Goal: Task Accomplishment & Management: Complete application form

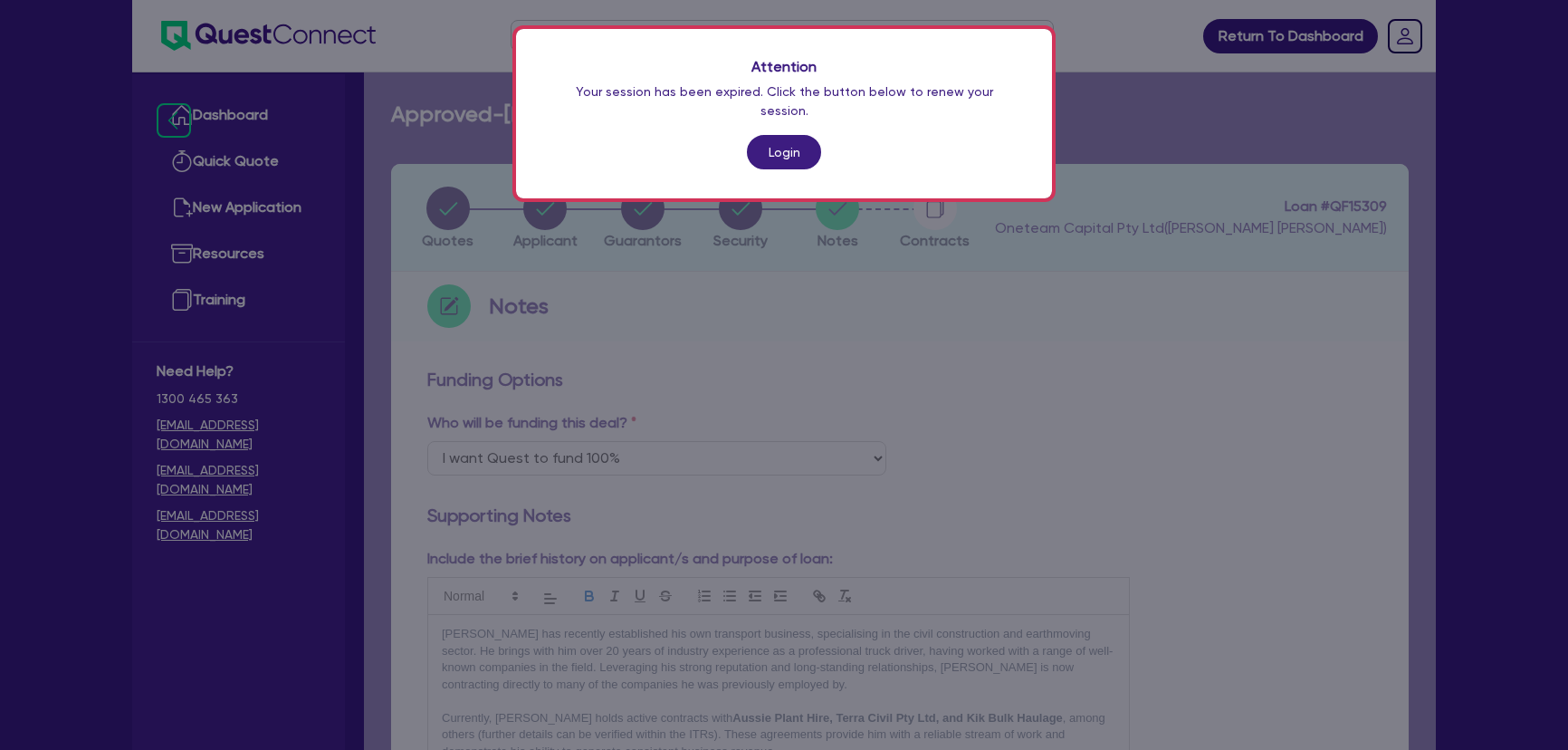
select select "Quest Finance - Own Book"
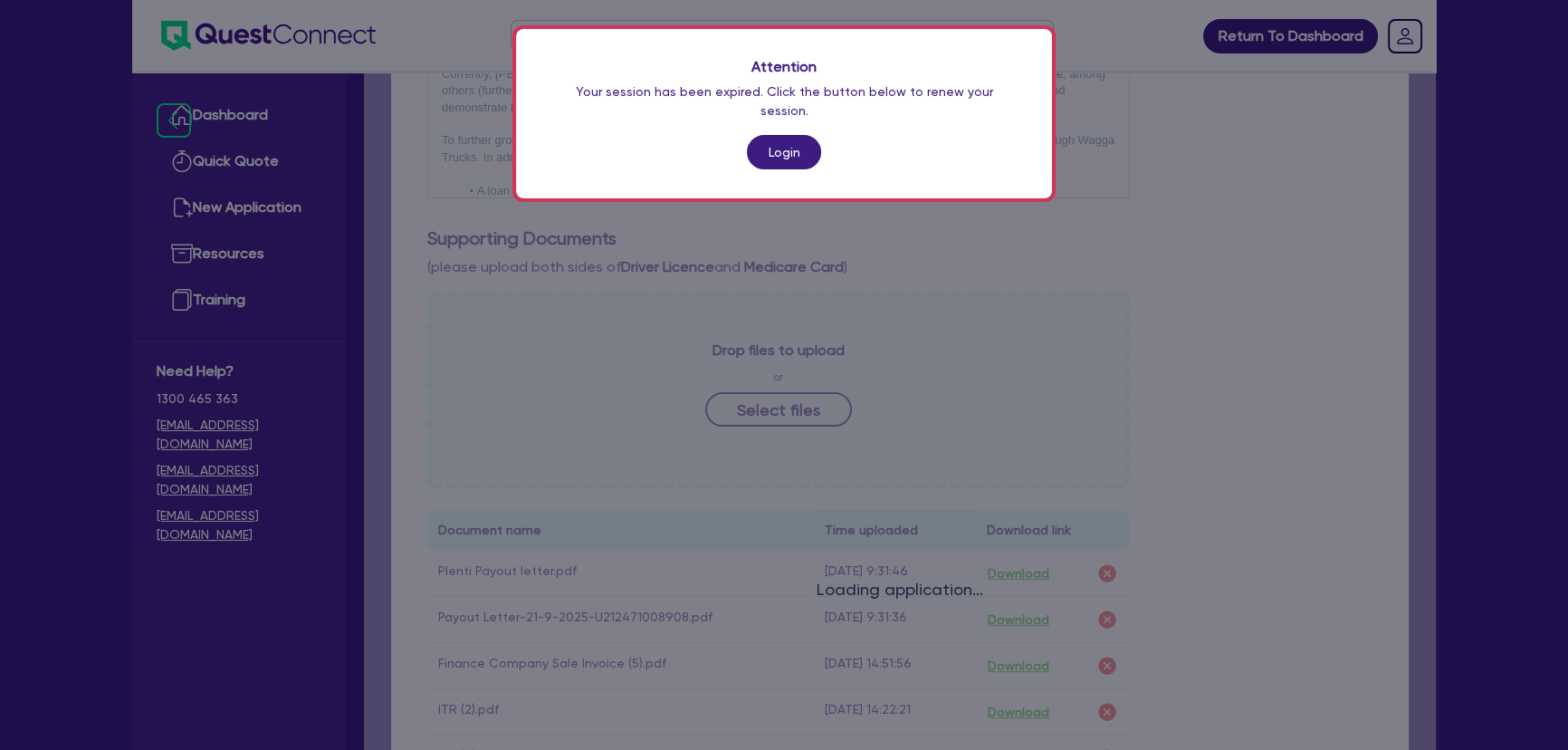
scroll to position [212, 0]
click at [793, 140] on link "Login" at bounding box center [784, 153] width 74 height 35
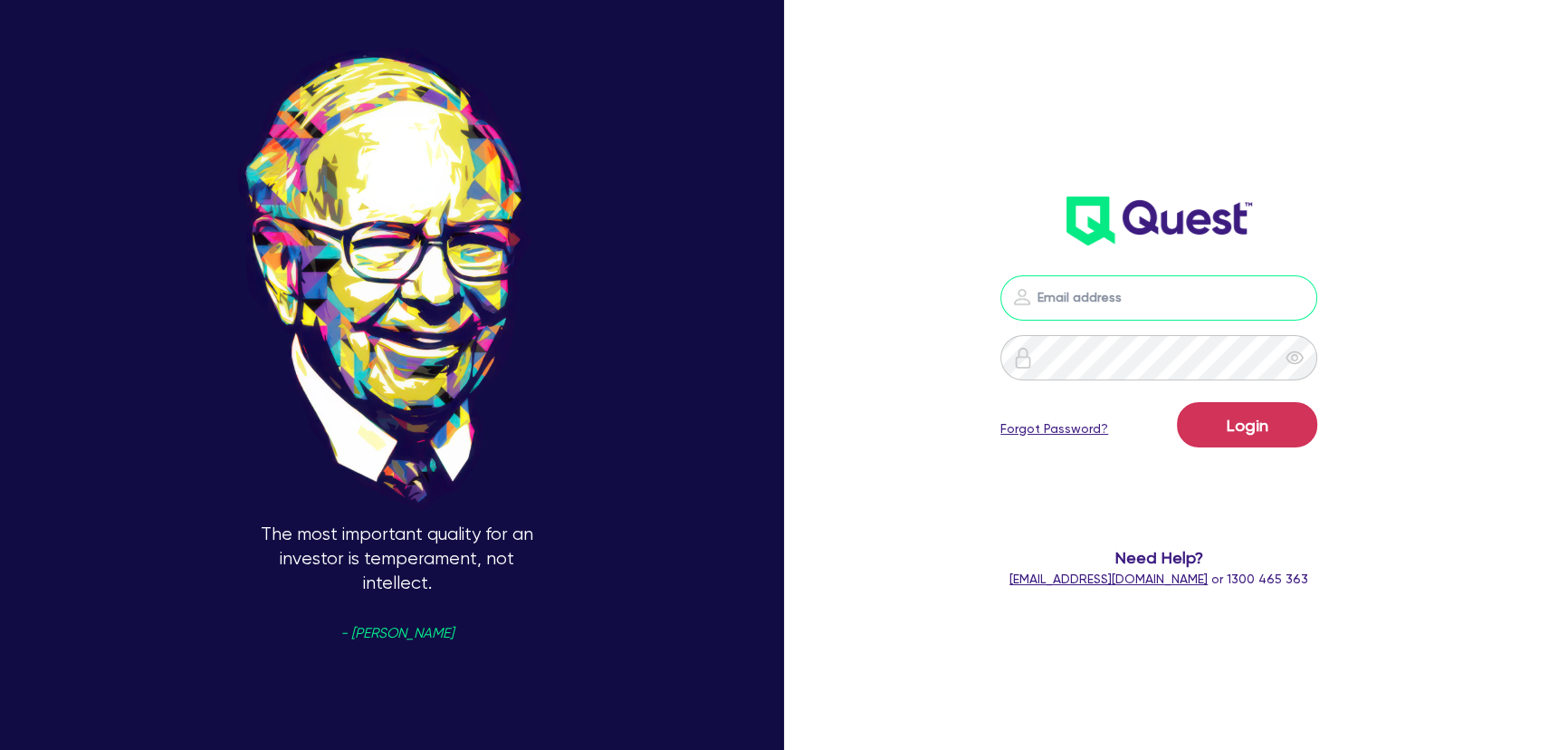
type input "joel.harding@quest.finance"
click at [1224, 438] on button "Login" at bounding box center [1247, 425] width 140 height 45
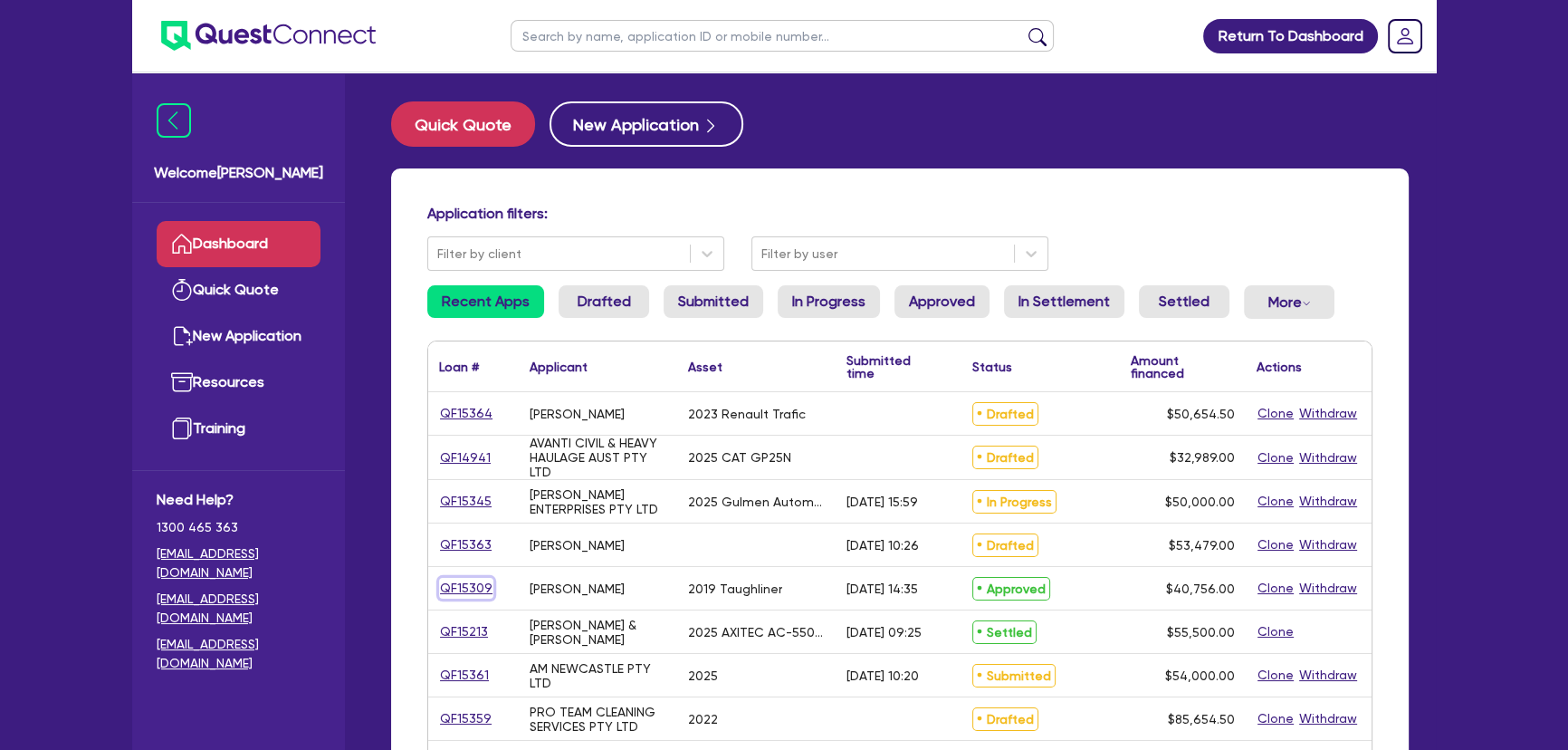
click at [479, 584] on link "QF15309" at bounding box center [466, 589] width 54 height 21
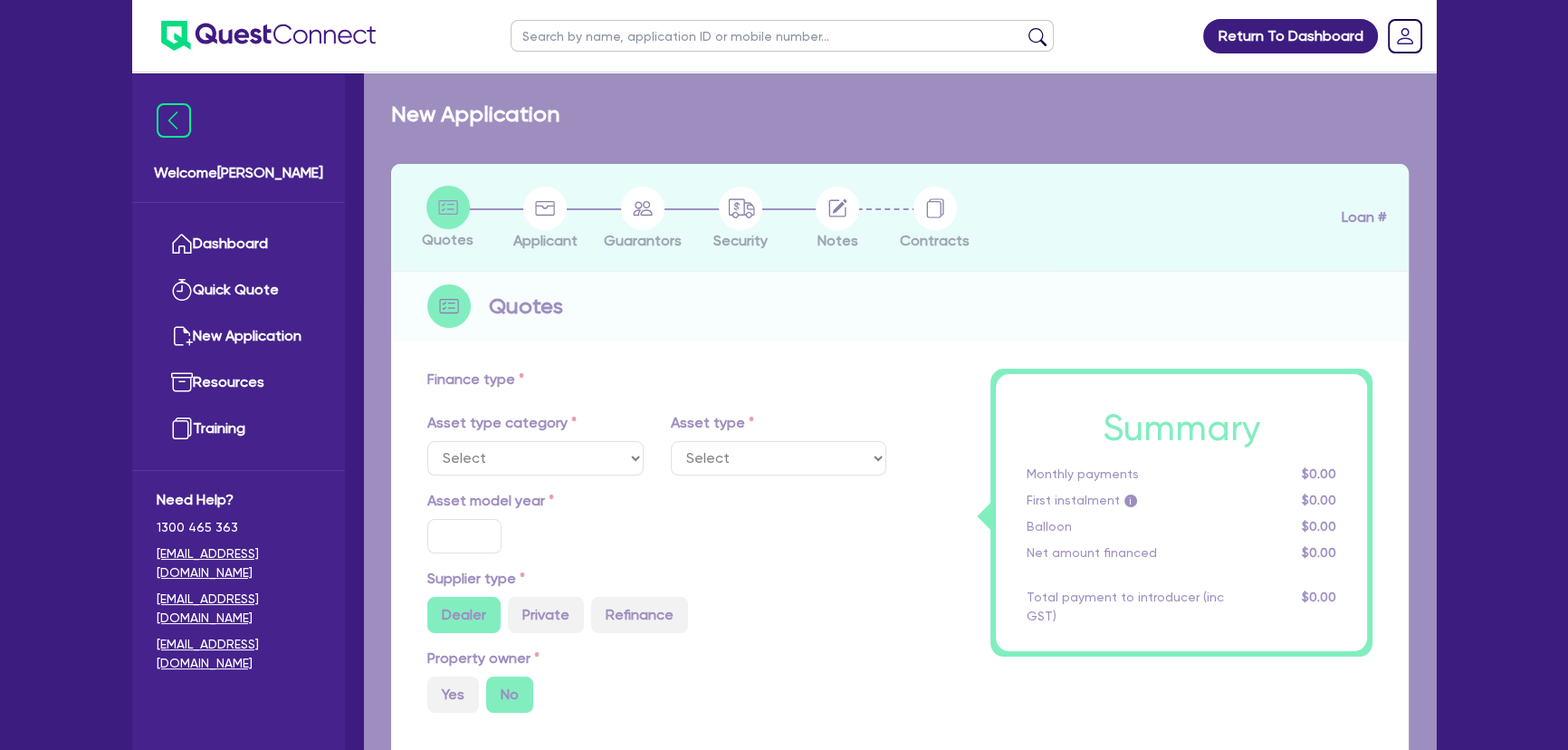
select select "PRIMARY_ASSETS"
type input "2019"
type input "50,756"
type input "10,000"
type input "8"
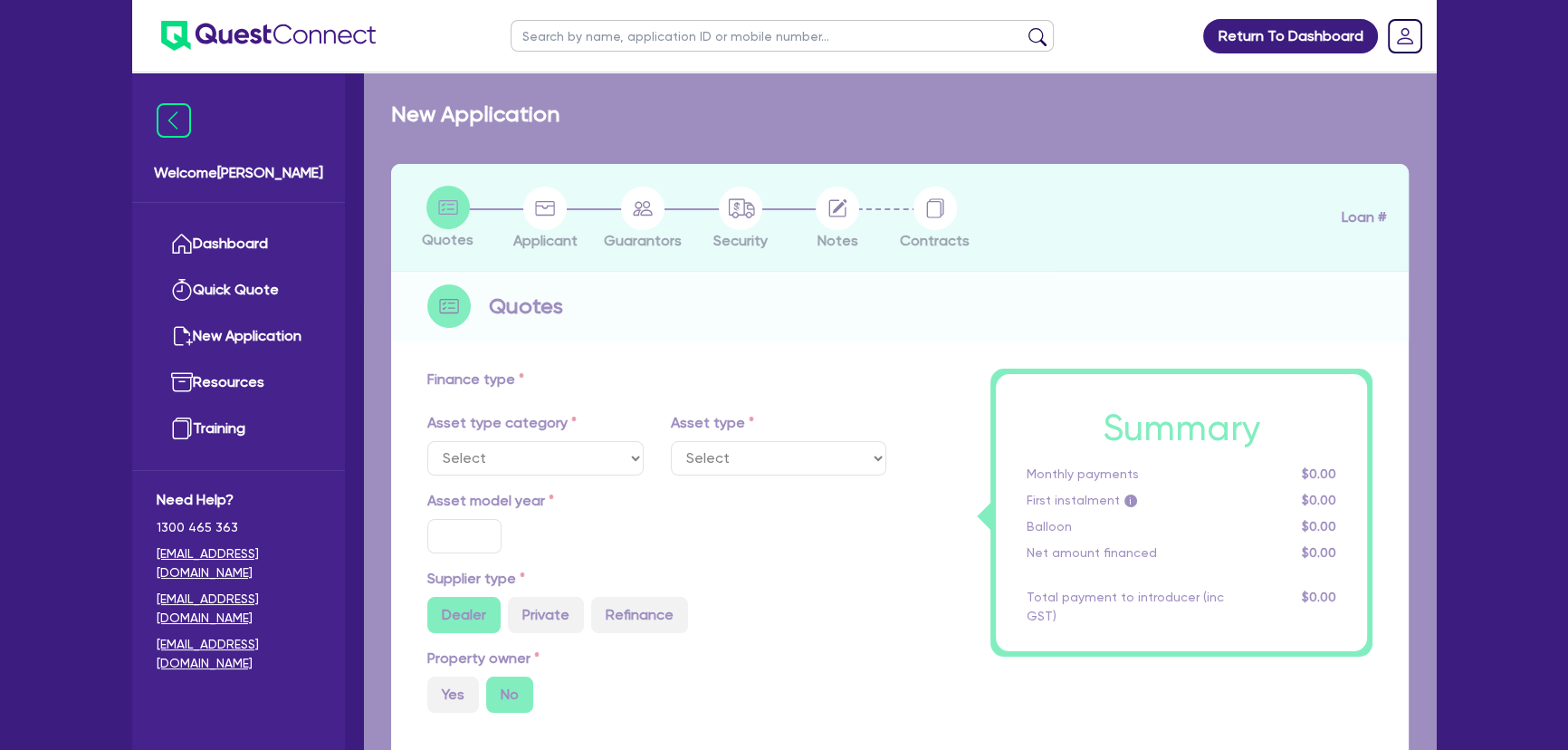
type input "3,260.48"
type input "17.95"
select select "HEAVY_TRUCKS"
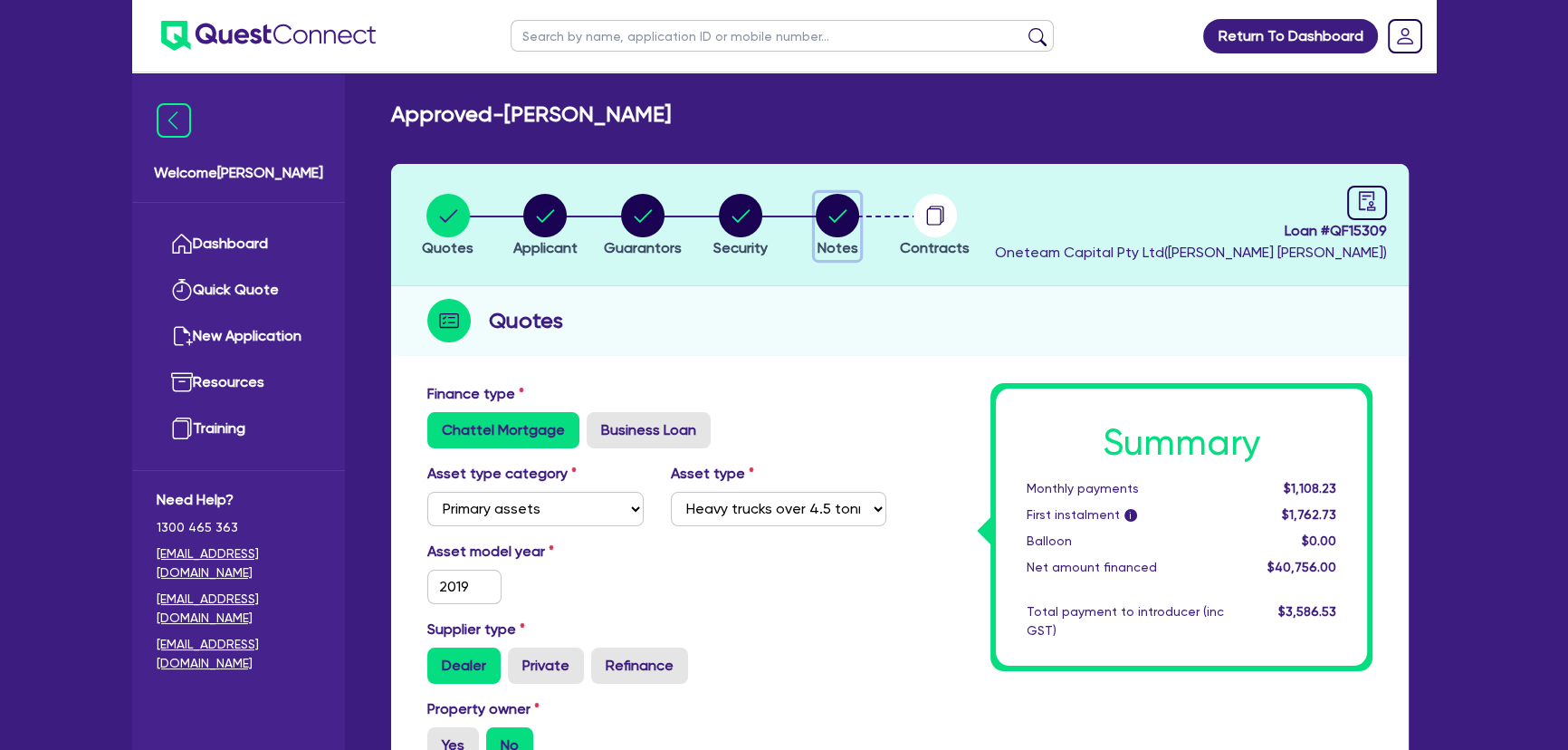
click at [850, 208] on circle "button" at bounding box center [837, 215] width 43 height 43
select select "Quest Finance - Own Book"
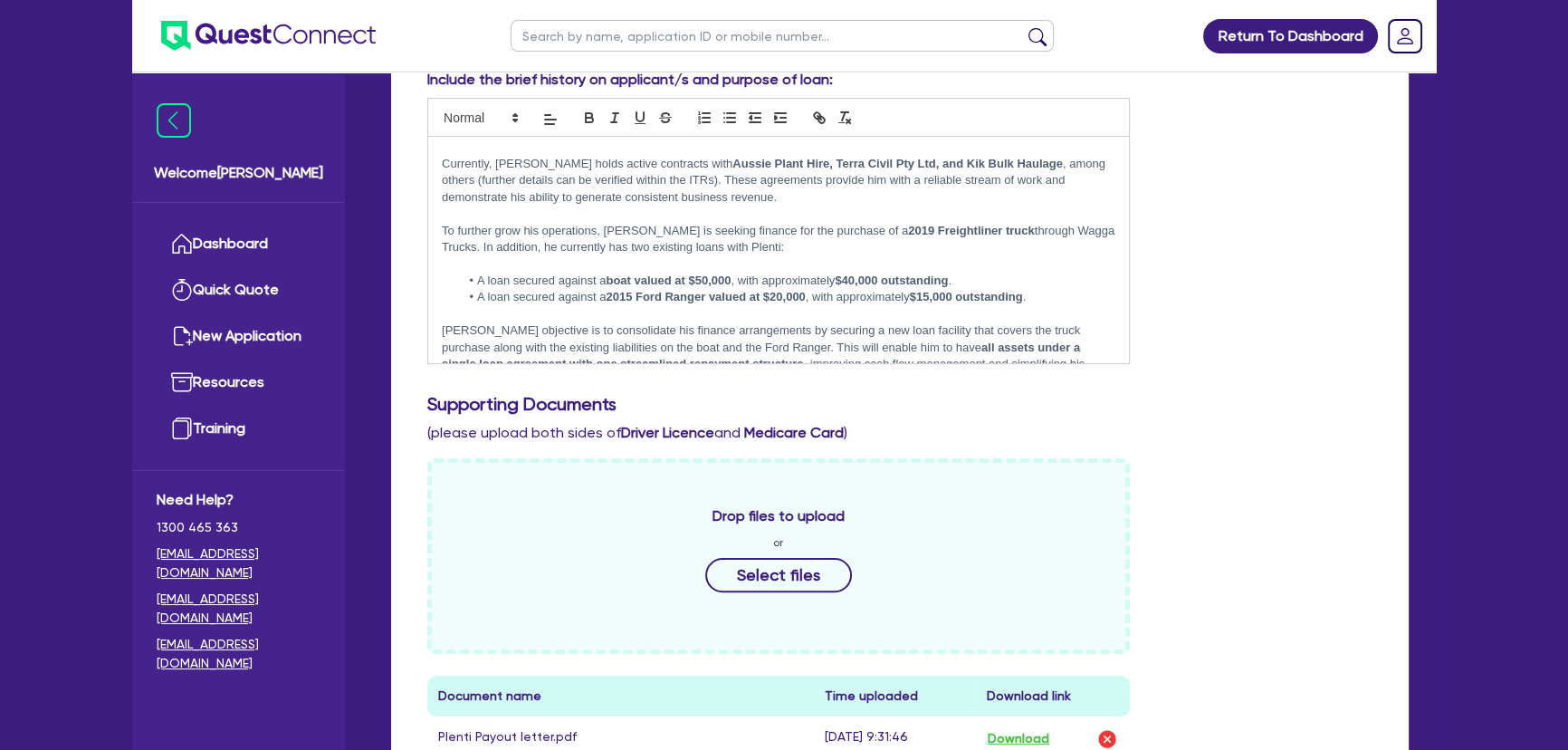
scroll to position [48, 0]
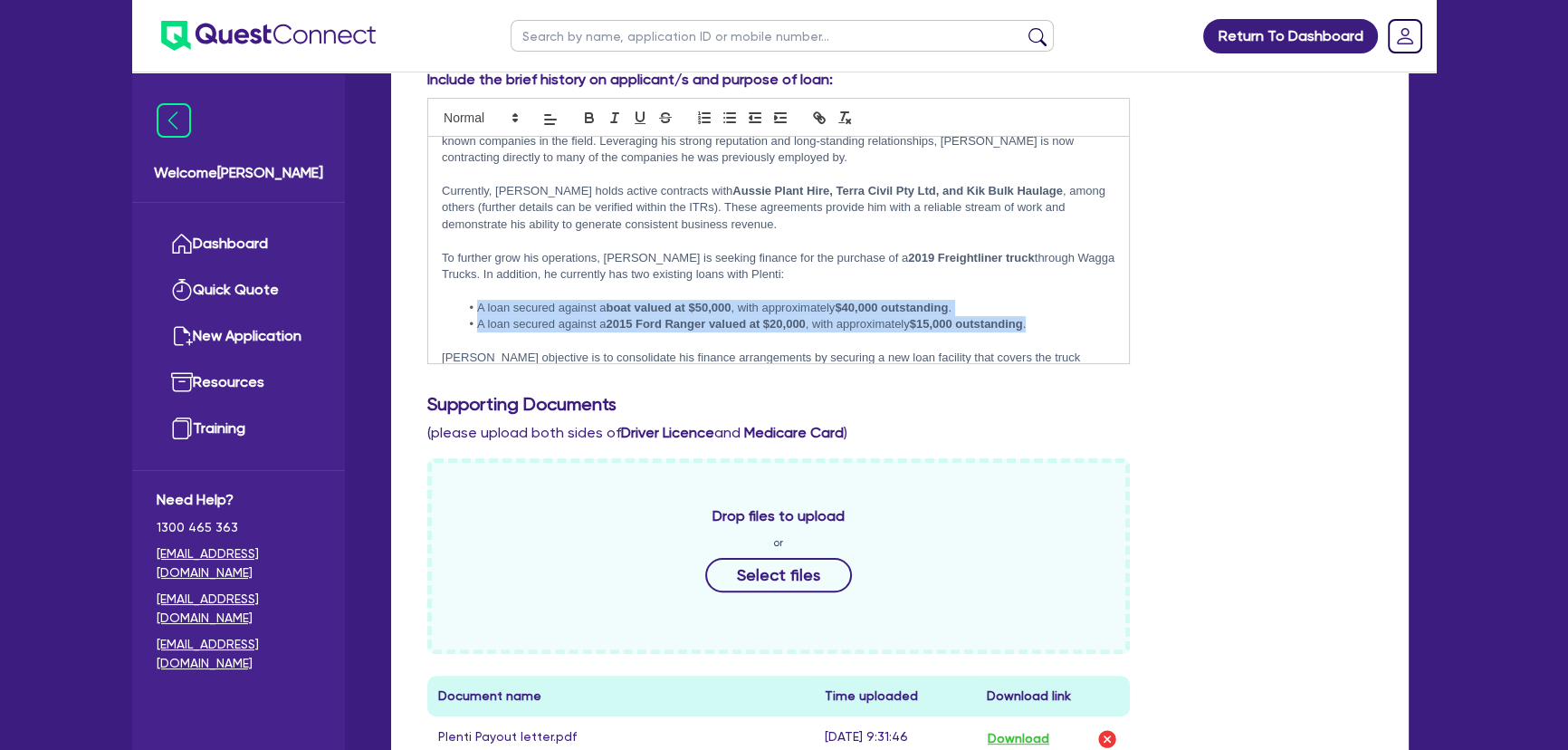
drag, startPoint x: 1054, startPoint y: 329, endPoint x: 427, endPoint y: 305, distance: 627.5
click at [428, 305] on div "Rosario has recently established his own transport business, specialising in th…" at bounding box center [779, 250] width 701 height 227
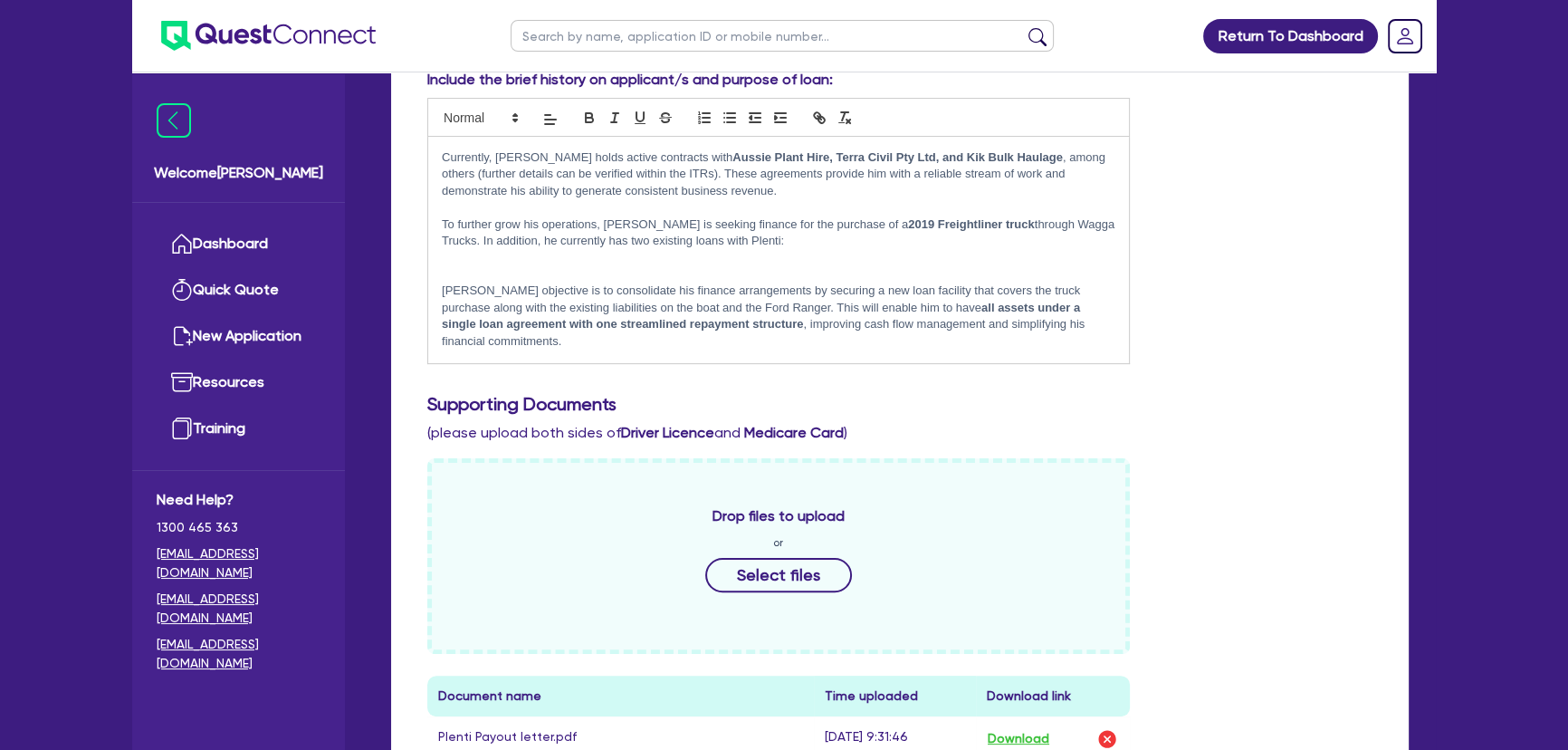
scroll to position [164, 0]
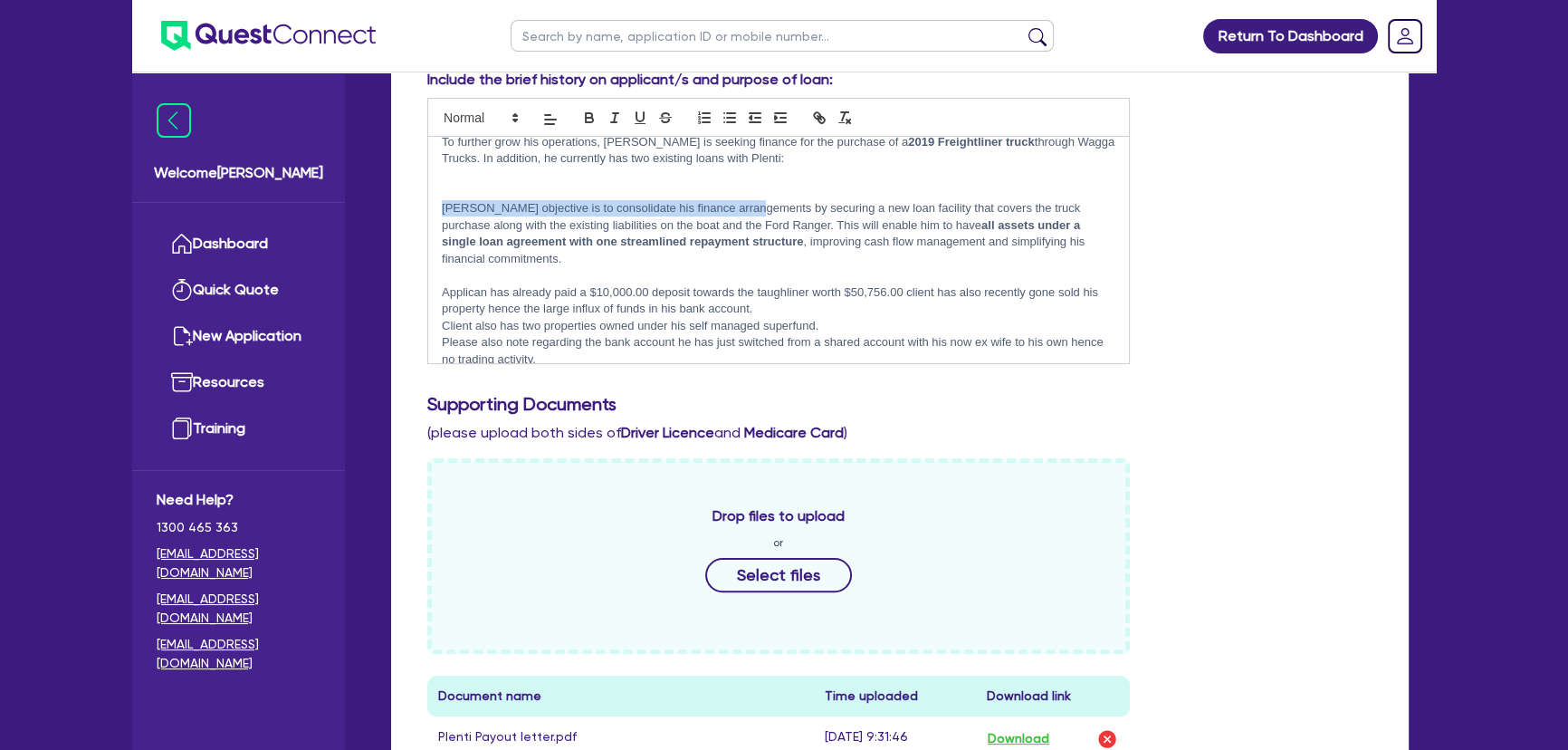
drag, startPoint x: 434, startPoint y: 207, endPoint x: 755, endPoint y: 212, distance: 321.0
click at [752, 213] on div "Rosario has recently established his own transport business, specialising in th…" at bounding box center [779, 250] width 701 height 227
drag, startPoint x: 762, startPoint y: 206, endPoint x: 565, endPoint y: 203, distance: 197.0
click at [565, 203] on p "Rosario’s objective is to consolidate his finance arrangements by securing a ne…" at bounding box center [779, 233] width 674 height 67
drag, startPoint x: 778, startPoint y: 208, endPoint x: 554, endPoint y: 212, distance: 224.0
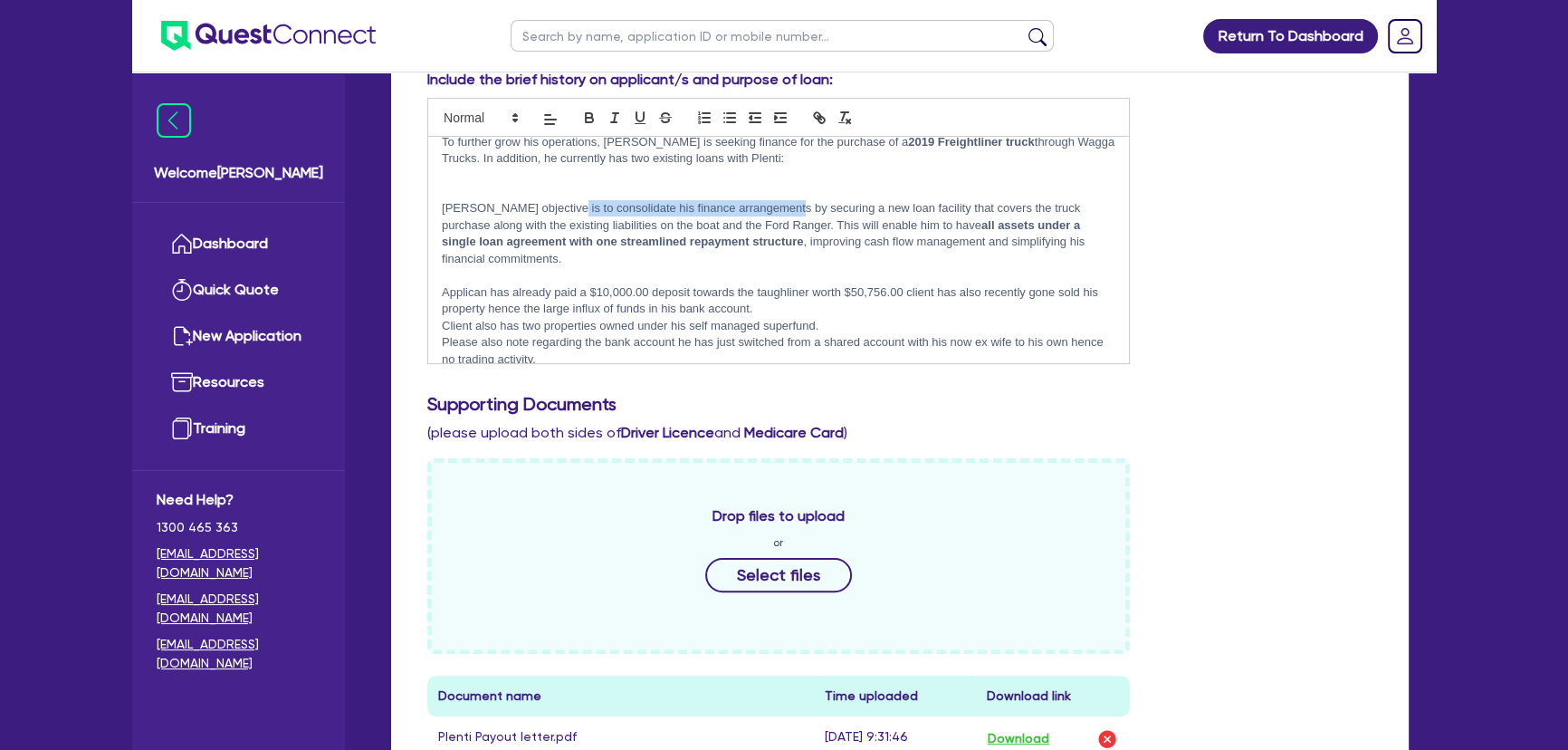
click at [554, 212] on p "Rosario’s objective is to consolidate his finance arrangements by securing a ne…" at bounding box center [779, 233] width 674 height 67
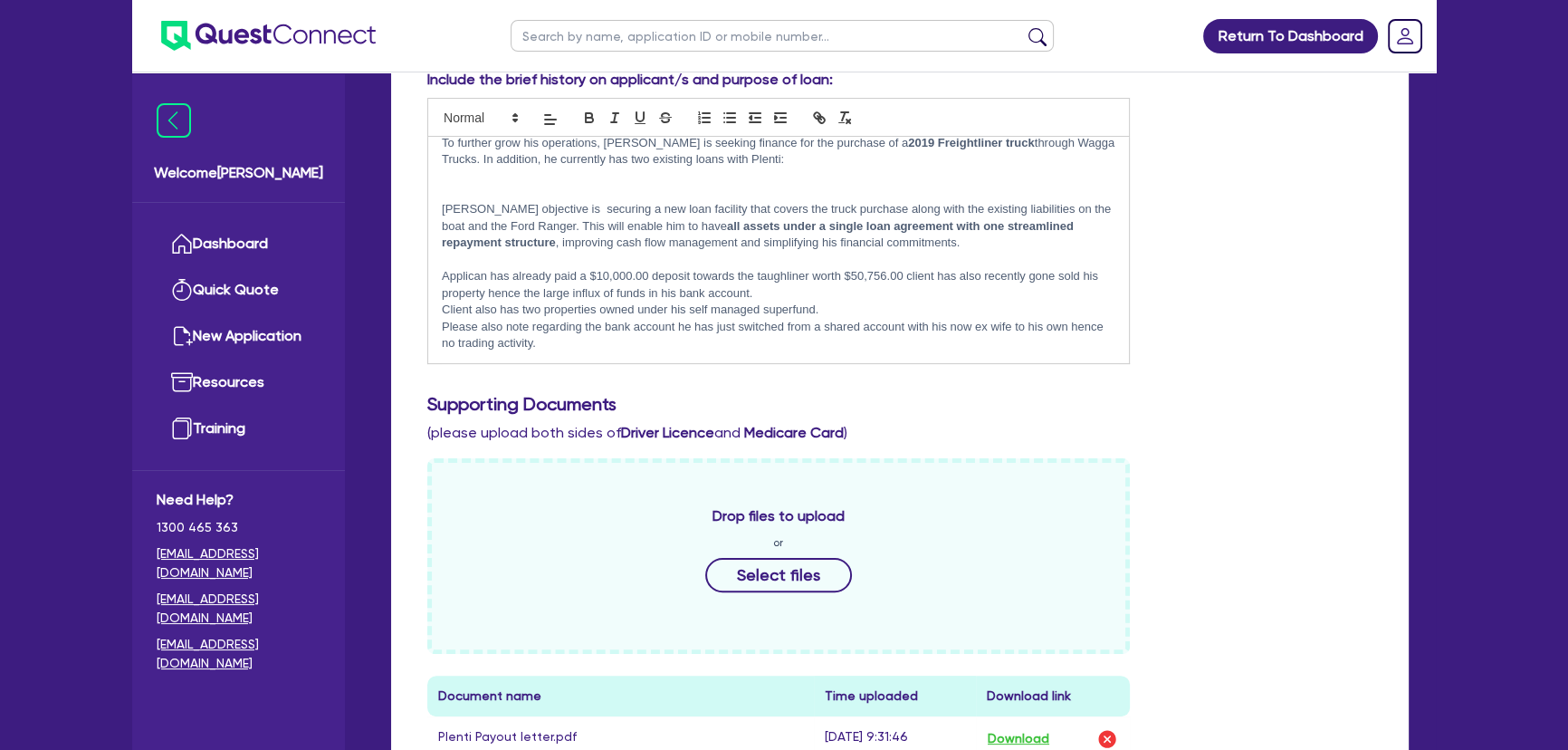
scroll to position [163, 0]
drag, startPoint x: 855, startPoint y: 208, endPoint x: 589, endPoint y: 229, distance: 266.8
click at [589, 229] on p "Rosario’s objective is securing a new loan facility that covers the truck purch…" at bounding box center [779, 226] width 674 height 50
click at [996, 247] on p "Rosario’s objective is securing a new loan facility that covers the truck purch…" at bounding box center [779, 226] width 674 height 50
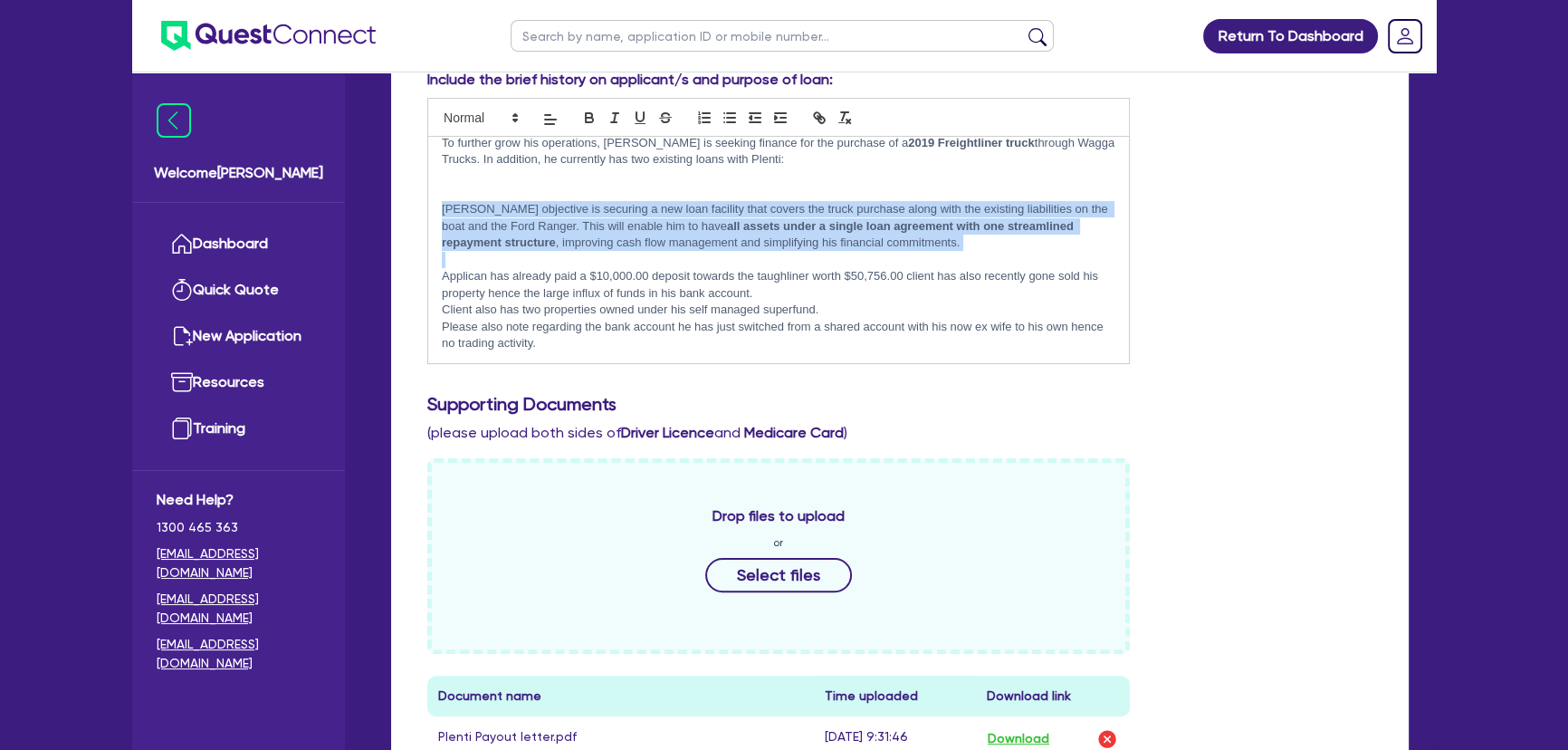
drag, startPoint x: 996, startPoint y: 247, endPoint x: 430, endPoint y: 206, distance: 567.5
click at [430, 206] on div "Rosario has recently established his own transport business, specialising in th…" at bounding box center [779, 250] width 701 height 227
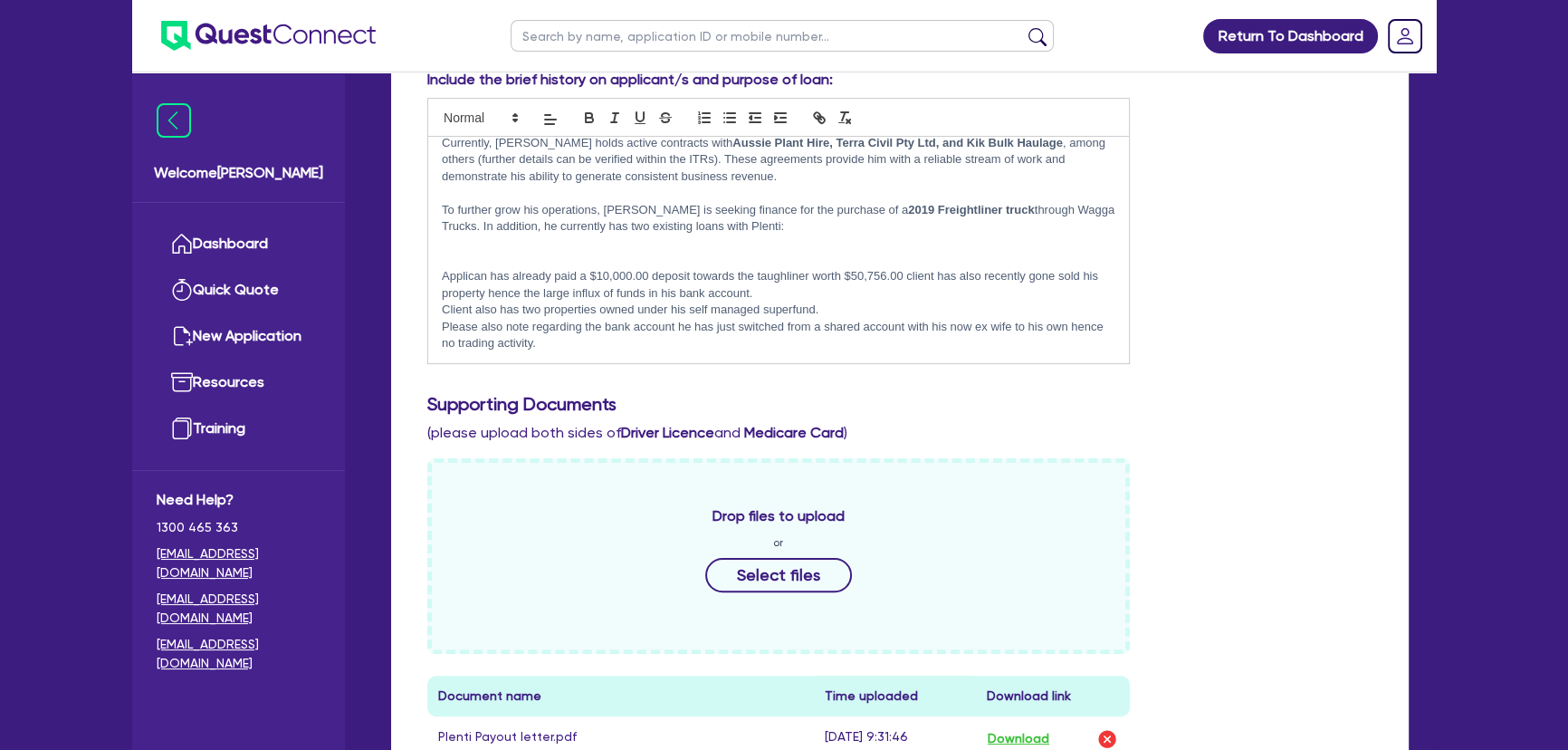
scroll to position [79, 0]
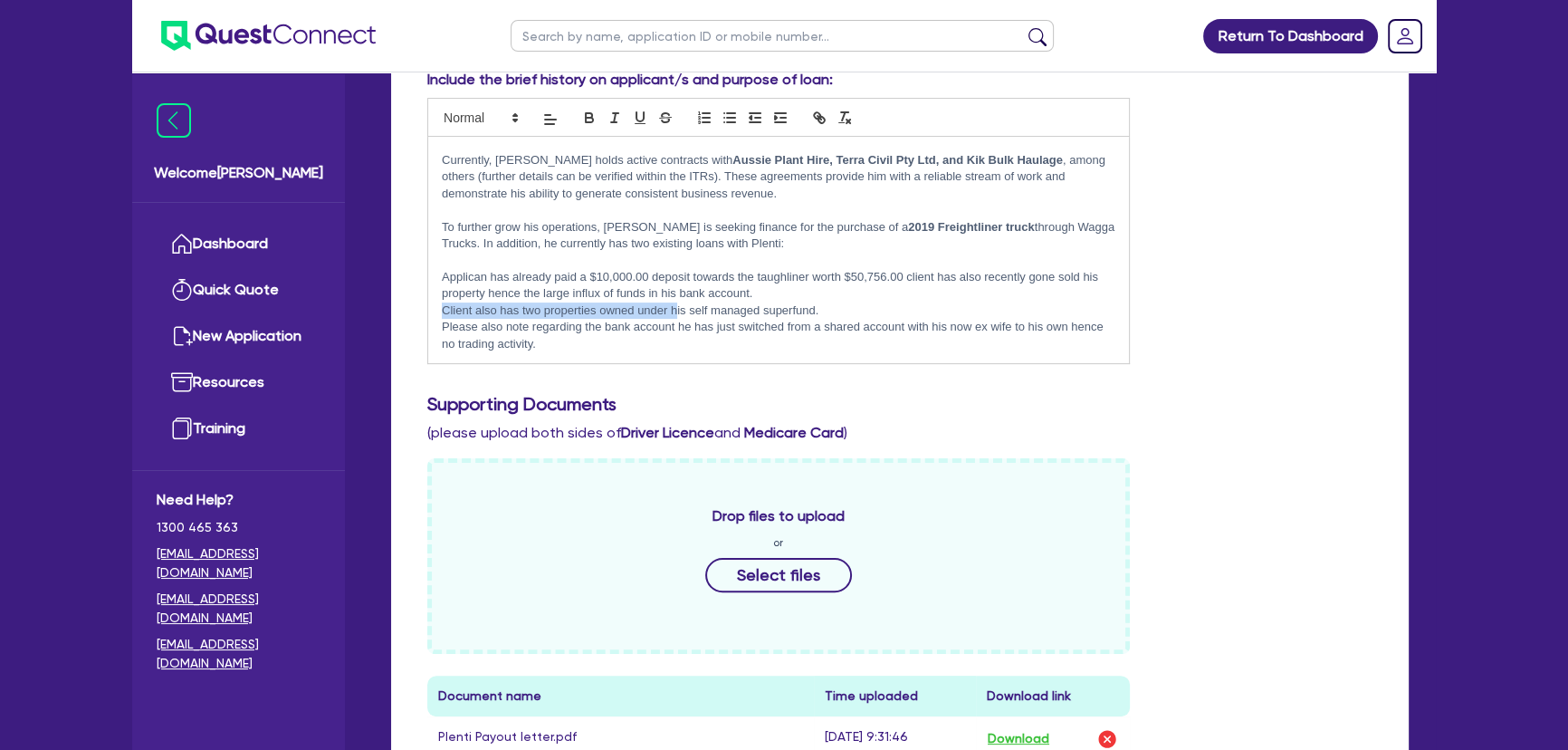
drag, startPoint x: 440, startPoint y: 309, endPoint x: 676, endPoint y: 308, distance: 236.0
click at [676, 308] on div "Rosario has recently established his own transport business, specialising in th…" at bounding box center [779, 250] width 701 height 227
click at [878, 299] on p "Applican has already paid a $10,000.00 deposit towards the taughliner worth $50…" at bounding box center [779, 286] width 674 height 34
click at [600, 340] on p "Please also note regarding the bank account he has just switched from a shared …" at bounding box center [779, 335] width 674 height 34
drag, startPoint x: 461, startPoint y: 327, endPoint x: 616, endPoint y: 329, distance: 155.0
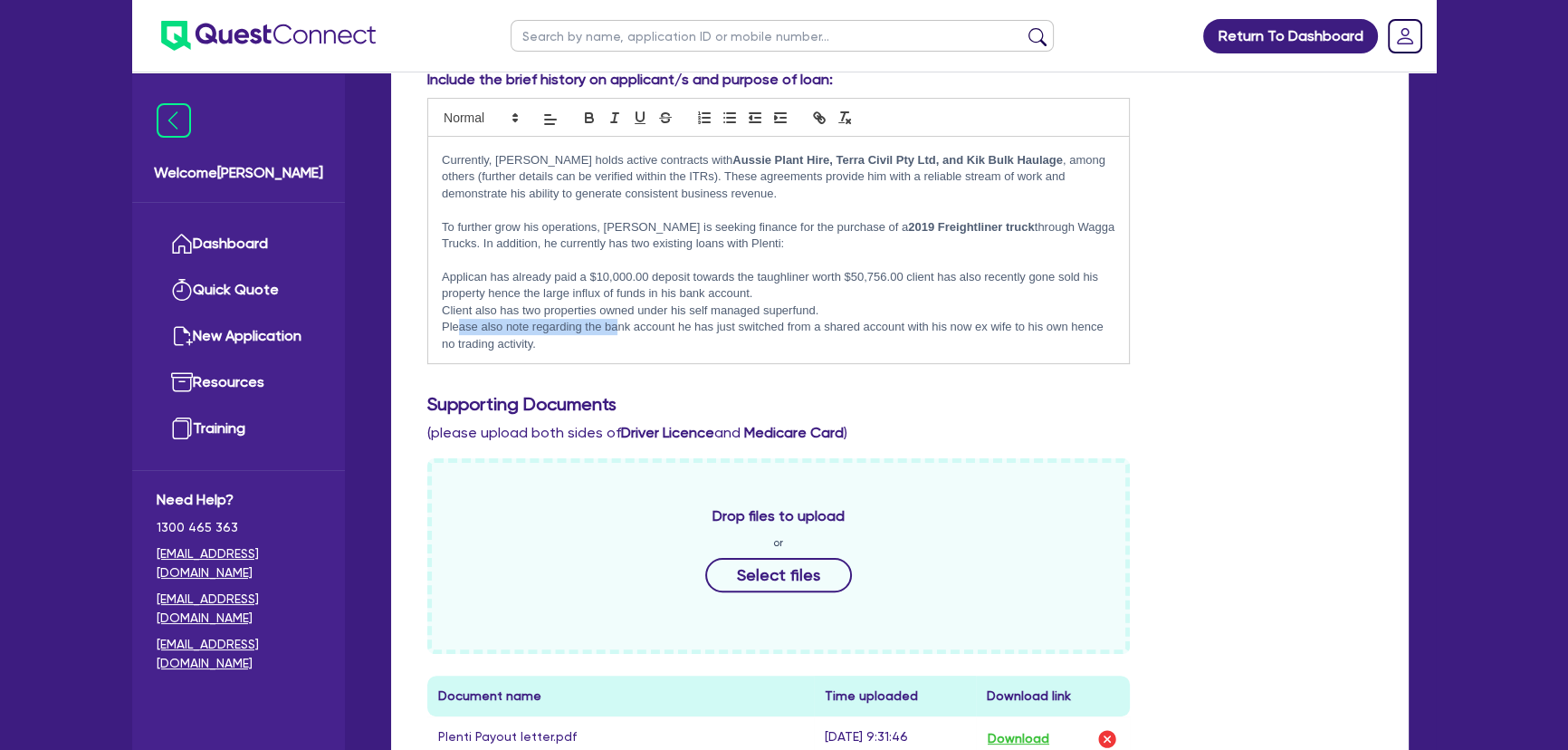
click at [616, 329] on p "Please also note regarding the bank account he has just switched from a shared …" at bounding box center [779, 335] width 674 height 34
click at [641, 343] on p "Please also note regarding the bank account he has just switched from a shared …" at bounding box center [779, 335] width 674 height 34
drag, startPoint x: 635, startPoint y: 347, endPoint x: 428, endPoint y: 318, distance: 209.0
click at [428, 318] on div "Rosario has recently established his own transport business, specialising in th…" at bounding box center [779, 250] width 701 height 227
drag, startPoint x: 767, startPoint y: 353, endPoint x: 818, endPoint y: 331, distance: 55.5
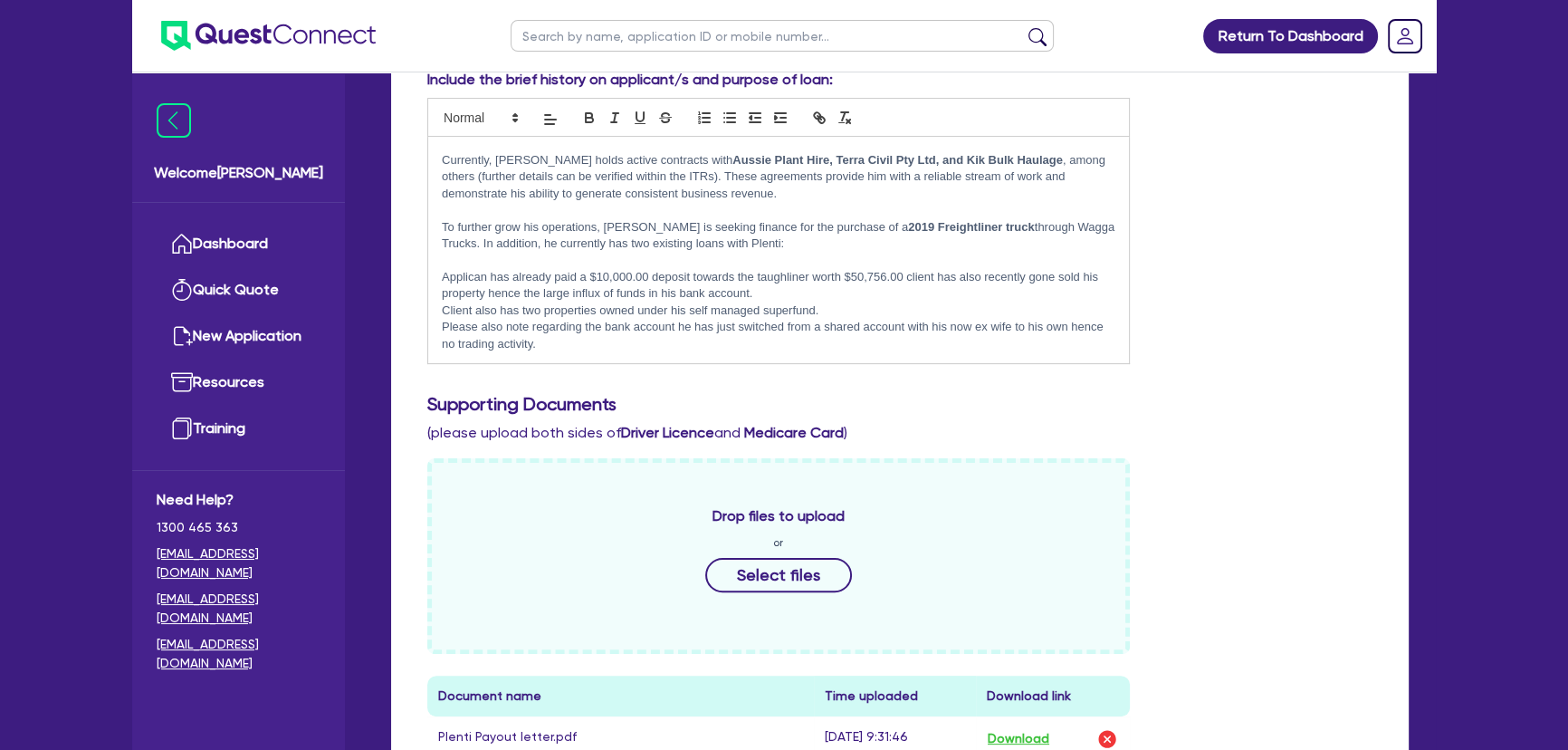
click at [818, 331] on div "Rosario has recently established his own transport business, specialising in th…" at bounding box center [779, 250] width 701 height 227
click at [619, 343] on p "Please also note regarding the bank account he has just switched from a shared …" at bounding box center [779, 335] width 674 height 34
drag, startPoint x: 615, startPoint y: 344, endPoint x: 475, endPoint y: 346, distance: 140.0
click at [475, 346] on p "Please also note regarding the bank account he has just switched from a shared …" at bounding box center [779, 335] width 674 height 34
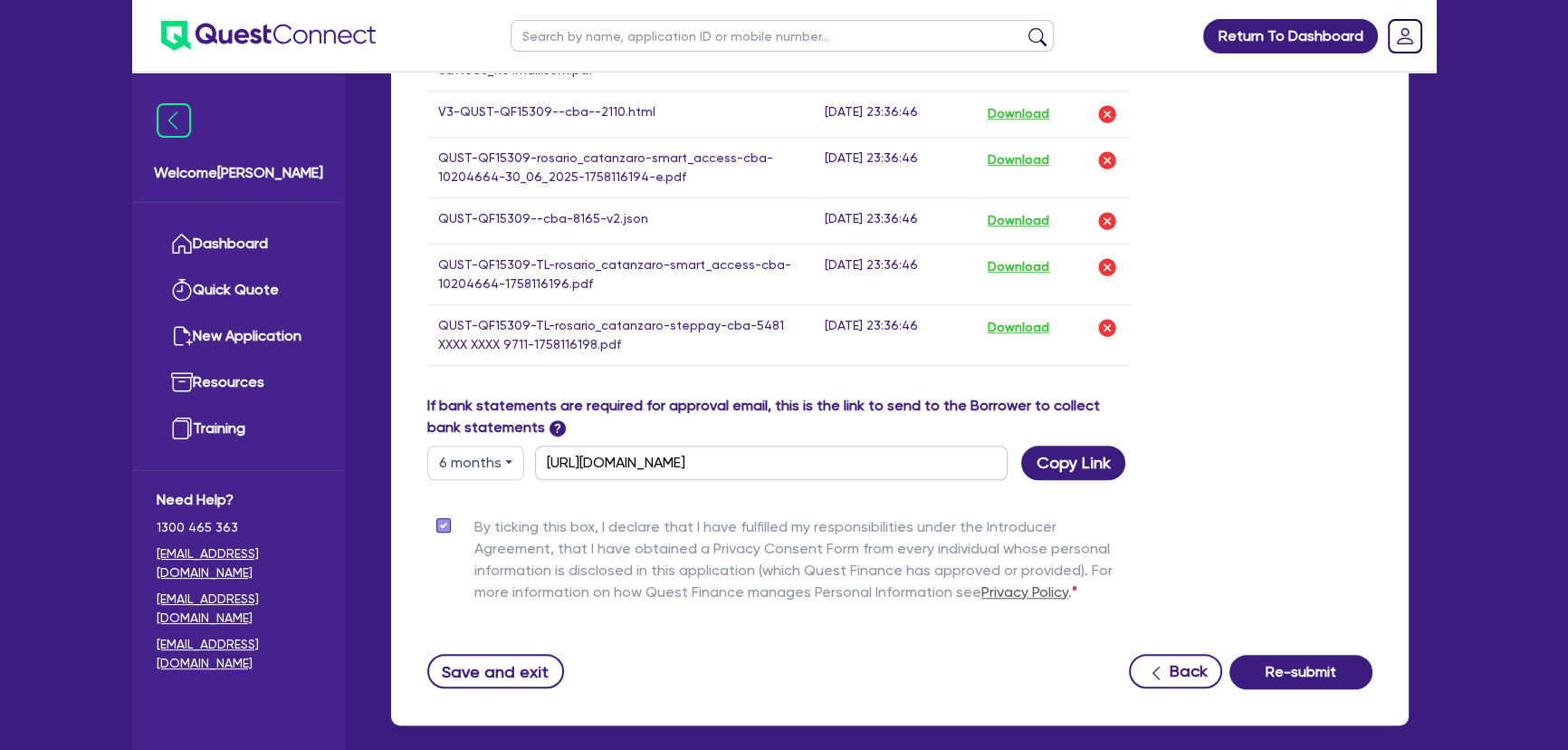
scroll to position [1630, 0]
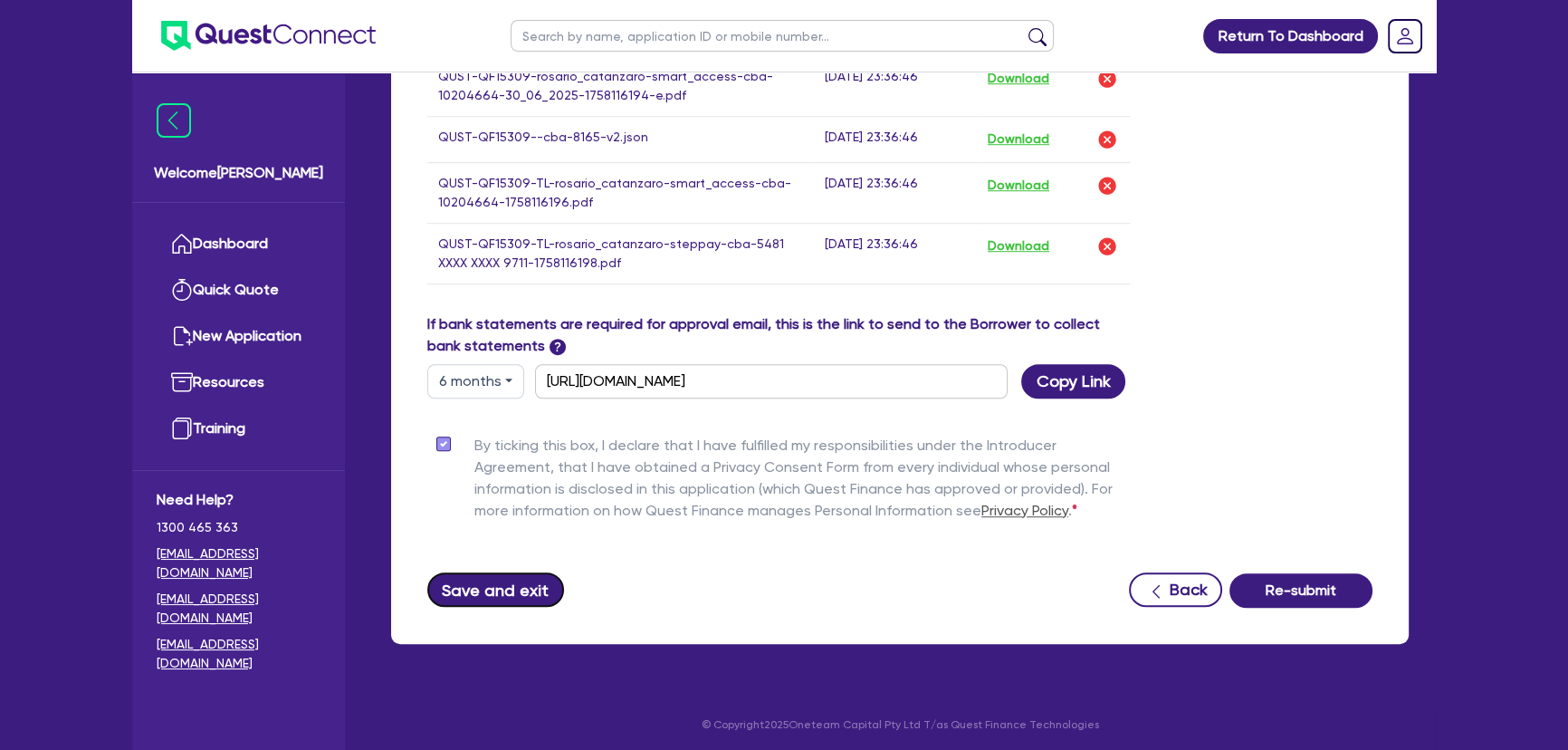
click at [474, 584] on button "Save and exit" at bounding box center [496, 590] width 137 height 35
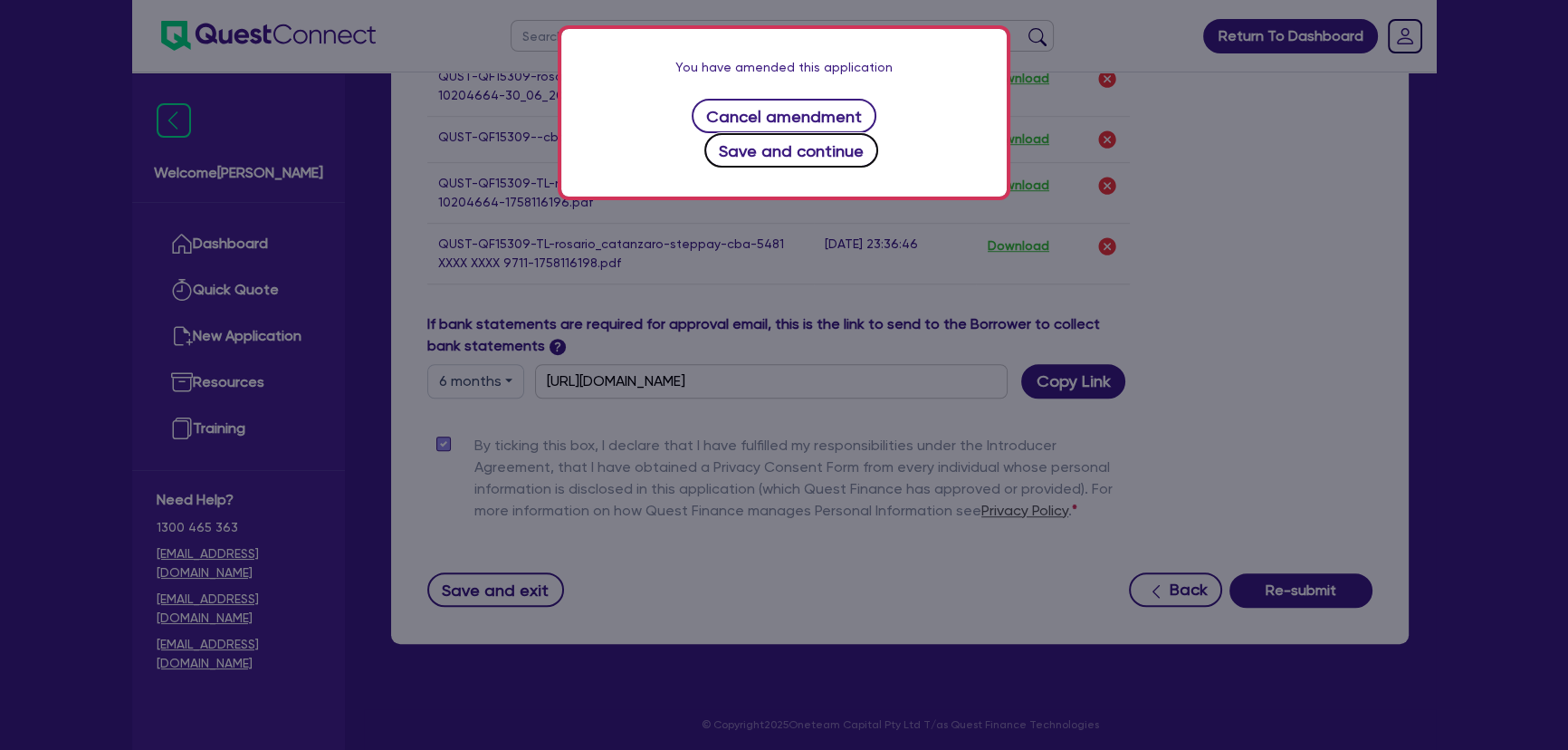
click at [815, 133] on button "Save and continue" at bounding box center [791, 151] width 175 height 35
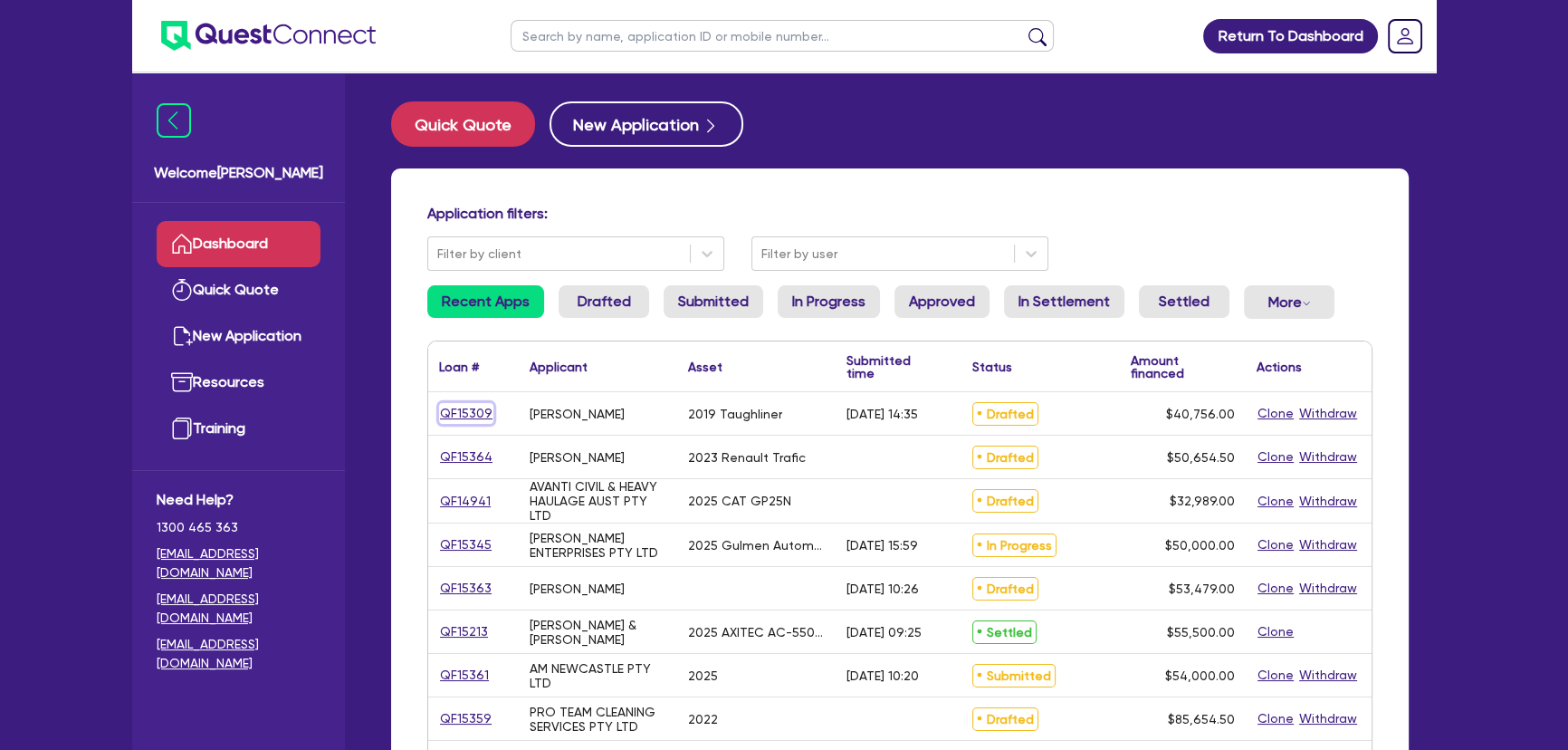
click at [475, 406] on link "QF15309" at bounding box center [466, 413] width 54 height 21
select select "PRIMARY_ASSETS"
select select "HEAVY_TRUCKS"
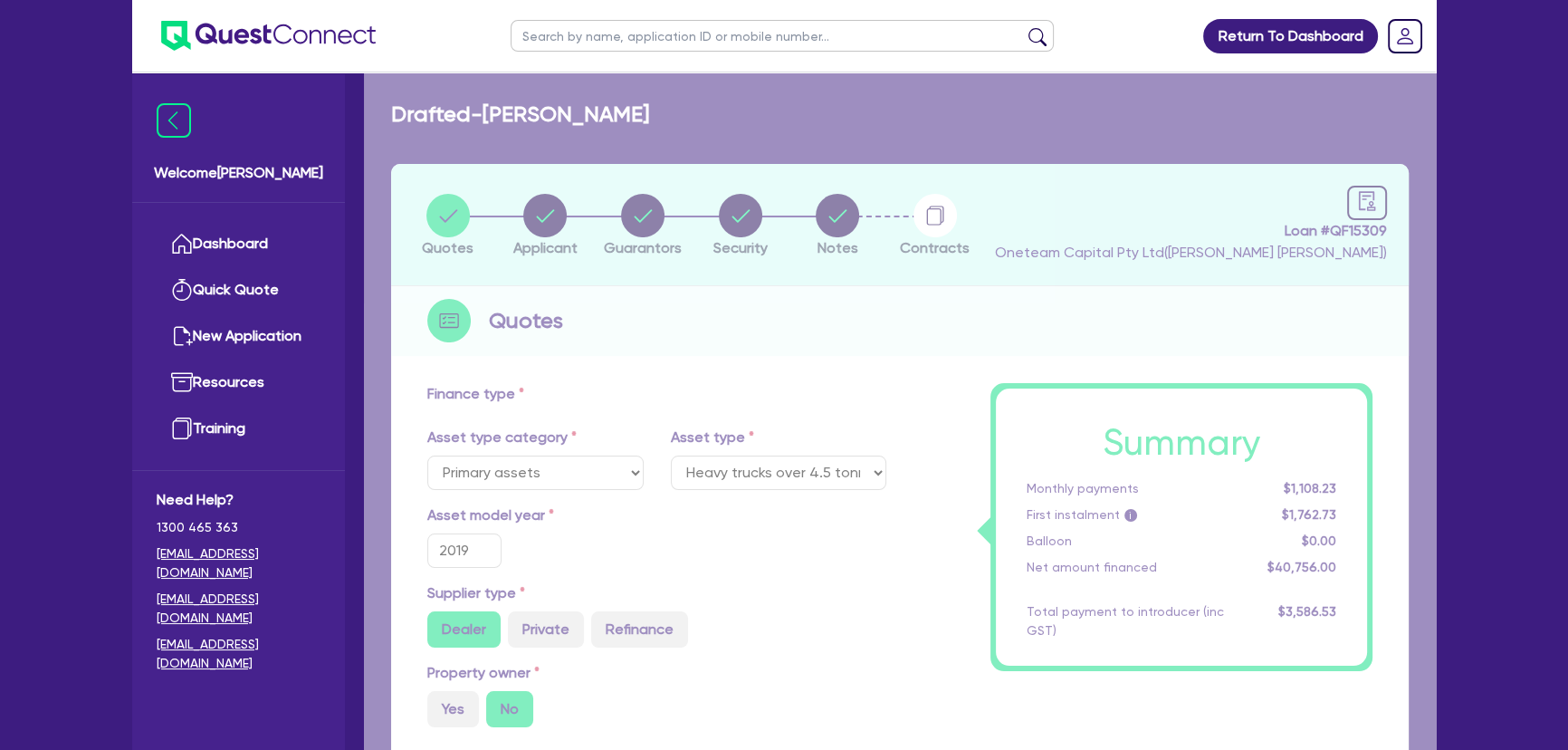
type input "50,756"
type input "10,000"
type input "3,260.48"
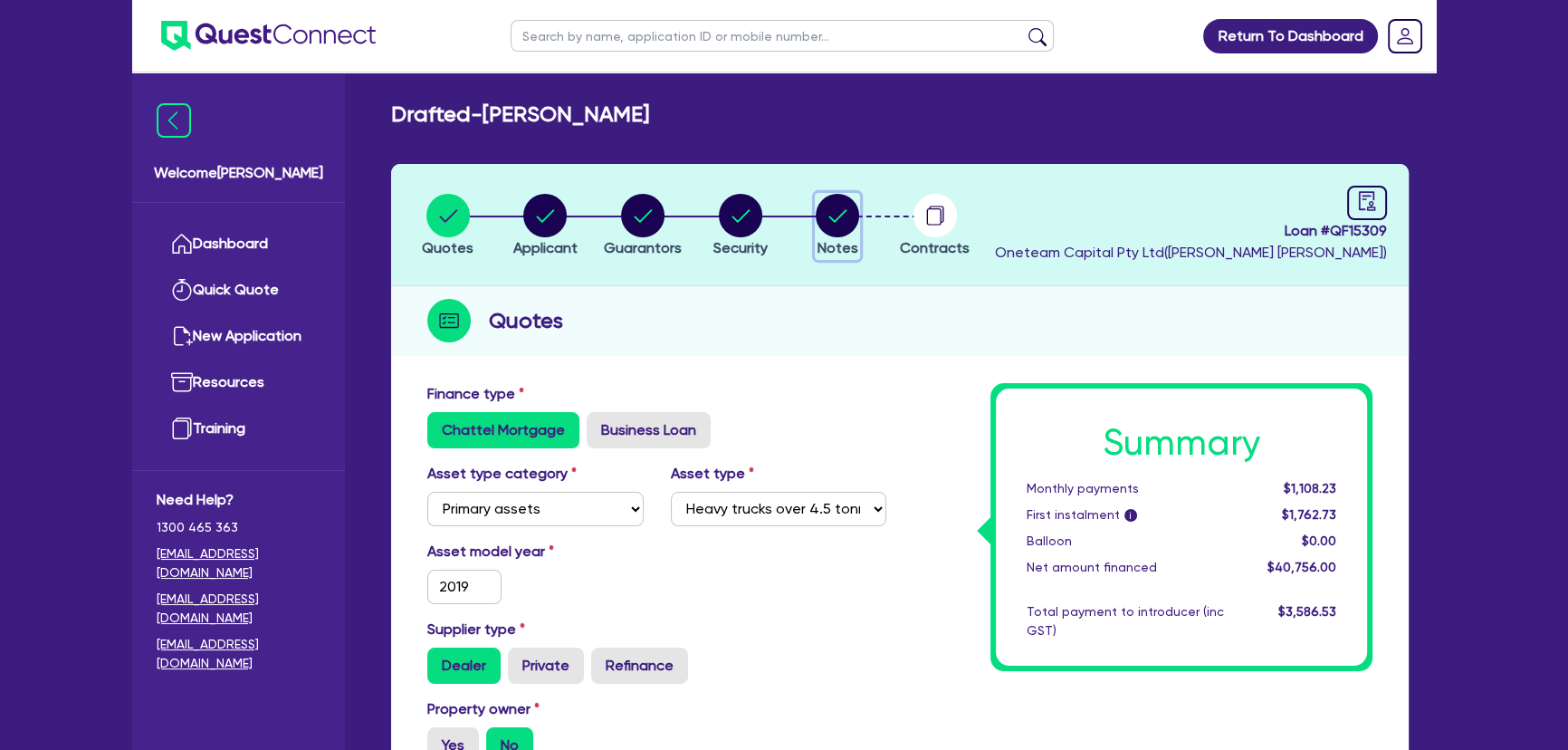
click at [820, 220] on circle "button" at bounding box center [837, 215] width 43 height 43
select select "Quest Finance - Own Book"
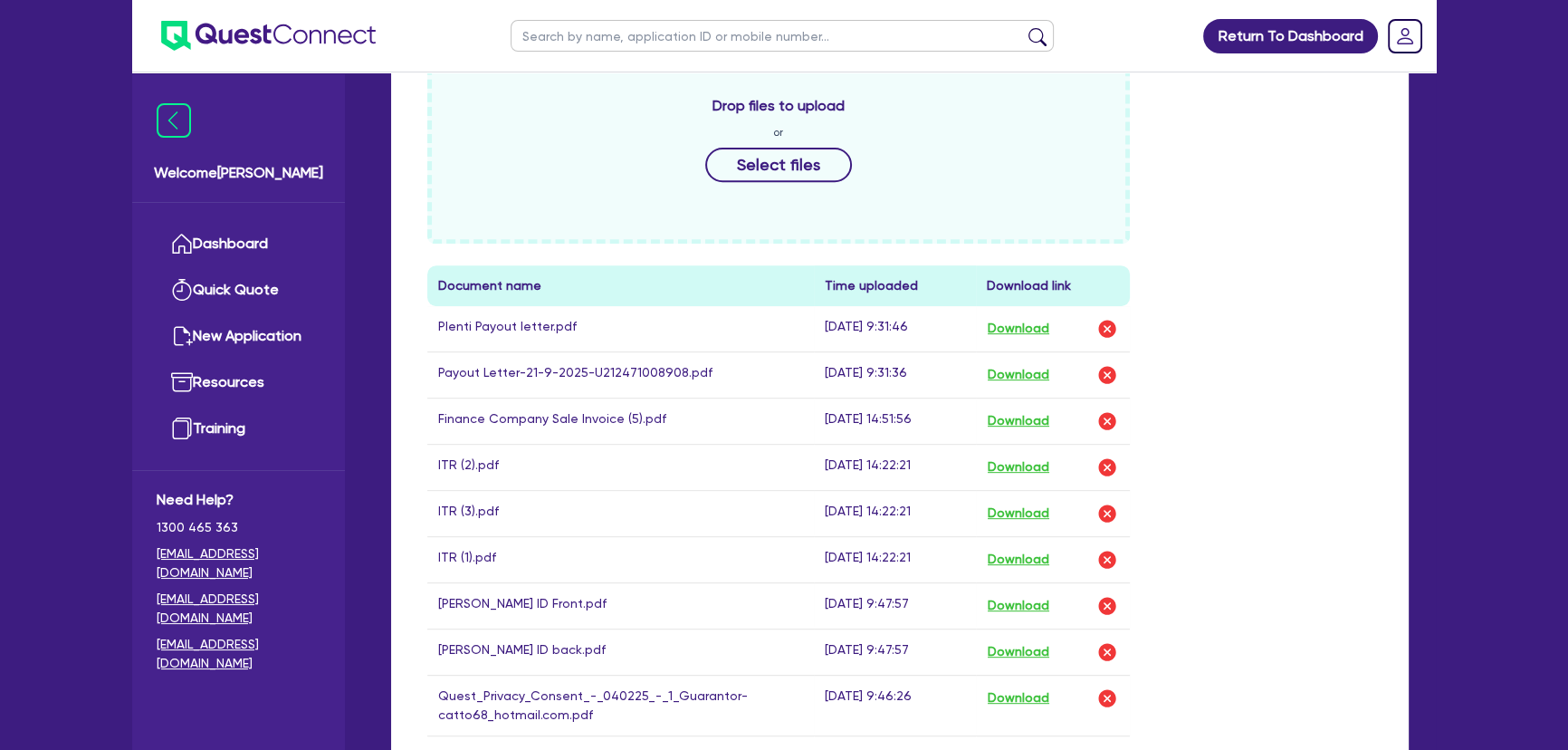
scroll to position [987, 0]
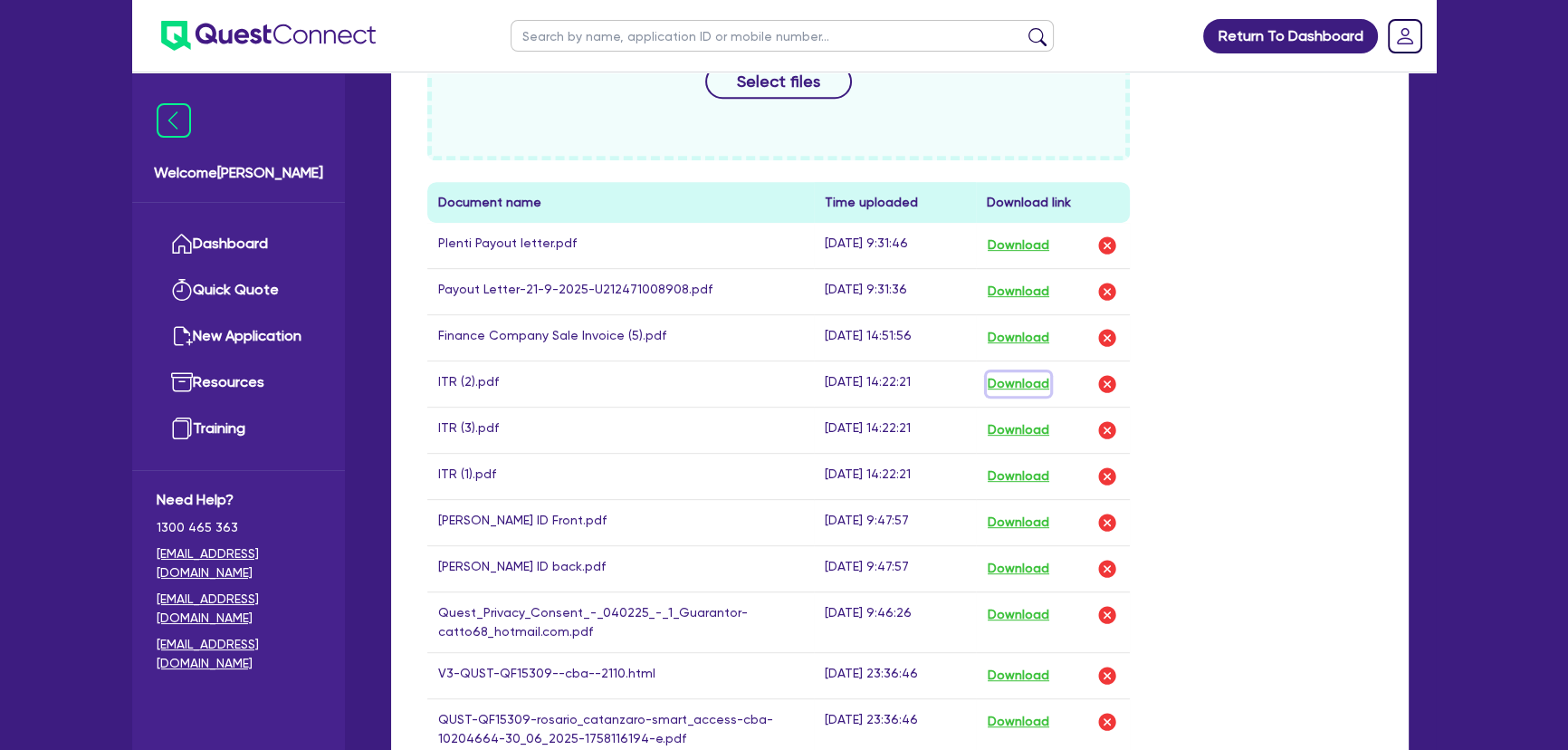
click at [1038, 380] on button "Download" at bounding box center [1019, 384] width 64 height 23
click at [1030, 421] on button "Download" at bounding box center [1019, 430] width 64 height 23
click at [1028, 487] on td "Download" at bounding box center [1052, 476] width 153 height 46
click at [1029, 471] on button "Download" at bounding box center [1019, 476] width 64 height 23
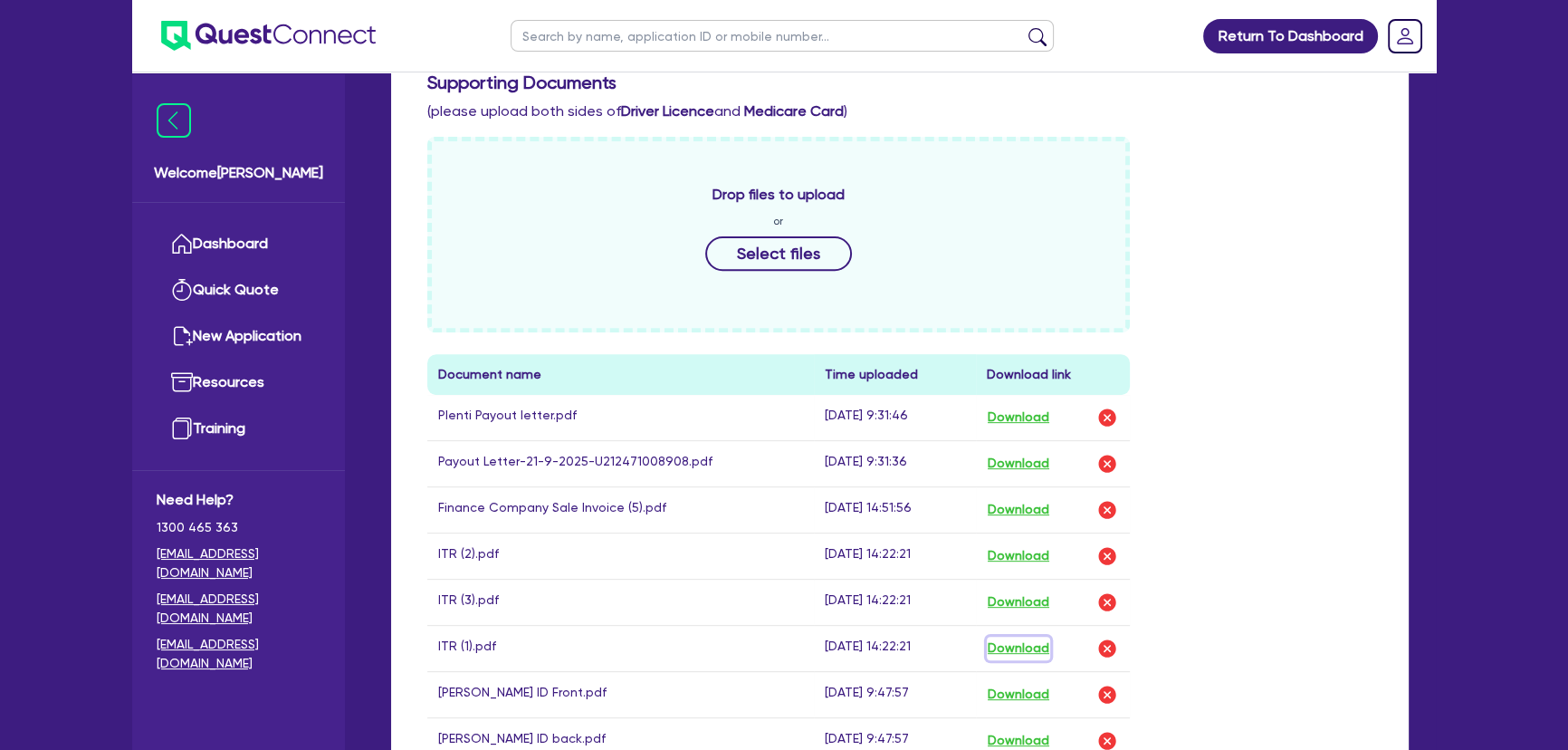
scroll to position [823, 0]
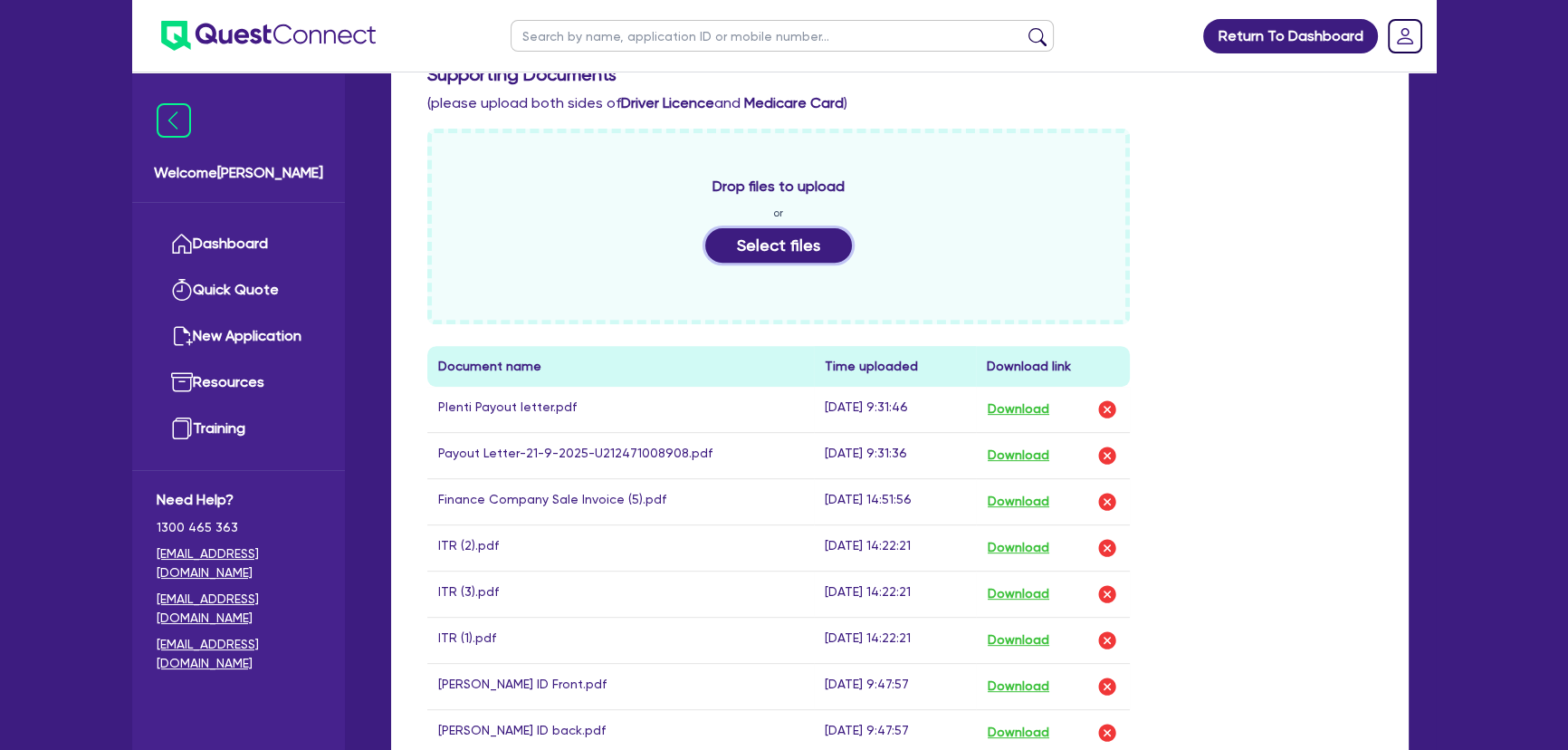
click at [742, 236] on button "Select files" at bounding box center [779, 245] width 147 height 35
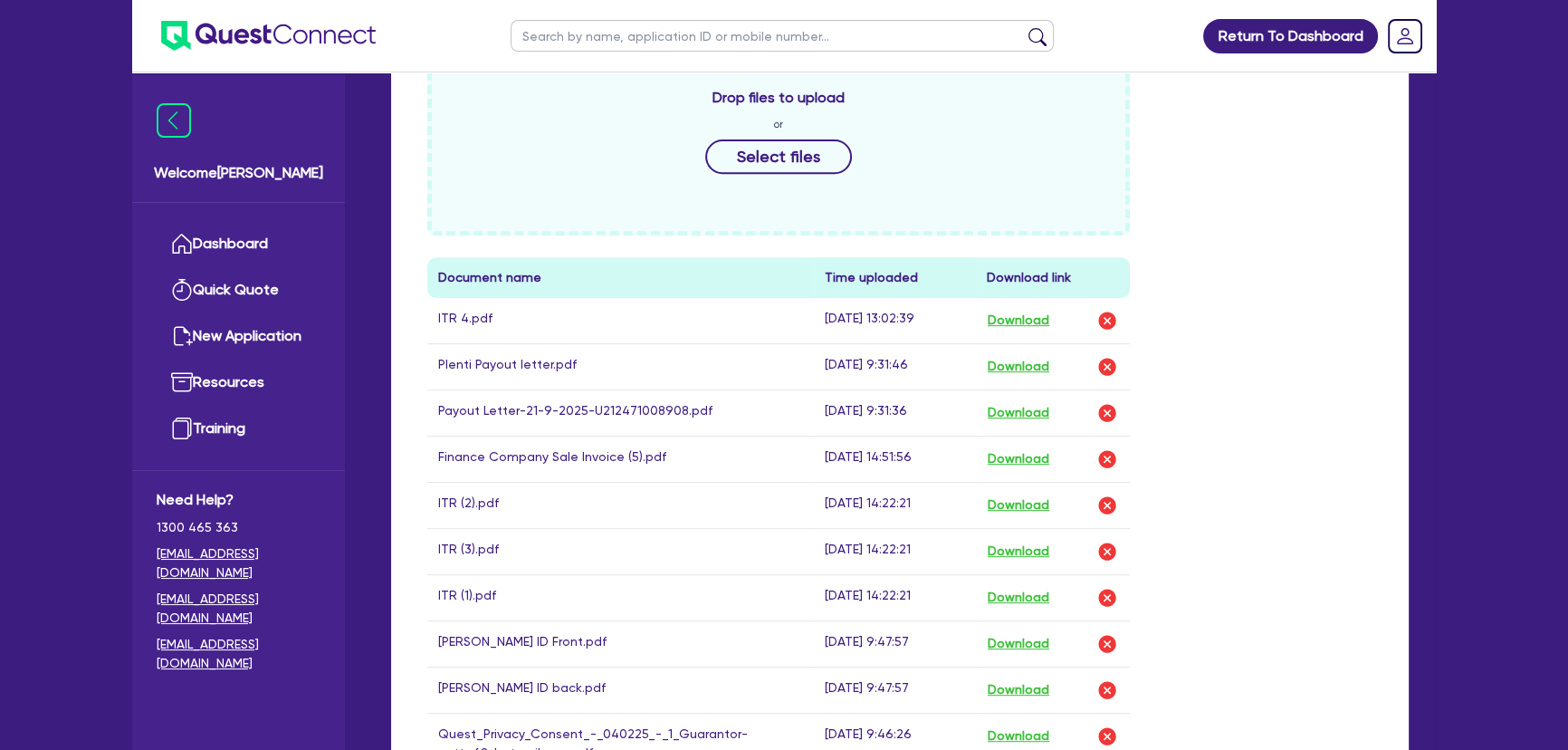
scroll to position [987, 0]
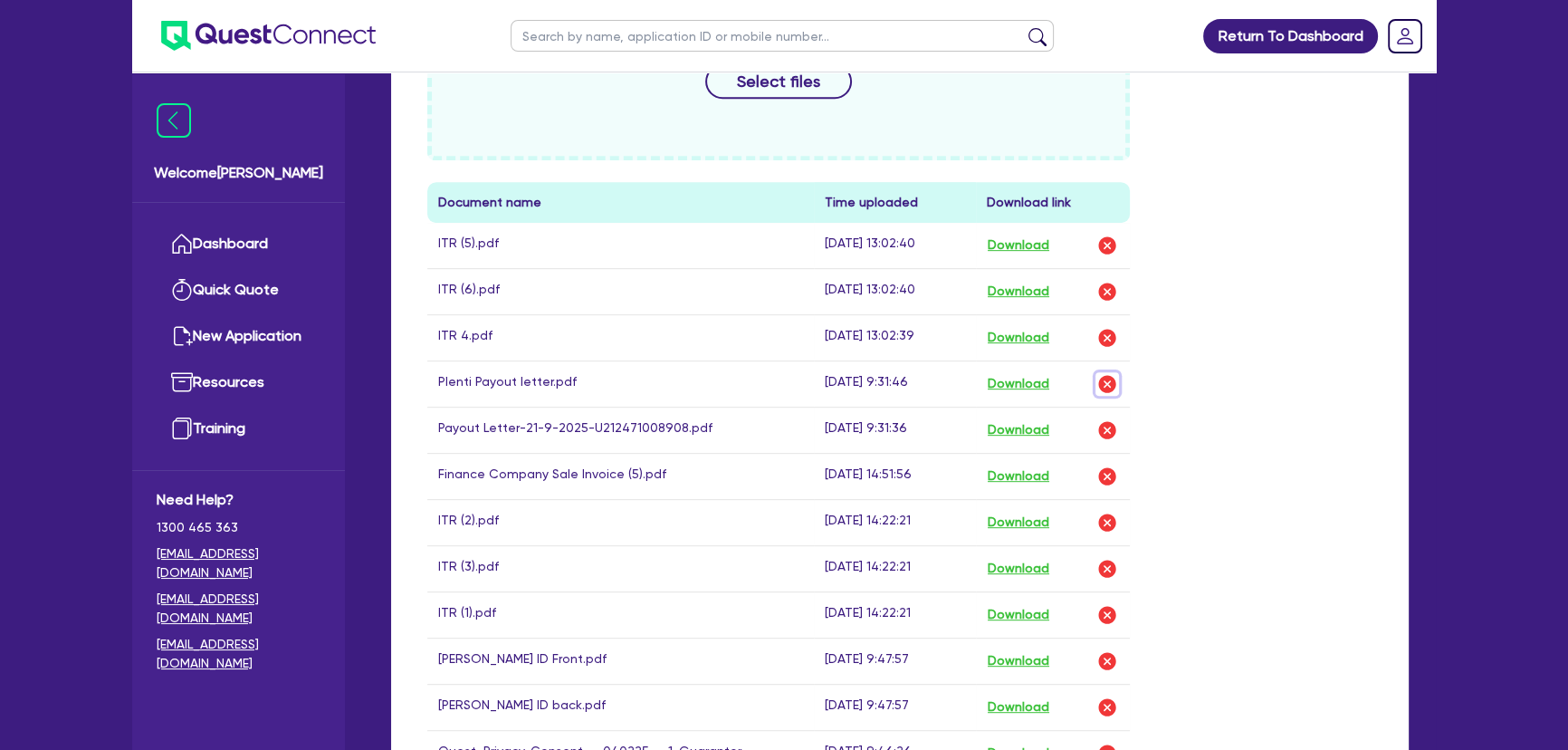
click at [1113, 380] on img "button" at bounding box center [1107, 384] width 22 height 22
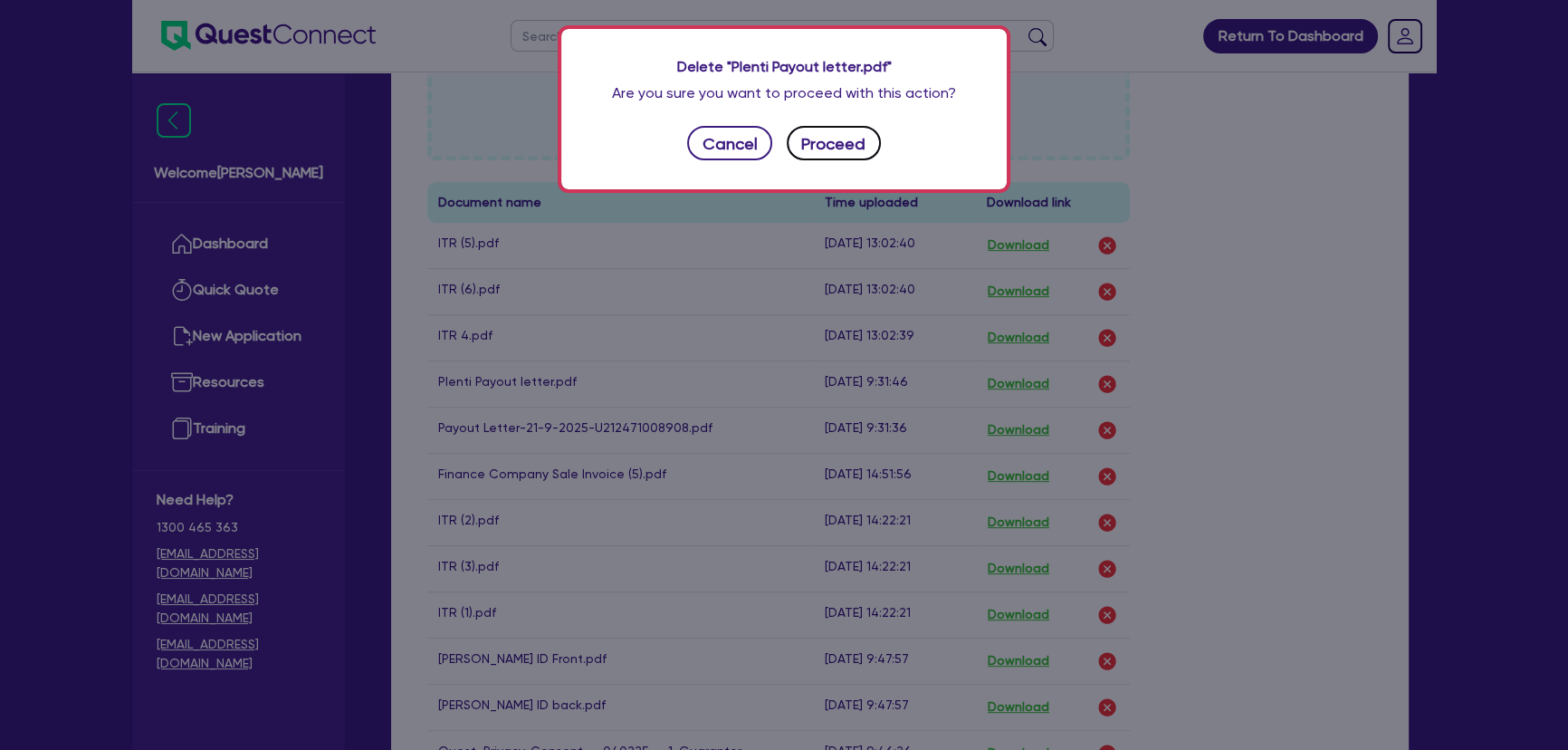
click at [853, 158] on button "Proceed" at bounding box center [834, 143] width 95 height 35
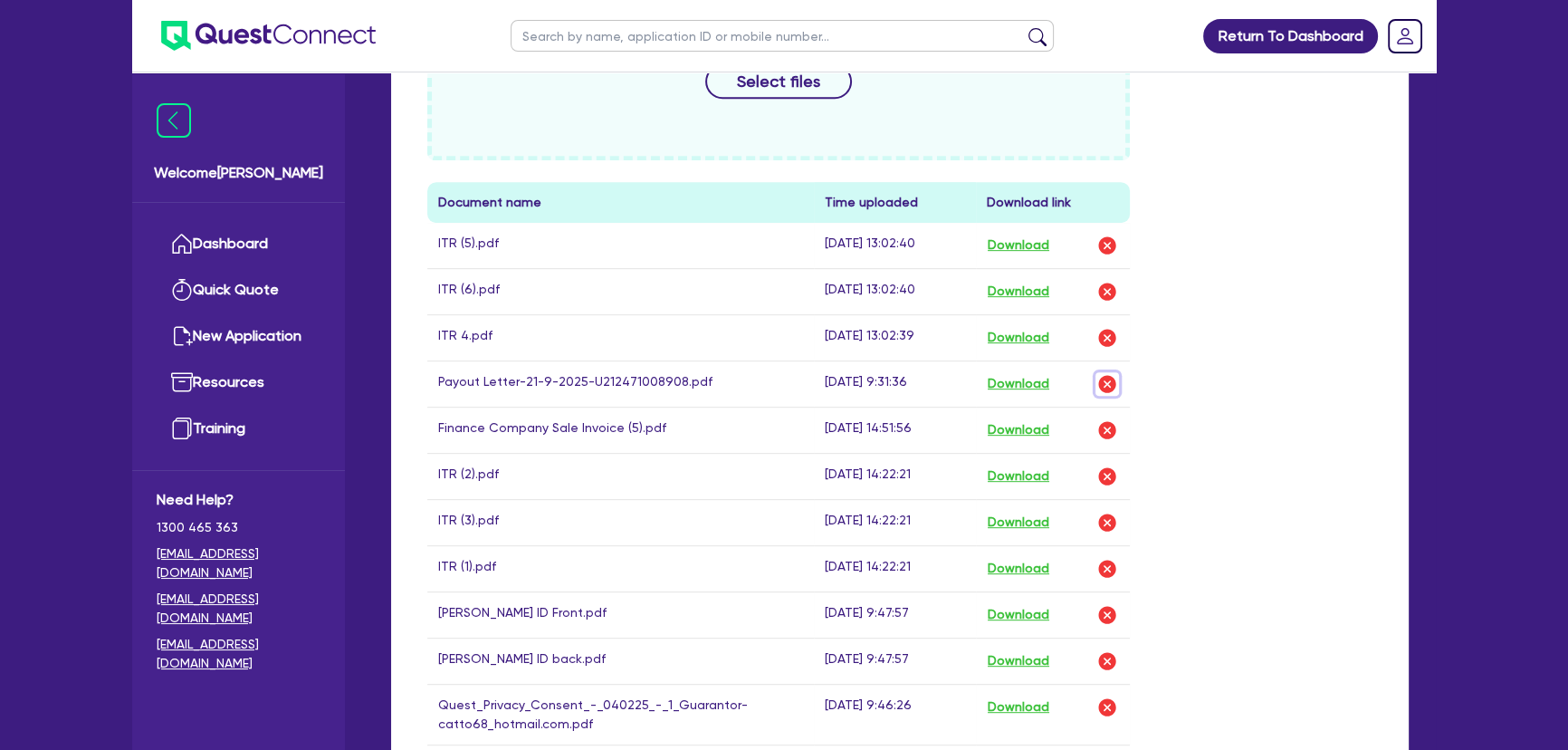
click at [1103, 381] on img "button" at bounding box center [1107, 384] width 22 height 22
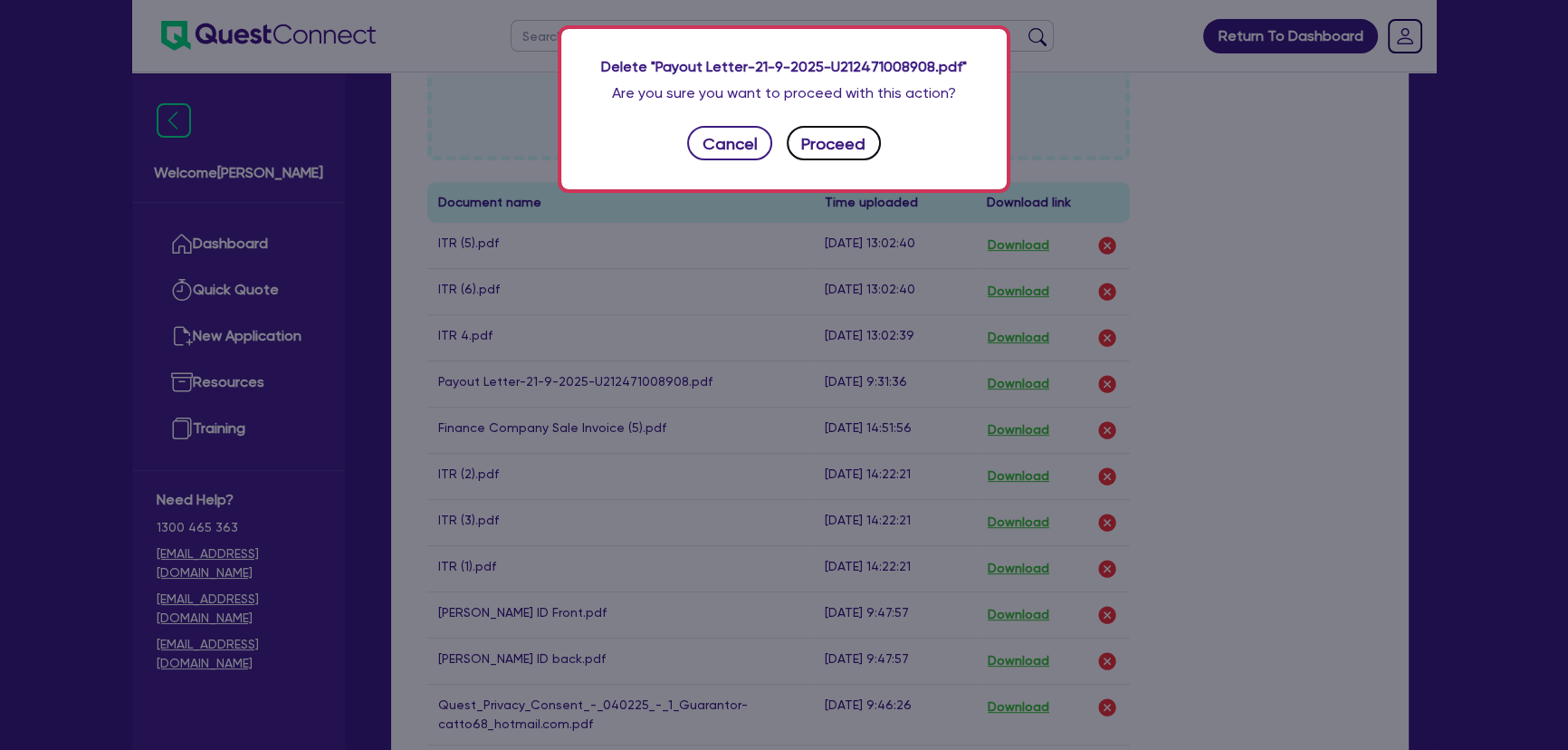
click at [828, 147] on button "Proceed" at bounding box center [834, 143] width 95 height 35
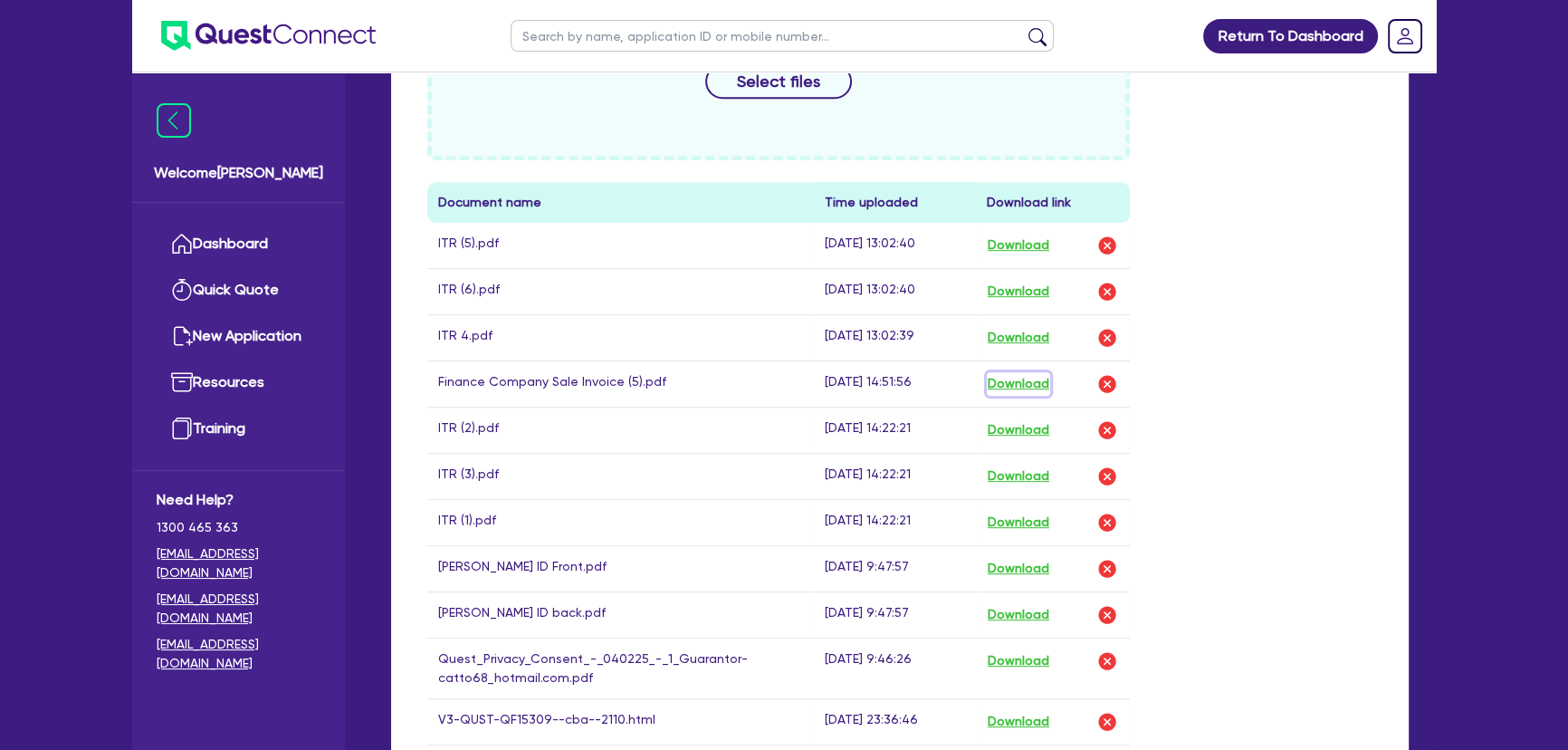
click at [1029, 388] on button "Download" at bounding box center [1019, 384] width 64 height 23
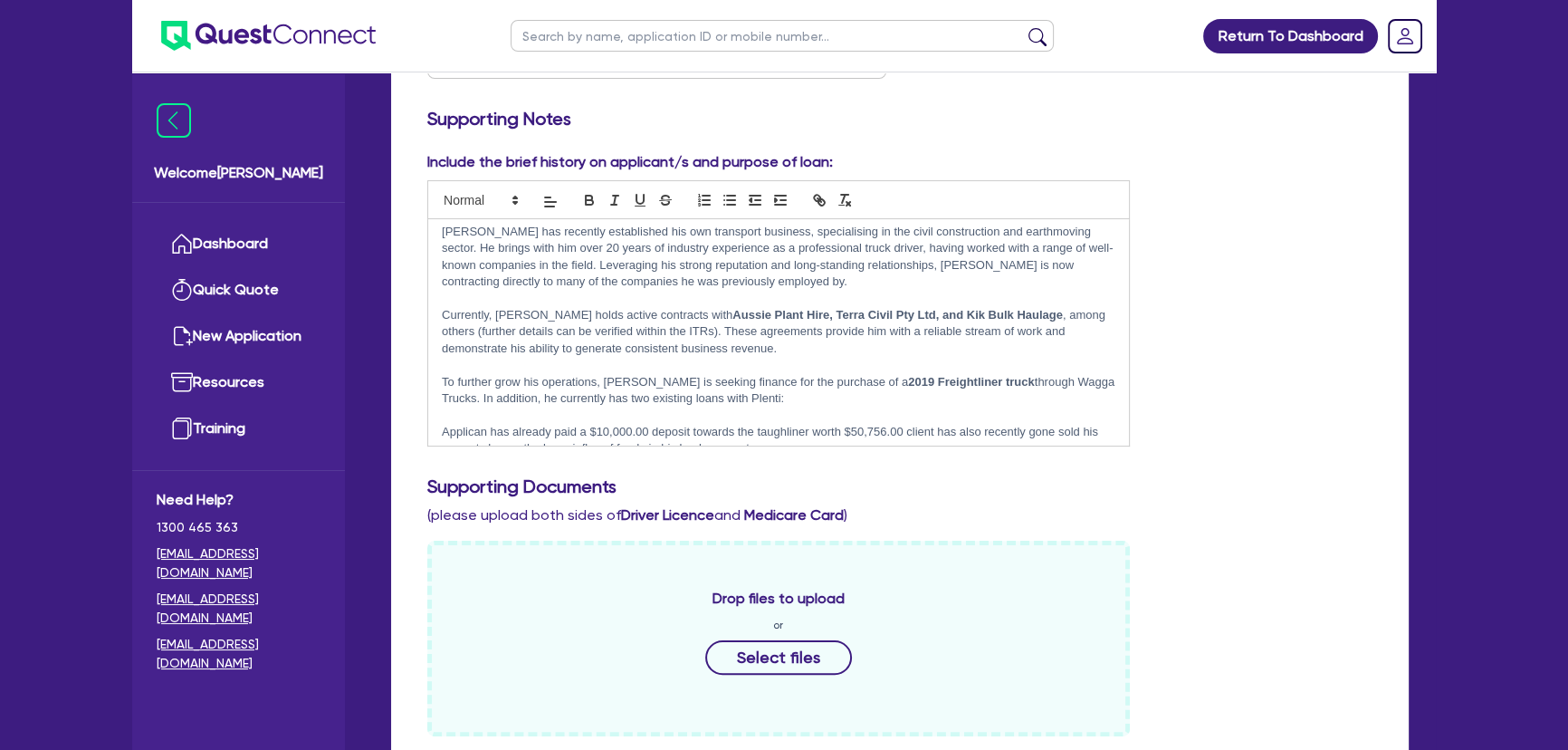
scroll to position [0, 0]
drag, startPoint x: 817, startPoint y: 425, endPoint x: 426, endPoint y: 213, distance: 444.8
click at [426, 213] on div "Include the brief history on applicant/s and purpose of loan: Rosario has recen…" at bounding box center [779, 299] width 729 height 295
copy div "Rosario has recently established his own transport business, specialising in th…"
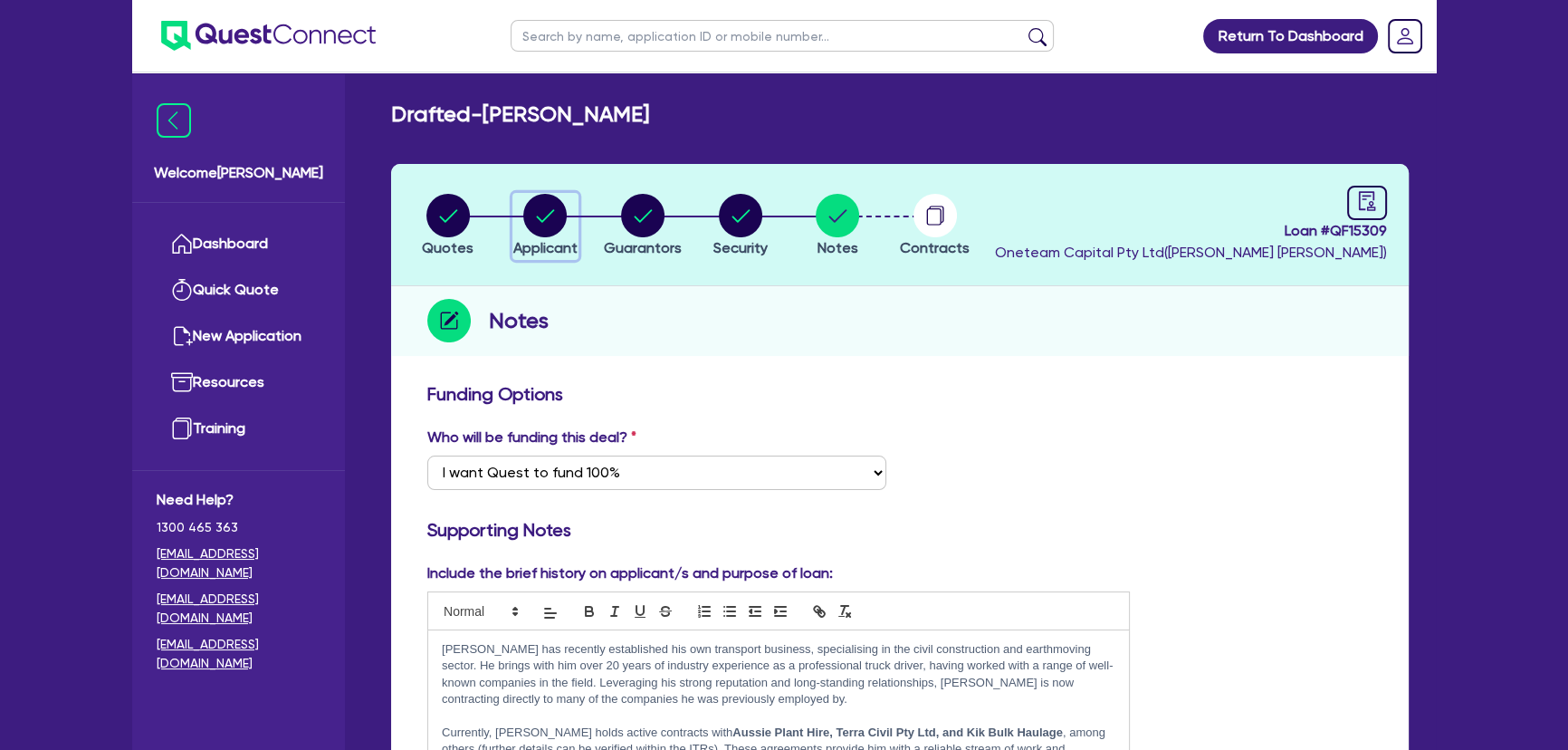
click at [553, 199] on circle "button" at bounding box center [544, 215] width 43 height 43
select select "SOLE_TRADER"
select select "BUILDING_CONSTRUCTION"
select select "BUSINESSES_CONSTRUCTION_SERVICES"
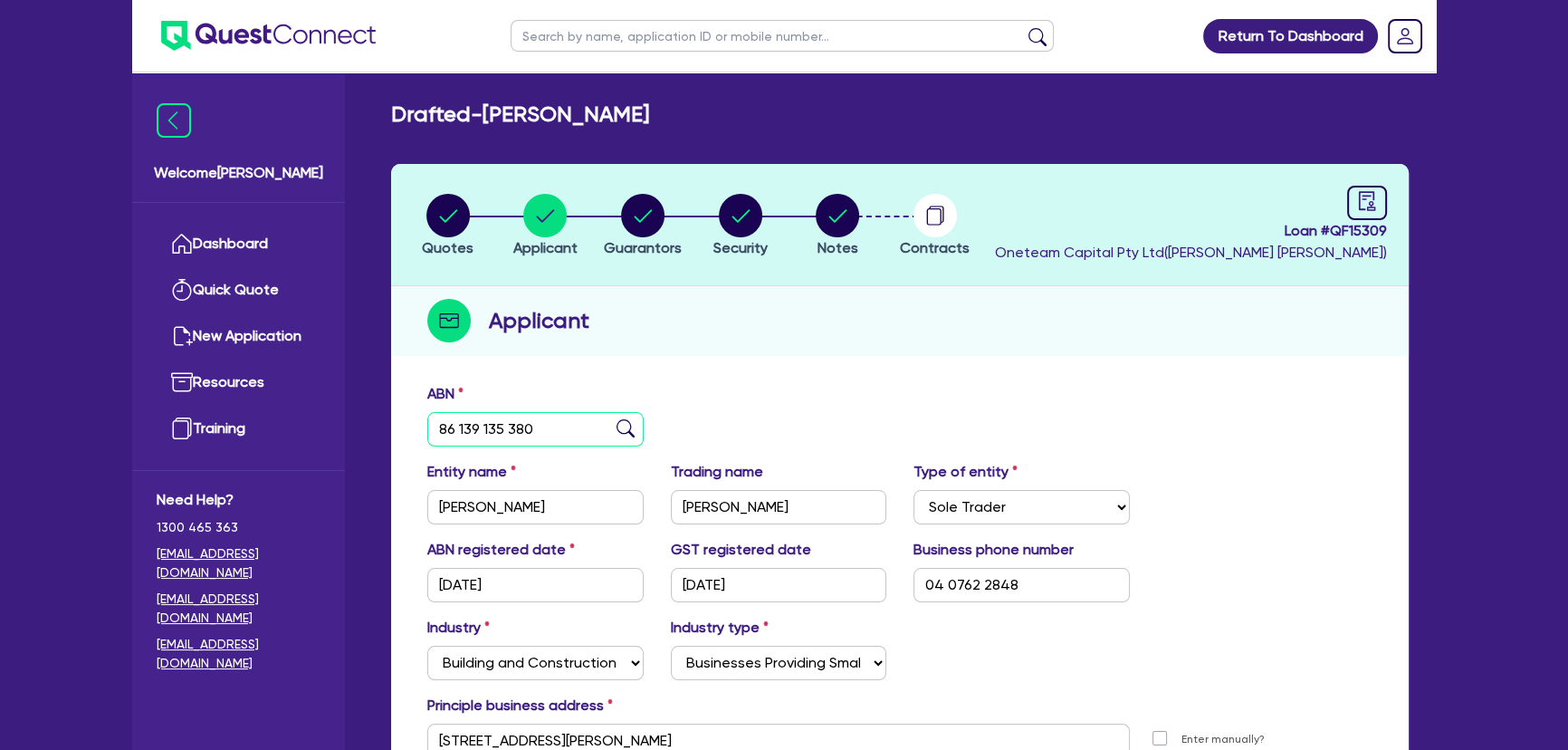
drag, startPoint x: 564, startPoint y: 421, endPoint x: 429, endPoint y: 417, distance: 135.1
click at [429, 417] on input "86 139 135 380" at bounding box center [536, 430] width 216 height 35
click at [841, 228] on circle "button" at bounding box center [837, 215] width 43 height 43
select select "Quest Finance - Own Book"
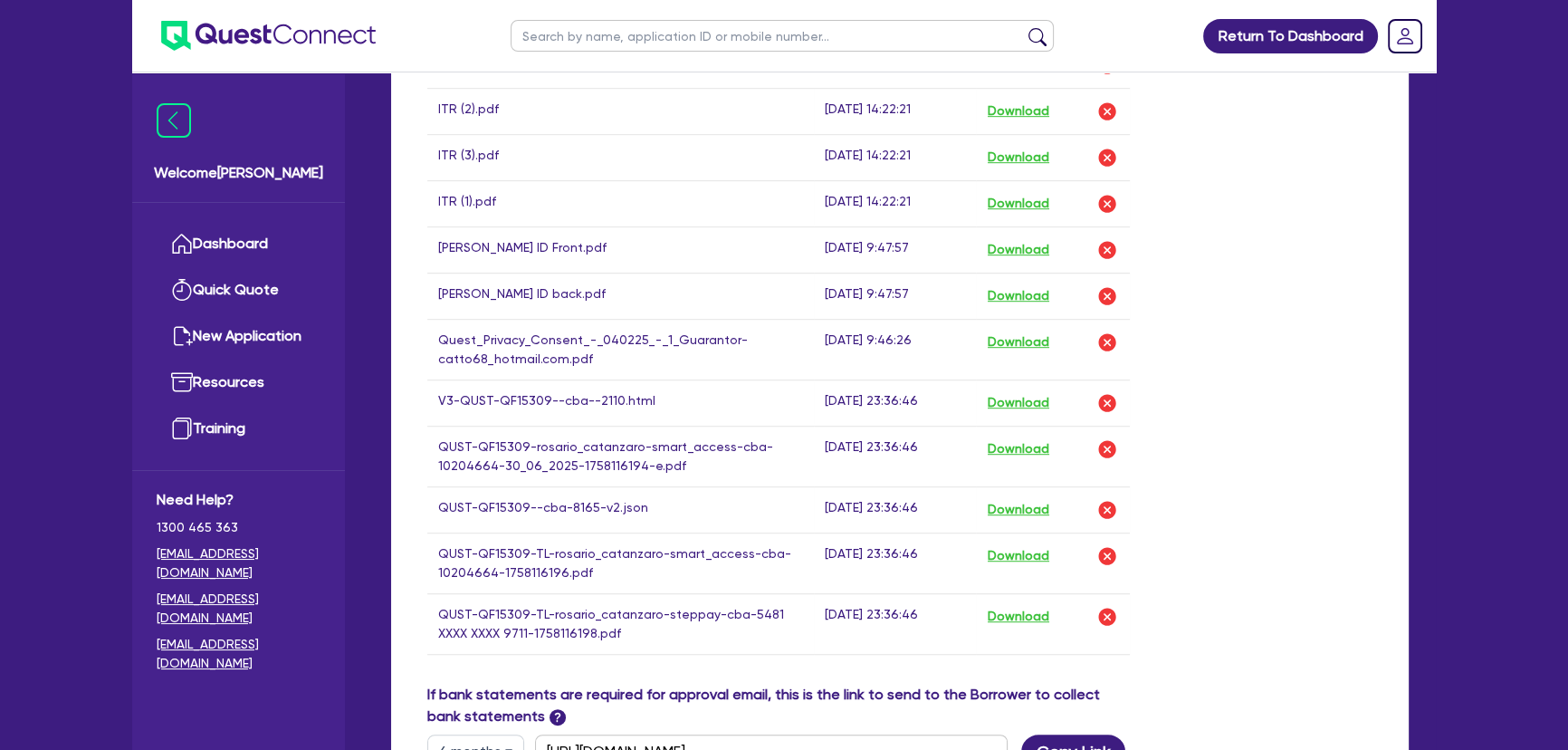
scroll to position [1317, 0]
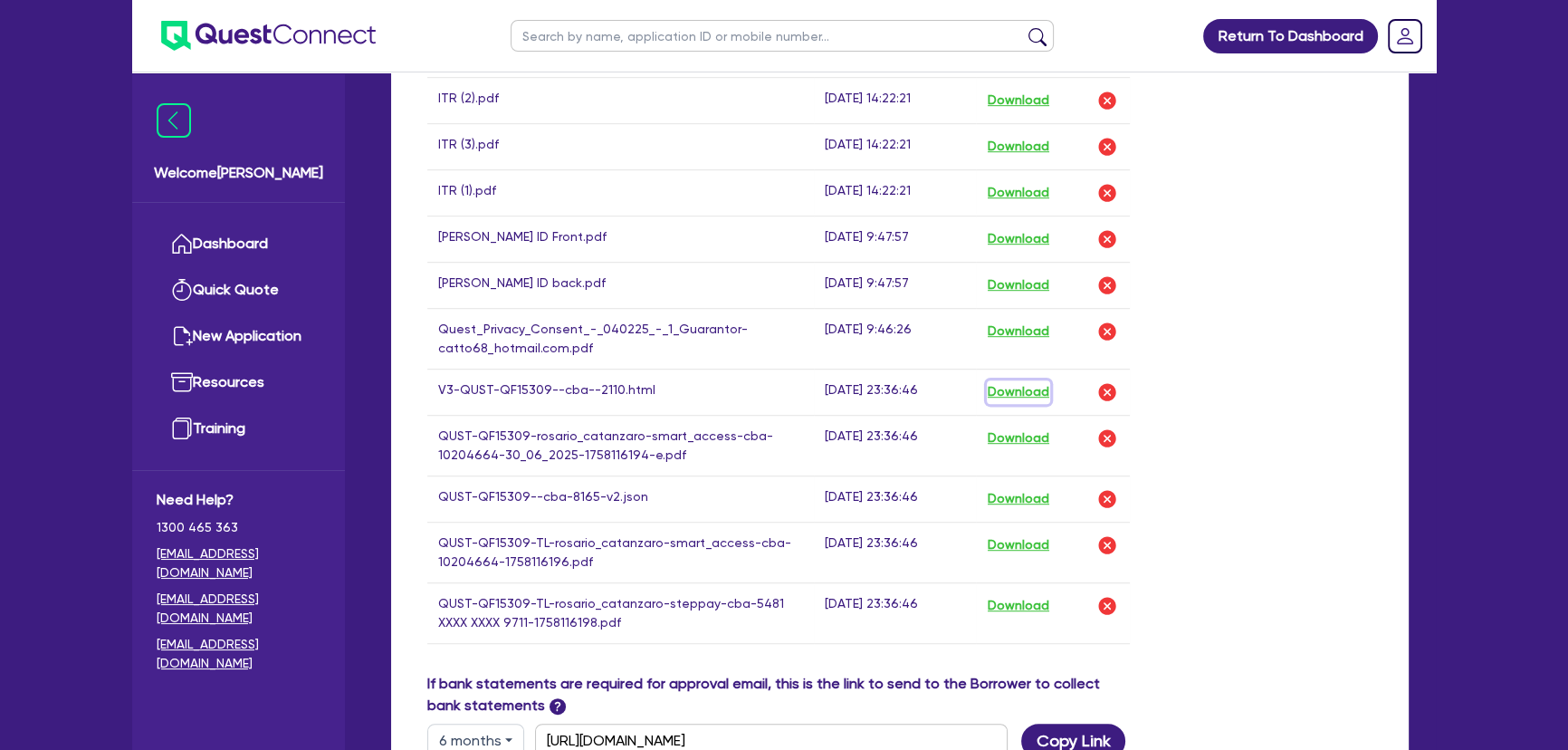
click at [1029, 382] on button "Download" at bounding box center [1019, 392] width 64 height 23
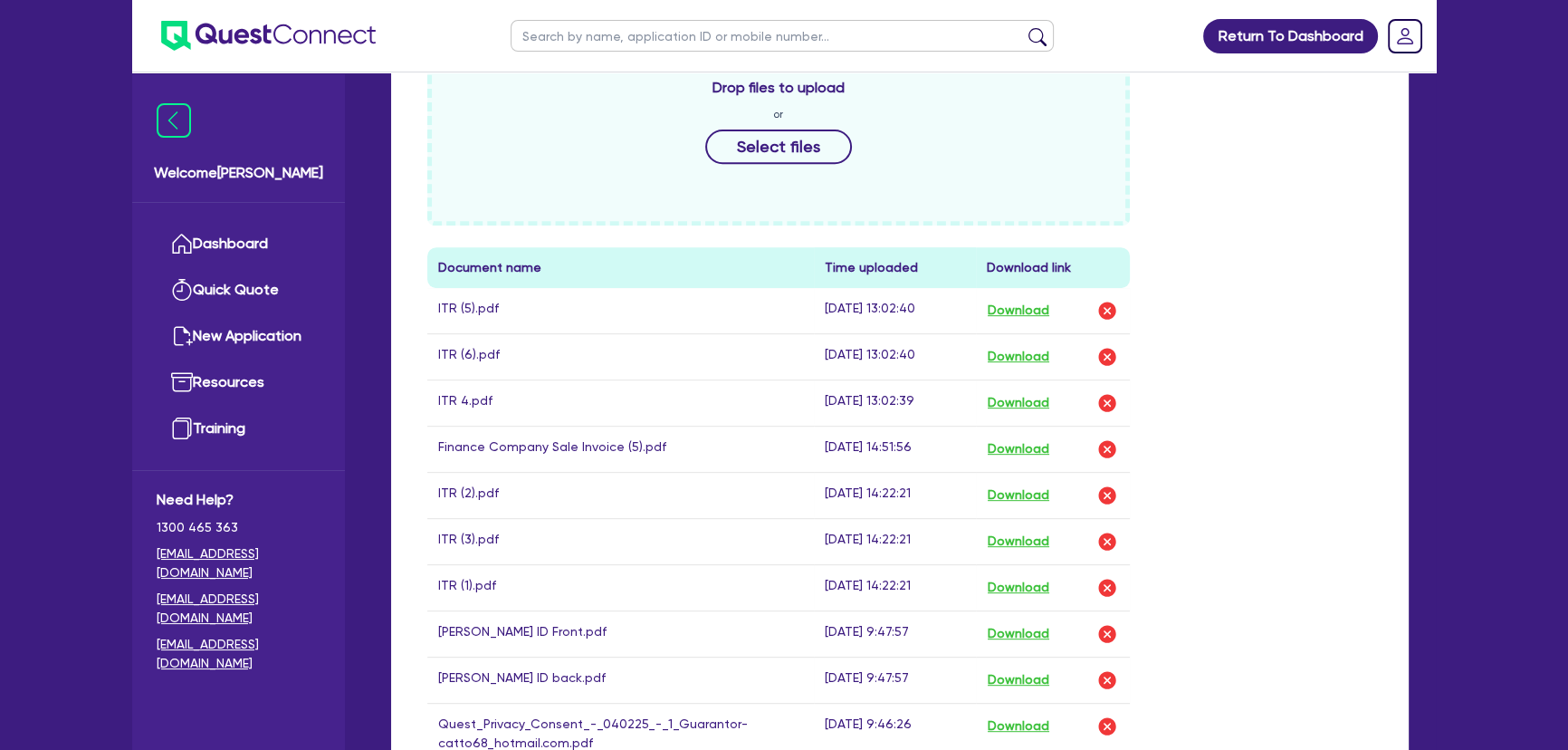
scroll to position [1069, 0]
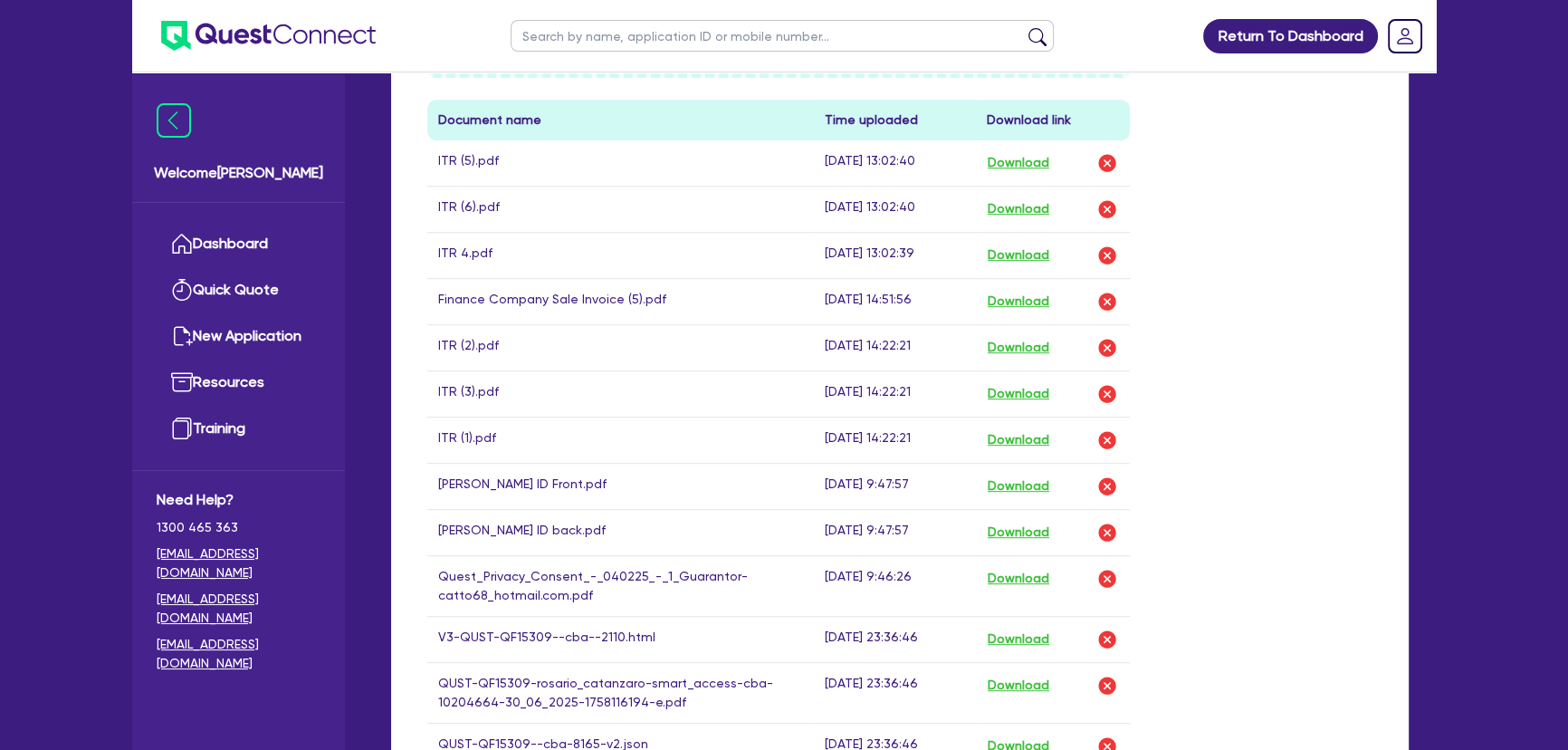
click at [1350, 545] on div "Drop files to upload or Select files Document name Time uploaded Download link …" at bounding box center [900, 401] width 973 height 1038
click at [1023, 439] on button "Download" at bounding box center [1019, 440] width 64 height 23
click at [1014, 391] on button "Download" at bounding box center [1019, 394] width 64 height 23
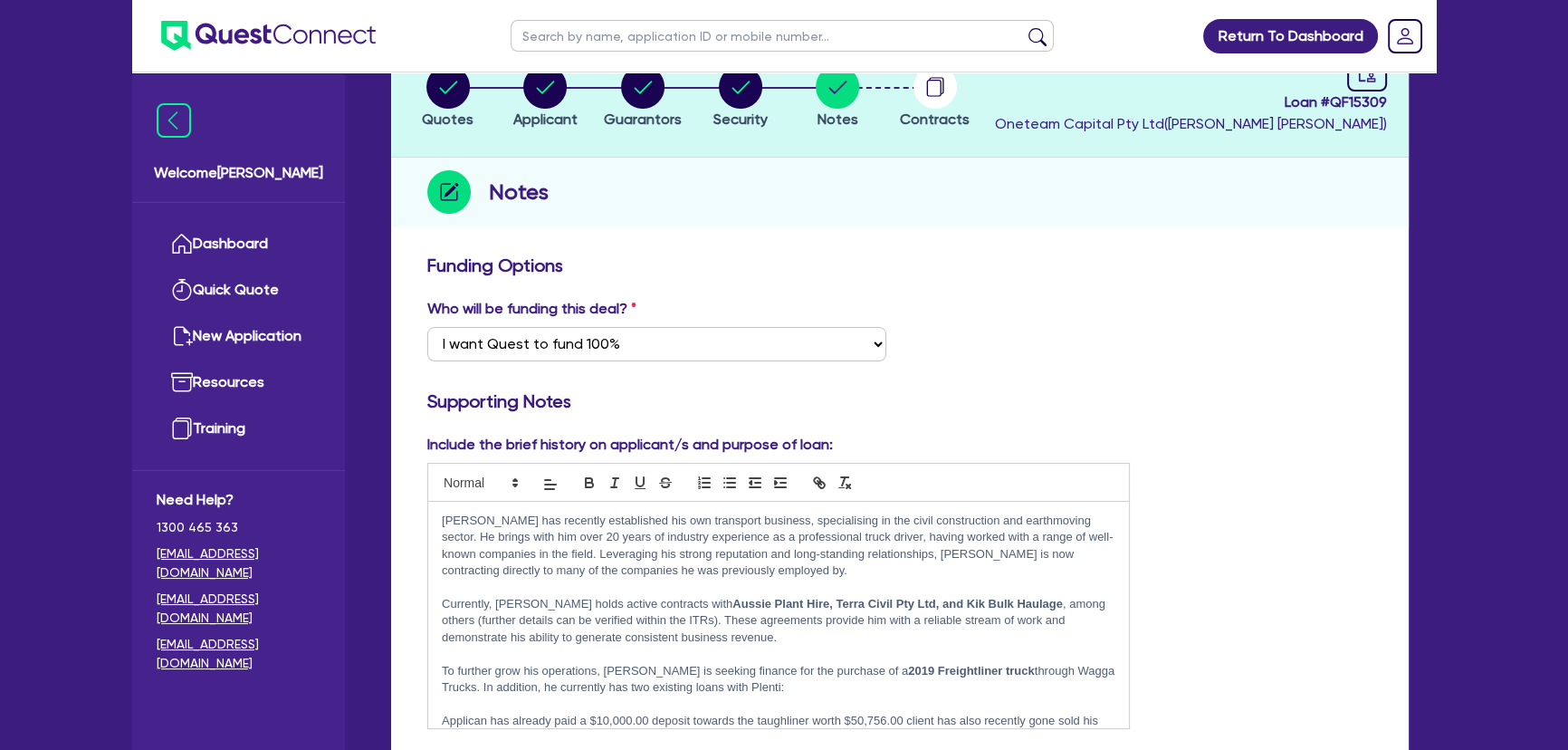
scroll to position [0, 0]
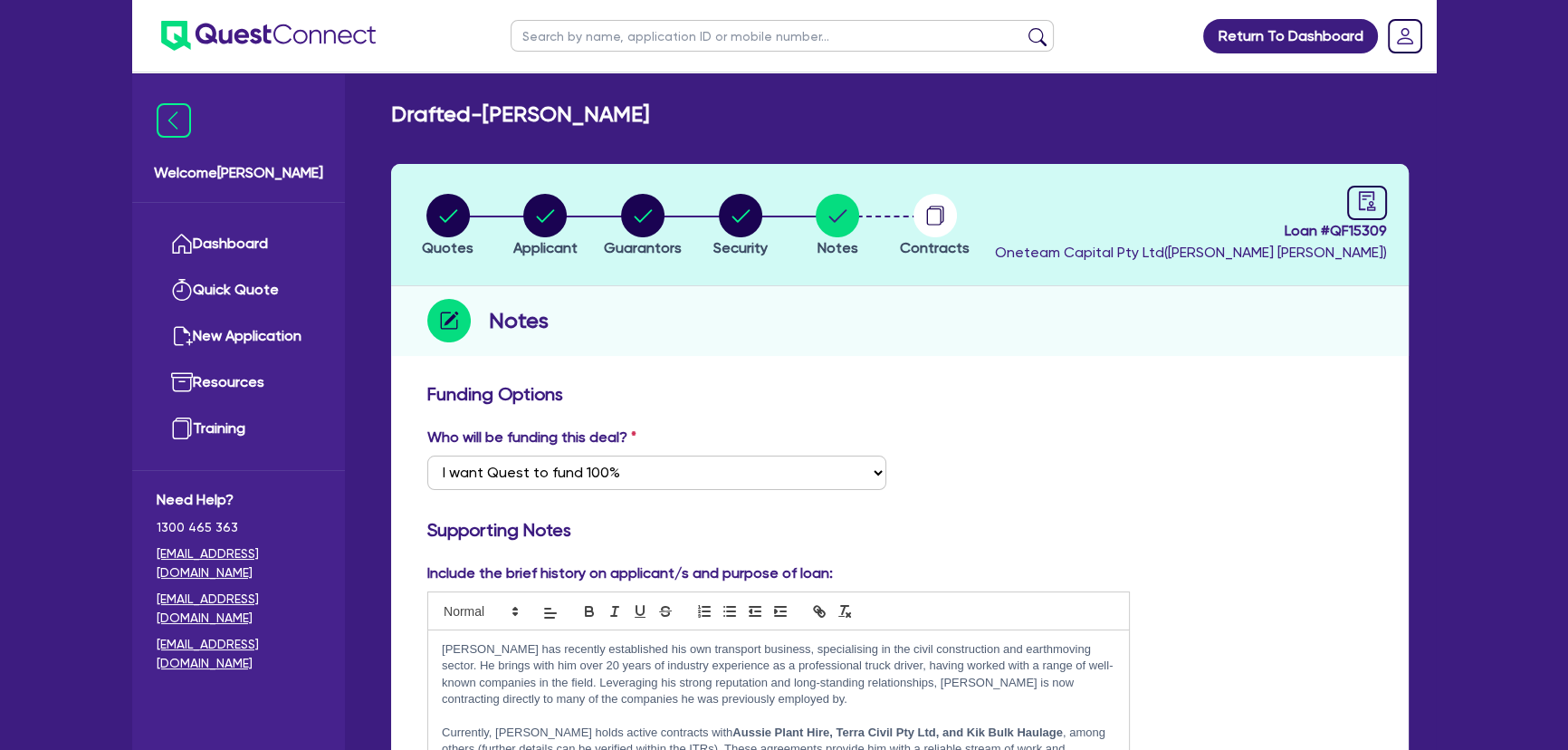
click at [289, 8] on ul at bounding box center [254, 36] width 243 height 71
click at [287, 41] on img at bounding box center [268, 36] width 214 height 30
click at [273, 42] on img at bounding box center [268, 36] width 214 height 30
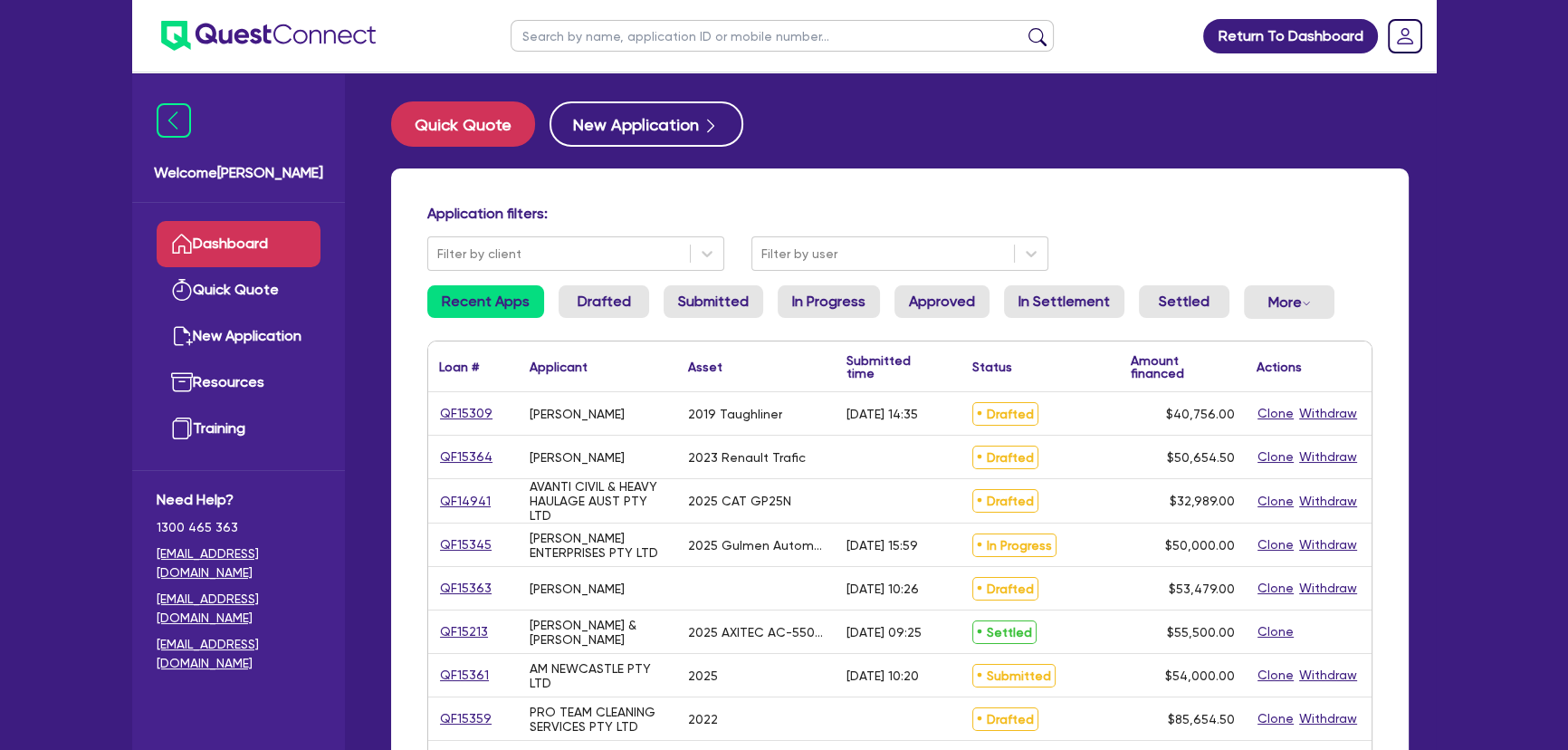
click at [725, 35] on input "text" at bounding box center [782, 36] width 543 height 32
type input "simmons"
click at [1023, 27] on button "submit" at bounding box center [1037, 40] width 29 height 25
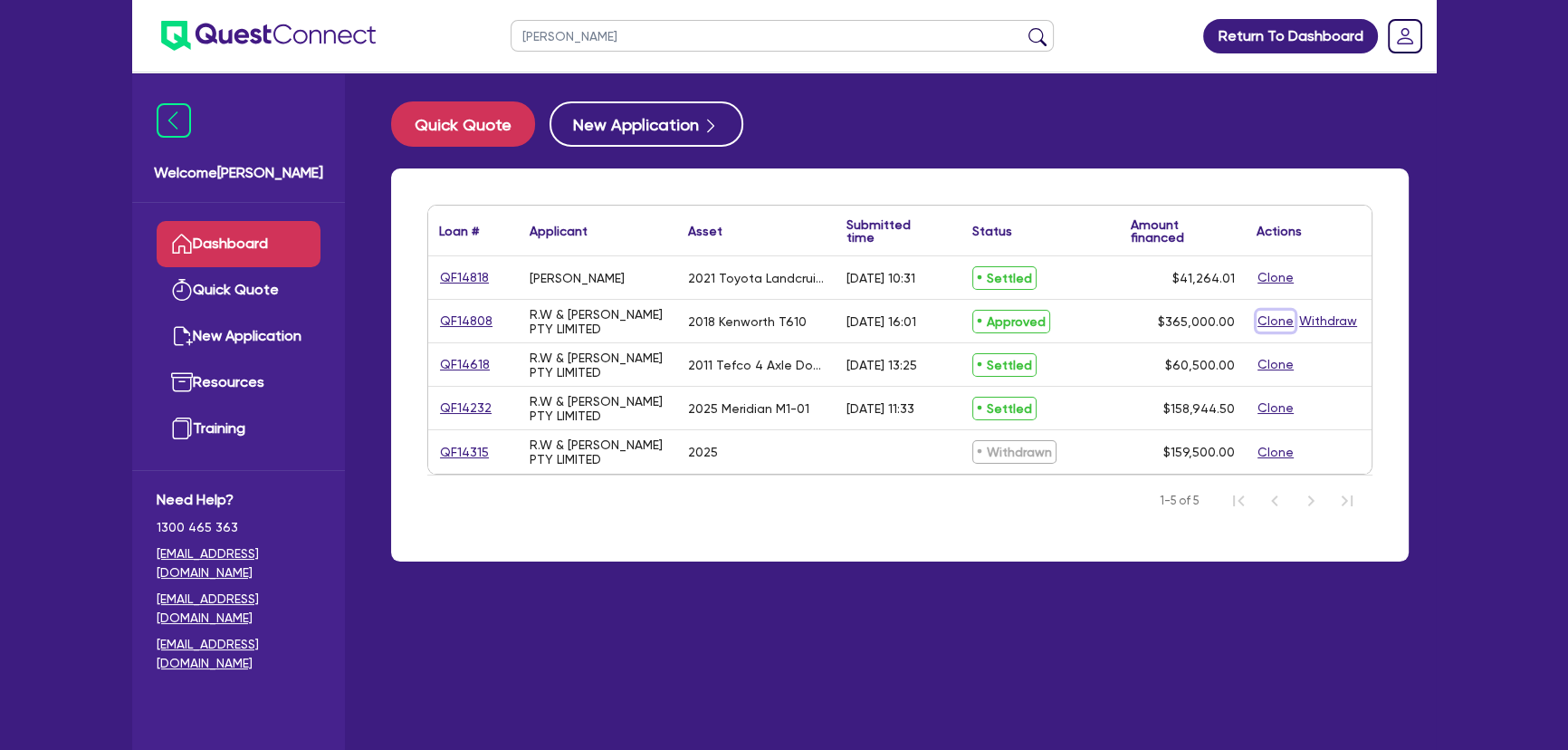
click at [1281, 319] on button "Clone" at bounding box center [1275, 321] width 38 height 21
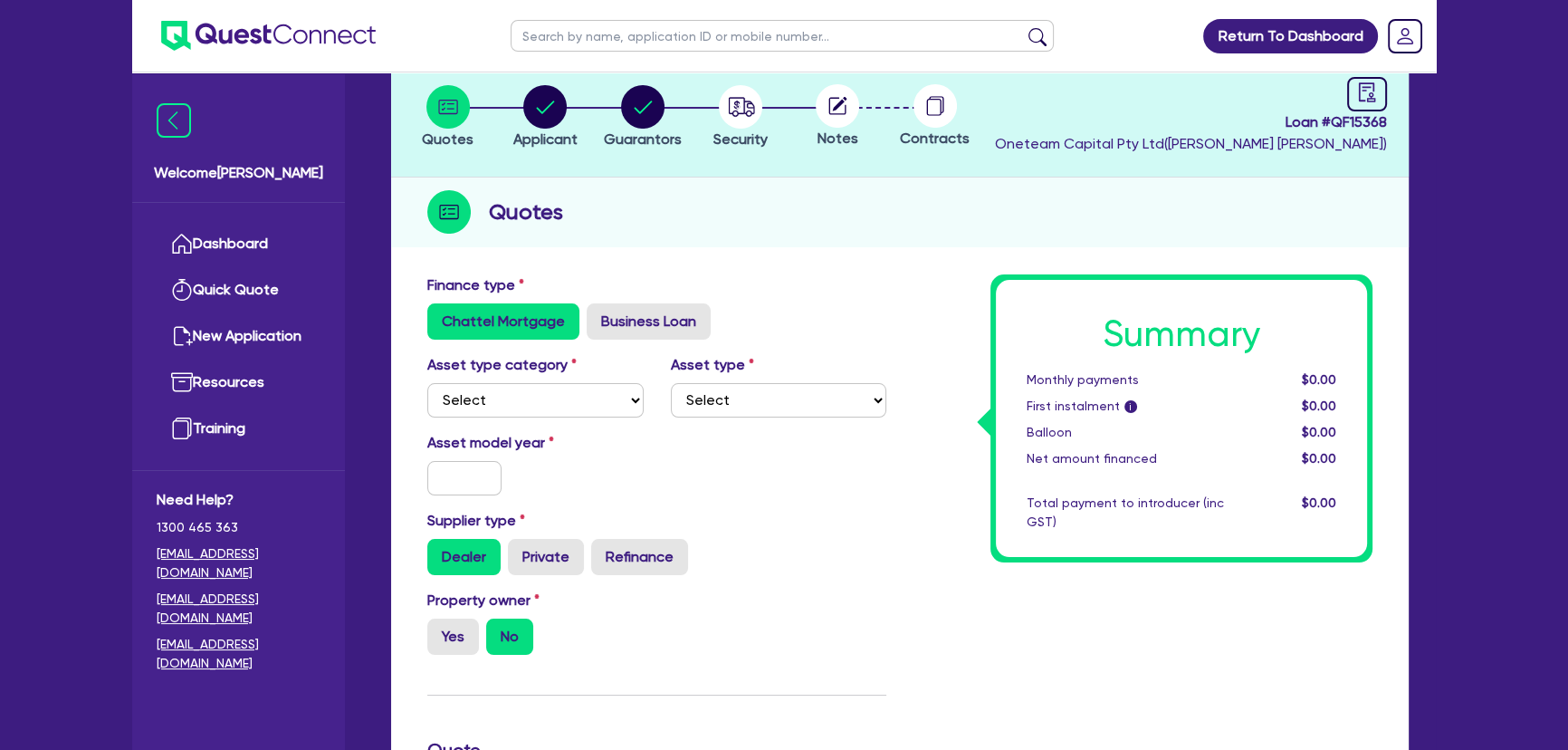
scroll to position [329, 0]
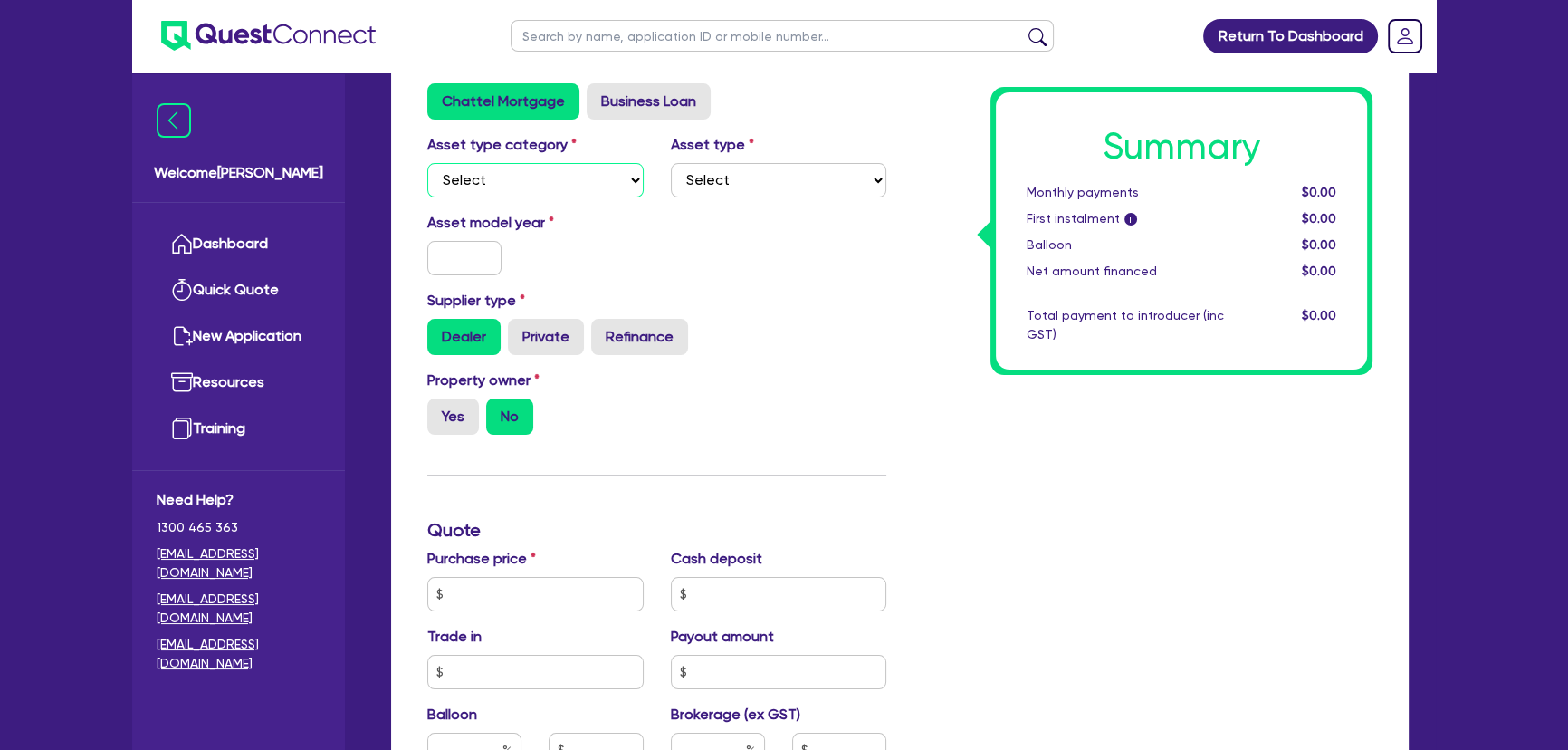
click at [528, 173] on select "Select Cars and light trucks Primary assets Secondary assets Tertiary assets" at bounding box center [536, 181] width 216 height 35
select select "PRIMARY_ASSETS"
click at [427, 163] on select "Select Cars and light trucks Primary assets Secondary assets Tertiary assets" at bounding box center [536, 181] width 216 height 35
click at [701, 180] on select "Select Heavy trucks over 4.5 tonne Trailers Bus and coaches Yellow goods and ex…" at bounding box center [779, 181] width 216 height 35
select select "TRAILERS"
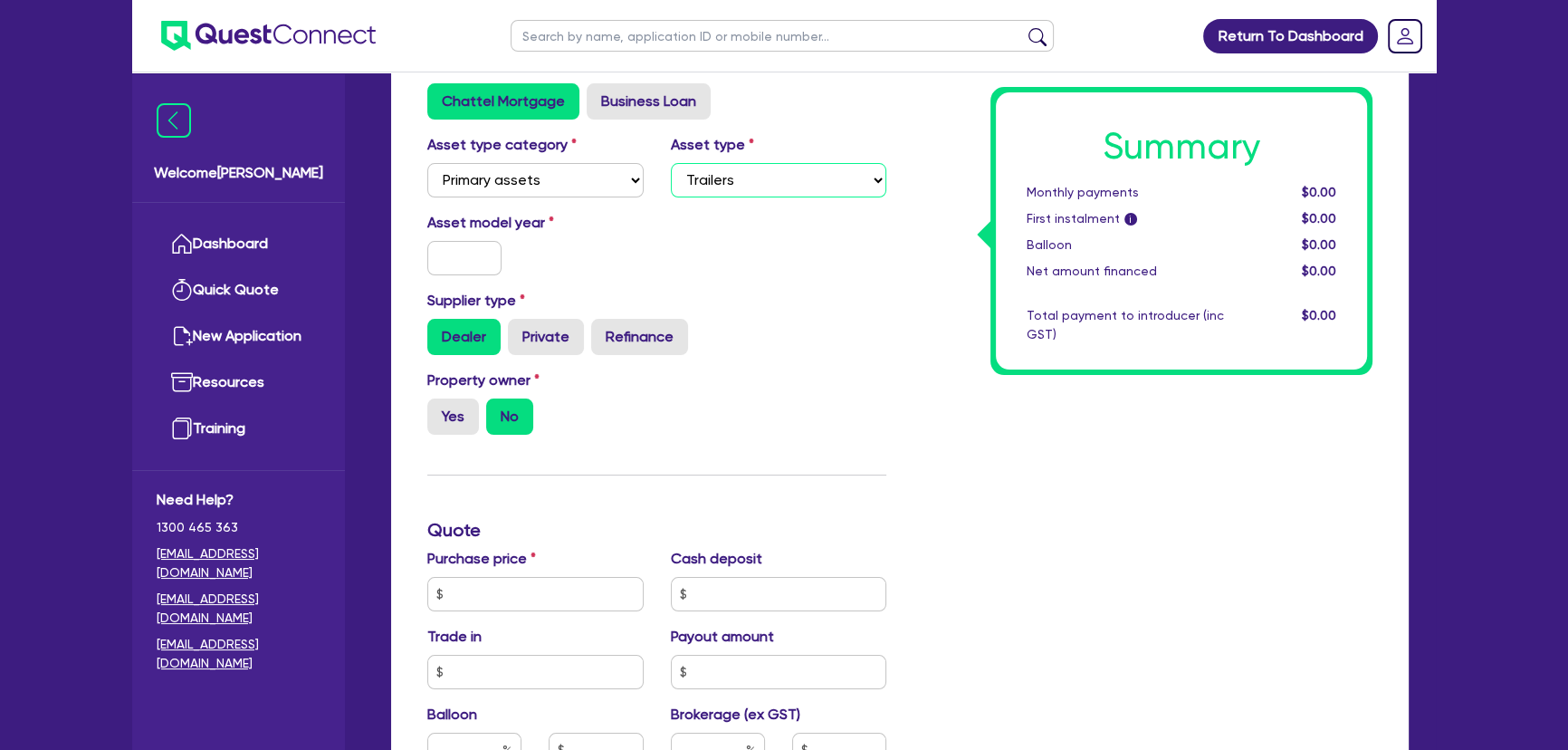
click at [671, 163] on select "Select Heavy trucks over 4.5 tonne Trailers Bus and coaches Yellow goods and ex…" at bounding box center [779, 181] width 216 height 35
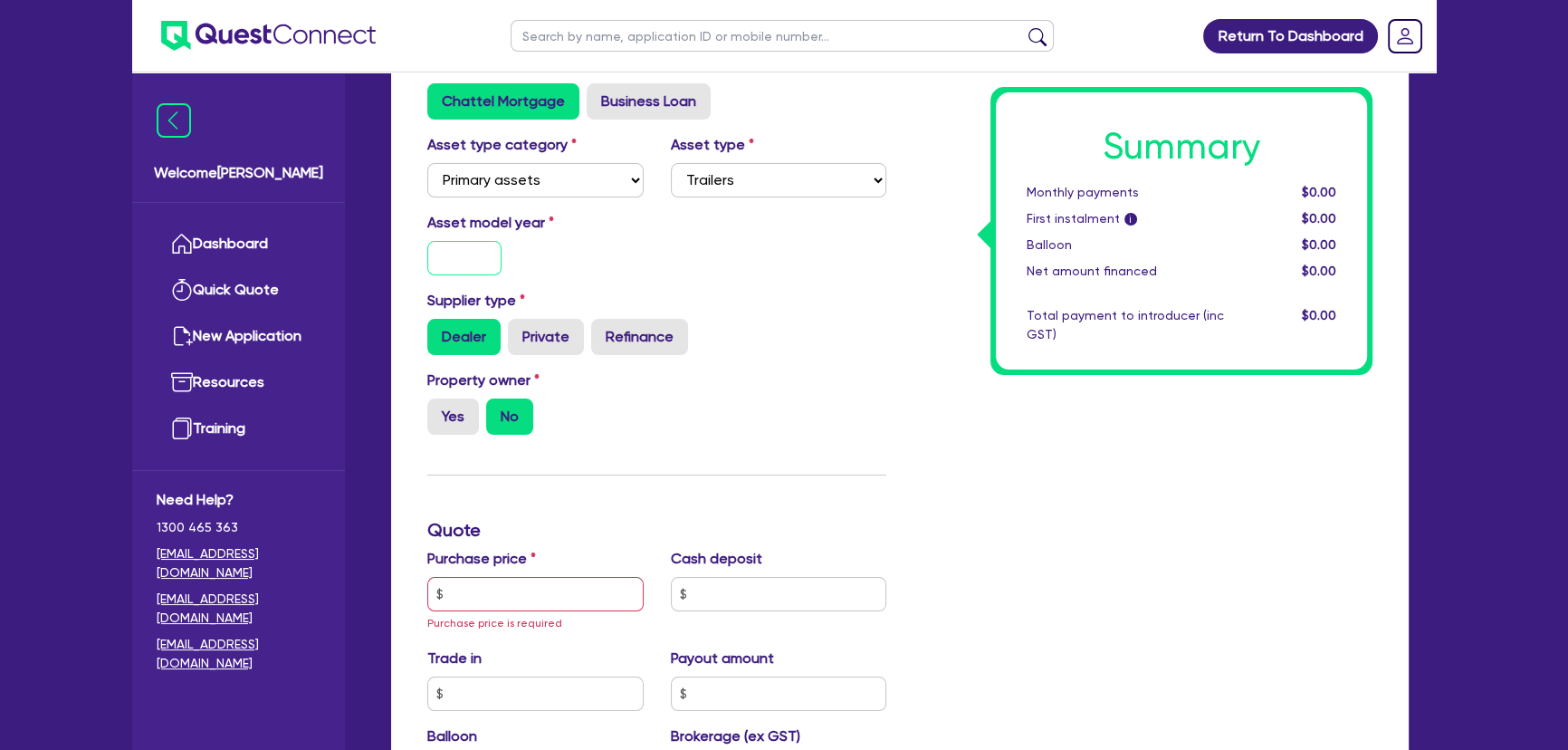
click at [437, 246] on input "text" at bounding box center [464, 259] width 74 height 35
type input "2019"
click at [513, 327] on input "Private" at bounding box center [513, 324] width 12 height 12
radio input "true"
click at [433, 426] on label "Yes" at bounding box center [453, 417] width 51 height 37
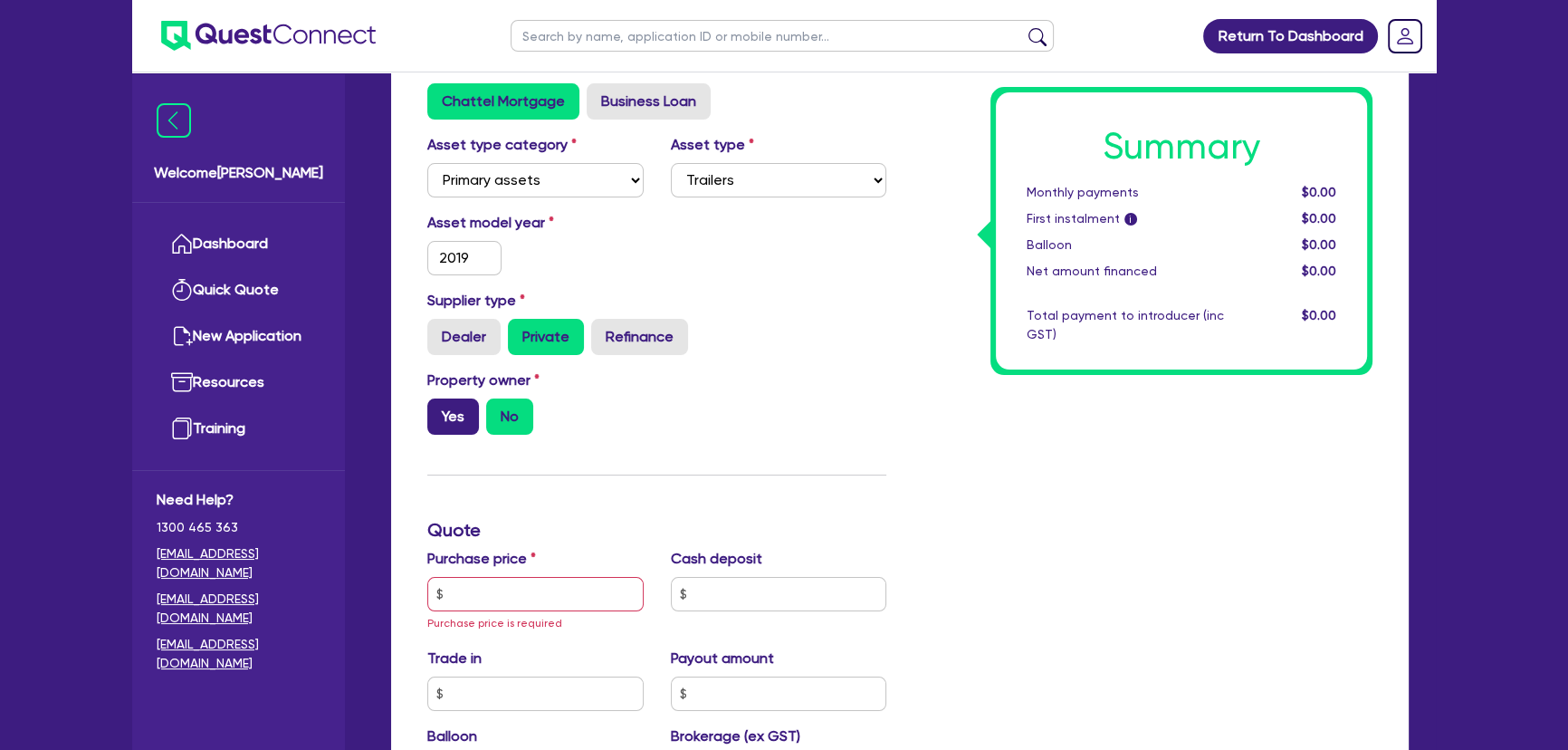
click at [433, 410] on input "Yes" at bounding box center [433, 404] width 12 height 12
radio input "true"
click at [486, 570] on div "Purchase price Purchase price is required" at bounding box center [536, 591] width 243 height 85
click at [509, 593] on input "text" at bounding box center [536, 595] width 216 height 35
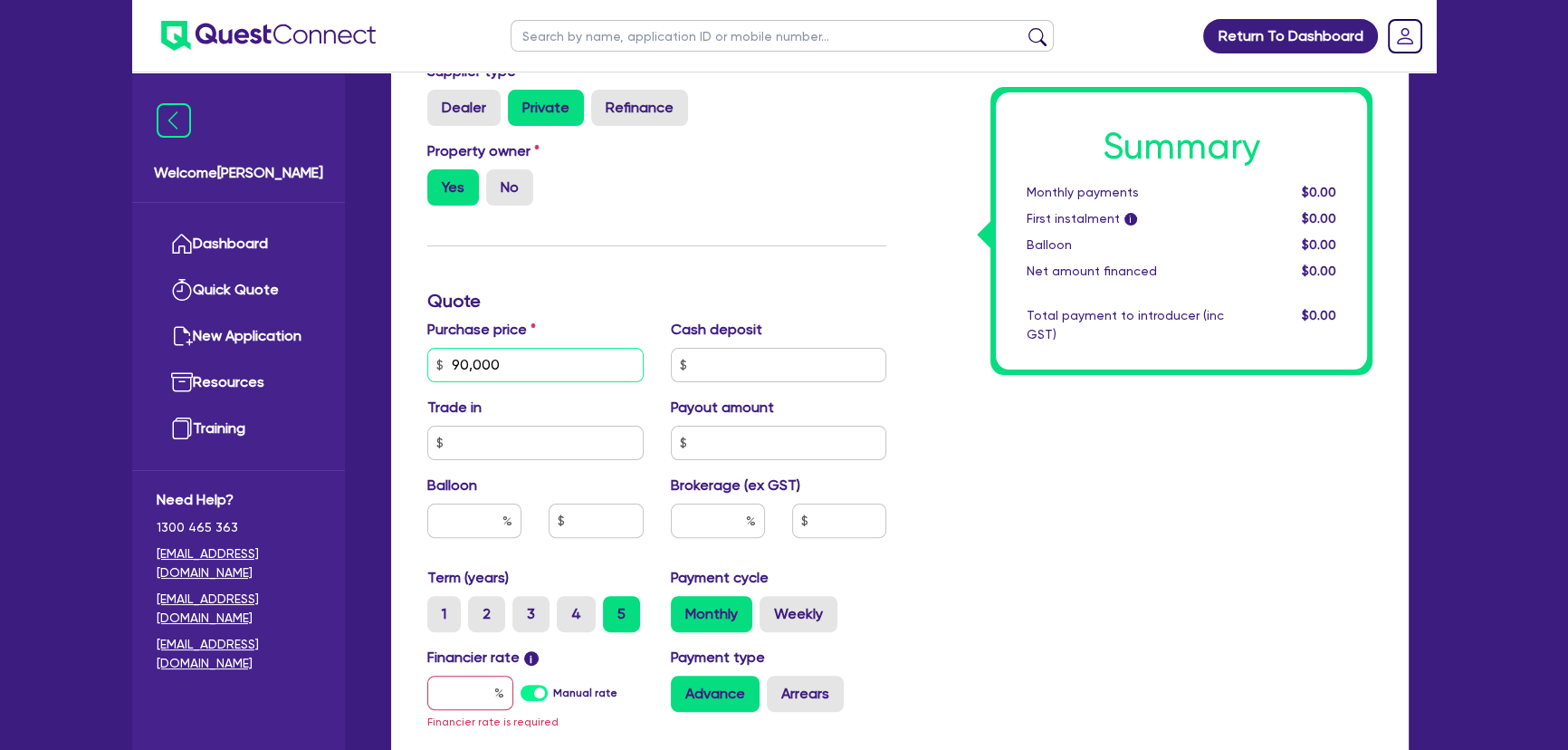
scroll to position [740, 0]
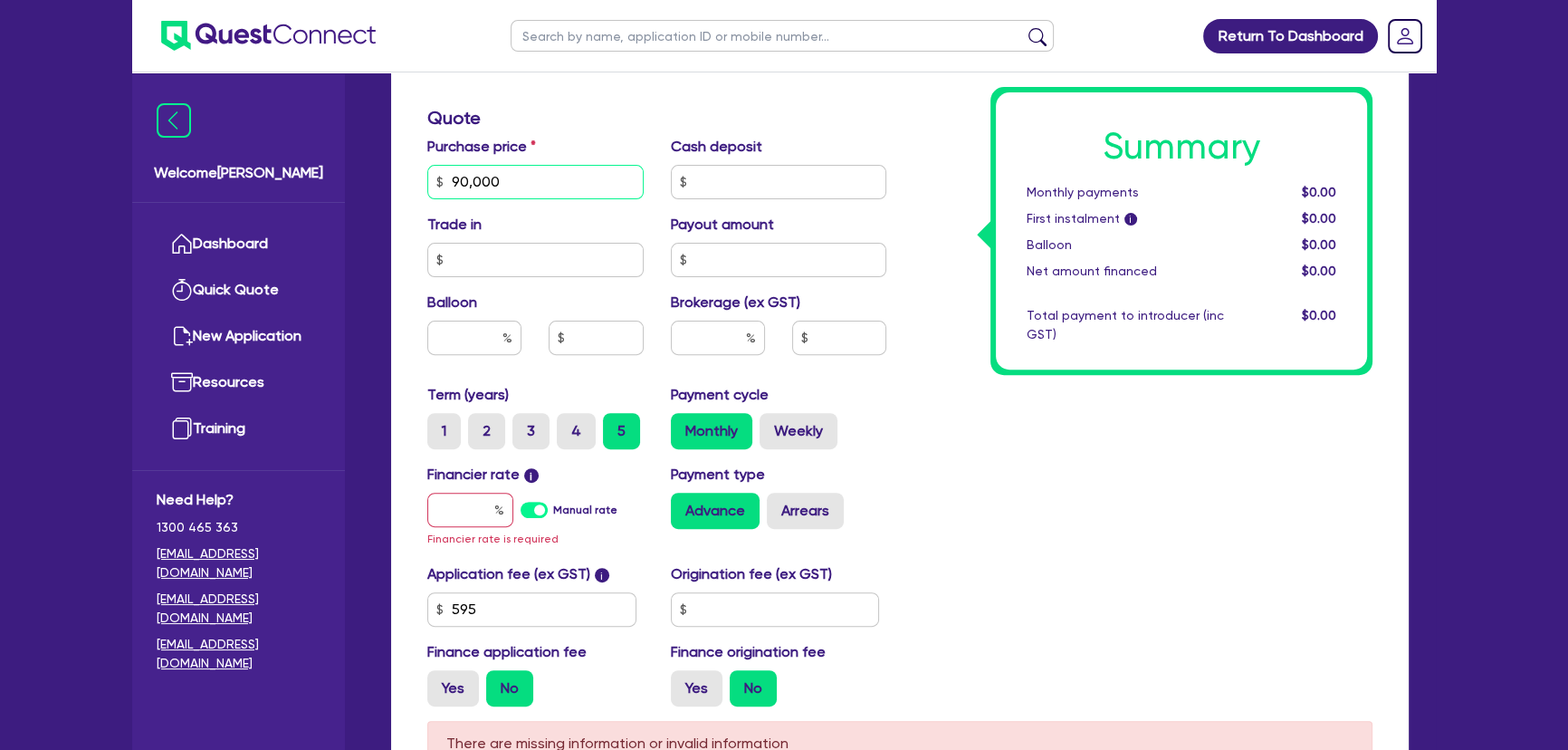
type input "90,000"
click at [461, 524] on input "text" at bounding box center [470, 510] width 86 height 35
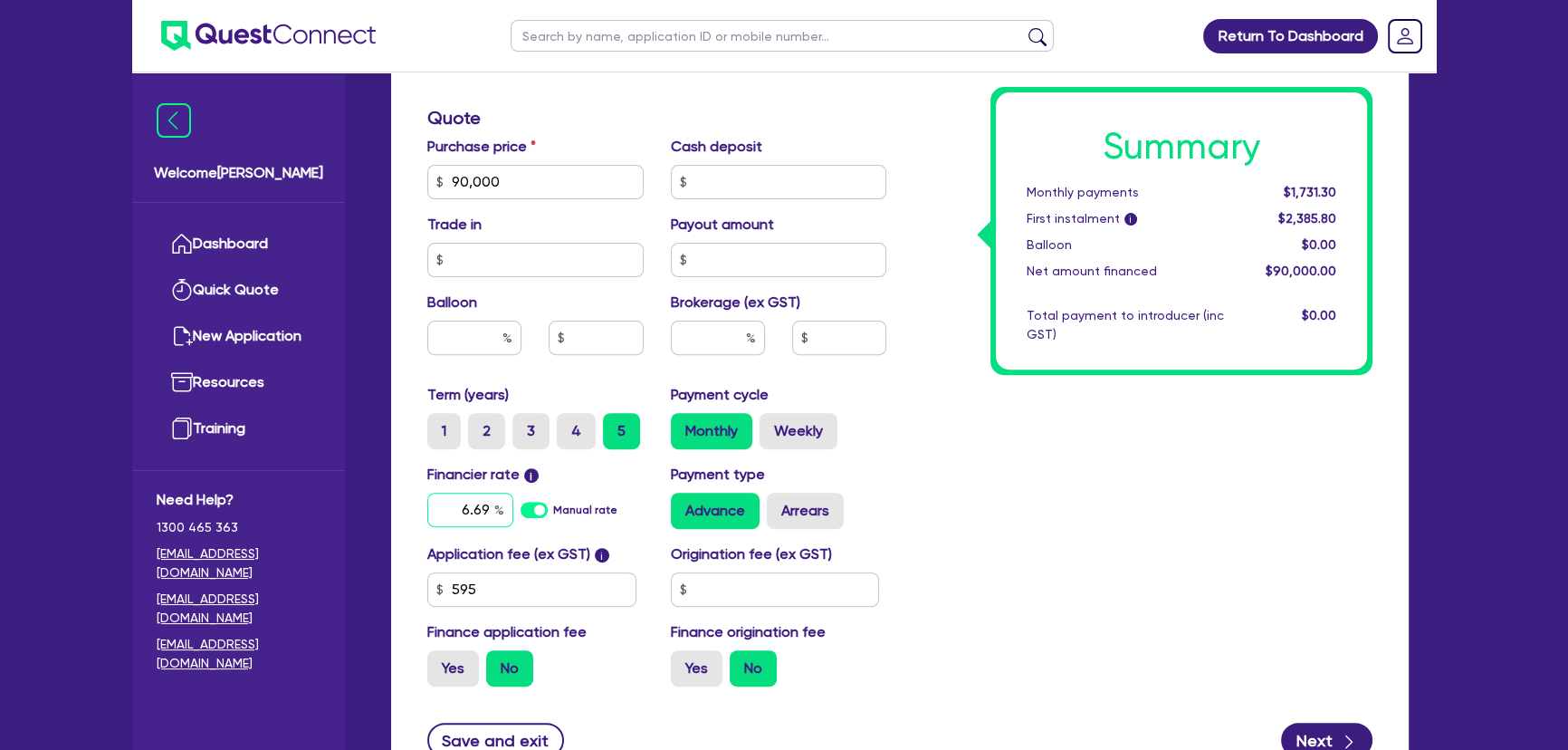
type input "6.69"
click at [715, 323] on input "text" at bounding box center [718, 338] width 95 height 35
type input "8"
type input "7,200"
click at [1064, 529] on div "Summary Monthly payments $1,759.17 First instalment i $2,413.67 Balloon $0.00 N…" at bounding box center [1143, 171] width 486 height 1059
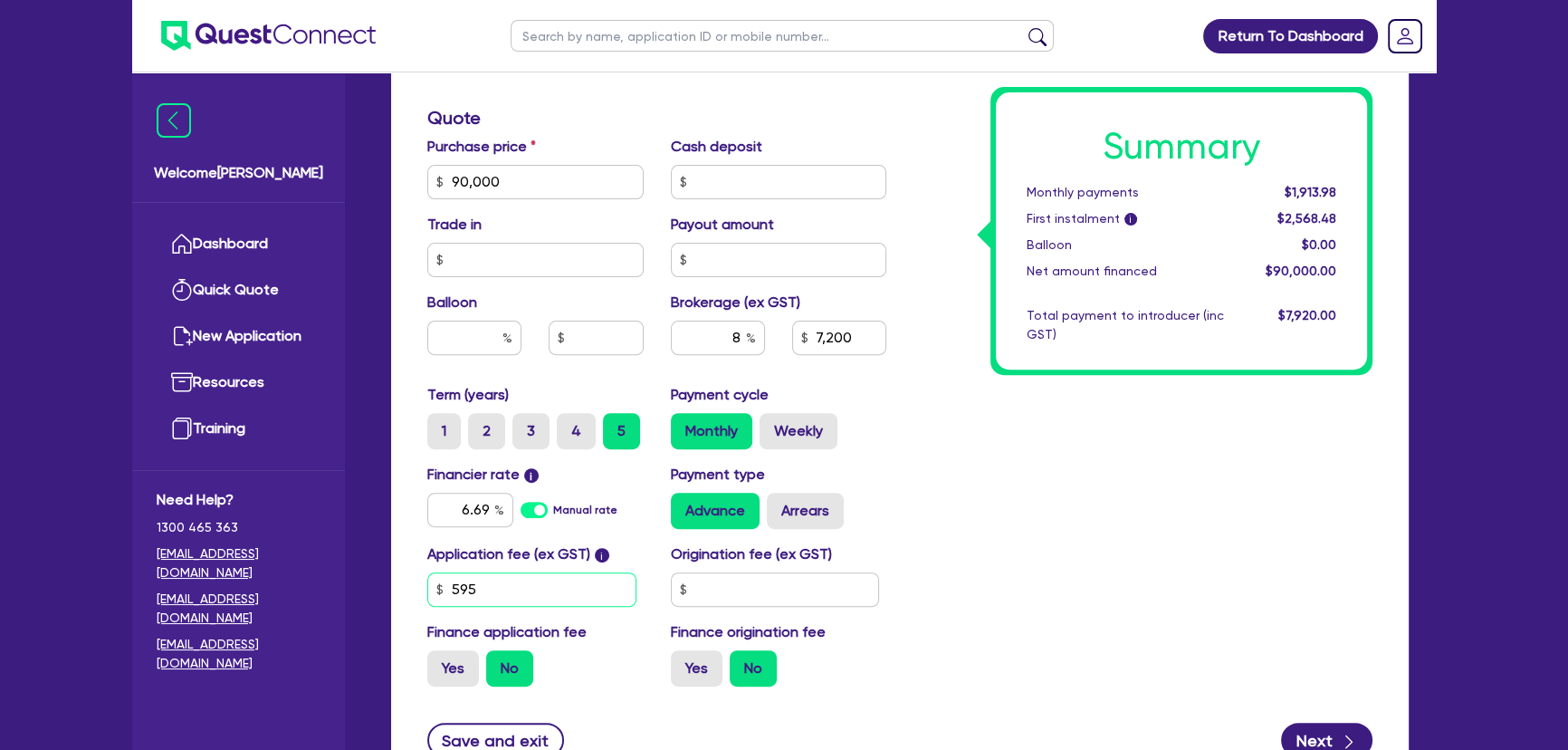
click at [561, 579] on input "595" at bounding box center [532, 590] width 209 height 35
type input "495"
click at [927, 535] on div "Summary Monthly payments $1,913.98 First instalment i $2,568.48 Balloon $0.00 N…" at bounding box center [1143, 171] width 486 height 1059
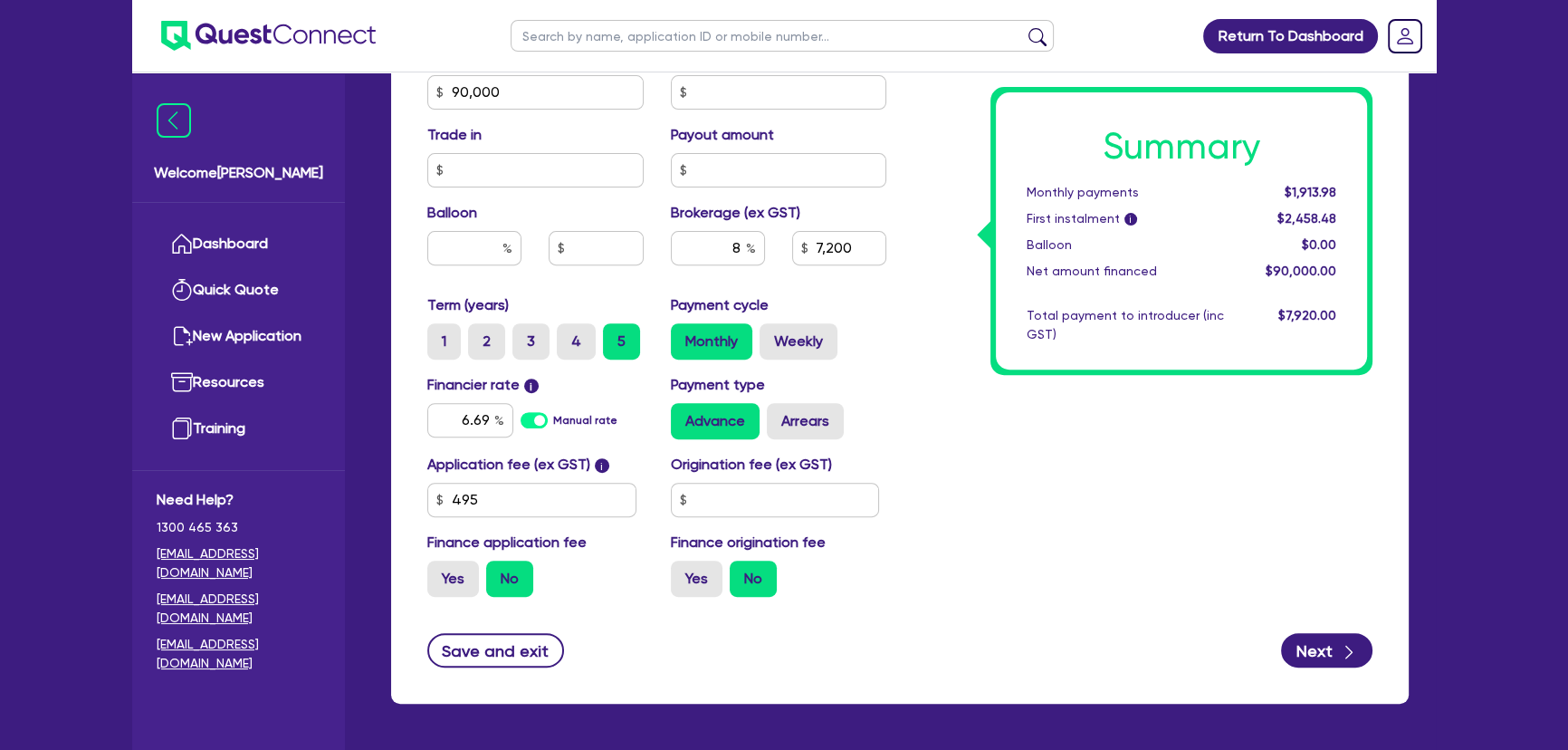
scroll to position [893, 0]
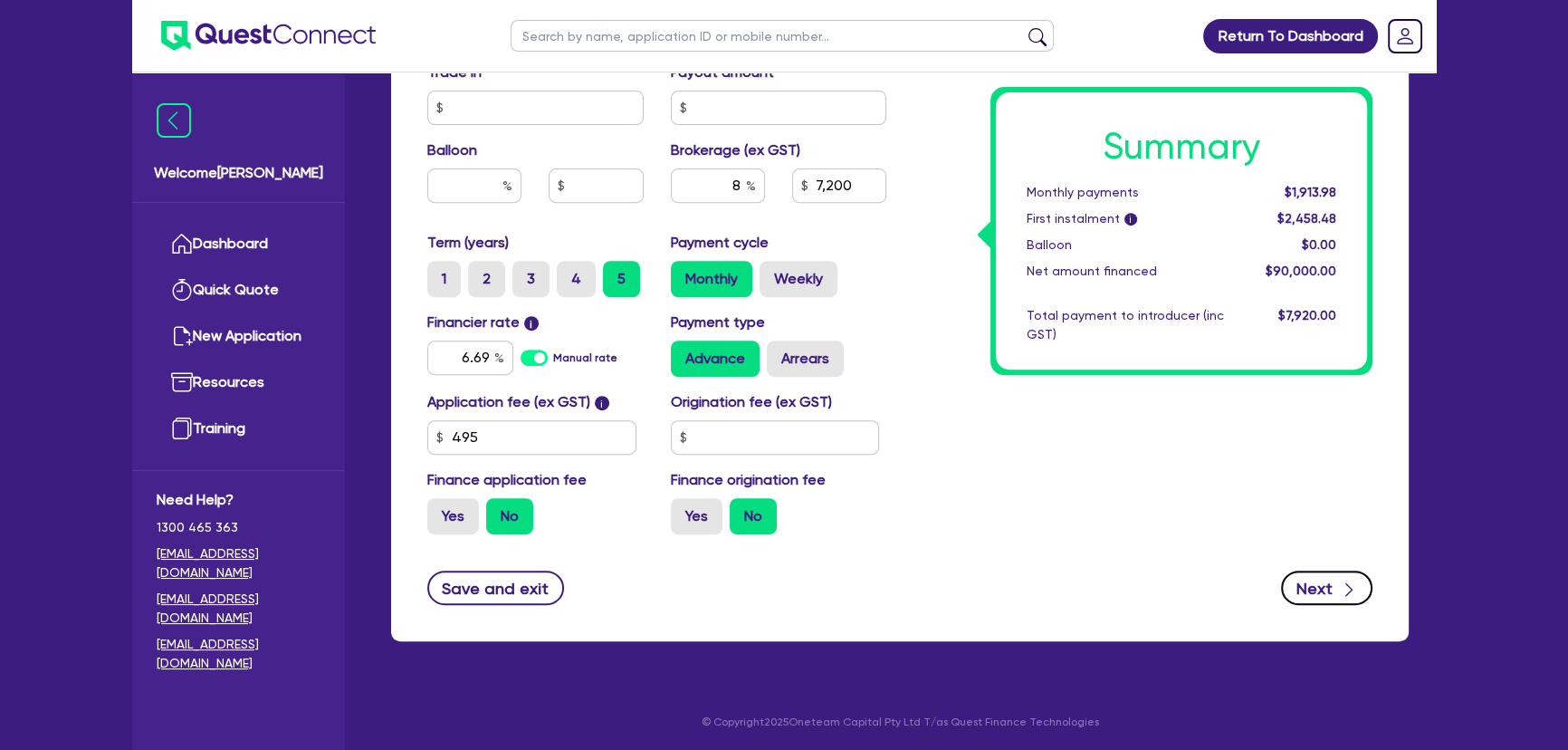
click at [1305, 594] on button "Next" at bounding box center [1326, 588] width 92 height 35
type input "7,200"
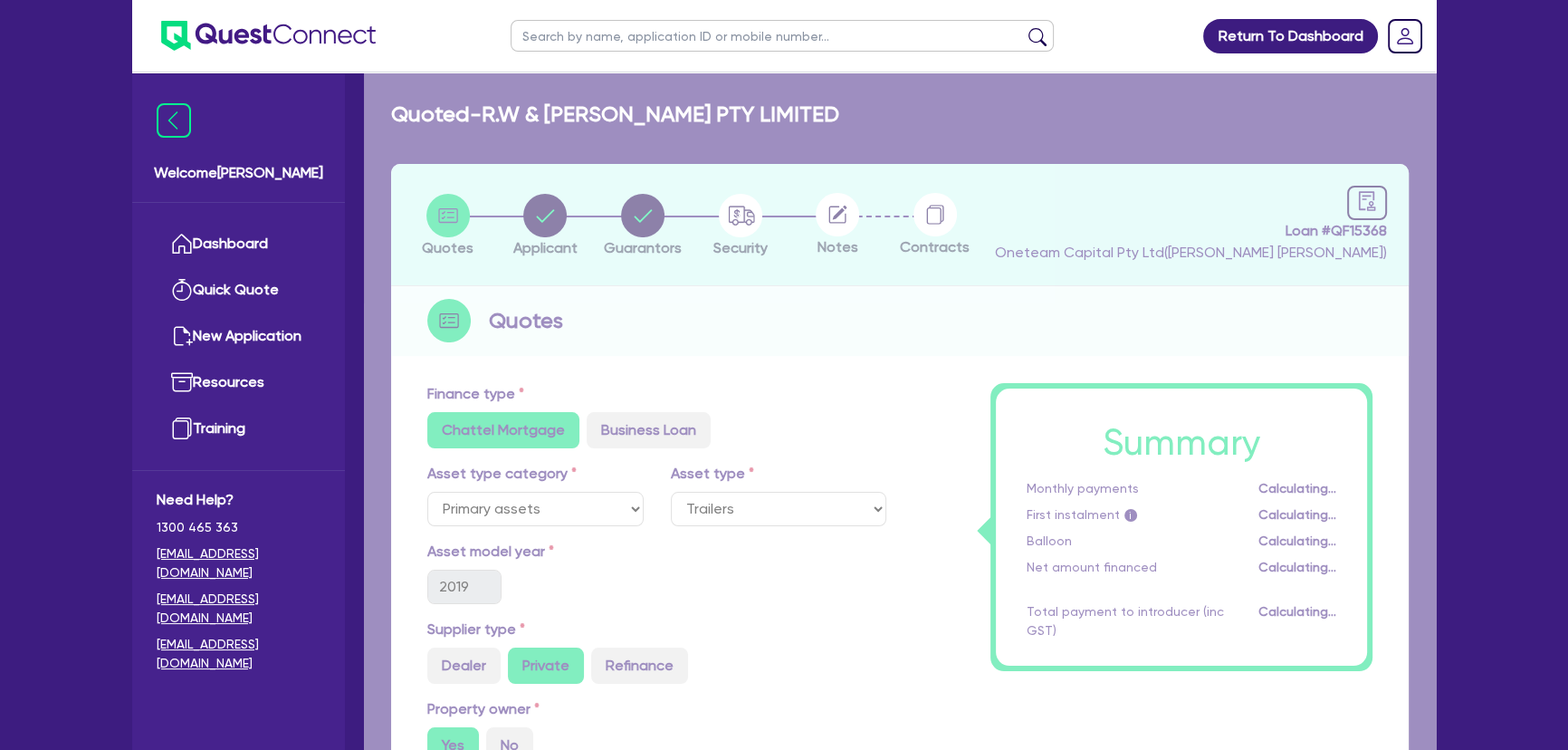
select select "COMPANY"
select select "TRANSPORT_WAREHOUSING"
select select "PASSENGERS_FREIGHT_TRANSPORT"
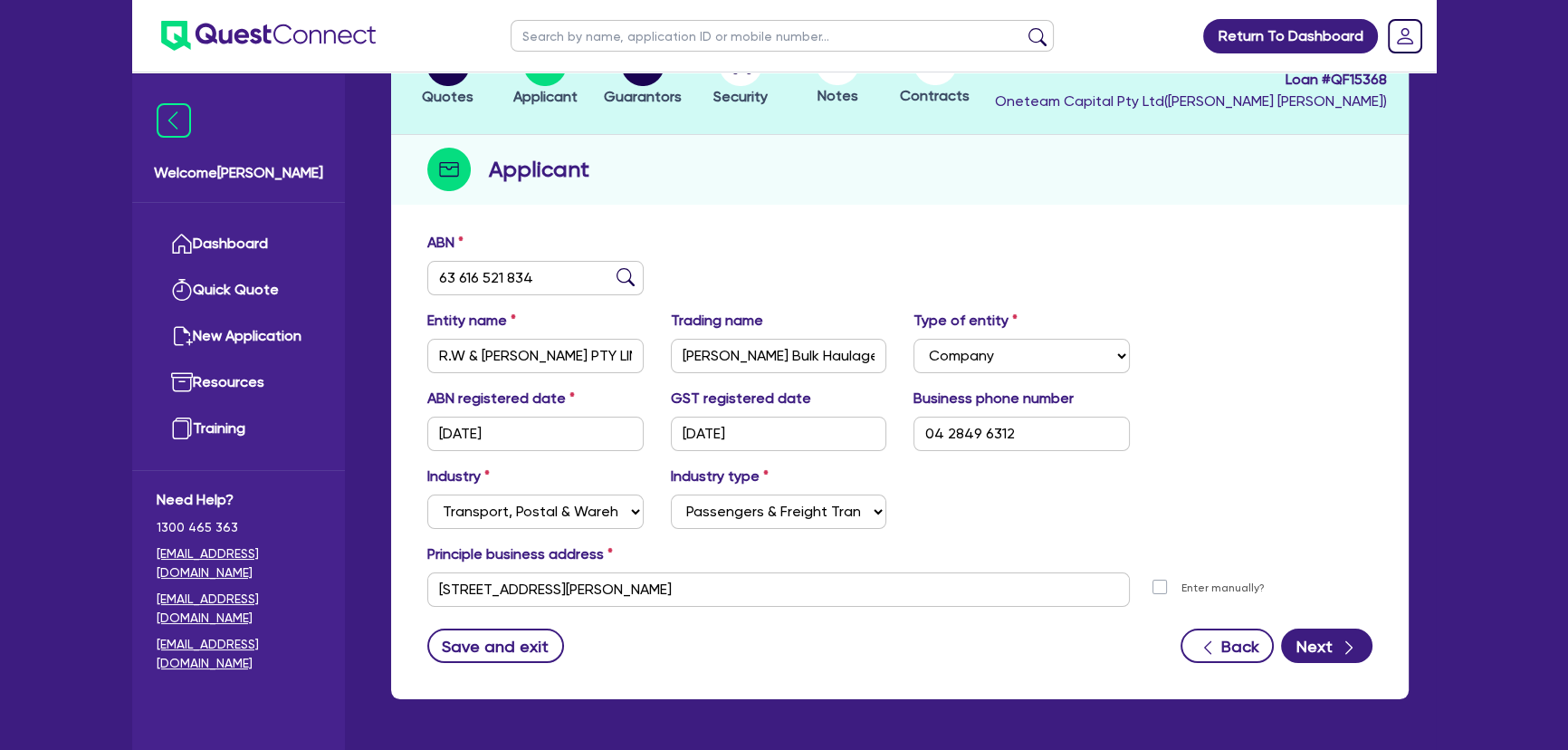
scroll to position [209, 0]
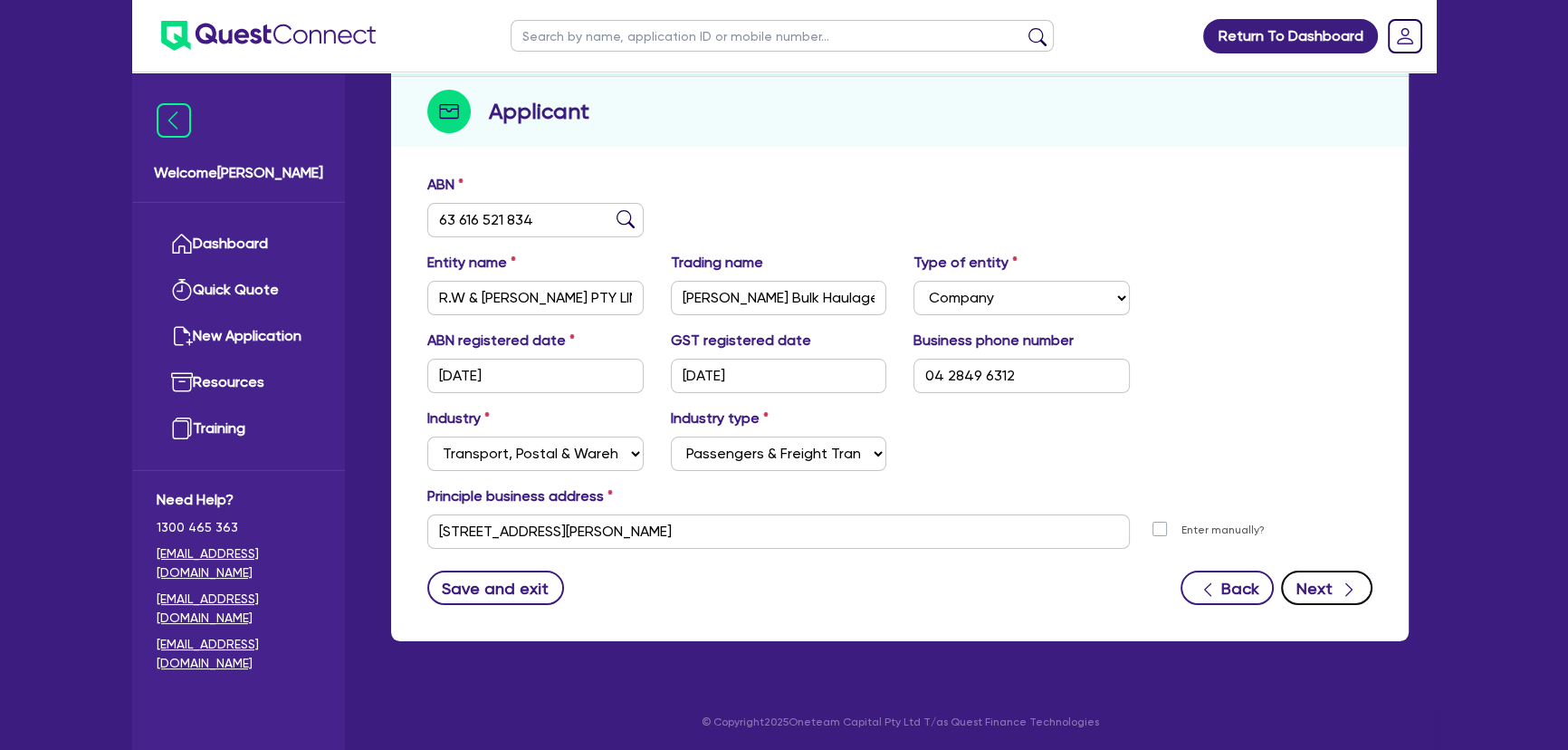
click at [1339, 594] on icon "button" at bounding box center [1348, 589] width 18 height 18
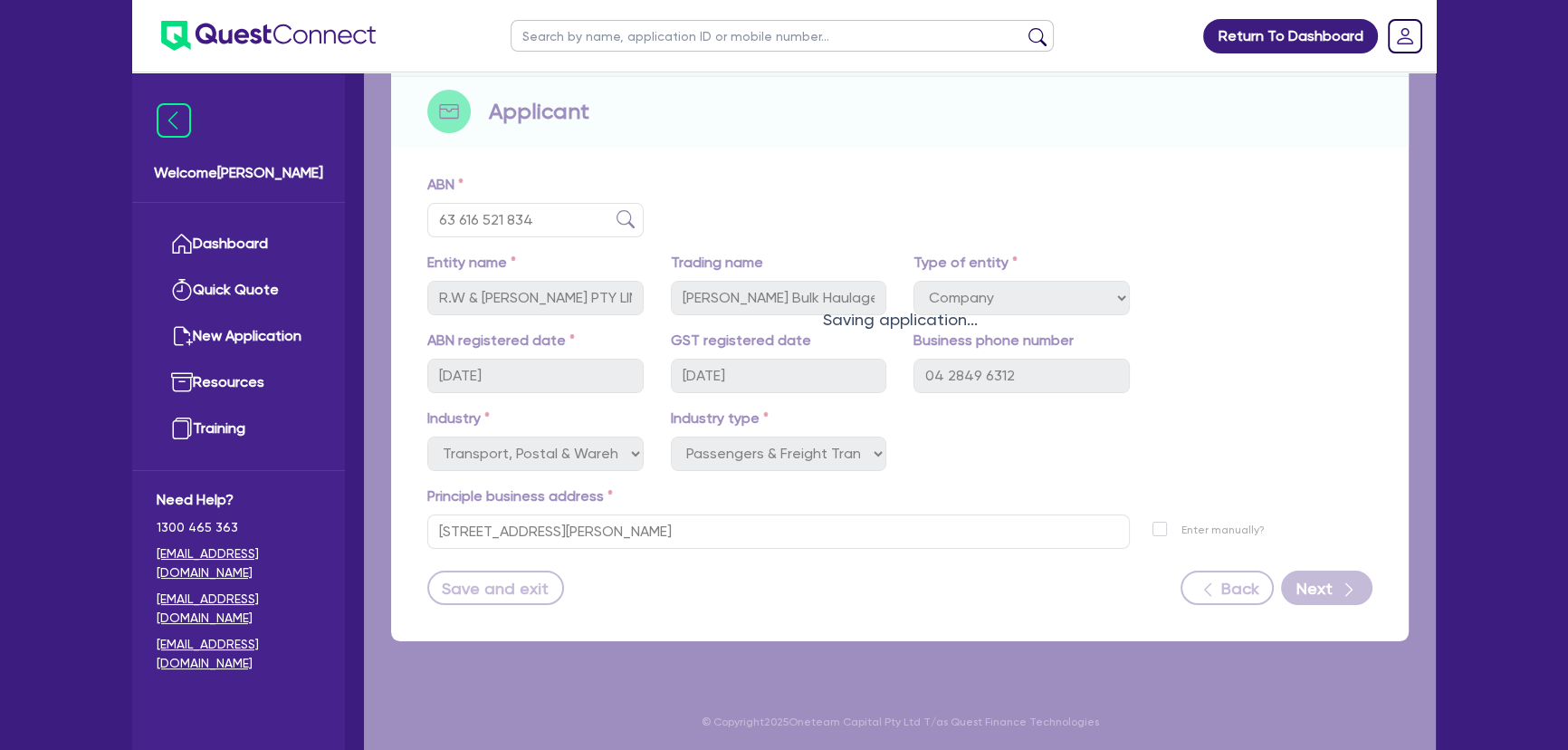
select select "MR"
select select "[GEOGRAPHIC_DATA]"
select select "MARRIED"
select select "PROPERTY"
select select "CASH"
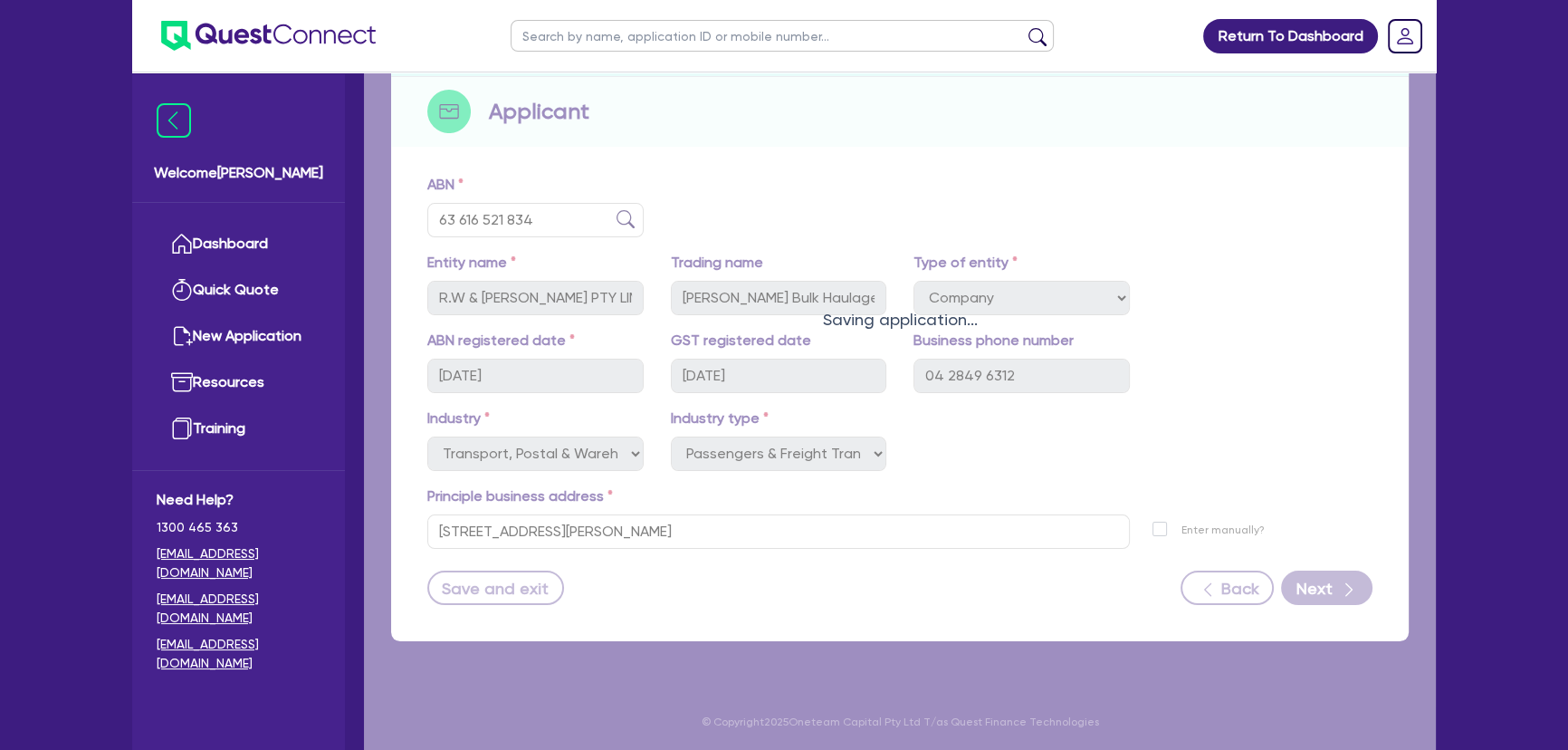
select select "TRUCK"
select select "TRAILER"
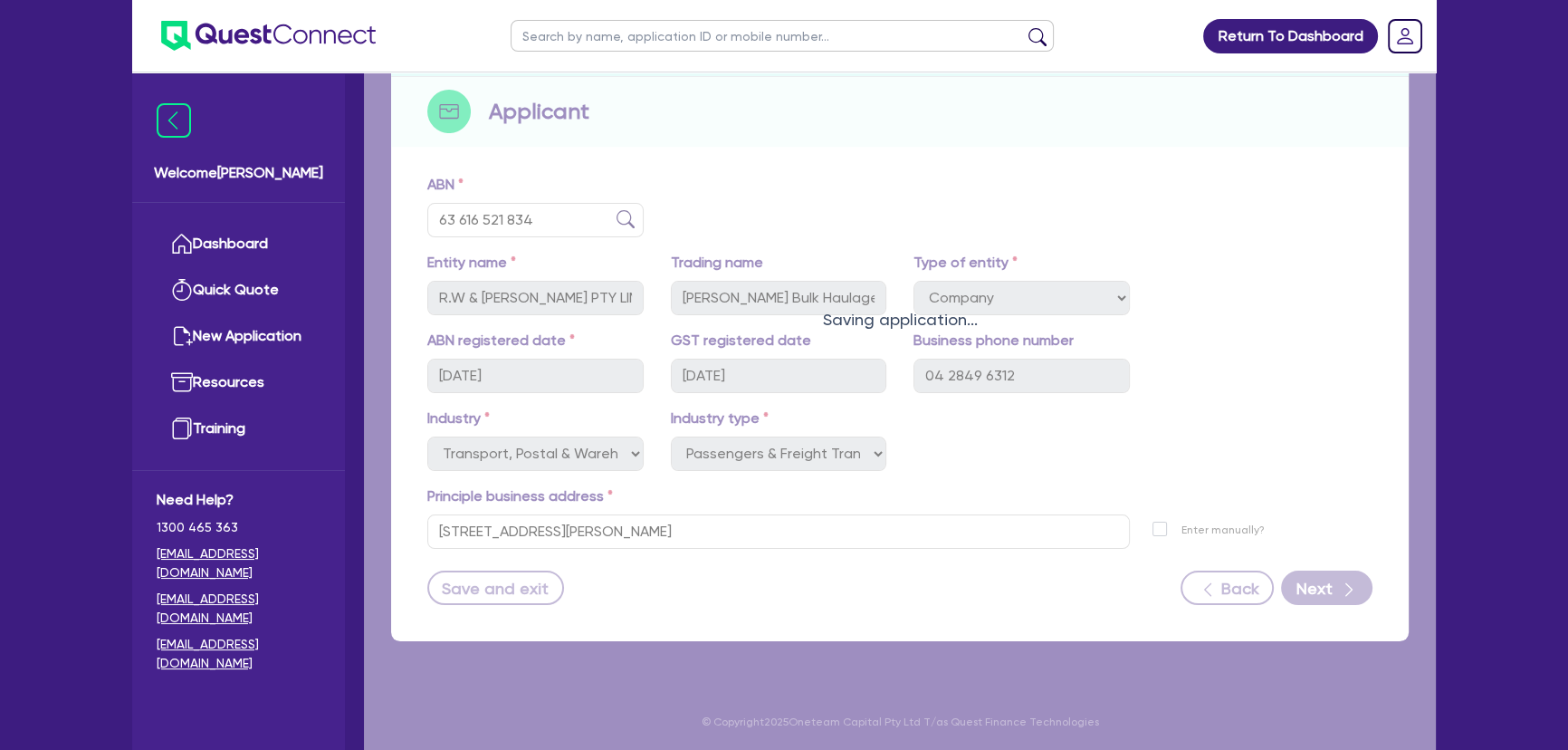
select select "TRAILER"
select select "MORTGAGE"
select select "MRS"
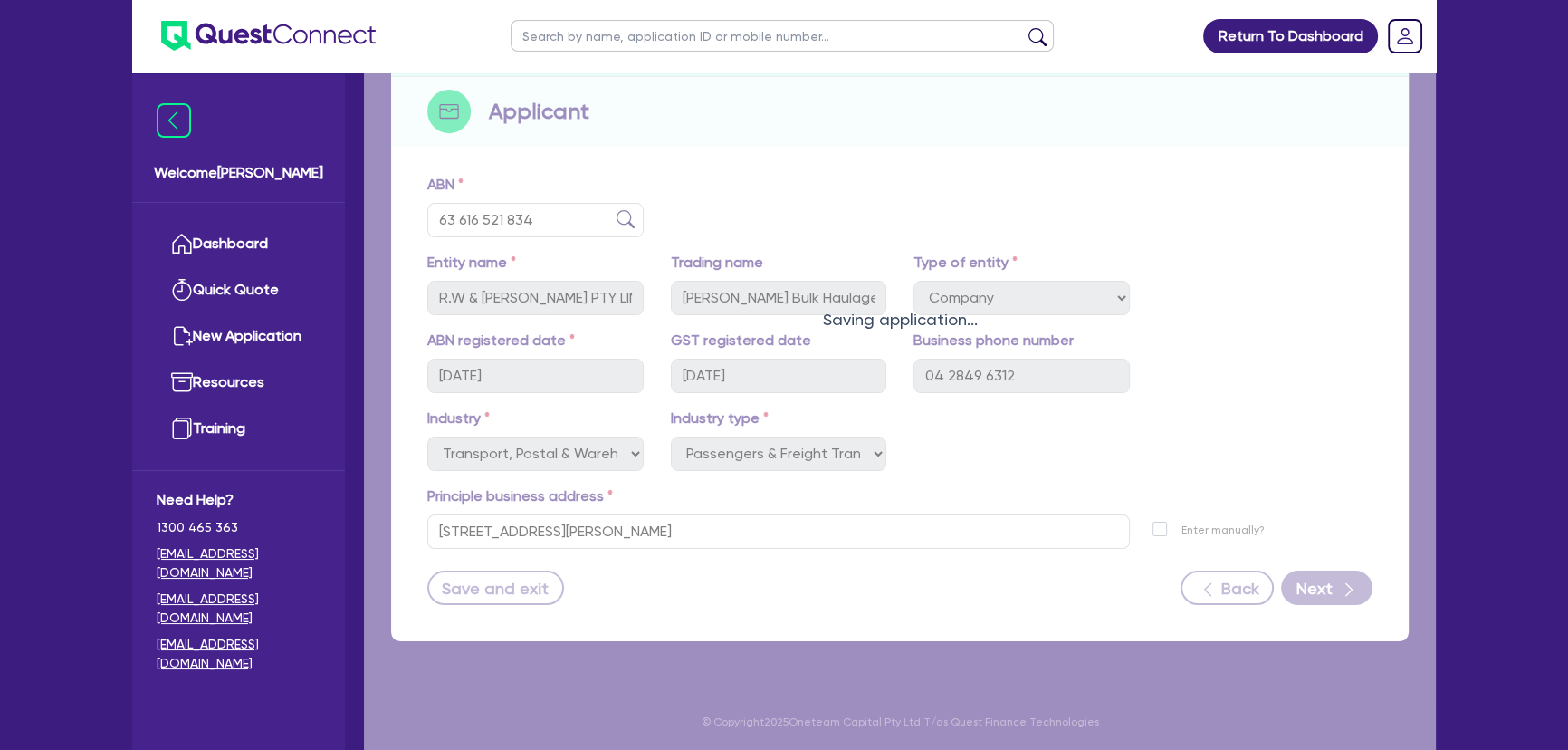
select select "[GEOGRAPHIC_DATA]"
select select "MARRIED"
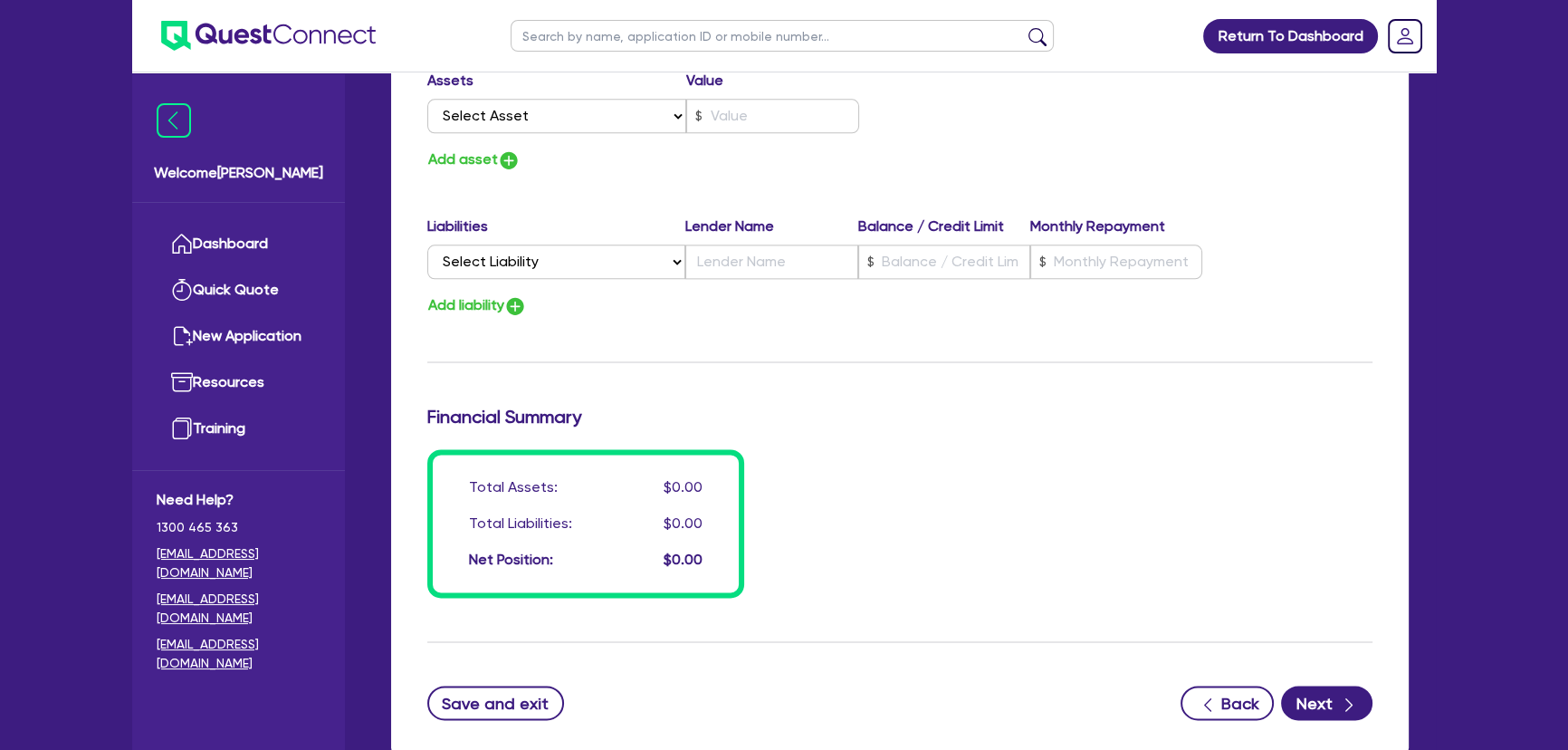
scroll to position [3040, 0]
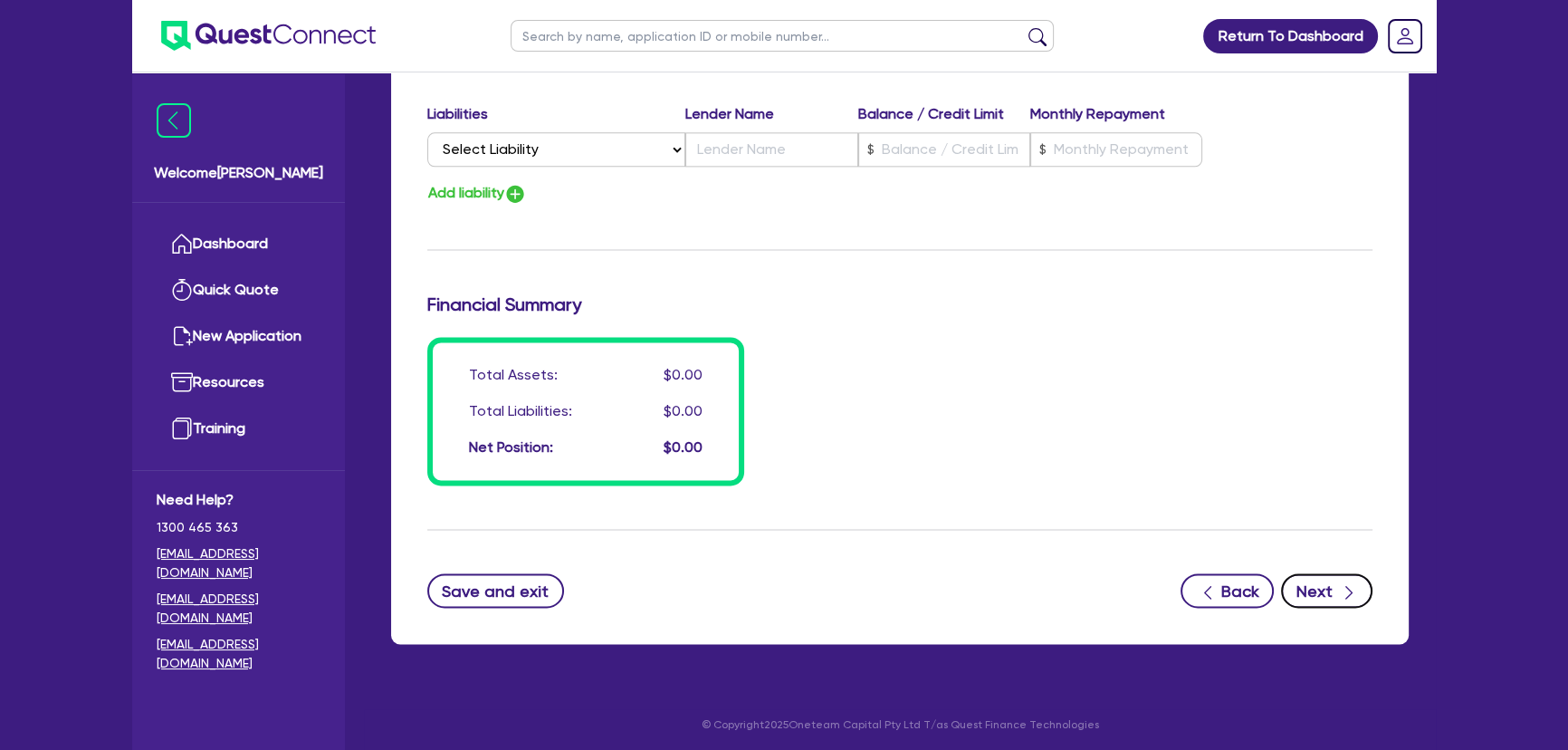
click at [1318, 593] on button "Next" at bounding box center [1326, 591] width 92 height 35
select select "PRIMARY_ASSETS"
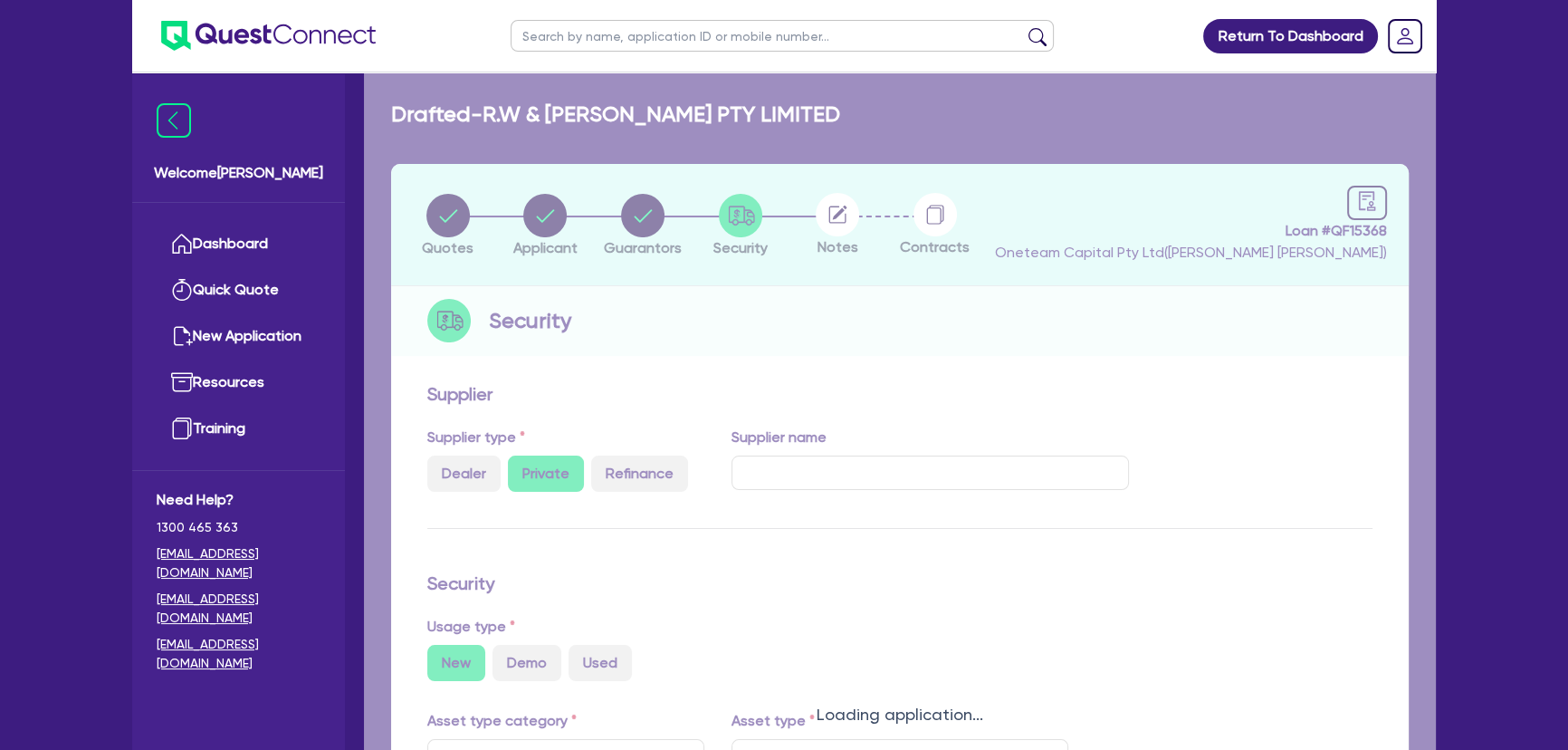
select select "TRAILERS"
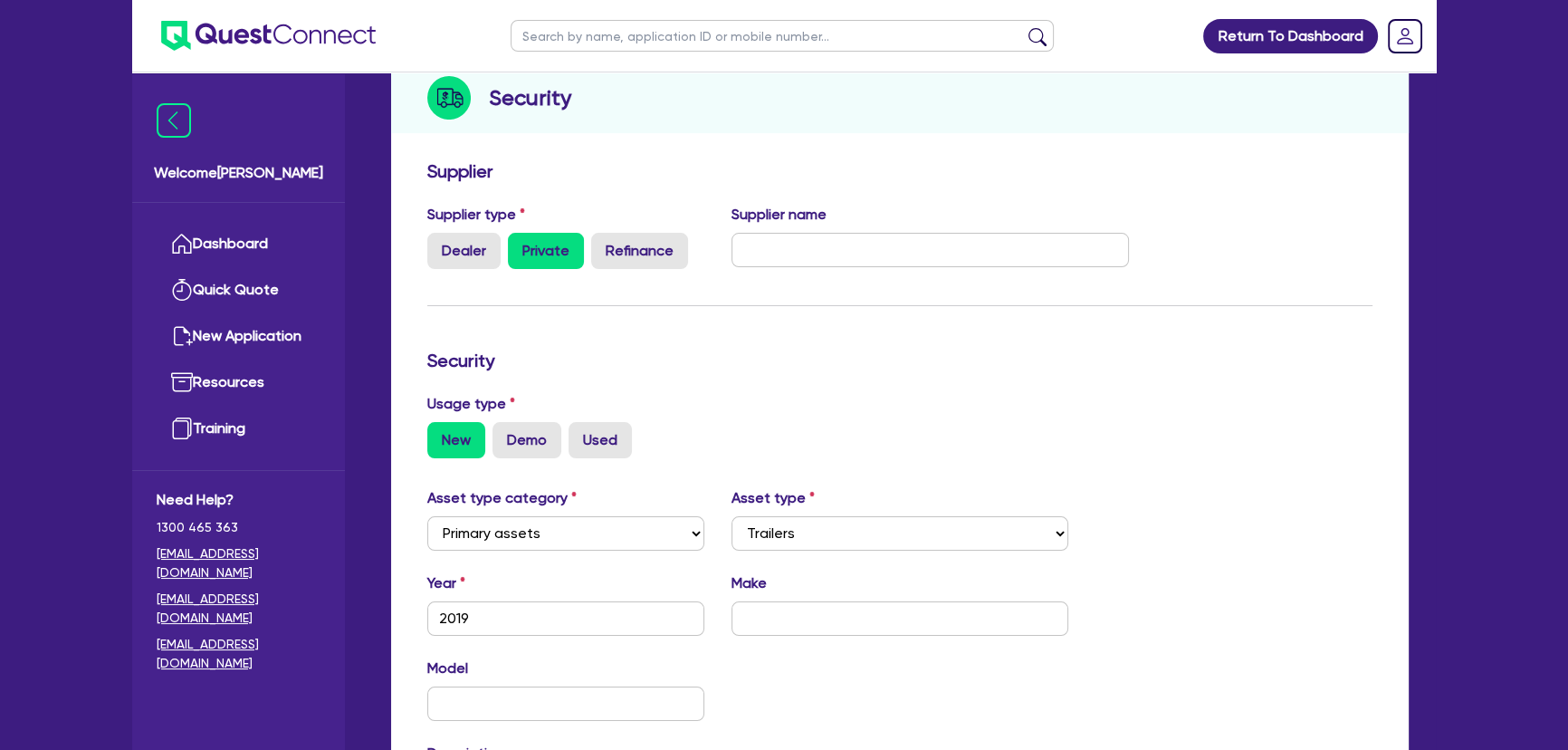
scroll to position [411, 0]
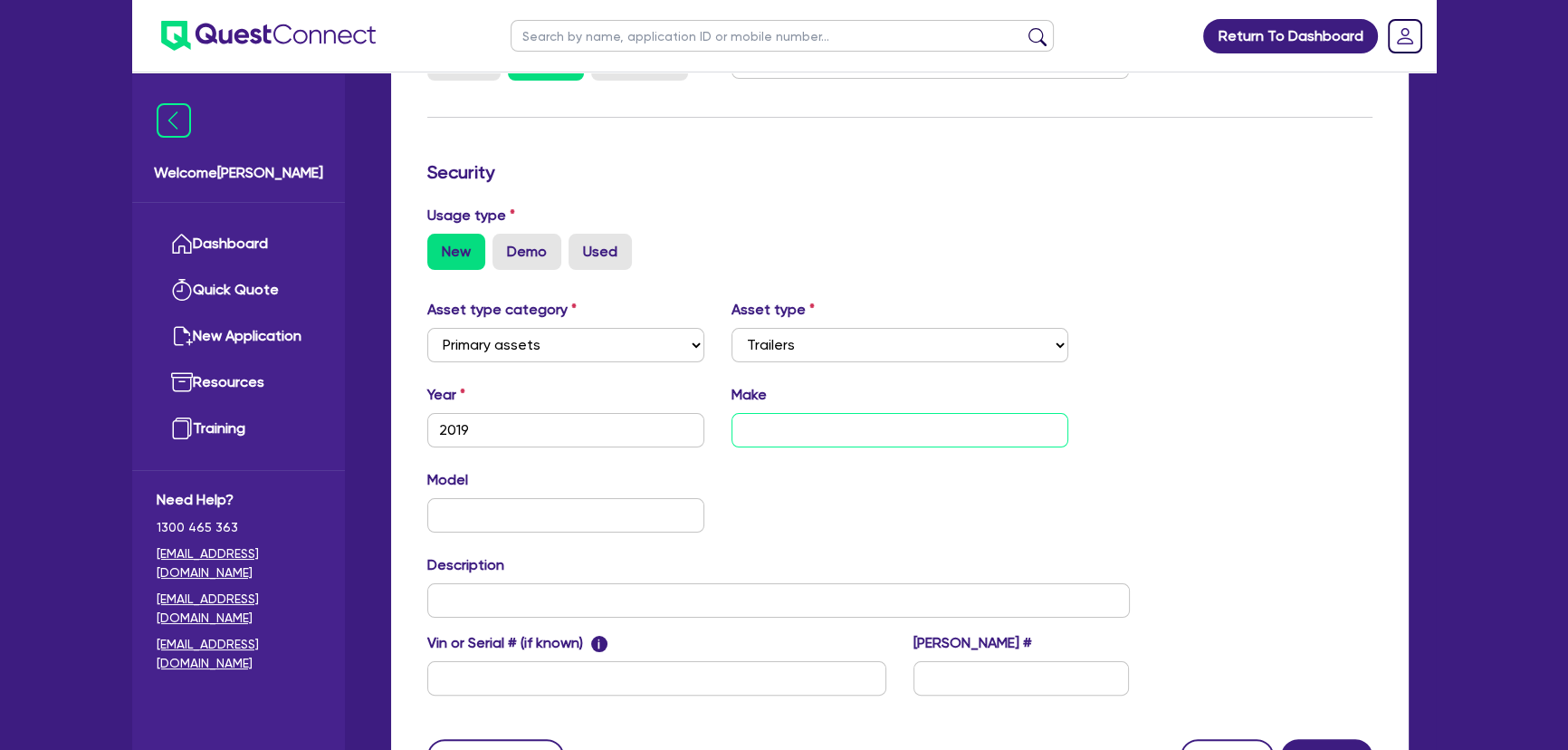
click at [774, 426] on input "text" at bounding box center [900, 431] width 338 height 35
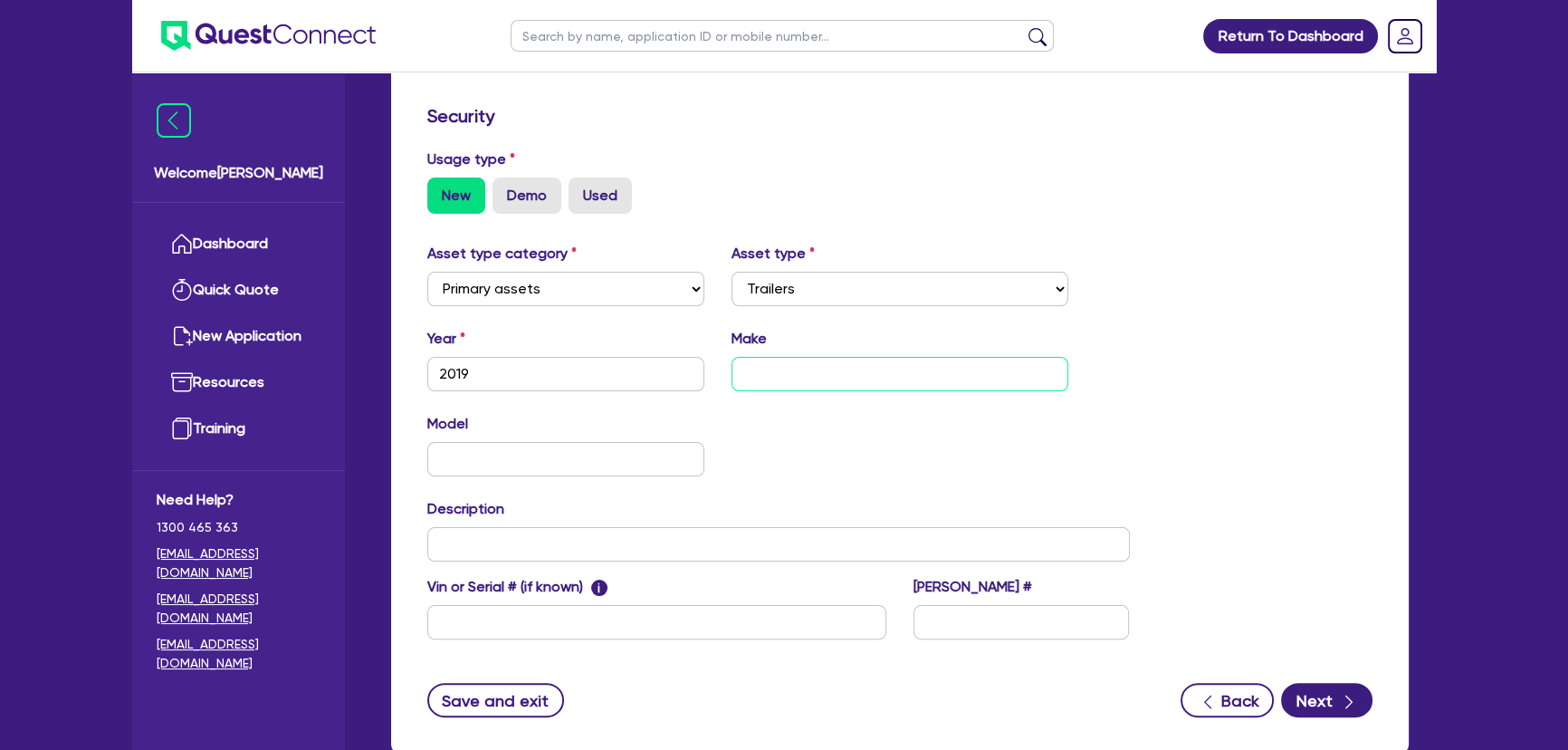
scroll to position [246, 0]
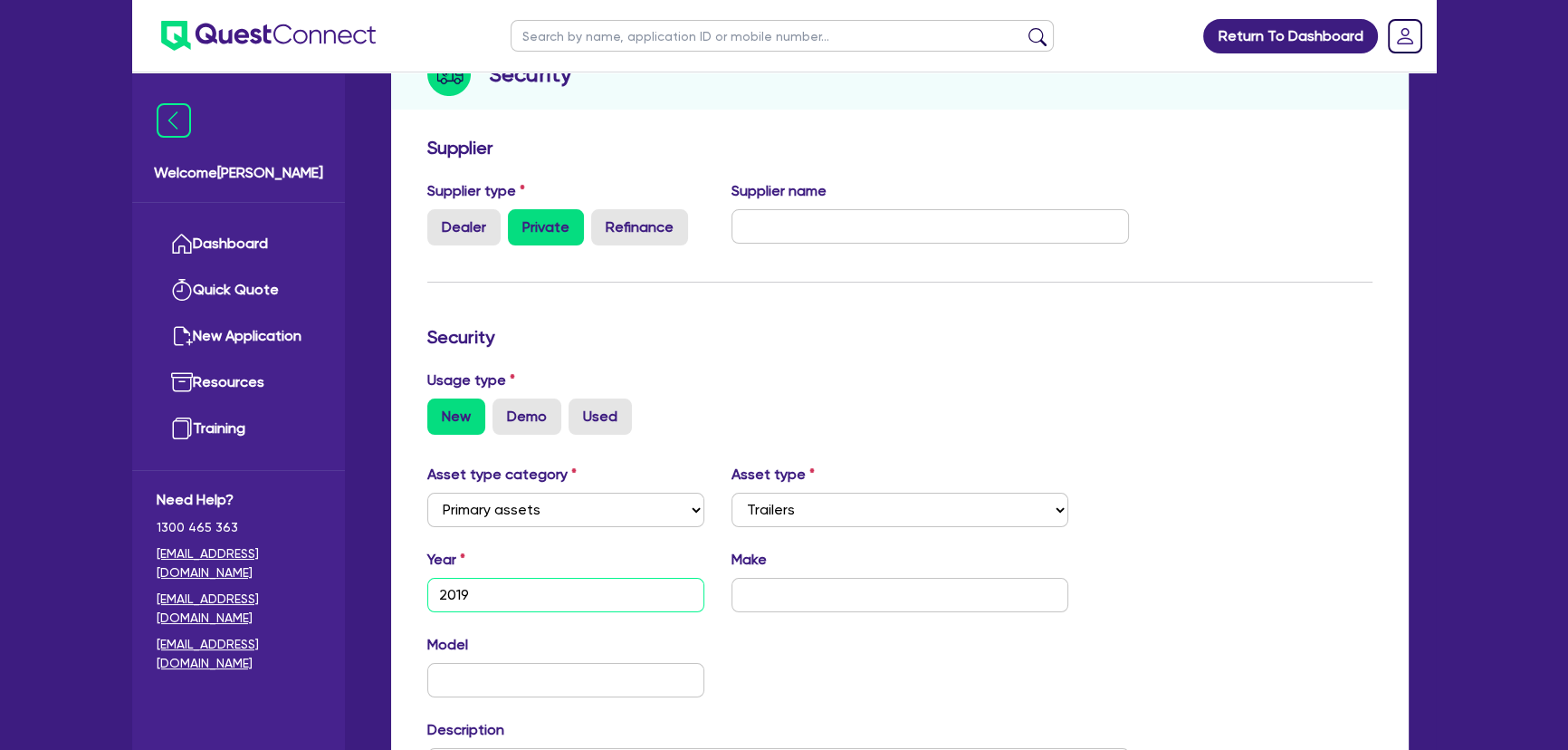
click at [507, 582] on input "2019" at bounding box center [565, 596] width 277 height 35
type input "2018"
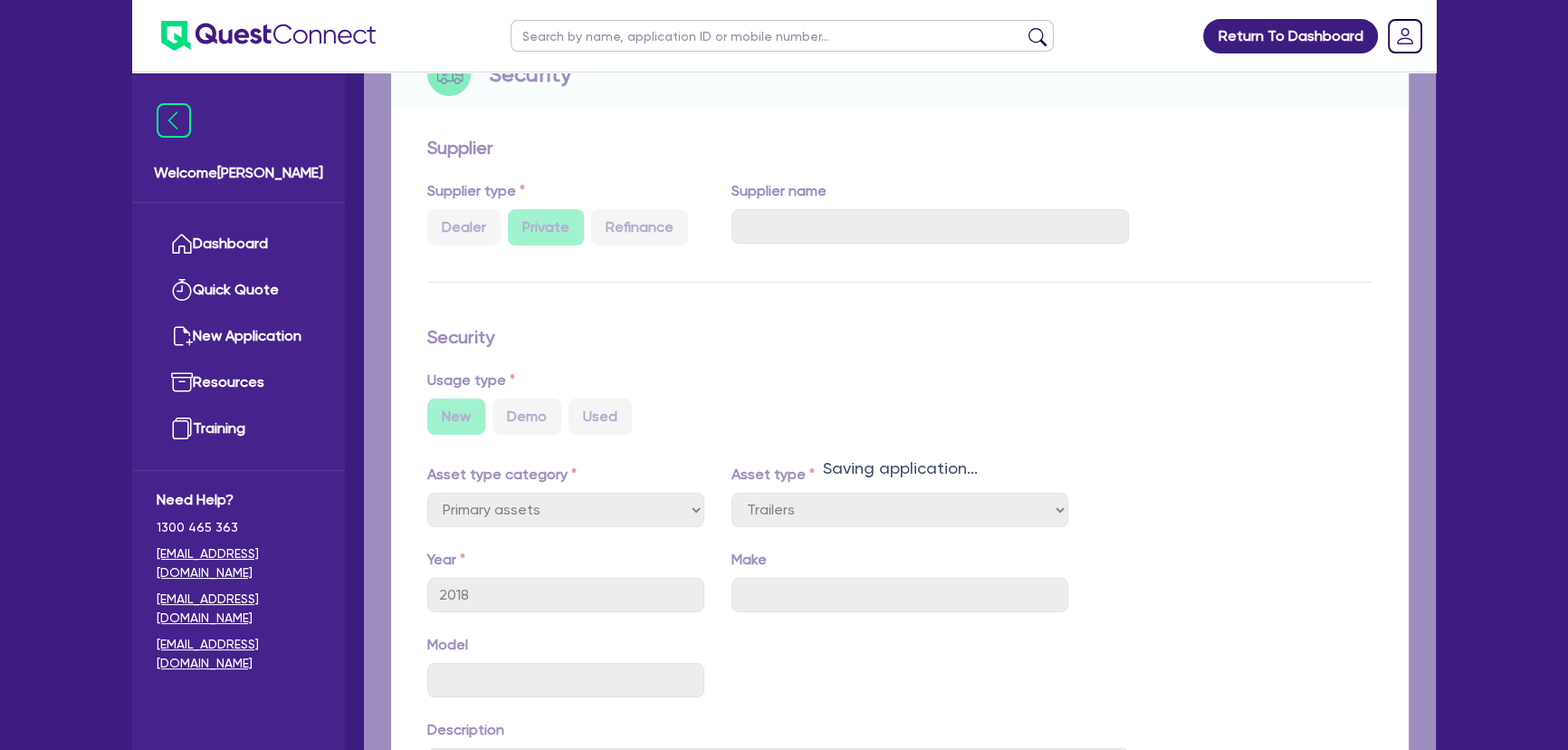
click at [823, 588] on div "Quotes Applicant Guarantors Security Notes Contracts Loan # QF15368 Oneteam Cap…" at bounding box center [899, 457] width 1045 height 1078
select select "TRAILERS"
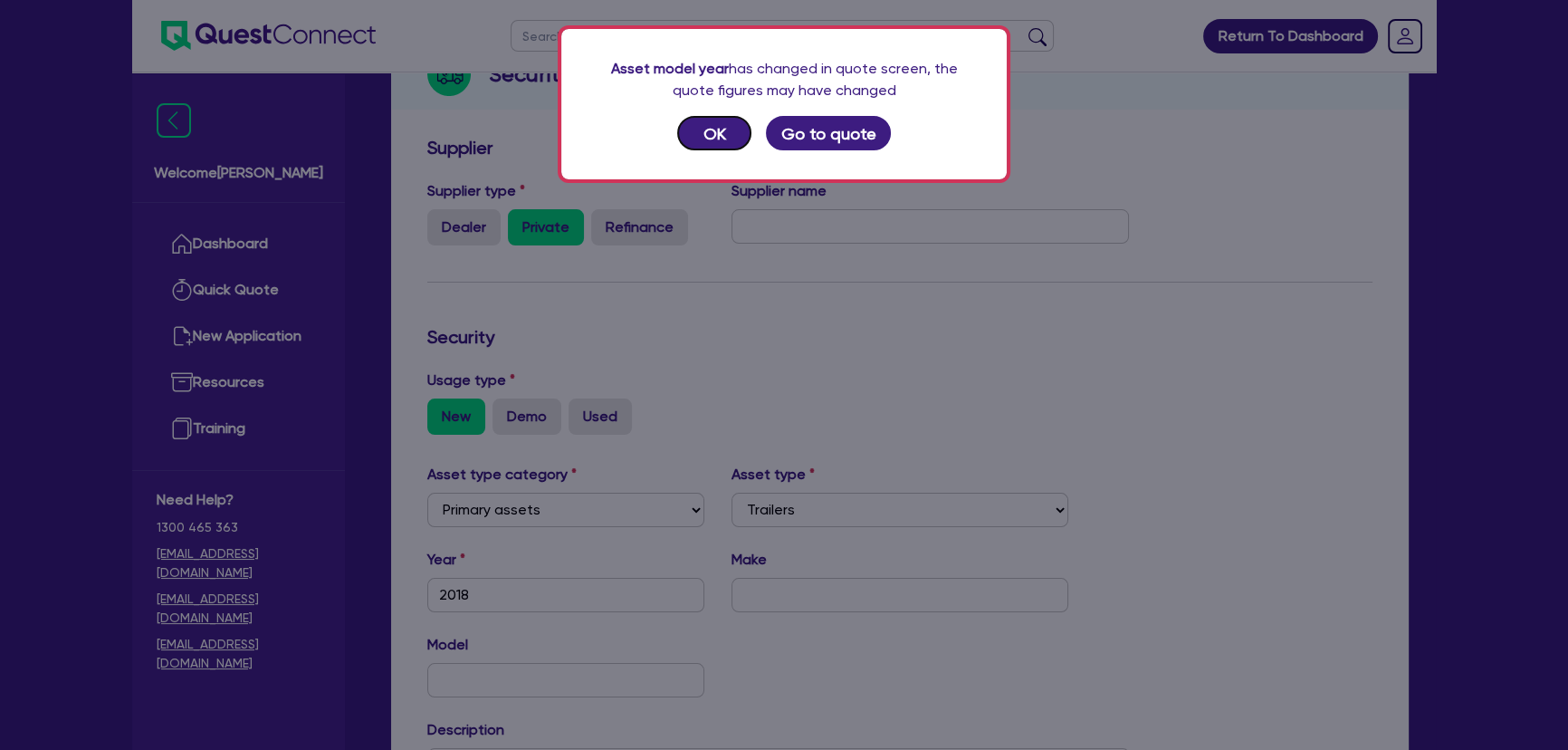
click at [692, 136] on button "OK" at bounding box center [714, 133] width 74 height 35
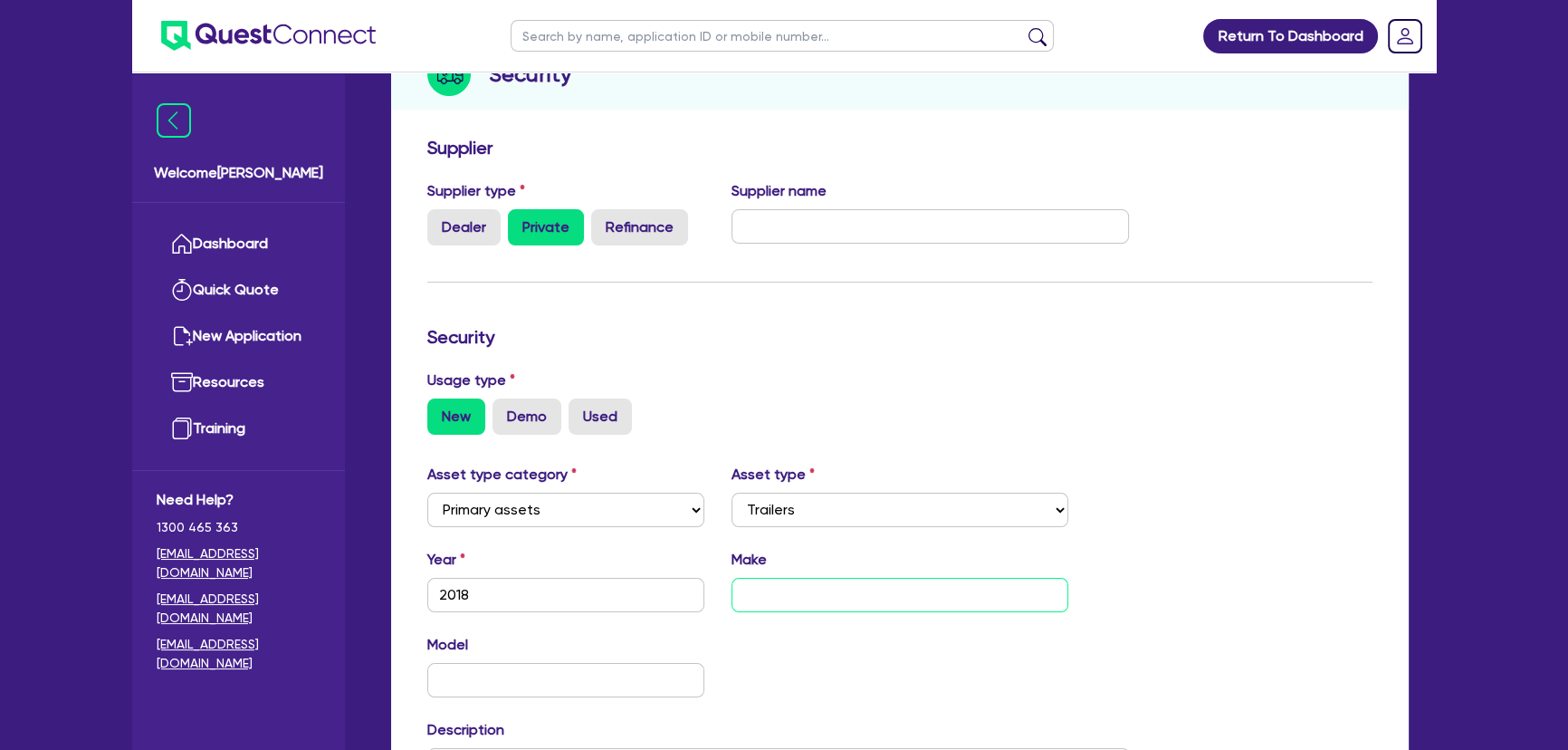
click at [808, 608] on input "text" at bounding box center [900, 596] width 338 height 35
click at [679, 629] on div "Asset type category Select Cars and light trucks Primary assets Secondary asset…" at bounding box center [779, 672] width 729 height 418
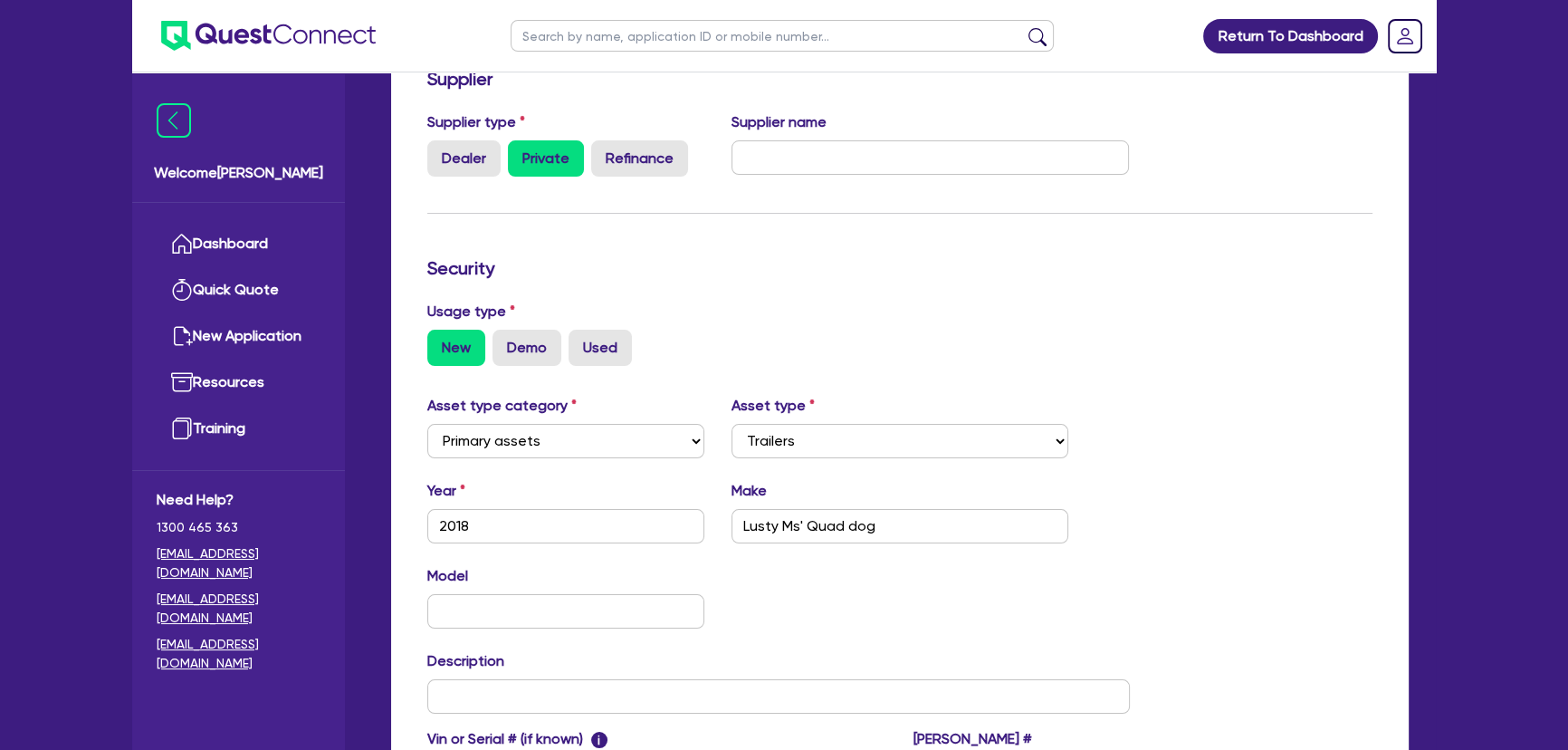
scroll to position [411, 0]
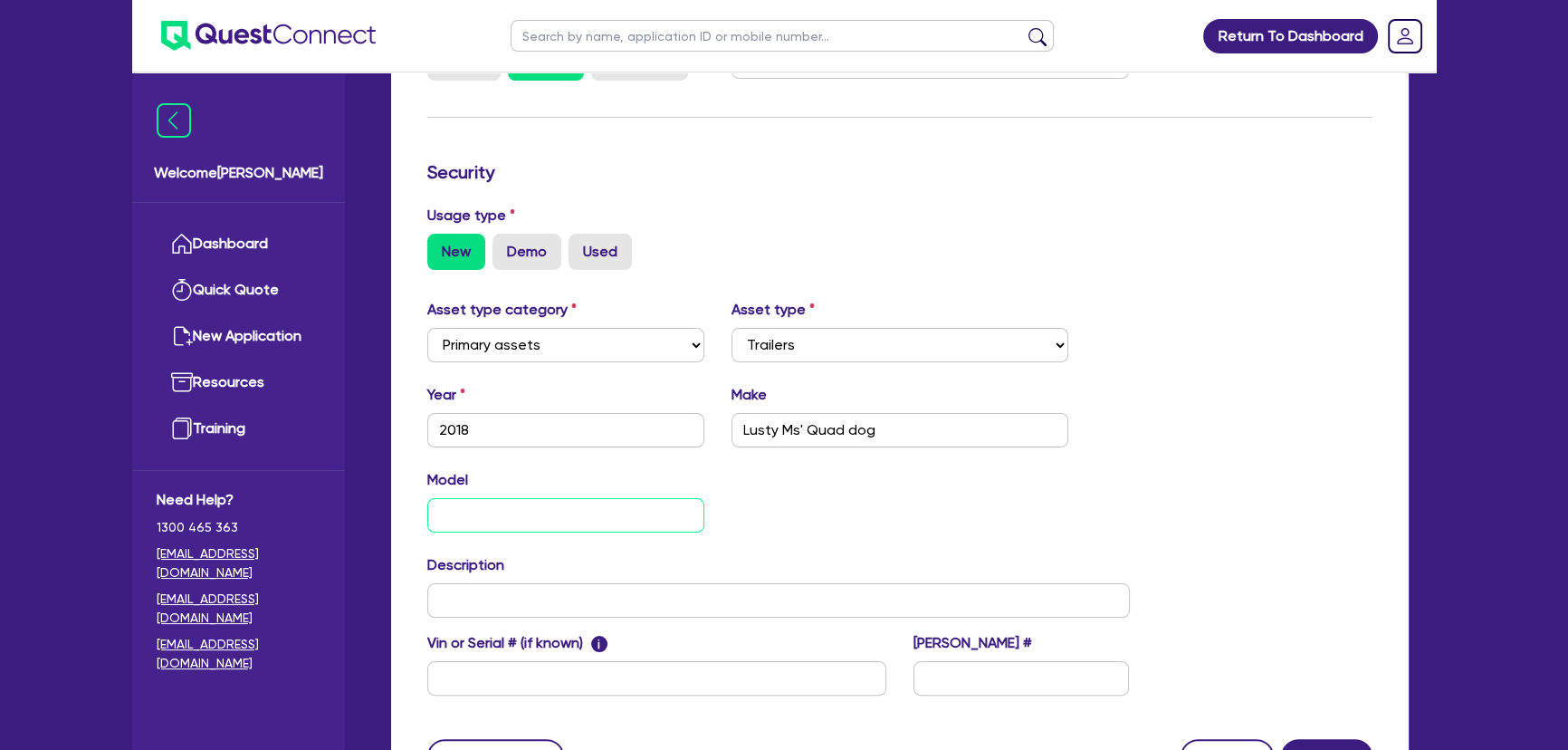
click at [583, 511] on input "text" at bounding box center [565, 515] width 277 height 35
drag, startPoint x: 920, startPoint y: 431, endPoint x: 798, endPoint y: 431, distance: 122.0
click at [798, 431] on input "Lusty Ms' Quad dog" at bounding box center [900, 431] width 338 height 35
type input "Lusty Ms"
click at [583, 517] on input "text" at bounding box center [565, 515] width 277 height 35
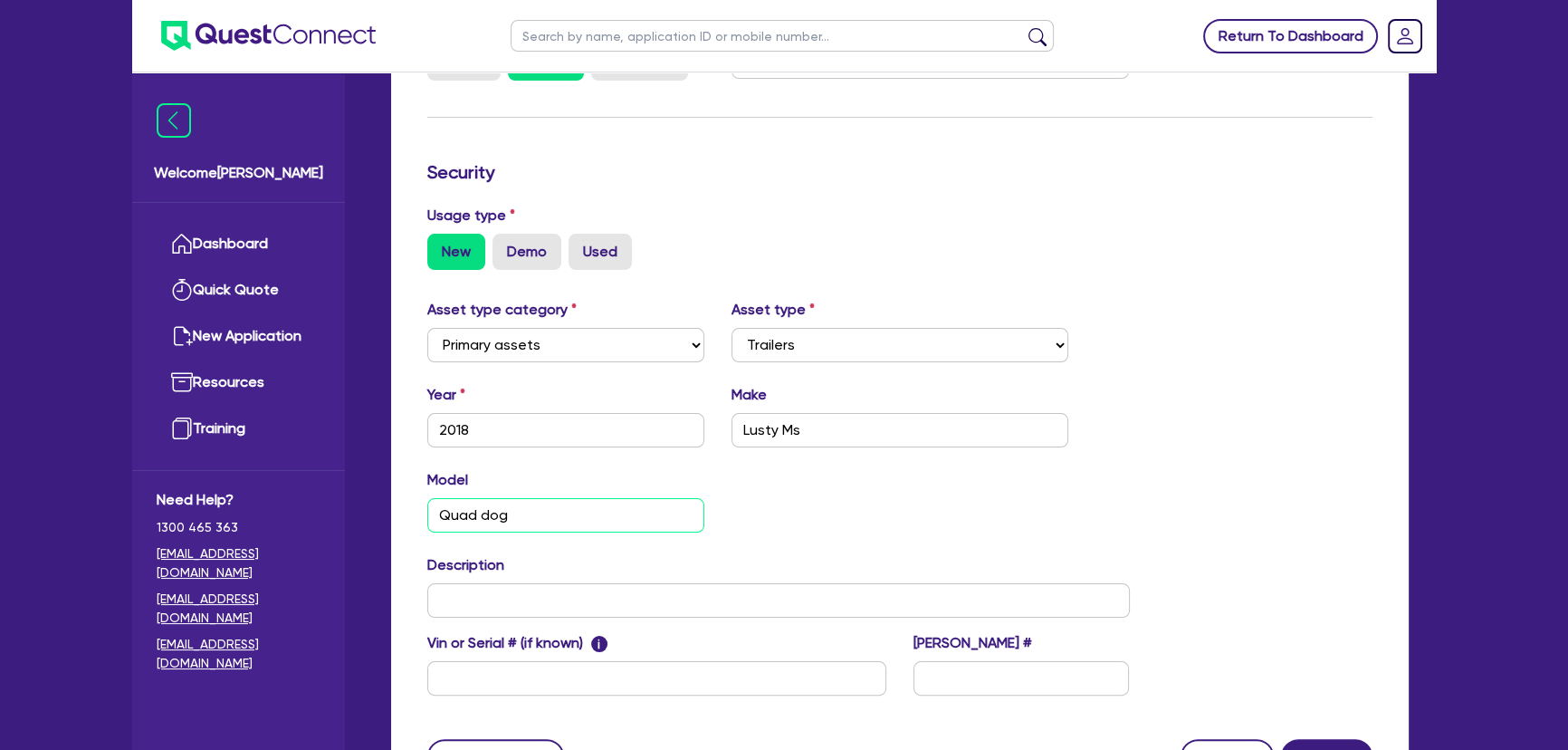
type input "Quad dog"
drag, startPoint x: 826, startPoint y: 425, endPoint x: 781, endPoint y: 433, distance: 45.7
click at [781, 433] on input "Lusty Ms" at bounding box center [900, 431] width 338 height 35
type input "Lusty EMS"
click at [616, 516] on input "Quad dog" at bounding box center [565, 515] width 277 height 35
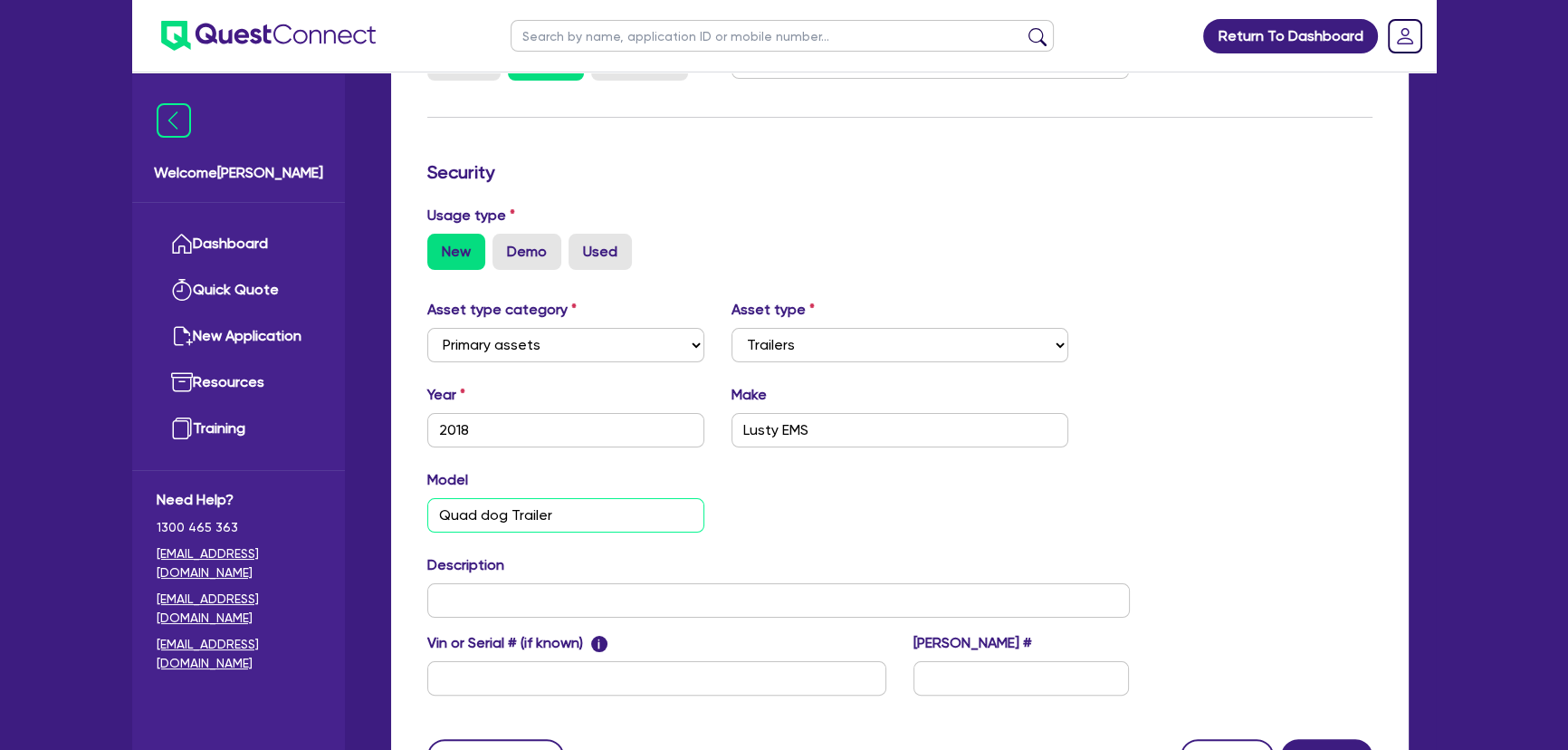
type input "Quad dog Trailer"
click at [462, 586] on input "text" at bounding box center [779, 600] width 702 height 35
type input "2018 Lusty EMs Quad dog trailer"
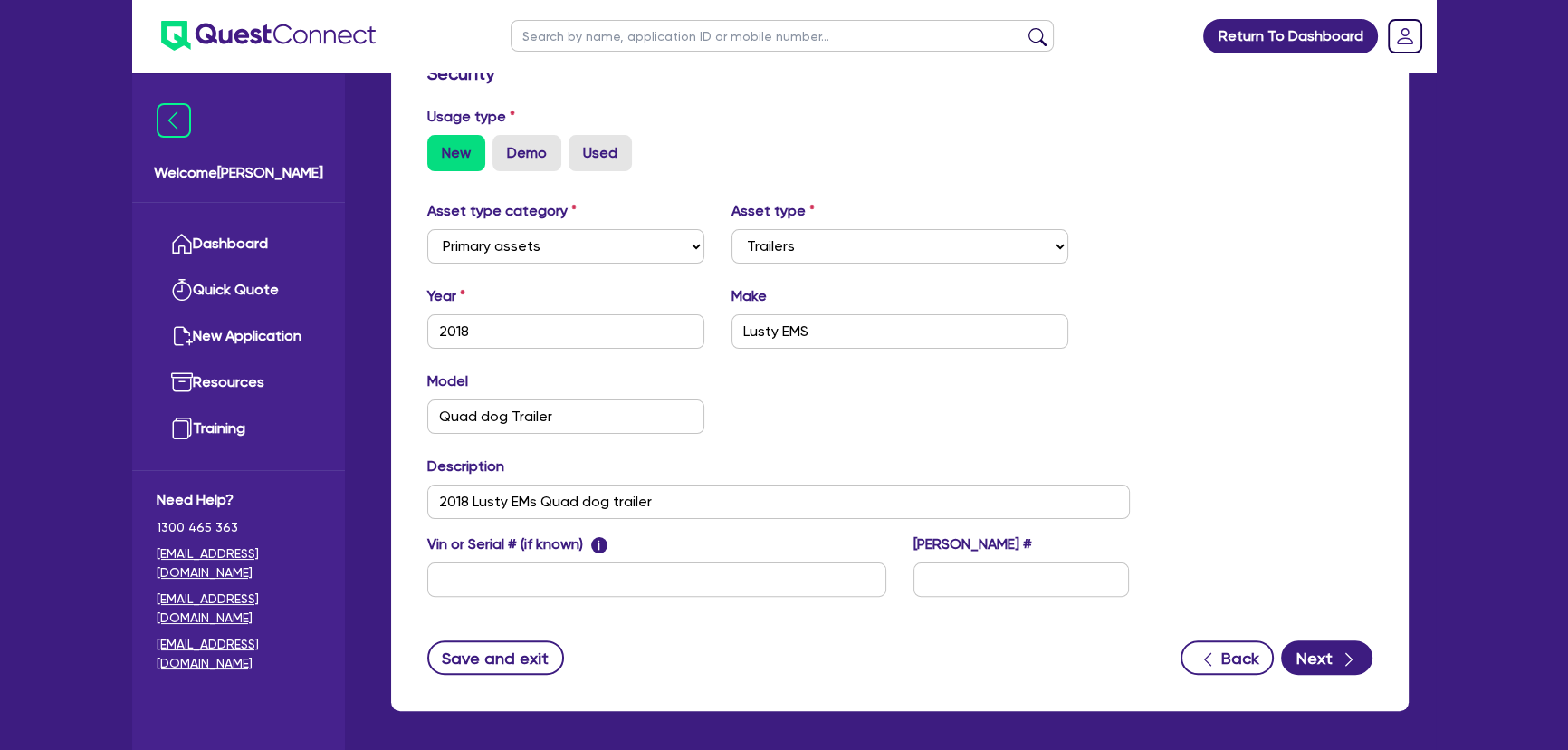
scroll to position [579, 0]
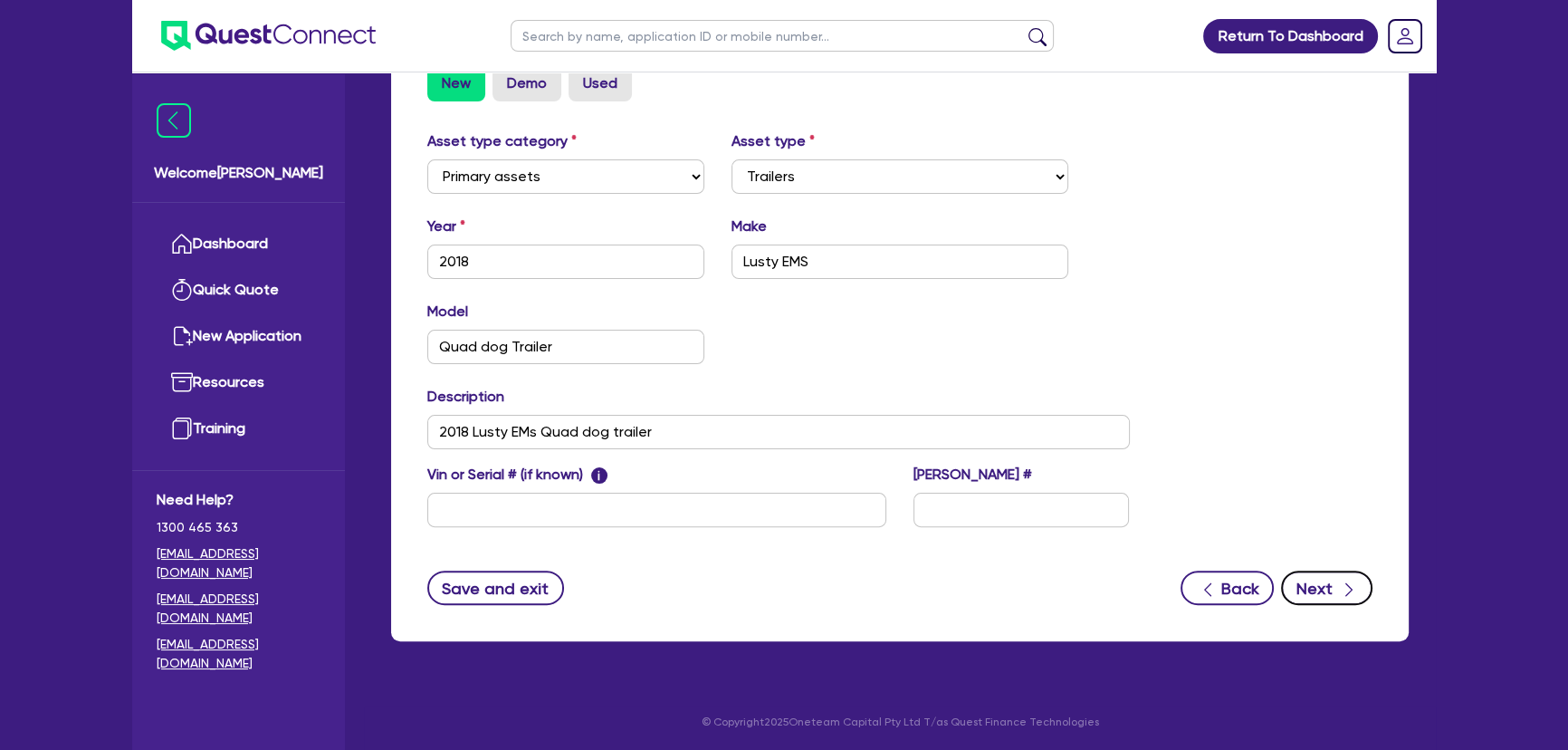
click at [1339, 587] on icon "button" at bounding box center [1348, 589] width 18 height 18
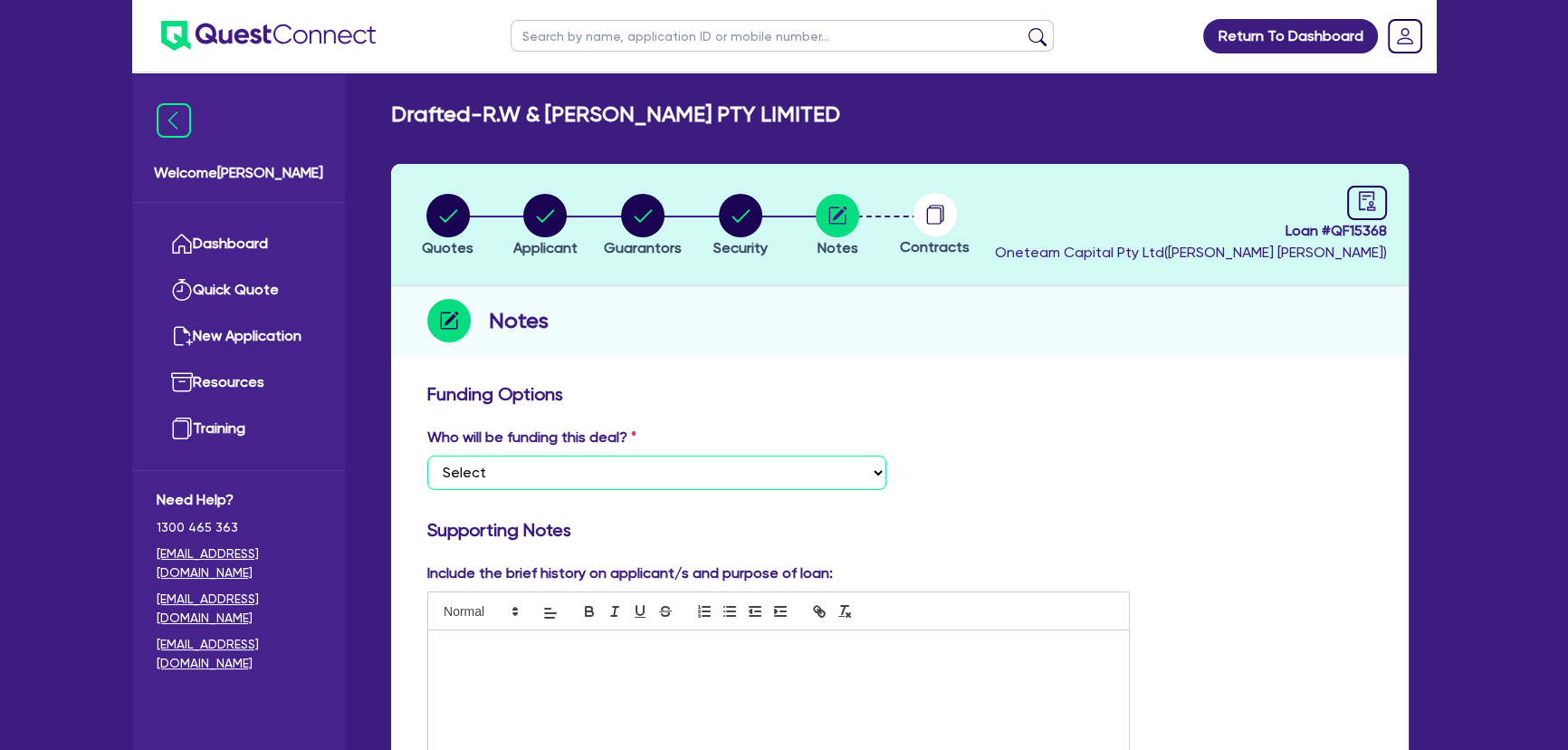
click at [508, 471] on select "Select I want Quest to fund 100% I will fund 100% I will co-fund with Quest Oth…" at bounding box center [657, 473] width 459 height 35
select select "Other"
click at [427, 456] on select "Select I want Quest to fund 100% I will fund 100% I will co-fund with Quest Oth…" at bounding box center [657, 473] width 459 height 35
click at [826, 703] on div at bounding box center [779, 698] width 701 height 136
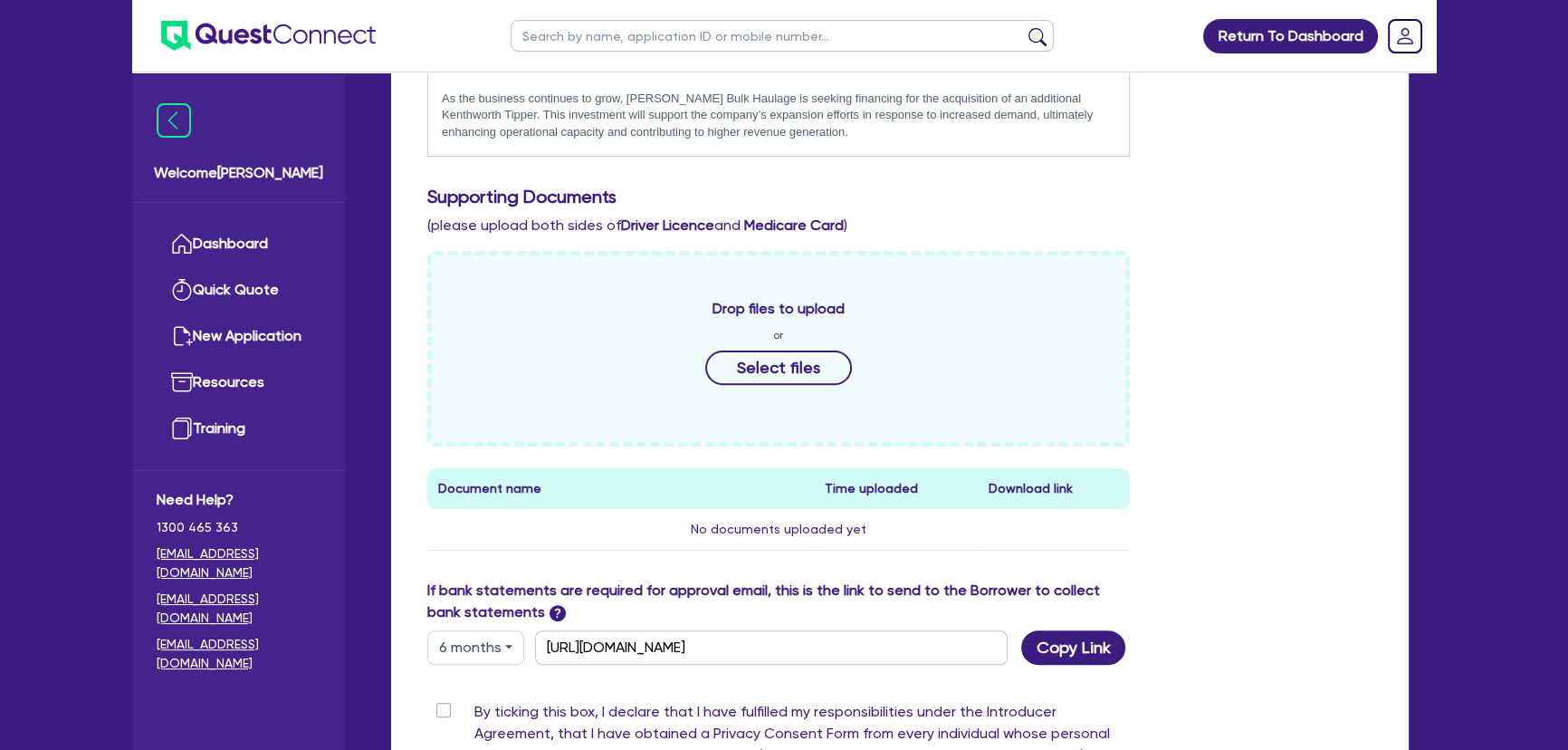
scroll to position [969, 0]
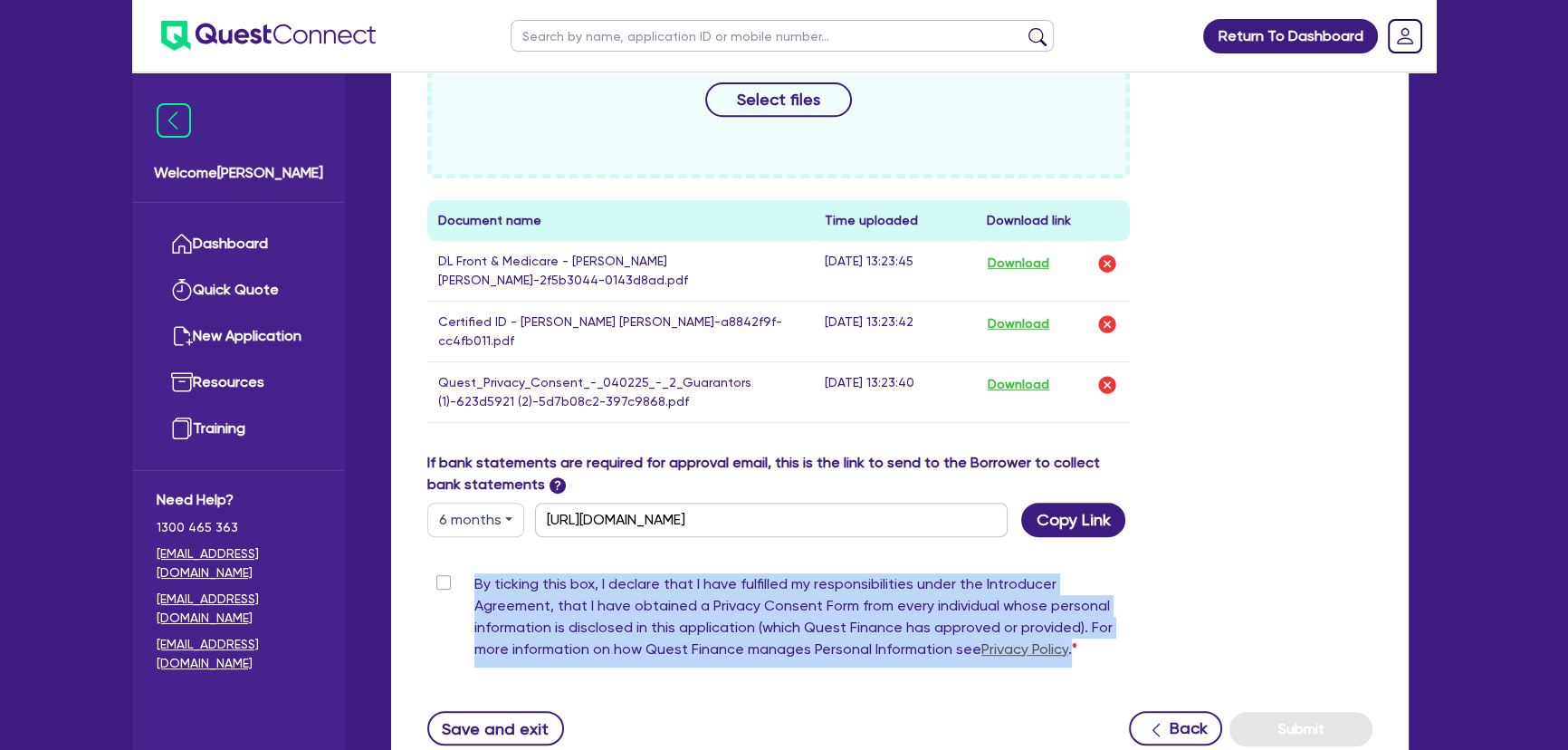
click at [436, 573] on div "By ticking this box, I declare that I have fulfilled my responsibilities under …" at bounding box center [779, 621] width 702 height 95
click at [475, 573] on label "By ticking this box, I declare that I have fulfilled my responsibilities under …" at bounding box center [802, 621] width 655 height 95
click at [439, 573] on input "By ticking this box, I declare that I have fulfilled my responsibilities under …" at bounding box center [434, 582] width 14 height 17
checkbox input "true"
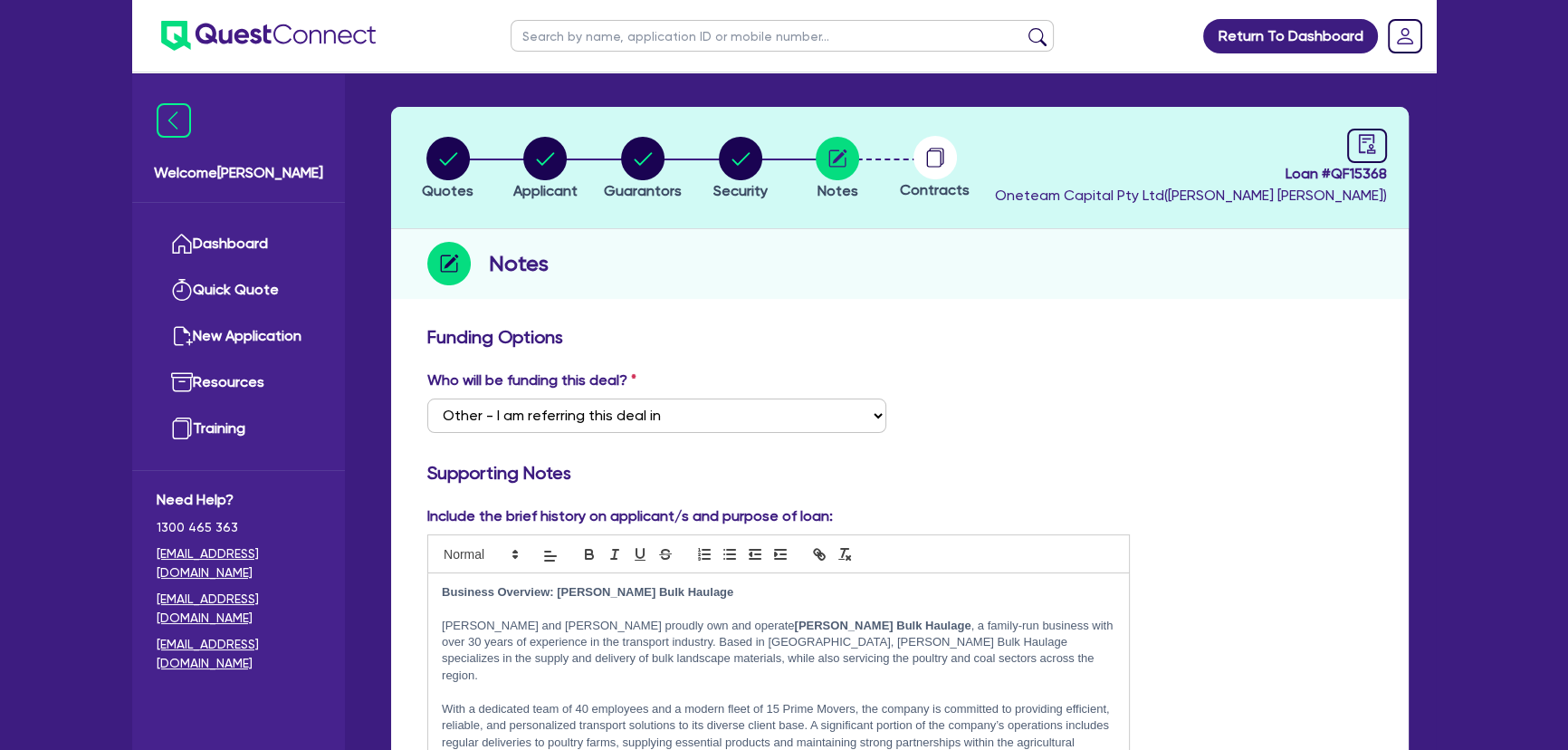
scroll to position [0, 0]
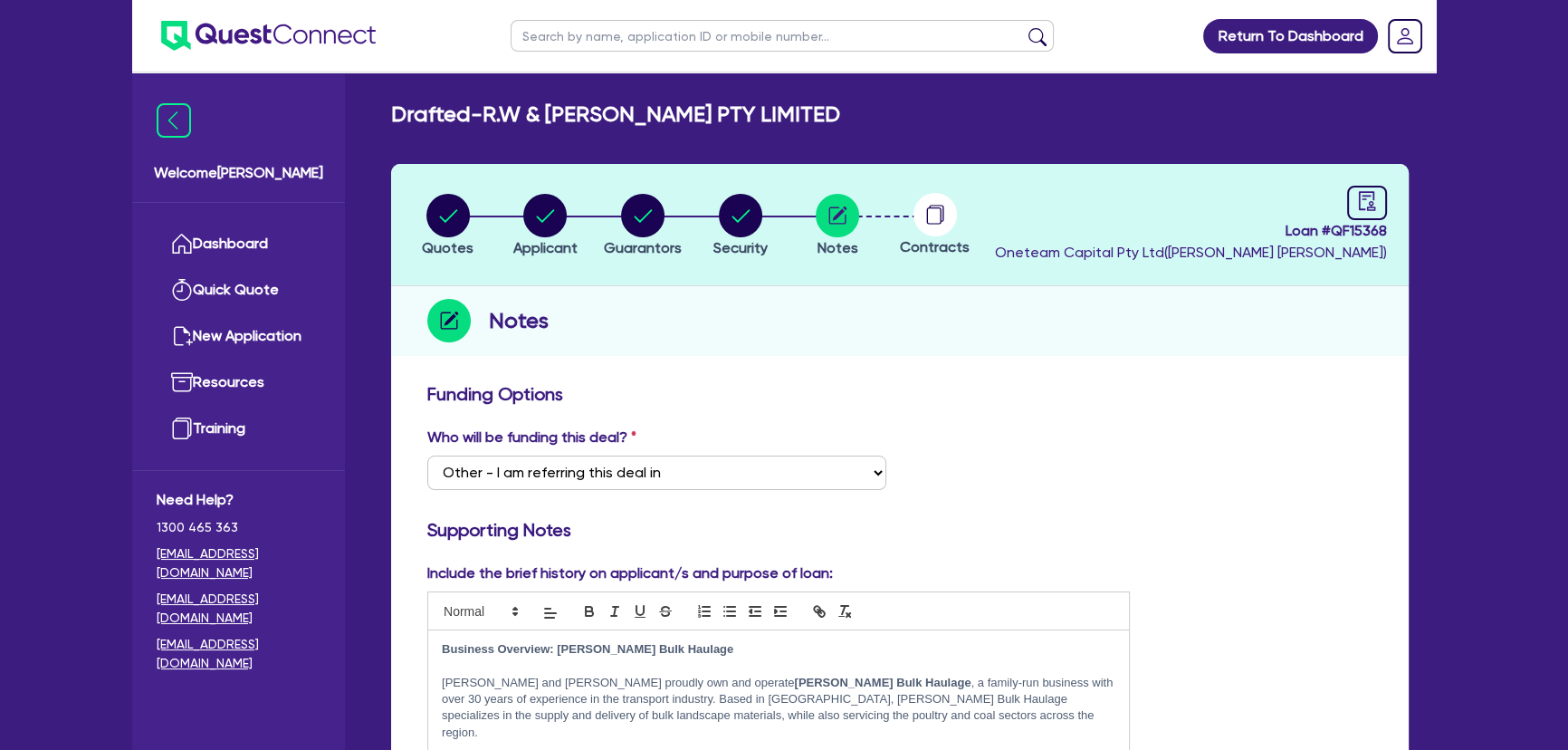
click at [1396, 198] on header "Quotes Applicant Guarantors Security Notes Contracts Loan # QF15368 Oneteam Cap…" at bounding box center [899, 225] width 1017 height 123
click at [1369, 200] on icon "audit" at bounding box center [1366, 201] width 16 height 19
select select "DRAFTED_NEW"
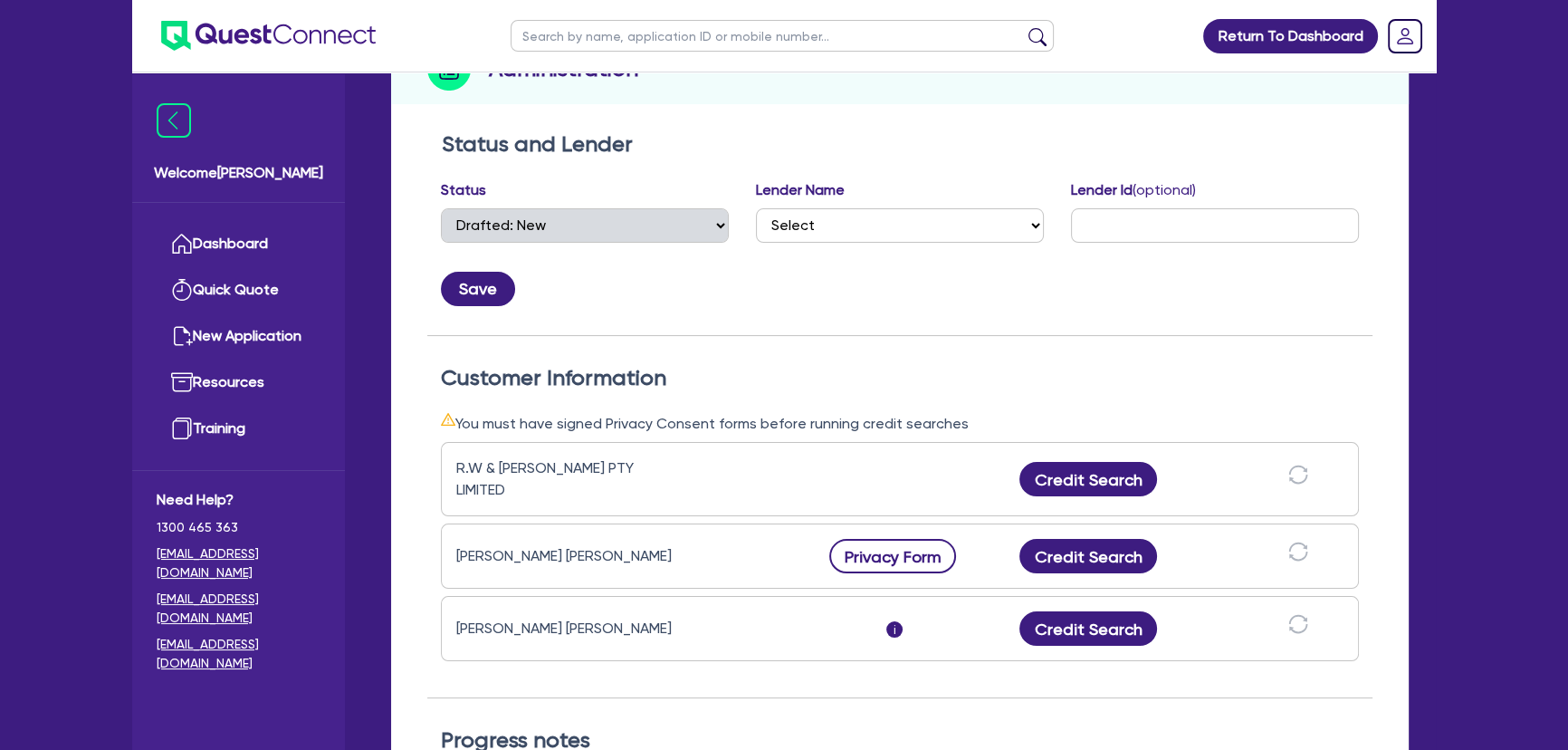
scroll to position [329, 0]
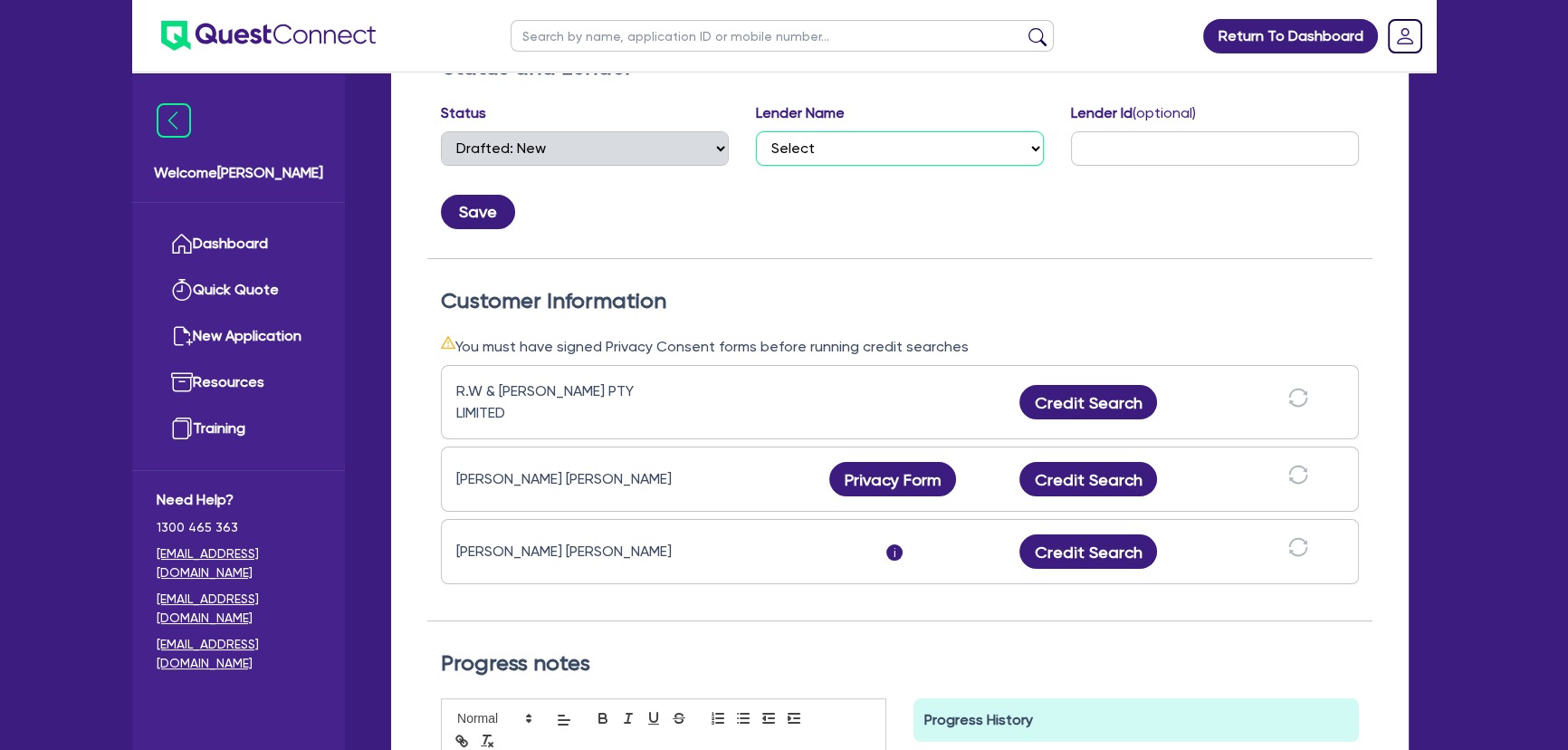
click at [804, 149] on select "Select AAMF AFS Alex Bank Angle Finance Azora Banjo BigStone BOQ Finance Brande…" at bounding box center [899, 149] width 288 height 35
select select "Pepper"
click at [756, 131] on select "Select AAMF AFS Alex Bank Angle Finance Azora Banjo BigStone BOQ Finance Brande…" at bounding box center [899, 149] width 288 height 35
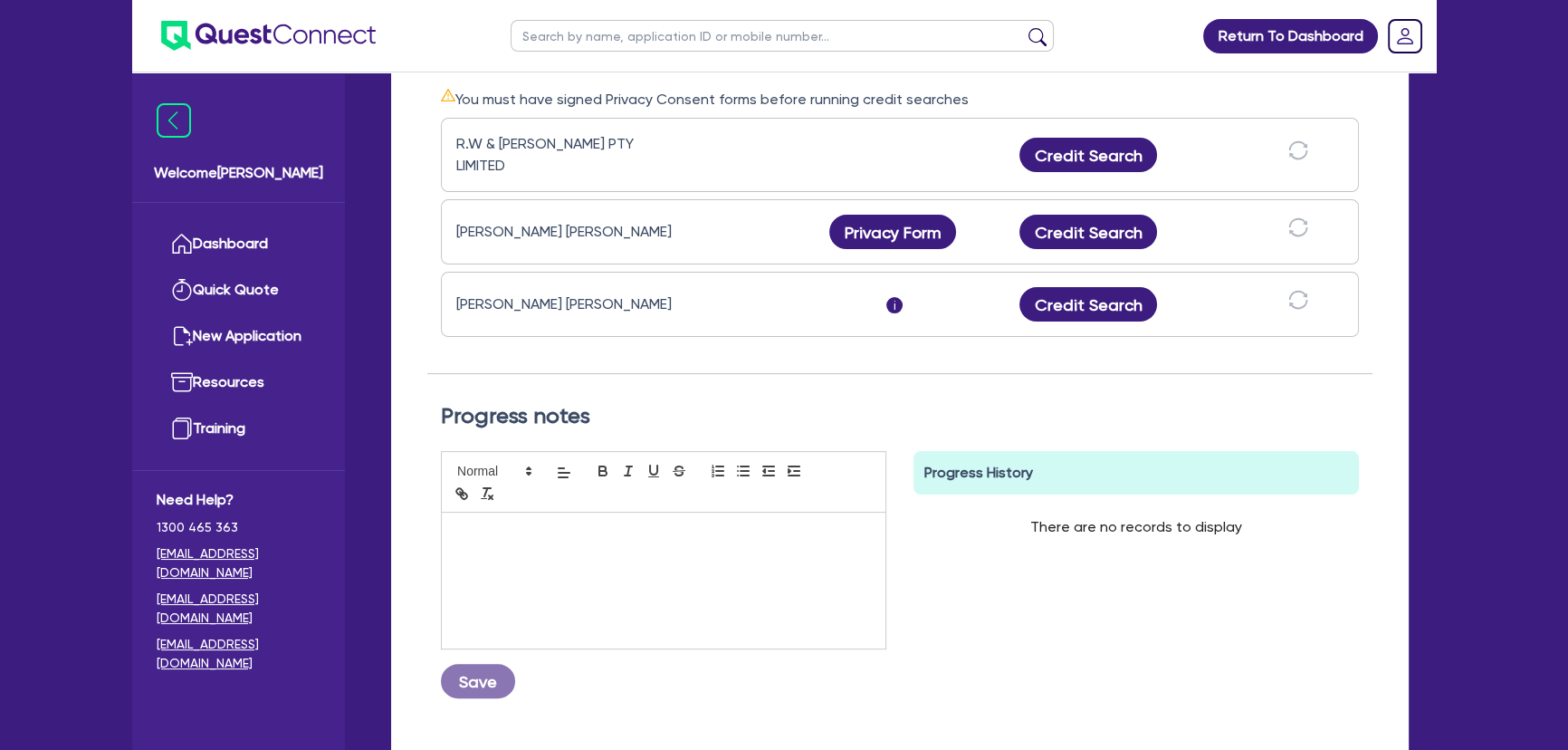
click at [642, 574] on div at bounding box center [664, 580] width 444 height 136
click at [481, 680] on button "Save" at bounding box center [478, 681] width 74 height 35
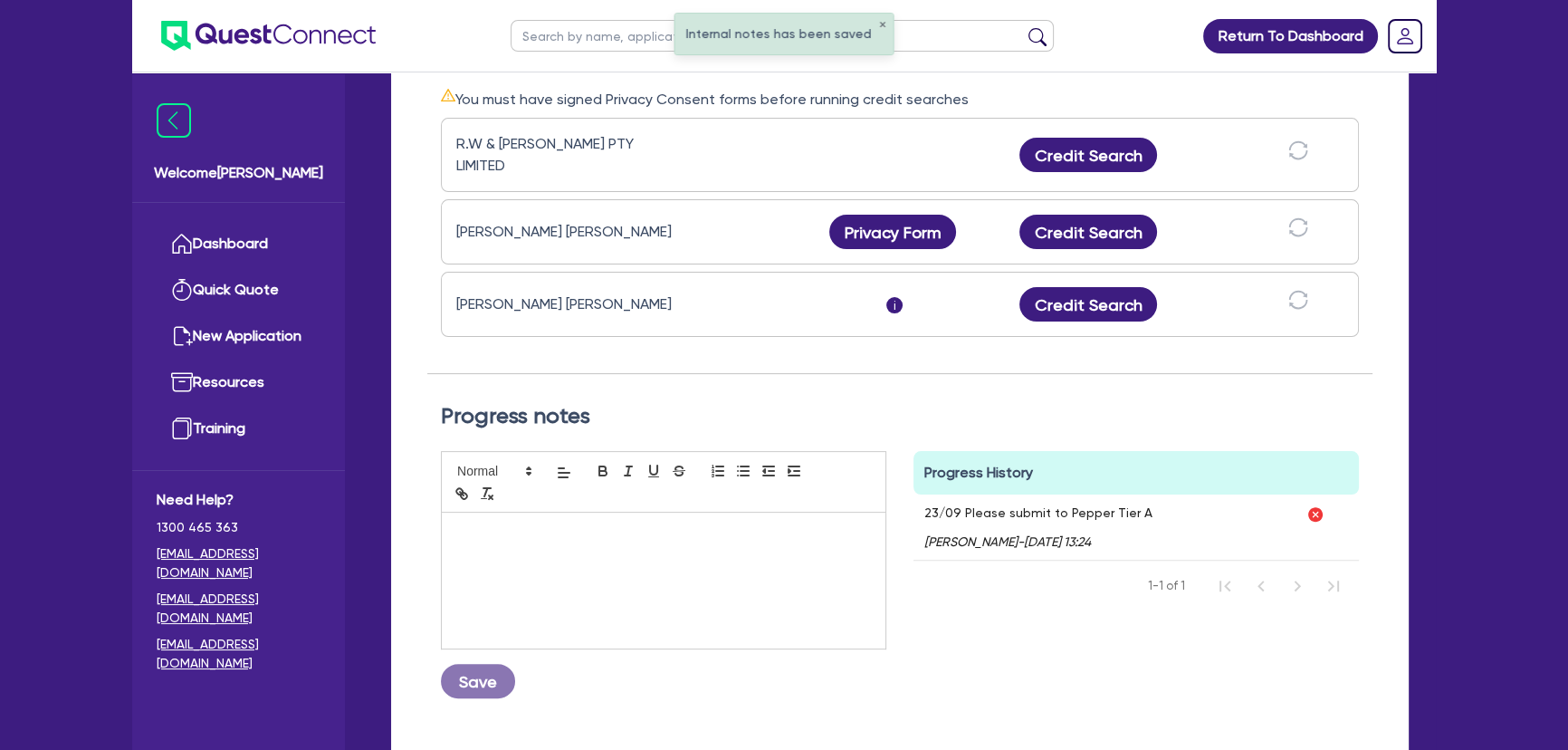
scroll to position [0, 0]
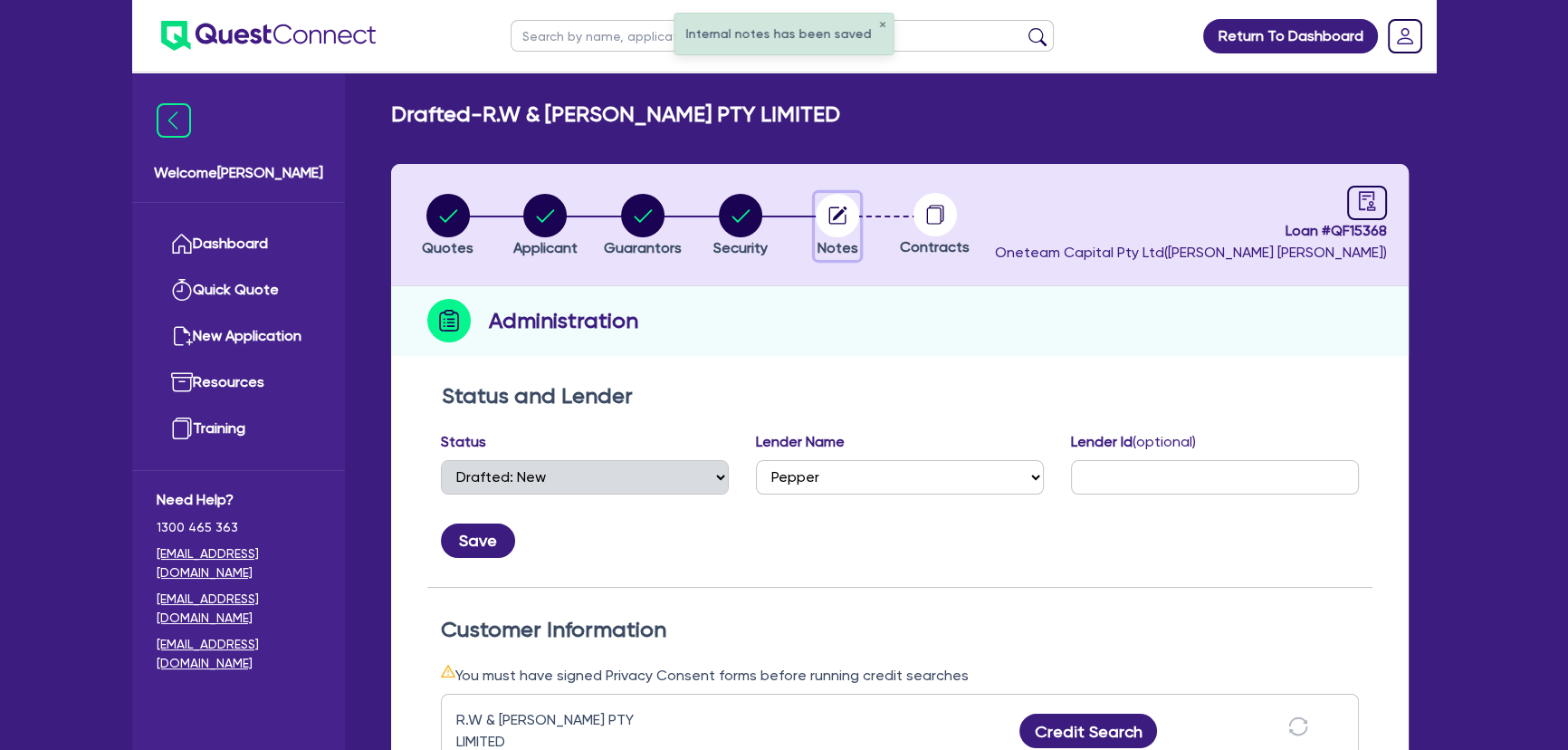
click at [832, 214] on circle "button" at bounding box center [837, 215] width 43 height 43
select select "Other"
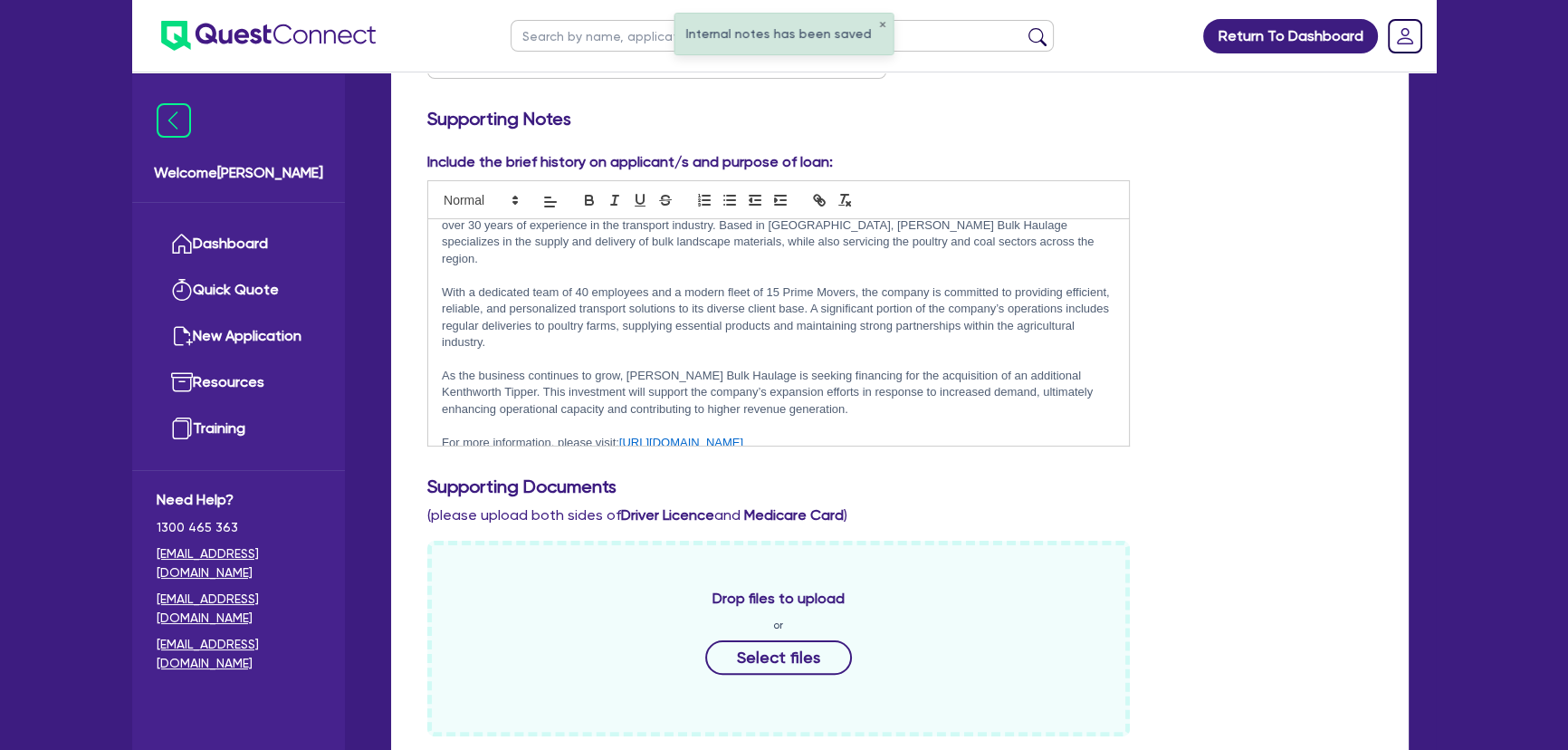
scroll to position [493, 0]
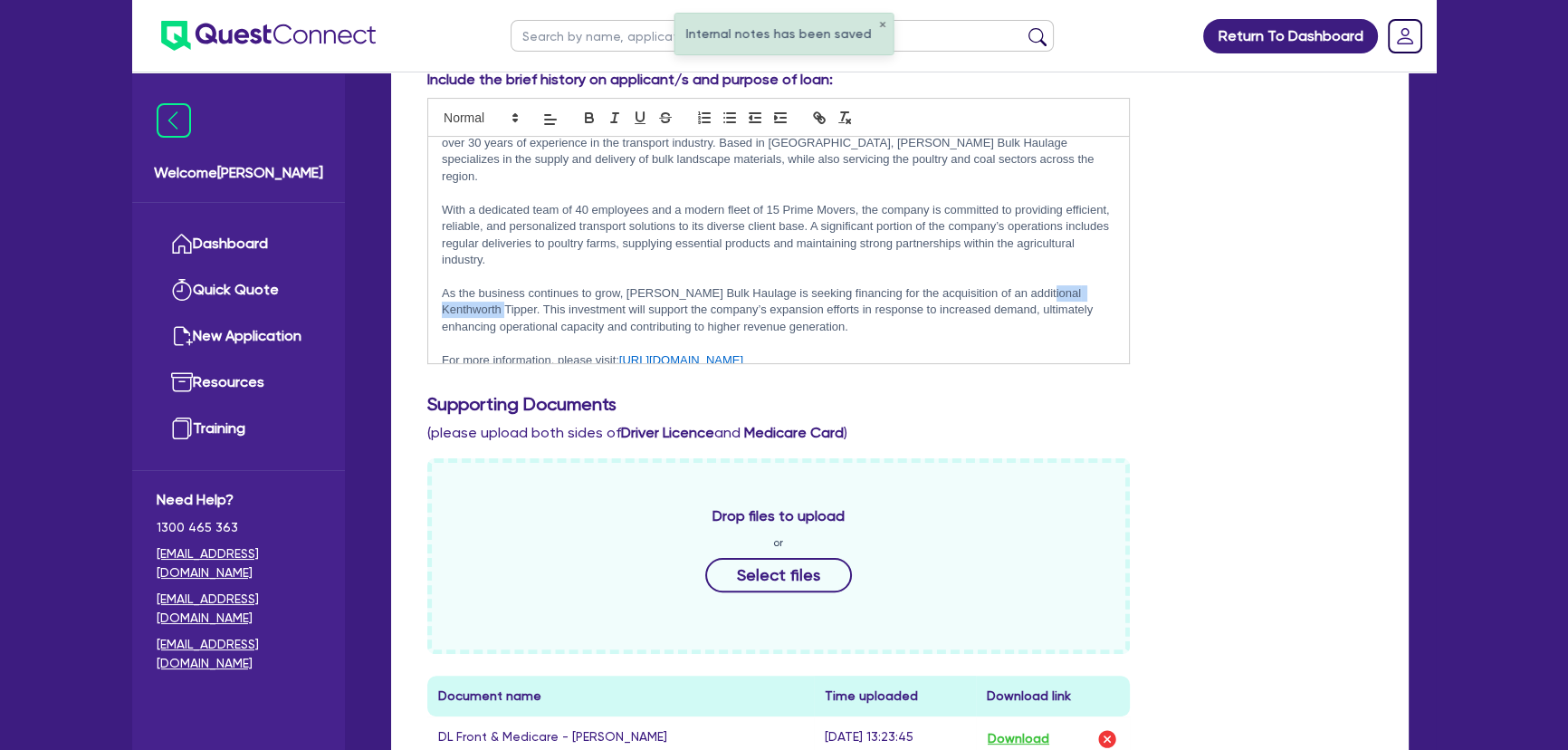
drag, startPoint x: 475, startPoint y: 291, endPoint x: 1036, endPoint y: 271, distance: 561.4
click at [1036, 286] on p "As the business continues to grow, Simmons Bulk Haulage is seeking financing fo…" at bounding box center [779, 311] width 674 height 50
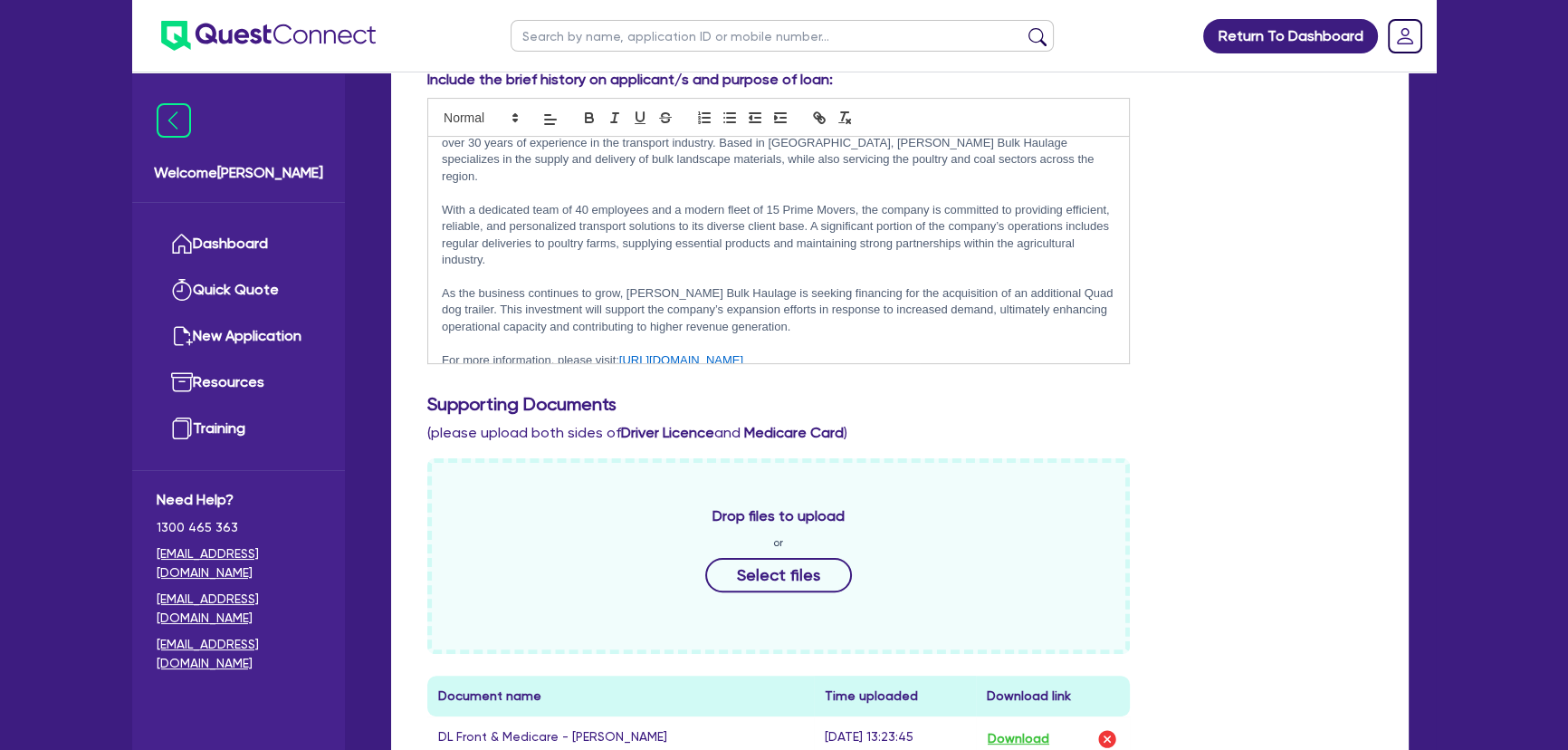
click at [916, 335] on p at bounding box center [779, 343] width 674 height 16
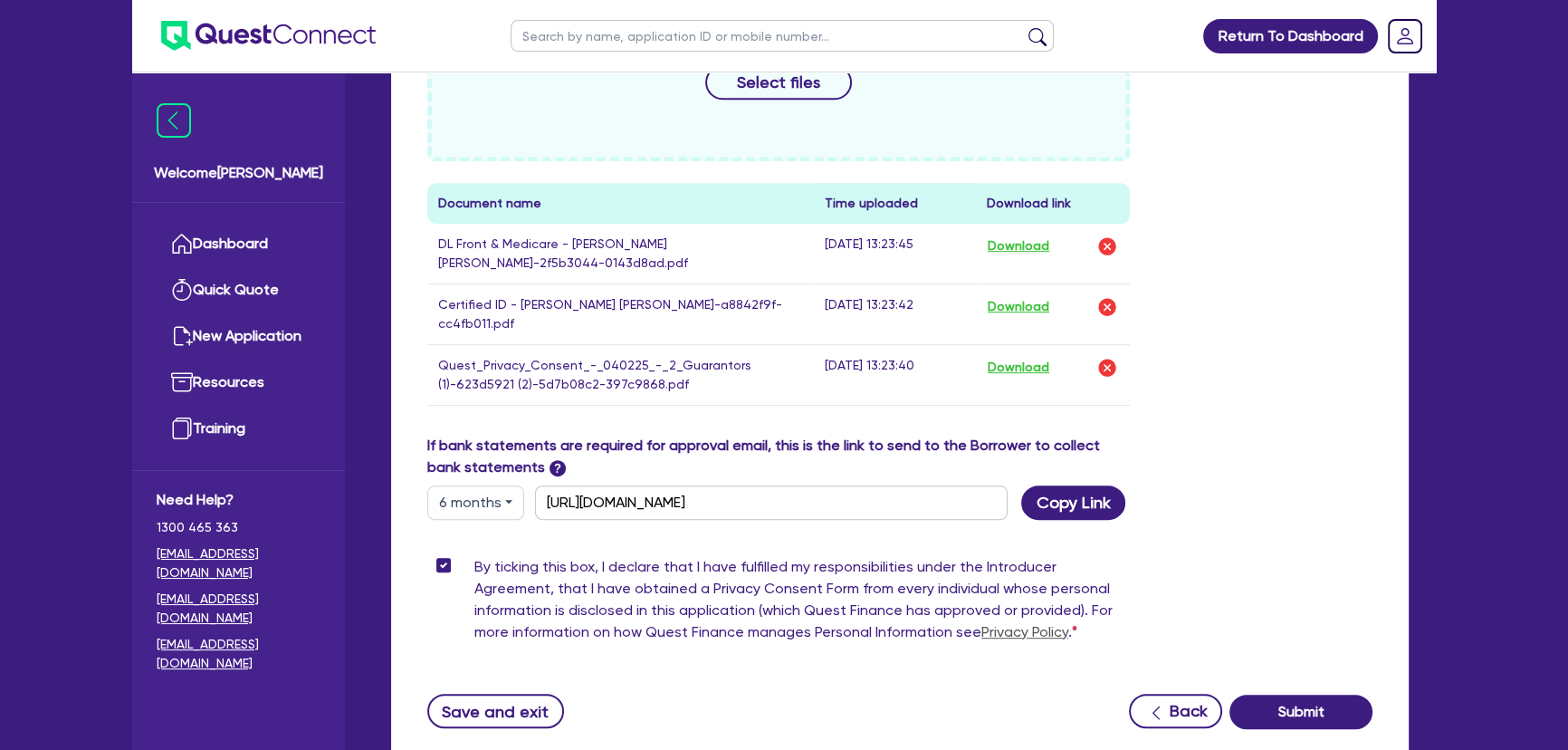
scroll to position [1096, 0]
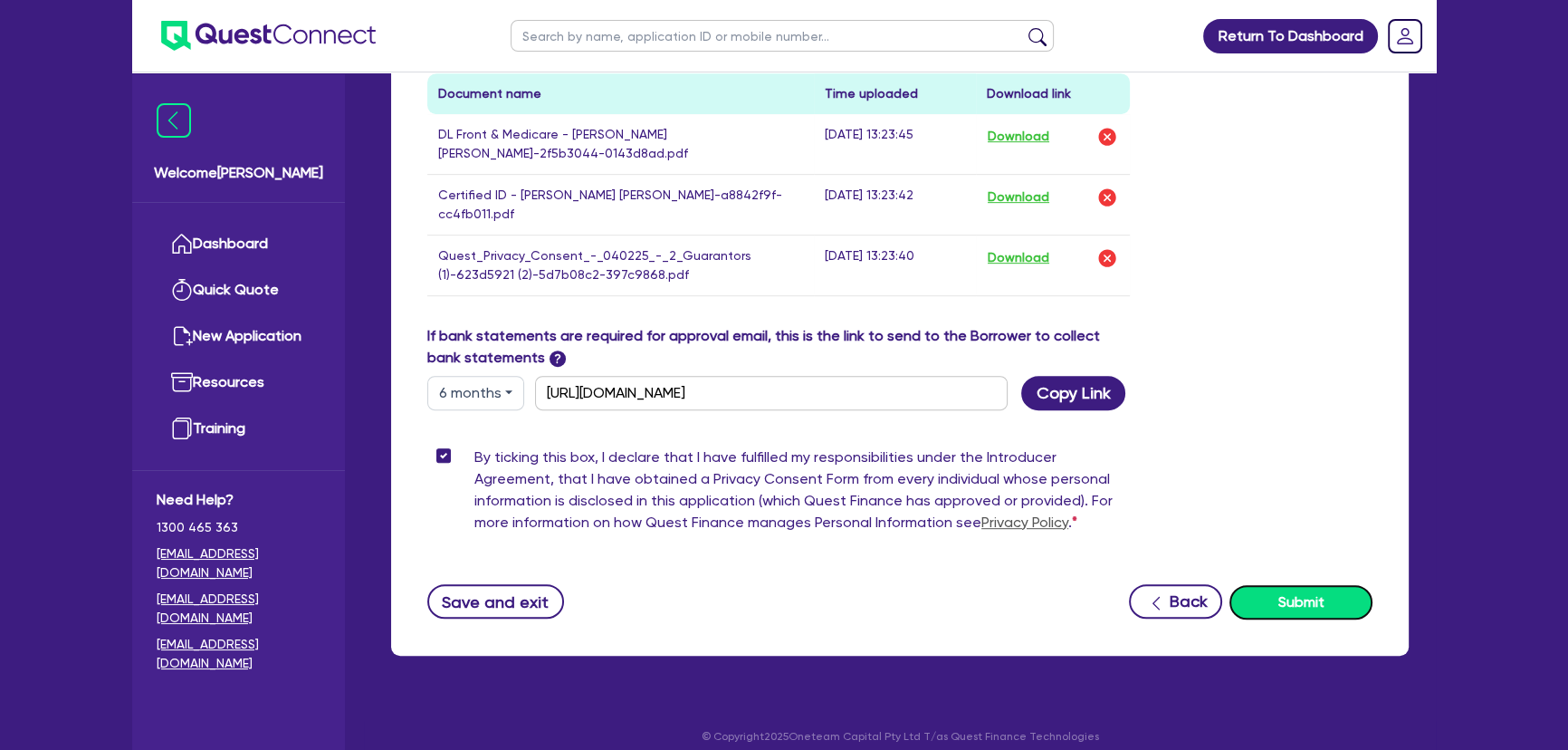
click at [1346, 586] on button "Submit" at bounding box center [1301, 602] width 143 height 35
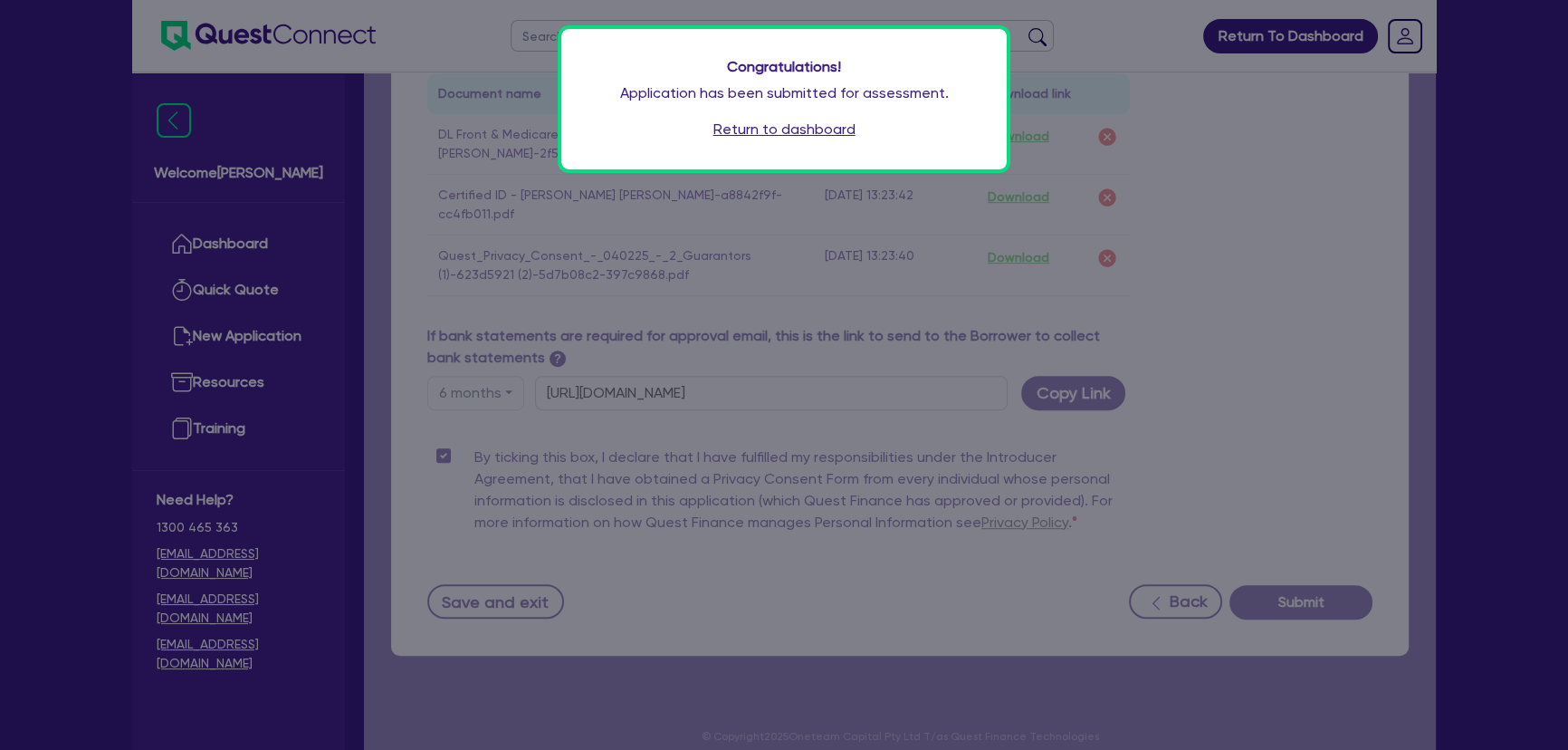
click at [808, 135] on link "Return to dashboard" at bounding box center [784, 129] width 142 height 22
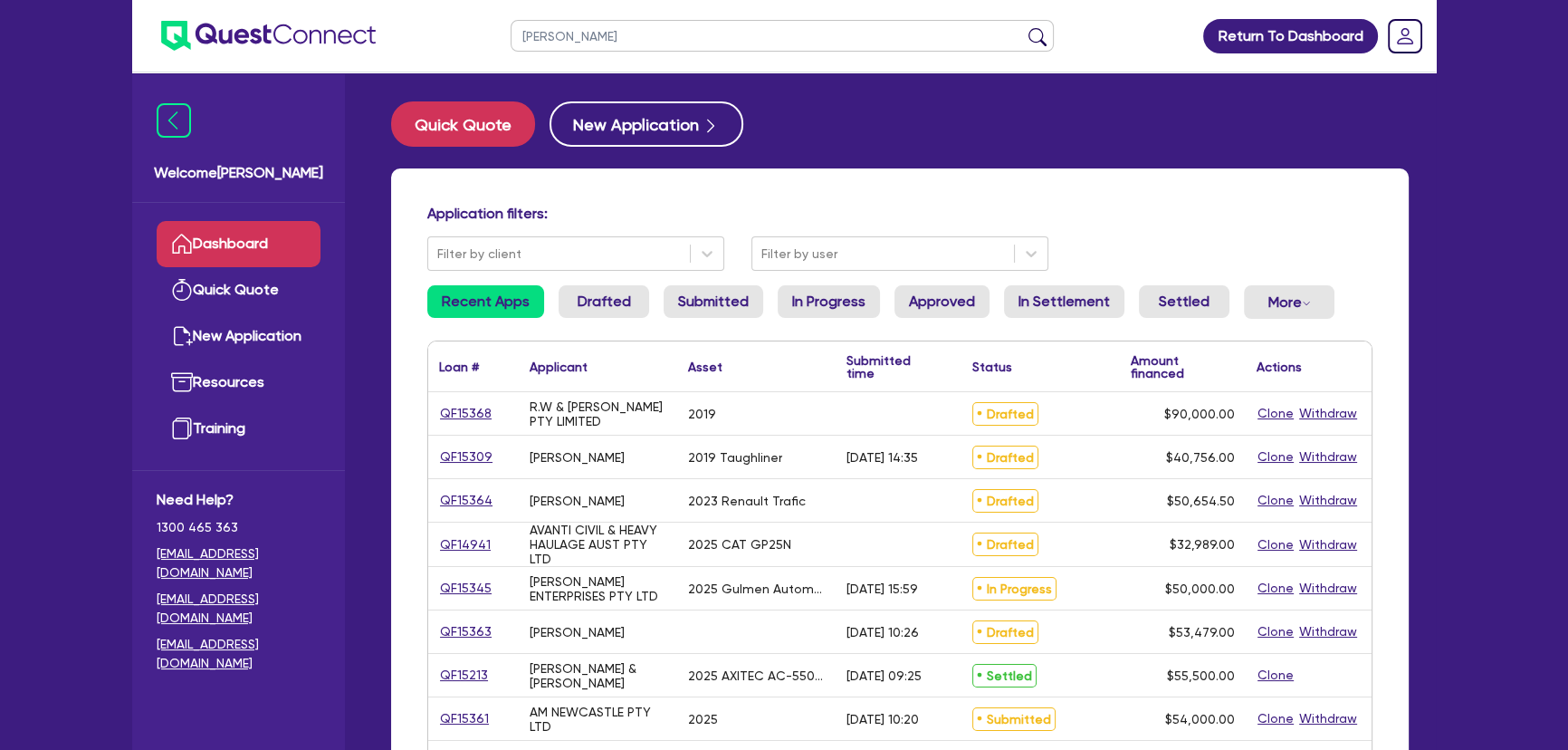
type input "[PERSON_NAME]"
click at [1023, 27] on button "submit" at bounding box center [1037, 40] width 29 height 25
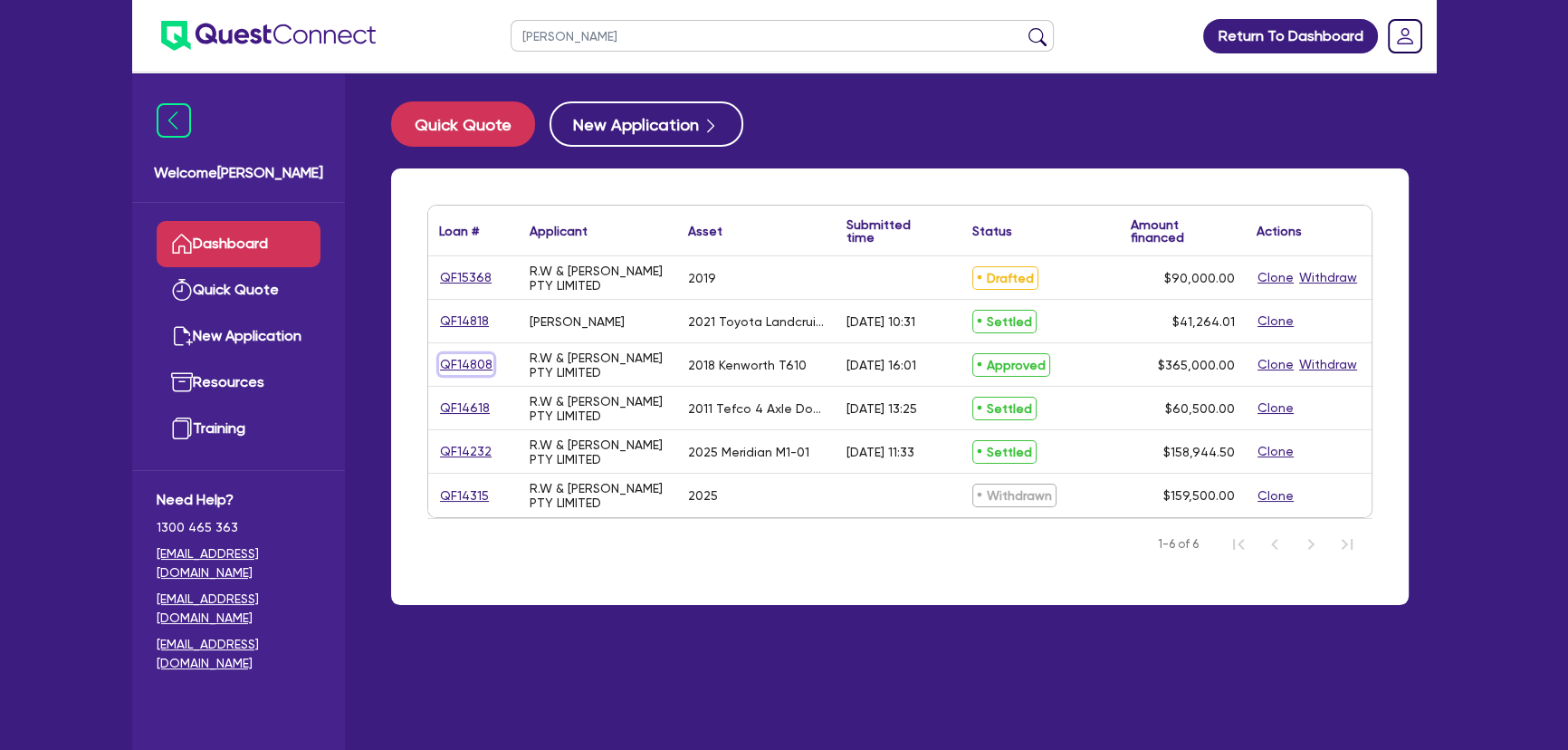
click at [469, 357] on link "QF14808" at bounding box center [466, 365] width 54 height 21
select select "PRIMARY_ASSETS"
select select "HEAVY_TRUCKS"
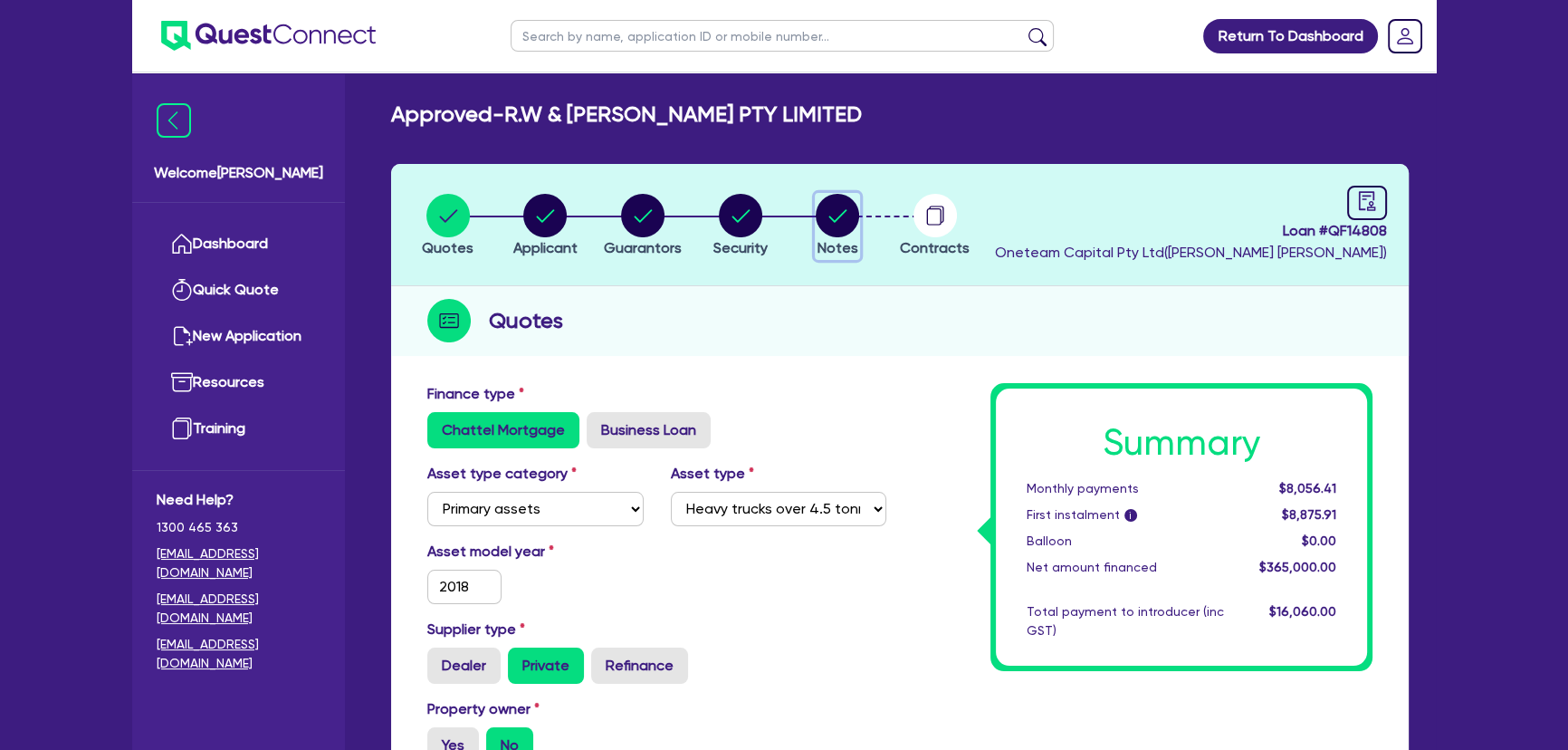
click at [839, 207] on circle "button" at bounding box center [837, 215] width 43 height 43
select select "Other"
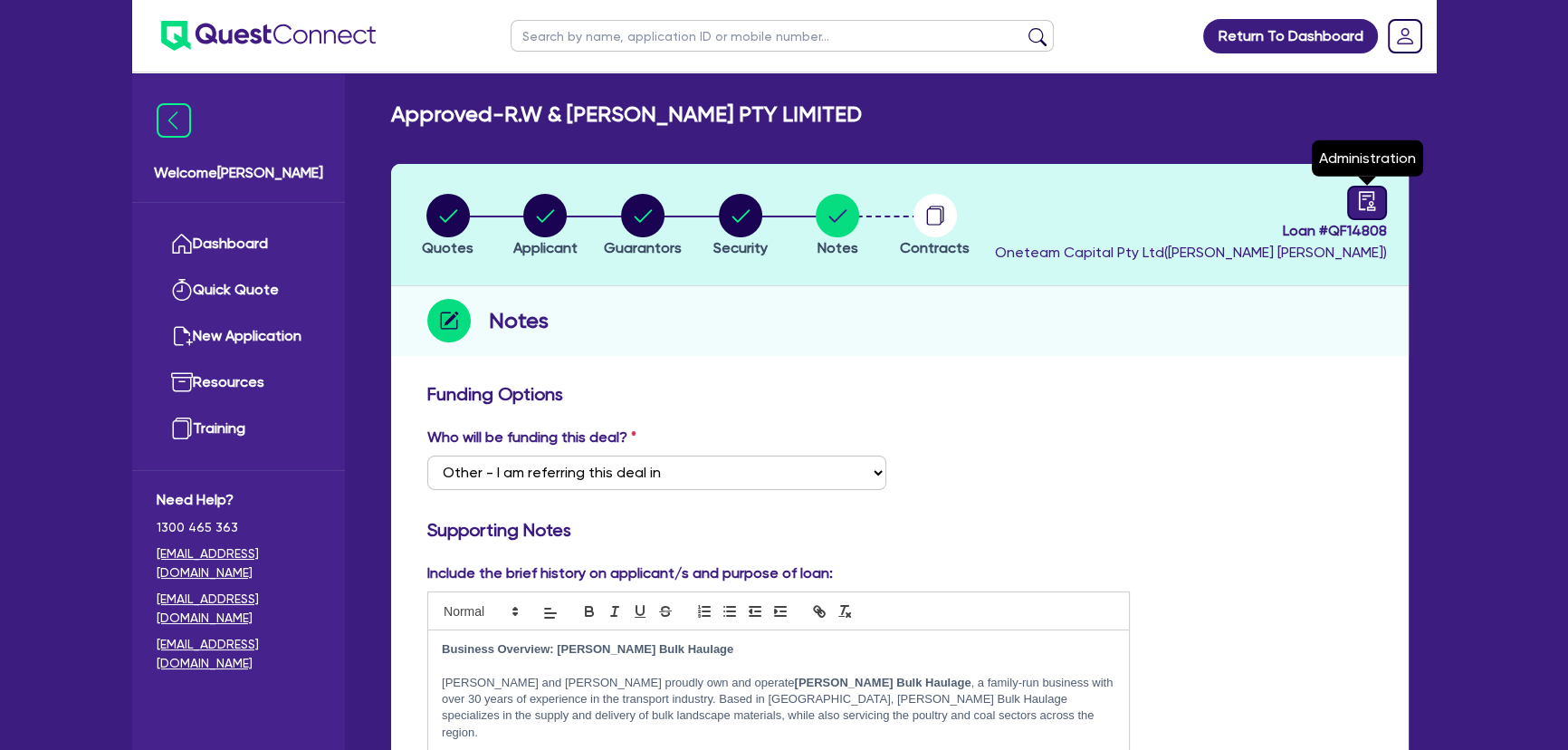
click at [1360, 202] on icon "audit" at bounding box center [1366, 201] width 20 height 20
select select "APPROVED_WAITING_FOR_MORE_INFO"
select select "Flexicommercial"
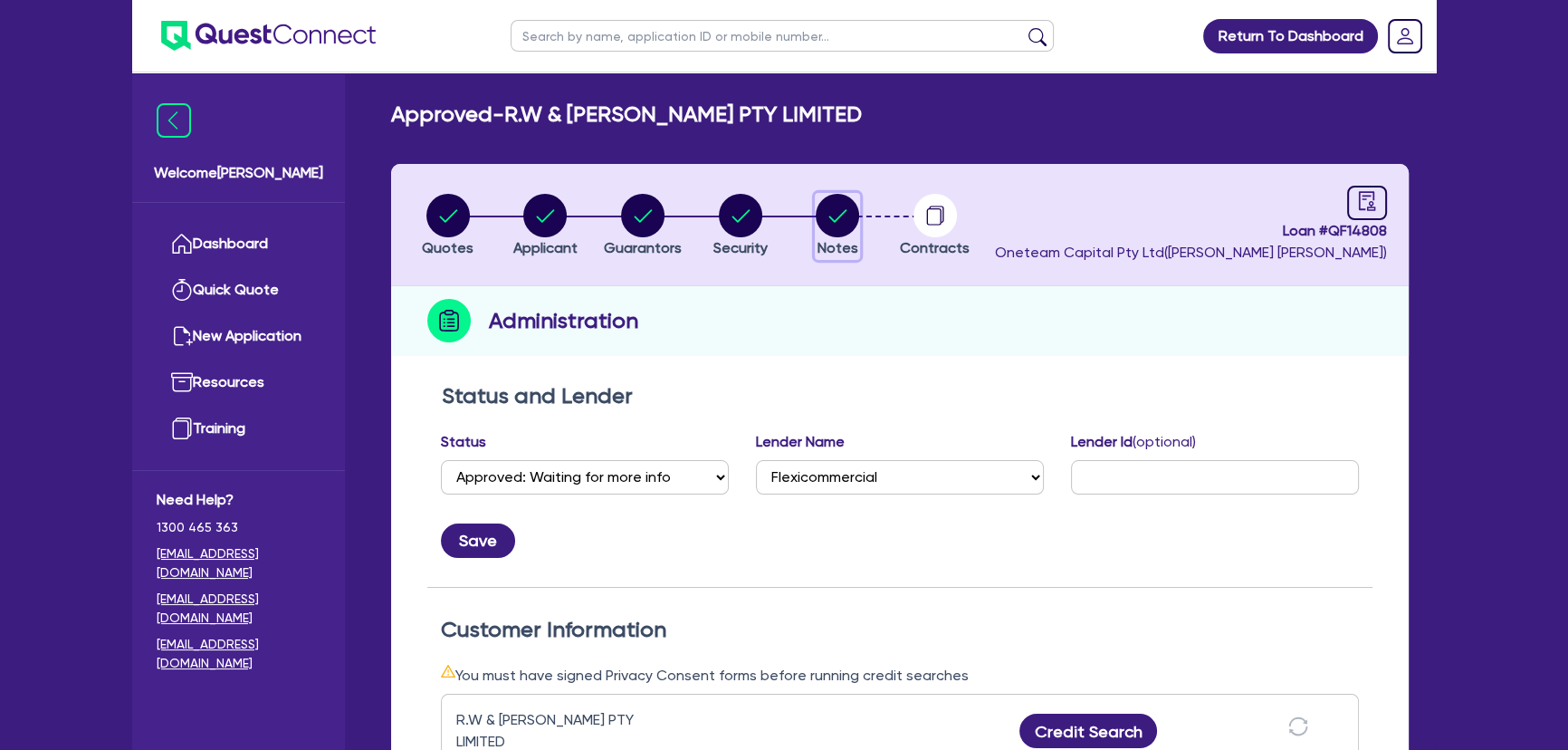
click at [846, 227] on circle "button" at bounding box center [837, 215] width 43 height 43
select select "Other"
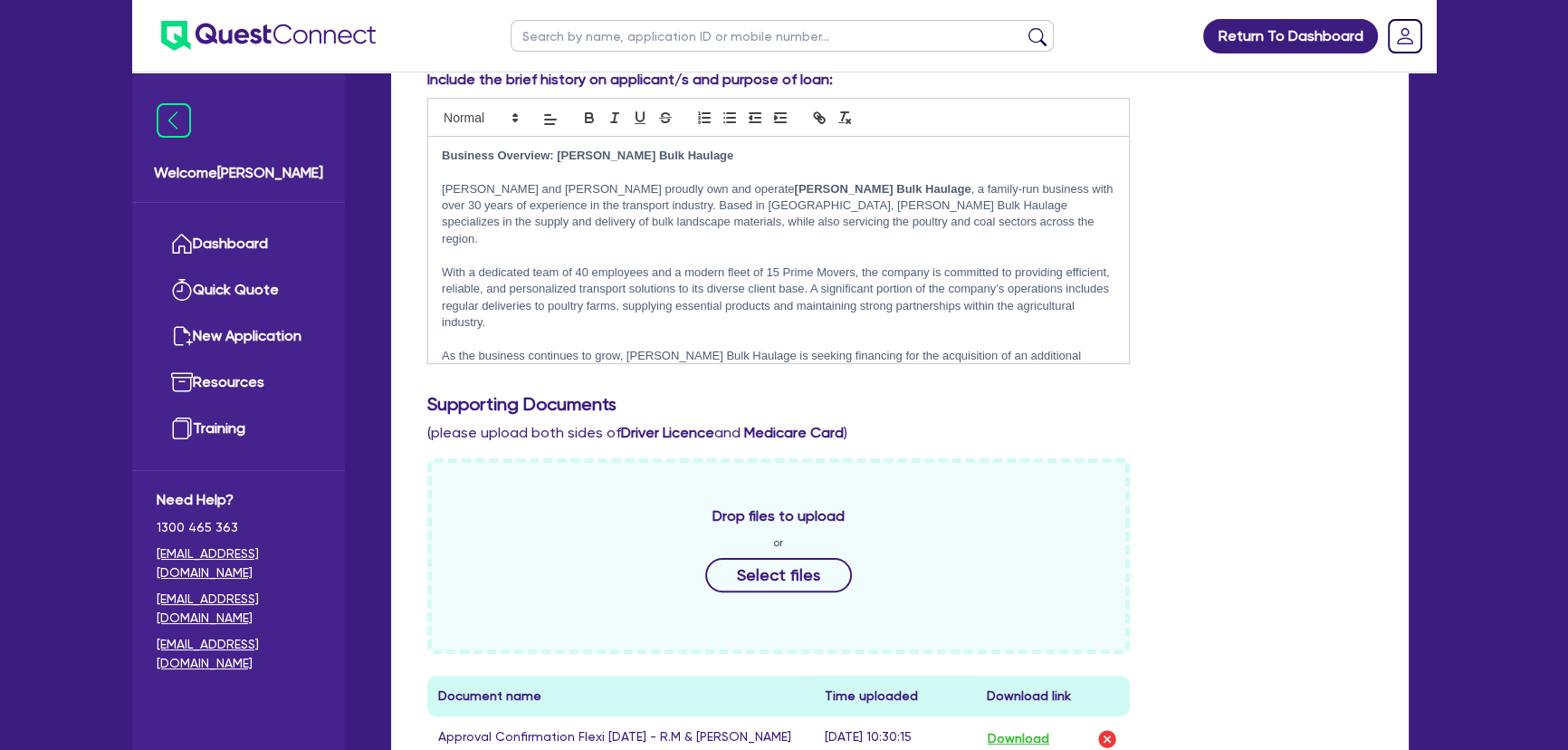
drag, startPoint x: 927, startPoint y: 337, endPoint x: 344, endPoint y: 160, distance: 609.3
click at [344, 160] on div "Welcome Joel Dashboard Quick Quote New Application Ref Company Ref Salesperson …" at bounding box center [784, 460] width 1304 height 1908
copy div "Business Overview: Simmons Bulk Haulage Wayne and Lisa Simmons proudly own and …"
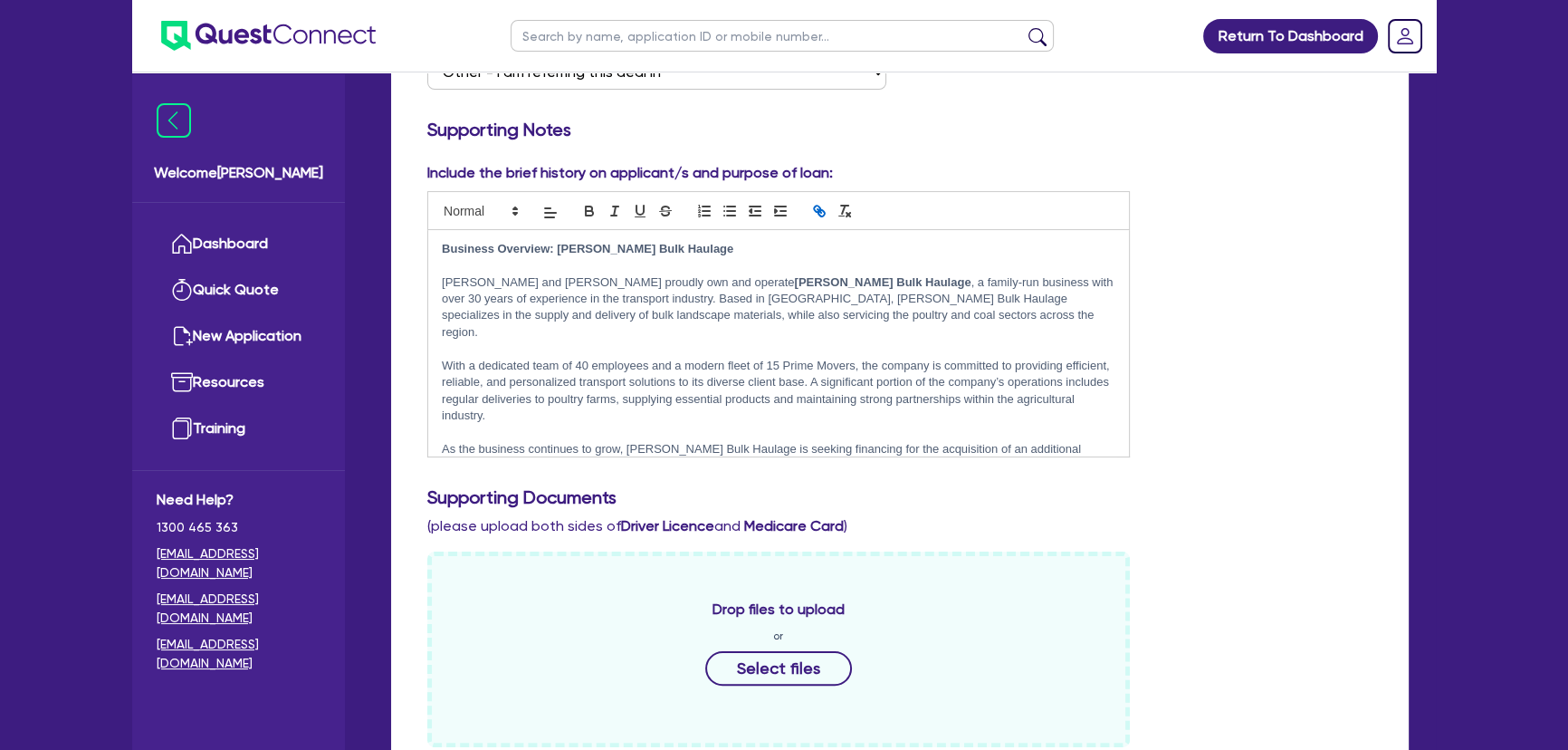
drag, startPoint x: 816, startPoint y: 438, endPoint x: 431, endPoint y: 230, distance: 437.6
click at [431, 230] on div "Business Overview: Simmons Bulk Haulage Wayne and Lisa Simmons proudly own and …" at bounding box center [779, 343] width 701 height 227
copy div "Business Overview: Simmons Bulk Haulage Wayne and Lisa Simmons proudly own and …"
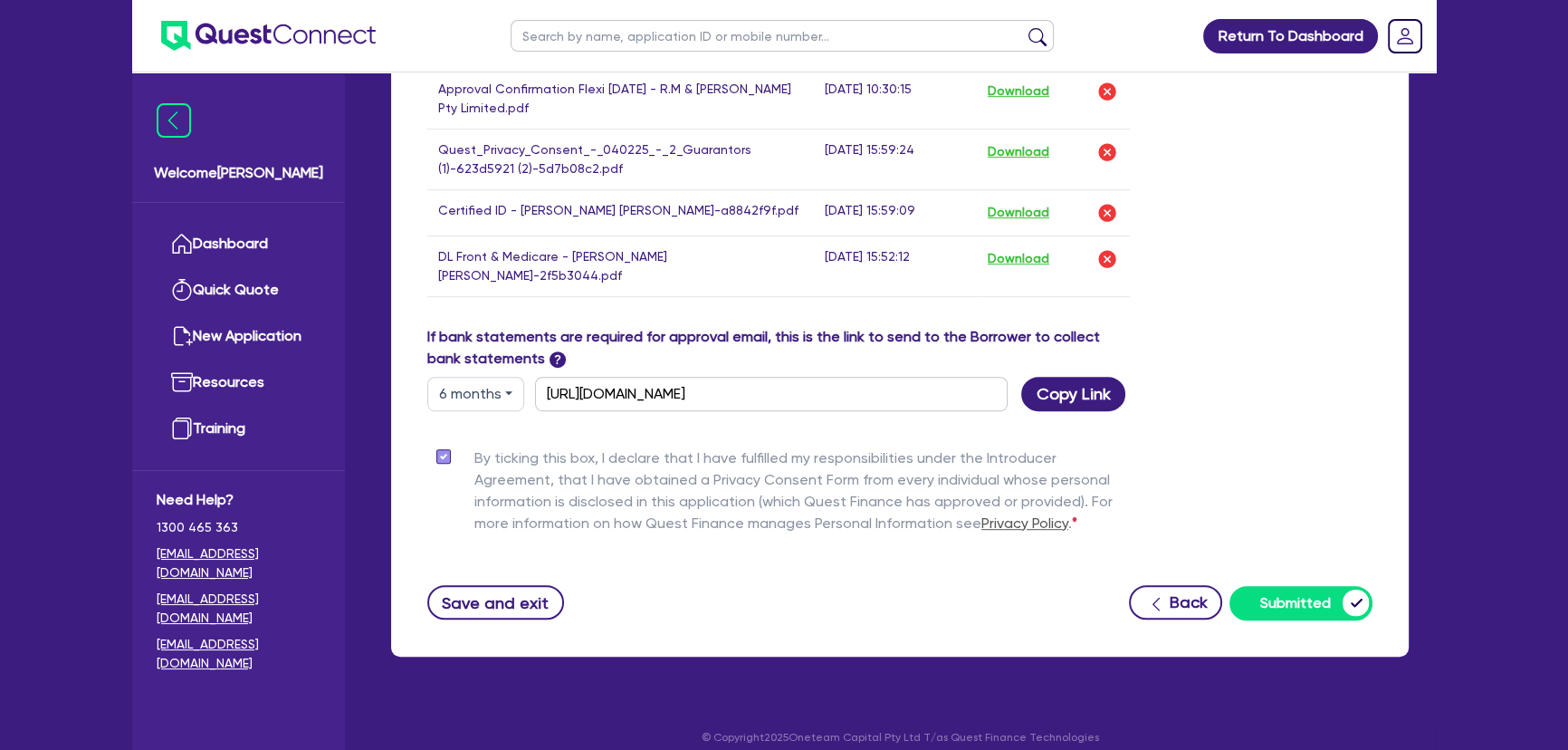
scroll to position [1060, 0]
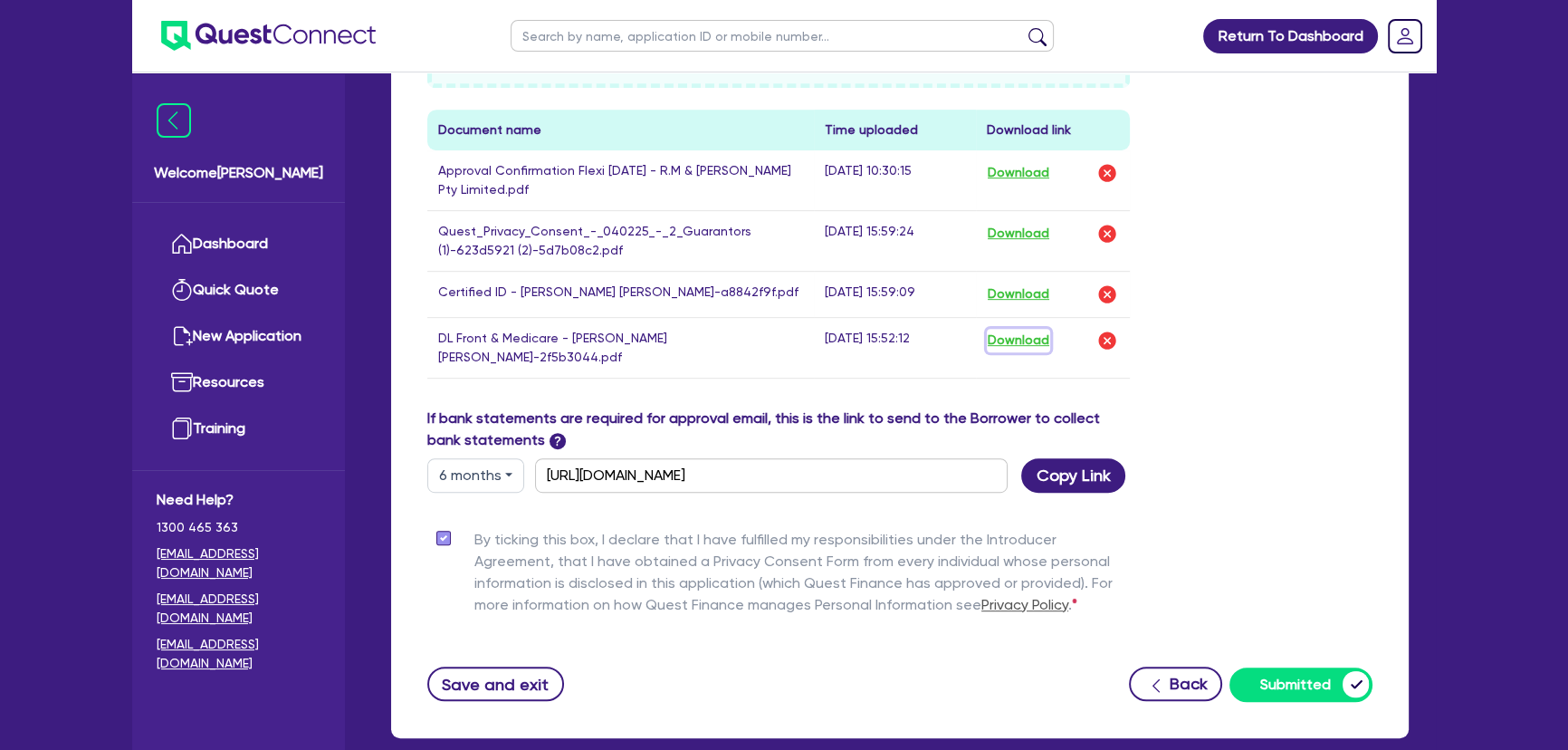
click at [1037, 341] on button "Download" at bounding box center [1019, 341] width 64 height 23
click at [1022, 293] on button "Download" at bounding box center [1019, 294] width 64 height 23
click at [1023, 233] on button "Download" at bounding box center [1019, 234] width 64 height 23
click at [653, 372] on div "Drop files to upload or Select files Document name Time uploaded Download link …" at bounding box center [779, 142] width 729 height 501
click at [1285, 415] on div "If bank statements are required for approval email, this is the link to send to…" at bounding box center [900, 450] width 973 height 85
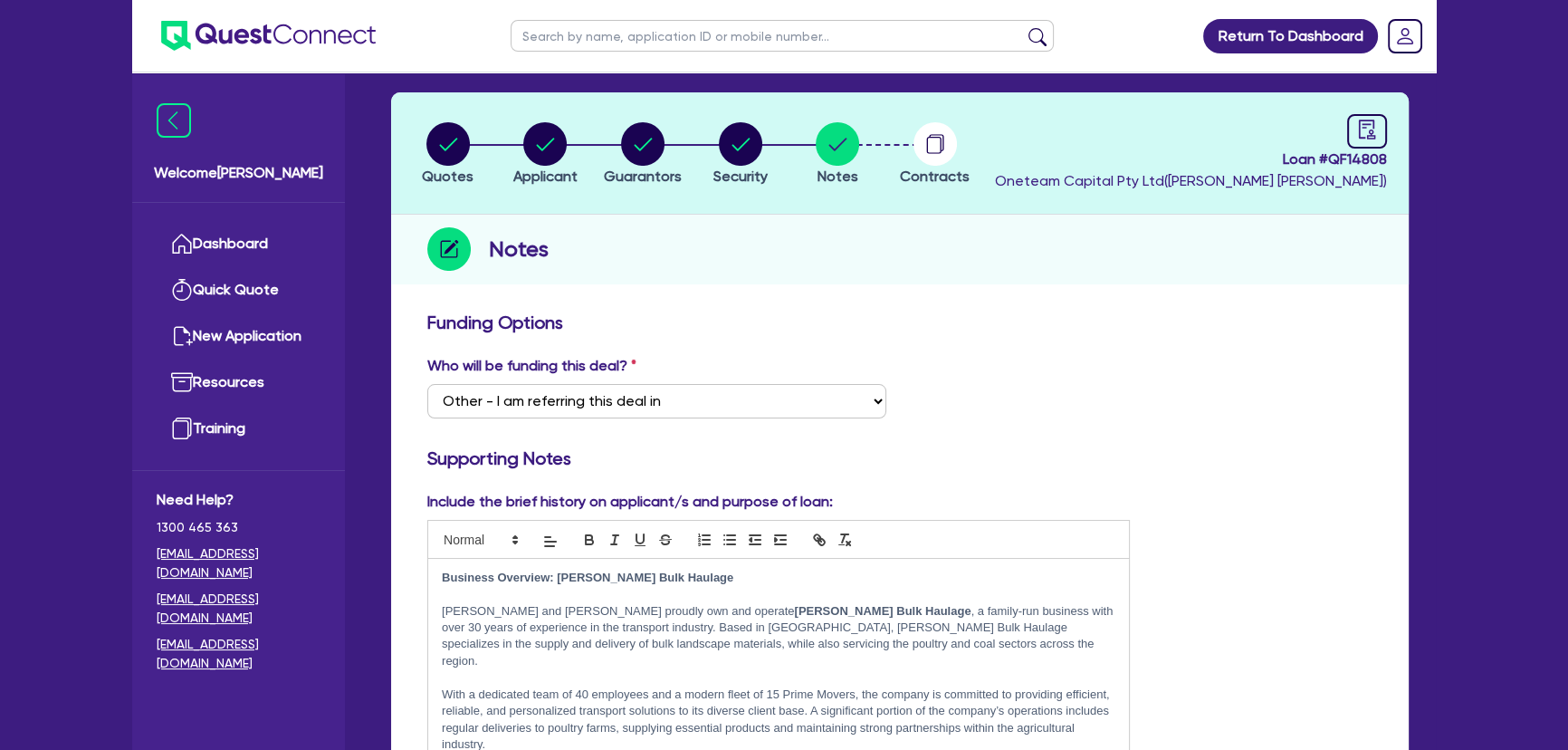
scroll to position [0, 0]
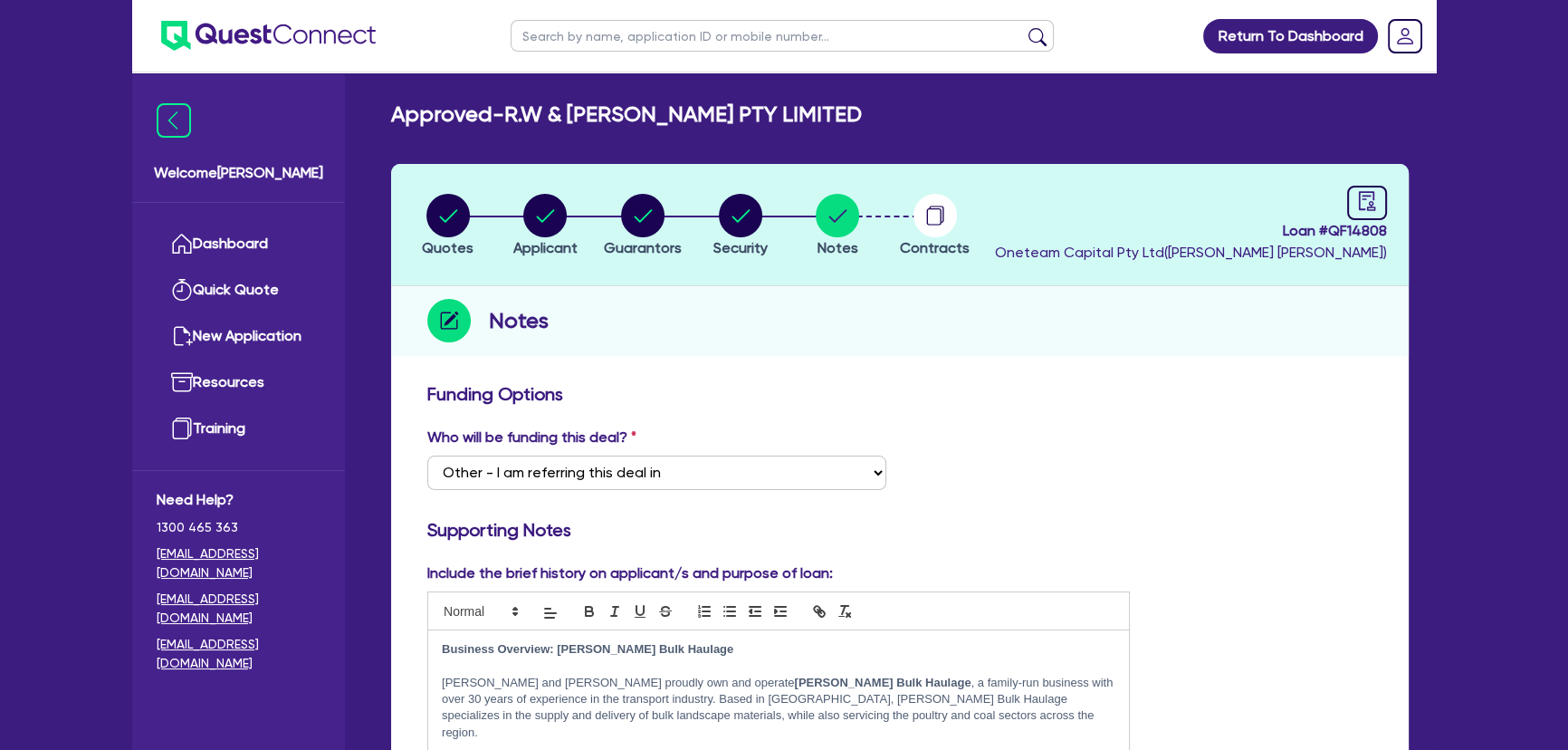
click at [257, 45] on img at bounding box center [268, 36] width 214 height 30
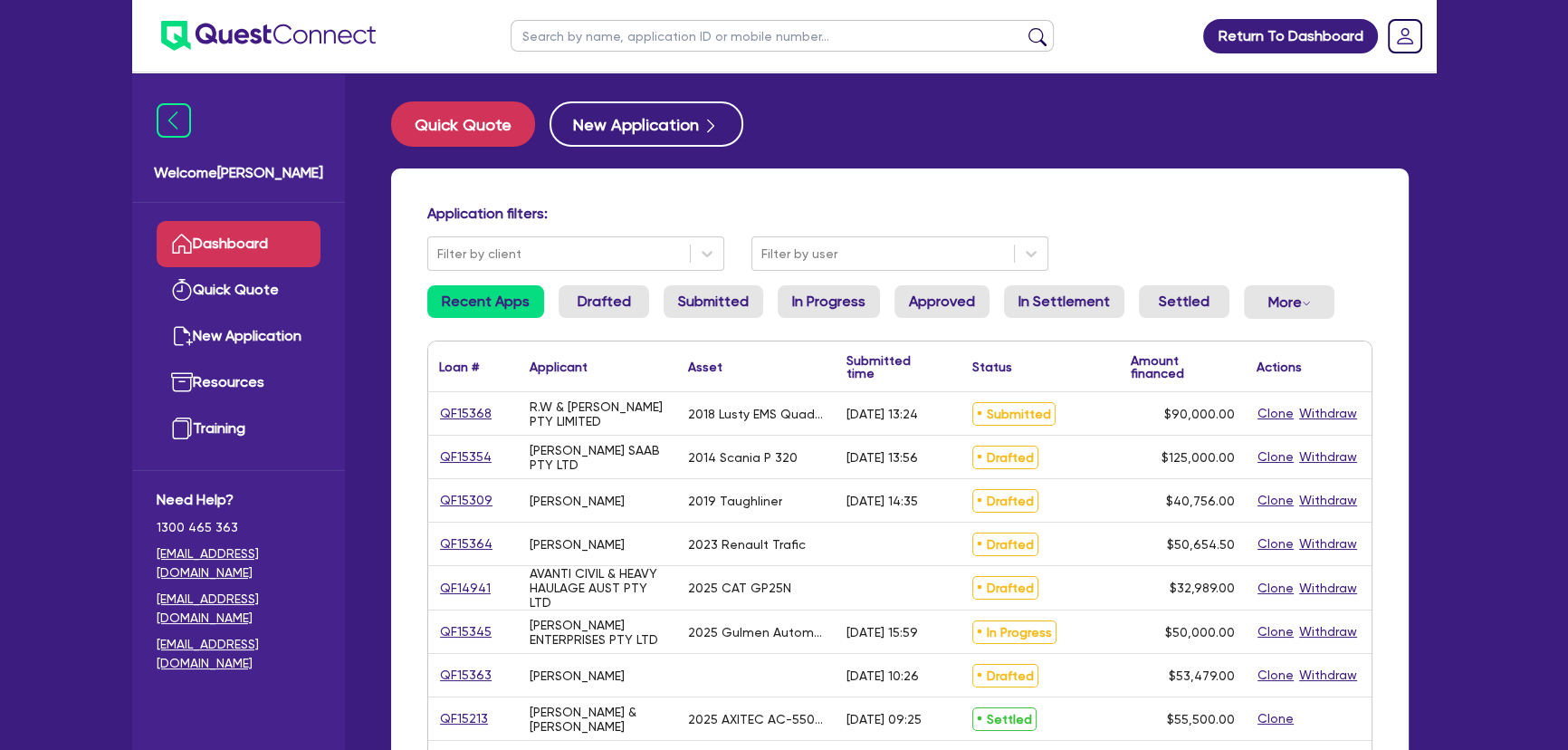
click at [662, 40] on input "text" at bounding box center [782, 36] width 543 height 32
type input "R"
type input "Simmons"
click at [1023, 27] on button "submit" at bounding box center [1037, 40] width 29 height 25
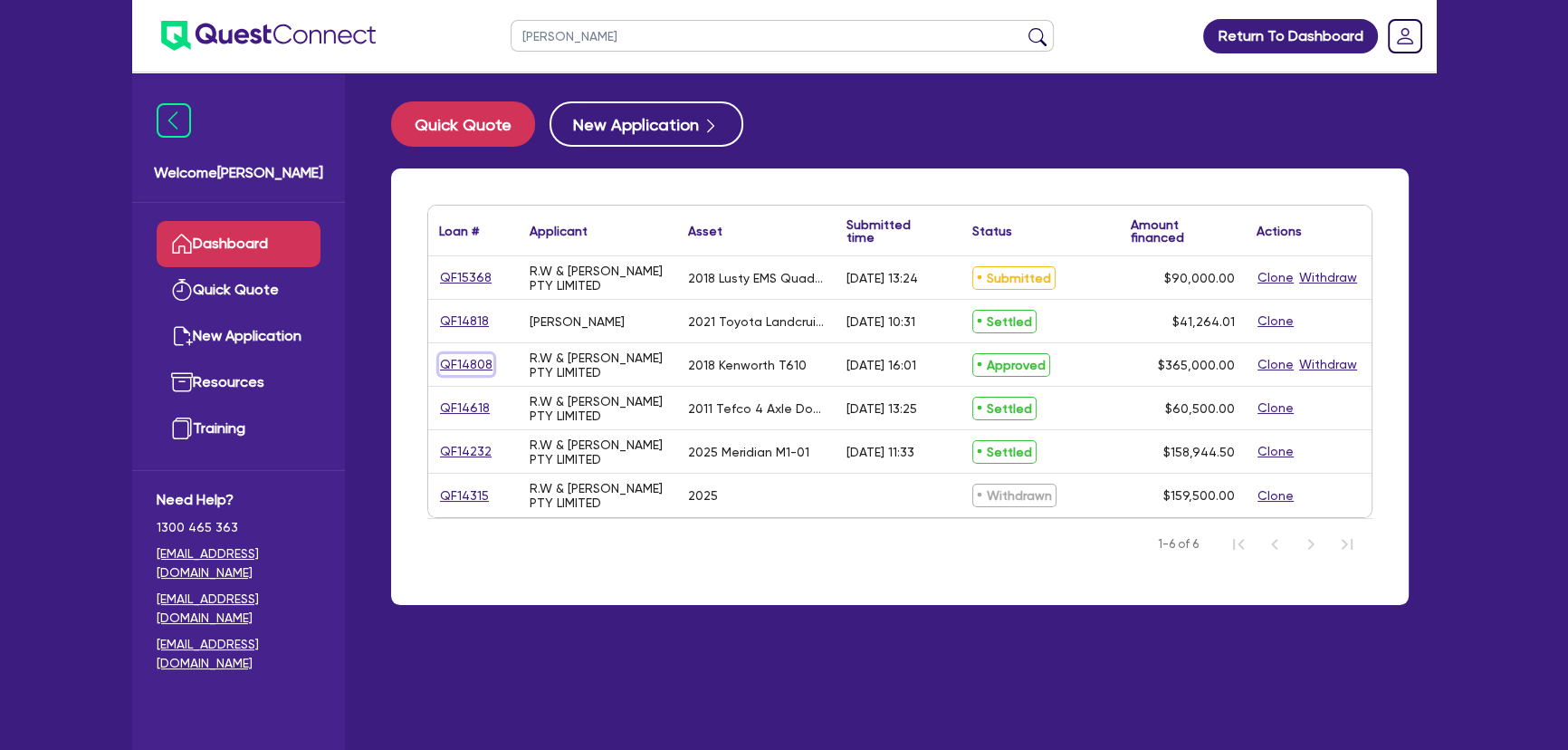
click at [459, 374] on link "QF14808" at bounding box center [466, 365] width 54 height 21
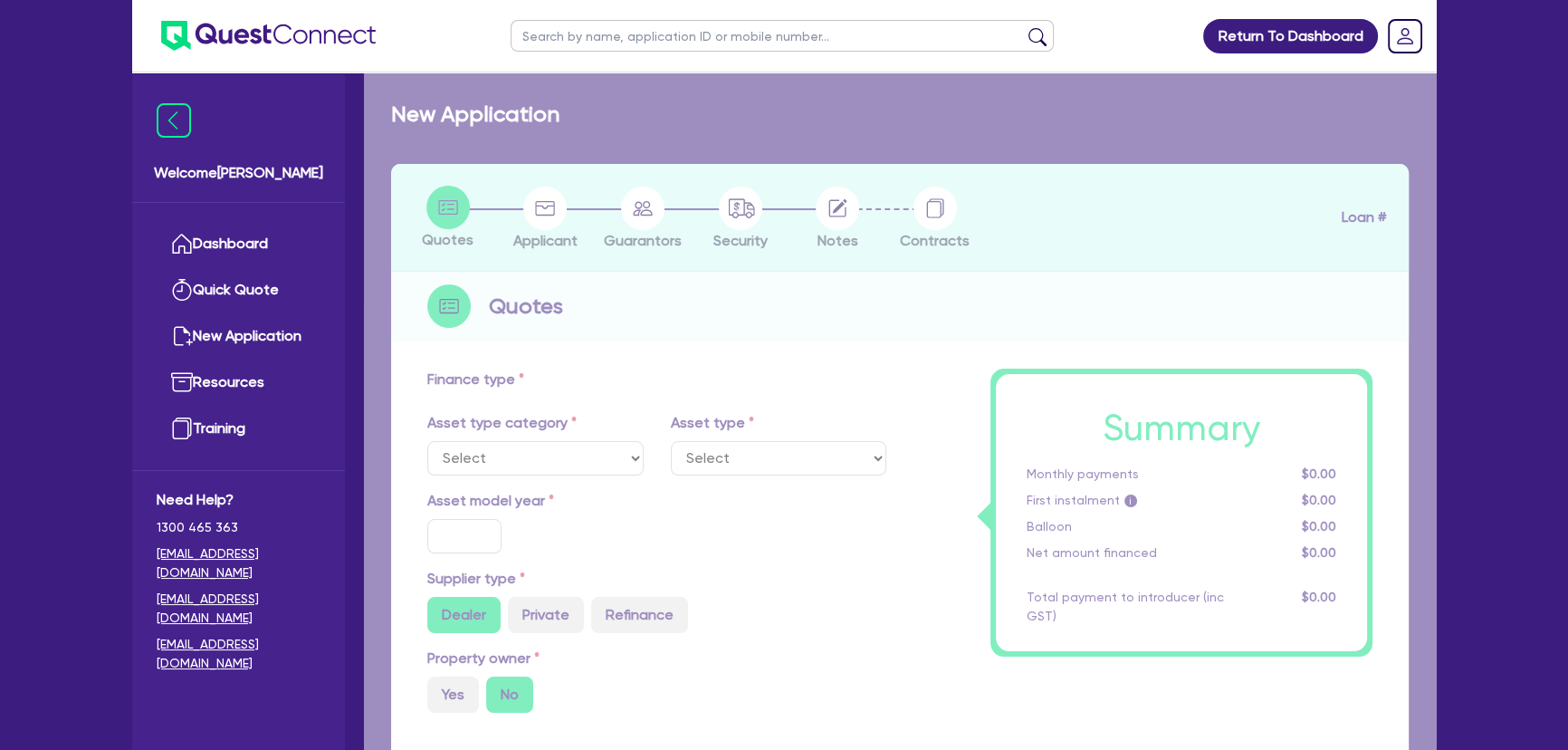
select select "PRIMARY_ASSETS"
type input "2018"
radio input "false"
radio input "true"
type input "365,000"
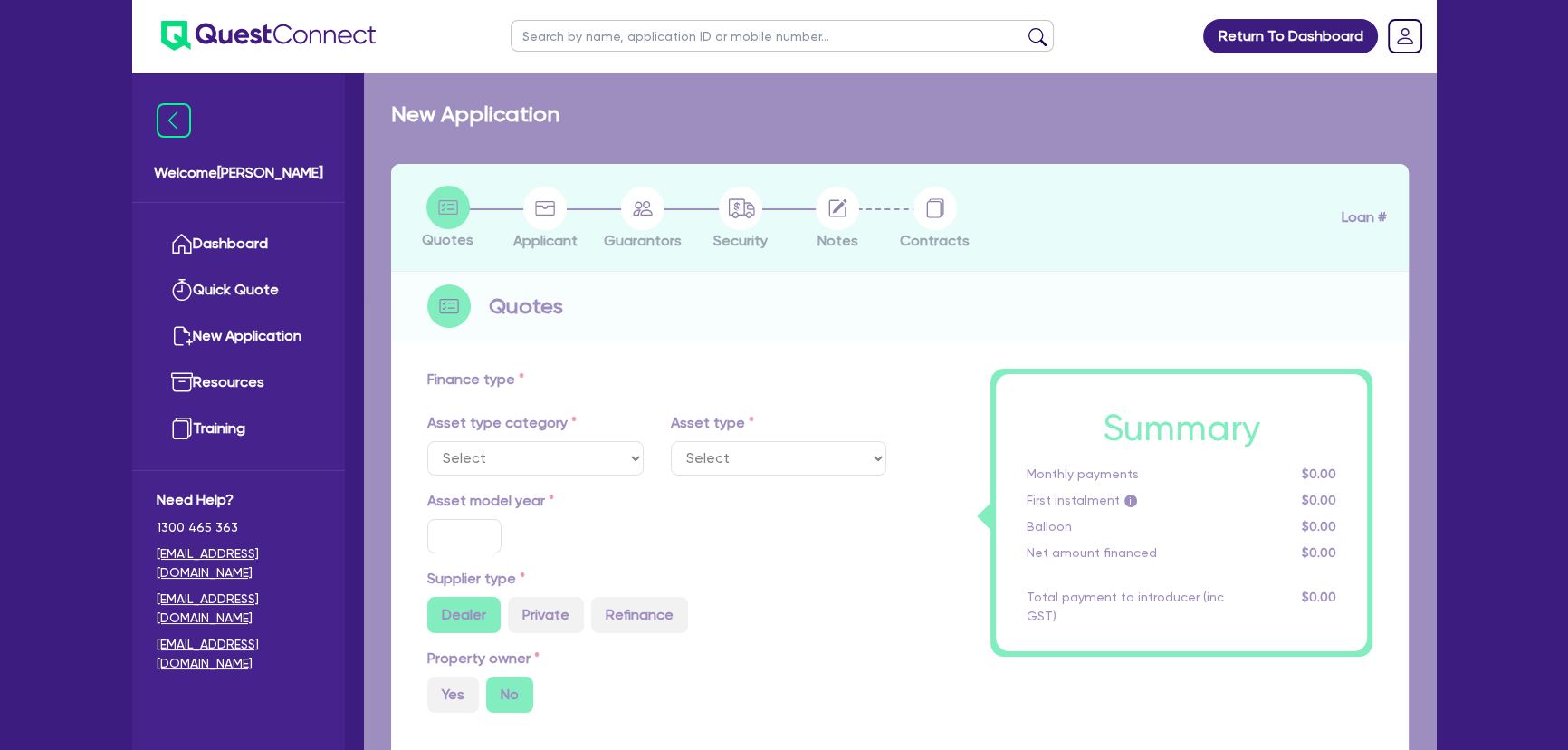
type input "4"
type input "14,600"
type input "10.15"
type input "745"
select select "HEAVY_TRUCKS"
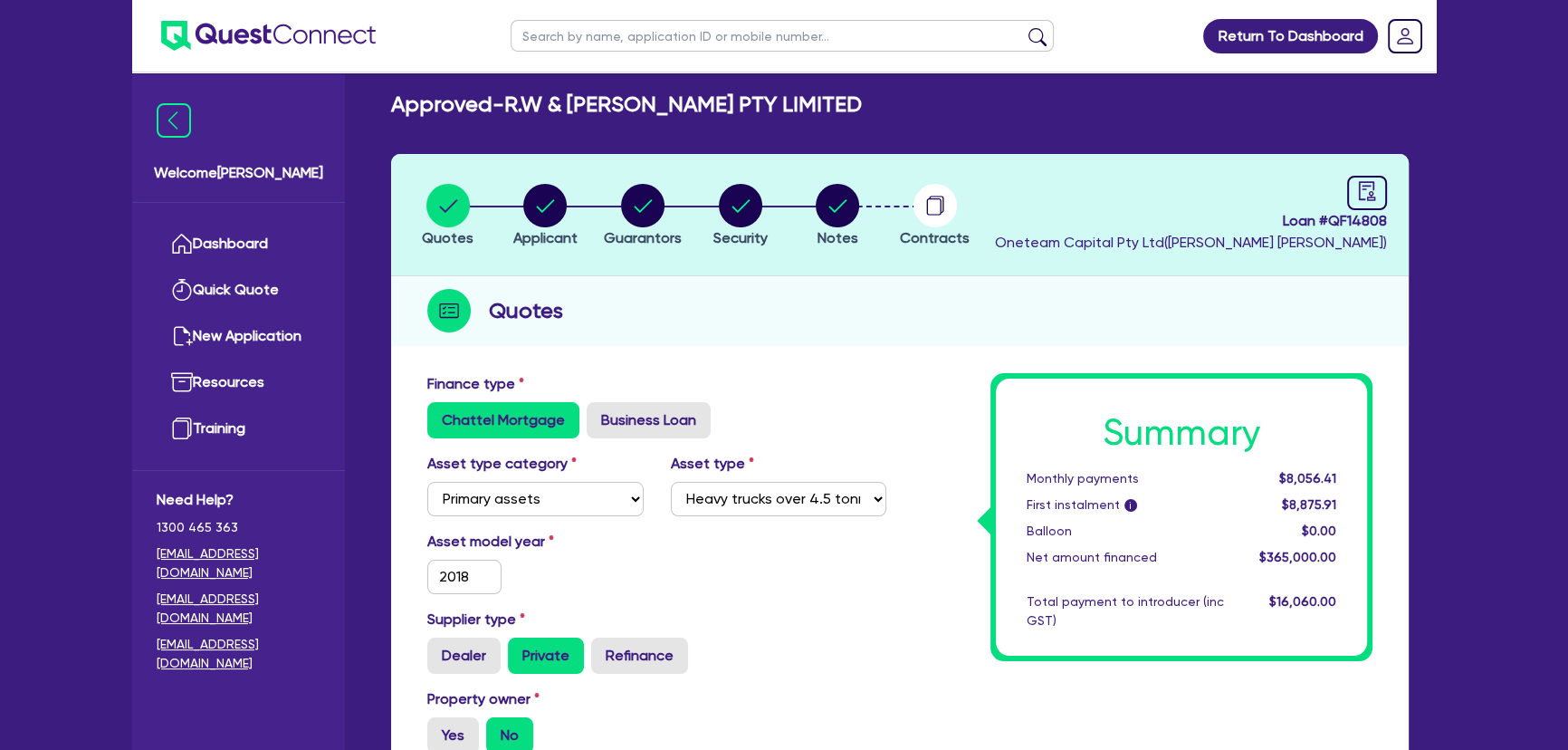
scroll to position [411, 0]
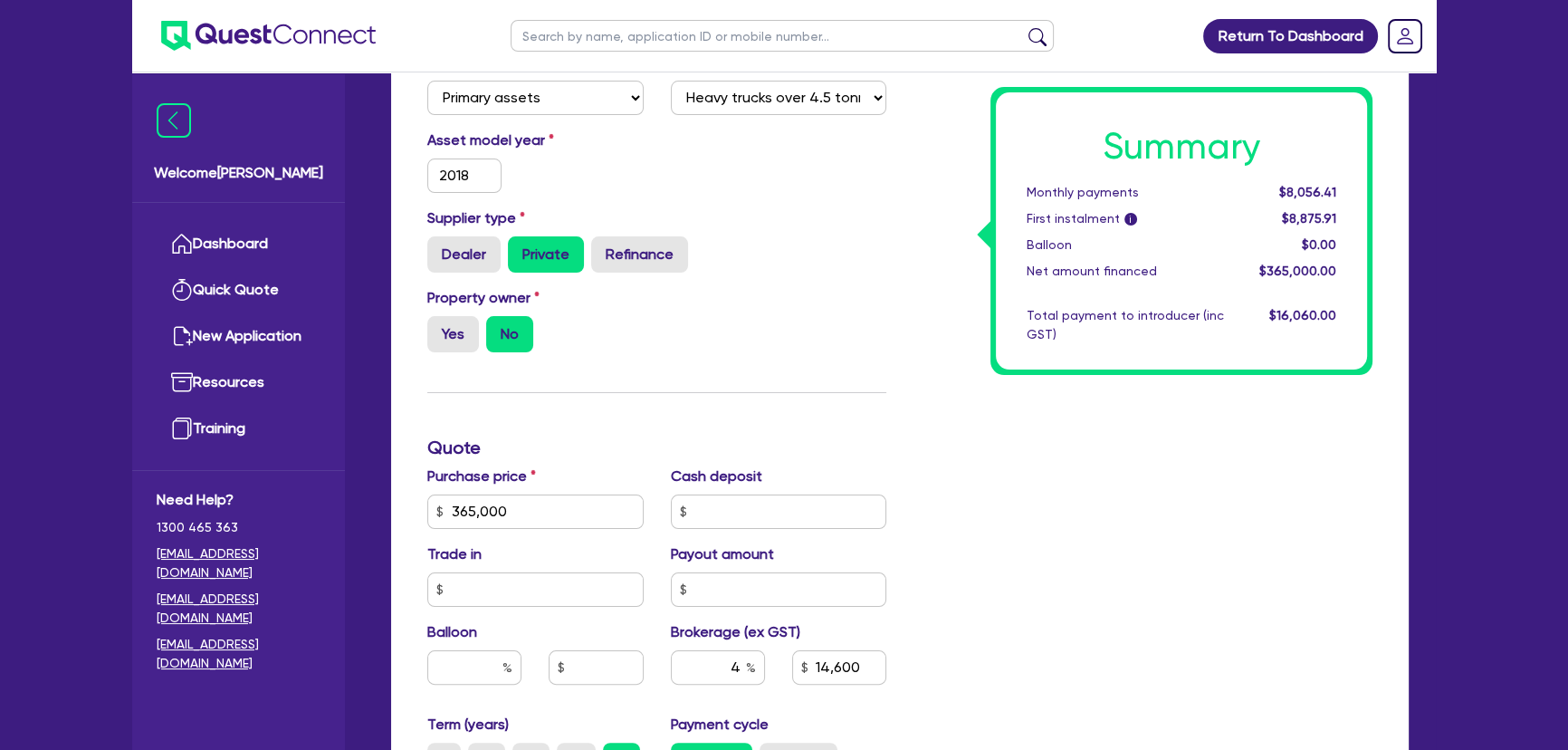
click at [573, 487] on div "Purchase price 365,000" at bounding box center [536, 497] width 243 height 64
click at [569, 509] on input "365,000" at bounding box center [536, 512] width 216 height 35
click at [568, 509] on input "365,000" at bounding box center [536, 512] width 216 height 35
type input "317,000"
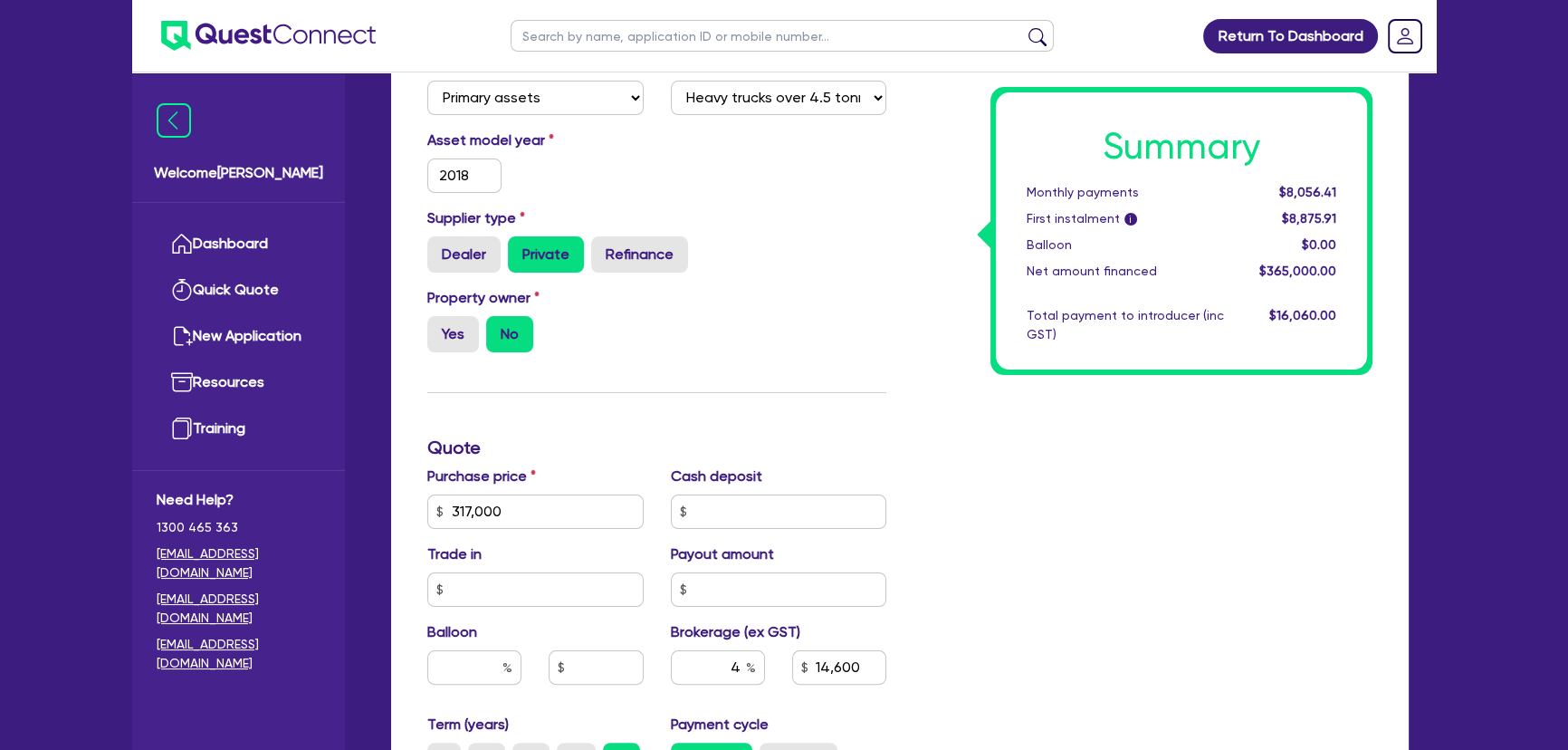
drag, startPoint x: 868, startPoint y: 412, endPoint x: 865, endPoint y: 424, distance: 12.4
click at [865, 424] on div "Finance type Chattel Mortgage Business Loan Asset type category Select Cars and…" at bounding box center [657, 501] width 486 height 1059
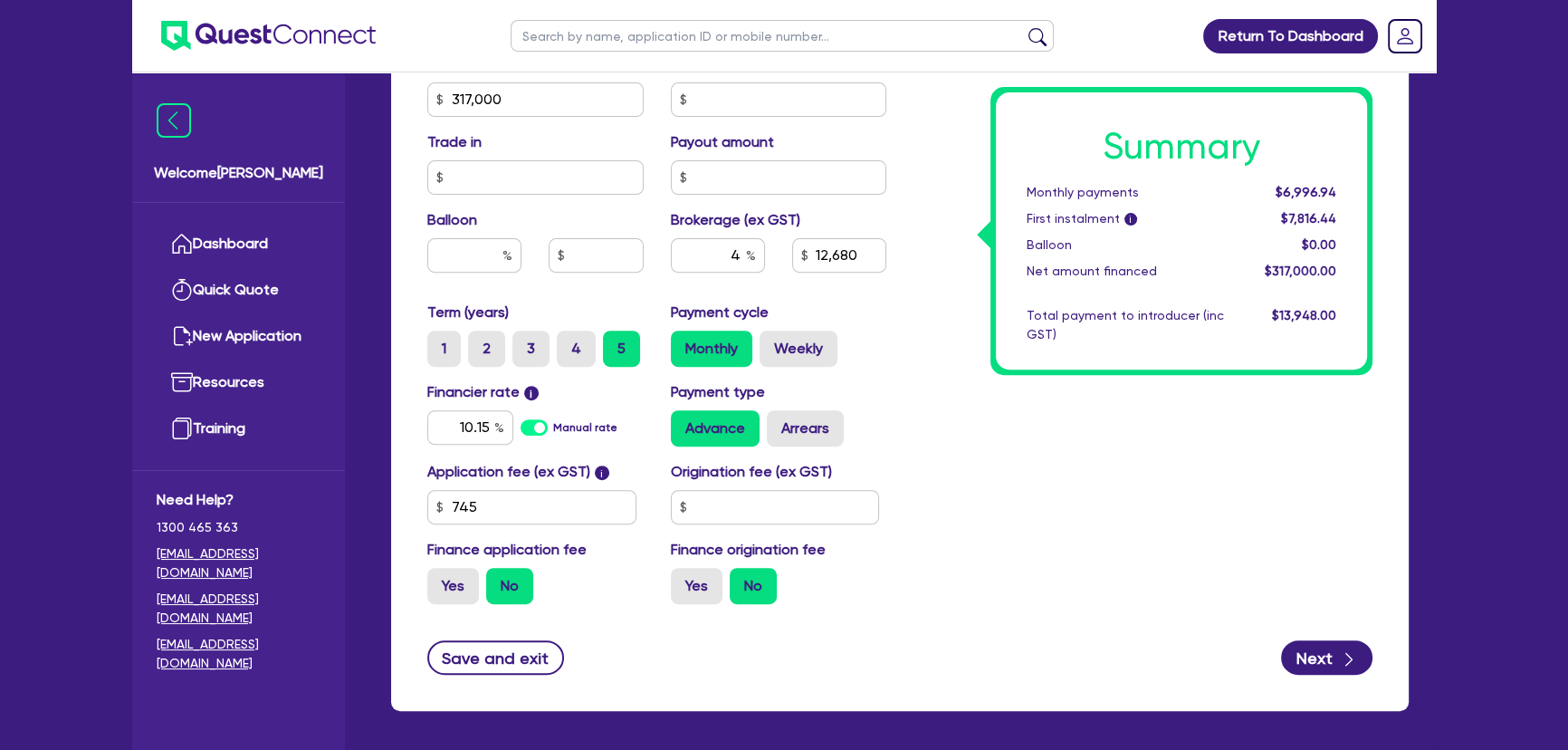
click at [1008, 445] on div "Summary Monthly payments $6,996.94 First instalment i $7,816.44 Balloon $0.00 N…" at bounding box center [1143, 89] width 486 height 1059
click at [465, 425] on input "10.15" at bounding box center [470, 428] width 86 height 35
click at [729, 260] on input "4" at bounding box center [718, 256] width 95 height 35
type input "12,680"
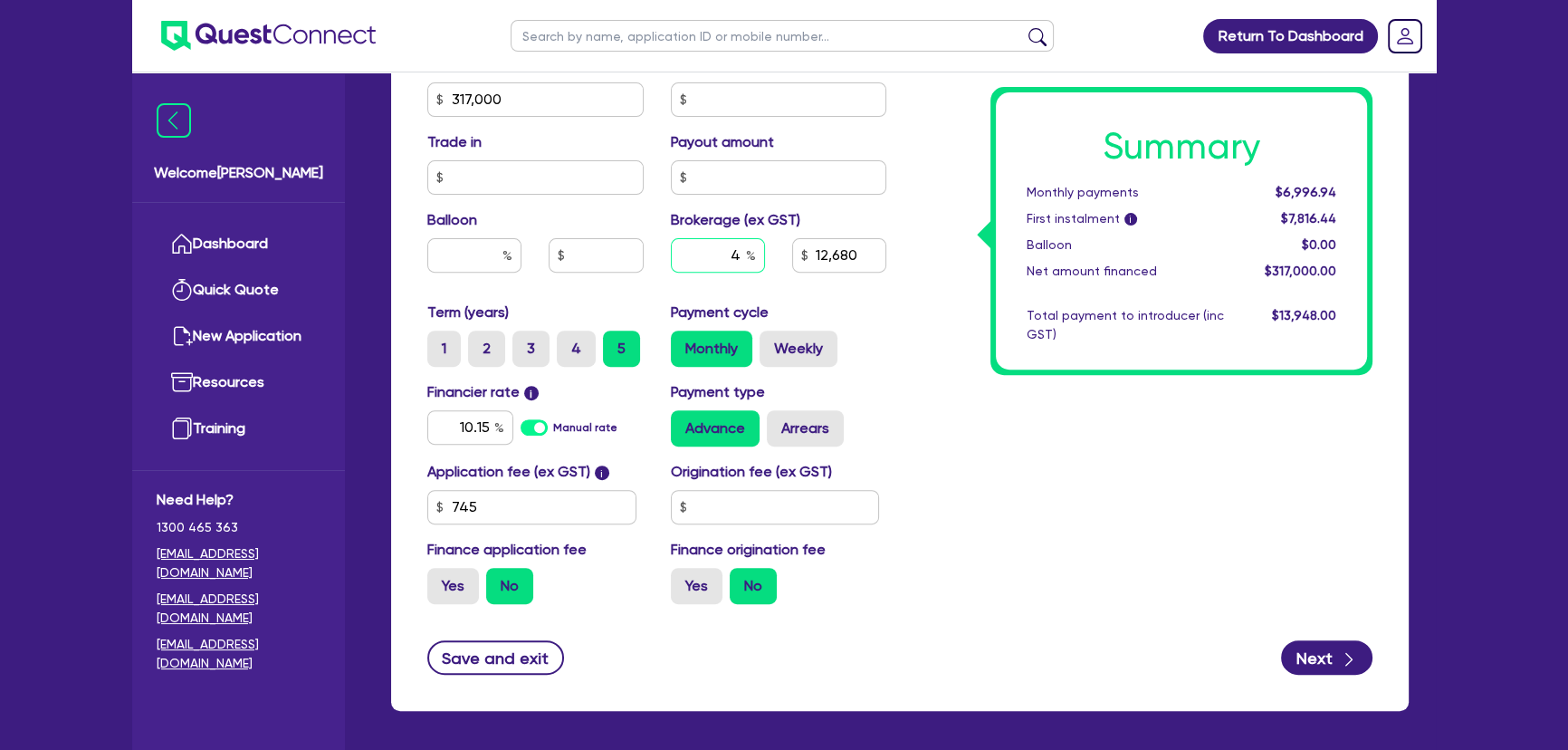
click at [729, 260] on input "4" at bounding box center [718, 256] width 95 height 35
type input "3"
click at [988, 410] on div "Summary Monthly payments $6,996.94 First instalment i $7,816.44 Balloon $0.00 N…" at bounding box center [1143, 89] width 486 height 1059
type input "9,510"
click at [456, 427] on input "10.15" at bounding box center [470, 428] width 86 height 35
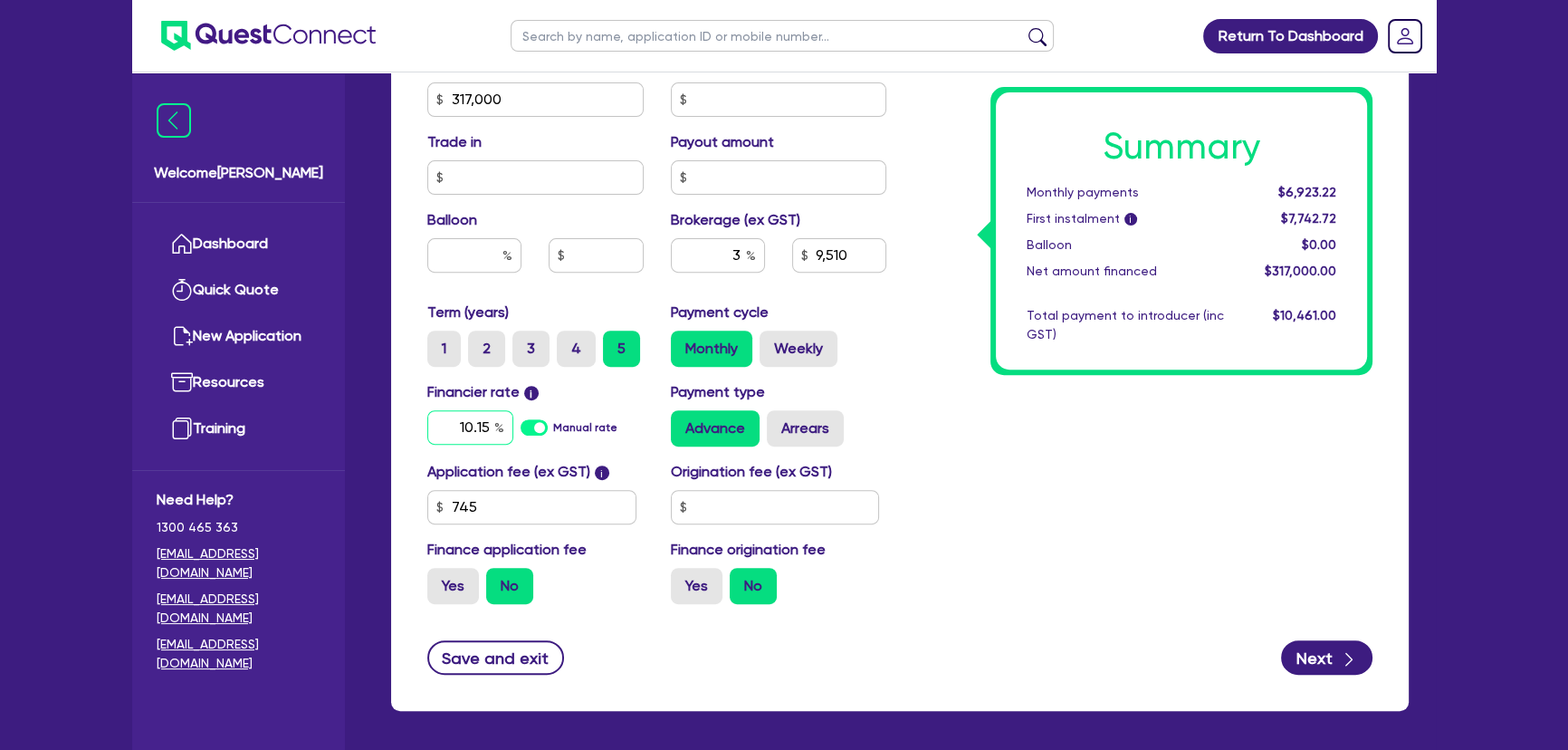
click at [457, 427] on input "10.15" at bounding box center [470, 428] width 86 height 35
type input "11.15"
click at [1186, 505] on div "Summary Monthly payments $6,923.22 First instalment i $7,742.72 Balloon $0.00 N…" at bounding box center [1143, 89] width 486 height 1059
type input "9,510"
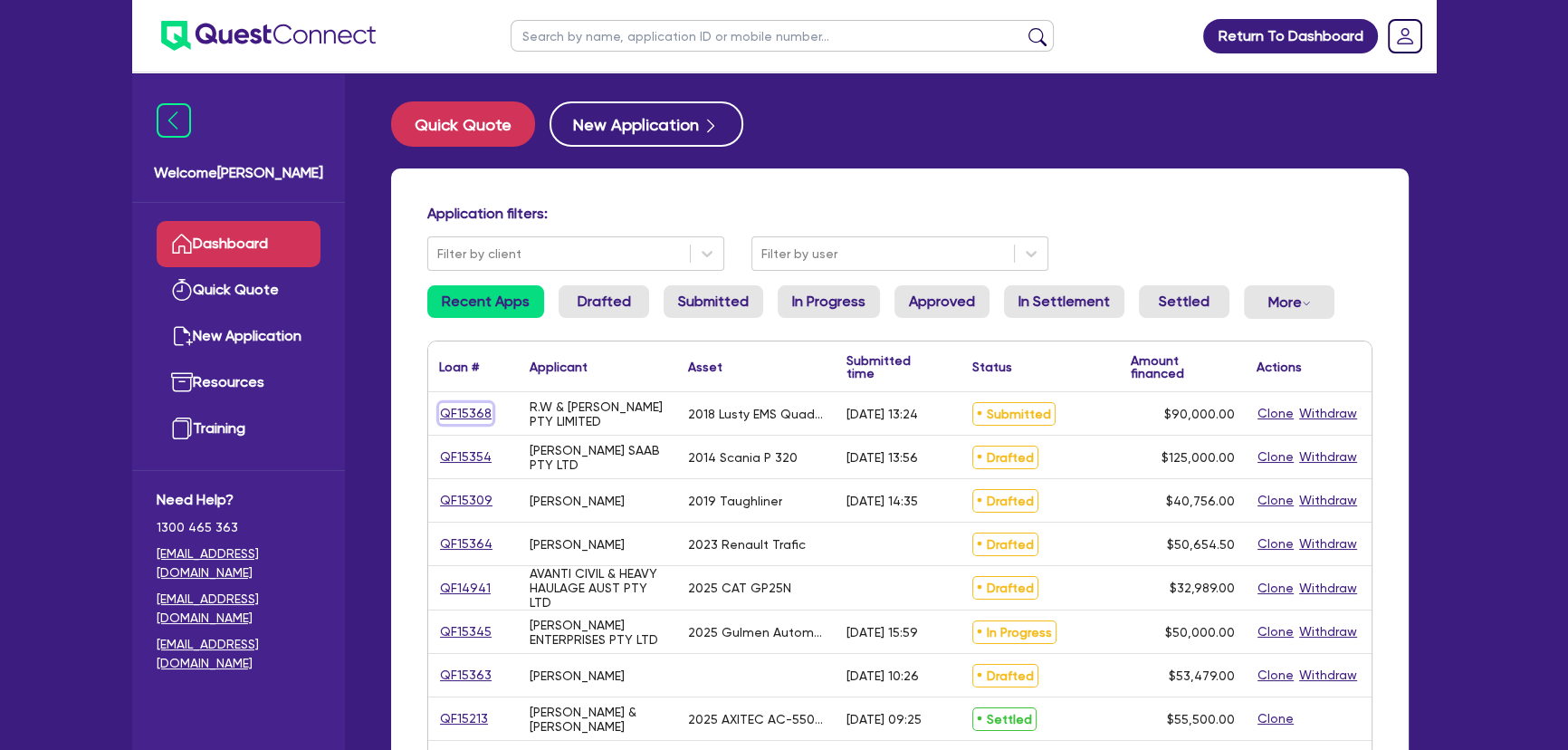
click at [464, 416] on link "QF15368" at bounding box center [465, 413] width 53 height 21
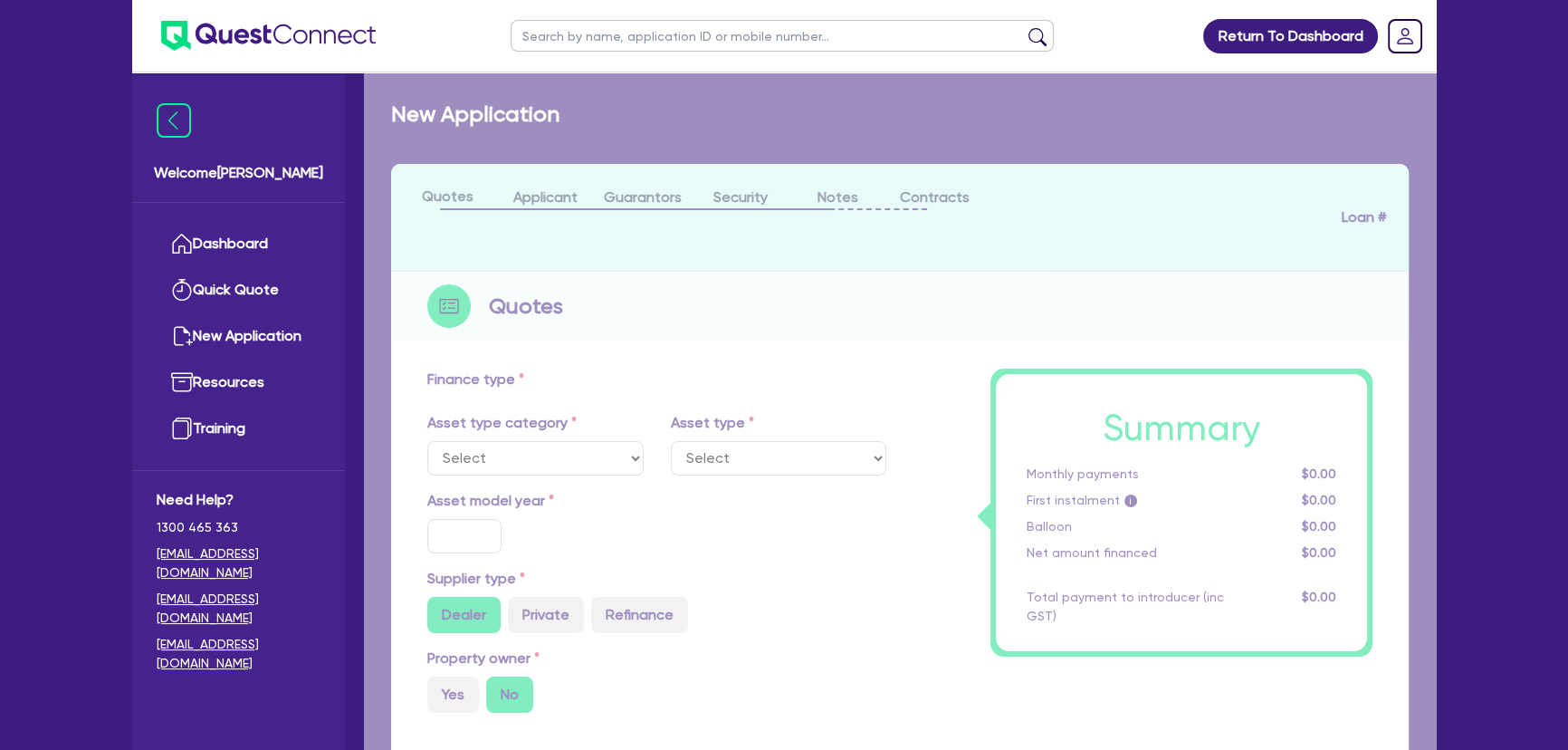
select select "PRIMARY_ASSETS"
type input "2018"
radio input "false"
radio input "true"
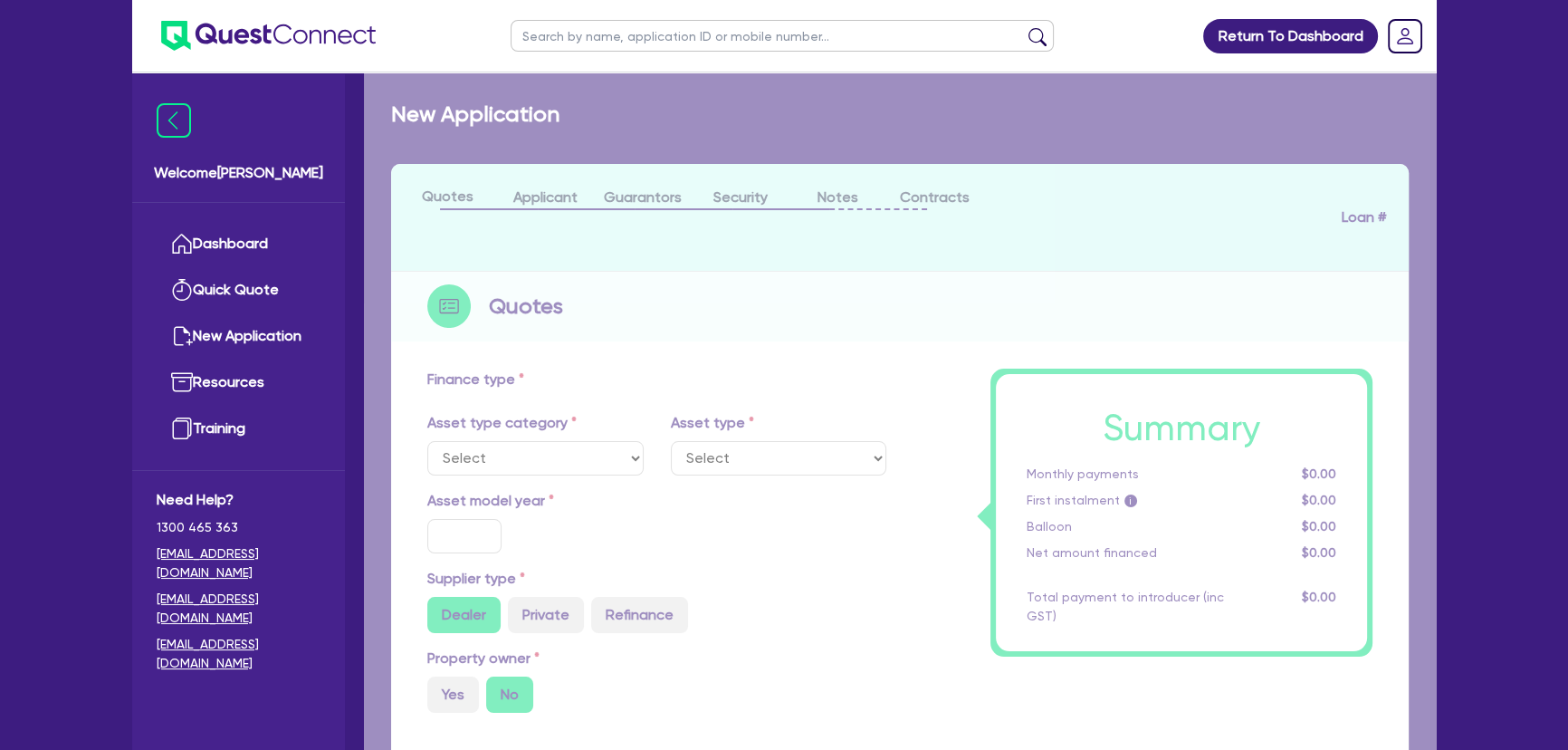
type input "90,000"
type input "8"
type input "7,200"
type input "6.69"
type input "495"
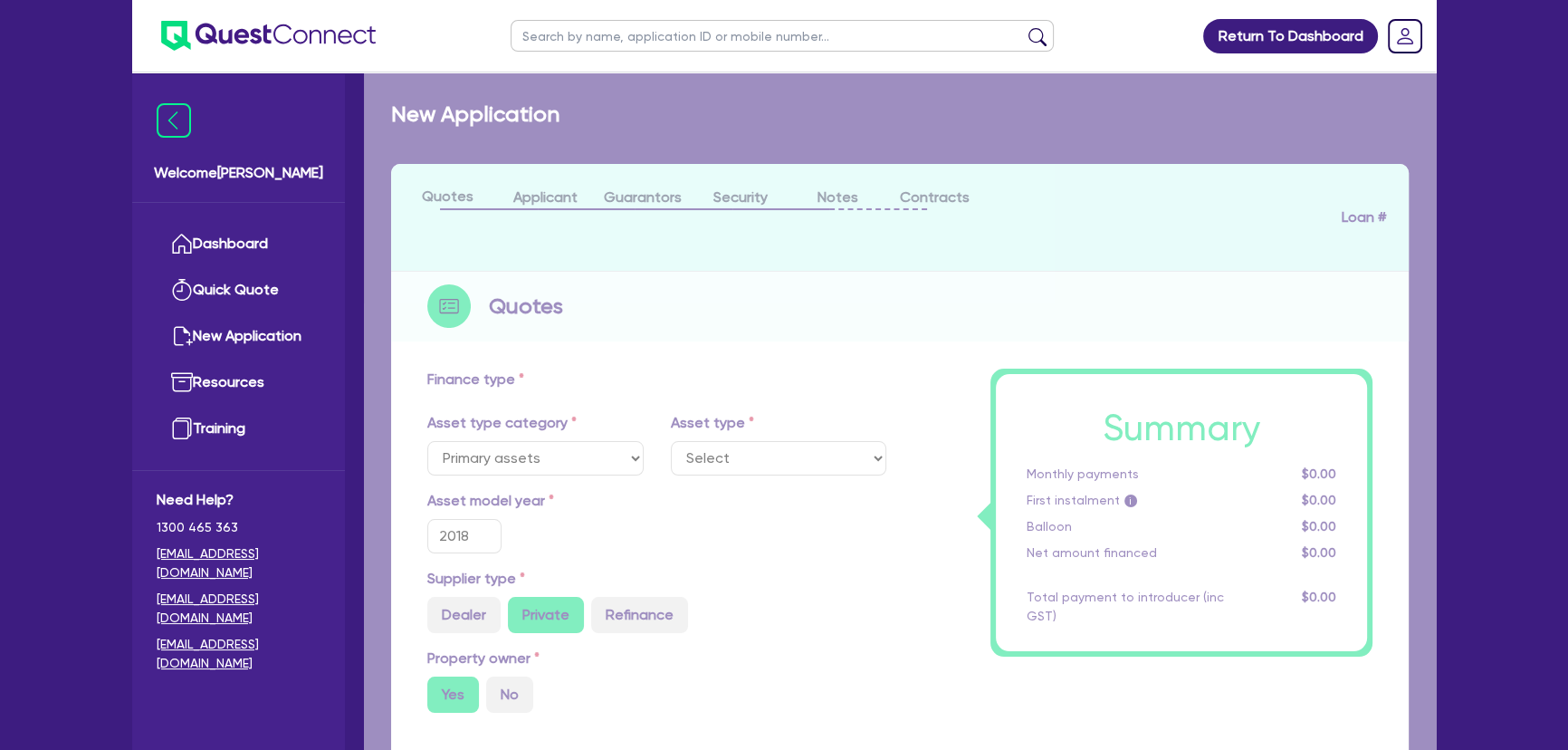
select select "TRAILERS"
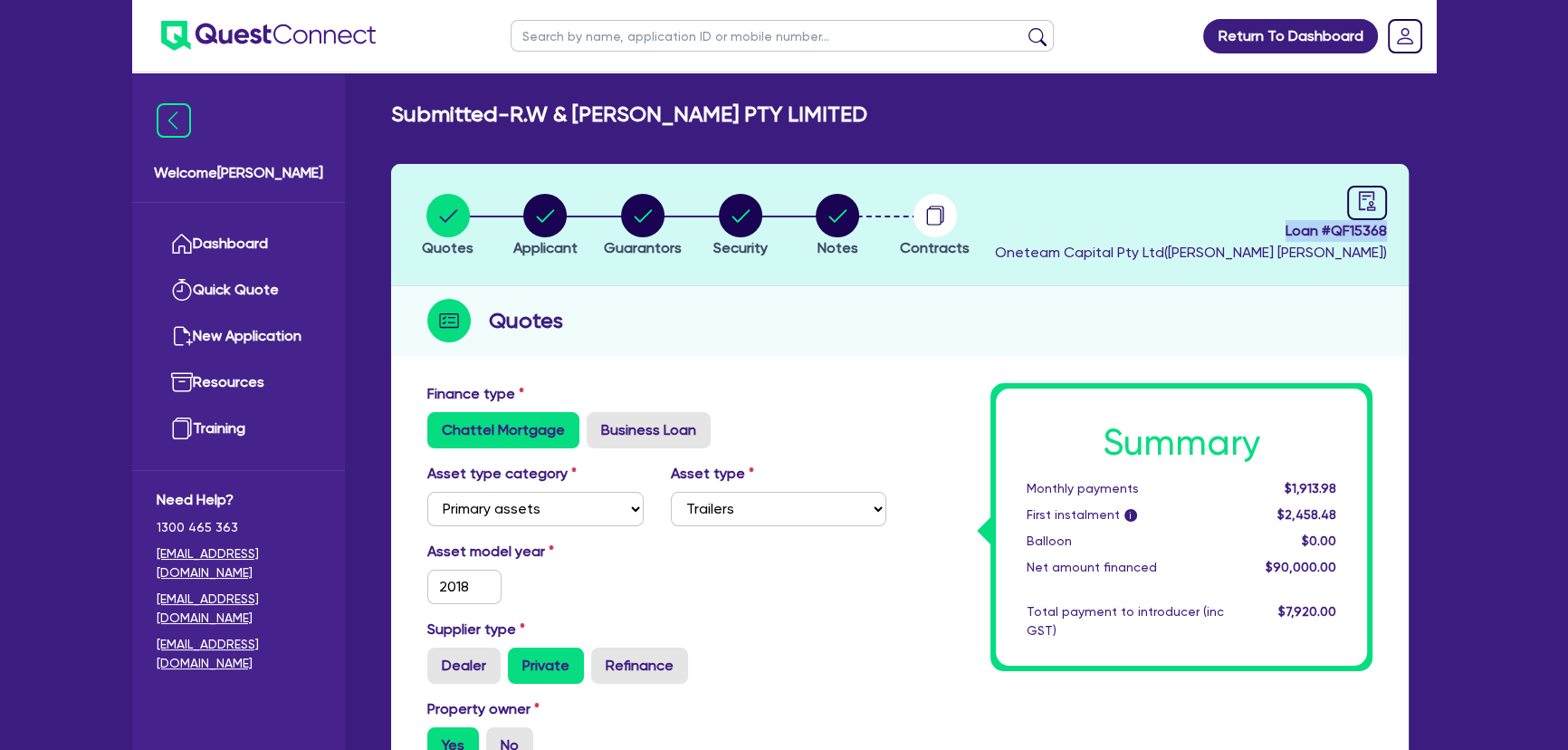
drag, startPoint x: 1259, startPoint y: 225, endPoint x: 1407, endPoint y: 234, distance: 148.3
click at [1407, 234] on header "Quotes Applicant Guarantors Security Notes Contracts Loan # QF15368 Oneteam Cap…" at bounding box center [899, 225] width 1017 height 123
copy span "Loan # QF15368"
click at [242, 55] on ul at bounding box center [254, 36] width 243 height 71
click at [248, 40] on img at bounding box center [268, 36] width 214 height 30
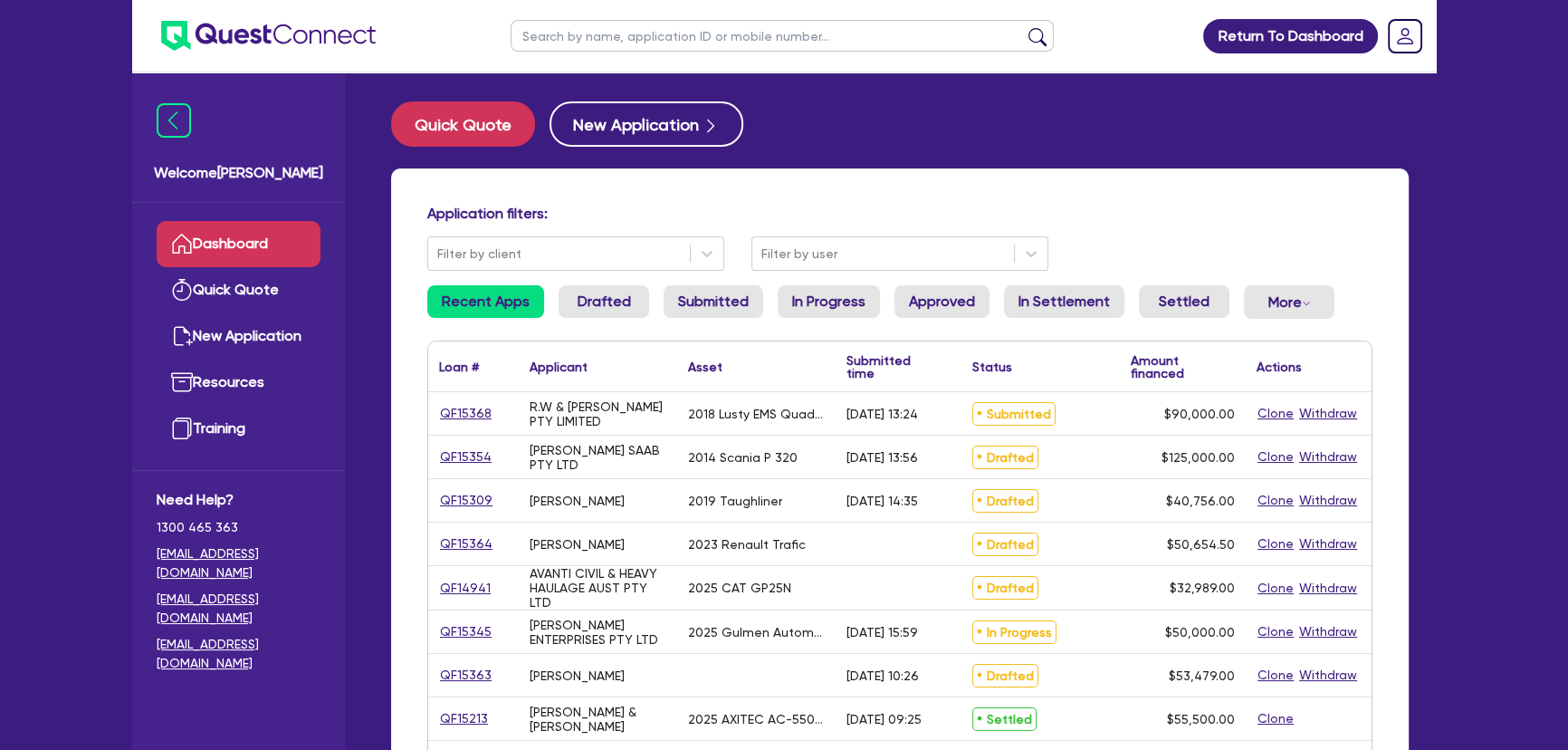
click at [674, 40] on input "text" at bounding box center [782, 36] width 543 height 32
paste input "ALL WIN DEVELOPMENT GROUP PTY LTD"
type input "ALL WIN DEVELOPMENT GROUP PTY LTD"
click at [1023, 27] on button "submit" at bounding box center [1037, 40] width 29 height 25
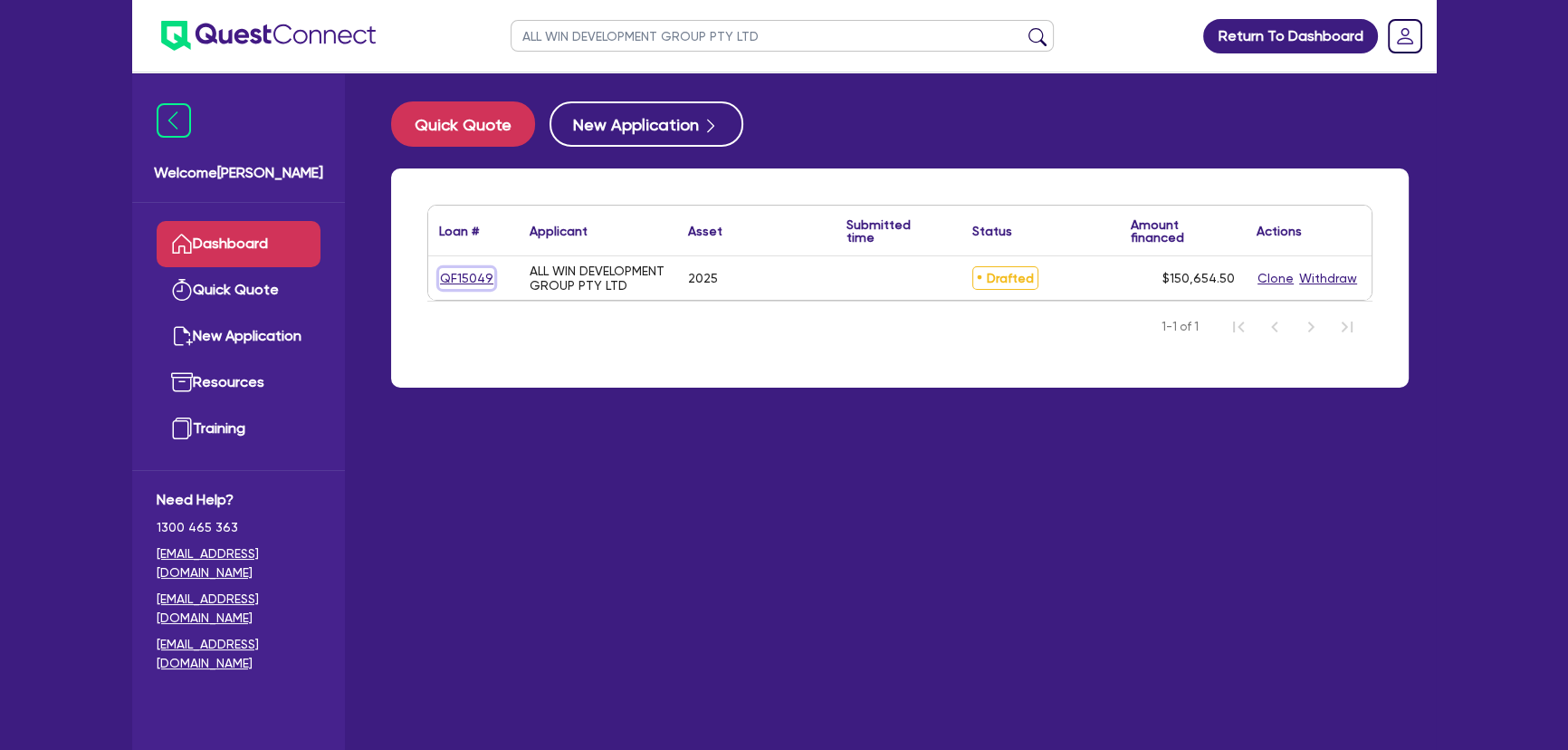
click at [471, 270] on link "QF15049" at bounding box center [466, 279] width 55 height 21
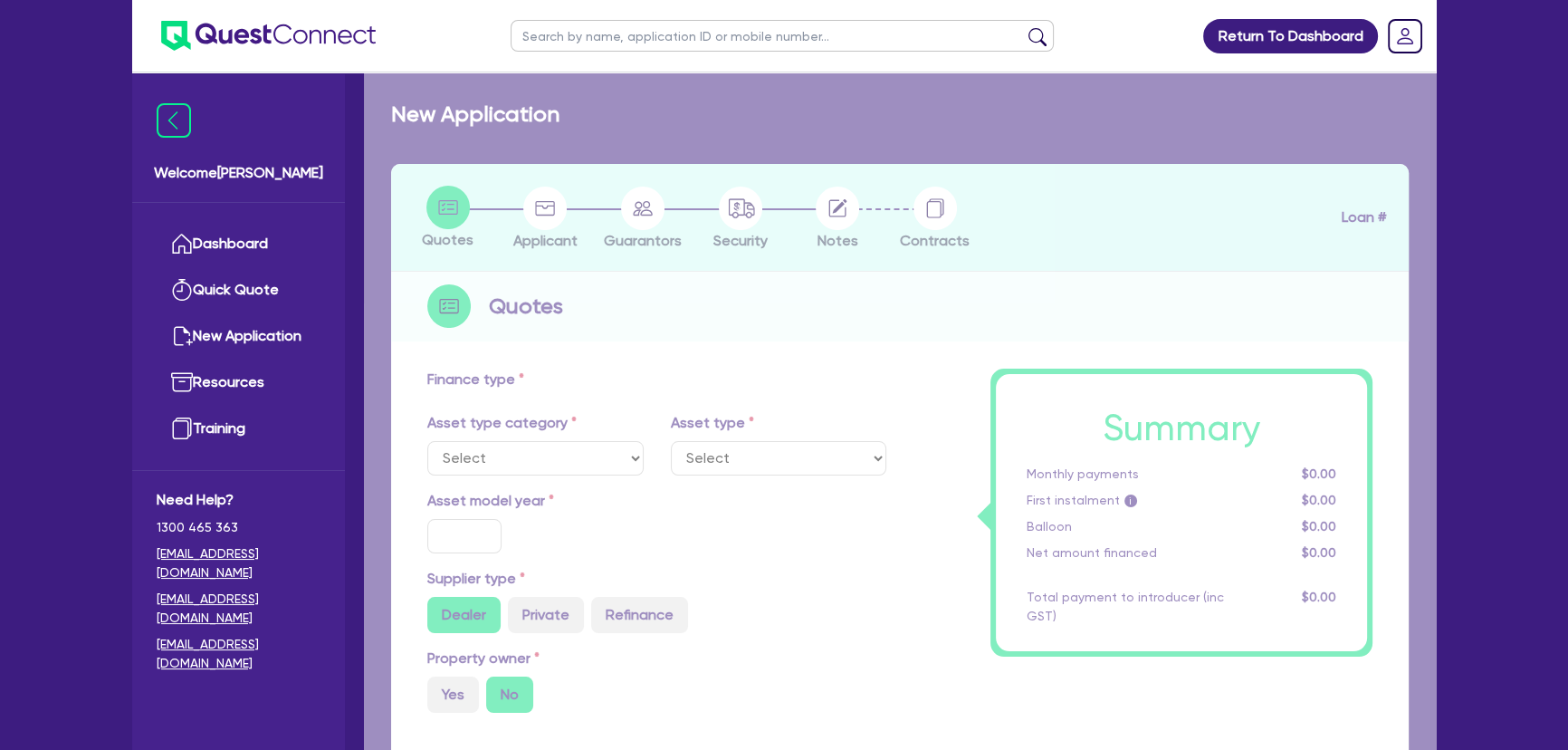
select select "CARS_AND_LIGHT_TRUCKS"
type input "2025"
type input "150,000"
type input "3"
type input "4,519.64"
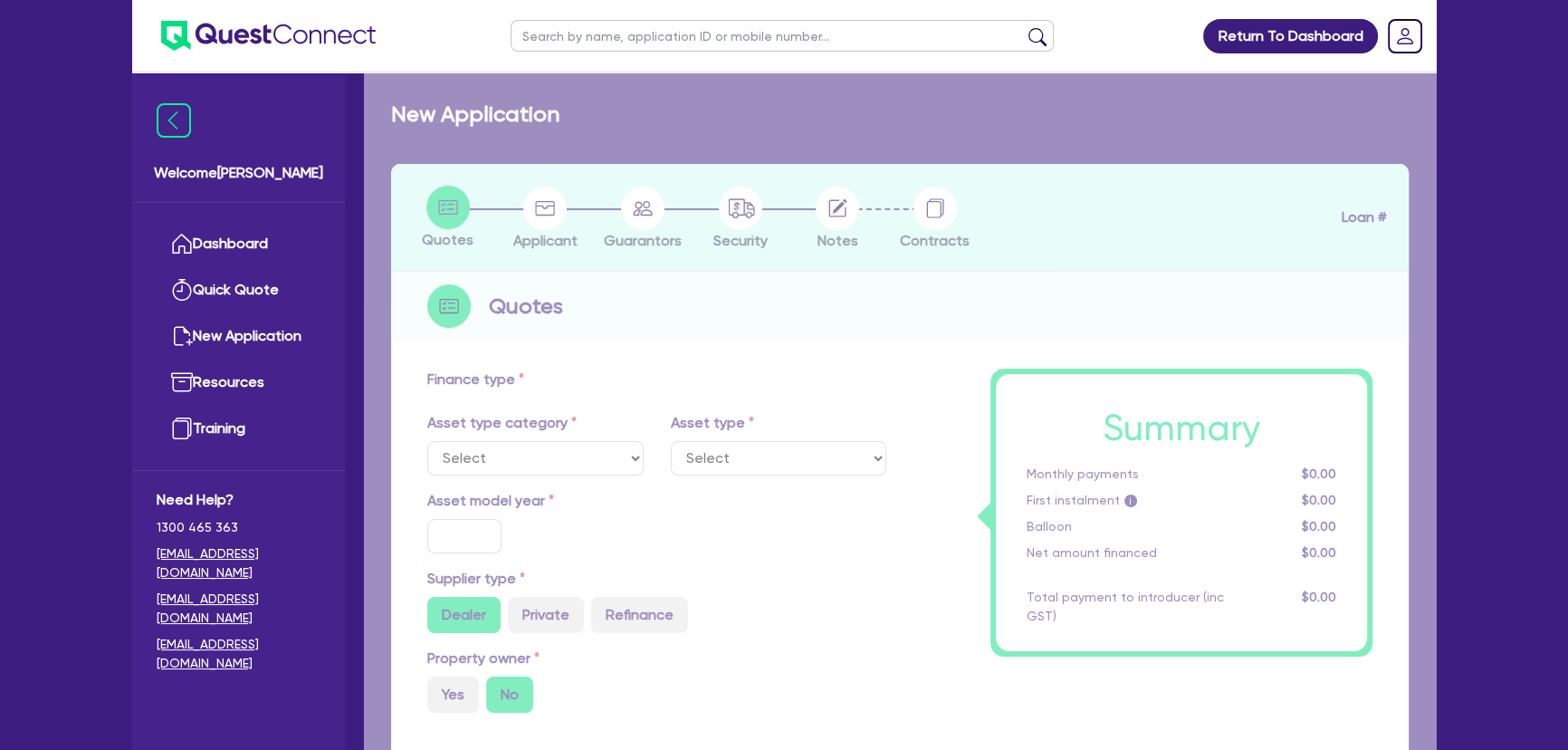
type input "6.99"
select select "PASSENGER_VEHICLES"
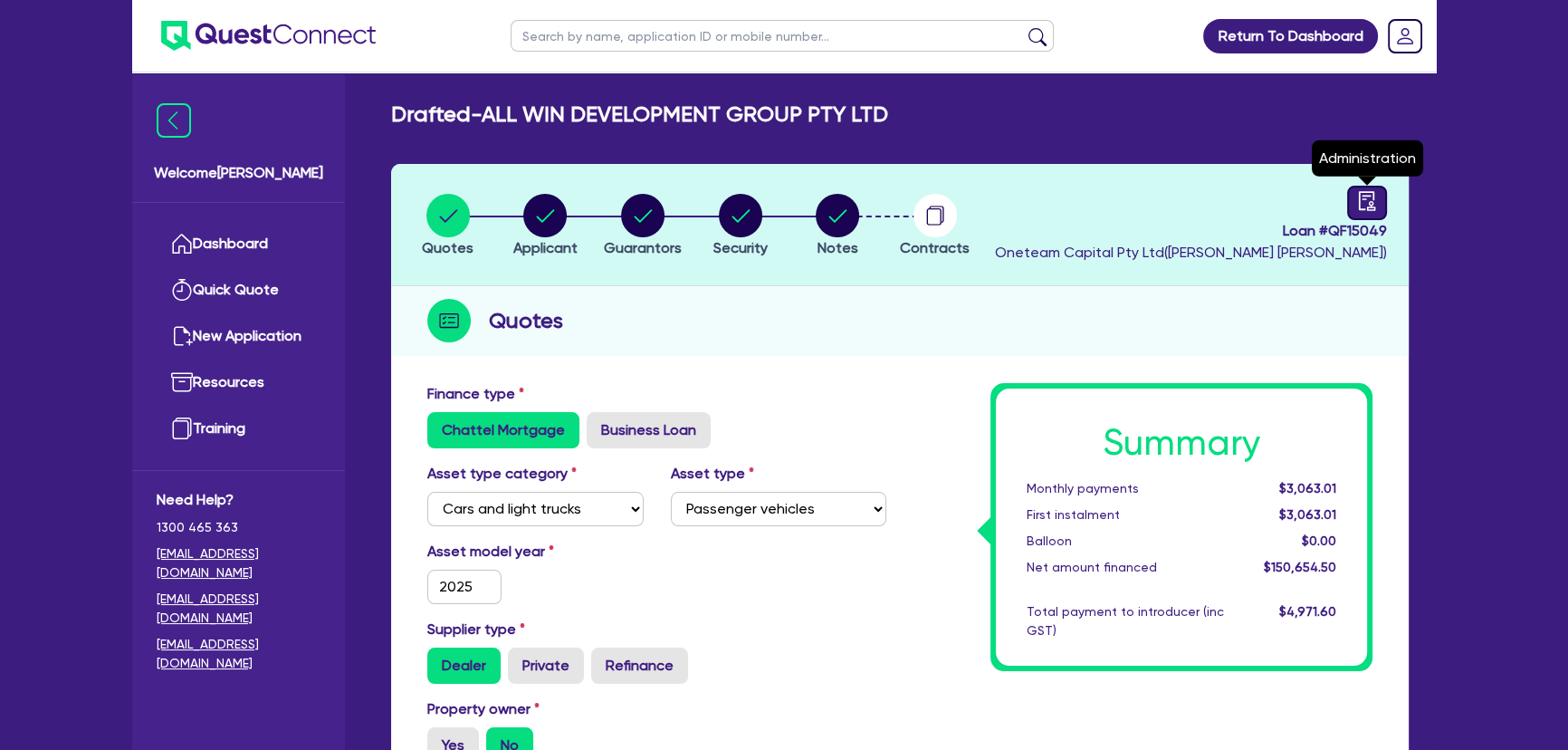
click at [1360, 198] on icon "audit" at bounding box center [1366, 201] width 20 height 20
select select "DRAFTED_NEW"
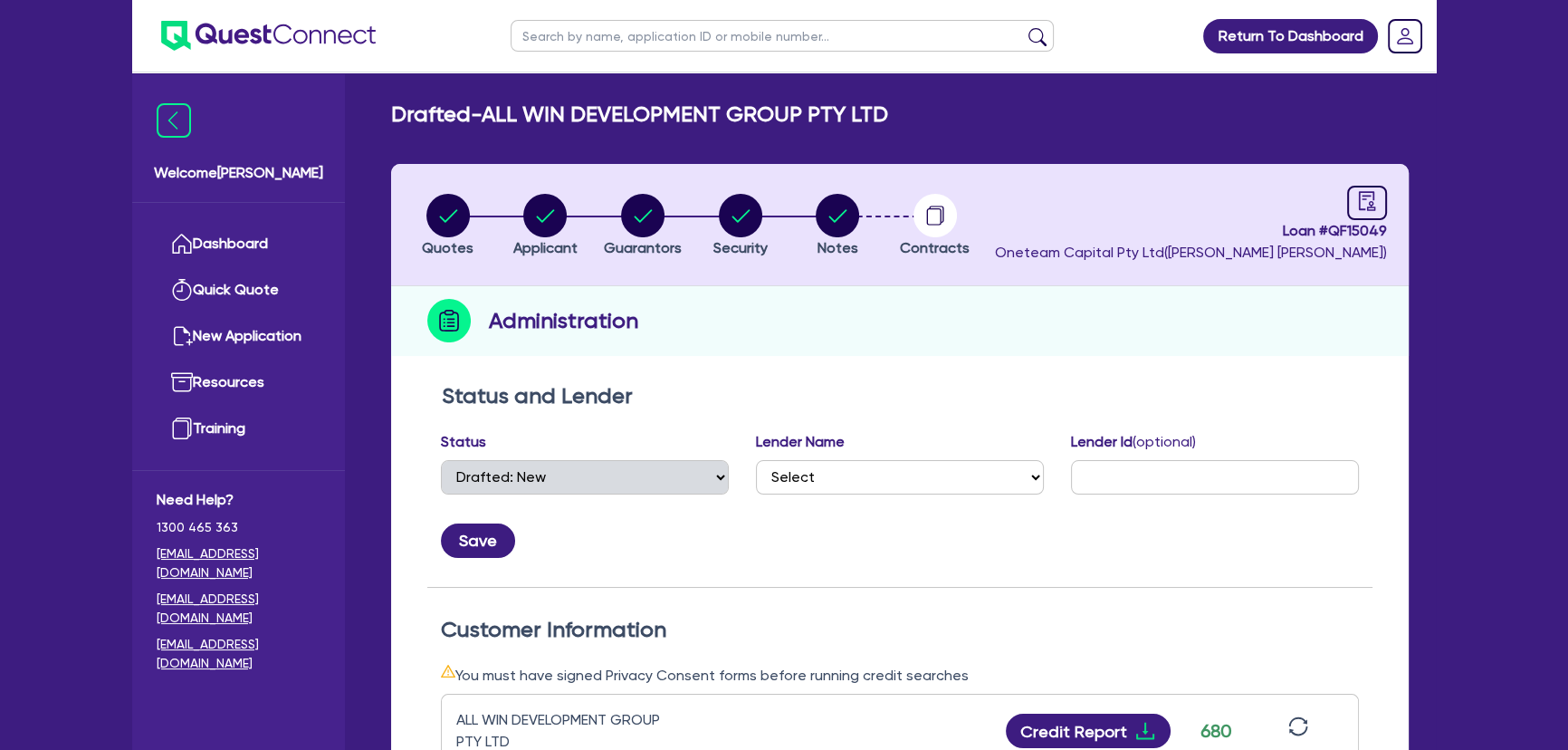
scroll to position [411, 0]
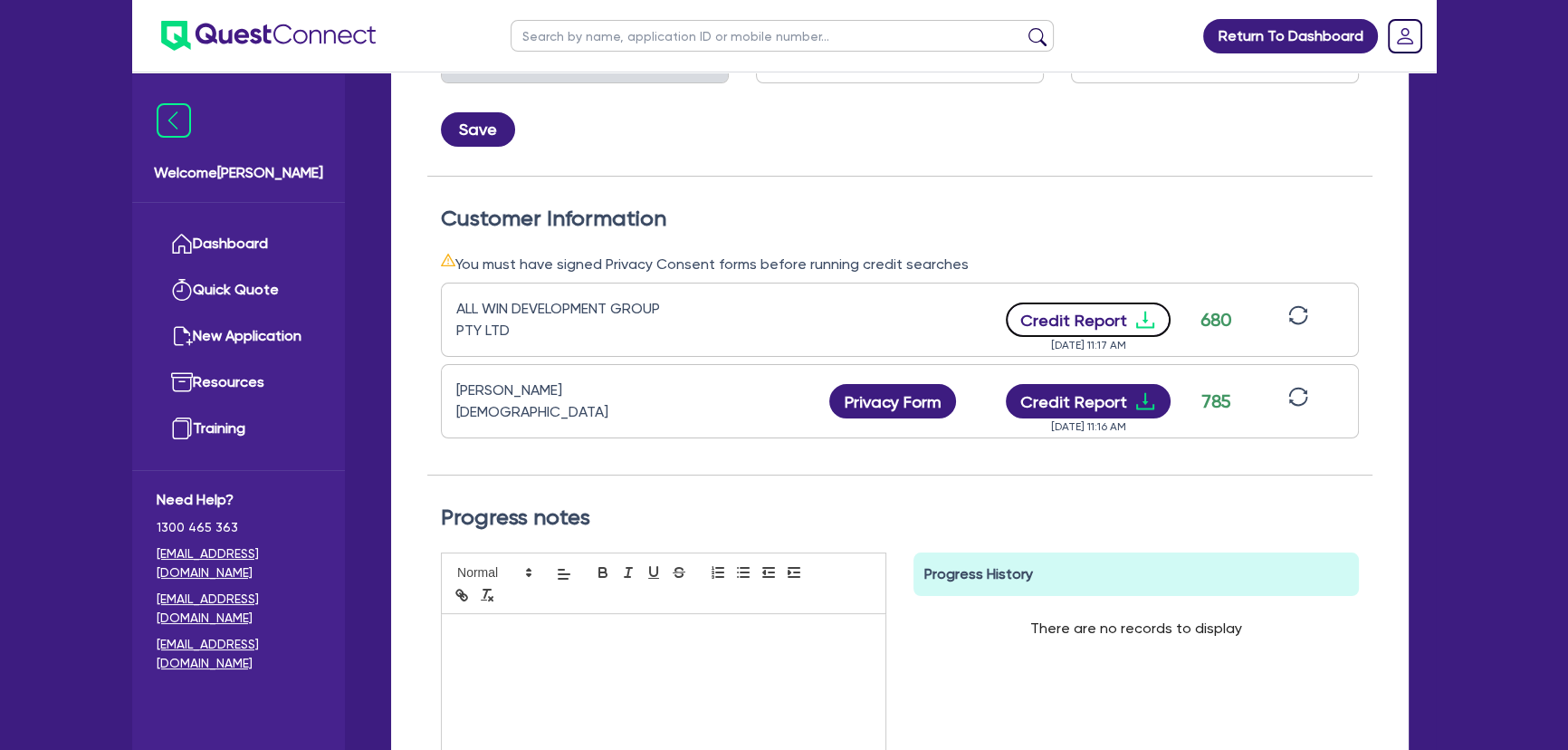
click at [1143, 322] on icon "download" at bounding box center [1144, 319] width 22 height 22
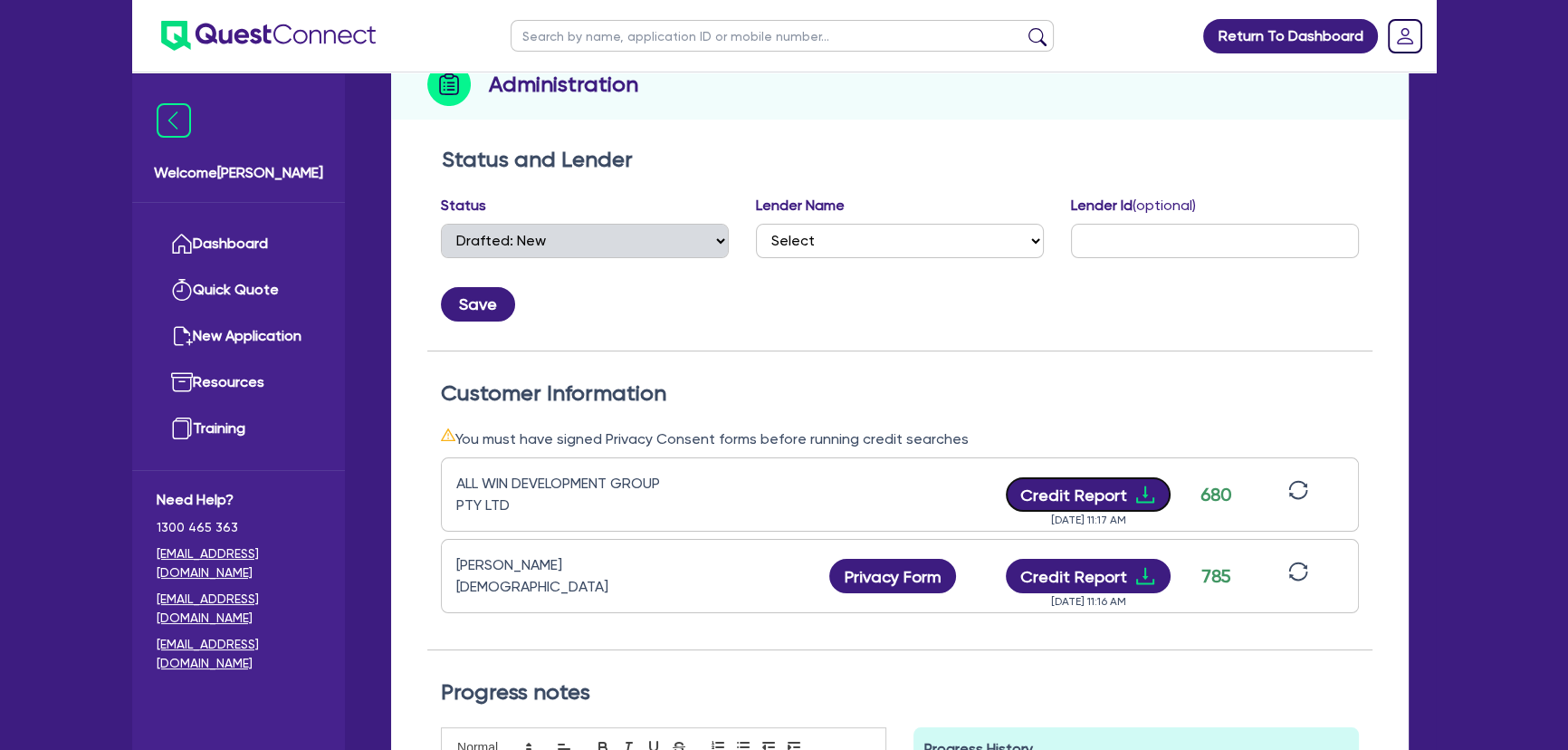
scroll to position [0, 0]
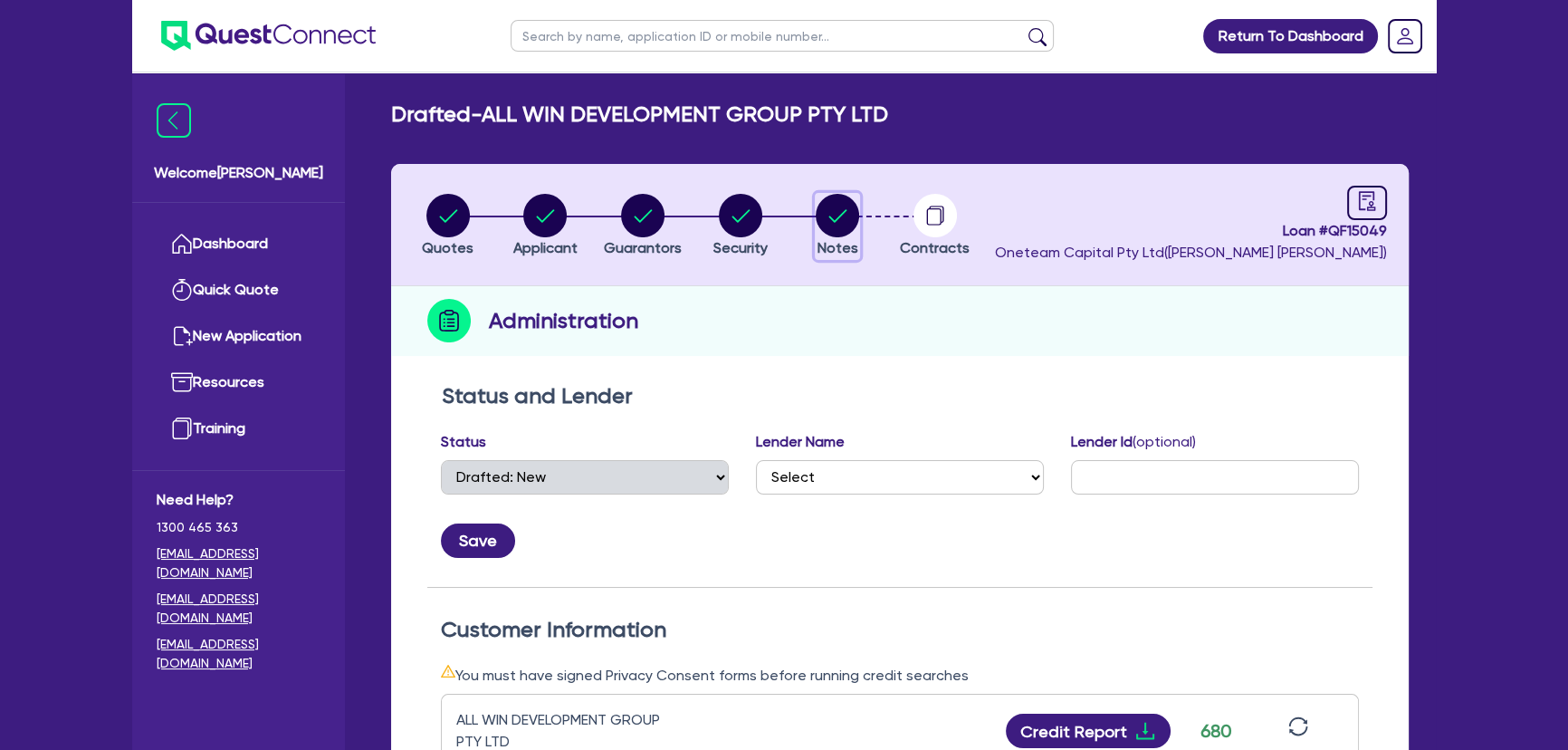
click at [825, 203] on circle "button" at bounding box center [837, 215] width 43 height 43
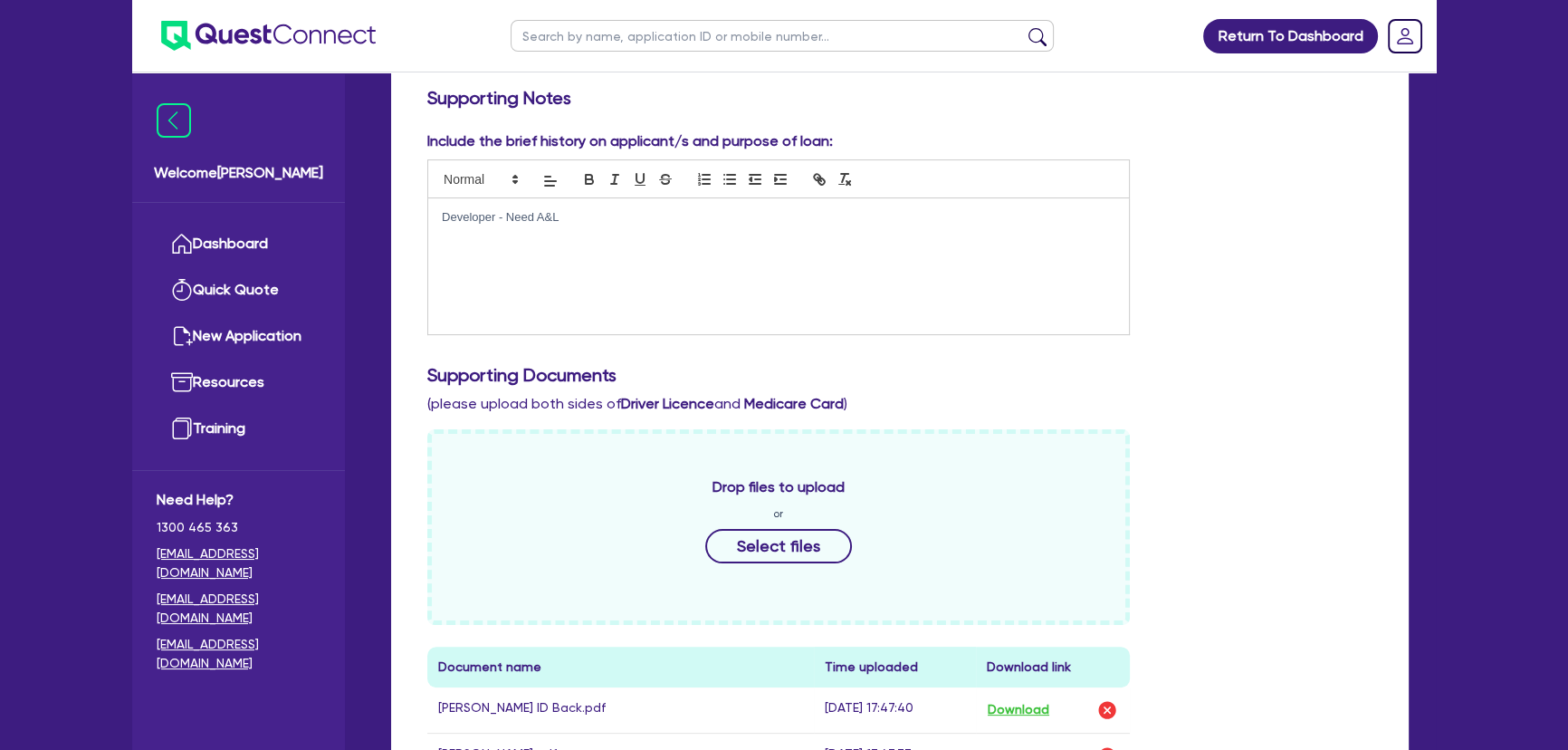
scroll to position [295, 0]
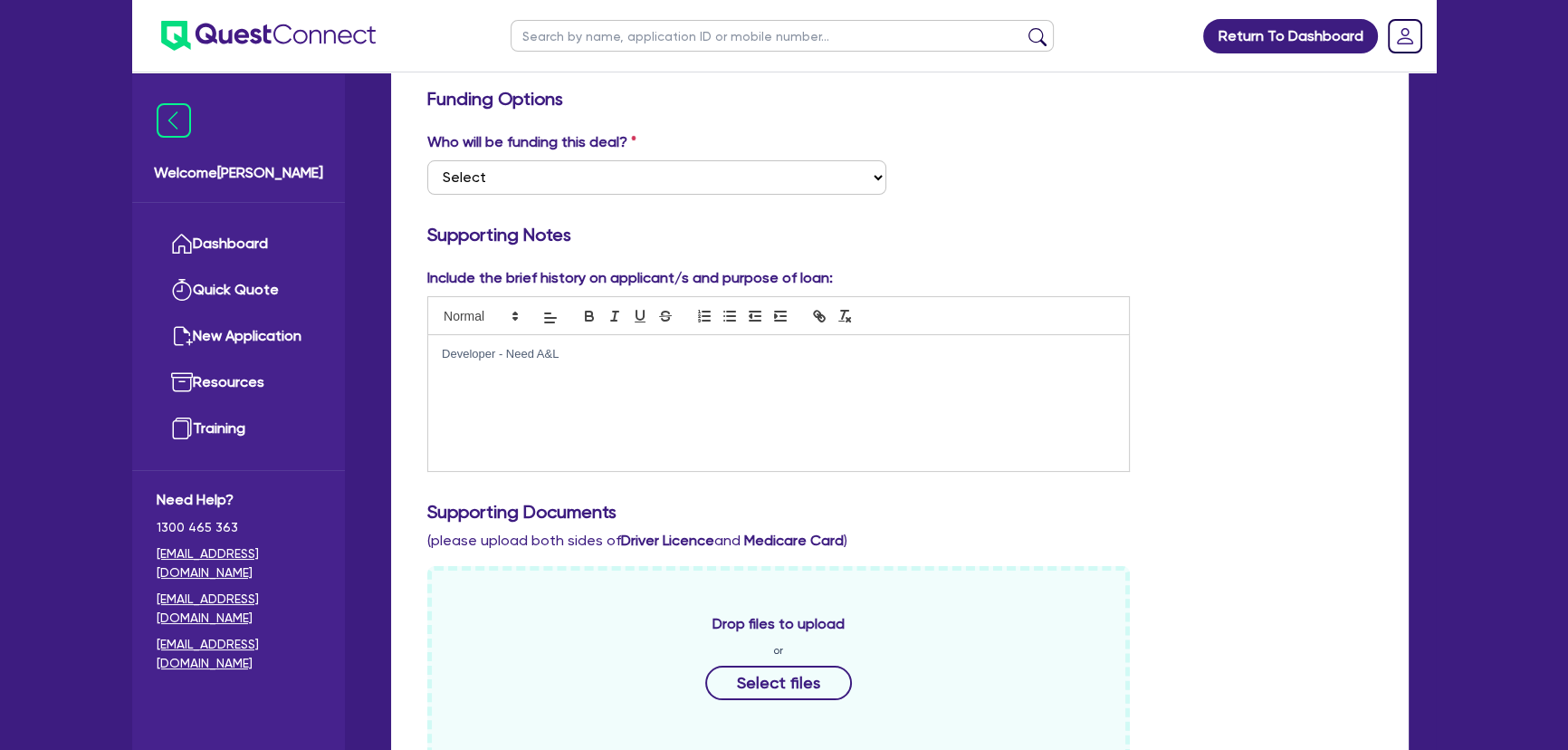
click at [726, 403] on div "Developer - Need A&L" at bounding box center [779, 403] width 701 height 136
click at [742, 237] on h3 "Supporting Notes" at bounding box center [899, 235] width 945 height 22
click at [753, 181] on select "Select I want Quest to fund 100% I will fund 100% I will co-fund with Quest Oth…" at bounding box center [657, 178] width 459 height 35
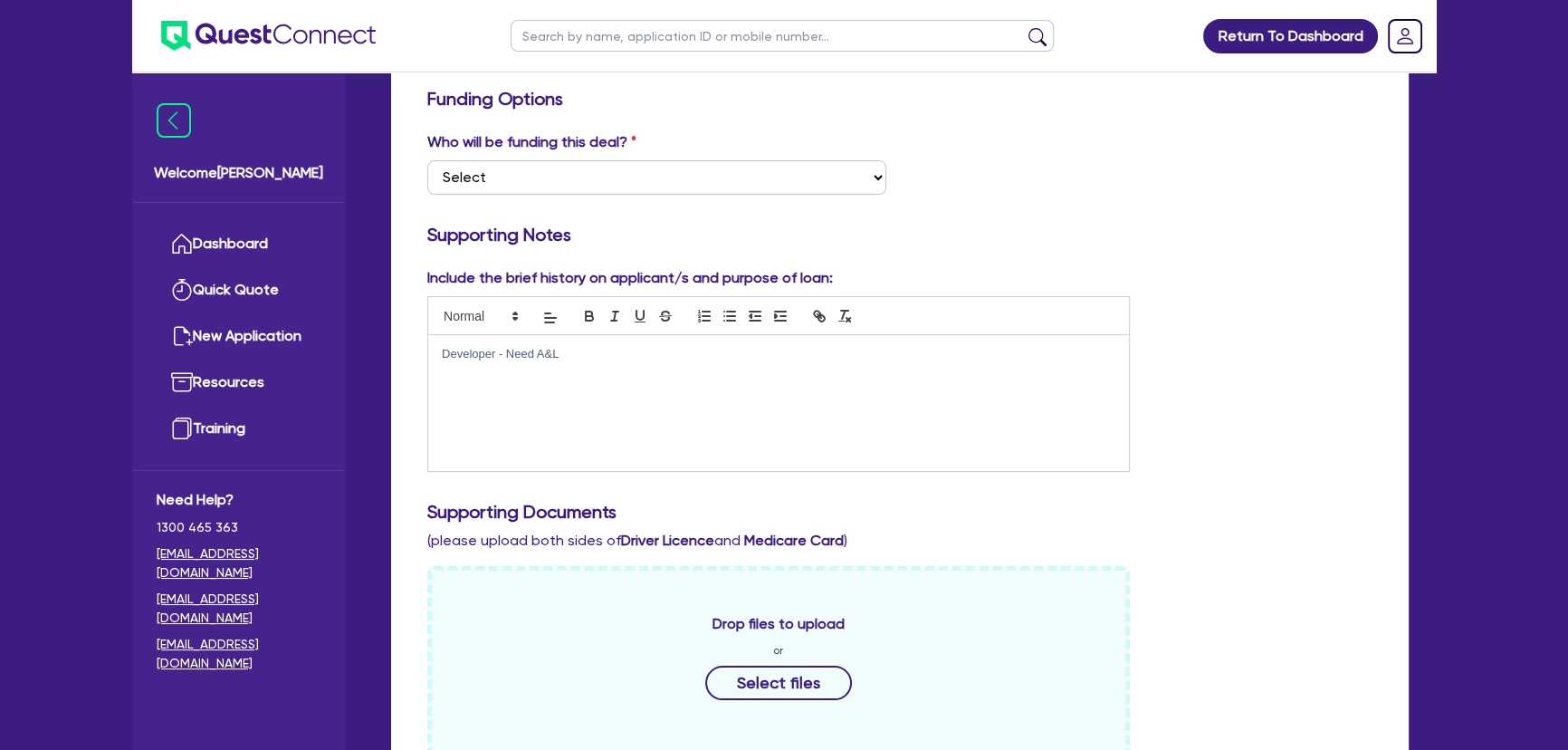
click at [724, 91] on h3 "Funding Options" at bounding box center [899, 98] width 945 height 22
drag, startPoint x: 679, startPoint y: 173, endPoint x: 660, endPoint y: 190, distance: 25.5
click at [679, 173] on select "Select I want Quest to fund 100% I will fund 100% I will co-fund with Quest Oth…" at bounding box center [657, 178] width 459 height 35
select select "Quest Finance - Own Book"
click at [427, 160] on select "Select I want Quest to fund 100% I will fund 100% I will co-fund with Quest Oth…" at bounding box center [657, 178] width 459 height 35
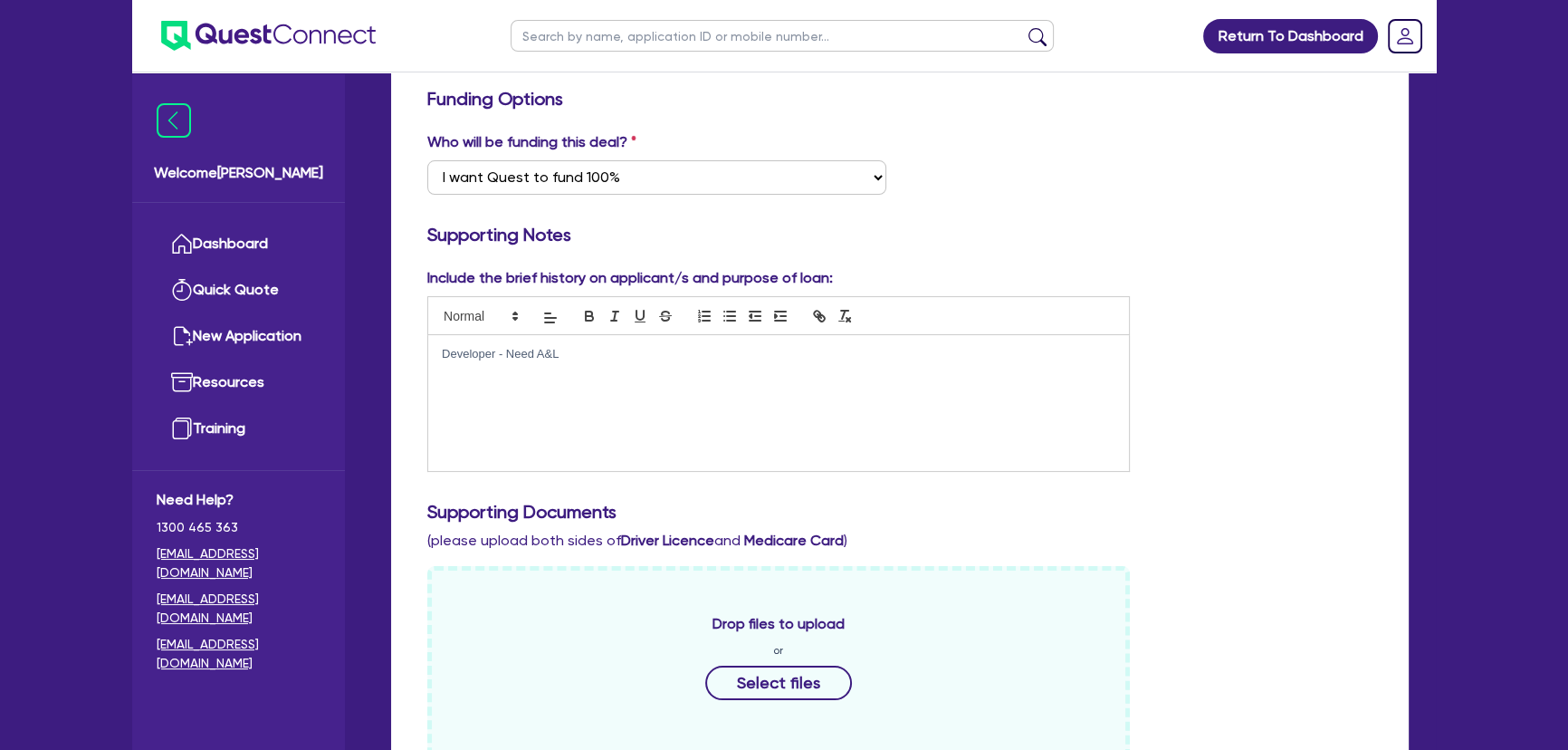
click at [672, 140] on div "Who will be funding this deal? Select I want Quest to fund 100% I will fund 100…" at bounding box center [657, 163] width 486 height 64
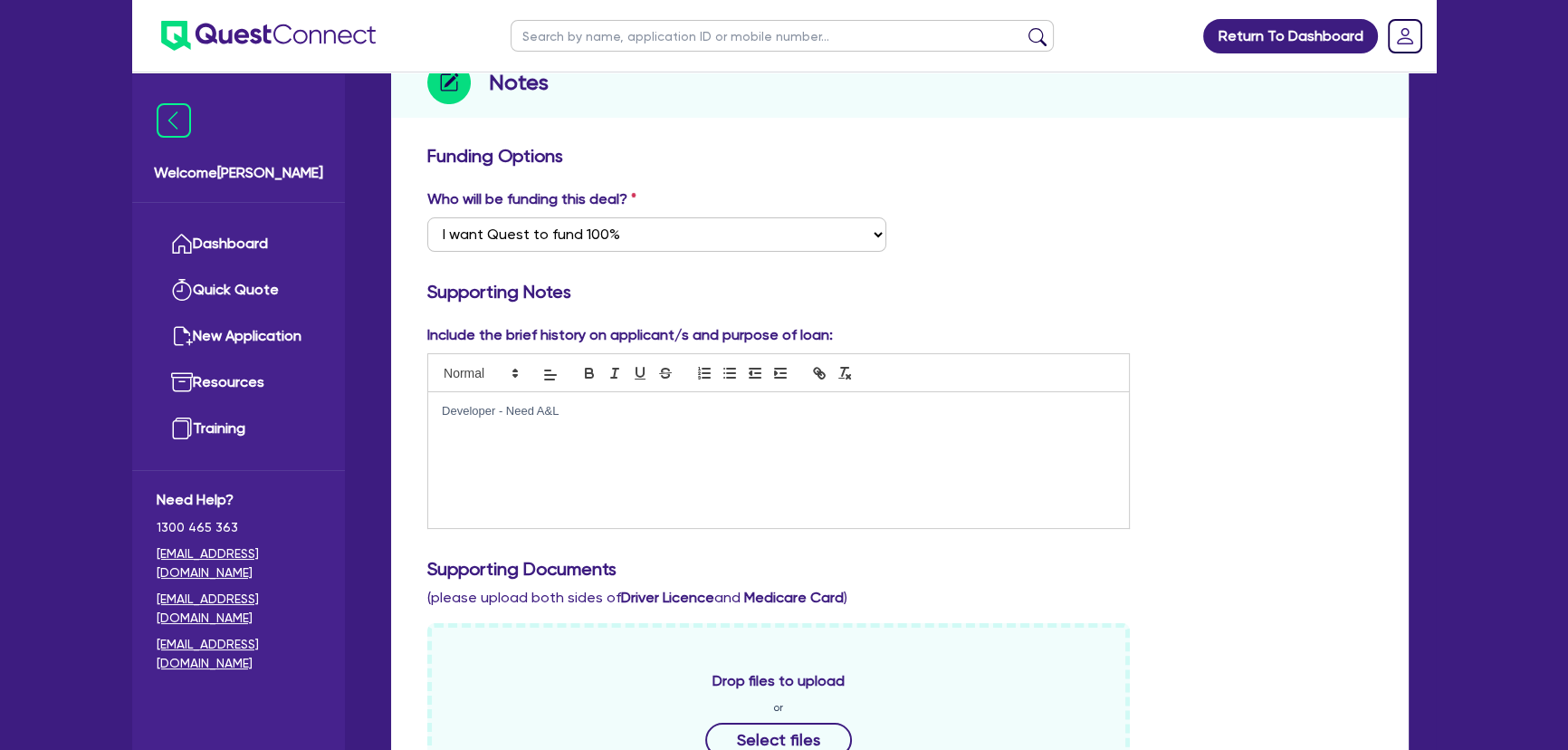
scroll to position [0, 0]
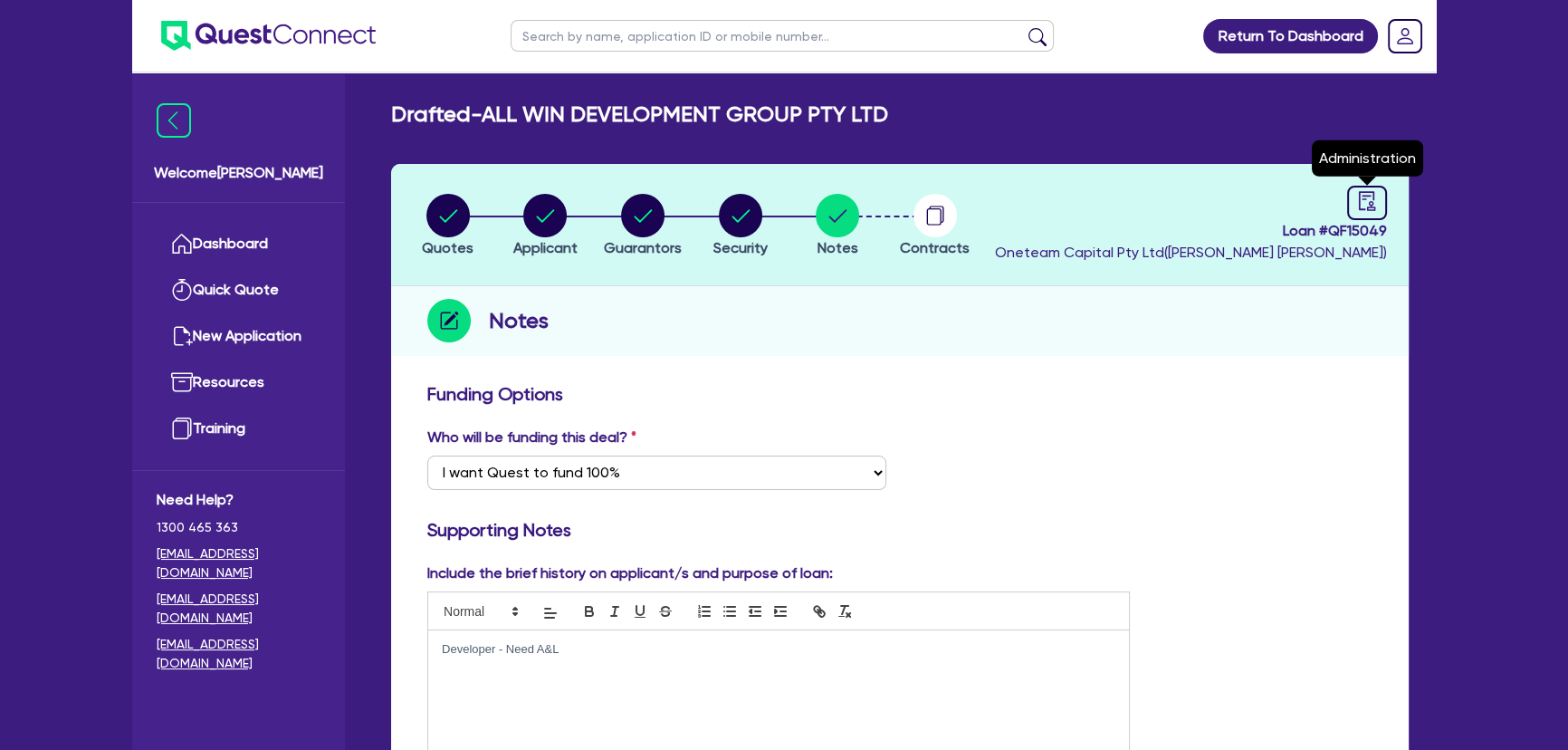
click at [1349, 181] on header "Quotes Applicant [GEOGRAPHIC_DATA] Security Notes Contracts Loan # QF15049 Onet…" at bounding box center [899, 225] width 1017 height 123
click at [1353, 197] on link at bounding box center [1366, 203] width 40 height 35
select select "DRAFTED_NEW"
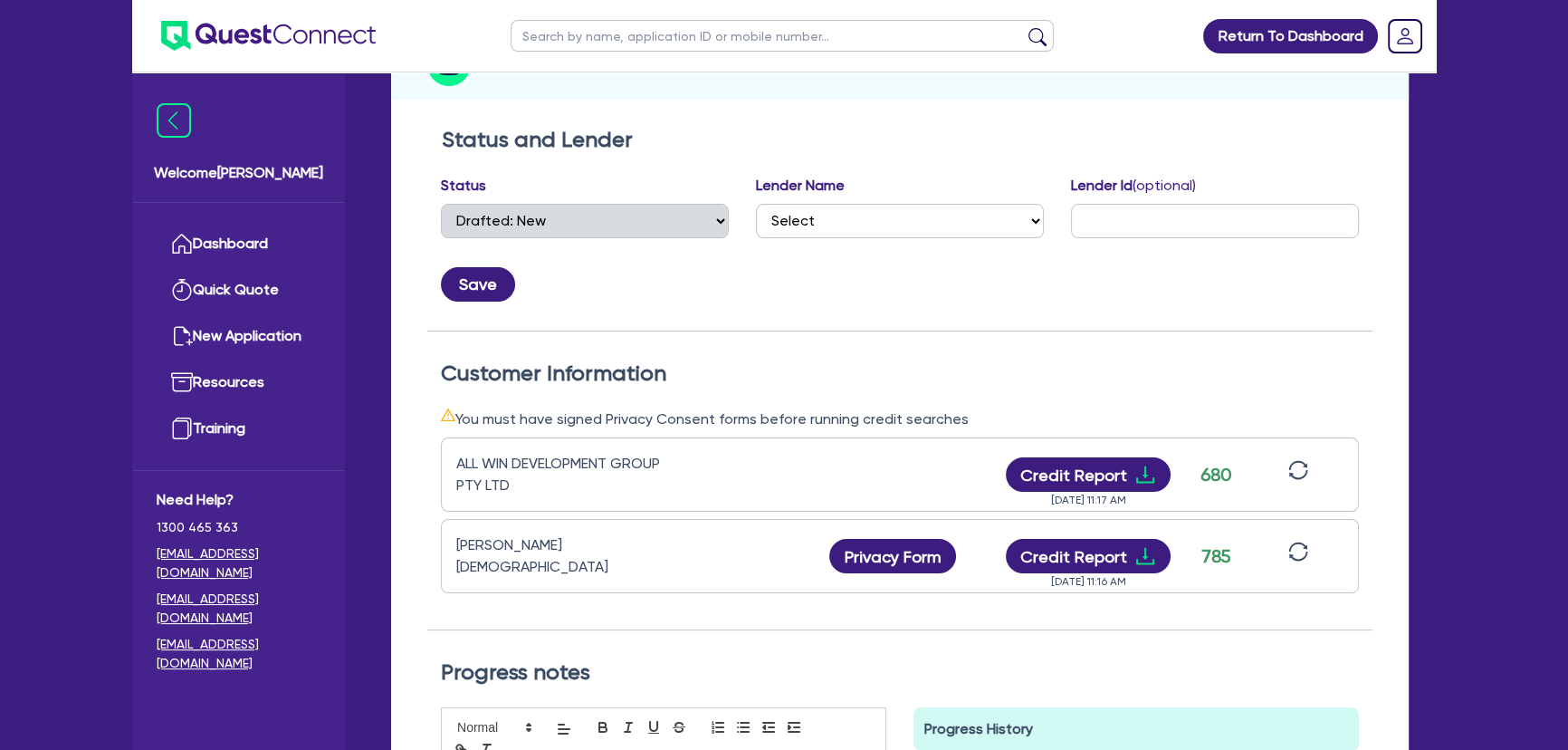
scroll to position [329, 0]
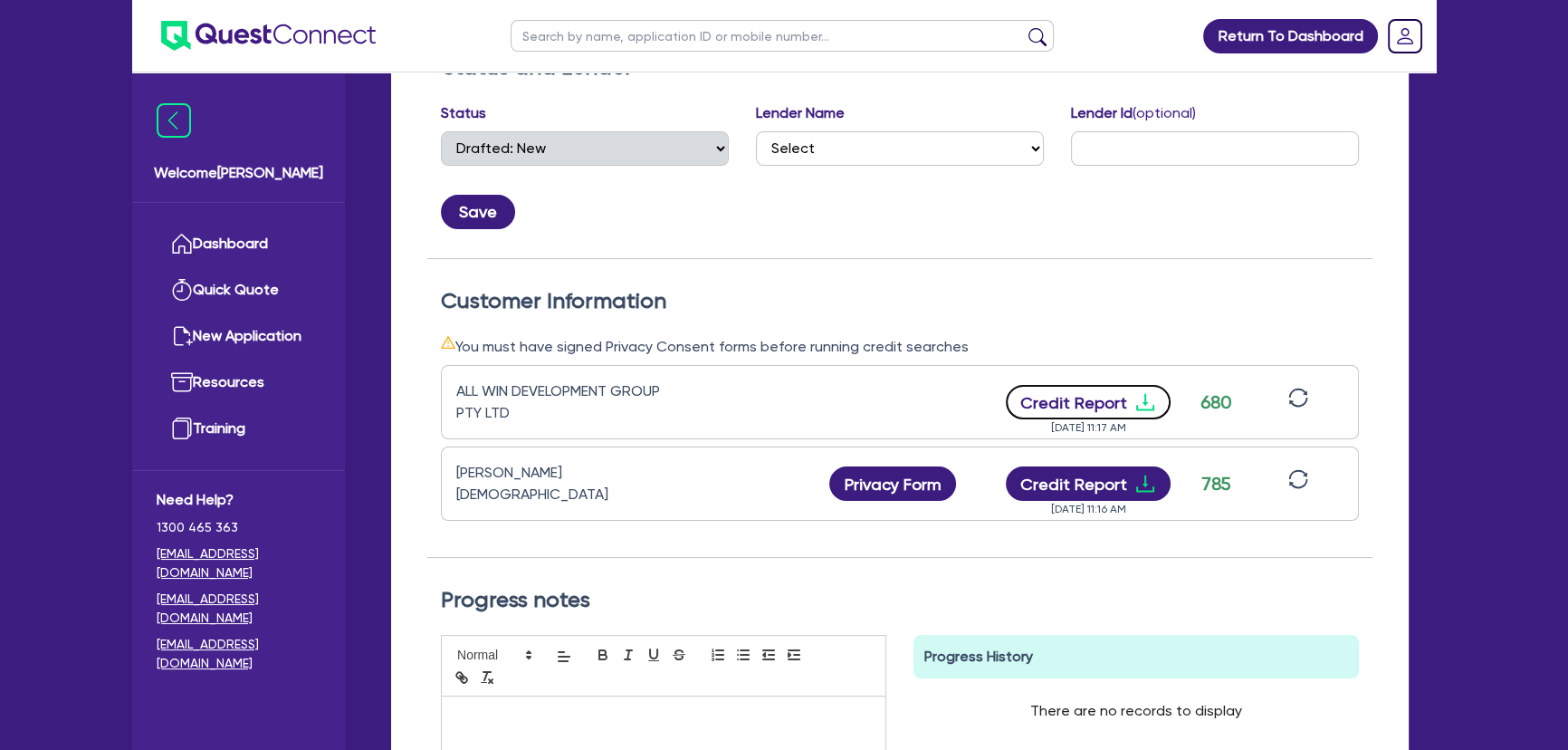
click at [1138, 396] on icon "download" at bounding box center [1144, 402] width 22 height 22
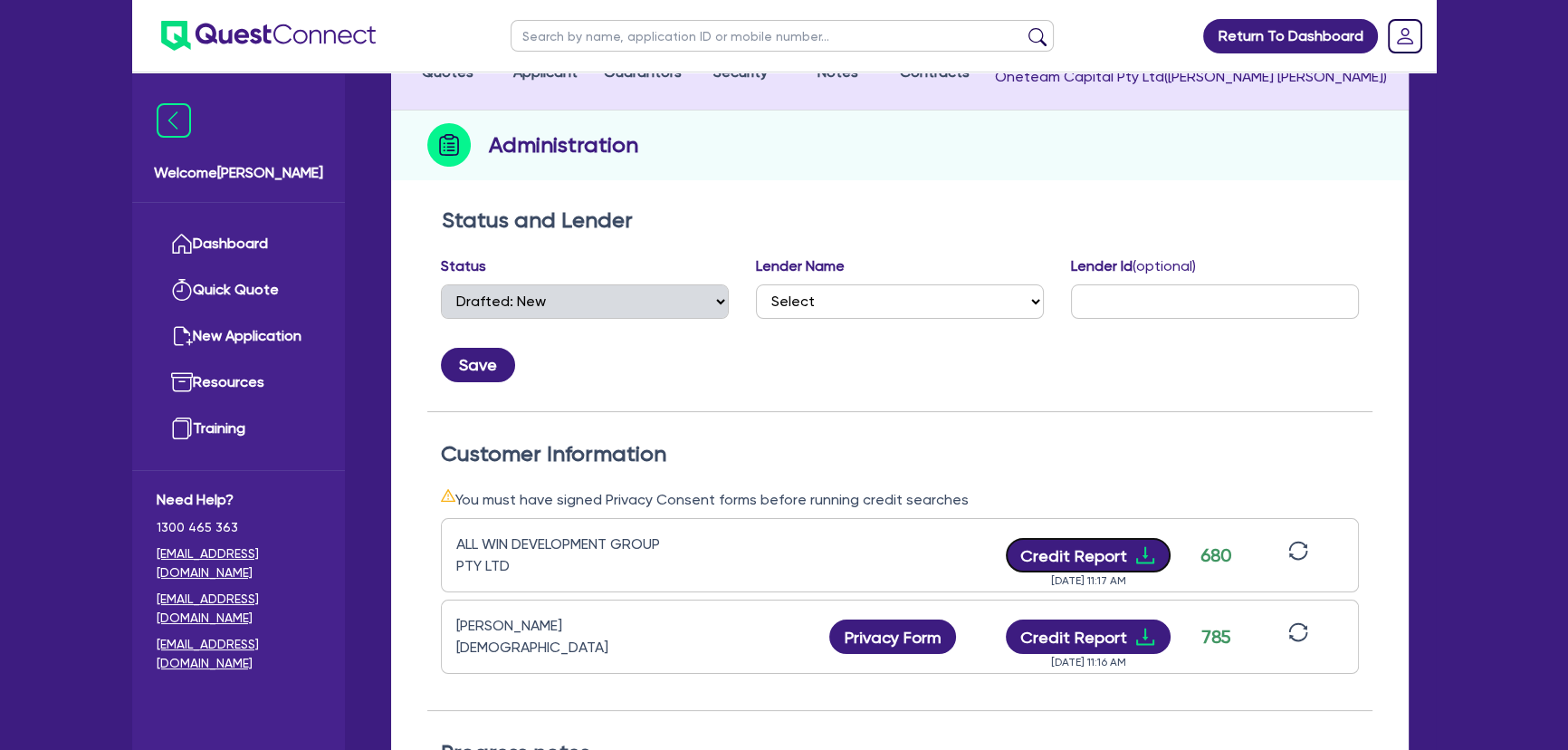
scroll to position [0, 0]
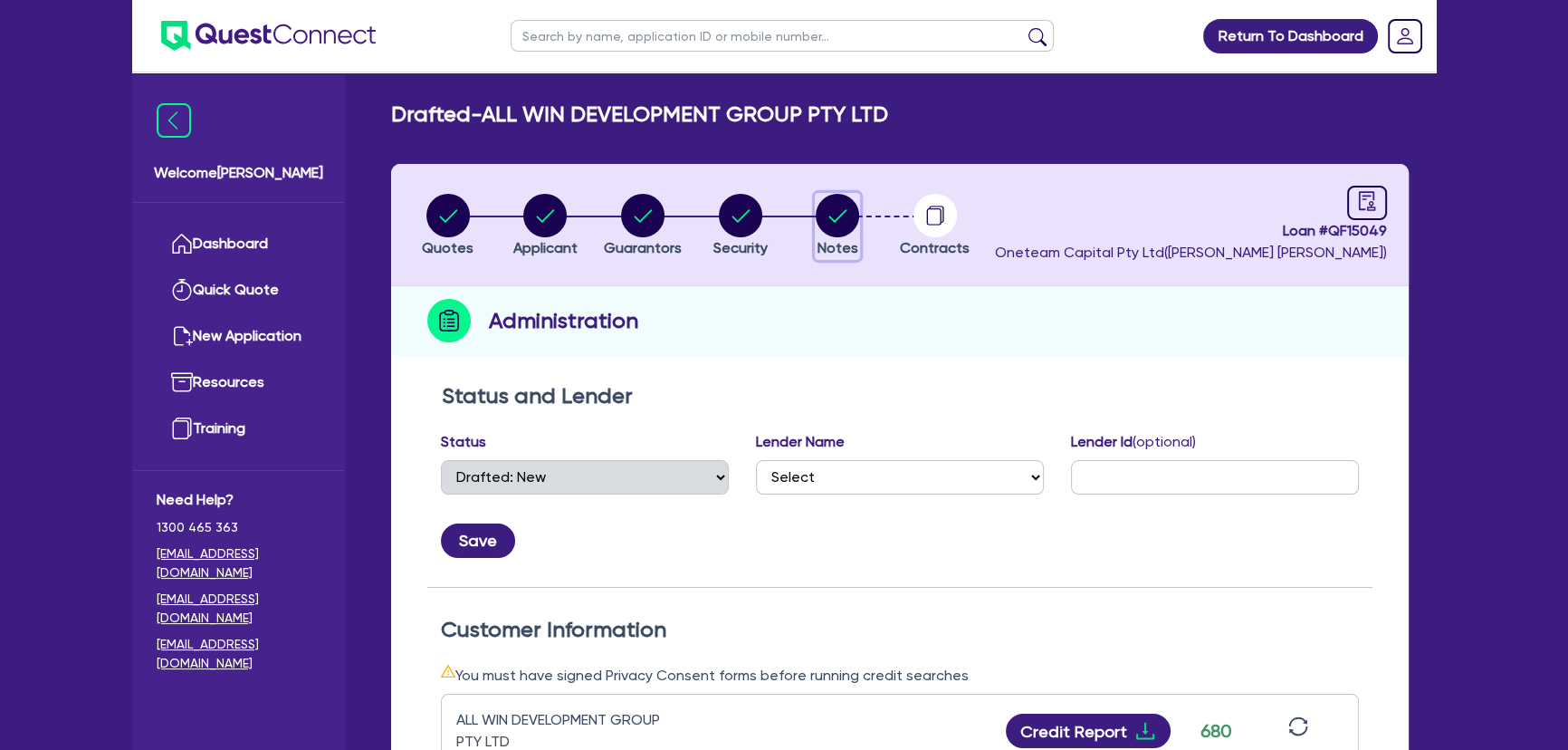
click at [834, 215] on circle "button" at bounding box center [837, 215] width 43 height 43
select select "Quest Finance - Own Book"
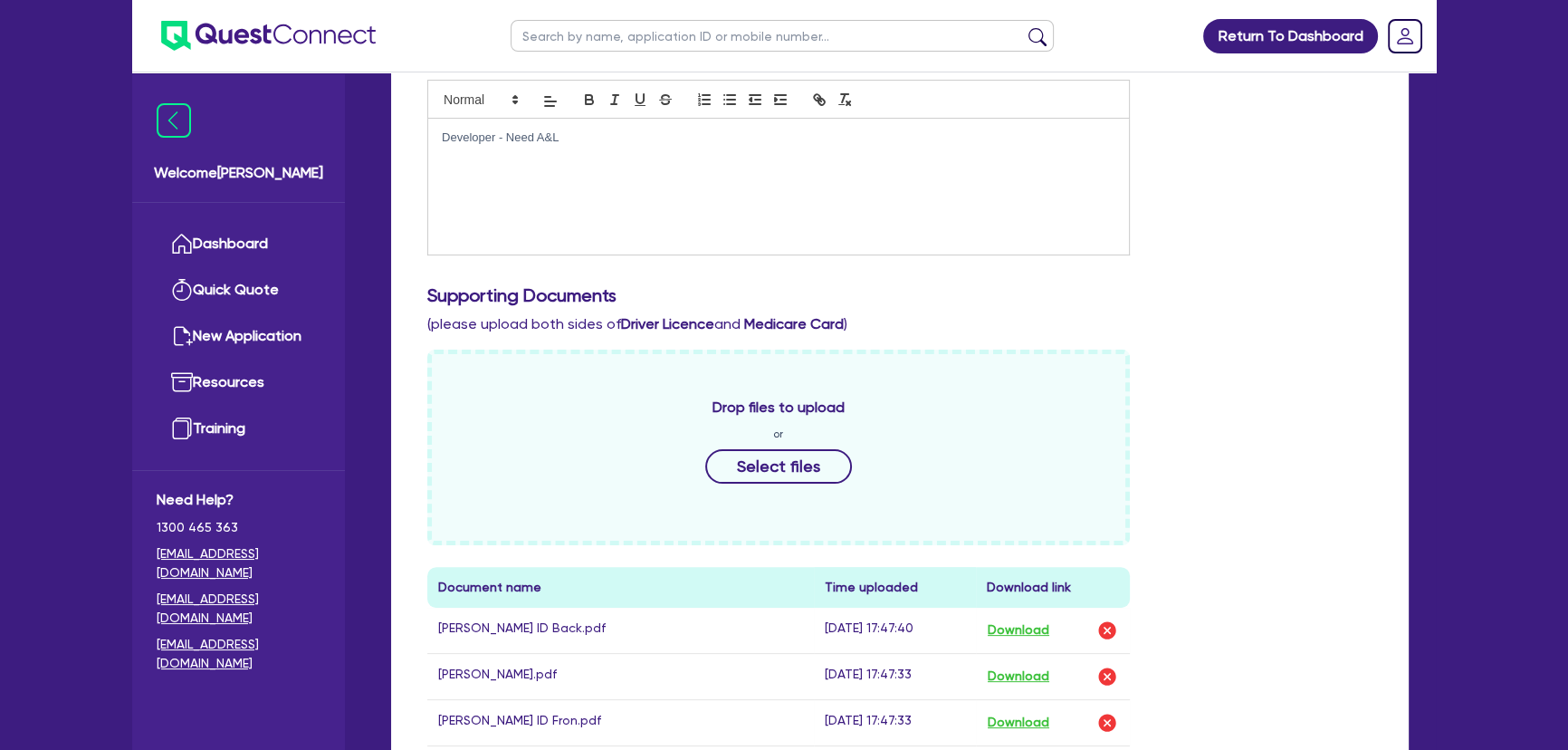
scroll to position [411, 0]
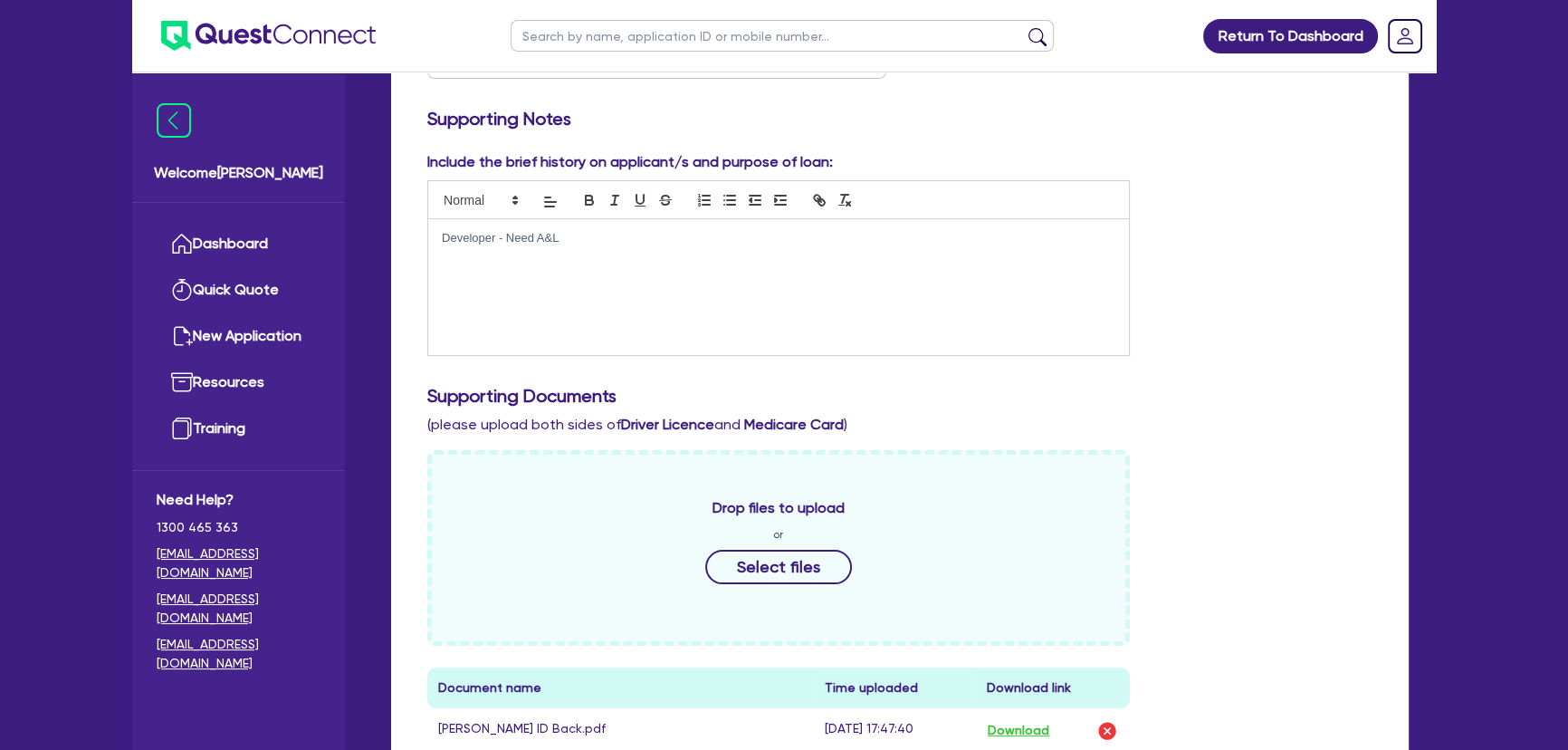
click at [839, 344] on div "Developer - Need A&L" at bounding box center [779, 287] width 701 height 136
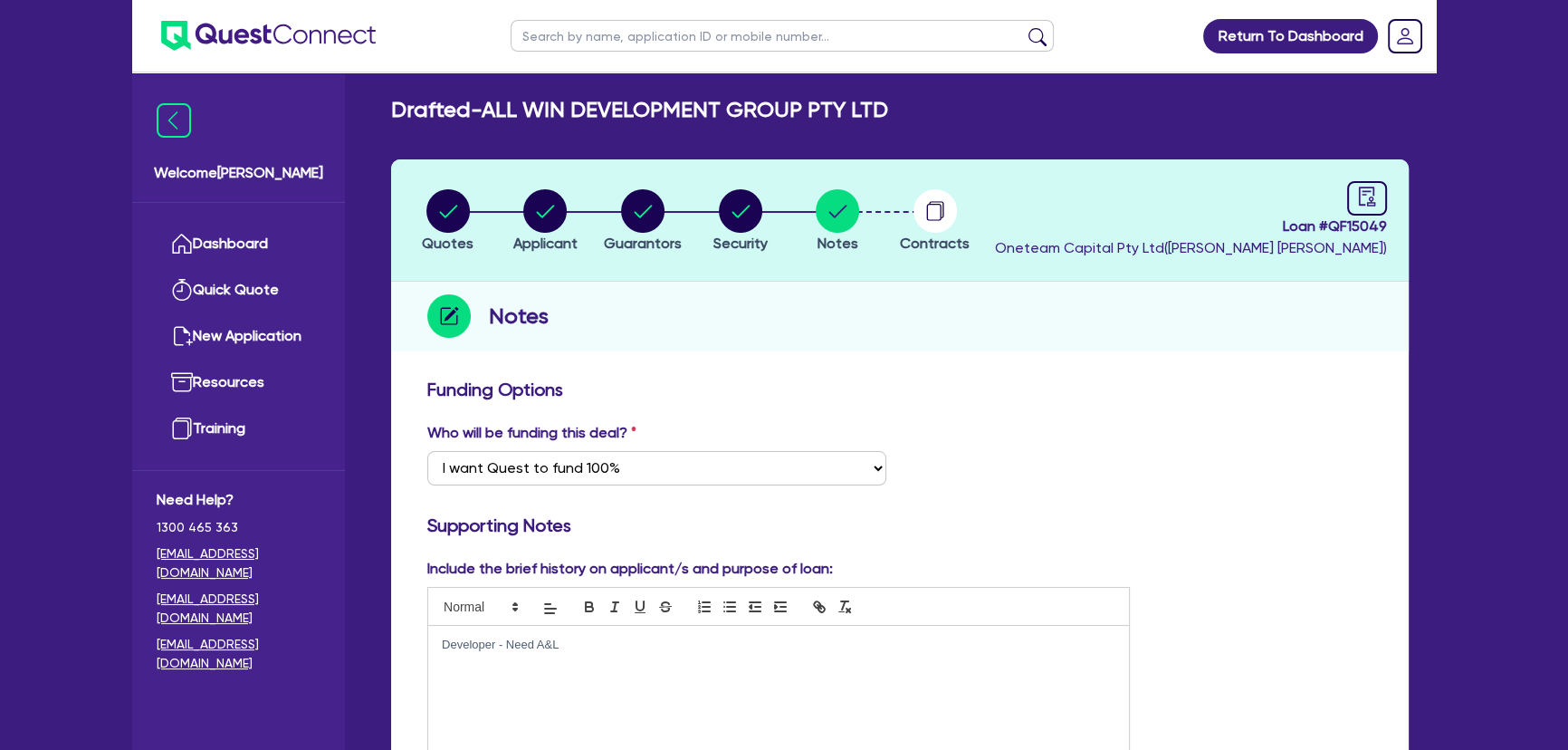
scroll to position [0, 0]
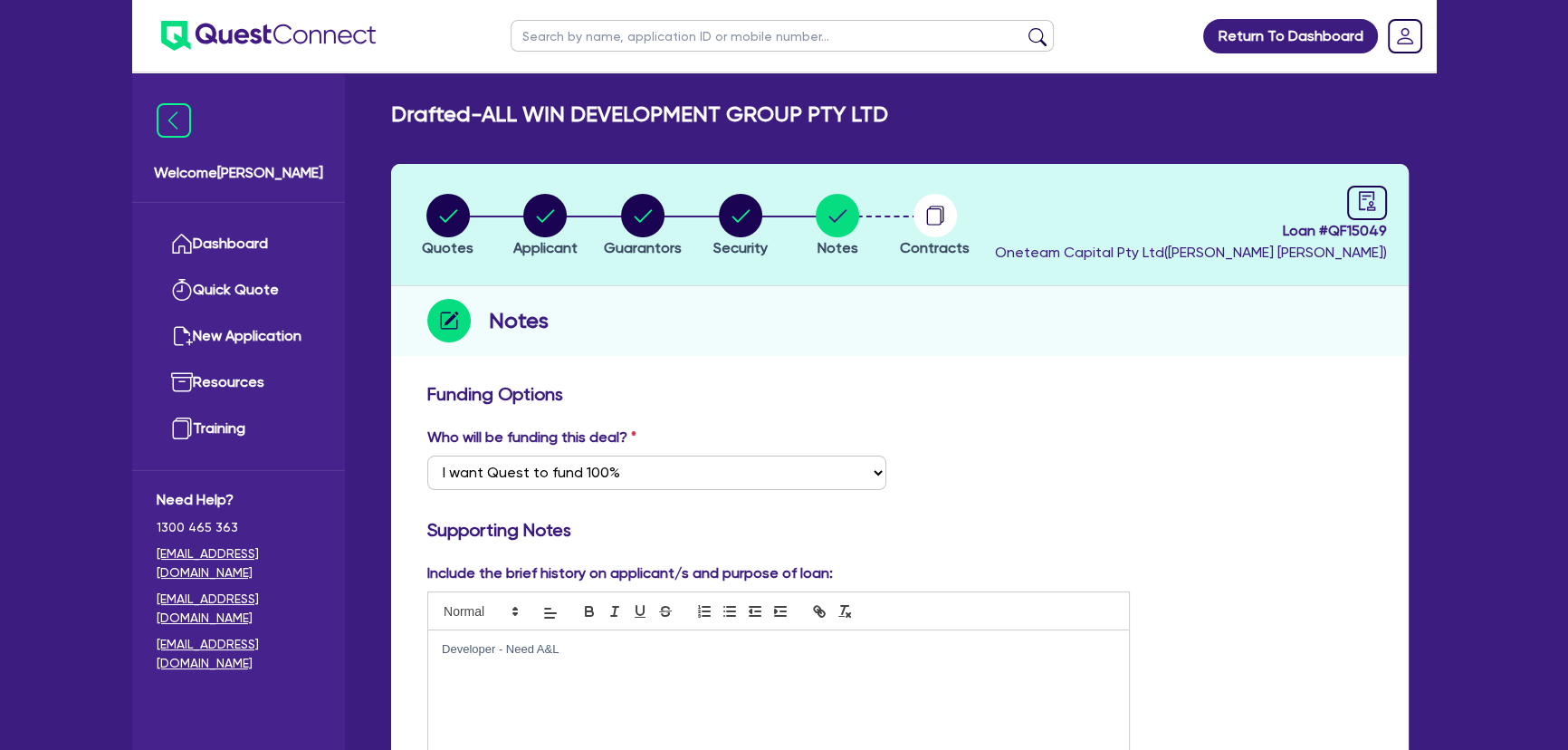
click at [1224, 400] on h3 "Funding Options" at bounding box center [899, 394] width 945 height 22
click at [285, 42] on img at bounding box center [268, 36] width 214 height 30
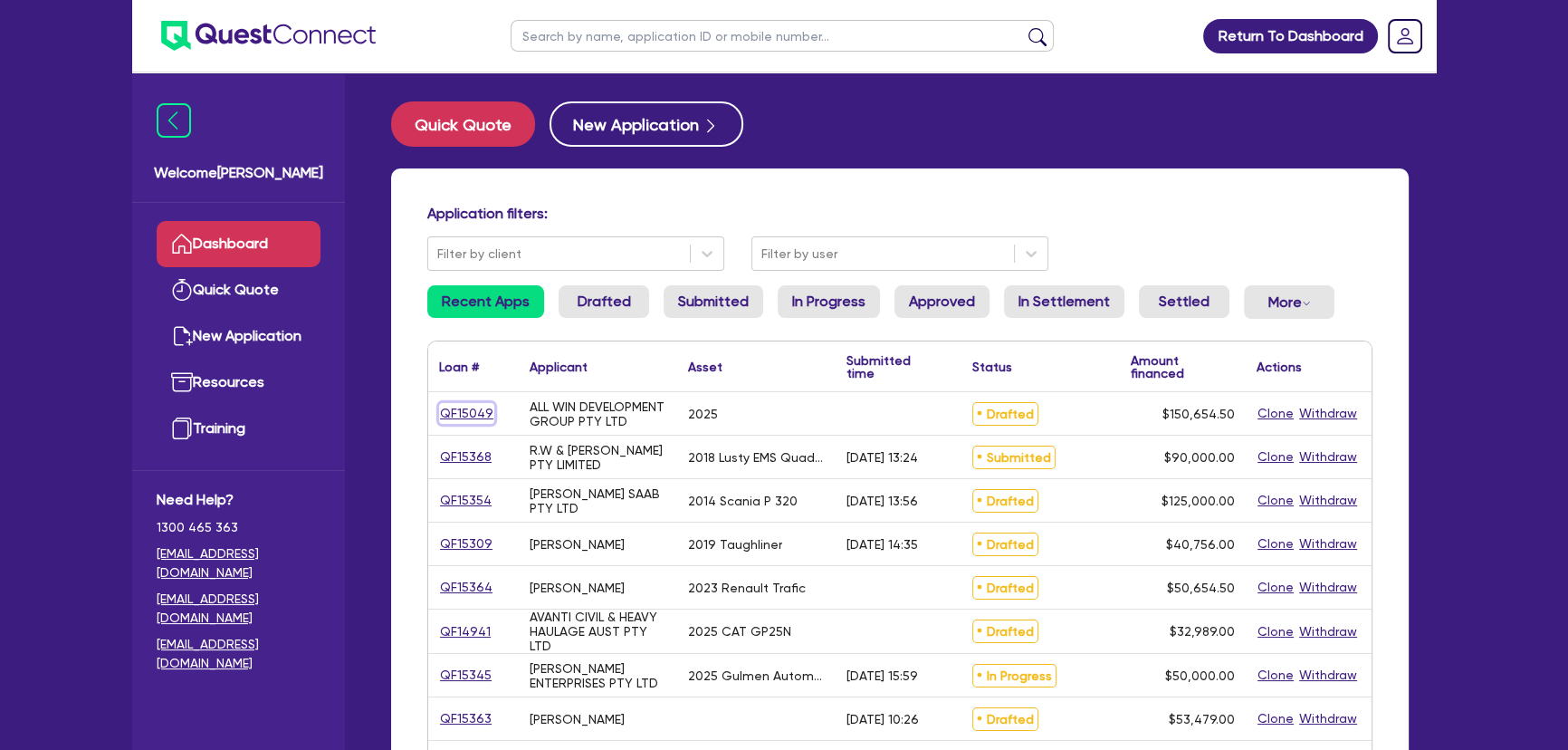
click at [479, 410] on link "QF15049" at bounding box center [466, 413] width 55 height 21
select select "CARS_AND_LIGHT_TRUCKS"
select select "PASSENGER_VEHICLES"
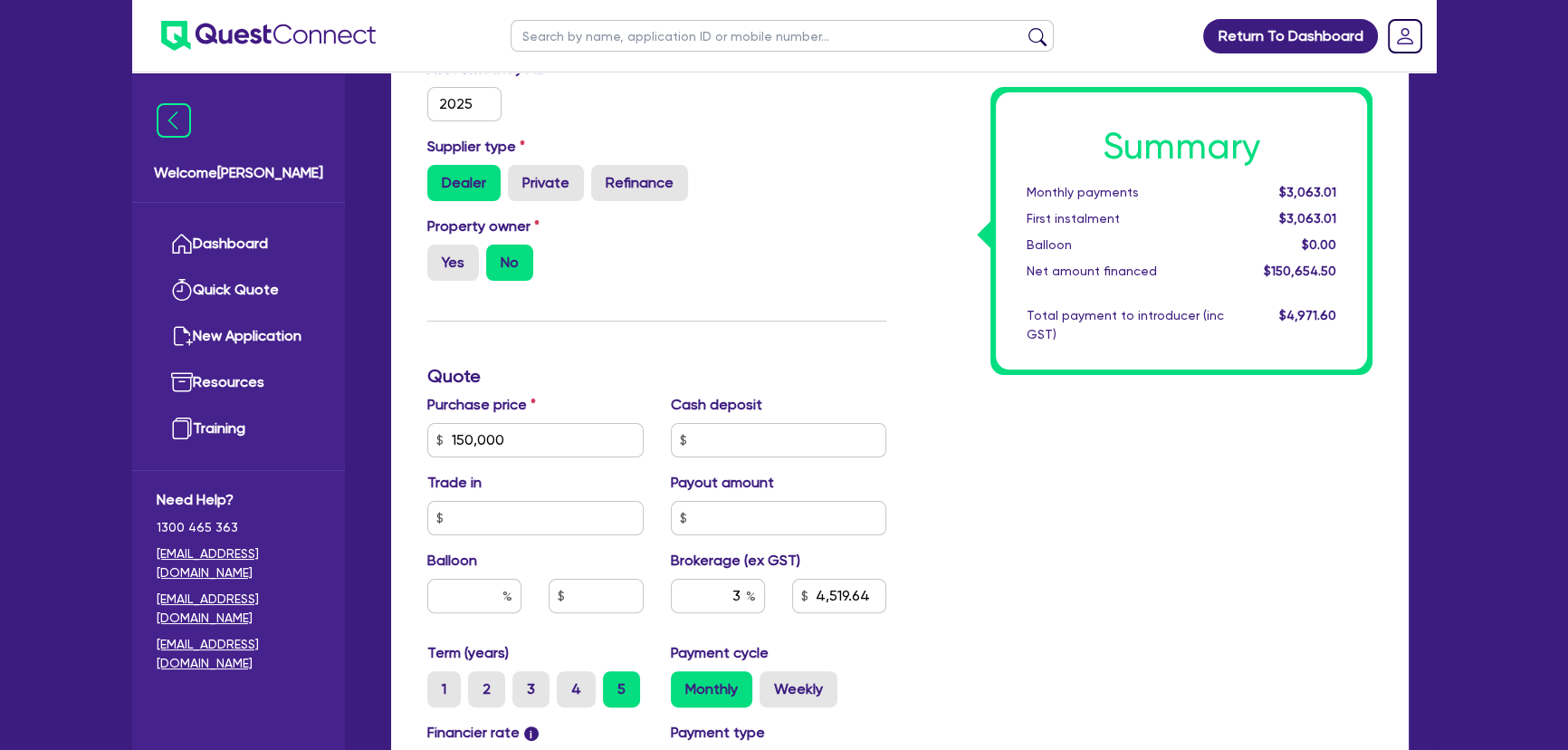
scroll to position [411, 0]
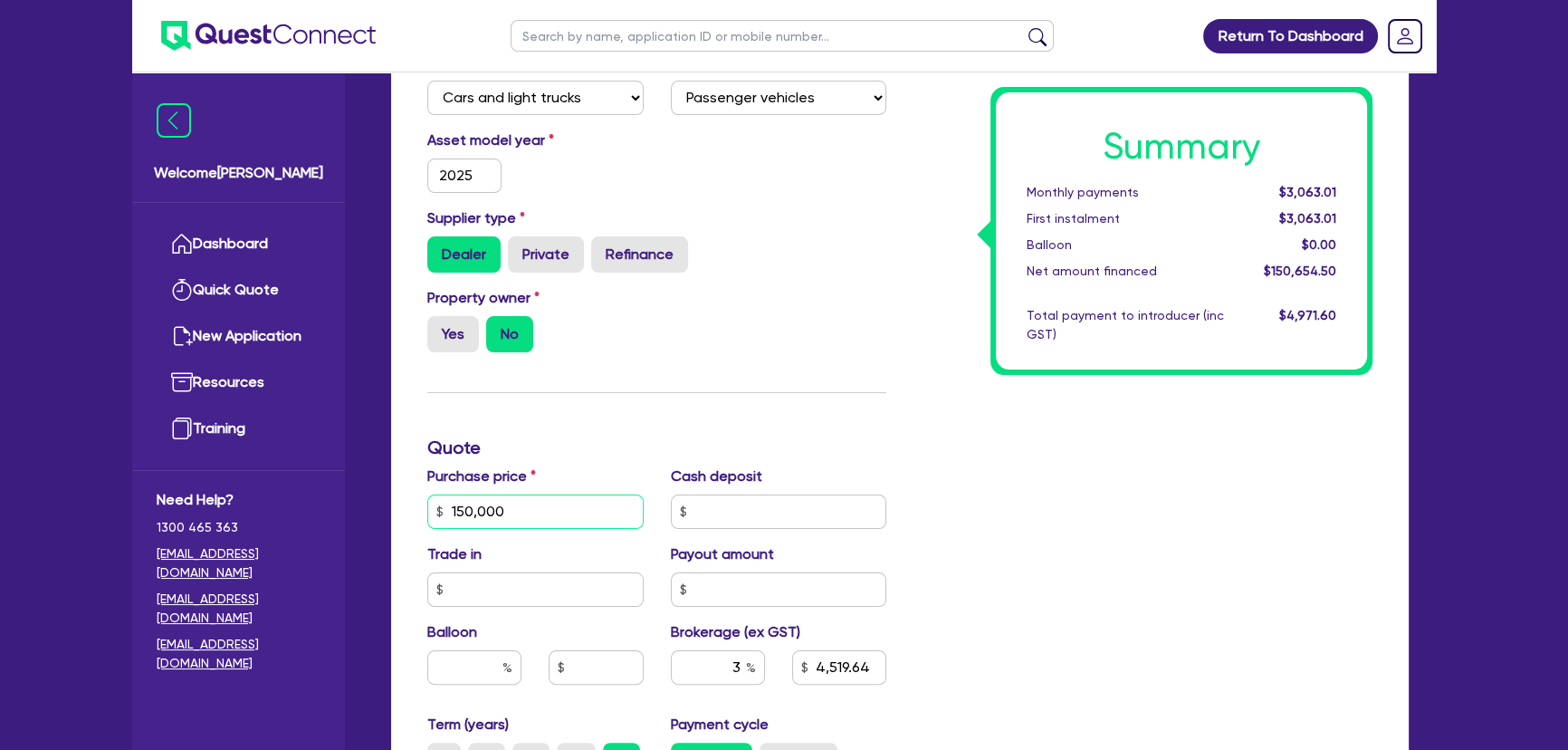
click at [481, 513] on input "150,000" at bounding box center [536, 512] width 216 height 35
click at [482, 513] on input "150,000" at bounding box center [536, 512] width 216 height 35
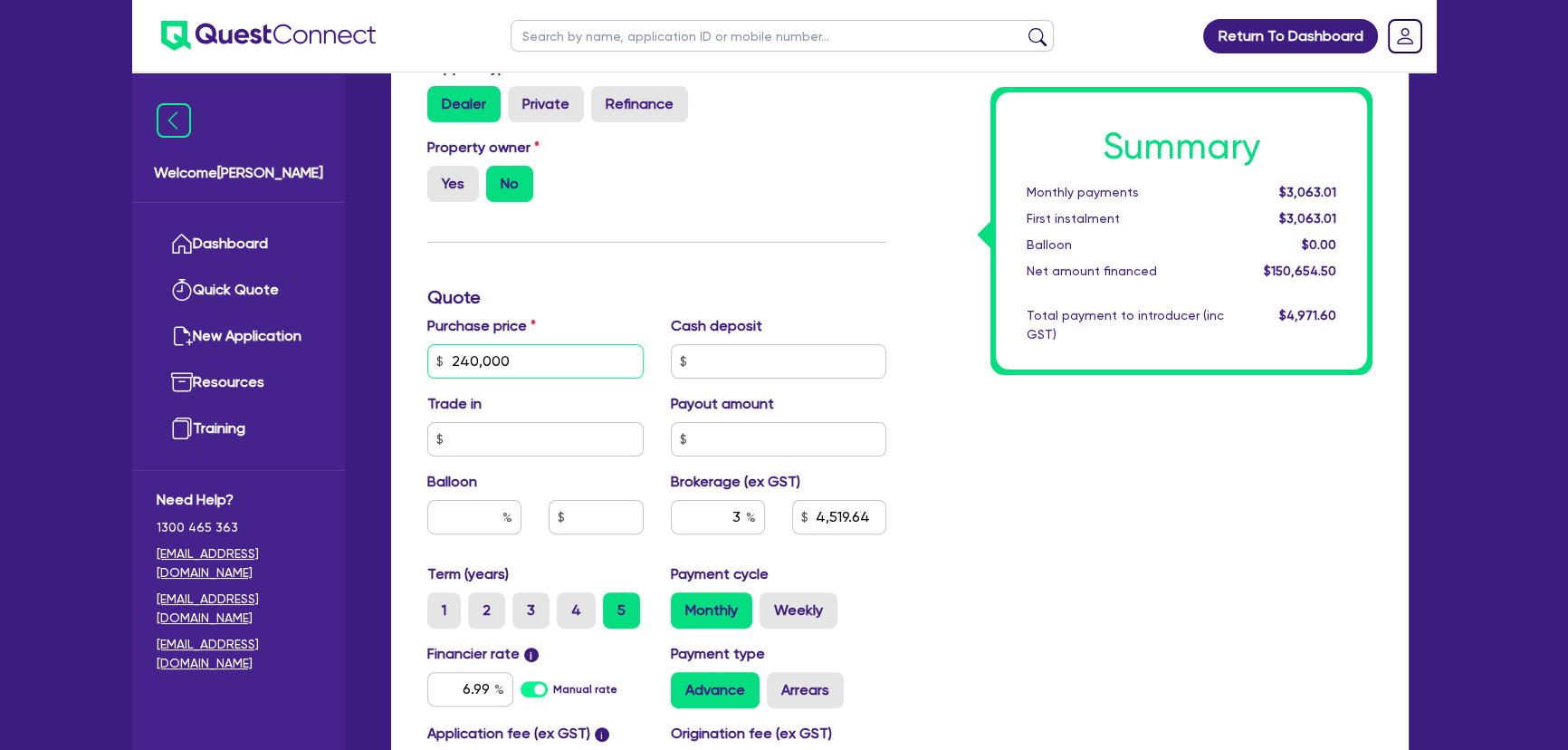
scroll to position [740, 0]
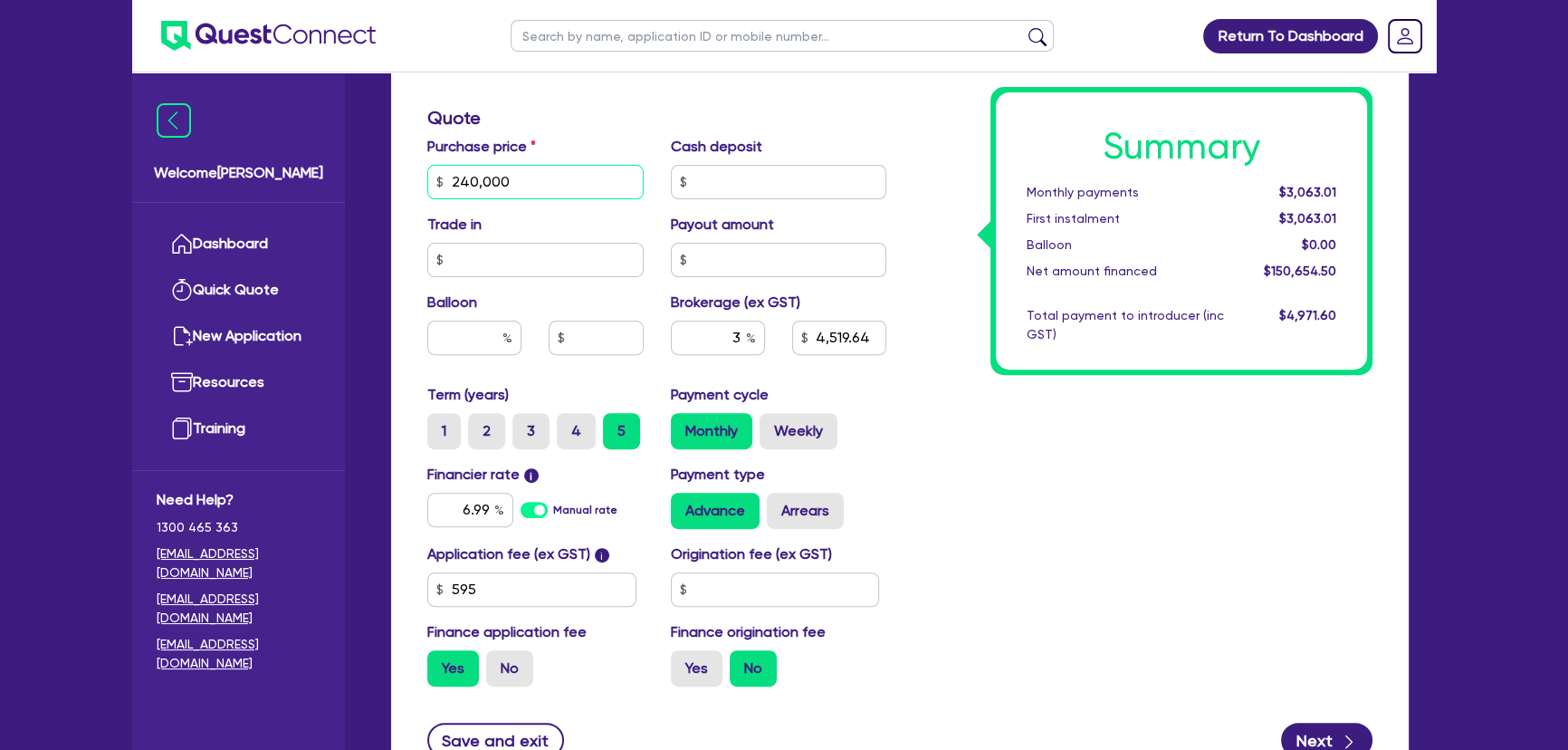
type input "240,000"
click at [476, 509] on input "6.99" at bounding box center [470, 510] width 86 height 35
type input "7,219.64"
click at [476, 509] on input "6.99" at bounding box center [470, 510] width 86 height 35
type input "6.49"
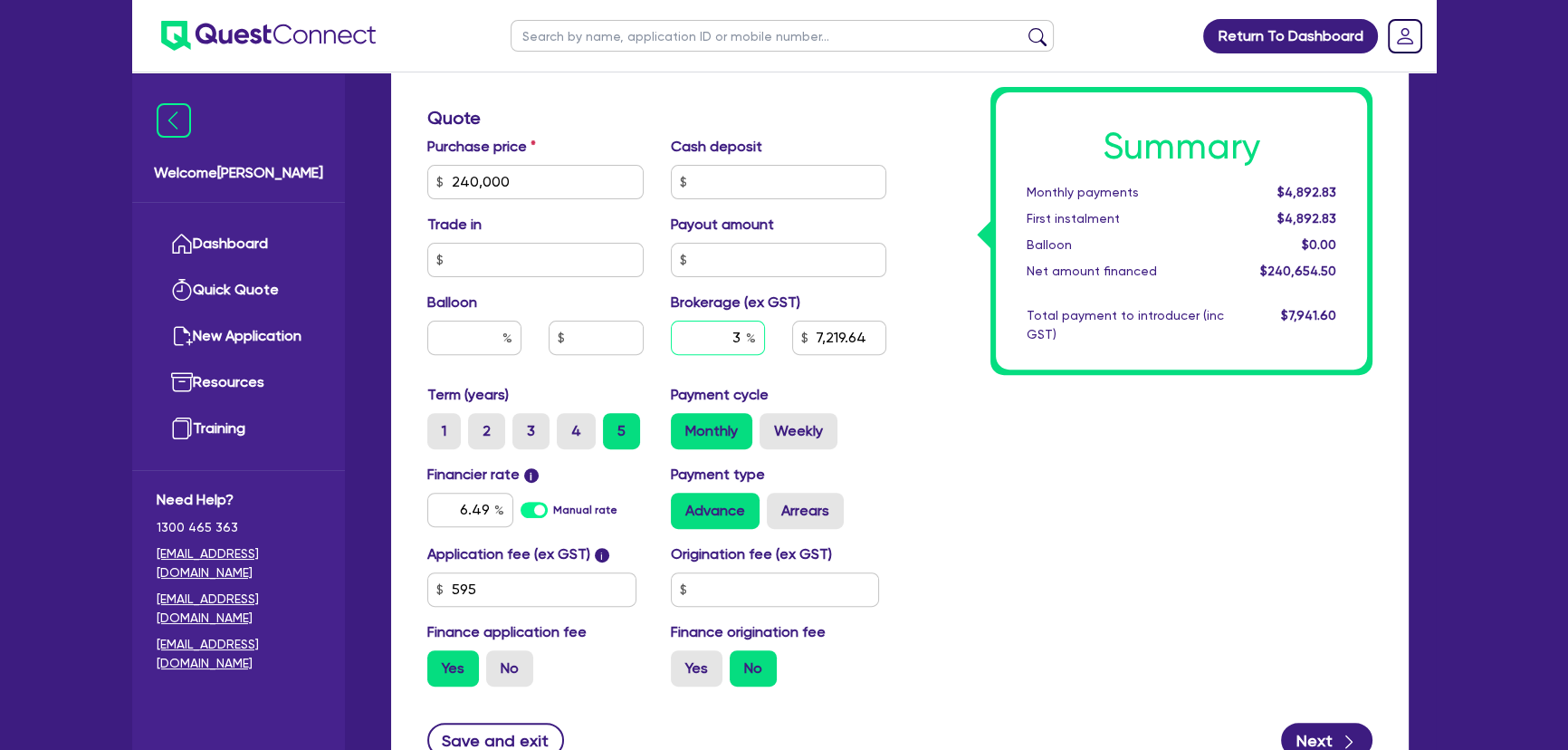
type input "7,219.64"
click at [726, 326] on input "3" at bounding box center [718, 338] width 95 height 35
type input "6"
click at [1011, 394] on div "Summary Monthly payments Calculating... First instalment Calculating... Balloon…" at bounding box center [1143, 171] width 486 height 1059
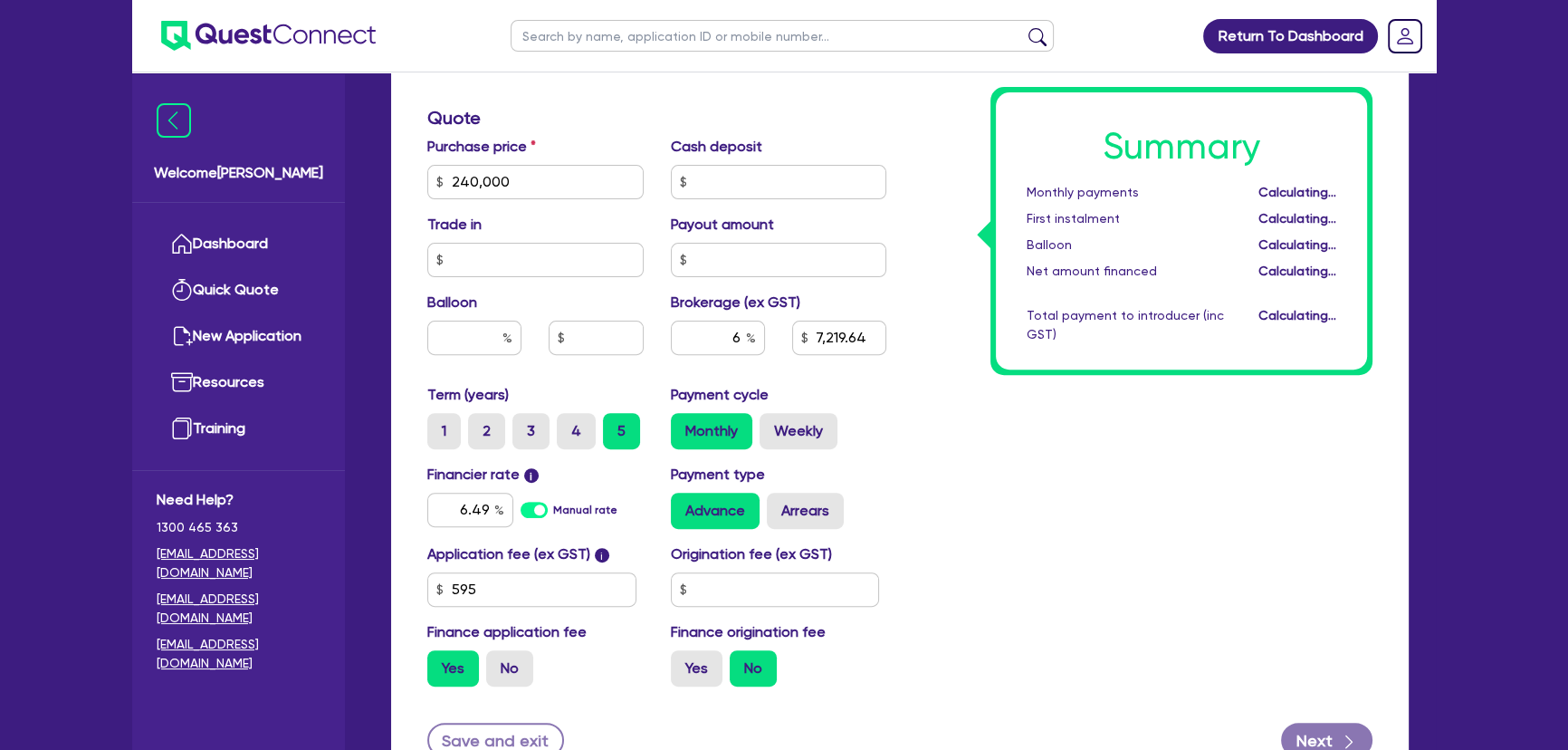
type input "14,439.27"
click at [732, 344] on input "6" at bounding box center [718, 338] width 95 height 35
type input "4"
type input "9,626.18"
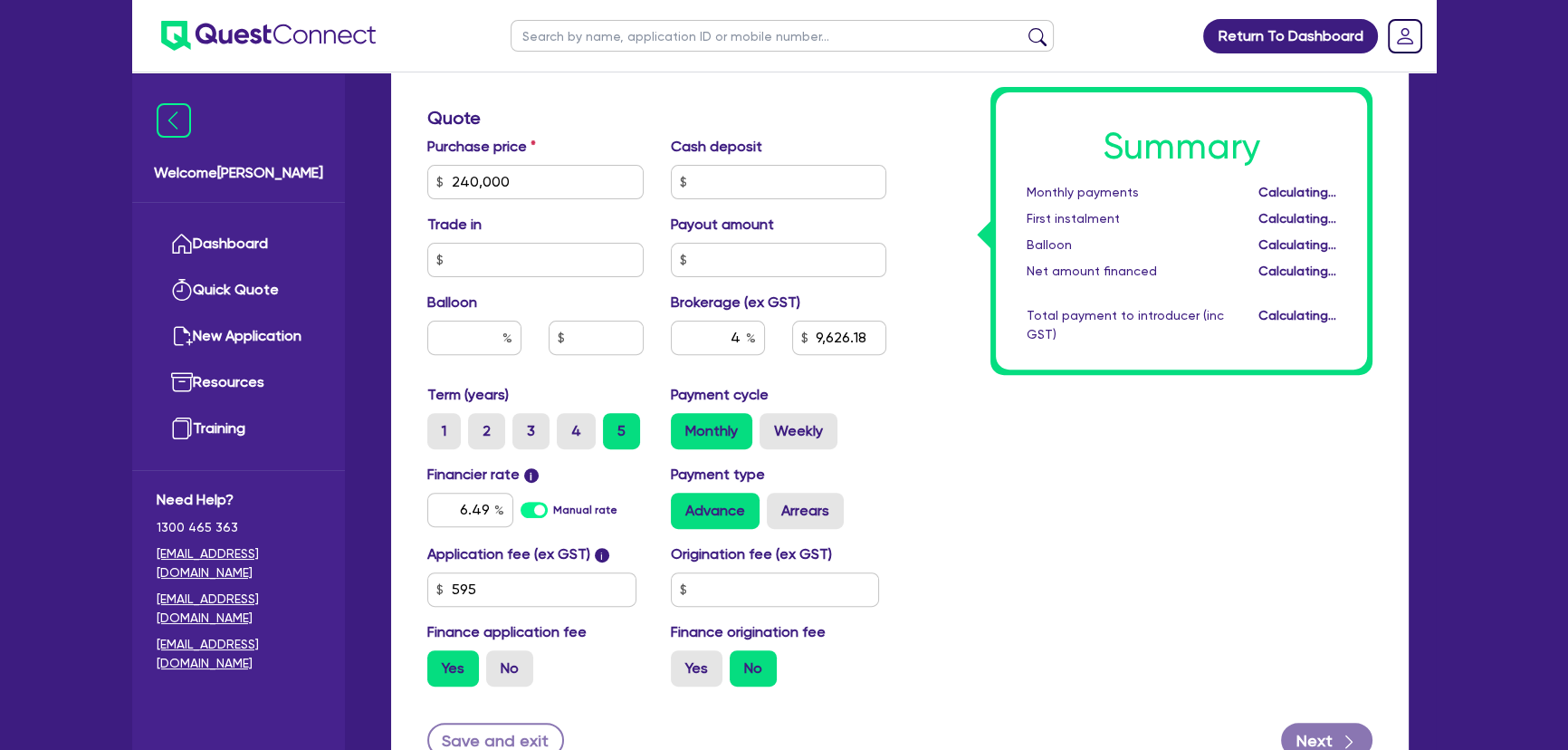
click at [1122, 403] on div "Summary Monthly payments Calculating... First instalment Calculating... Balloon…" at bounding box center [1143, 171] width 486 height 1059
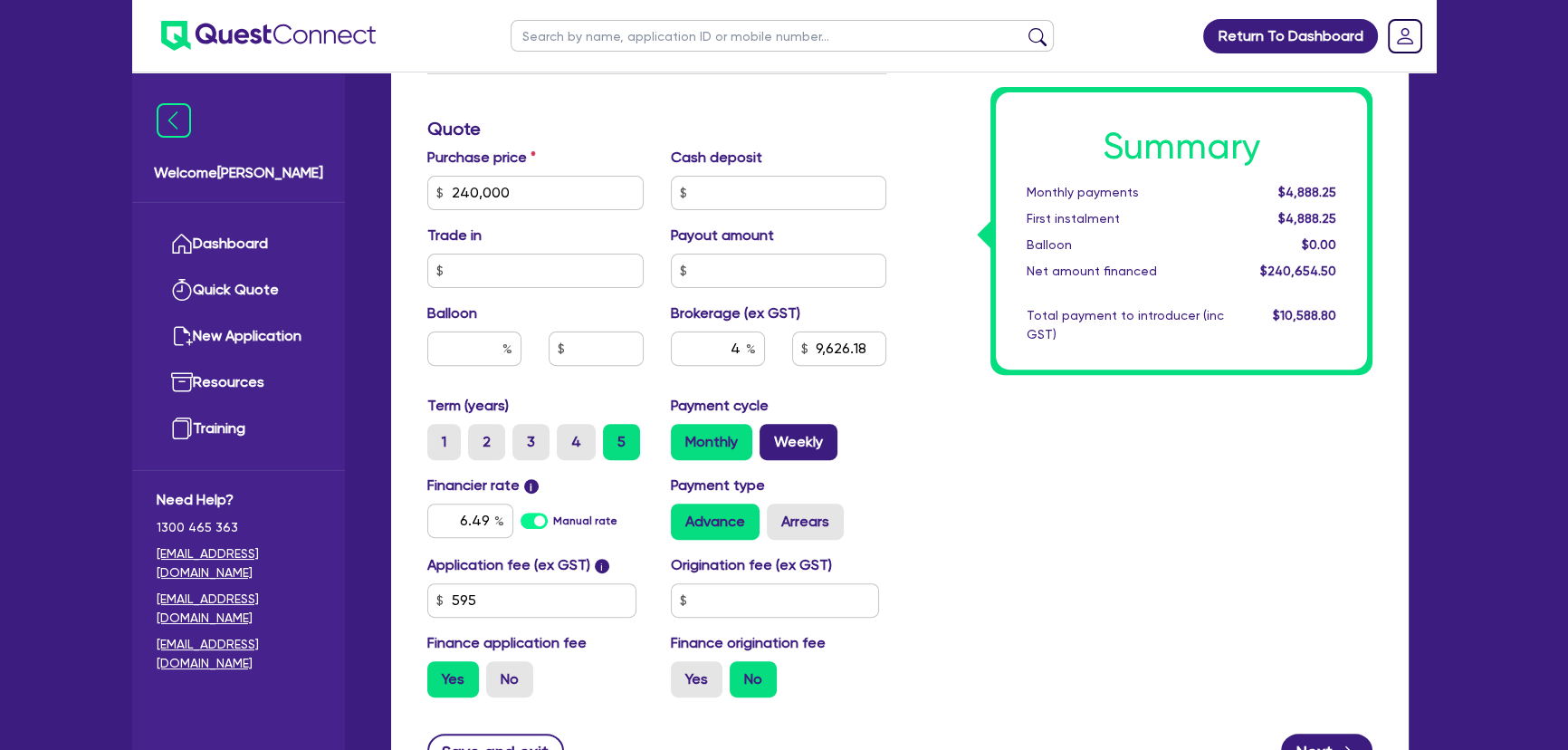
scroll to position [728, 0]
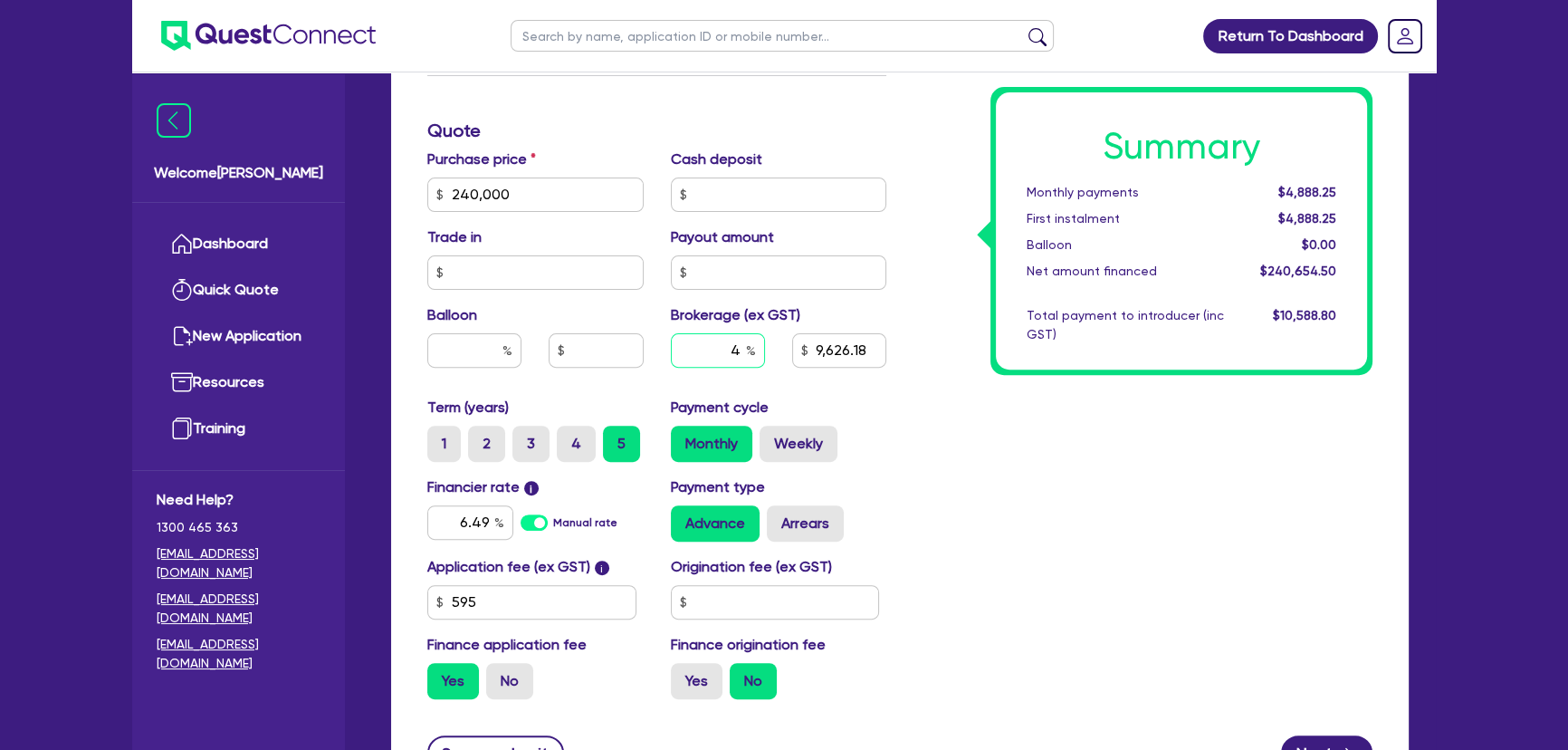
drag, startPoint x: 724, startPoint y: 352, endPoint x: 760, endPoint y: 357, distance: 36.3
click at [760, 357] on input "4" at bounding box center [718, 350] width 95 height 35
type input "4.5"
click at [971, 426] on div "Summary Monthly payments $4,888.25 First instalment $4,888.25 Balloon $0.00 Net…" at bounding box center [1143, 184] width 486 height 1059
type input "10,829.45"
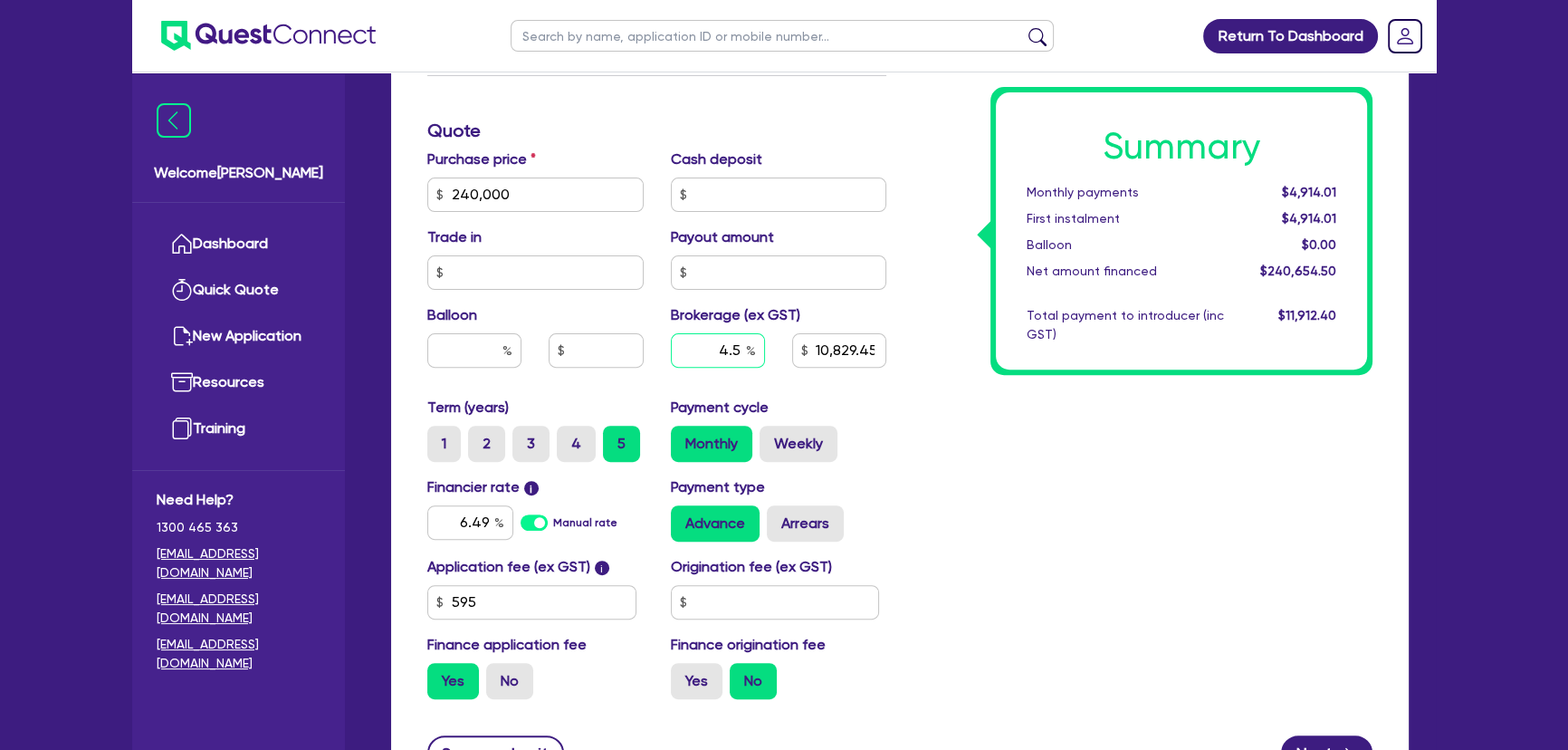
click at [716, 356] on input "4.5" at bounding box center [718, 350] width 95 height 35
type input "4.25"
click at [859, 435] on div "Monthly Weekly" at bounding box center [779, 444] width 216 height 37
type input "10,227.82"
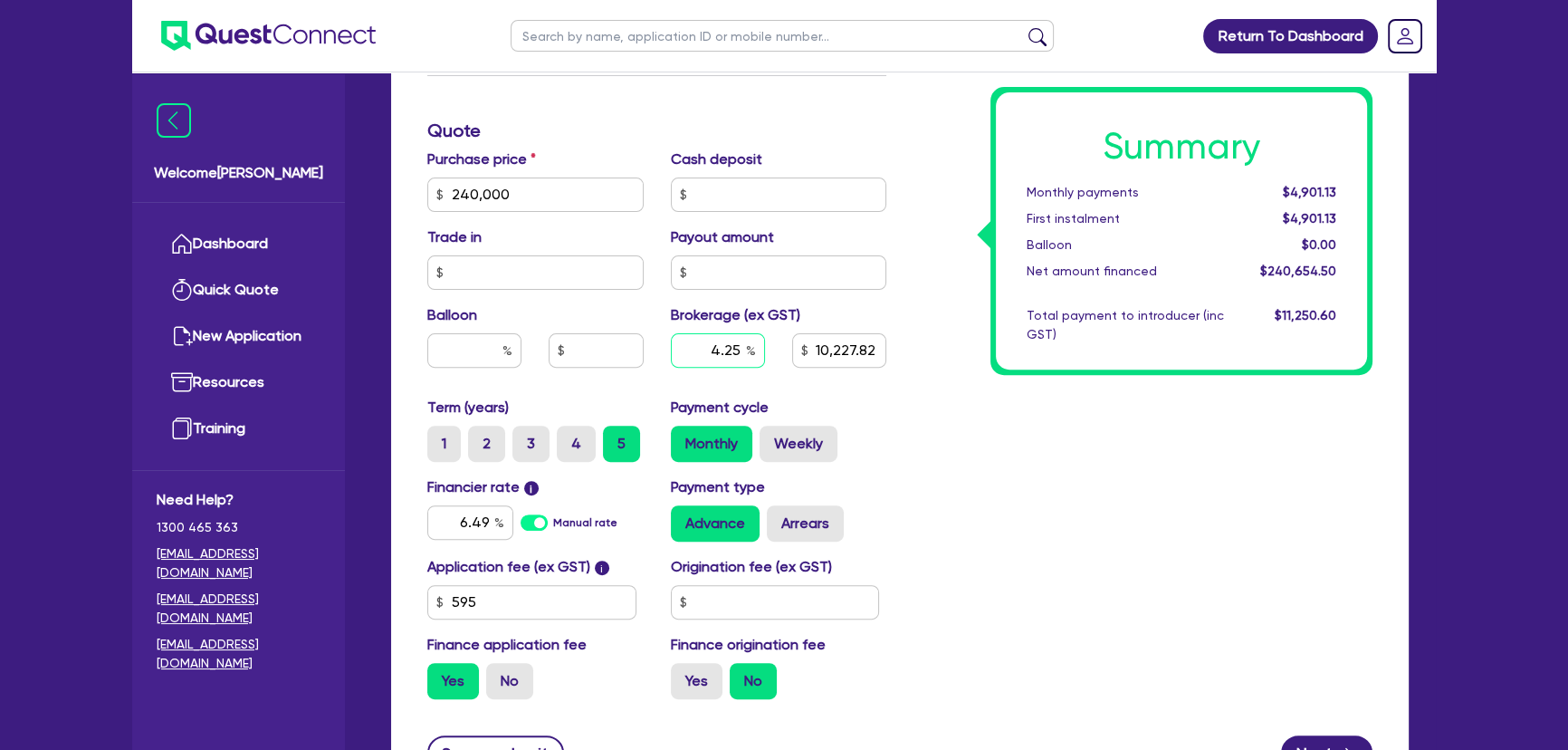
click at [700, 347] on input "4.25" at bounding box center [718, 350] width 95 height 35
type input "4.1"
type input "9,866.83"
click at [1059, 462] on div "Summary Monthly payments $4,901.13 First instalment $4,901.13 Balloon $0.00 Net…" at bounding box center [1143, 184] width 486 height 1059
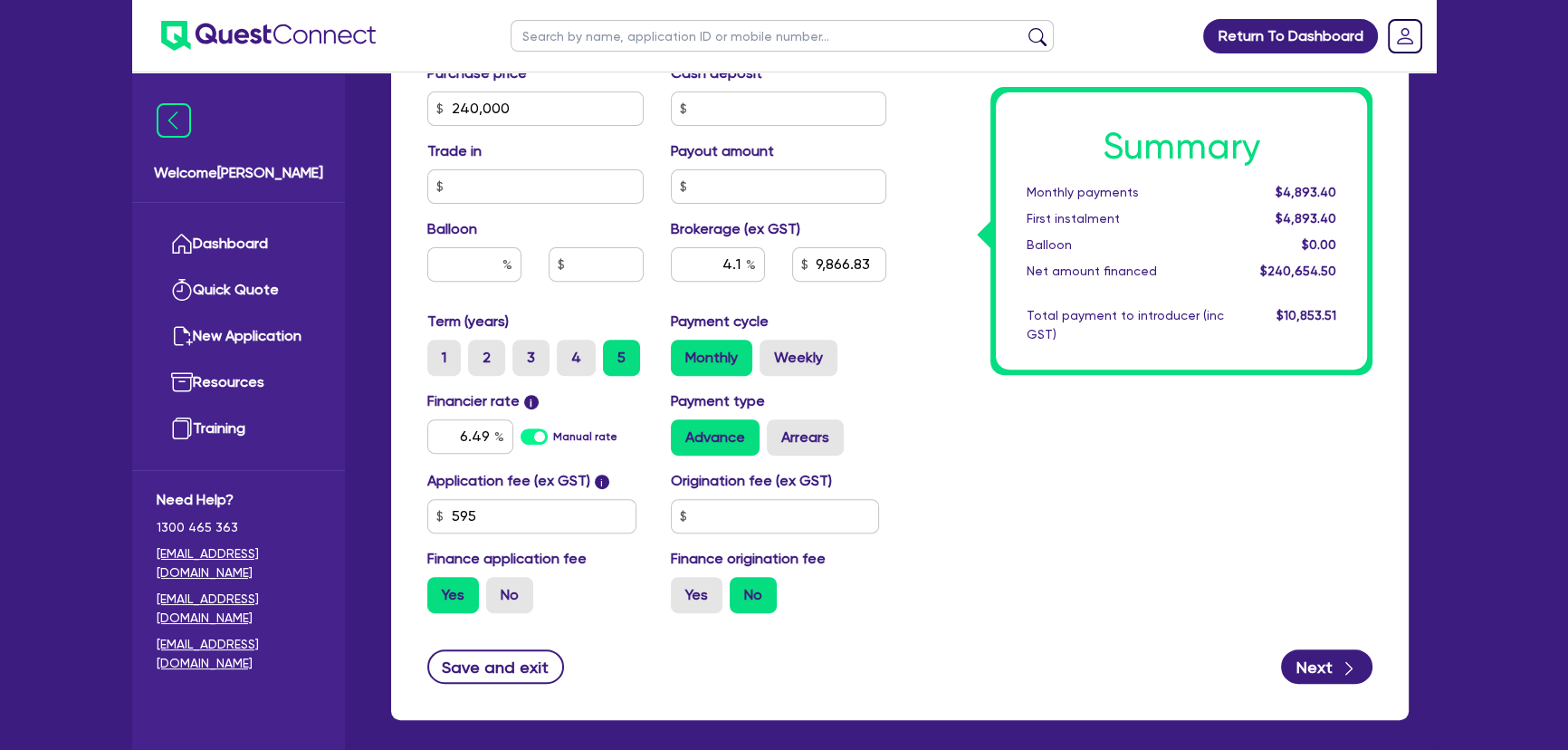
scroll to position [893, 0]
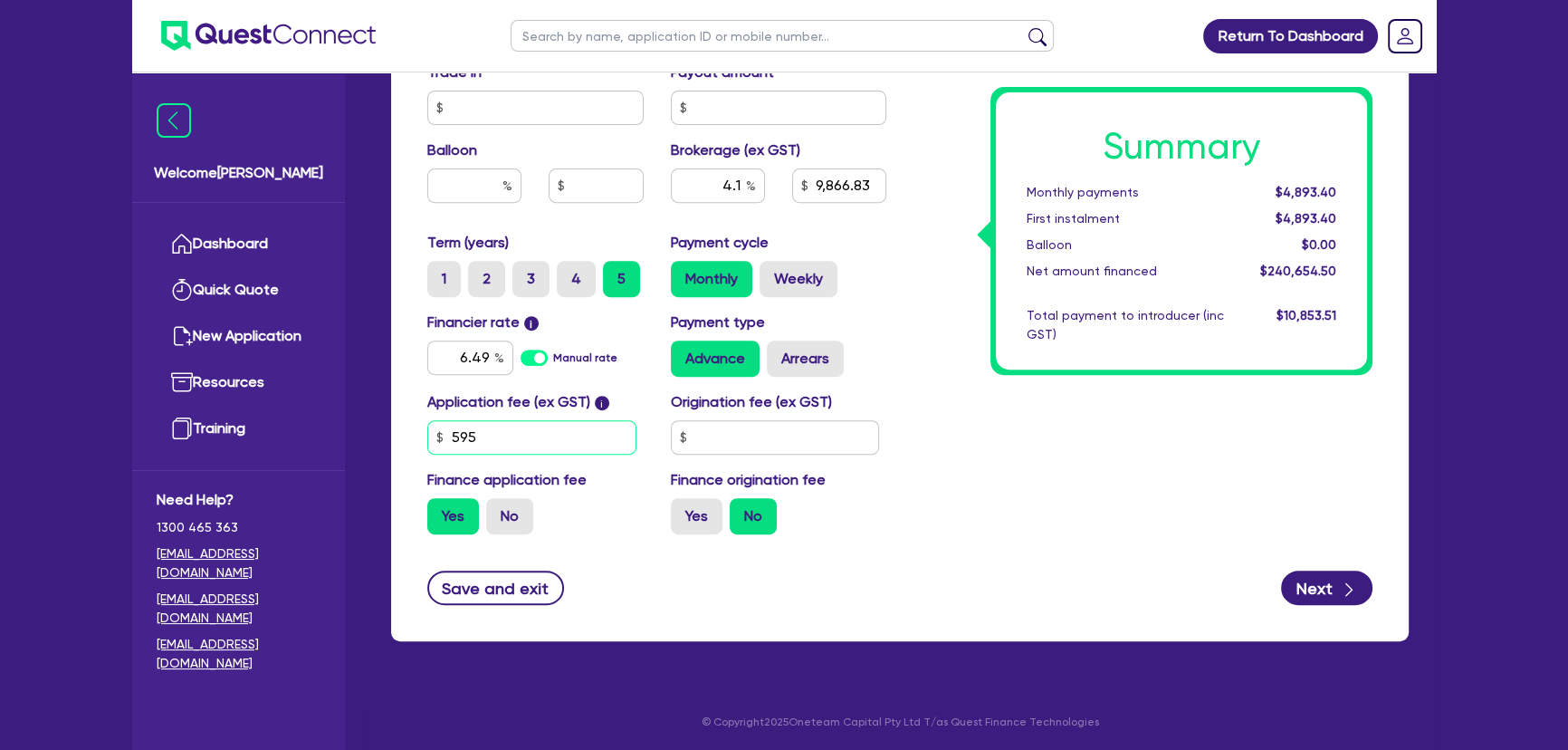
click at [492, 439] on input "595" at bounding box center [532, 437] width 209 height 35
type input "495"
click at [1049, 467] on div "Summary Monthly payments Calculating... First instalment Calculating... Balloon…" at bounding box center [1143, 19] width 486 height 1059
type input "9,862.32"
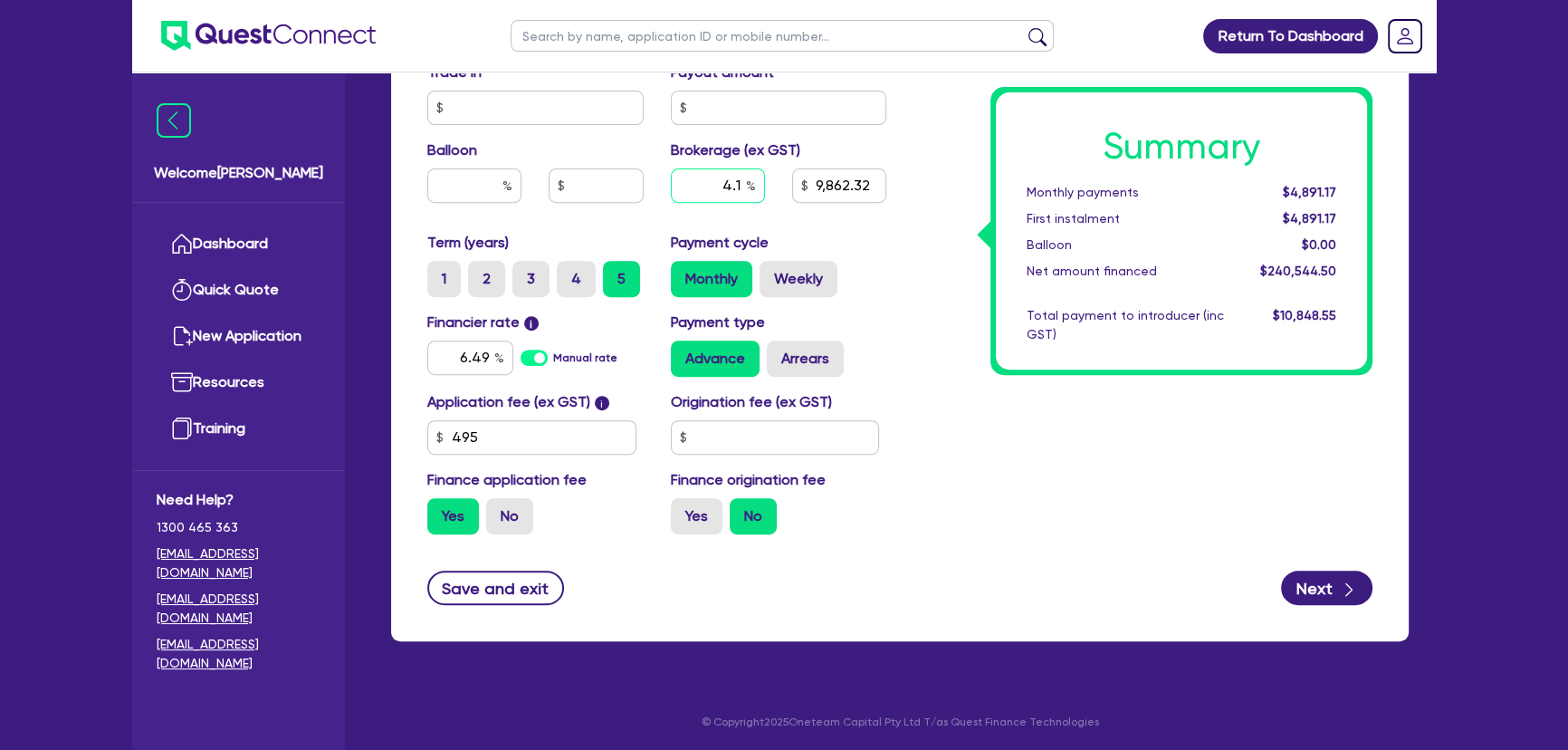
click at [747, 179] on div "4.1" at bounding box center [718, 185] width 95 height 35
type input "4"
click at [1052, 461] on div "Summary Monthly payments $4,891.17 First instalment $4,891.17 Balloon $0.00 Net…" at bounding box center [1143, 19] width 486 height 1059
click at [1317, 580] on button "Next" at bounding box center [1326, 588] width 92 height 35
type input "9,621.78"
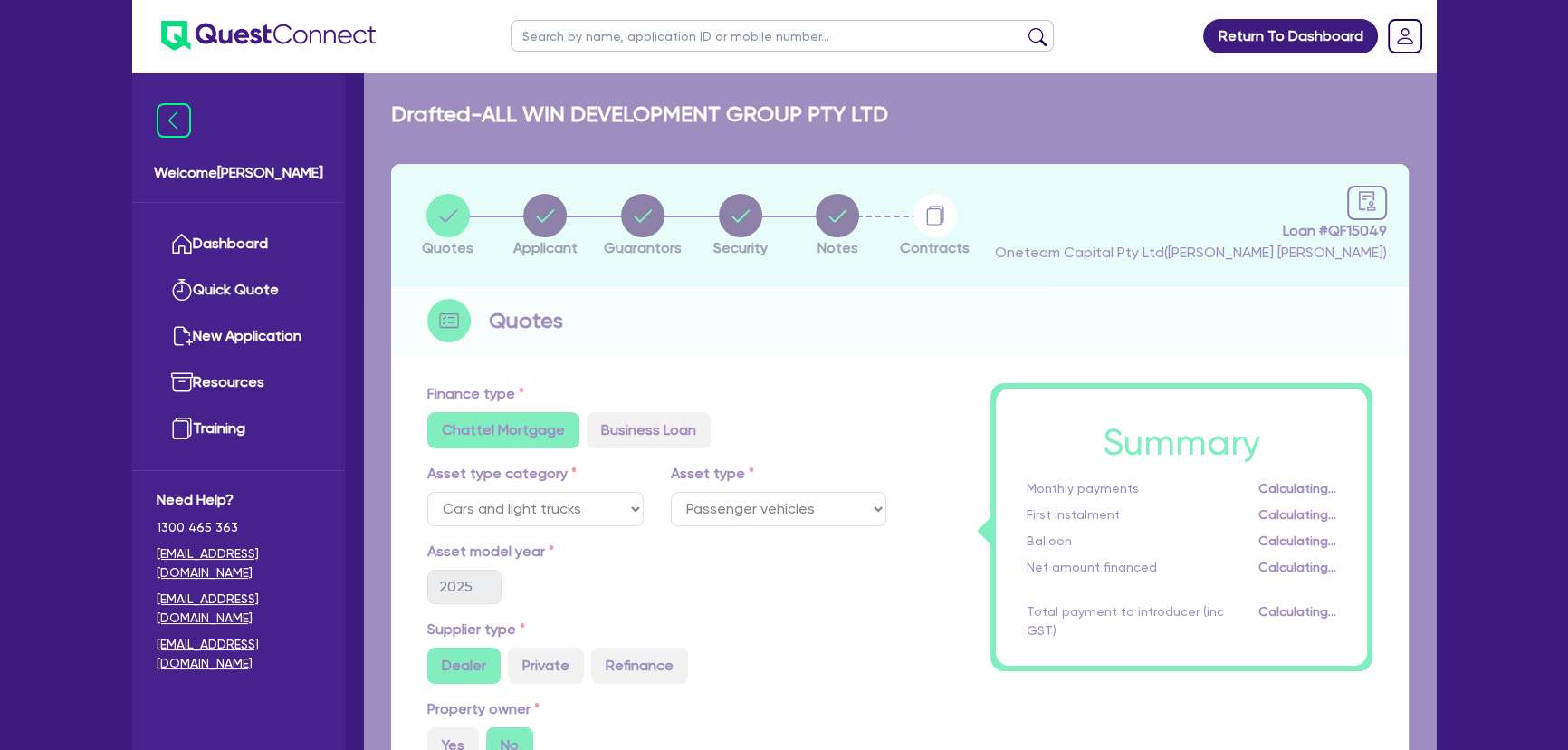
select select "COMPANY"
select select "BUILDING_CONSTRUCTION"
select select "BUSINESSES_LARGE_CONSTRUCTION_PROJECTS"
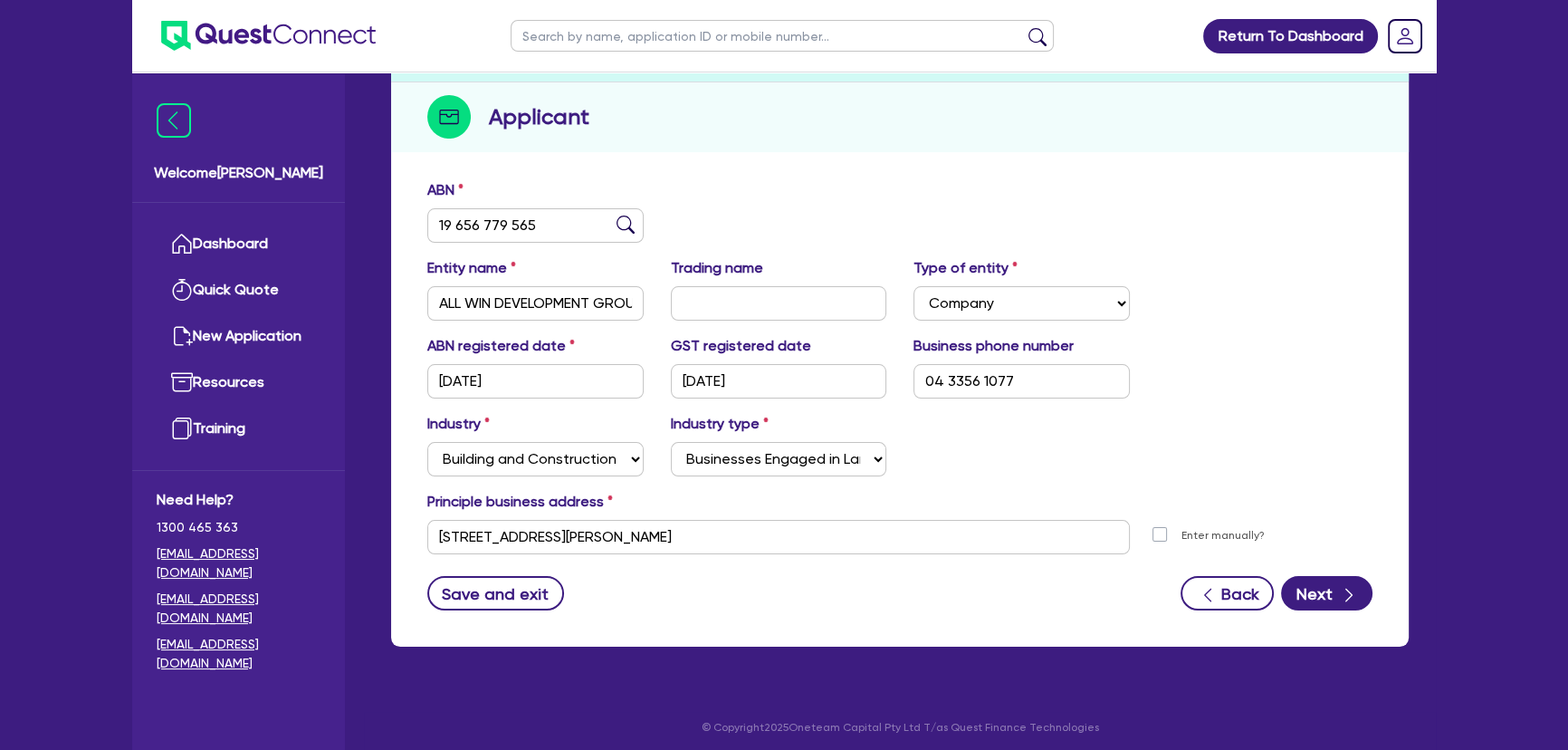
scroll to position [209, 0]
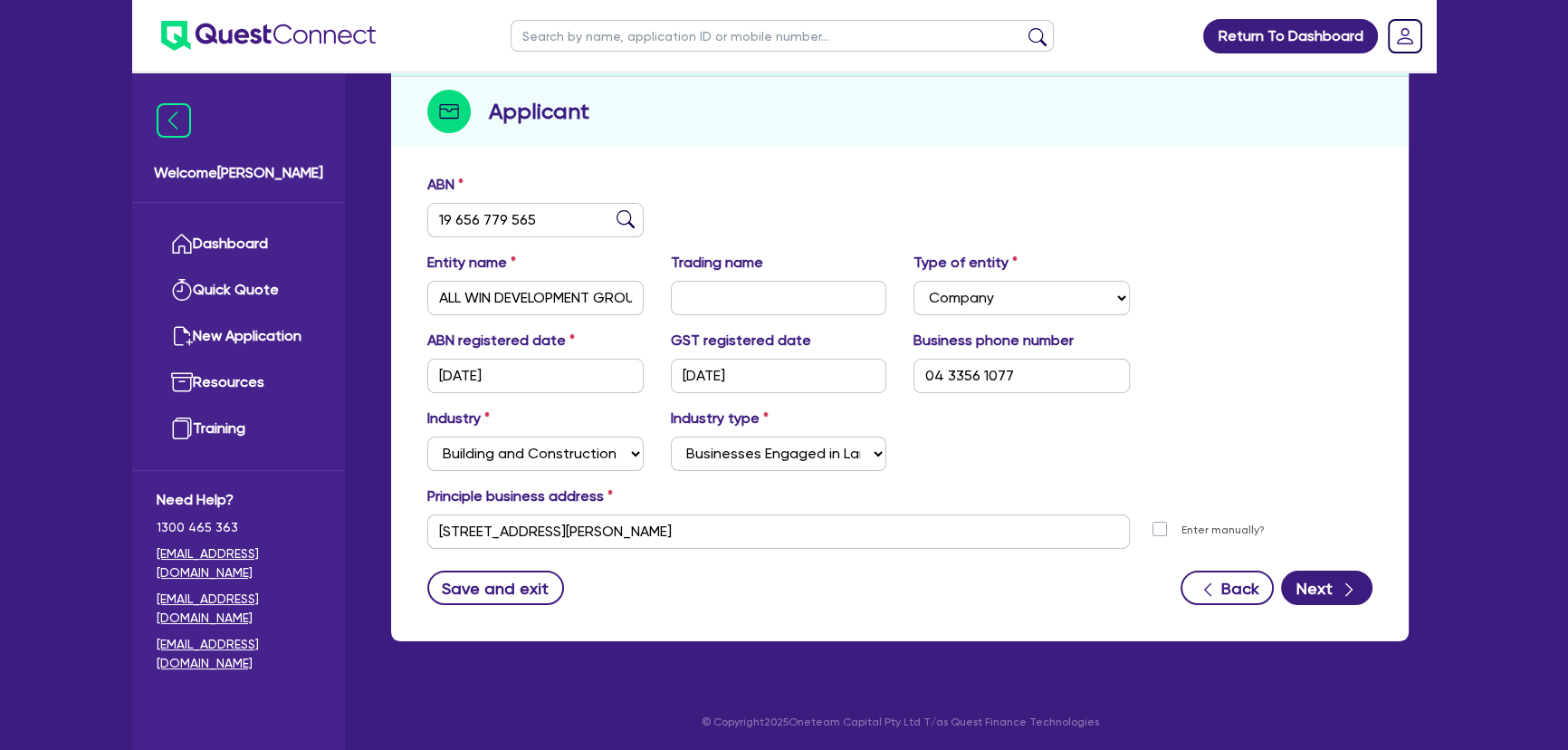
click at [1360, 607] on div "ABN 19 656 779 565 Entity name ALL WIN DEVELOPMENT GROUP PTY LTD Trading name T…" at bounding box center [899, 403] width 1017 height 476
click at [1334, 593] on button "Next" at bounding box center [1326, 588] width 92 height 35
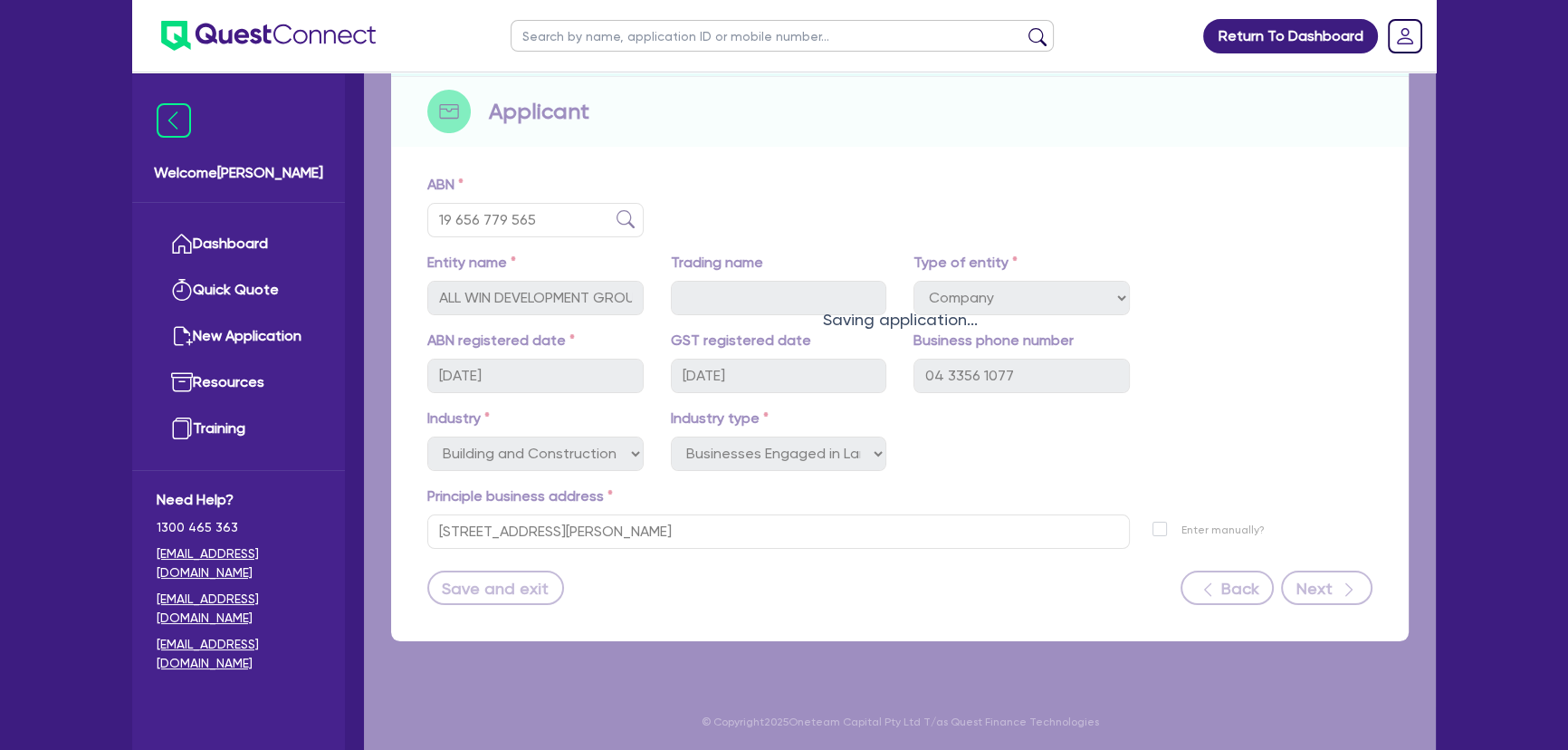
select select "MR"
select select "[GEOGRAPHIC_DATA]"
select select "SINGLE"
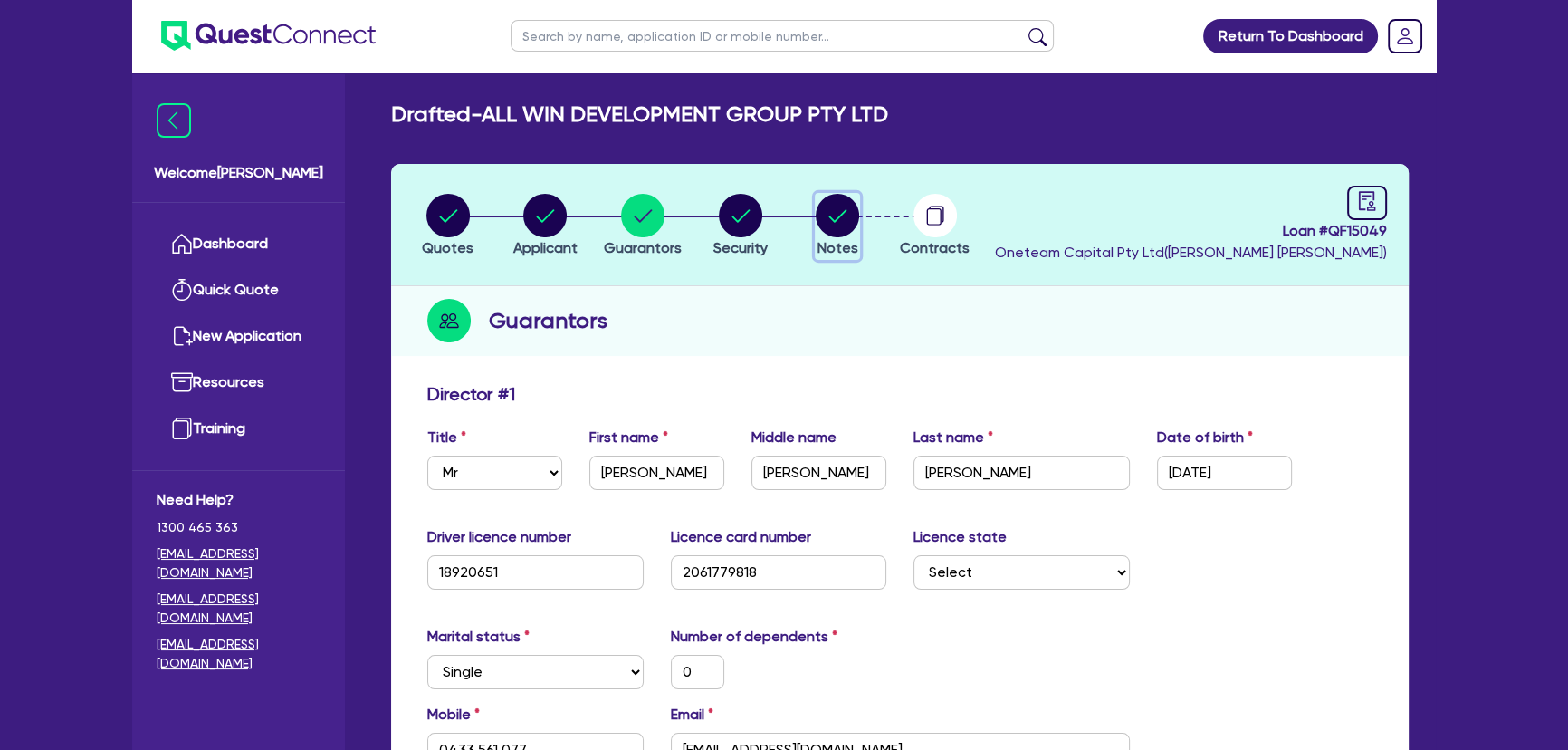
click at [842, 201] on circle "button" at bounding box center [837, 215] width 43 height 43
select select "Quest Finance - Own Book"
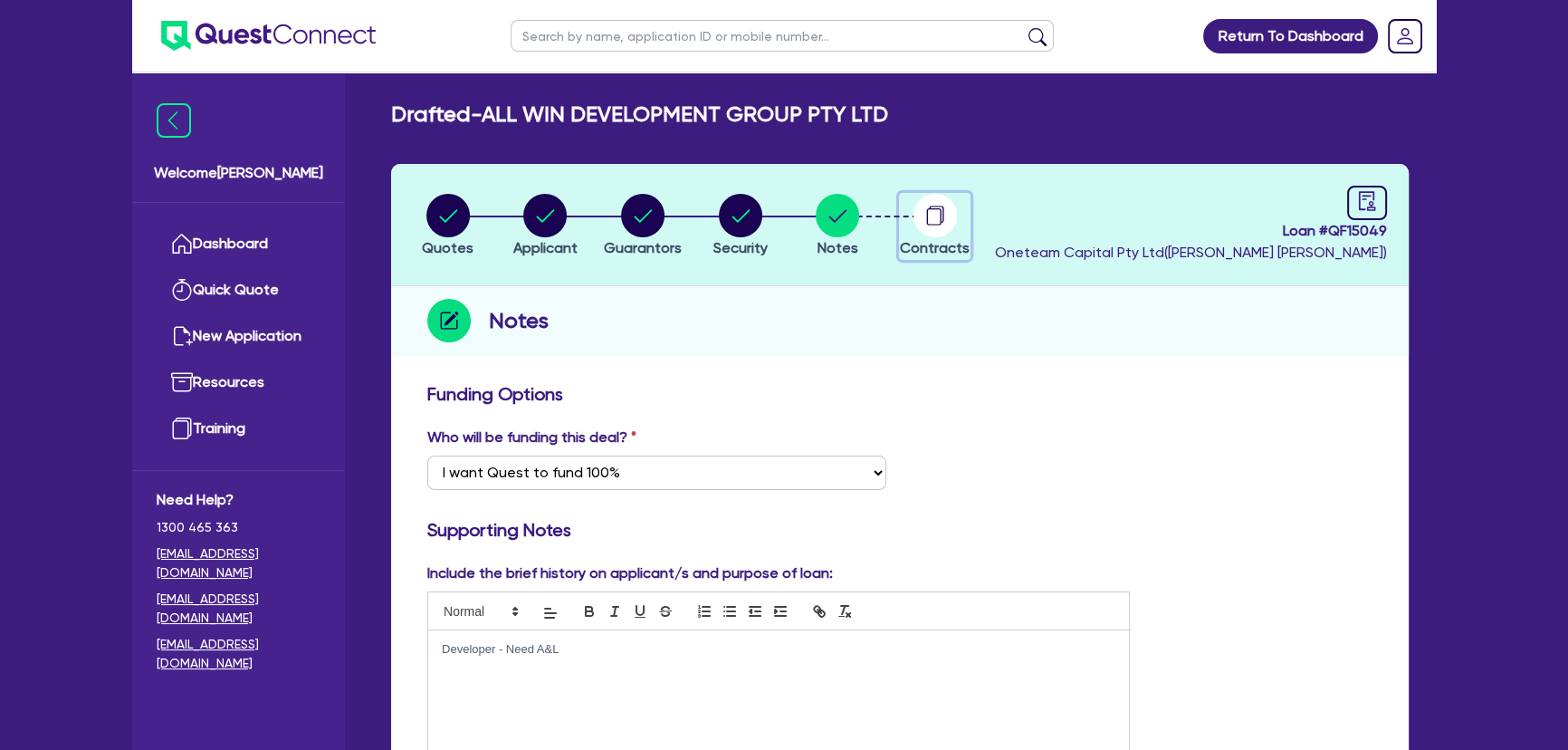
click at [942, 204] on circle "button" at bounding box center [935, 215] width 43 height 43
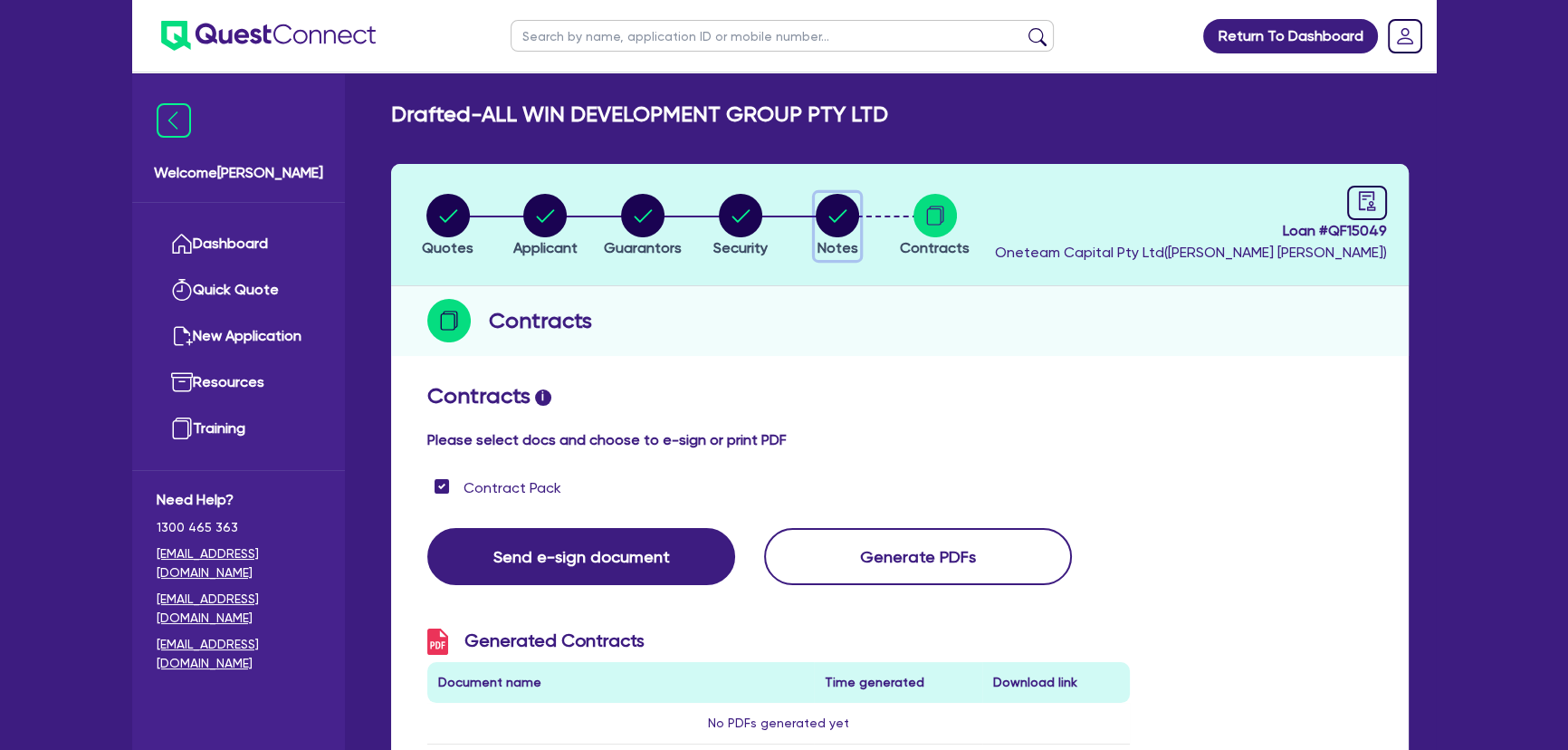
click at [815, 212] on icon "button" at bounding box center [837, 215] width 43 height 43
select select "Quest Finance - Own Book"
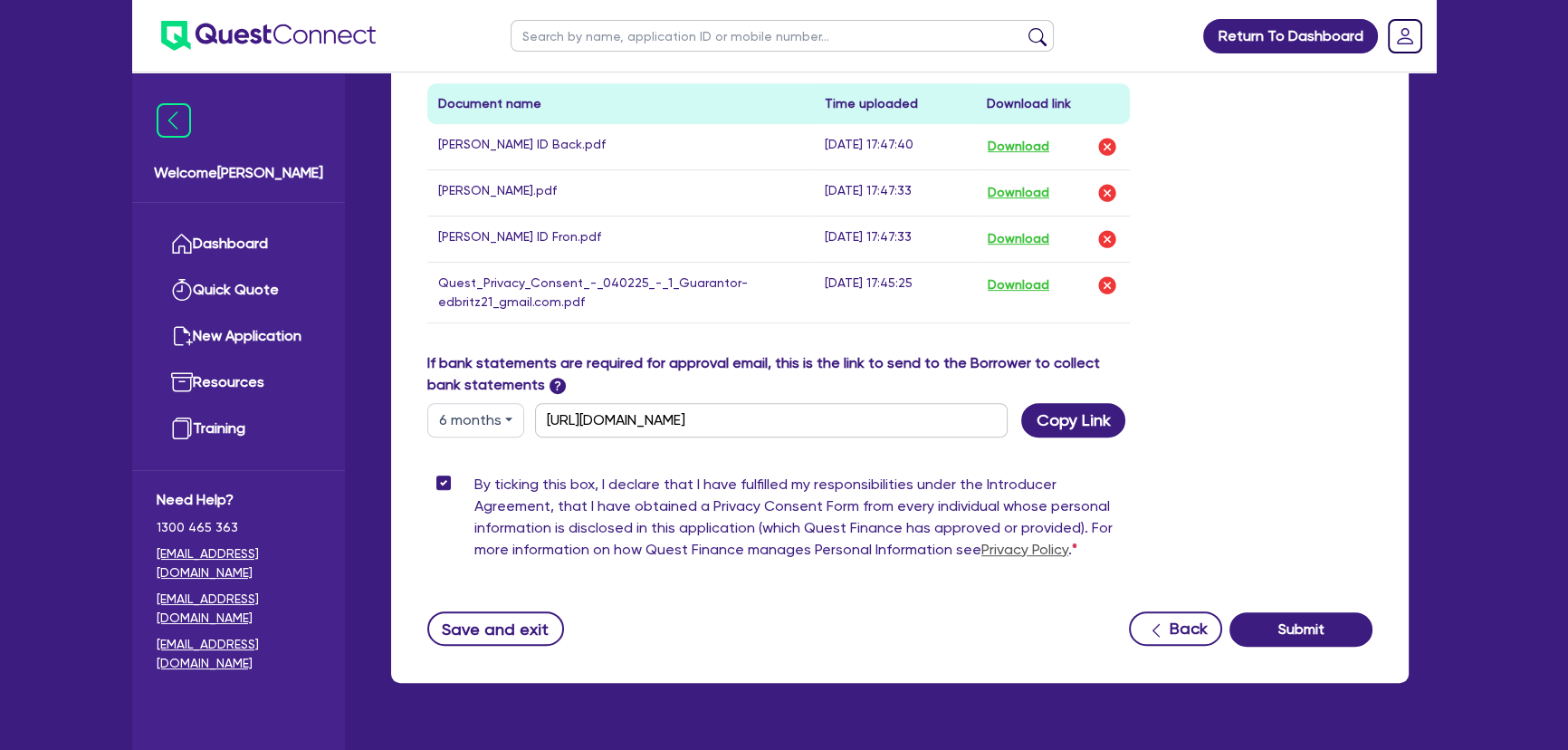
scroll to position [1036, 0]
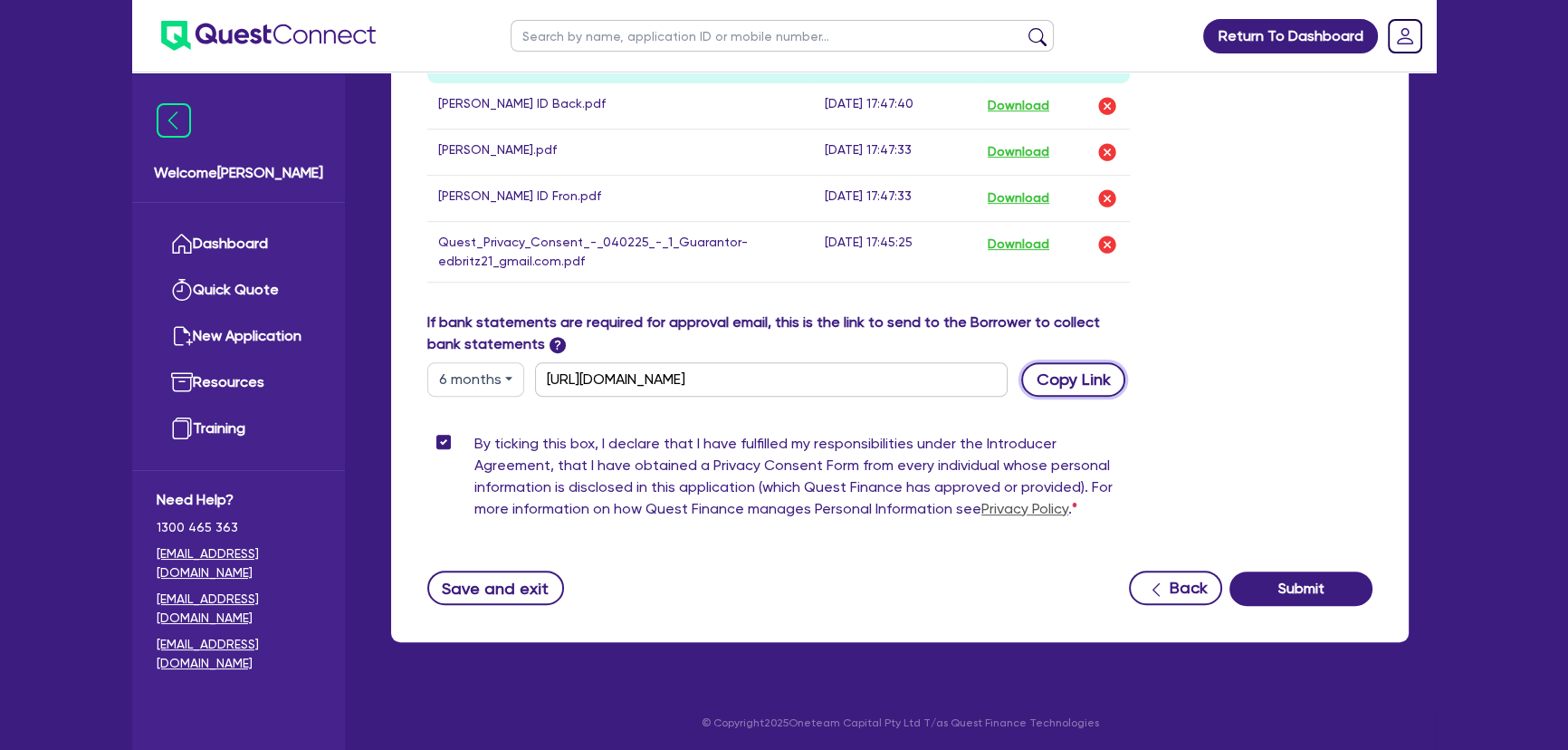
click at [1077, 372] on button "Copy Link" at bounding box center [1073, 379] width 104 height 35
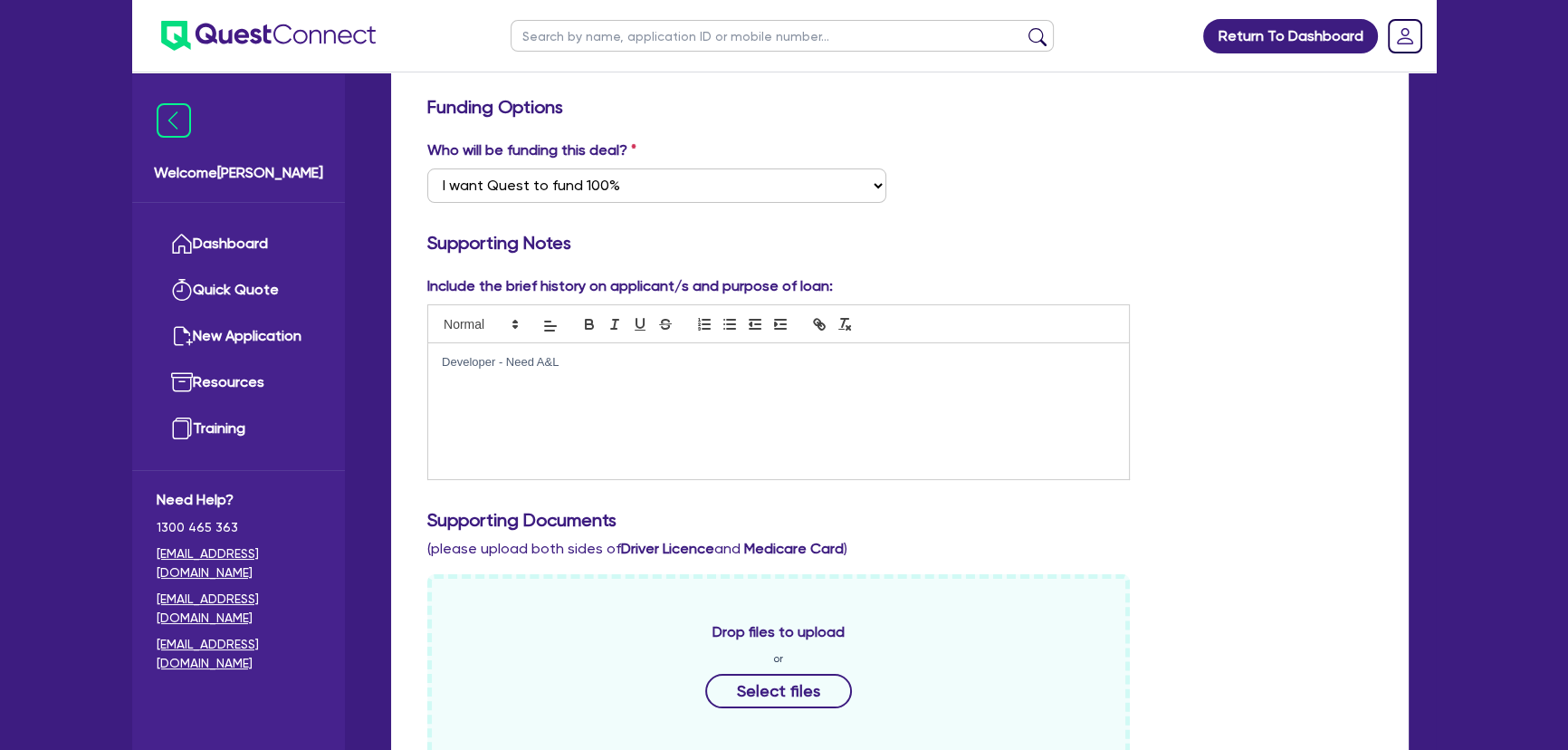
scroll to position [411, 0]
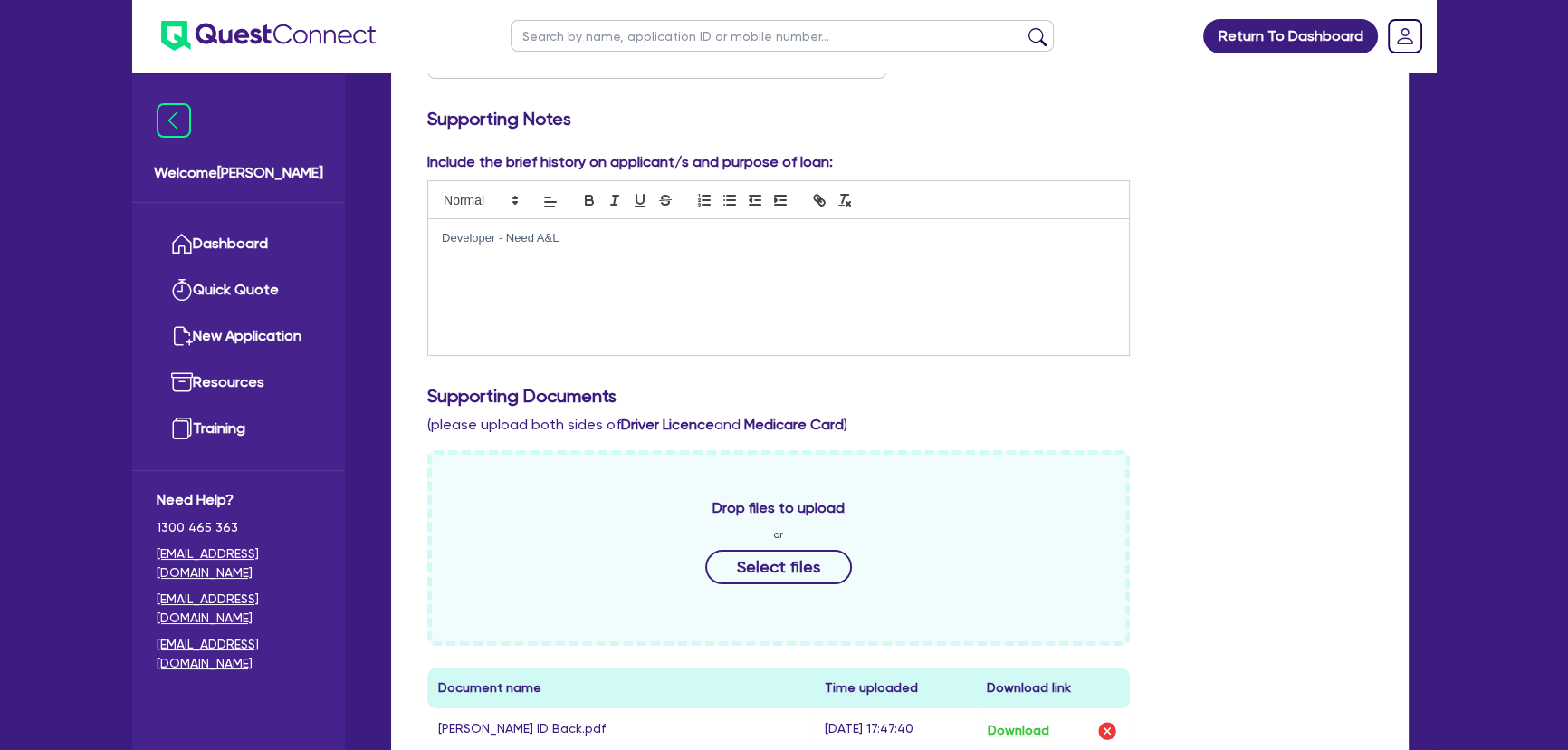
click at [618, 308] on div "Developer - Need A&L" at bounding box center [779, 287] width 701 height 136
click at [442, 236] on p "Developer - Need A&L" at bounding box center [779, 237] width 674 height 16
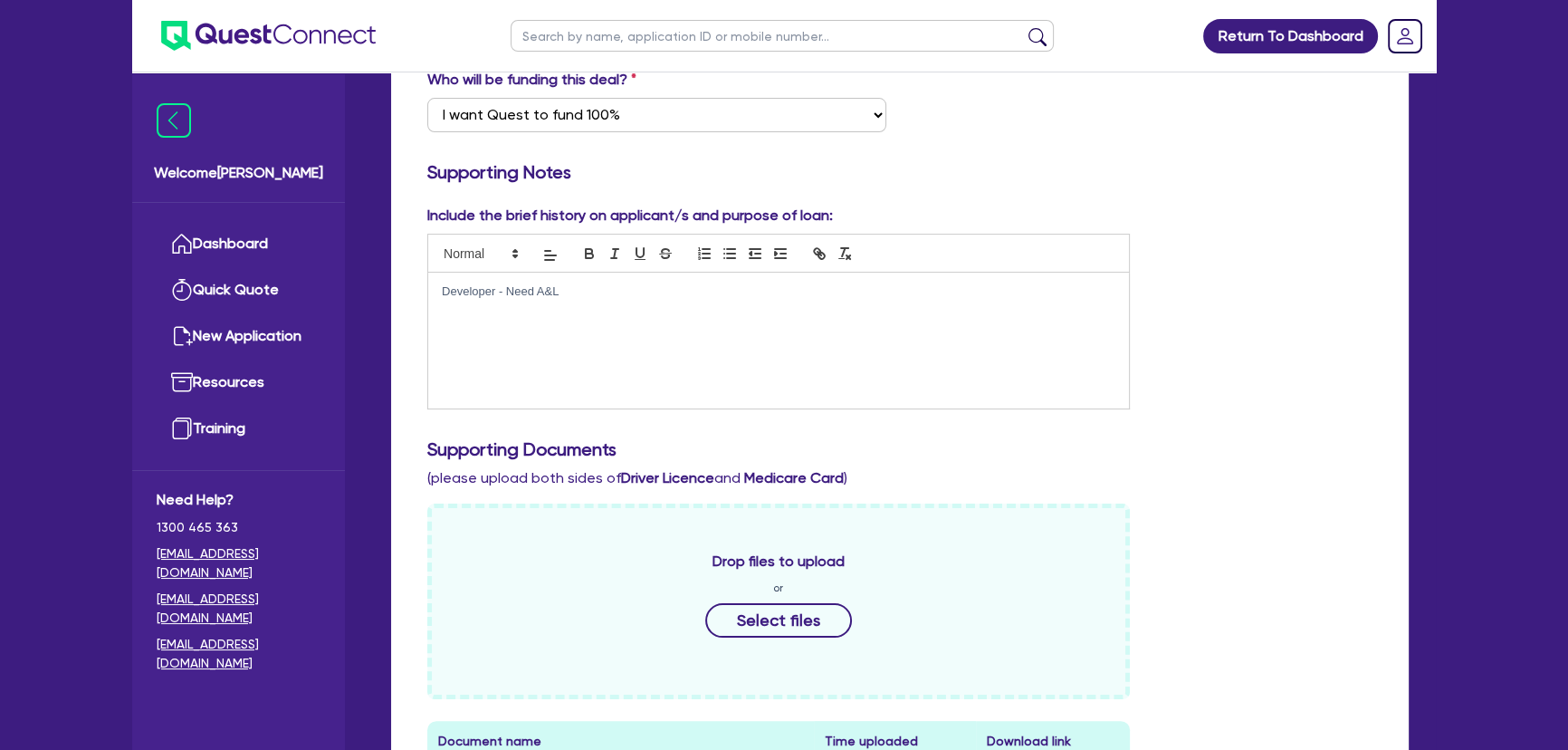
scroll to position [0, 0]
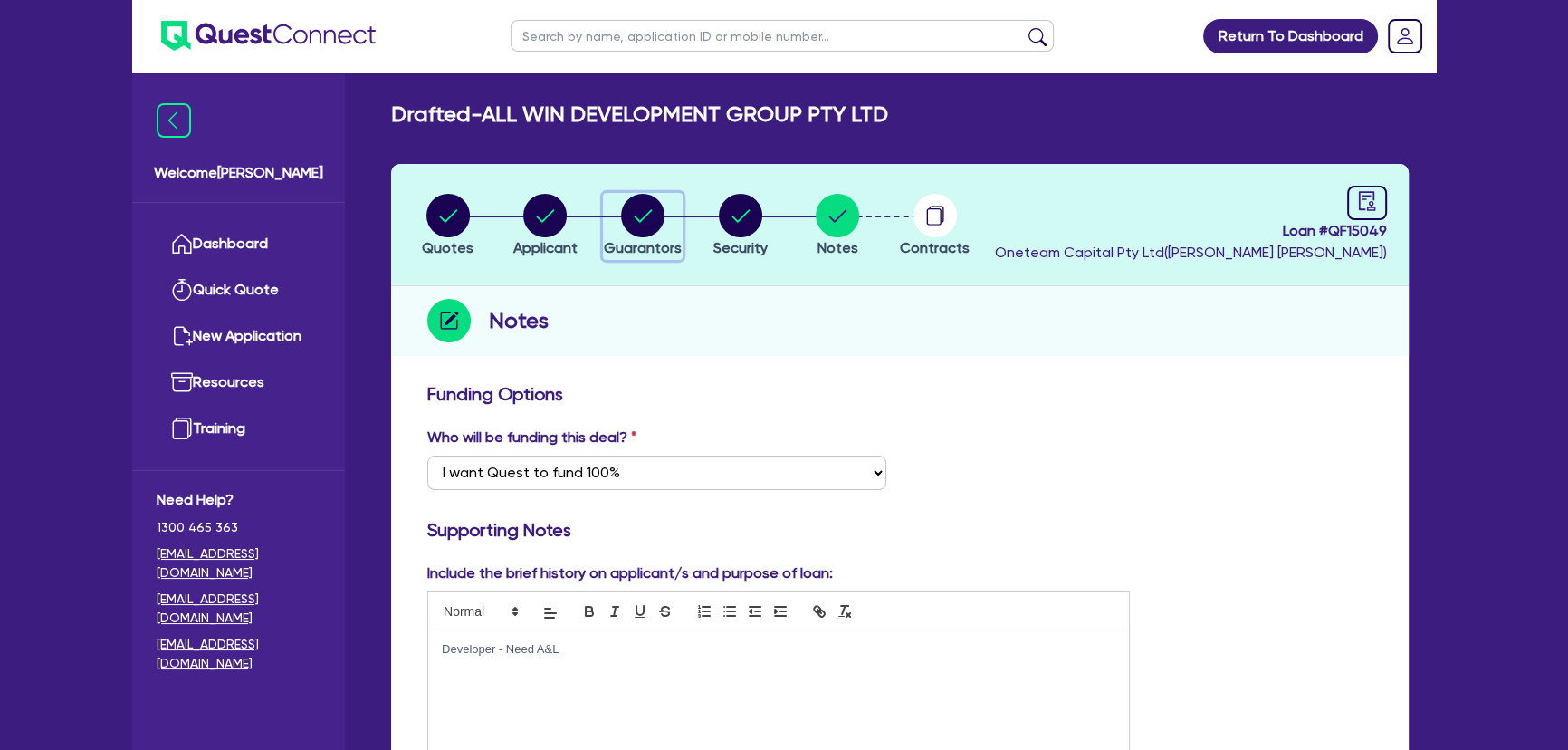
click at [670, 227] on div "button" at bounding box center [643, 215] width 78 height 43
select select "MR"
select select "[GEOGRAPHIC_DATA]"
select select "SINGLE"
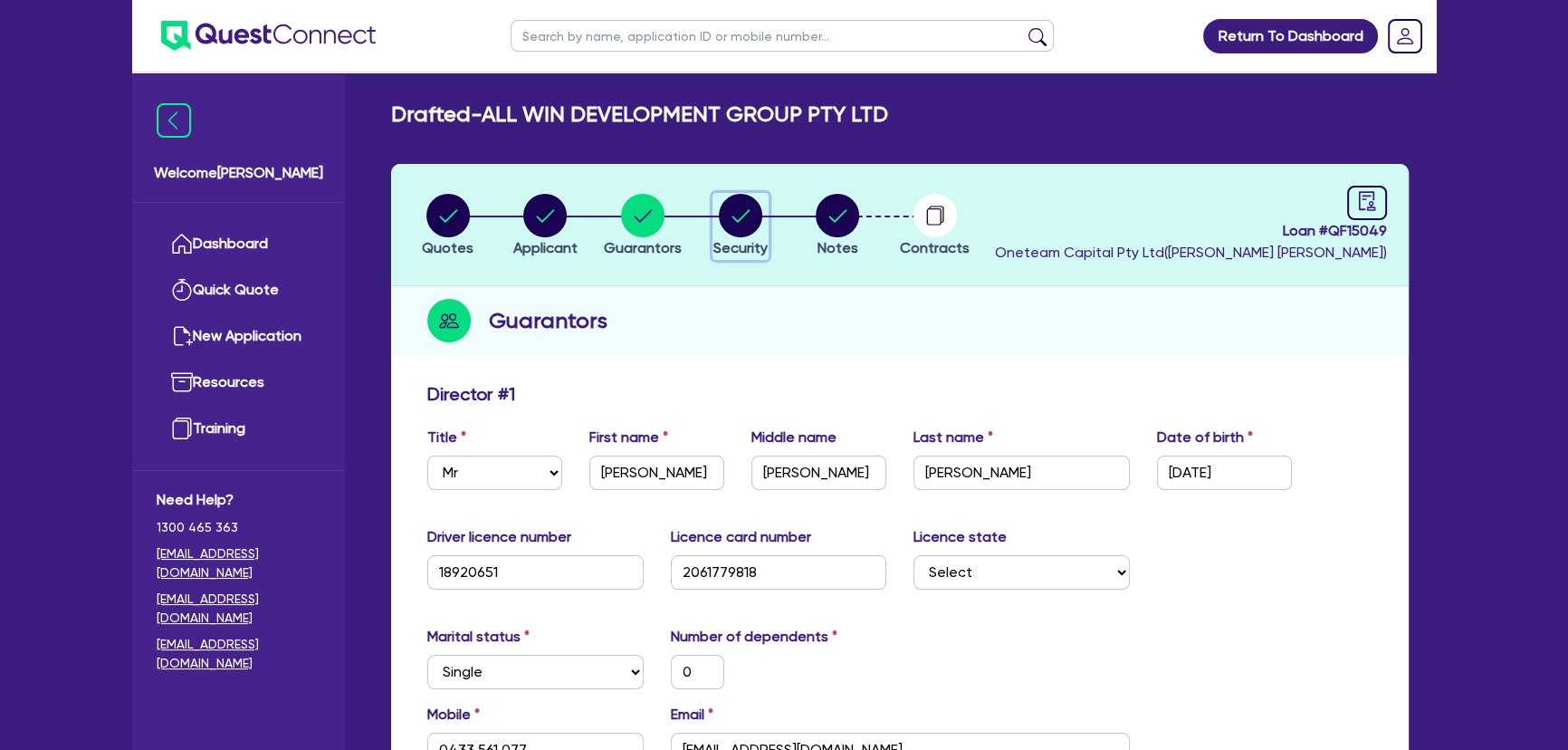
click at [726, 227] on circle "button" at bounding box center [740, 215] width 43 height 43
select select "CARS_AND_LIGHT_TRUCKS"
select select "PASSENGER_VEHICLES"
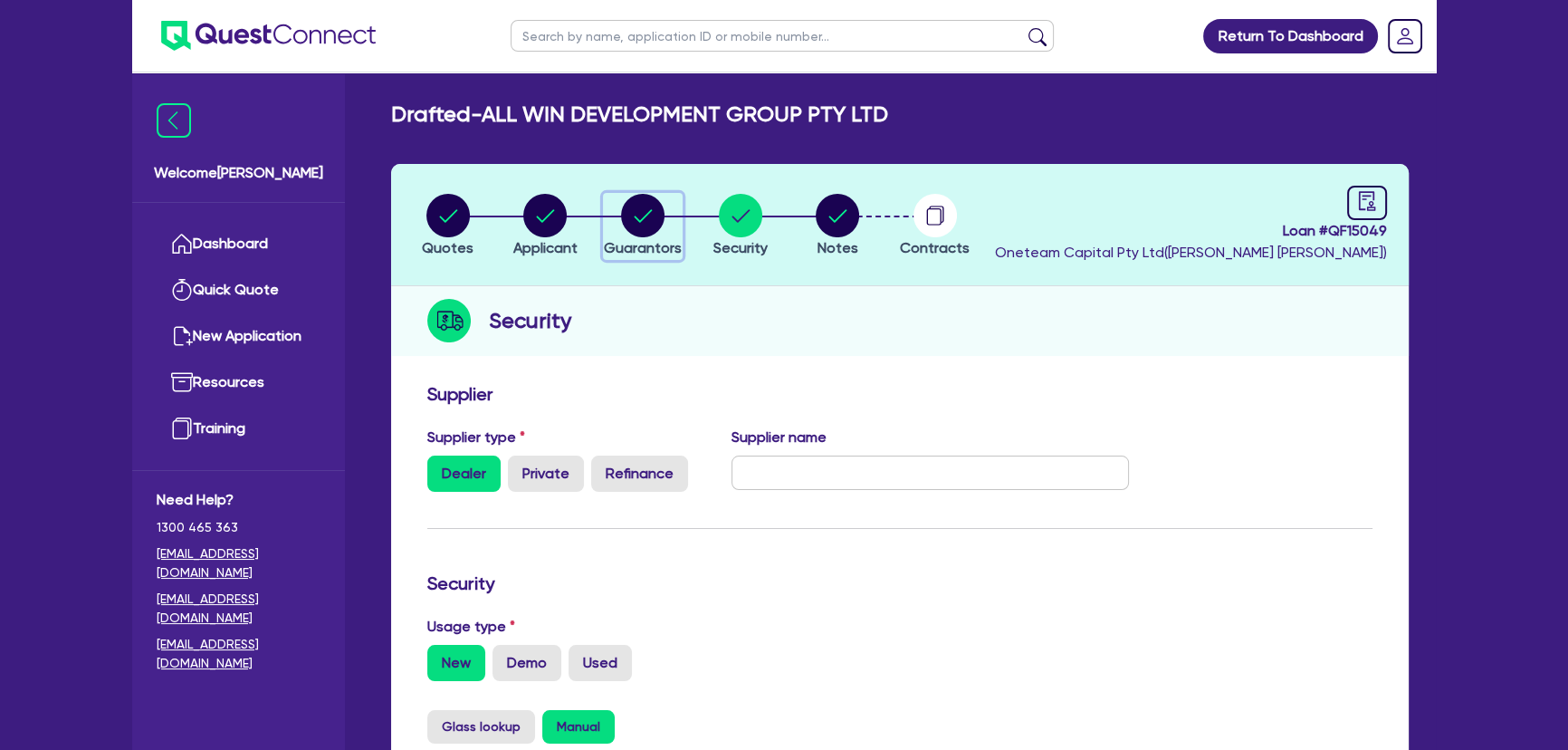
click at [625, 198] on icon "button" at bounding box center [643, 215] width 43 height 43
select select "MR"
select select "[GEOGRAPHIC_DATA]"
select select "SINGLE"
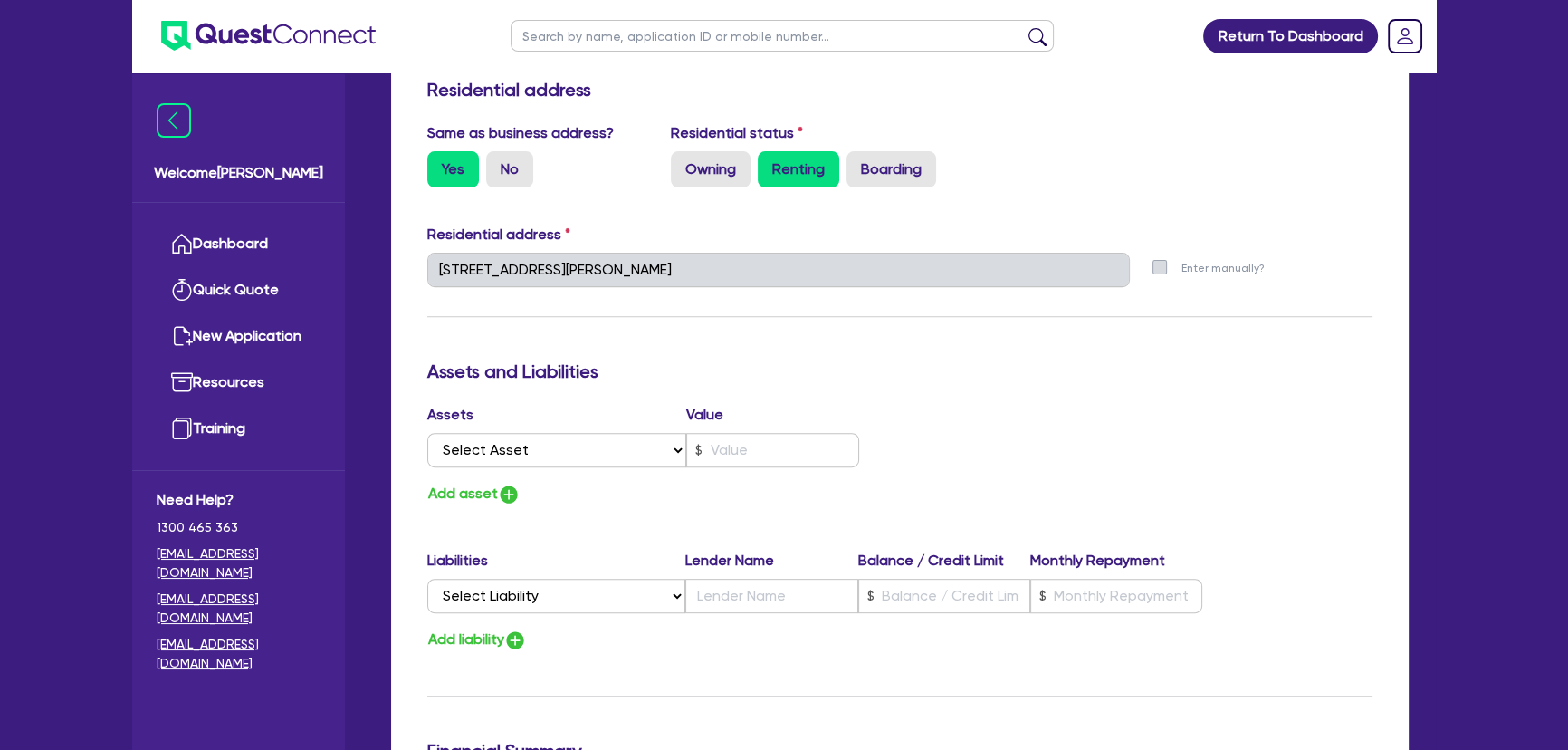
scroll to position [823, 0]
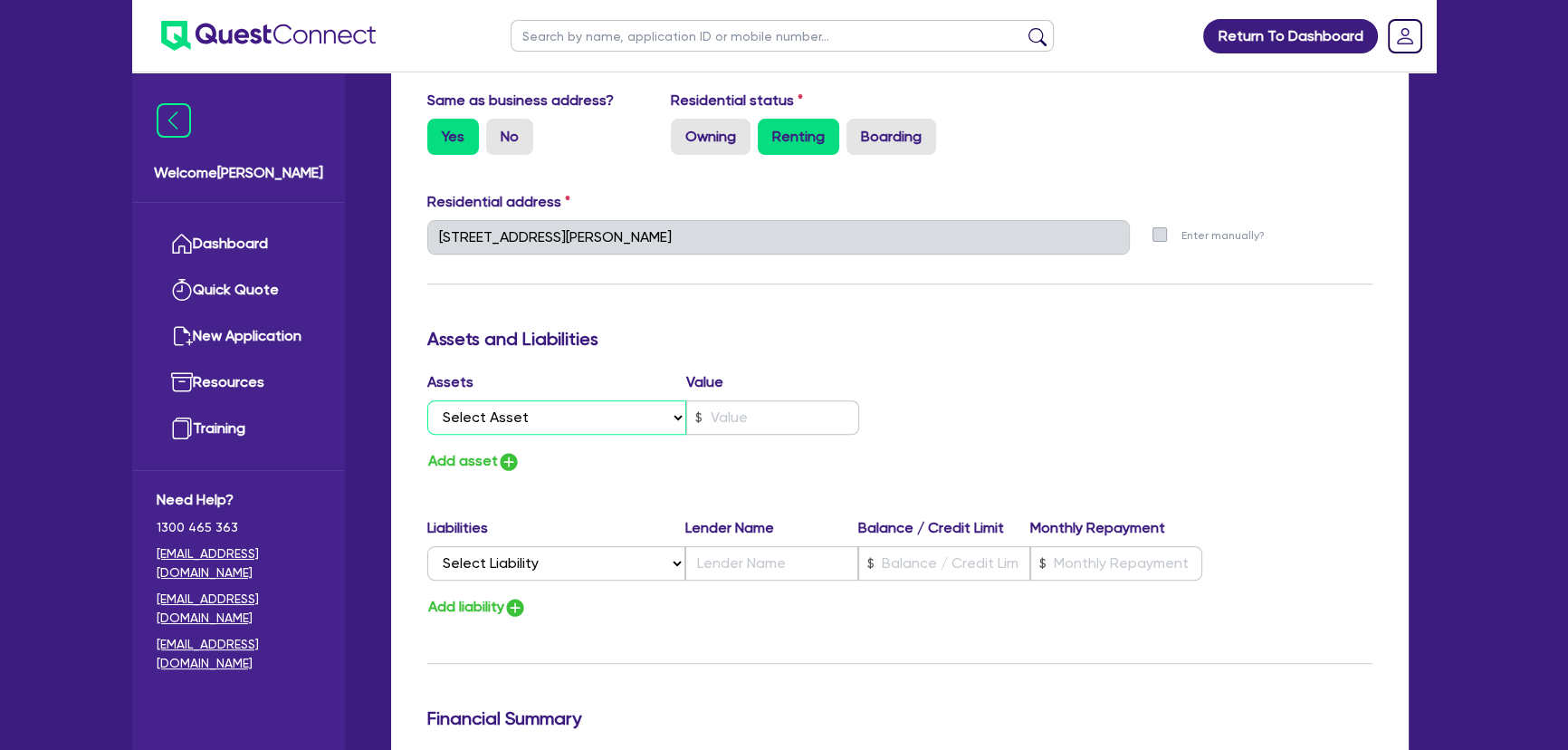
click at [642, 412] on select "Select Asset Cash Property Investment property Vehicle Truck Trailer Equipment …" at bounding box center [557, 418] width 259 height 35
select select "PROPERTY"
click at [427, 401] on select "Select Asset Cash Property Investment property Vehicle Truck Trailer Equipment …" at bounding box center [557, 418] width 259 height 35
type input "0"
type input "0433 561 077"
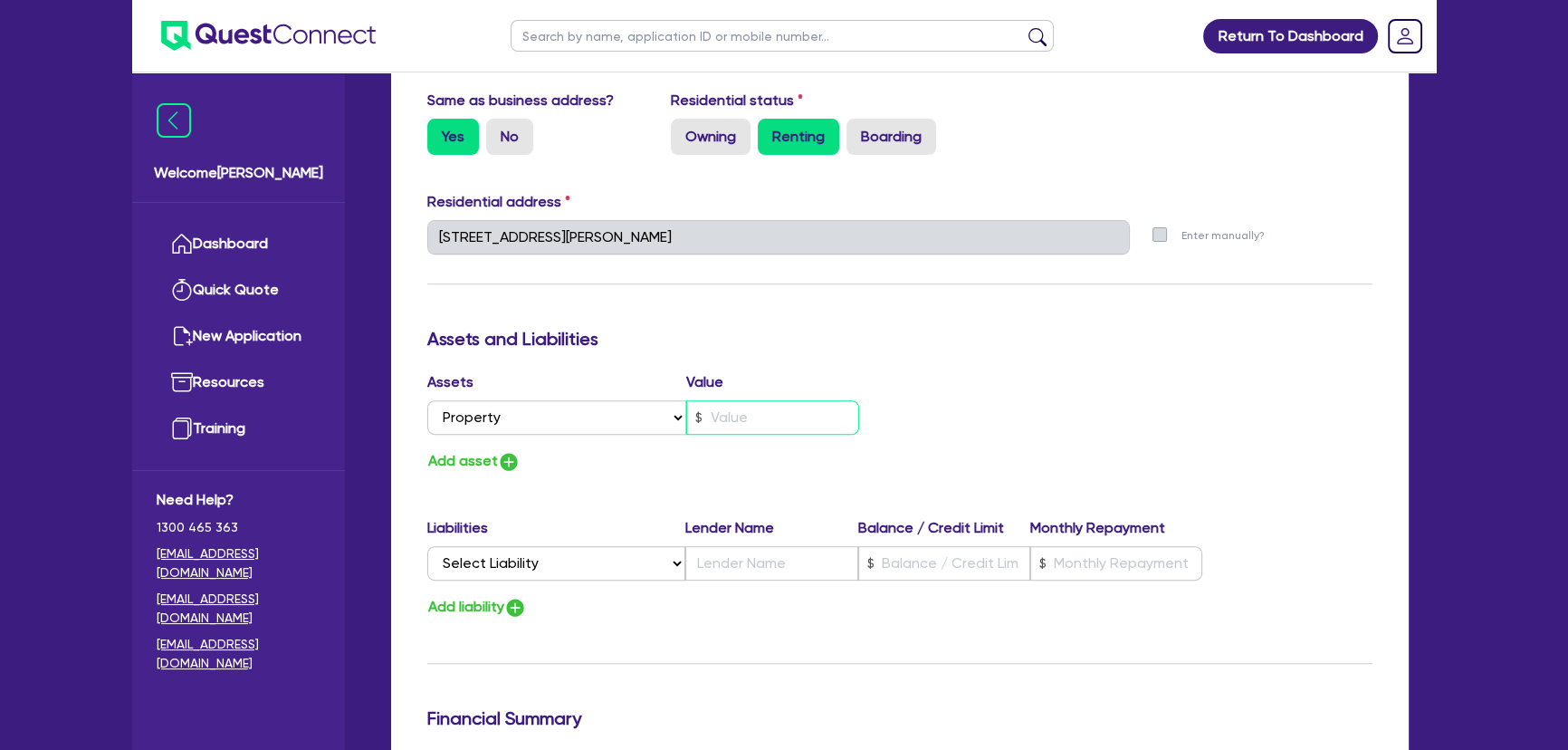
click at [715, 410] on input "text" at bounding box center [772, 418] width 173 height 35
type input "0"
type input "0433 561 077"
type input "6"
type input "0"
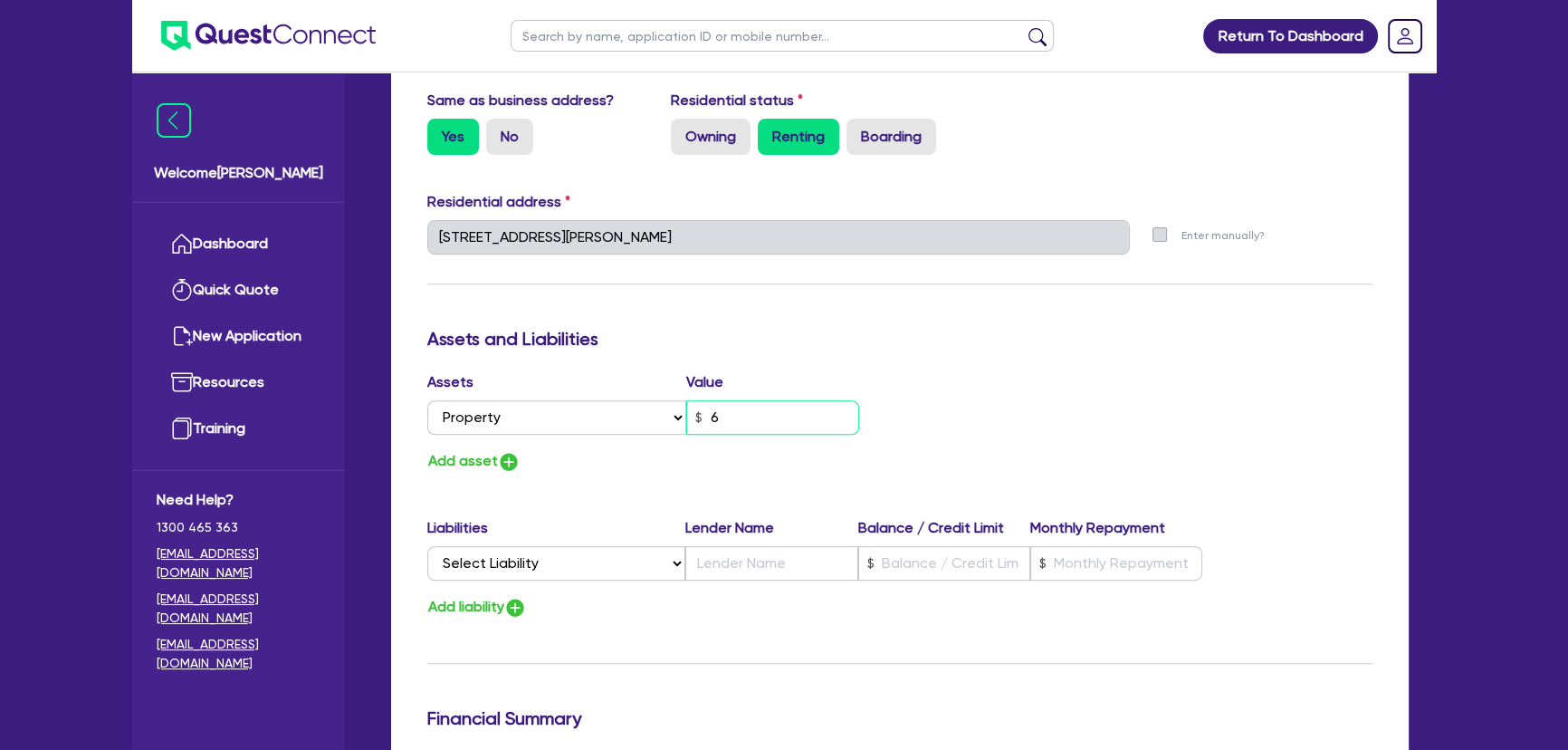
type input "0433 561 077"
type input "65"
type input "0"
type input "0433 561 077"
type input "650"
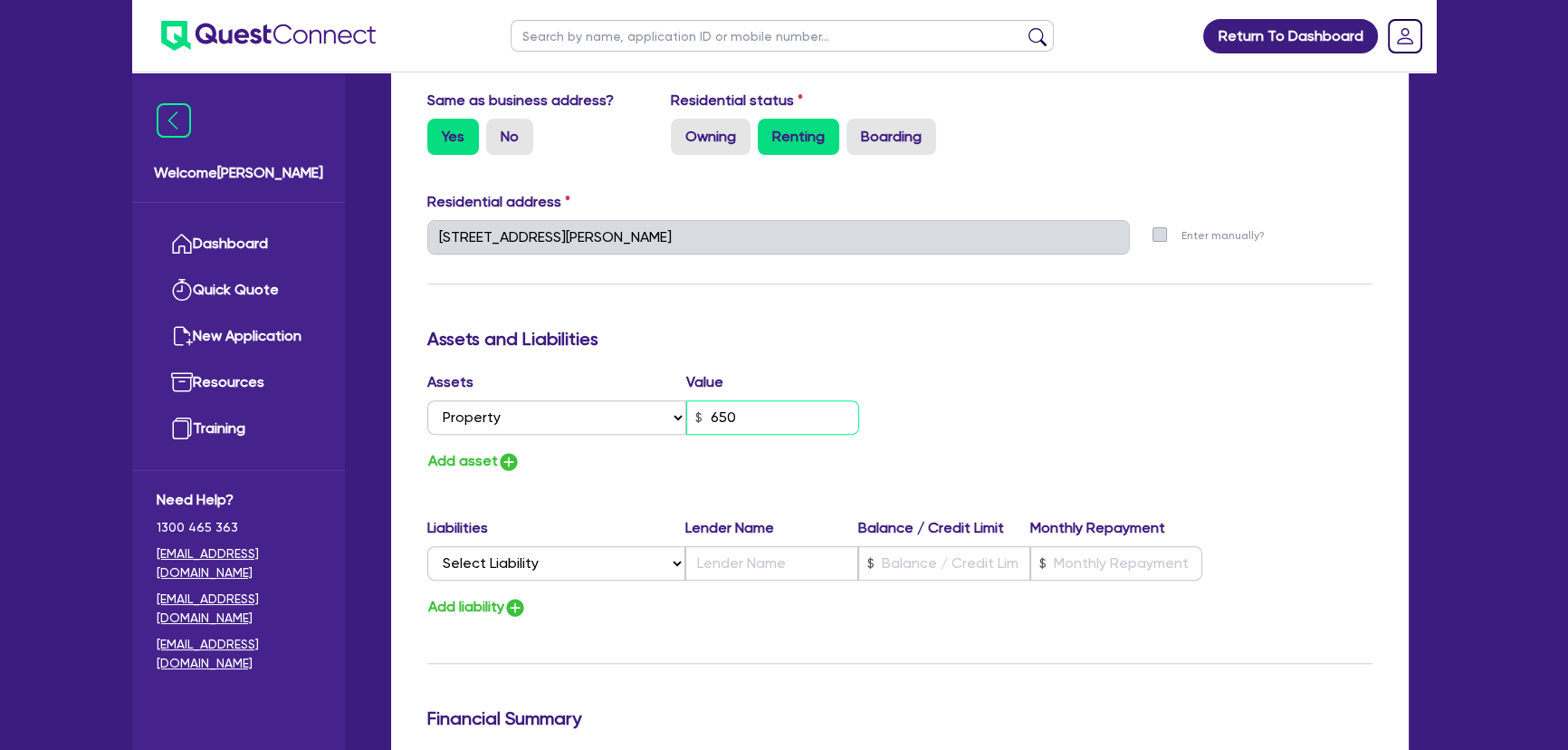
type input "0"
type input "0433 561 077"
type input "6,500"
type input "0"
type input "0433 561 077"
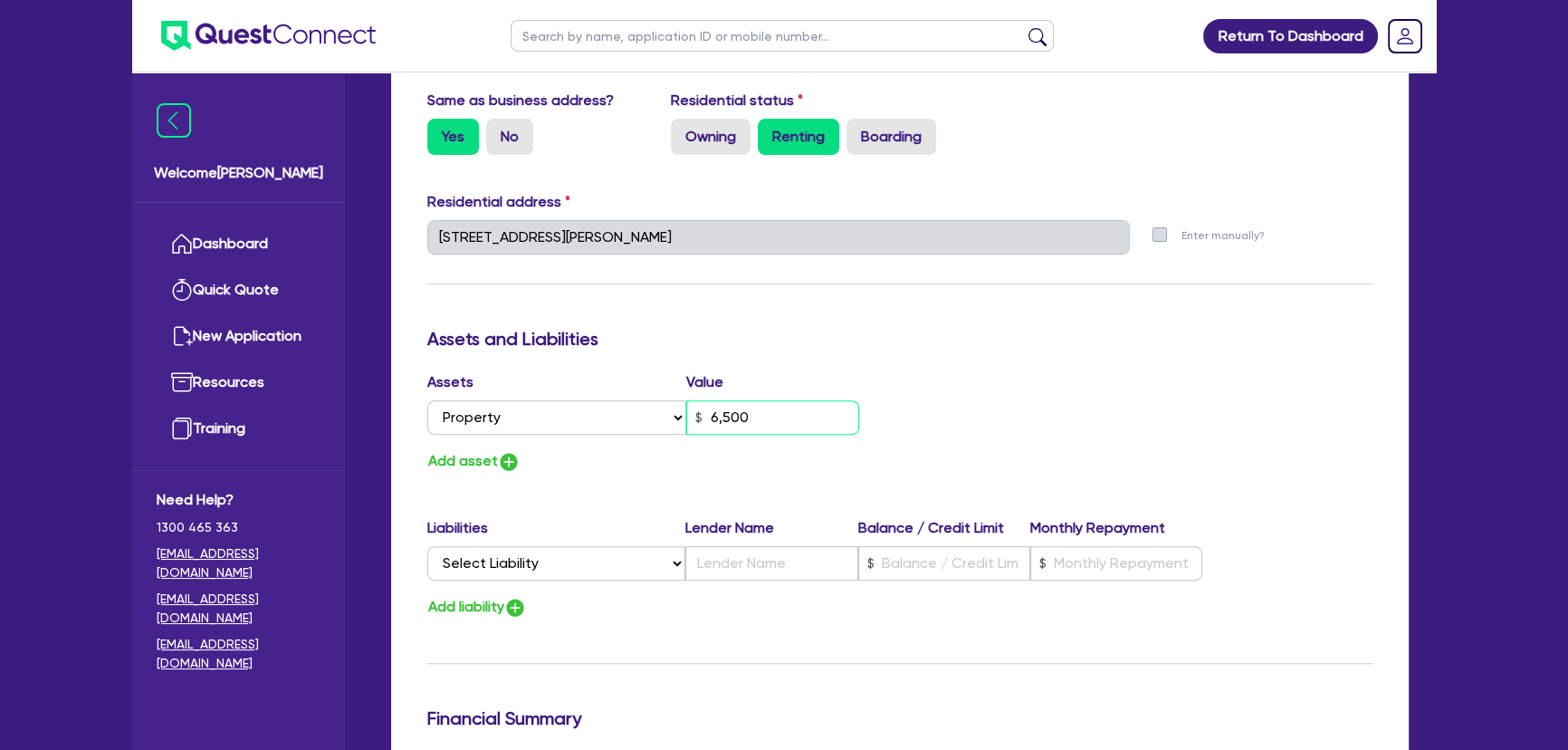
type input "65,000"
type input "0"
type input "0433 561 077"
type input "650,000"
type input "0"
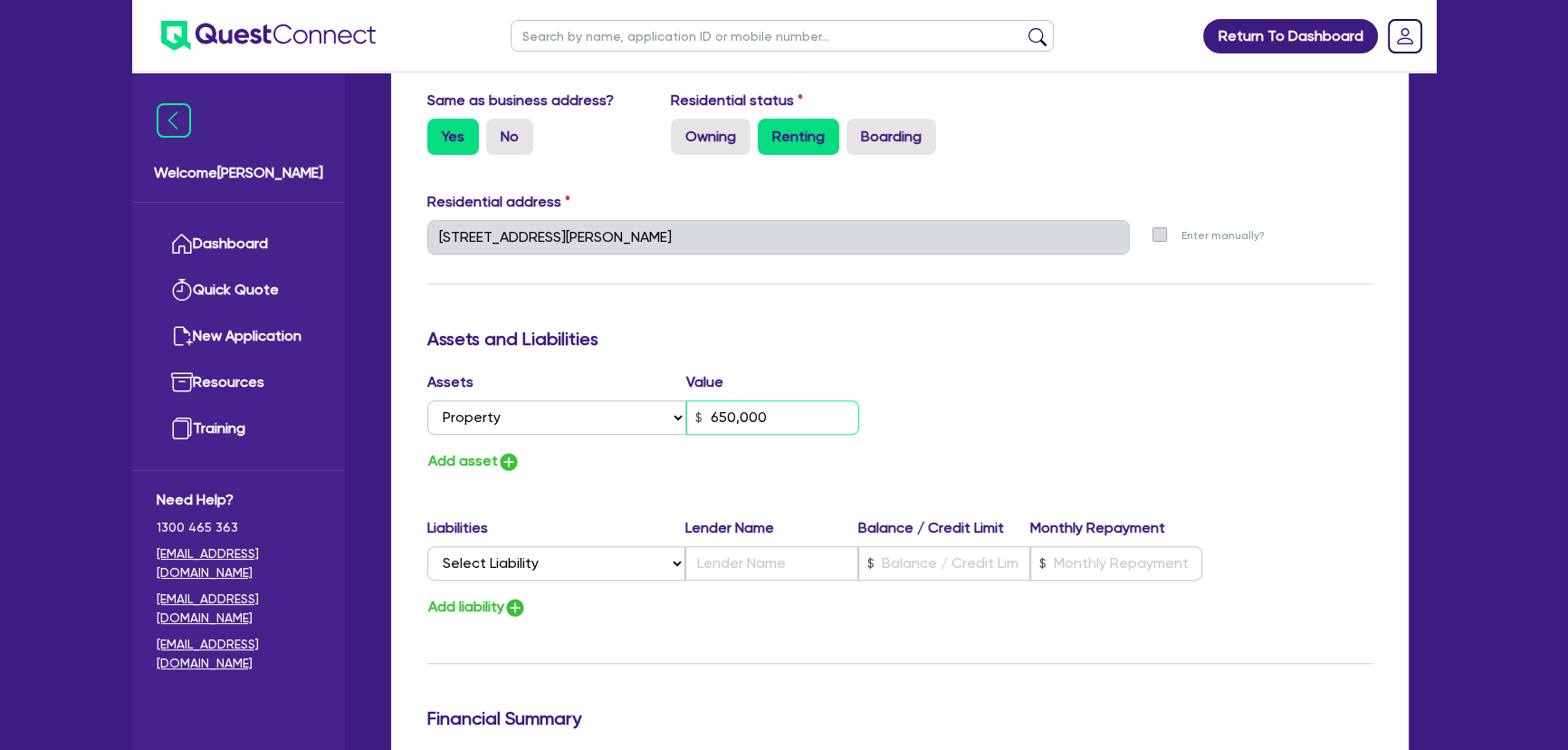
type input "0433 561 077"
type input "6,500,000"
click at [496, 466] on button "Add asset" at bounding box center [474, 460] width 94 height 24
type input "0"
type input "0433 561 077"
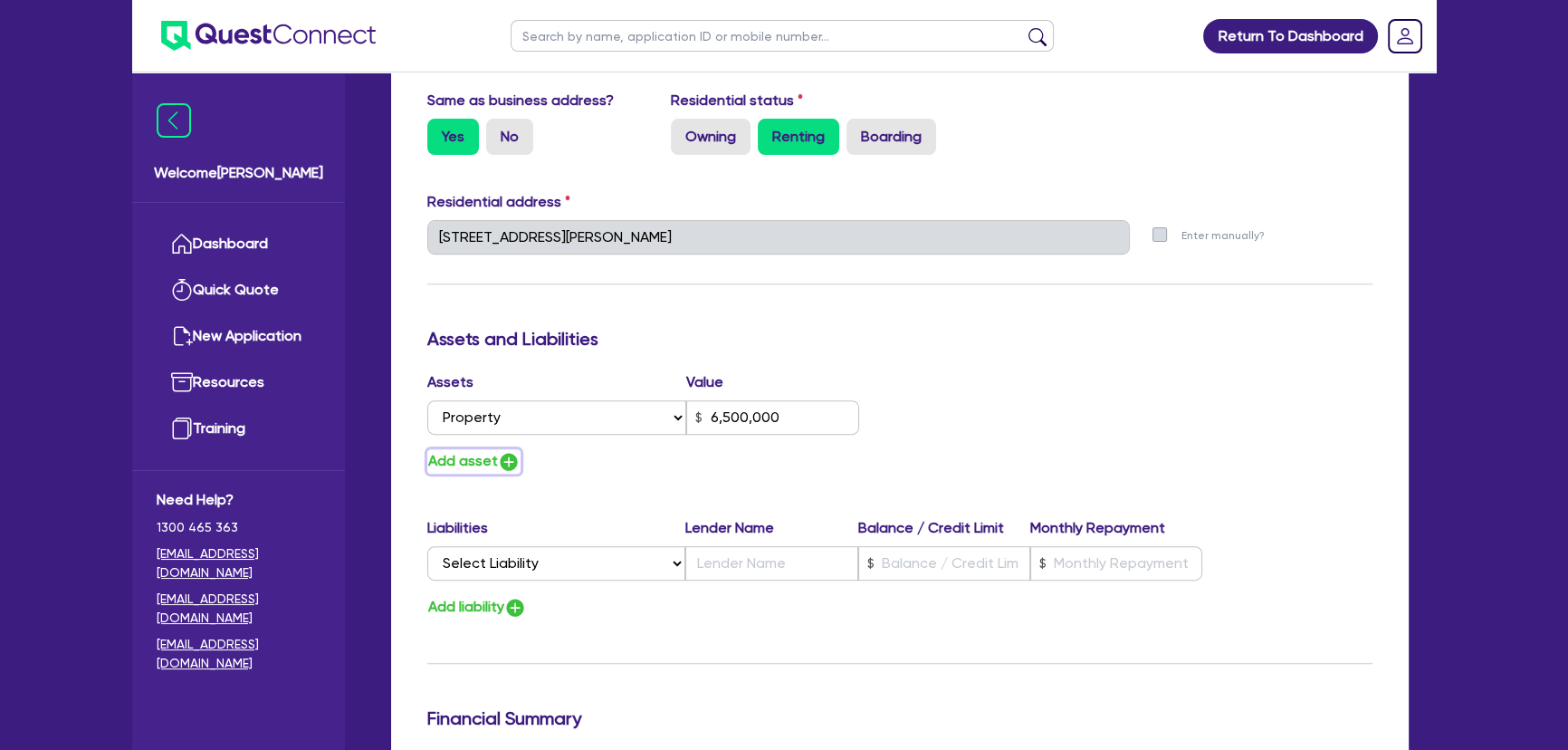
type input "6,500,000"
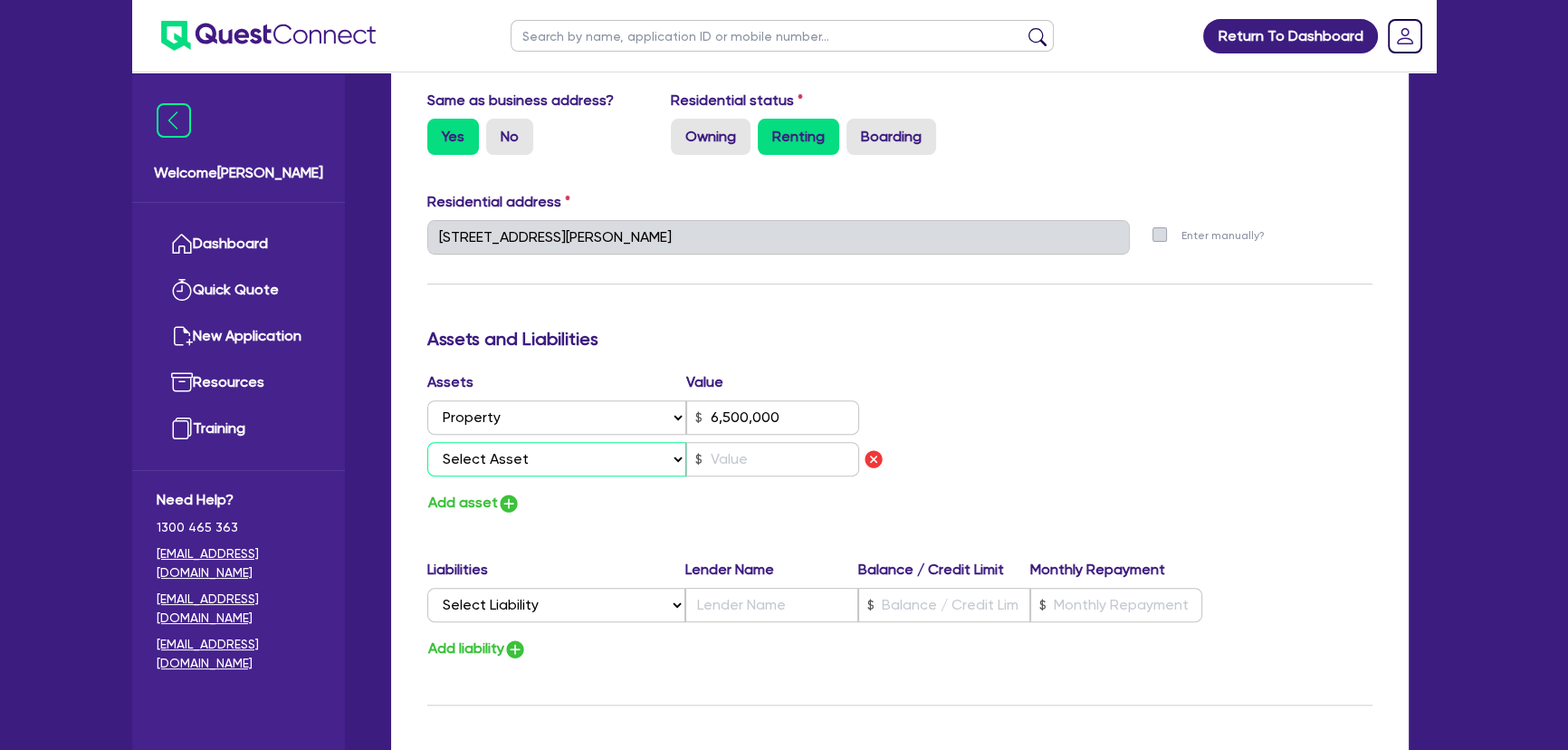
click at [519, 452] on select "Select Asset Cash Property Investment property Vehicle Truck Trailer Equipment …" at bounding box center [557, 459] width 259 height 35
select select "PROPERTY"
click at [427, 442] on select "Select Asset Cash Property Investment property Vehicle Truck Trailer Equipment …" at bounding box center [557, 459] width 259 height 35
type input "0"
type input "0433 561 077"
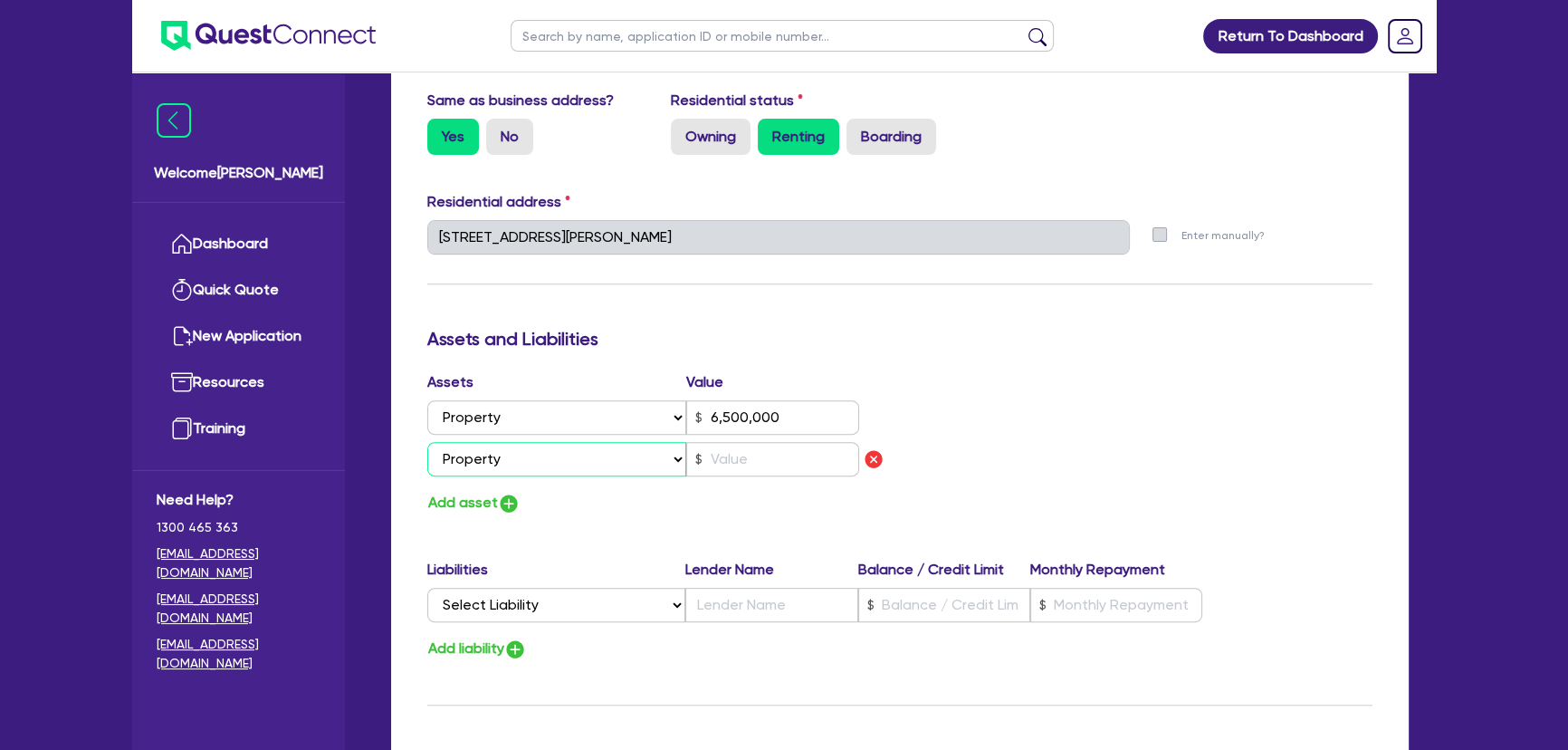
type input "6,500,000"
click at [765, 471] on input "text" at bounding box center [772, 459] width 173 height 35
type input "0"
type input "0433 561 077"
type input "6,500,000"
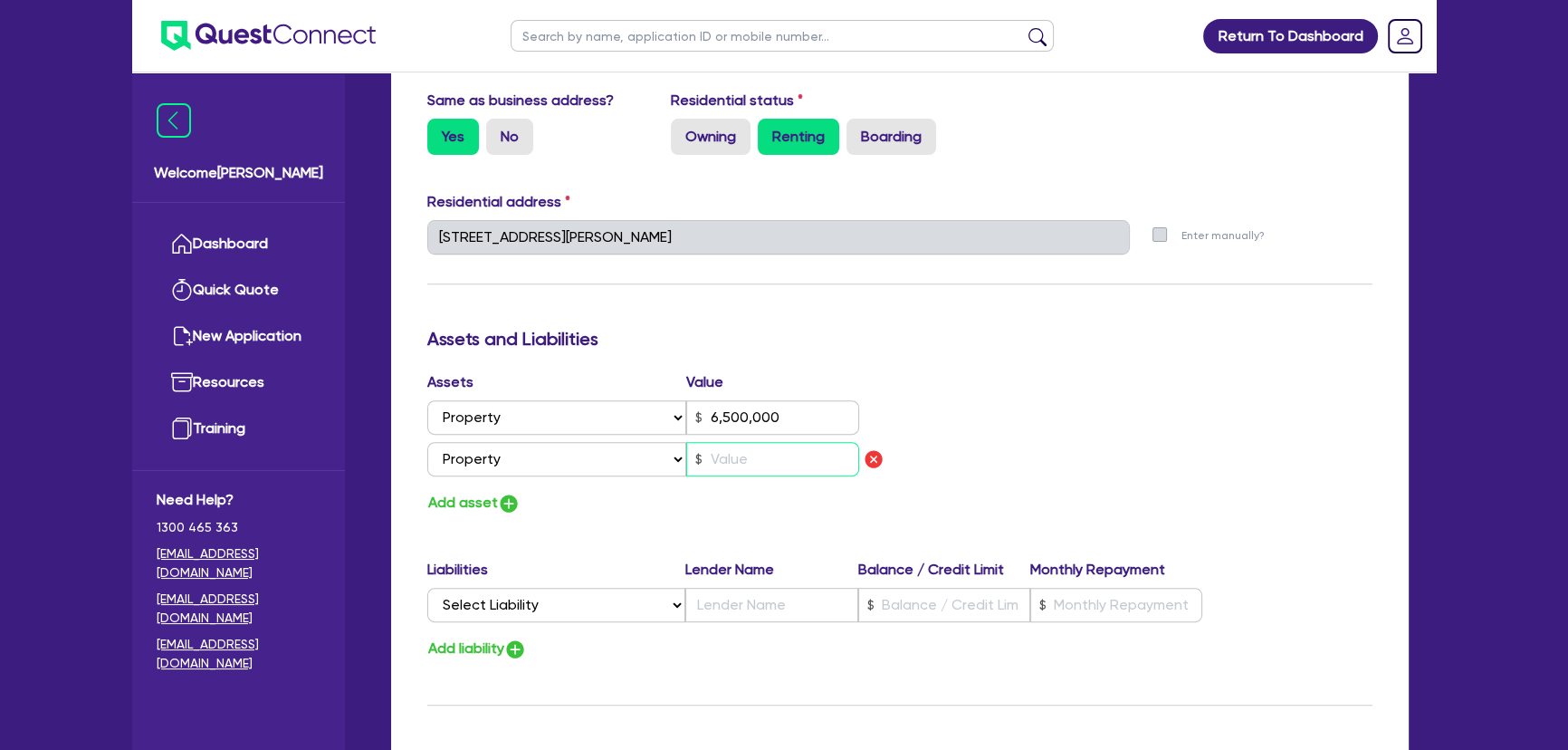
type input "5"
type input "0"
type input "0433 561 077"
type input "6,500,000"
type input "50"
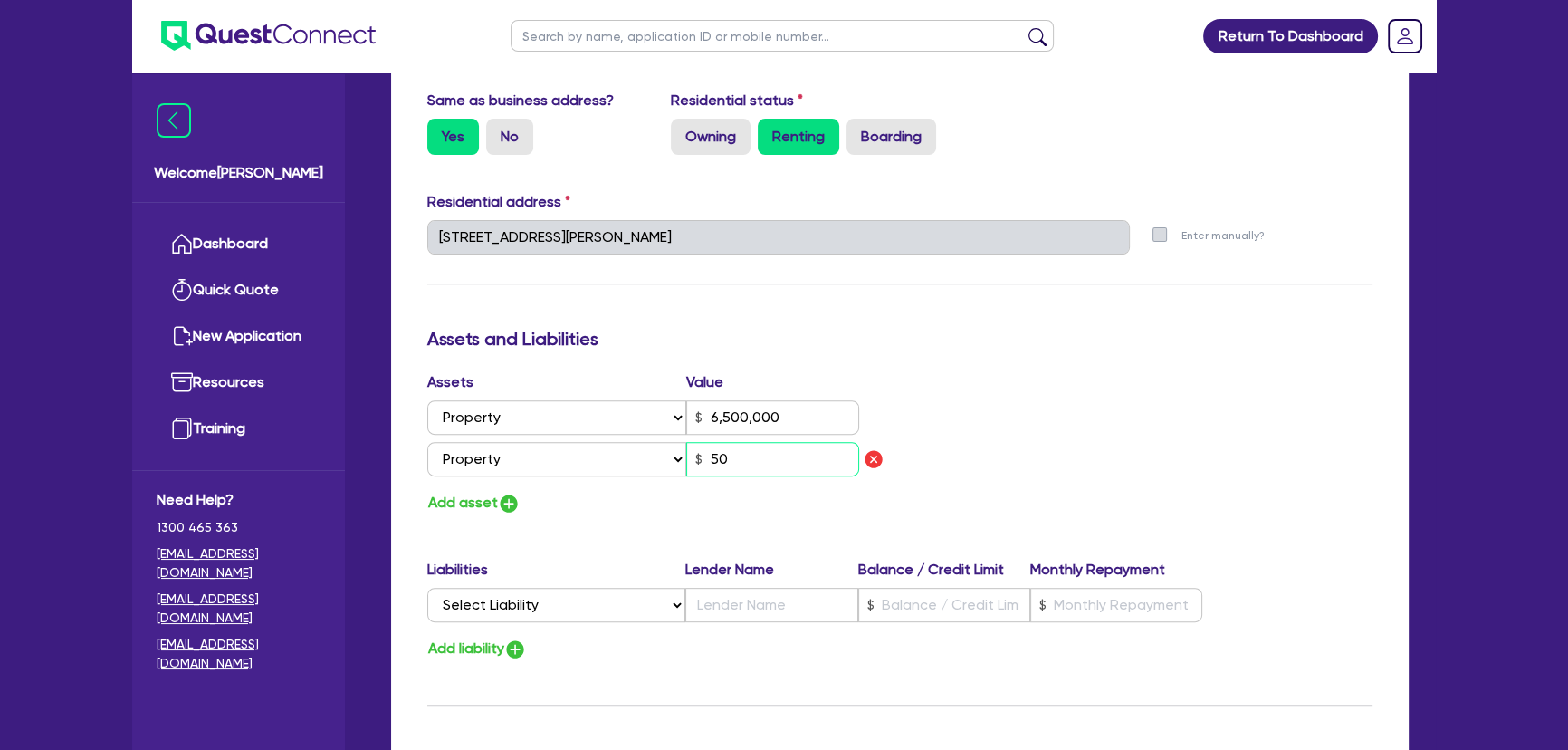
type input "0"
type input "0433 561 077"
type input "6,500,000"
type input "5,000"
type input "0"
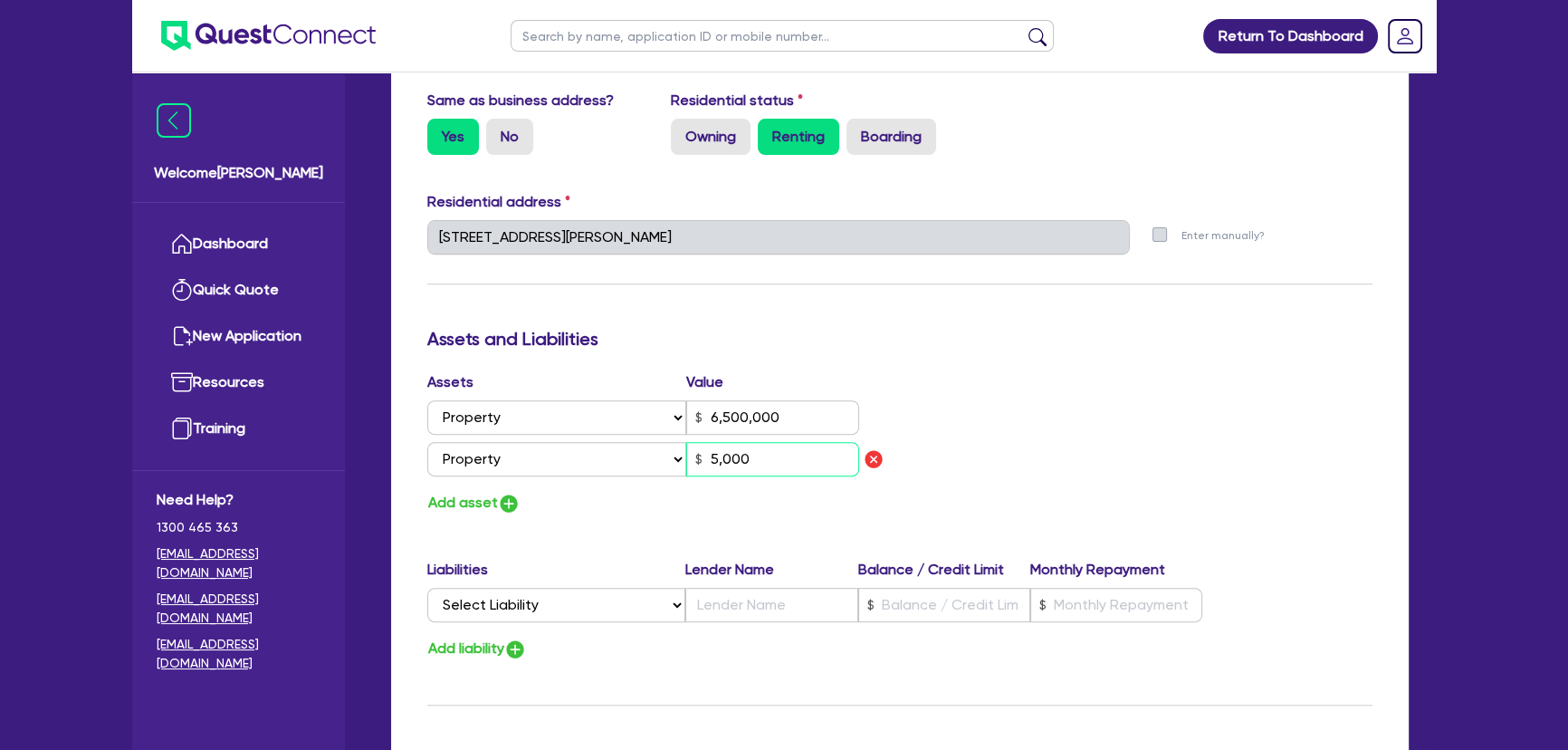
type input "0433 561 077"
type input "6,500,000"
type input "0"
type input "0433 561 077"
type input "6,500,000"
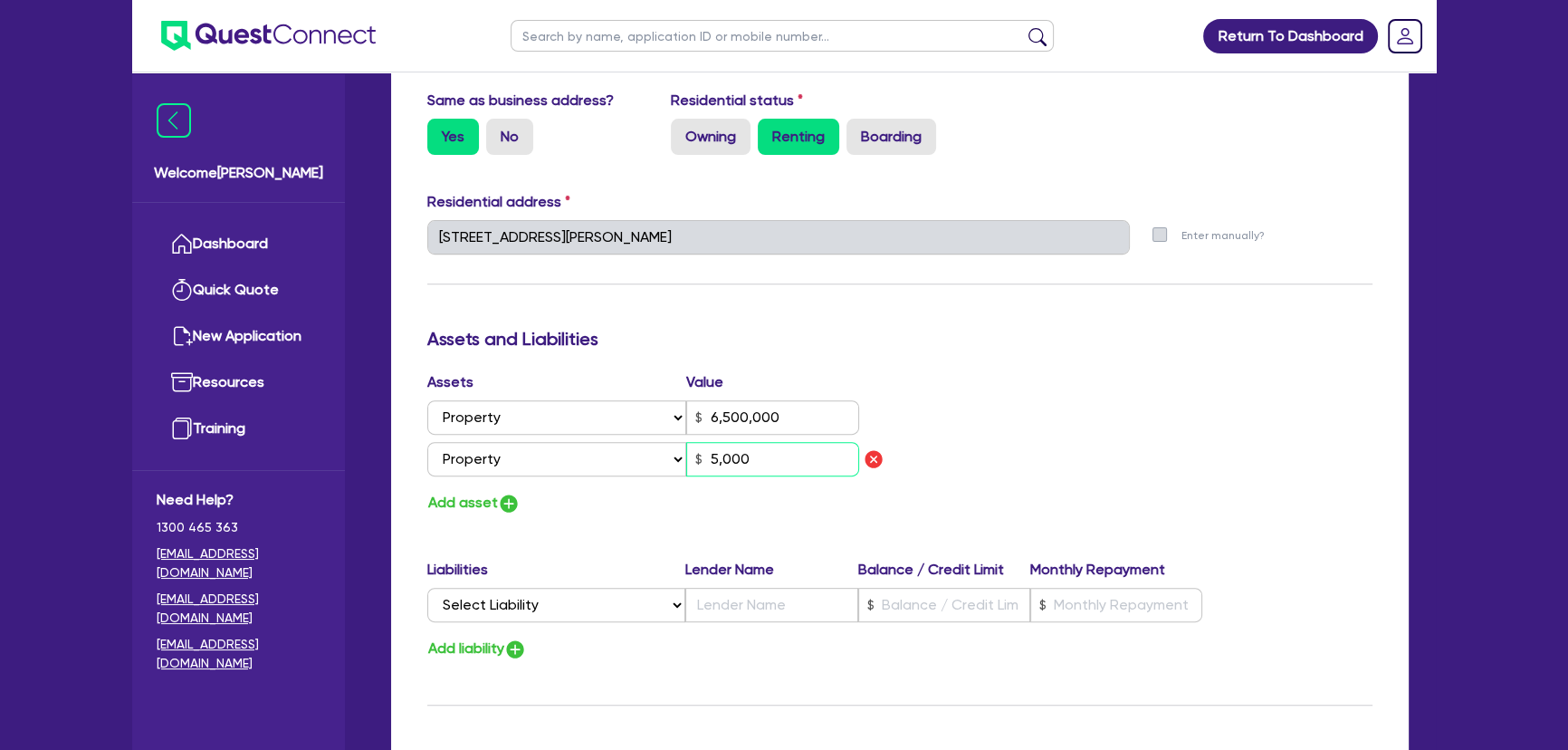
type input "50,000"
type input "0"
type input "0433 561 077"
type input "6,500,000"
type input "500,000"
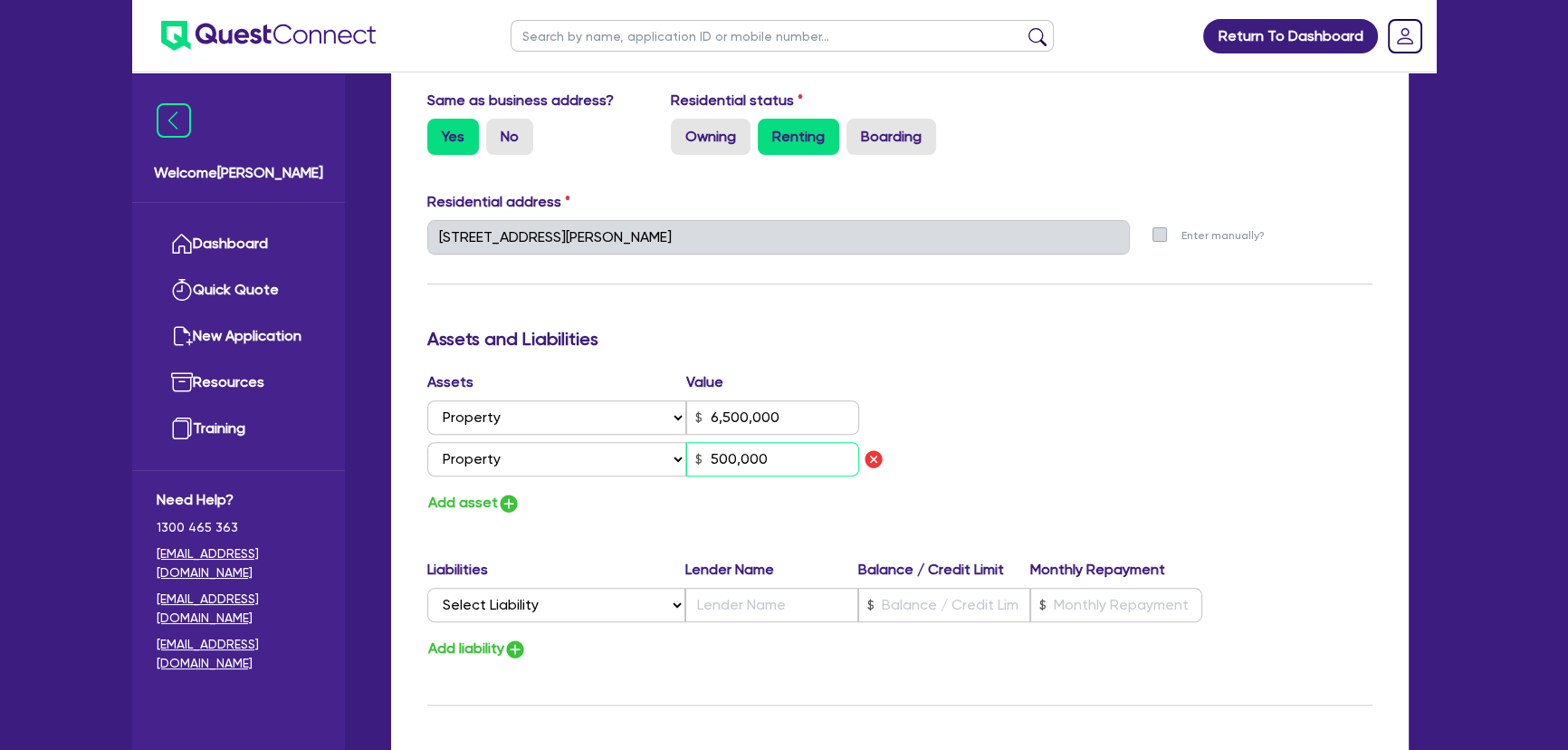
type input "0"
type input "0433 561 077"
type input "6,500,000"
type input "5,000,000"
click at [514, 505] on img "button" at bounding box center [509, 503] width 22 height 22
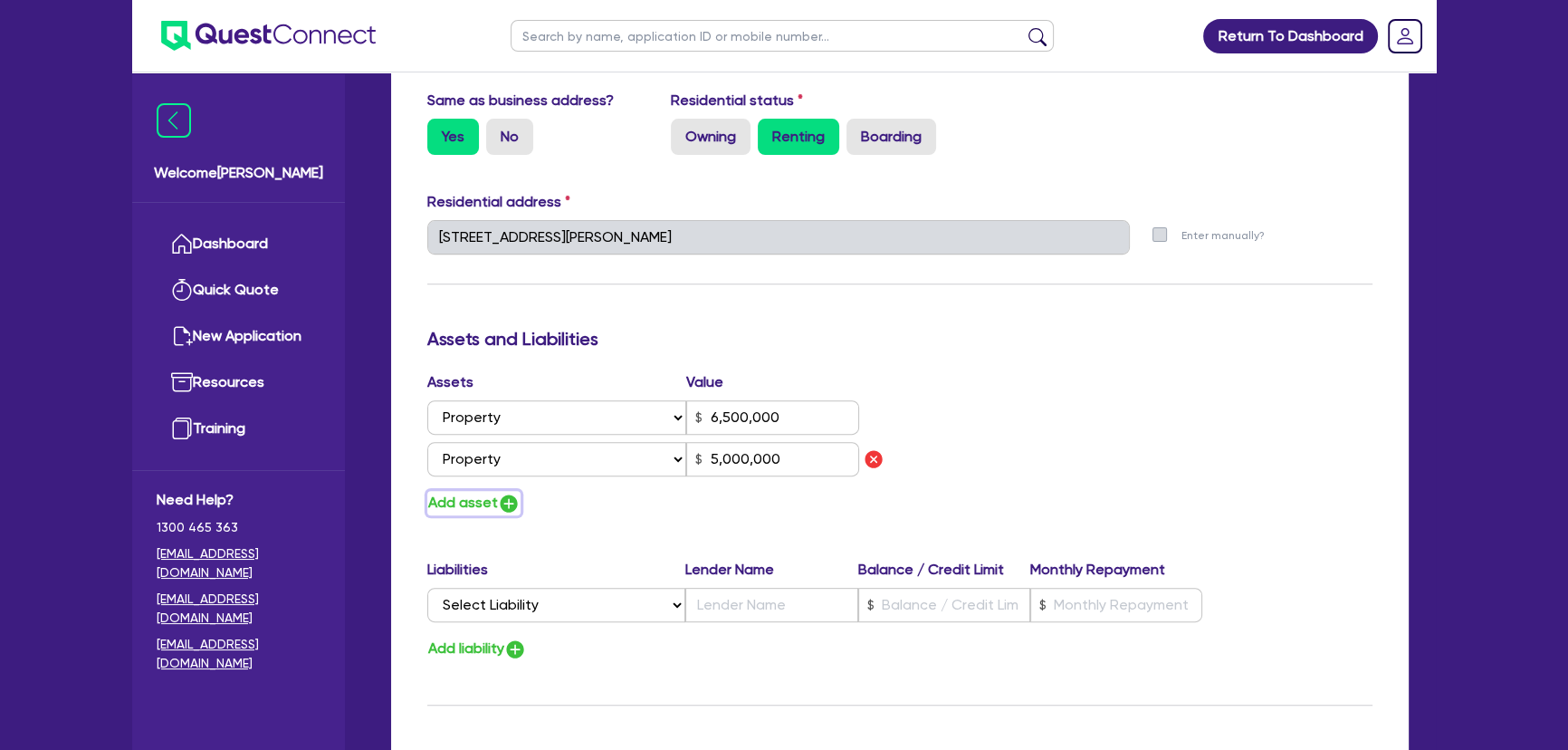
type input "0"
type input "0433 561 077"
type input "6,500,000"
type input "5,000,000"
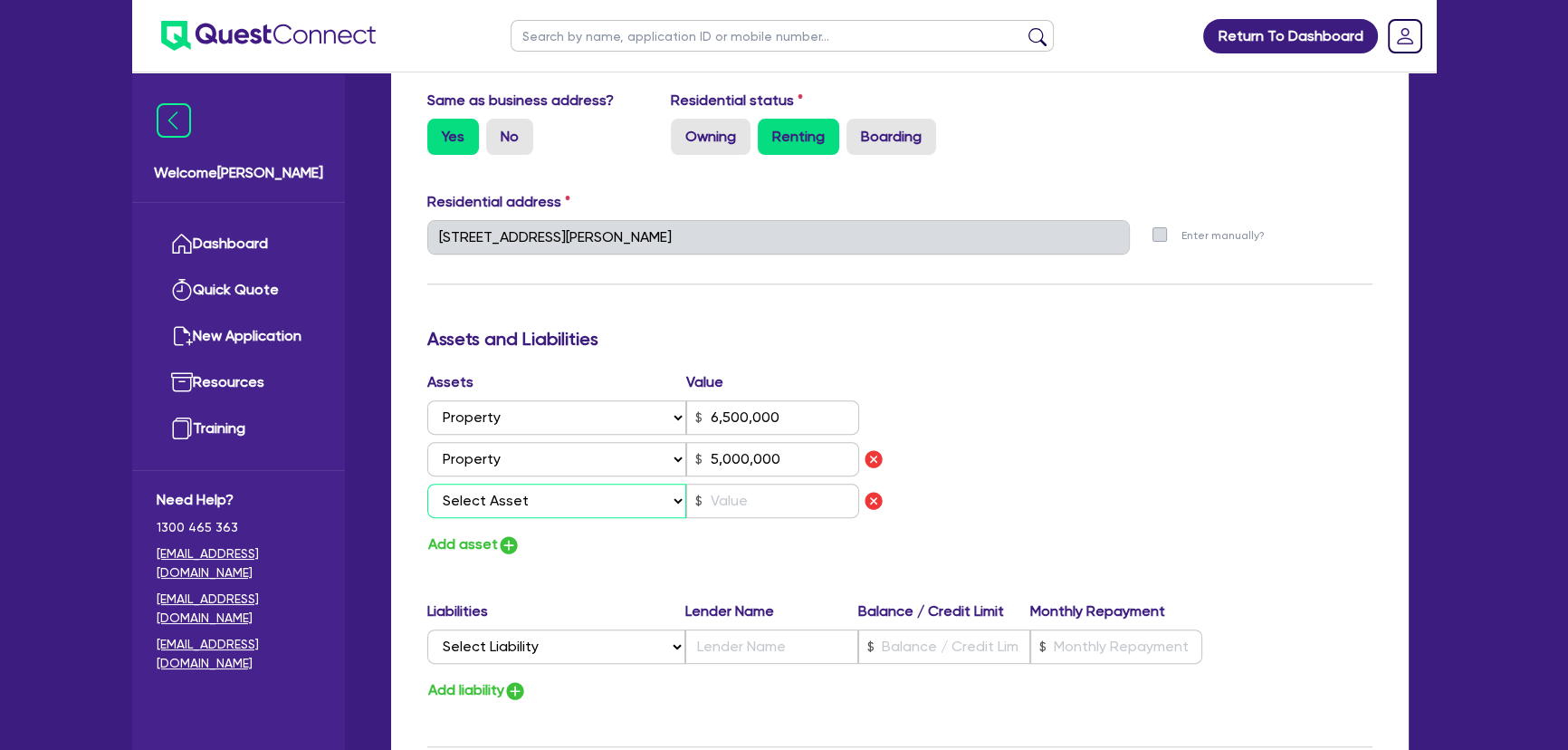
click at [520, 504] on select "Select Asset Cash Property Investment property Vehicle Truck Trailer Equipment …" at bounding box center [557, 501] width 259 height 35
select select "VEHICLE"
click at [427, 484] on select "Select Asset Cash Property Investment property Vehicle Truck Trailer Equipment …" at bounding box center [557, 501] width 259 height 35
type input "0"
type input "0433 561 077"
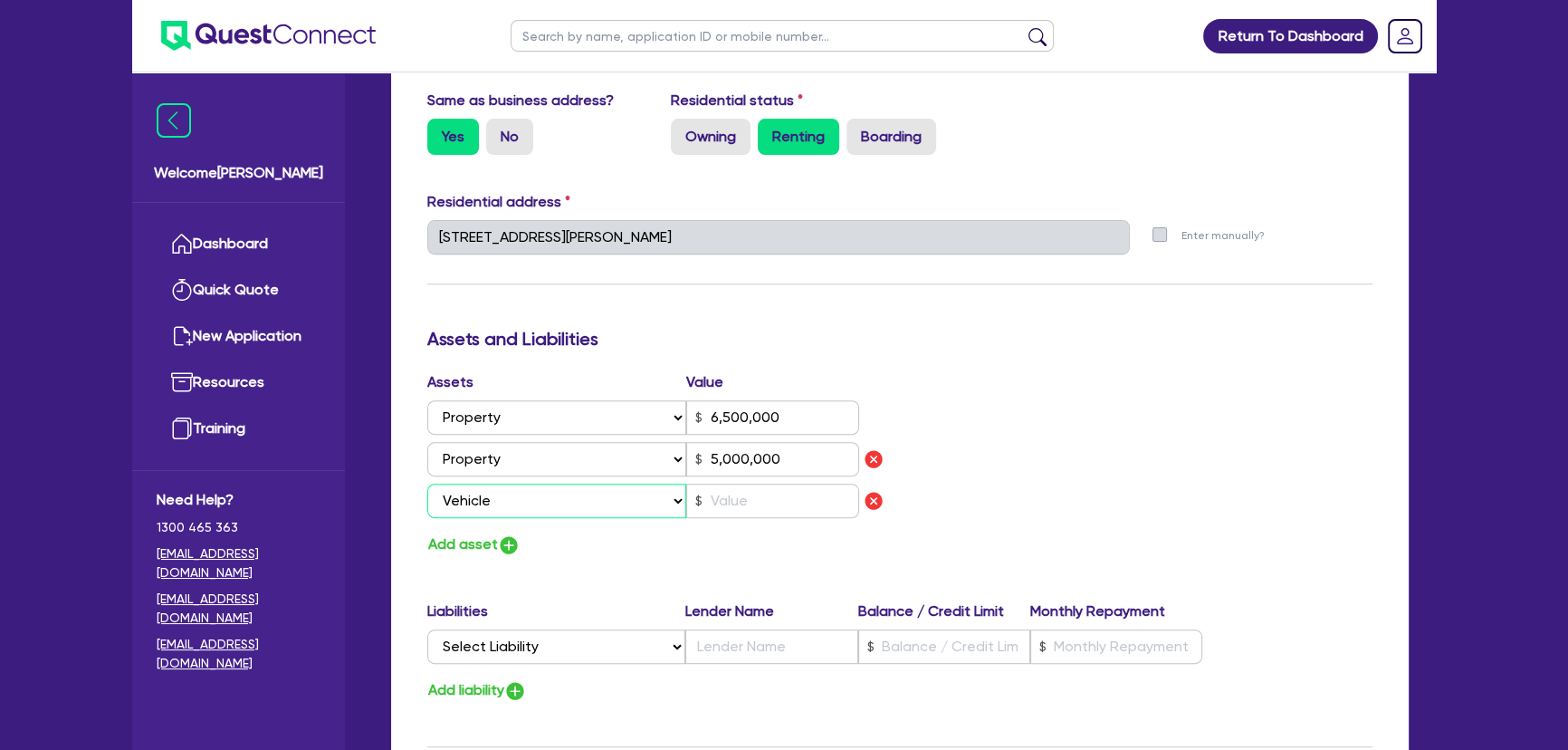
type input "6,500,000"
type input "5,000,000"
click at [544, 469] on select "Select Asset Cash Property Investment property Vehicle Truck Trailer Equipment …" at bounding box center [557, 459] width 259 height 35
click at [538, 452] on select "Select Asset Cash Property Investment property Vehicle Truck Trailer Equipment …" at bounding box center [557, 459] width 259 height 35
click at [539, 457] on select "Select Asset Cash Property Investment property Vehicle Truck Trailer Equipment …" at bounding box center [557, 459] width 259 height 35
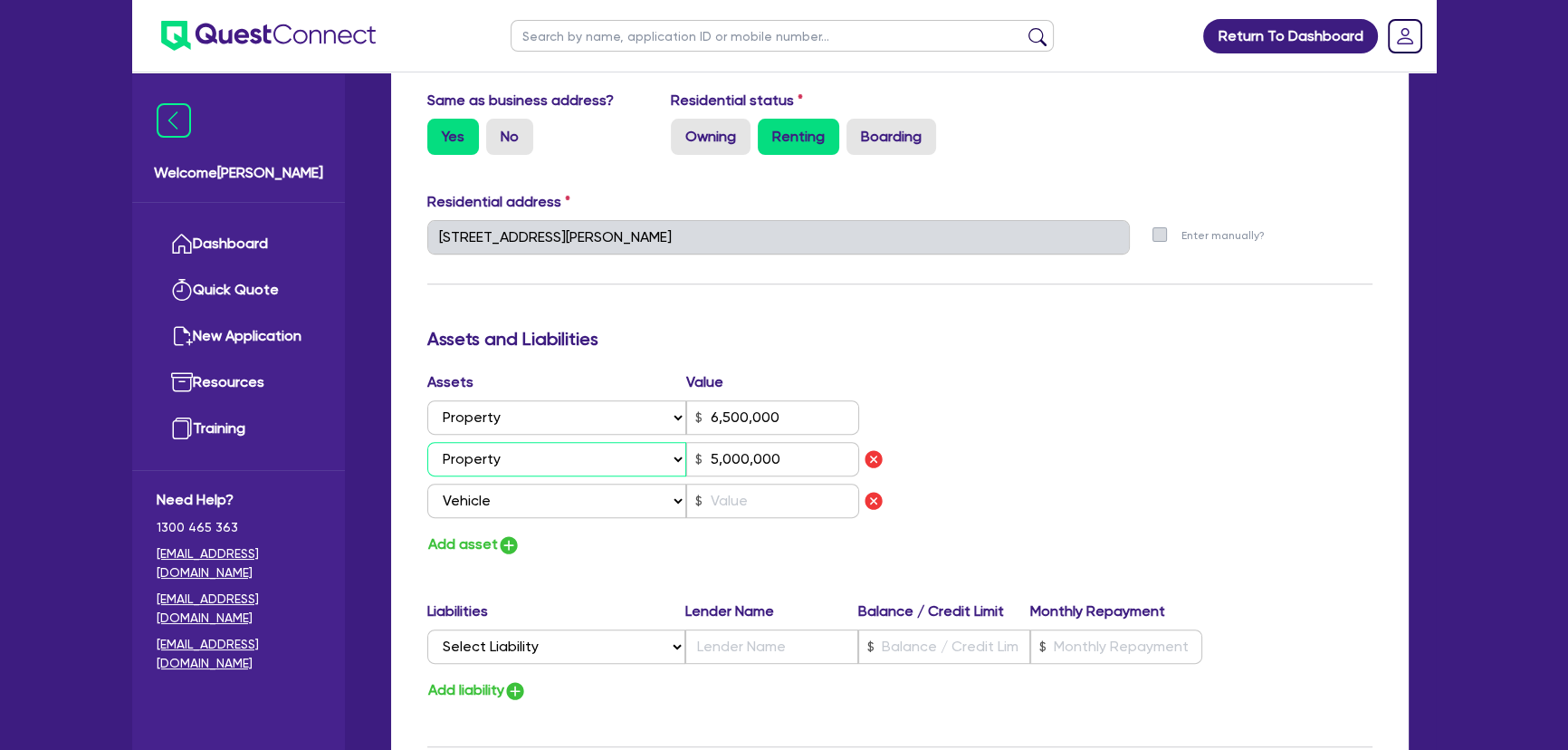
select select "INVESTMENT_PROPERTY"
click at [427, 442] on select "Select Asset Cash Property Investment property Vehicle Truck Trailer Equipment …" at bounding box center [557, 459] width 259 height 35
type input "0"
type input "0433 561 077"
type input "6,500,000"
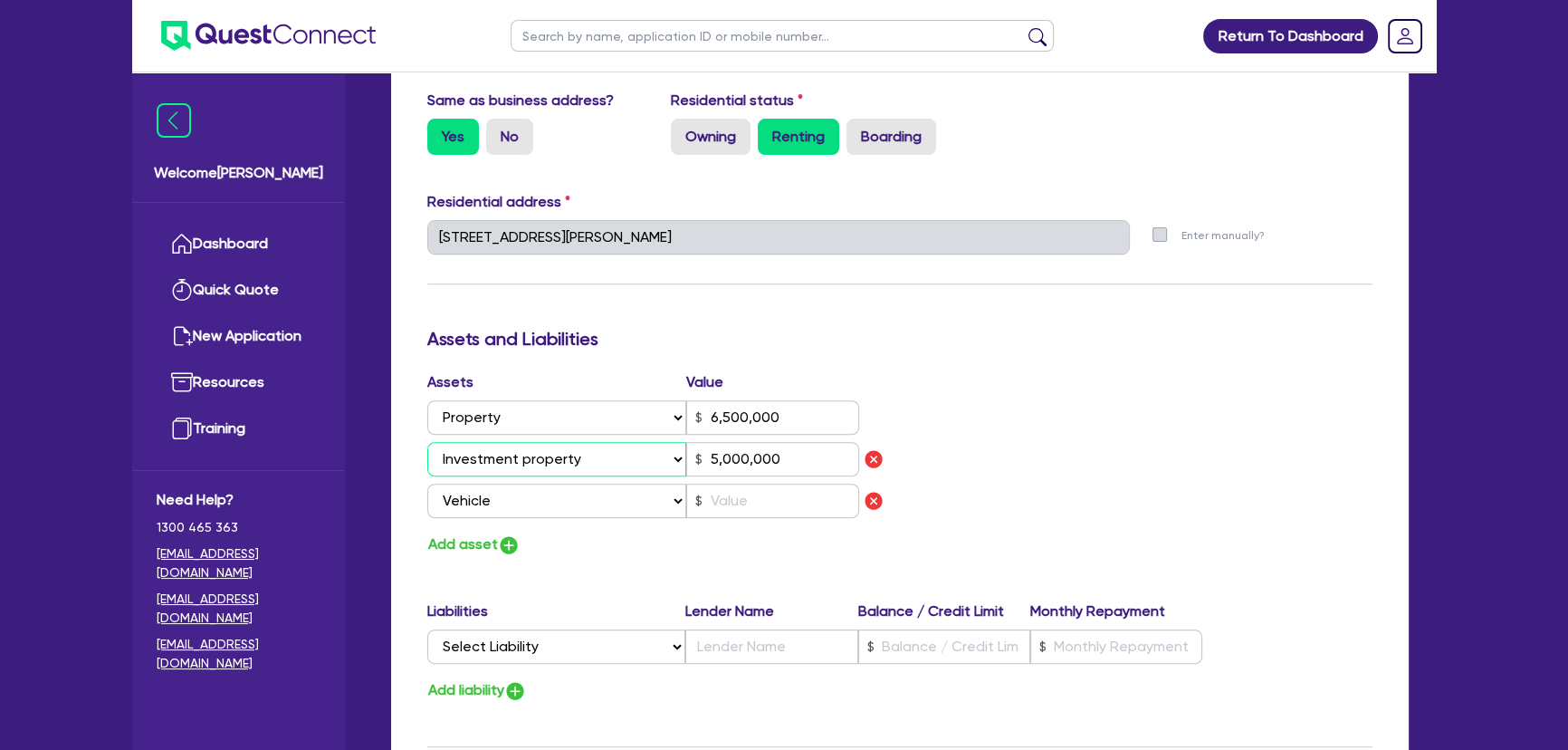
type input "5,000,000"
click at [549, 507] on select "Select Asset Cash Property Investment property Vehicle Truck Trailer Equipment …" at bounding box center [557, 501] width 259 height 35
select select "INVESTMENT_PROPERTY"
click at [427, 484] on select "Select Asset Cash Property Investment property Vehicle Truck Trailer Equipment …" at bounding box center [557, 501] width 259 height 35
type input "0"
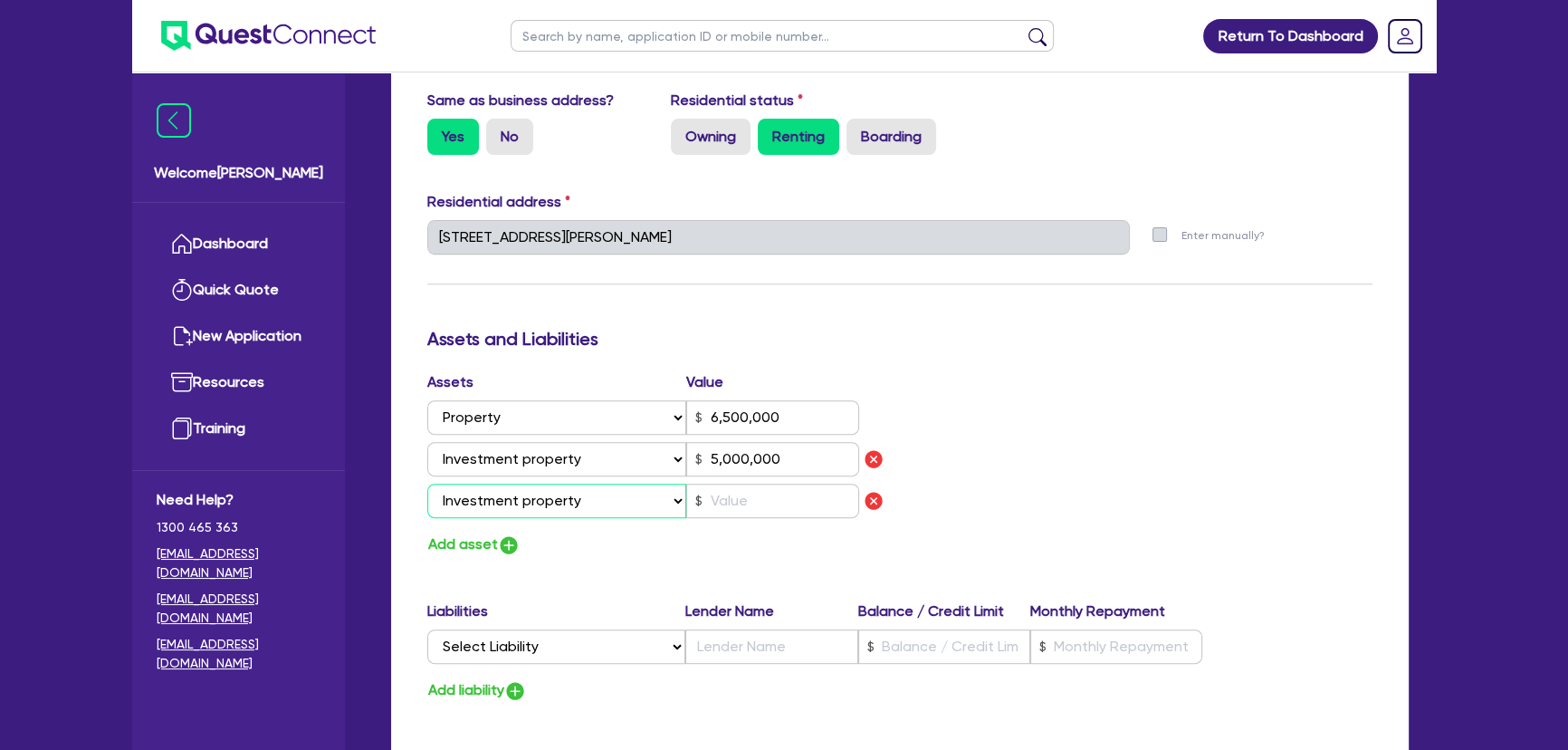
type input "0433 561 077"
type input "6,500,000"
type input "5,000,000"
click at [543, 410] on select "Select Asset Cash Property Investment property Vehicle Truck Trailer Equipment …" at bounding box center [557, 418] width 259 height 35
select select "INVESTMENT_PROPERTY"
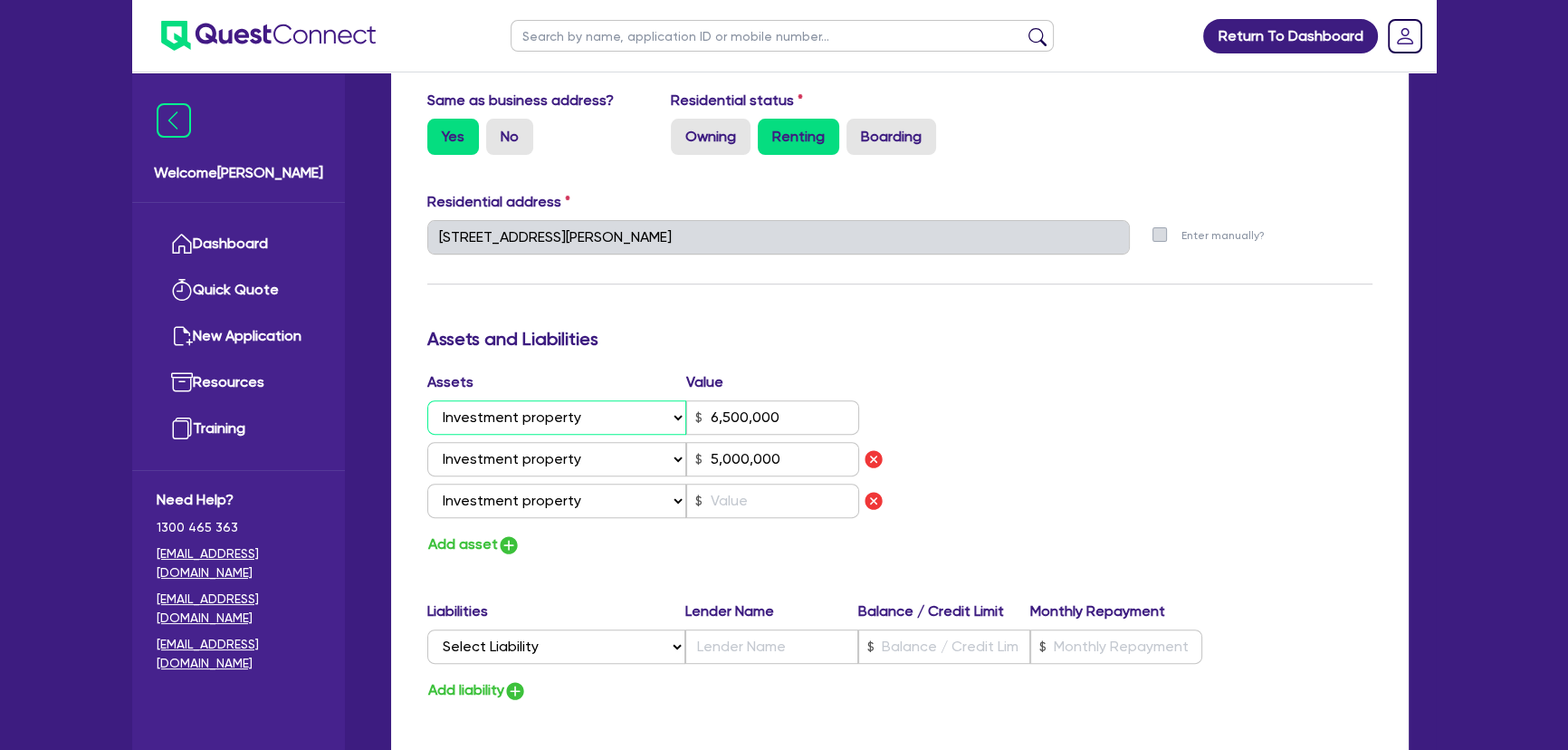
click at [427, 401] on select "Select Asset Cash Property Investment property Vehicle Truck Trailer Equipment …" at bounding box center [557, 418] width 259 height 35
type input "0"
type input "0433 561 077"
type input "6,500,000"
type input "5,000,000"
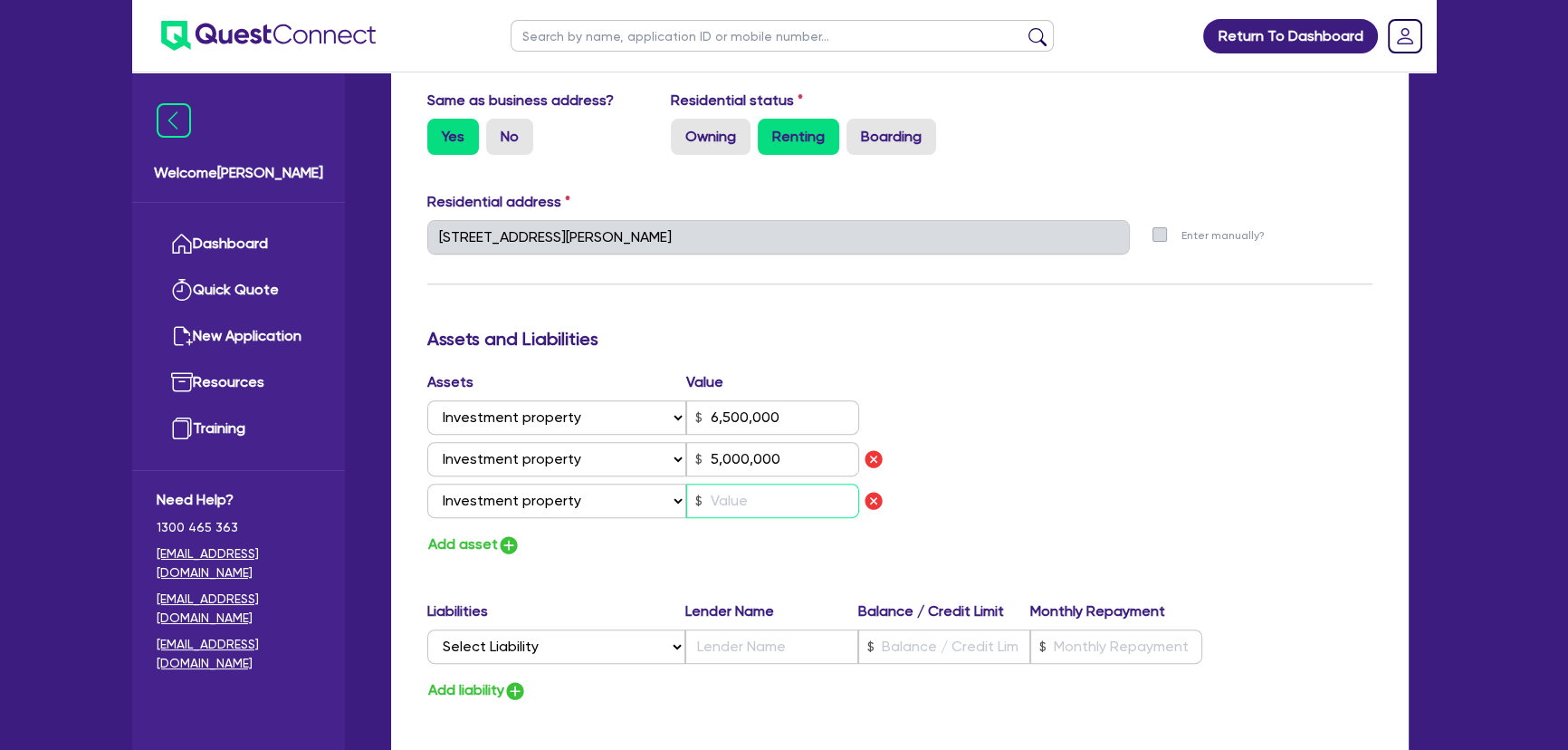
click at [805, 485] on input "text" at bounding box center [772, 501] width 173 height 35
type input "0"
type input "0433 561 077"
type input "6,500,000"
type input "5,000,000"
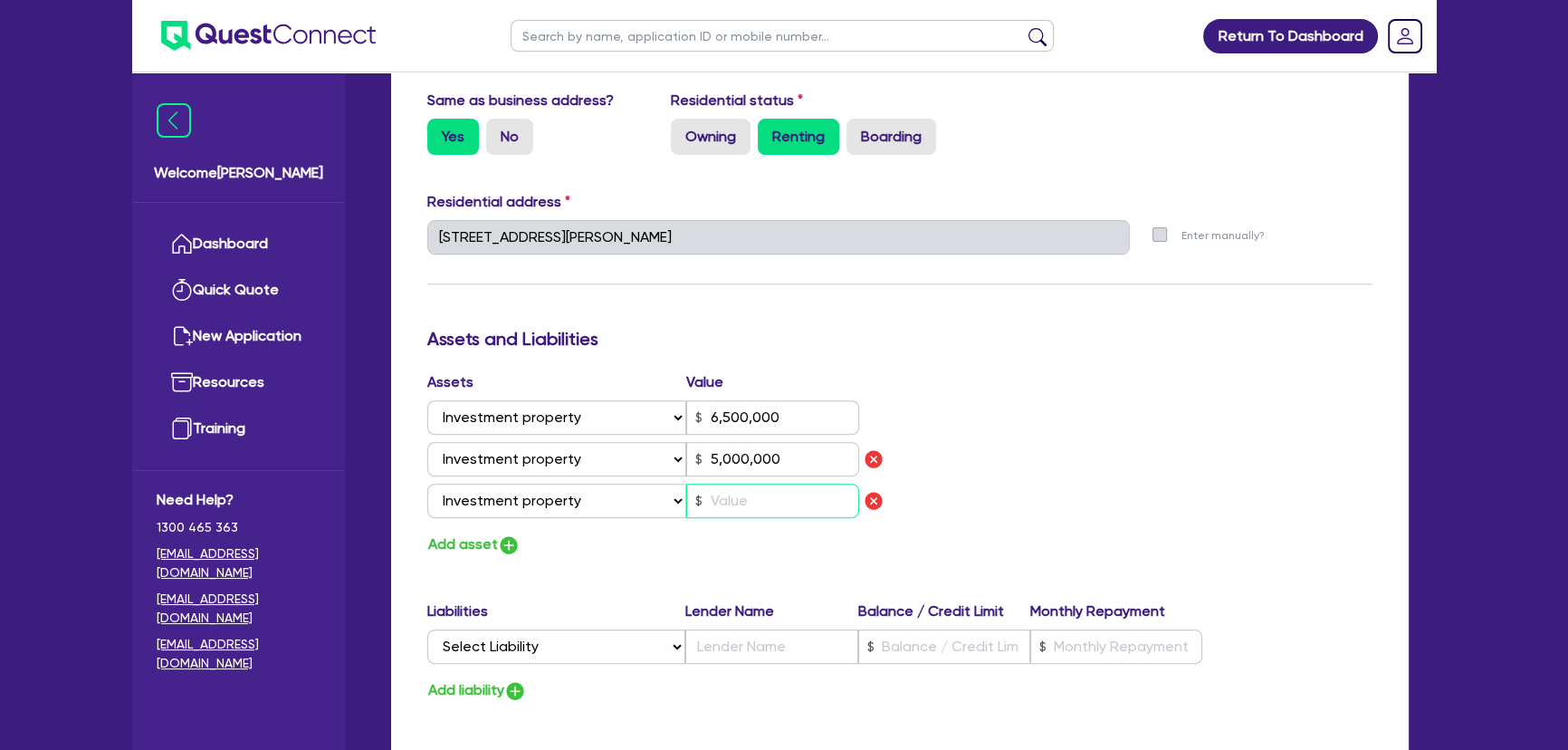
type input "7"
type input "0"
type input "0433 561 077"
type input "6,500,000"
type input "5,000,000"
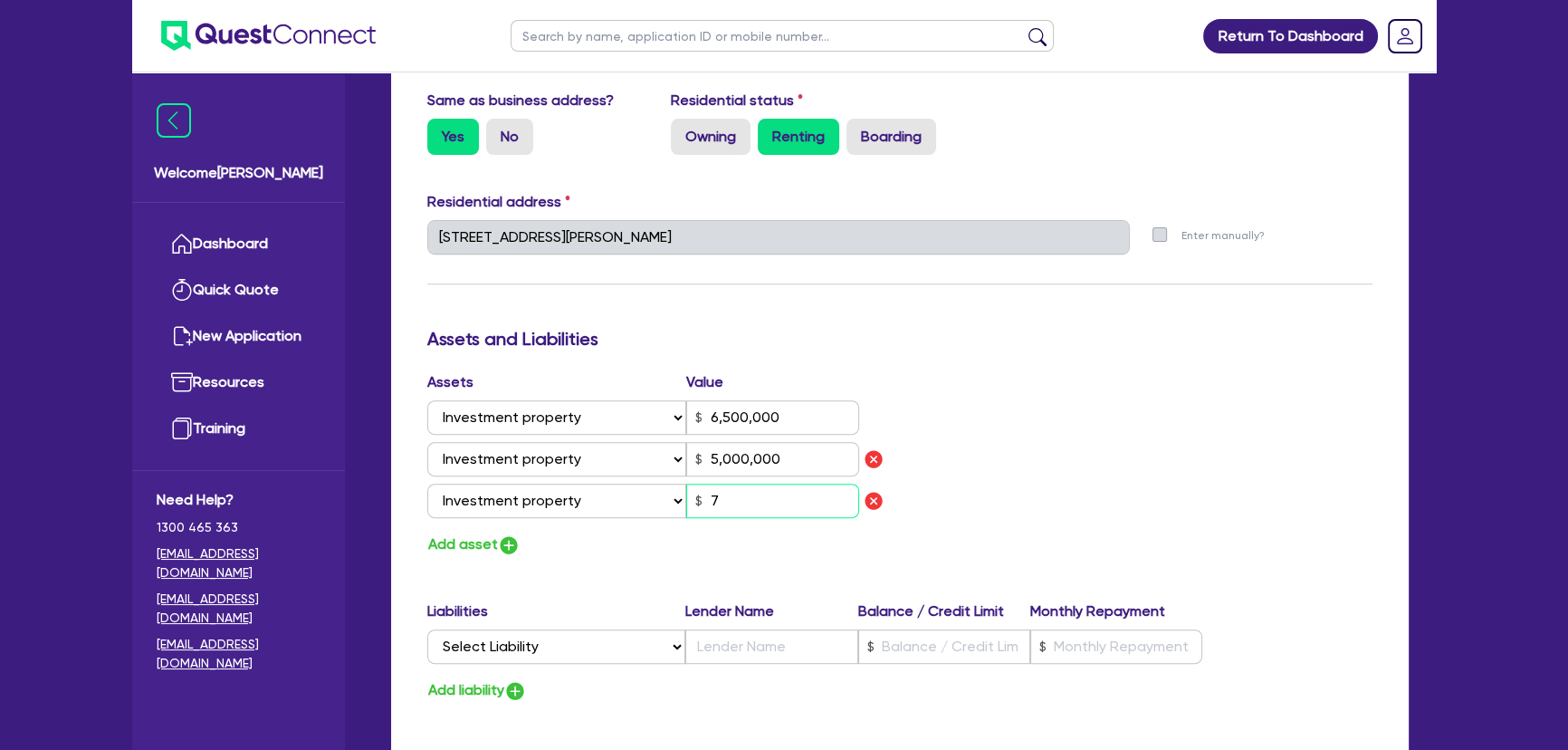
type input "75"
type input "0"
type input "0433 561 077"
type input "6,500,000"
type input "5,000,000"
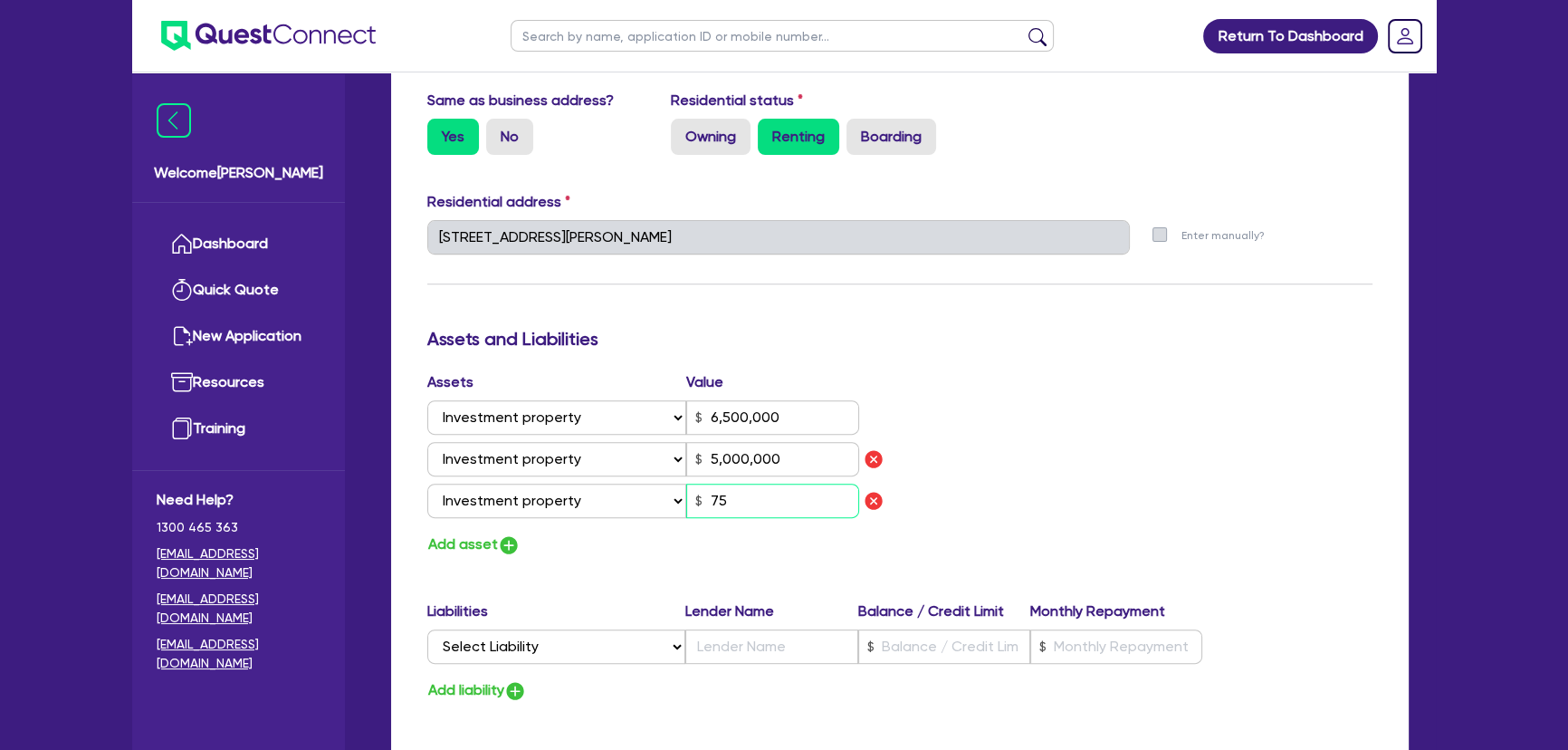
type input "750"
type input "0"
type input "0433 561 077"
type input "6,500,000"
type input "5,000,000"
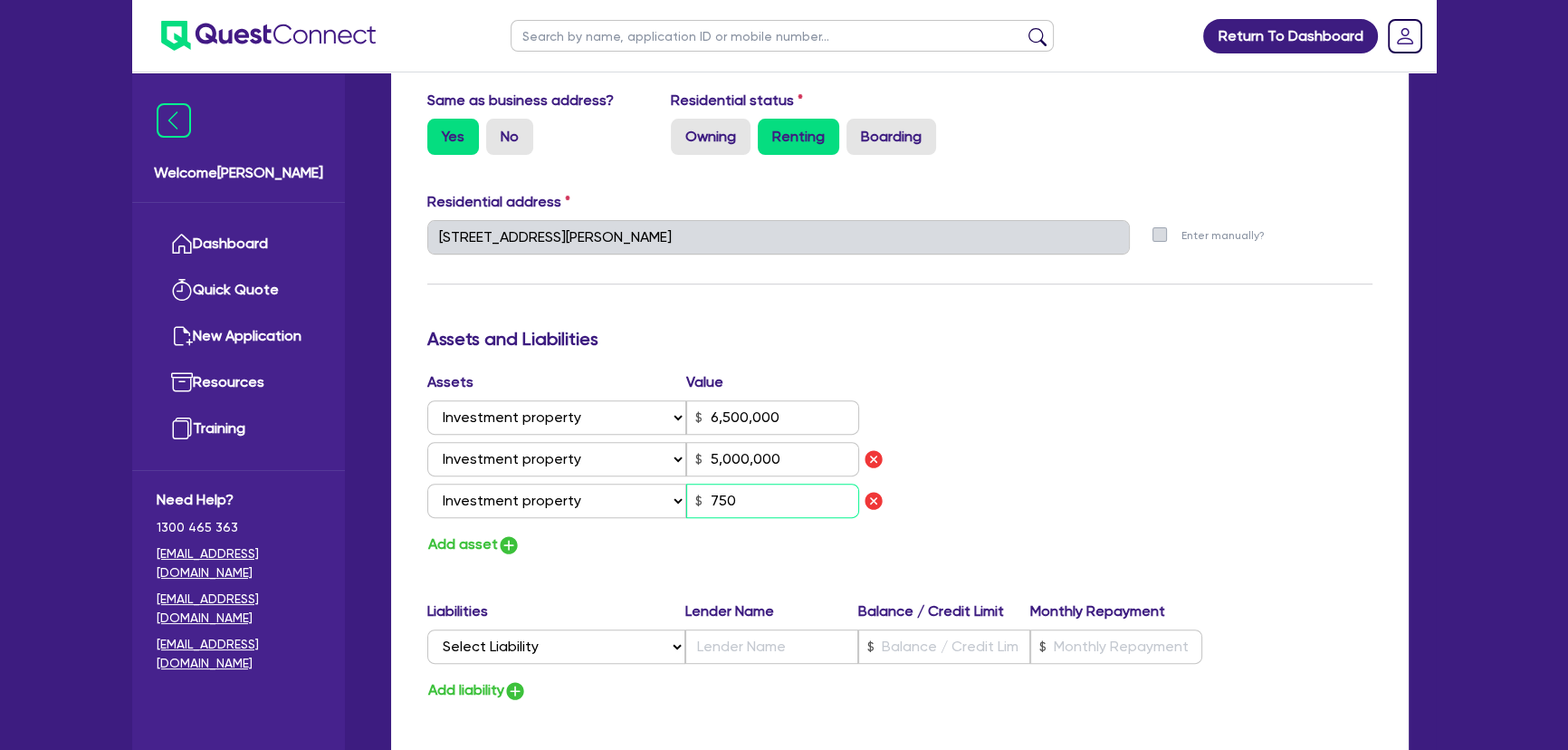
type input "7,500"
type input "0"
type input "0433 561 077"
type input "6,500,000"
type input "5,000,000"
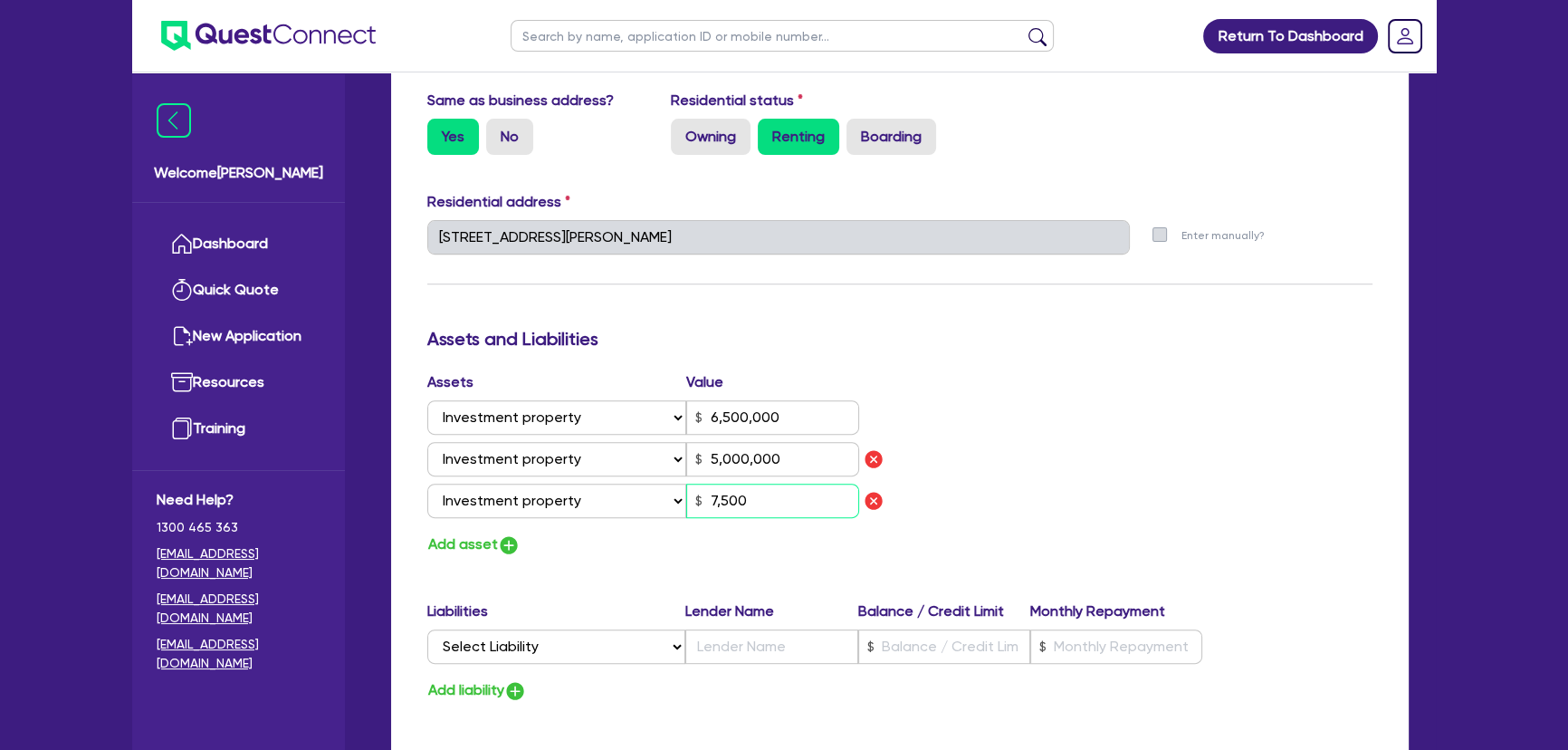
type input "75,000"
type input "0"
type input "0433 561 077"
type input "6,500,000"
type input "5,000,000"
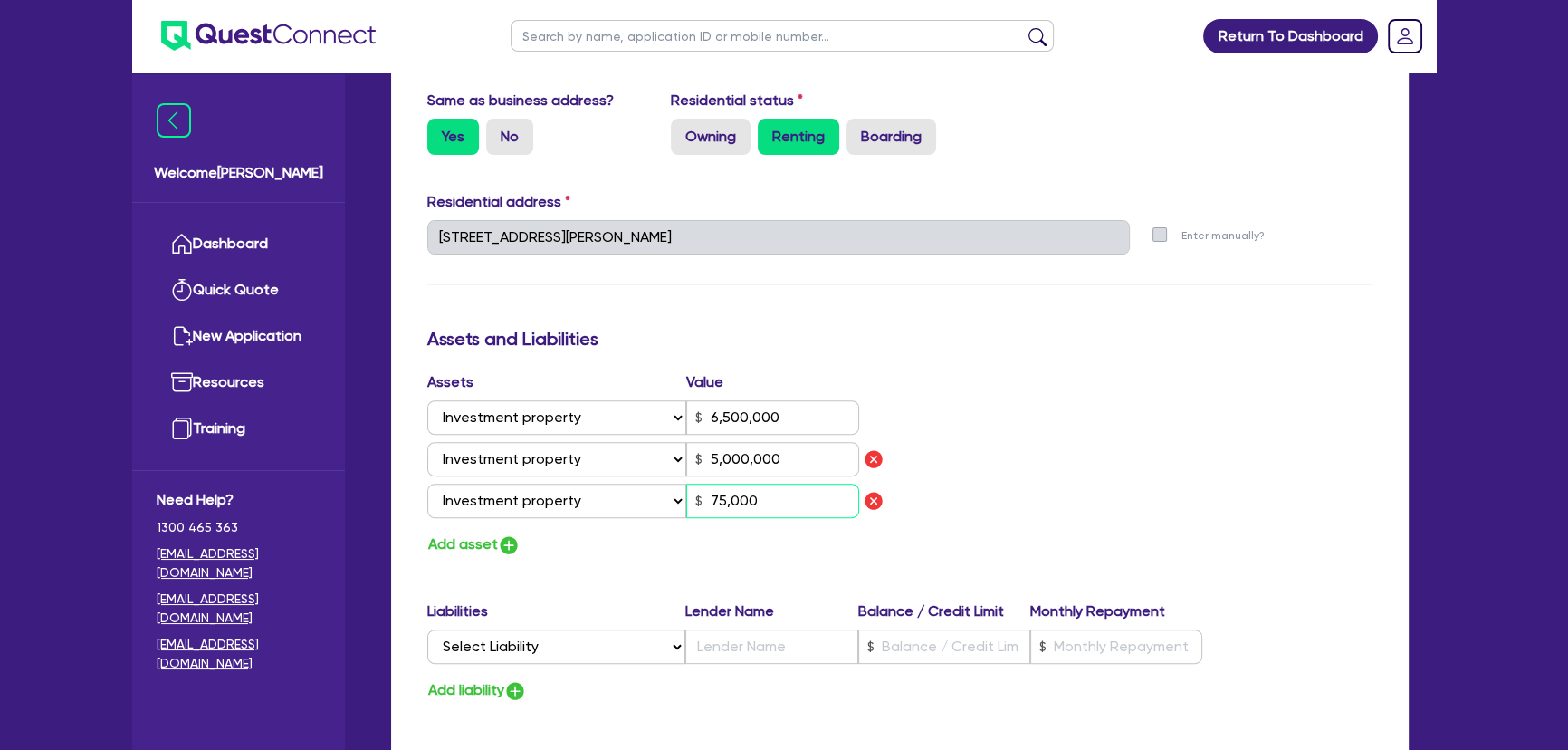
type input "750,000"
type input "0"
type input "0433 561 077"
type input "6,500,000"
type input "5,000,000"
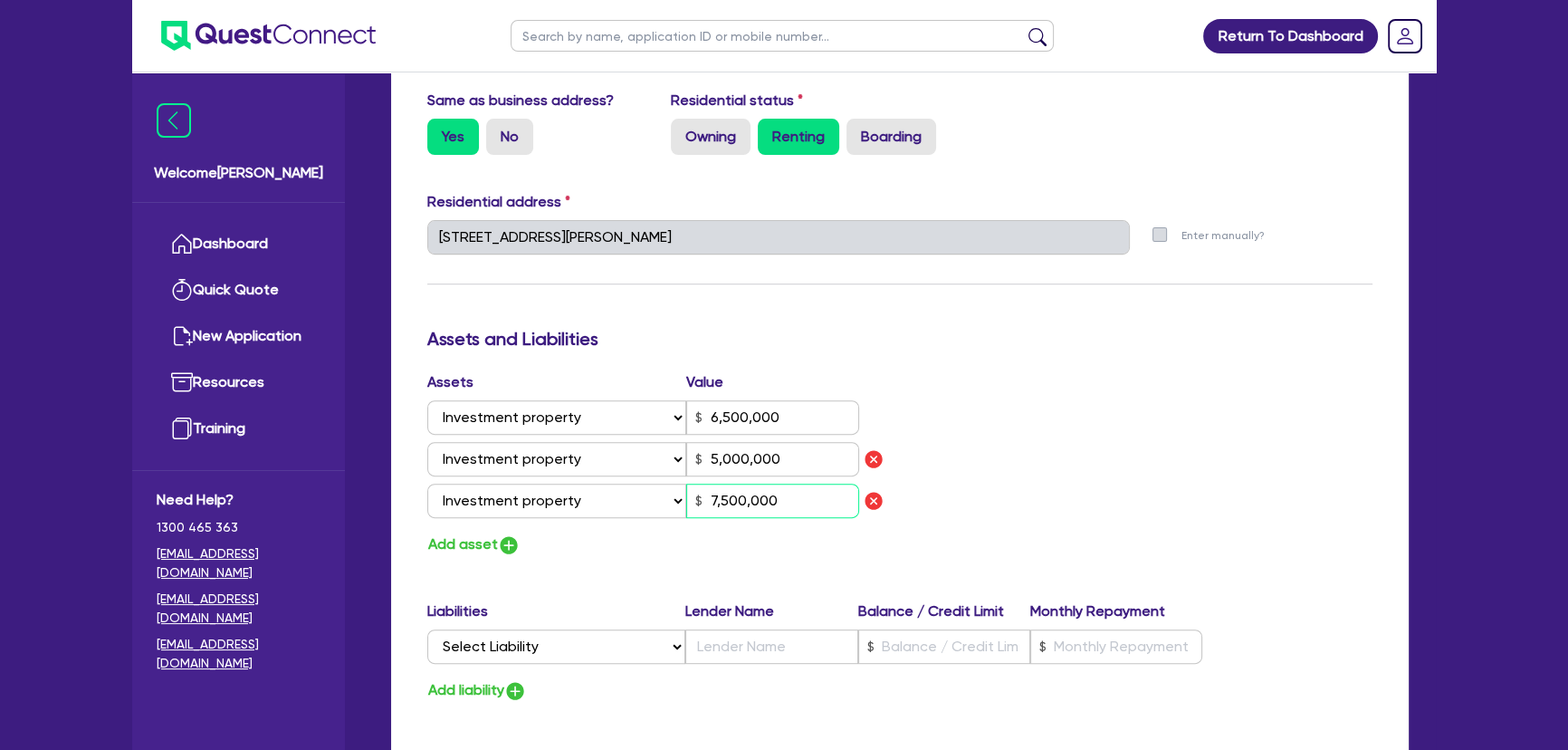
scroll to position [987, 0]
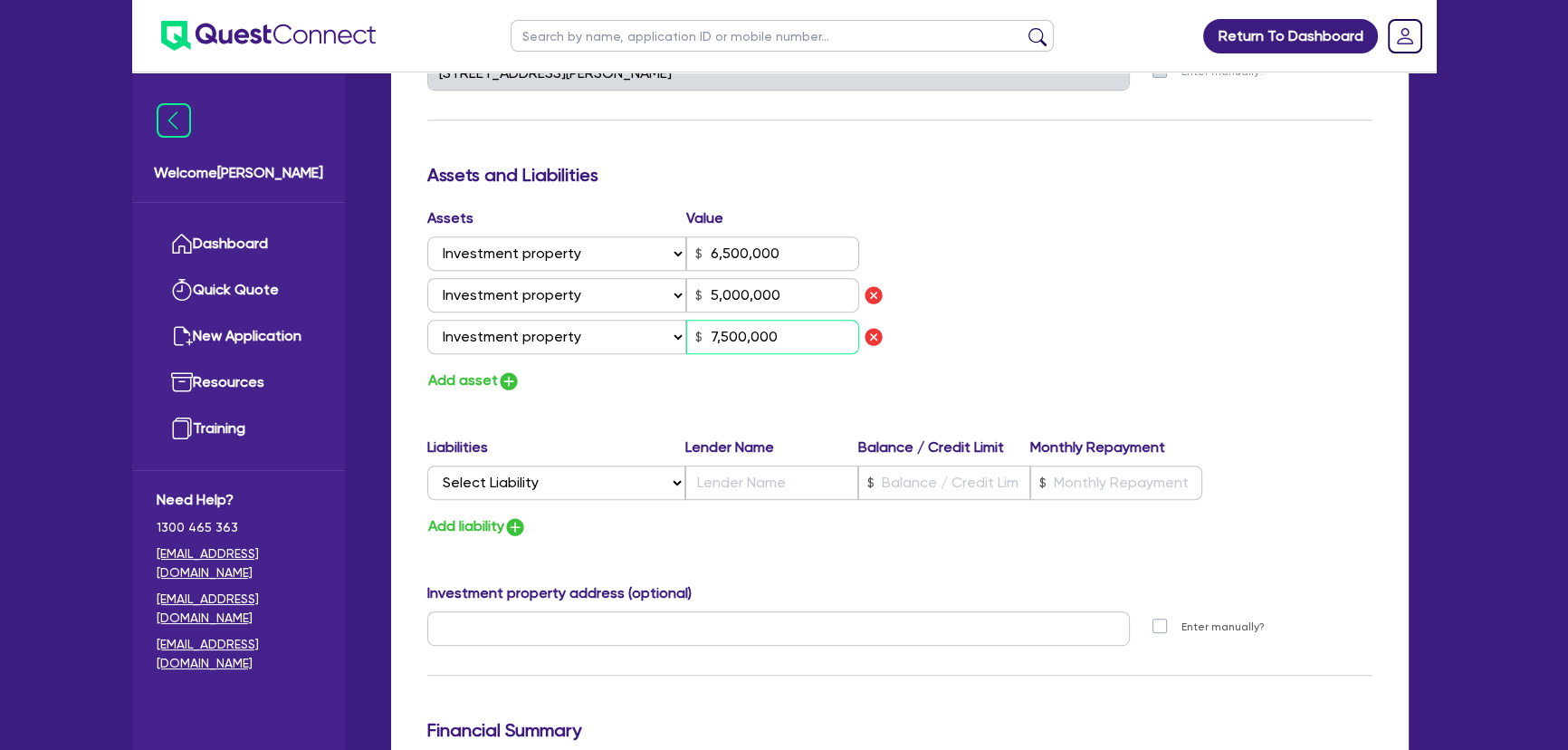
type input "7,500,000"
click at [592, 461] on div "Liabilities Lender Name Balance / Credit Limit Monthly Repayment" at bounding box center [814, 451] width 775 height 29
click at [594, 476] on select "Select Liability Credit card Mortgage Investment property loan Vehicle loan Tru…" at bounding box center [556, 483] width 258 height 35
click at [502, 377] on img "button" at bounding box center [509, 381] width 22 height 22
type input "0"
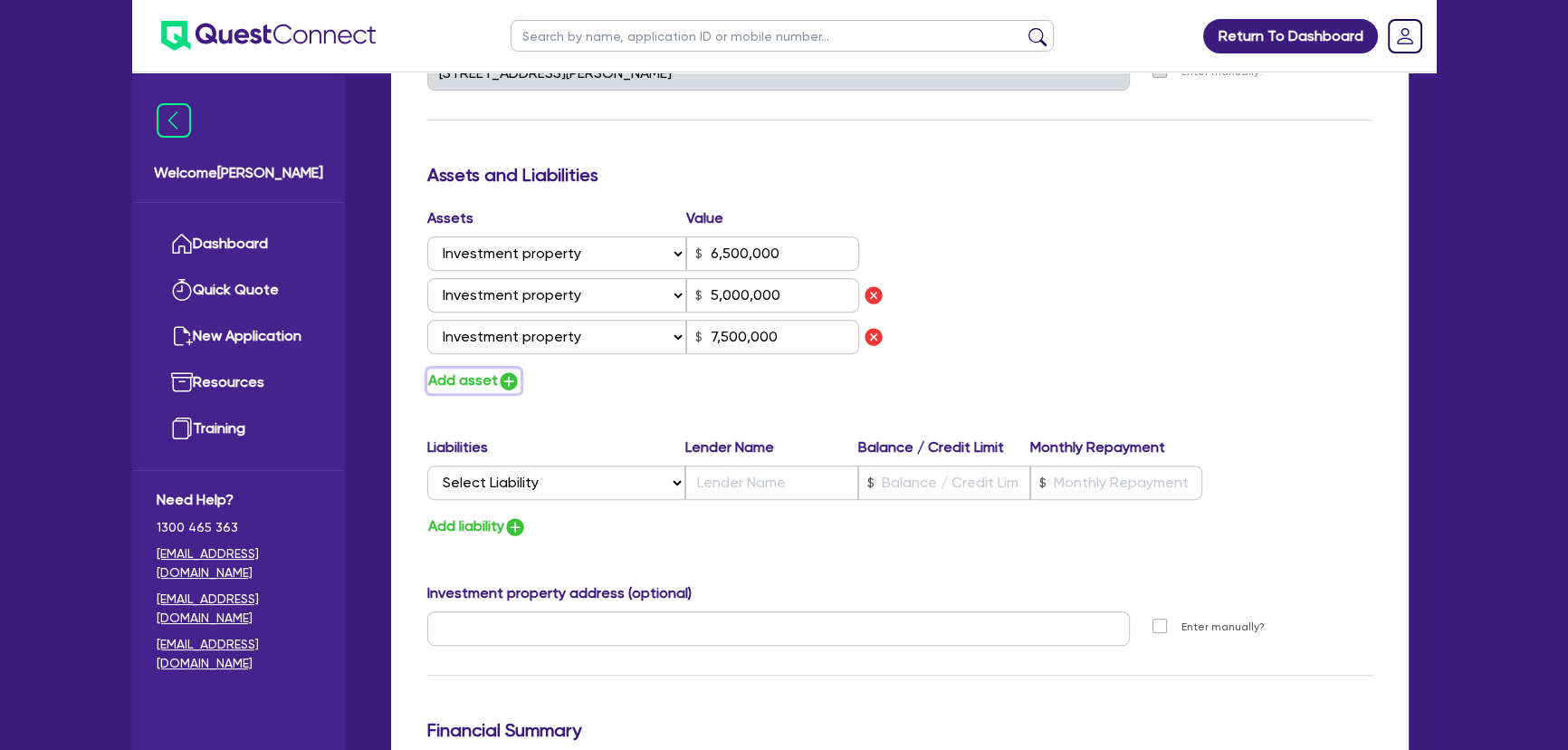
type input "0433 561 077"
type input "6,500,000"
type input "5,000,000"
type input "7,500,000"
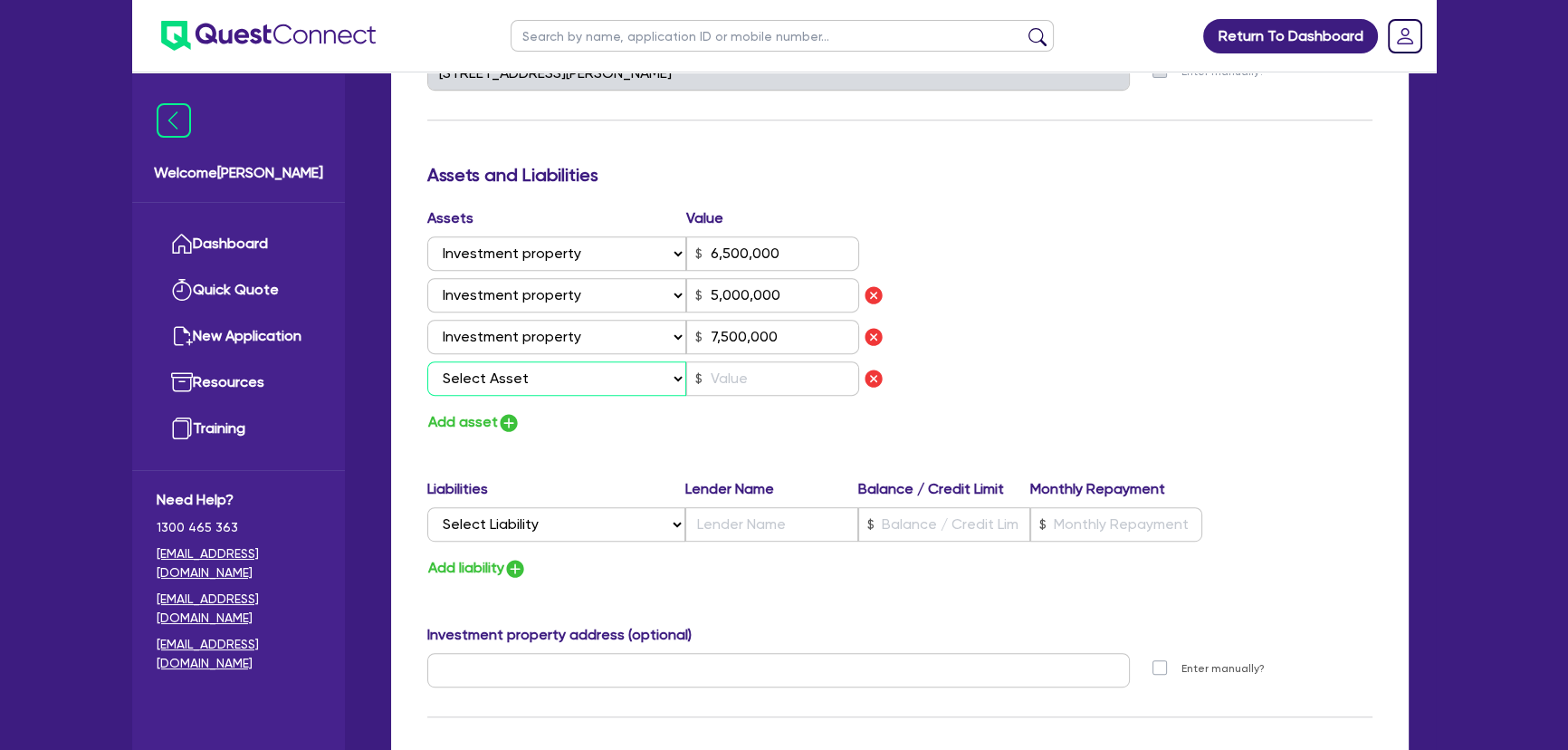
click at [518, 361] on select "Select Asset Cash Property Investment property Vehicle Truck Trailer Equipment …" at bounding box center [557, 378] width 259 height 35
select select "CASH"
click at [427, 361] on select "Select Asset Cash Property Investment property Vehicle Truck Trailer Equipment …" at bounding box center [557, 378] width 259 height 35
type input "0"
type input "0433 561 077"
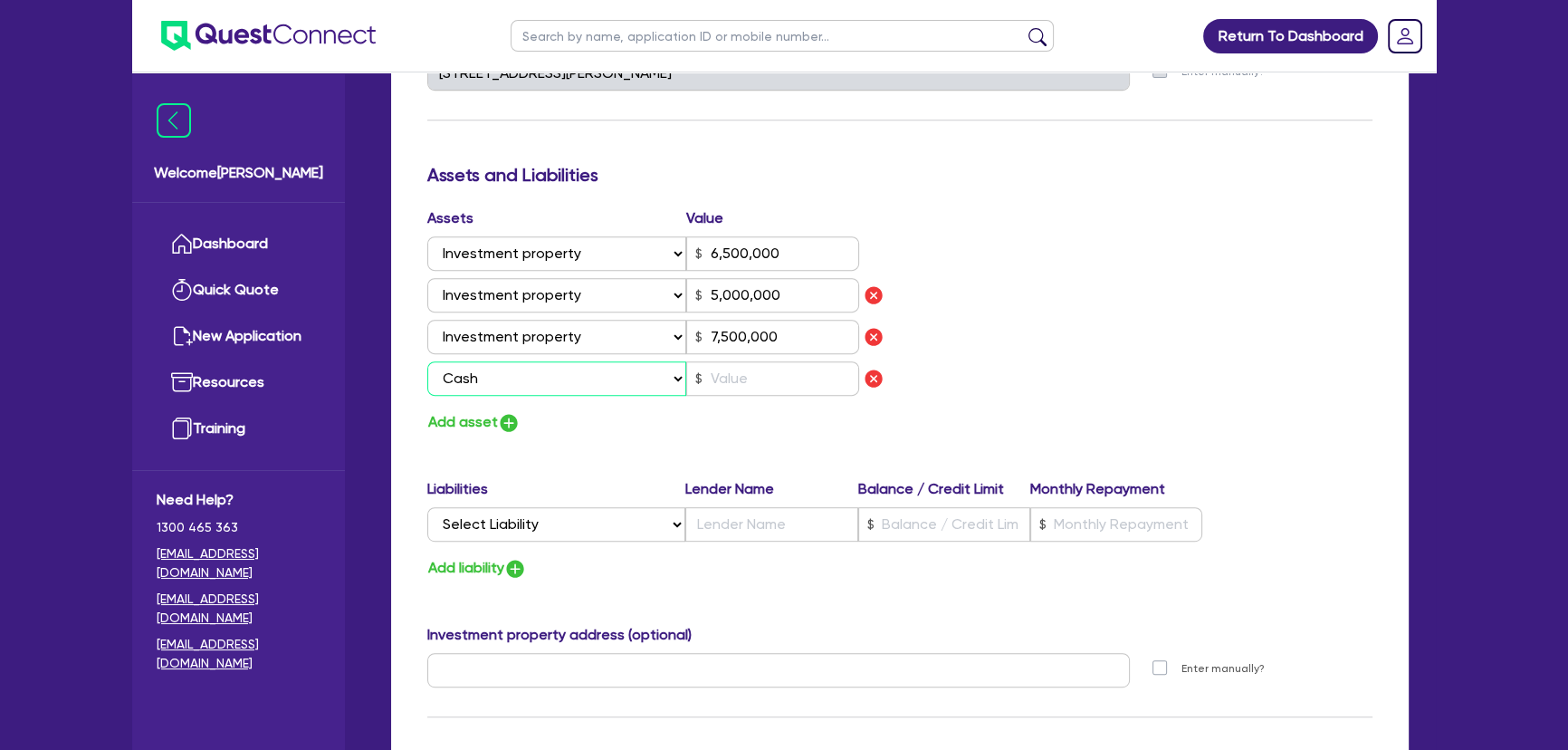
type input "6,500,000"
type input "5,000,000"
type input "7,500,000"
click at [783, 375] on input "text" at bounding box center [772, 378] width 173 height 35
type input "0"
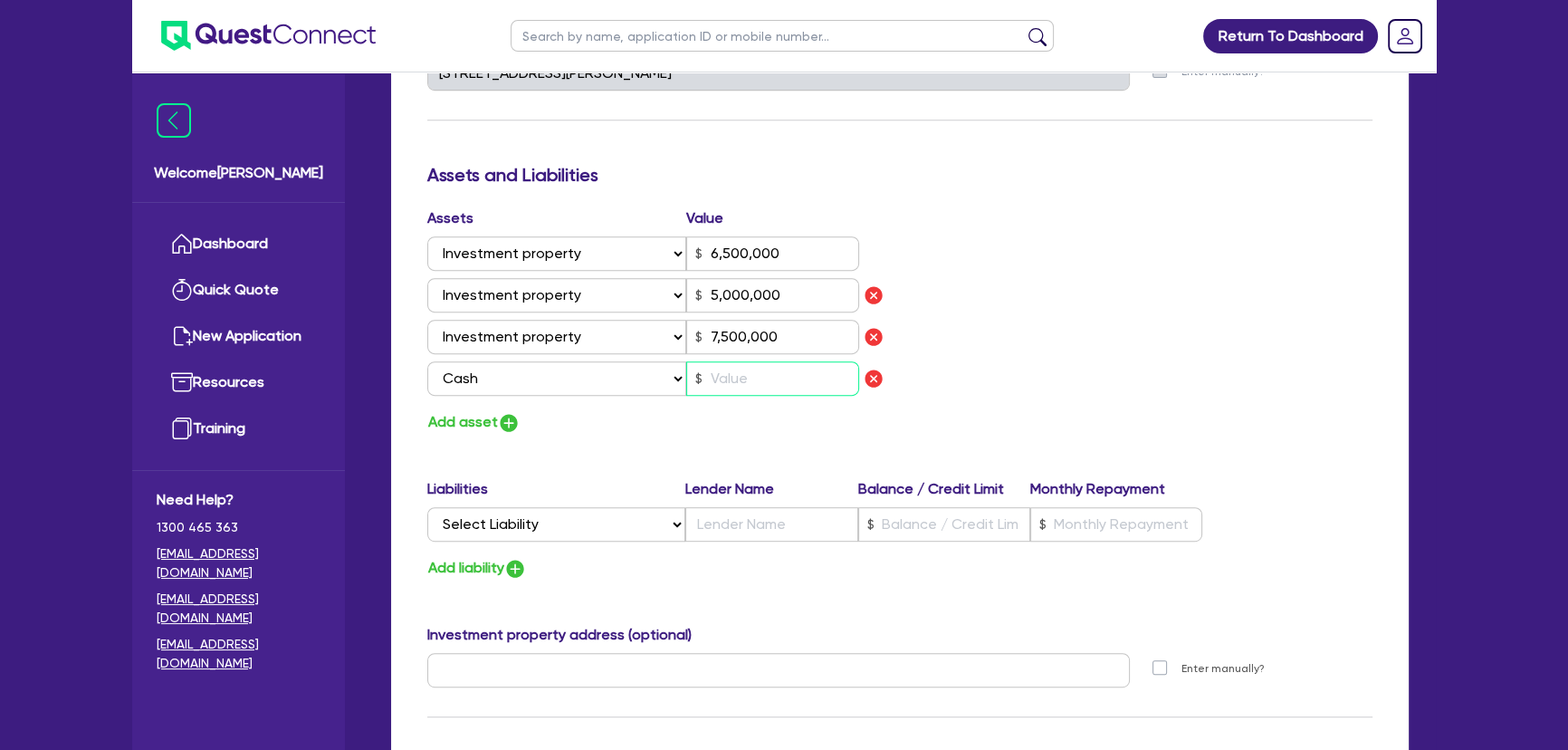
type input "0433 561 077"
type input "6,500,000"
type input "5,000,000"
type input "7,500,000"
type input "1"
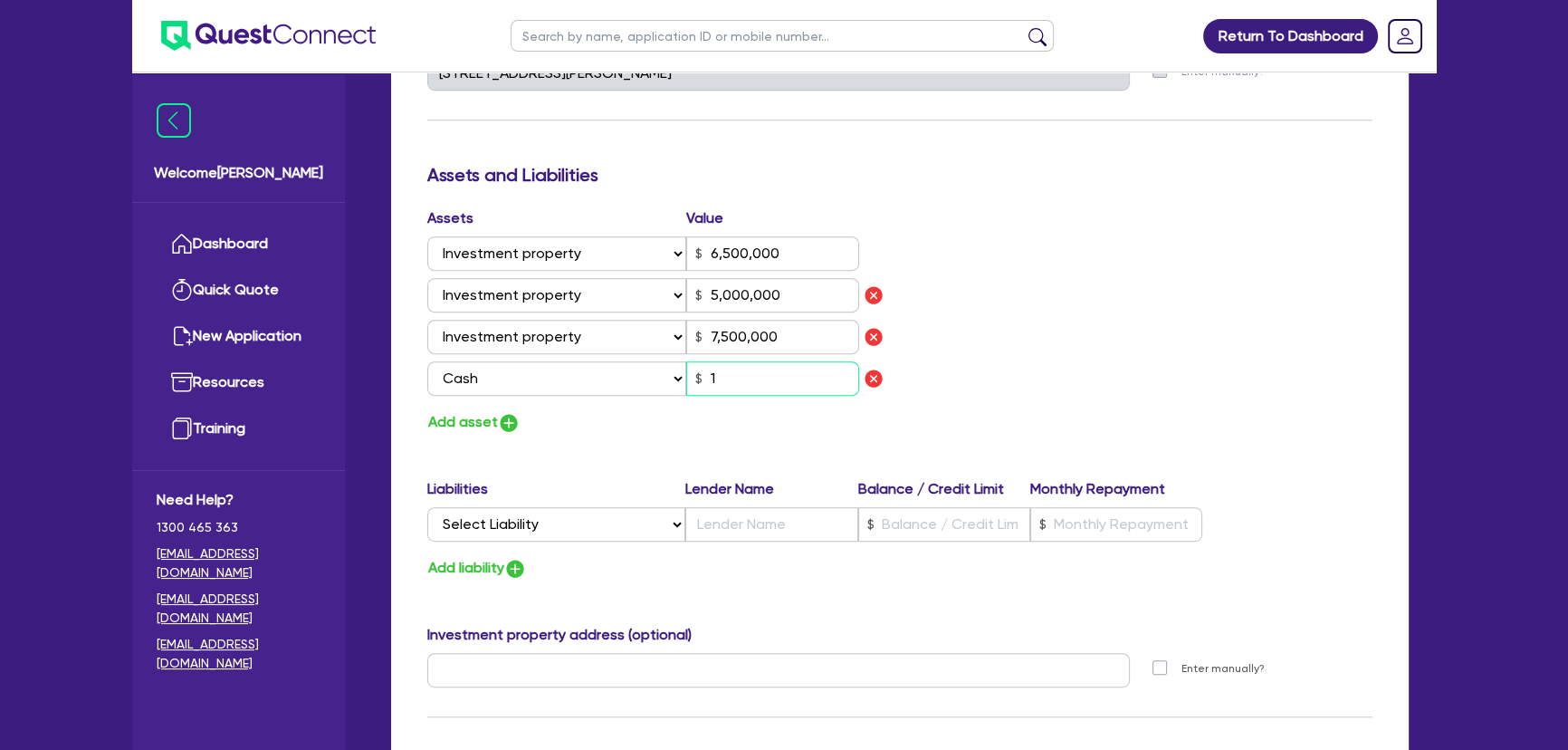
type input "0"
type input "0433 561 077"
type input "6,500,000"
type input "5,000,000"
type input "7,500,000"
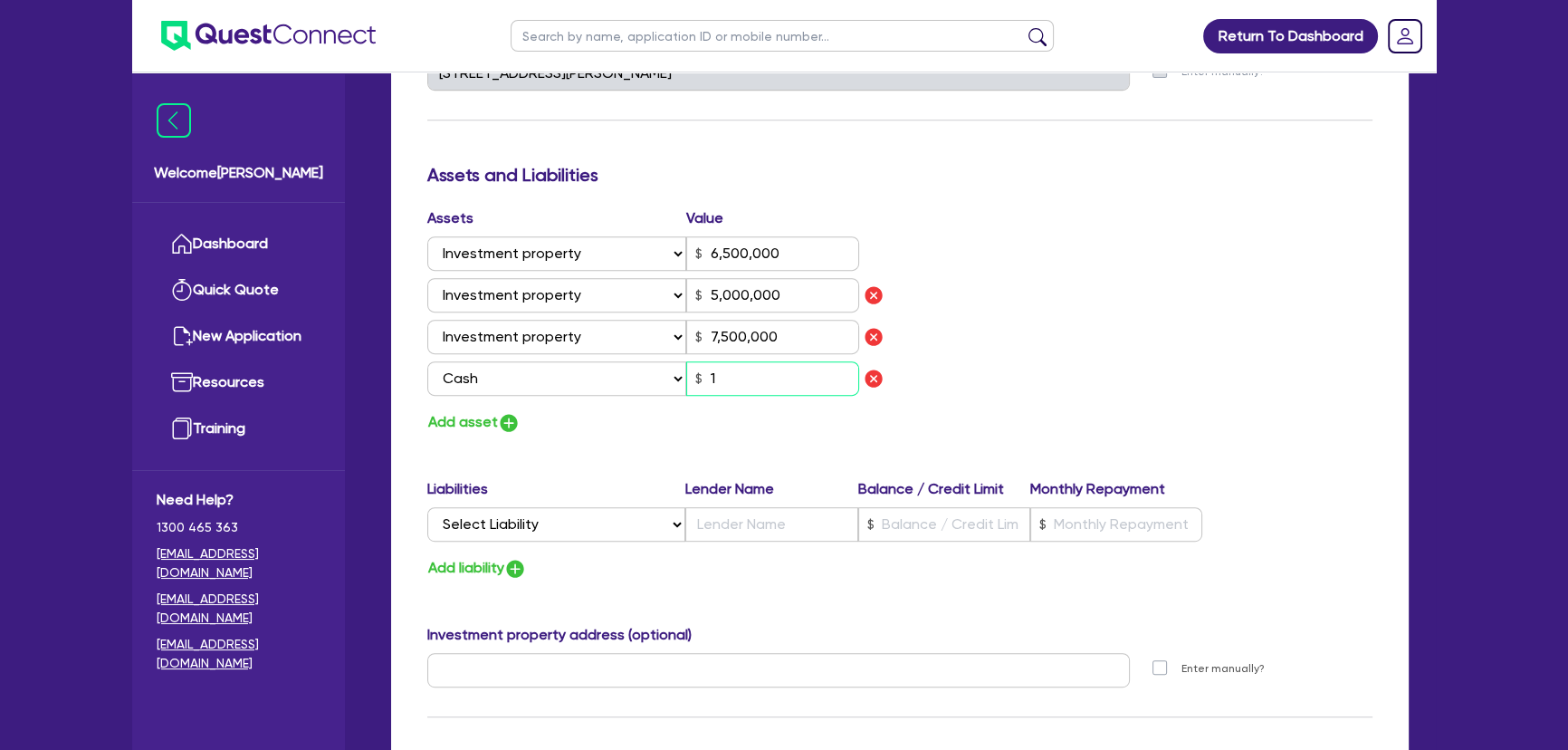
type input "10"
type input "0"
type input "0433 561 077"
type input "6,500,000"
type input "5,000,000"
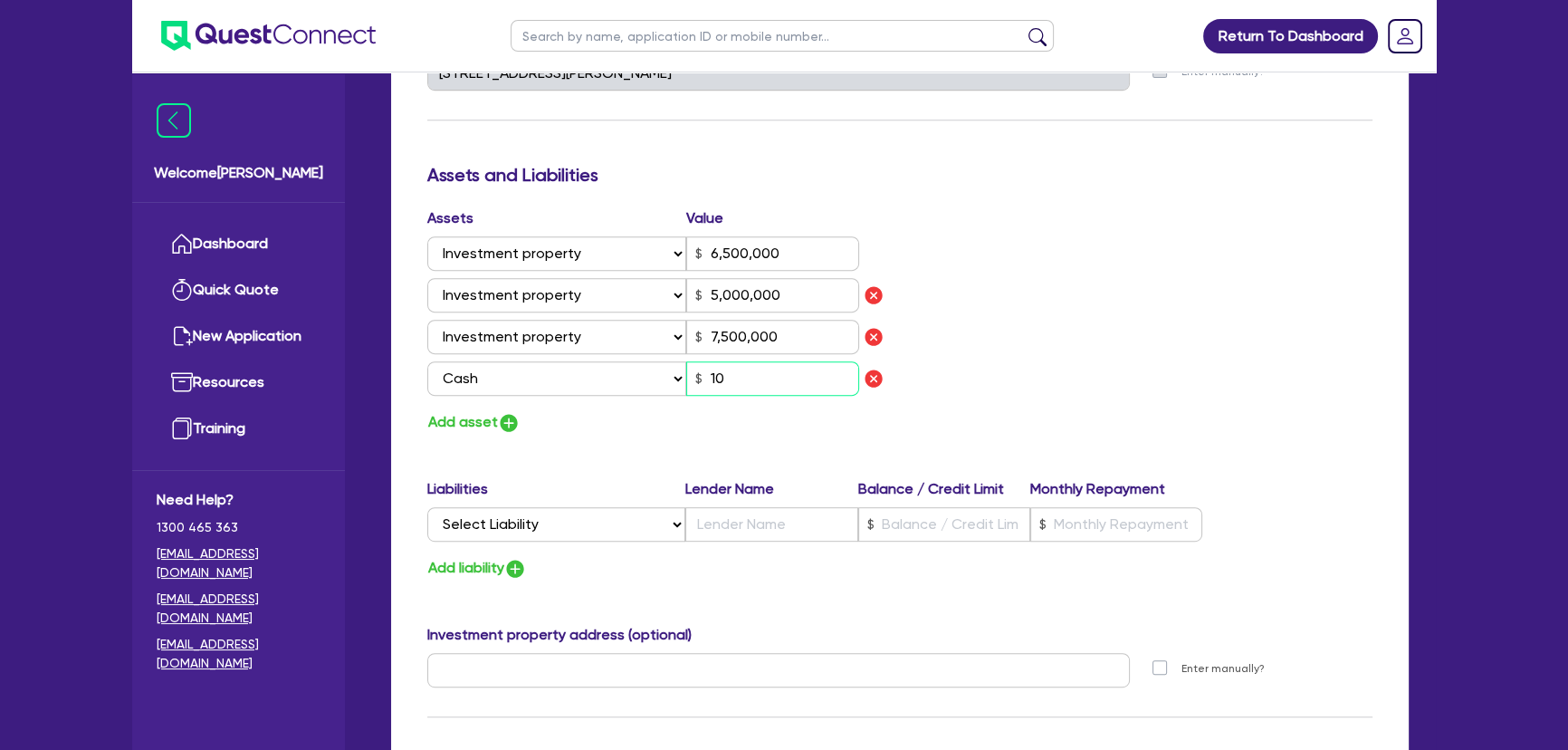
type input "7,500,000"
type input "100"
type input "0"
type input "0433 561 077"
type input "6,500,000"
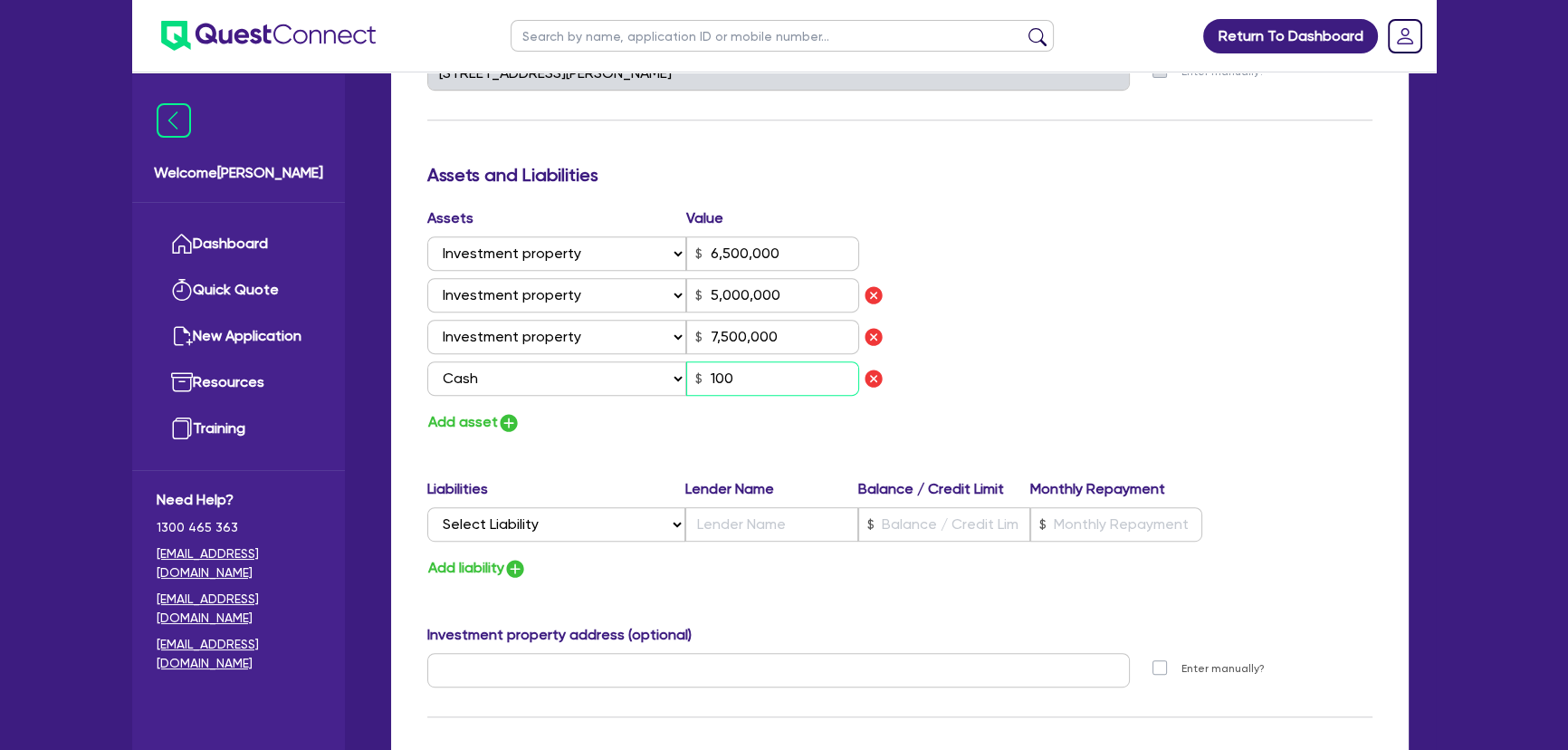
type input "5,000,000"
type input "7,500,000"
type input "1,000"
drag, startPoint x: 774, startPoint y: 390, endPoint x: 713, endPoint y: 384, distance: 61.3
click at [713, 384] on input "100,000" at bounding box center [772, 378] width 173 height 35
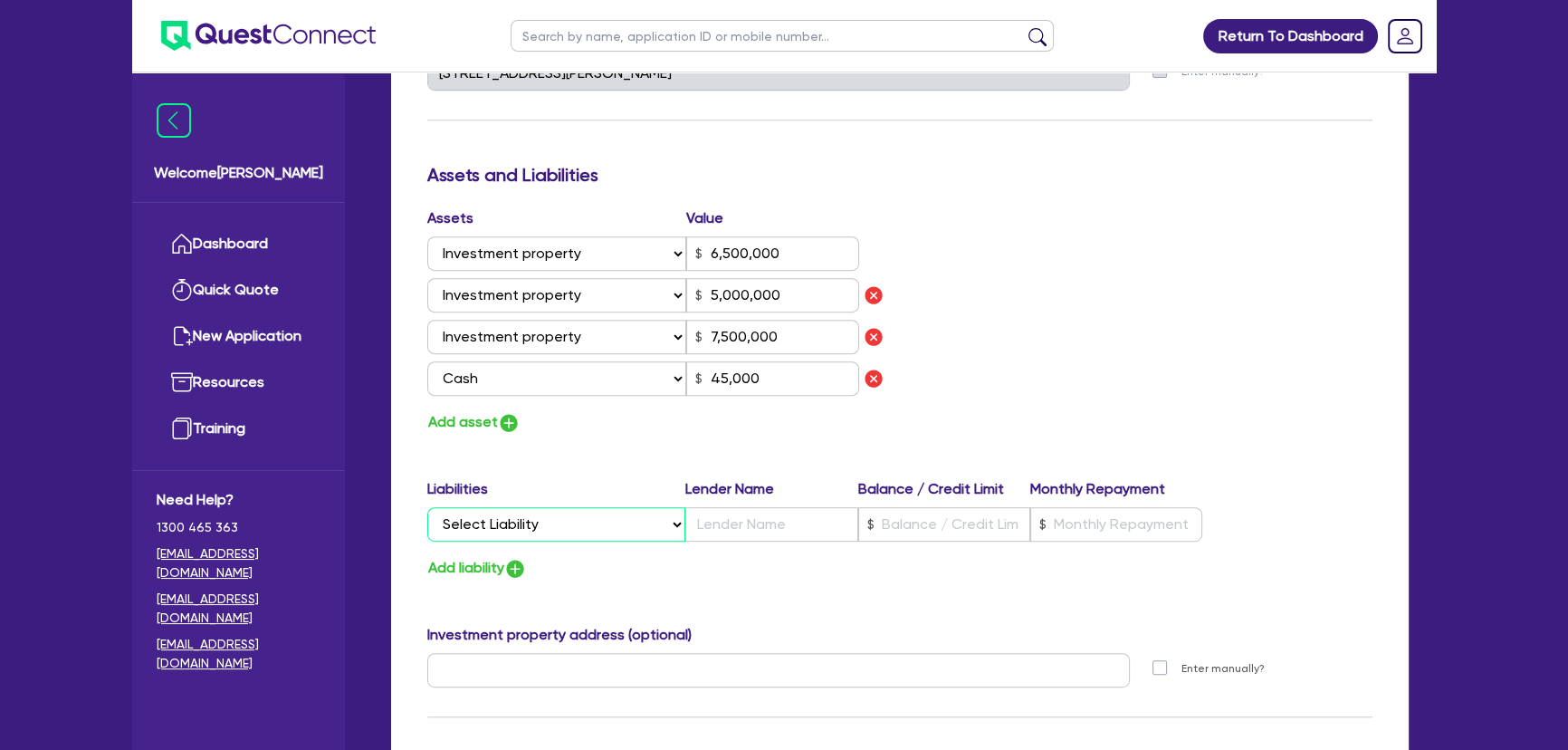
click at [629, 515] on select "Select Liability Credit card Mortgage Investment property loan Vehicle loan Tru…" at bounding box center [556, 524] width 258 height 35
click at [427, 507] on select "Select Liability Credit card Mortgage Investment property loan Vehicle loan Tru…" at bounding box center [556, 524] width 258 height 35
click at [522, 558] on img "button" at bounding box center [515, 569] width 22 height 22
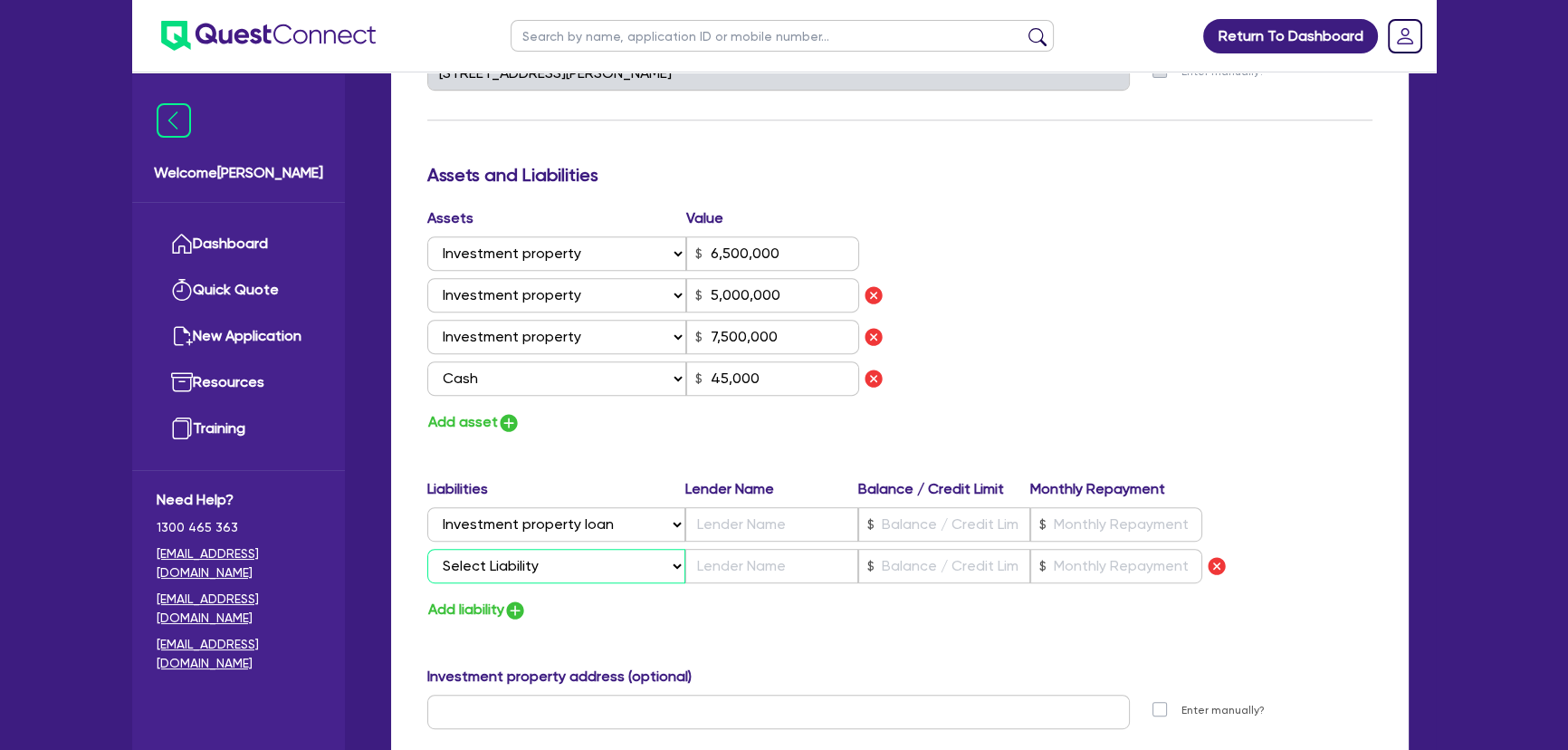
click at [522, 557] on select "Select Liability Credit card Mortgage Investment property loan Vehicle loan Tru…" at bounding box center [556, 567] width 258 height 35
click at [427, 549] on select "Select Liability Credit card Mortgage Investment property loan Vehicle loan Tru…" at bounding box center [556, 567] width 258 height 35
click at [514, 601] on img "button" at bounding box center [515, 610] width 22 height 22
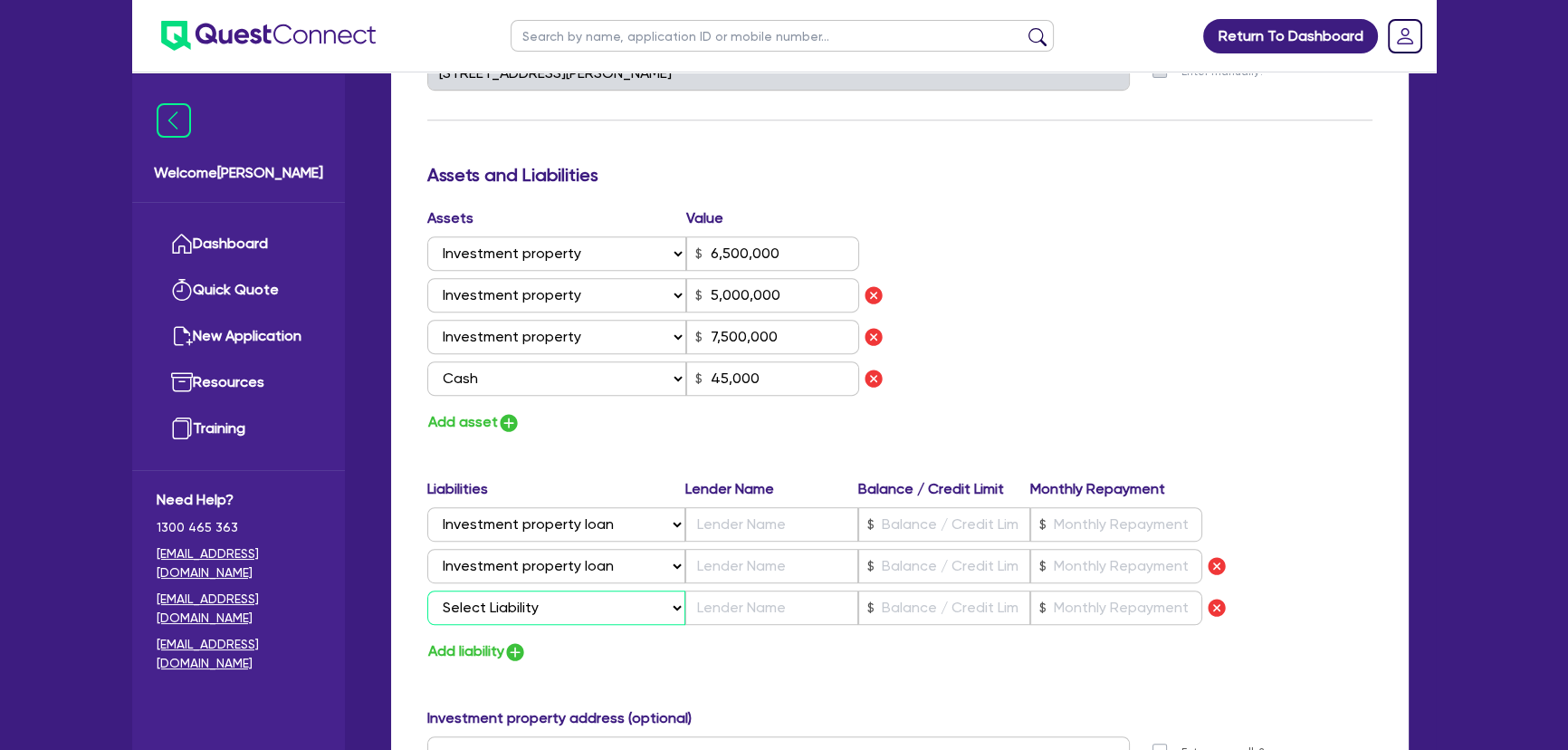
click at [514, 601] on select "Select Liability Credit card Mortgage Investment property loan Vehicle loan Tru…" at bounding box center [556, 608] width 258 height 35
click at [427, 591] on select "Select Liability Credit card Mortgage Investment property loan Vehicle loan Tru…" at bounding box center [556, 608] width 258 height 35
click at [726, 604] on input "text" at bounding box center [771, 608] width 172 height 35
click at [713, 507] on input "text" at bounding box center [771, 524] width 172 height 35
click at [1211, 607] on img "button" at bounding box center [1217, 607] width 22 height 22
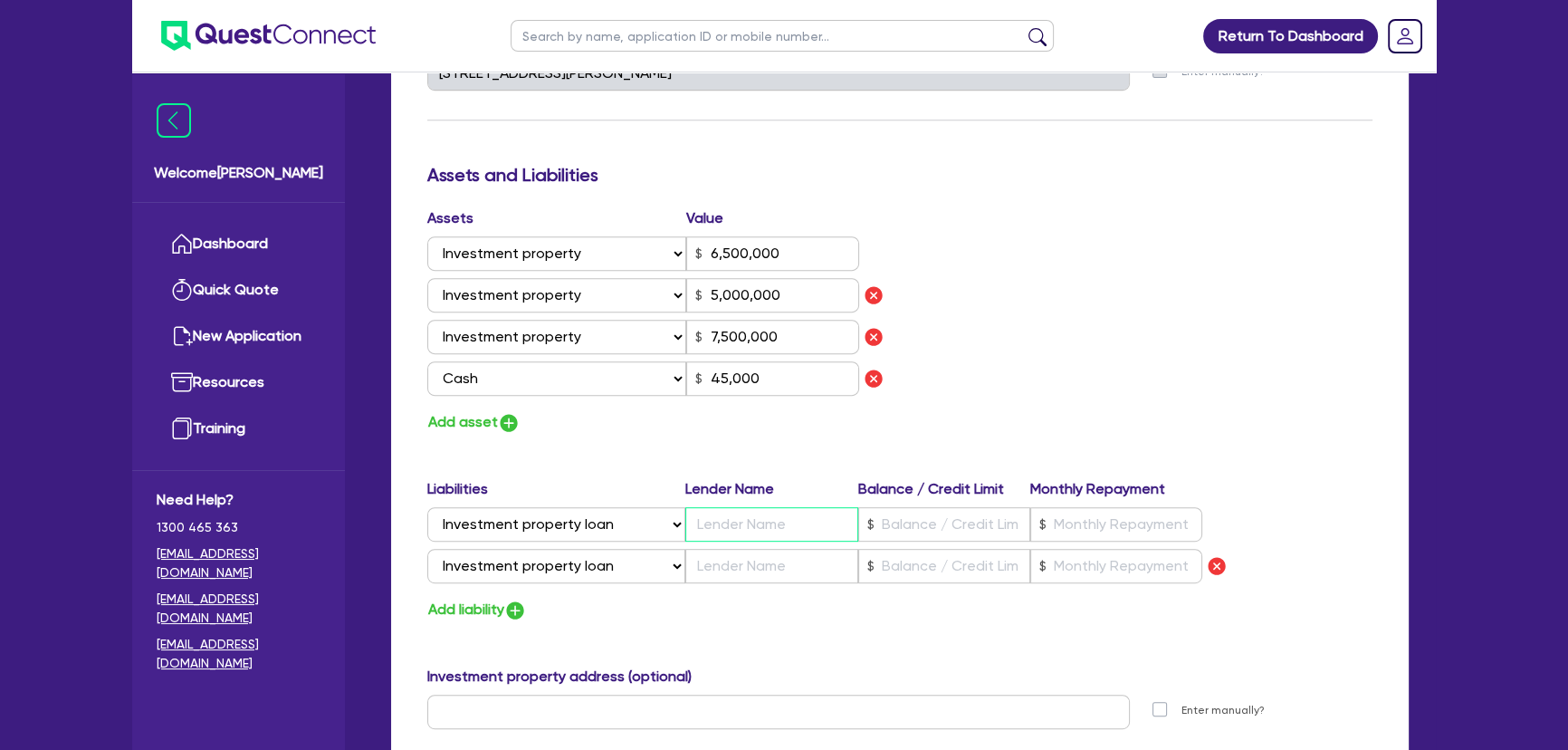
click at [788, 514] on input "text" at bounding box center [771, 524] width 172 height 35
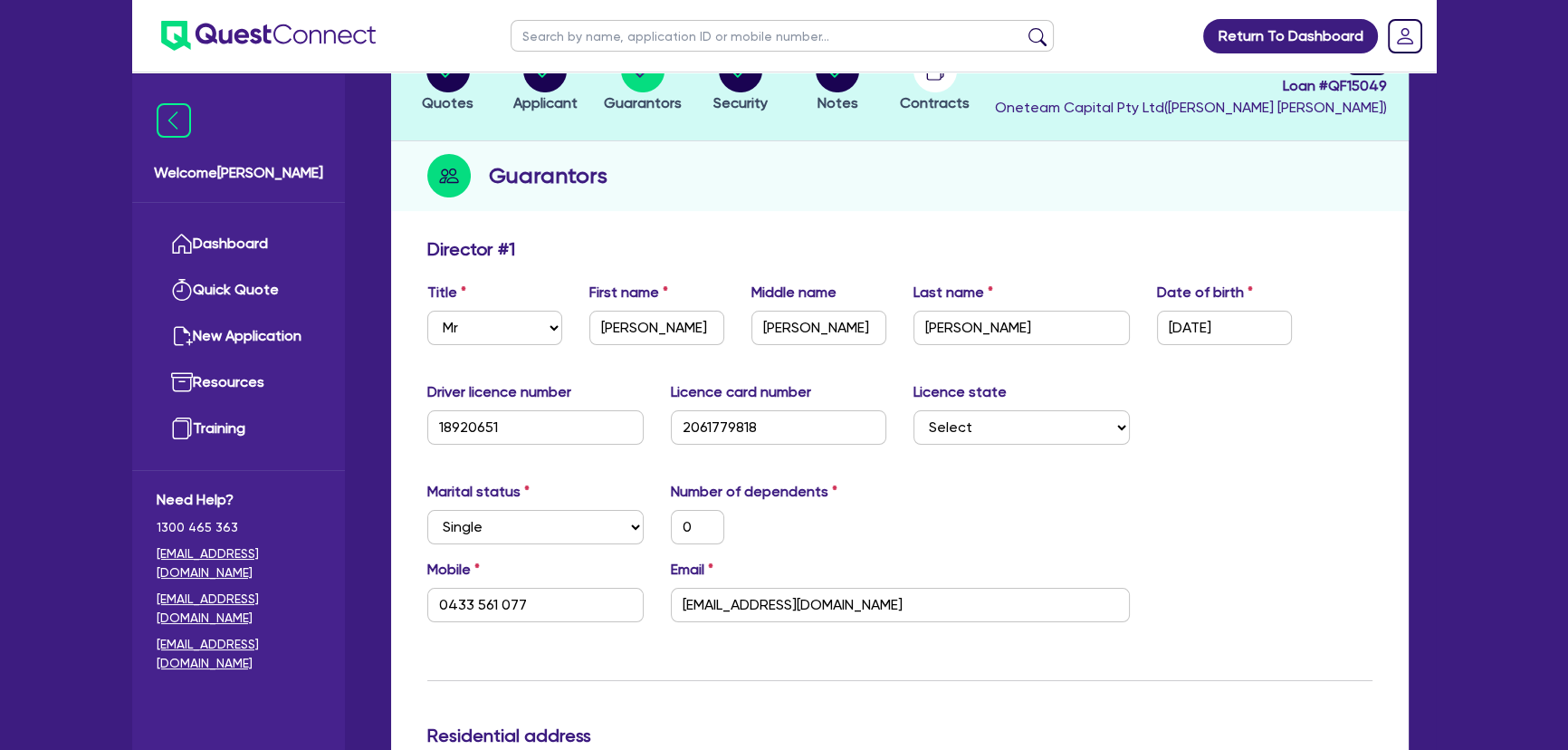
scroll to position [0, 0]
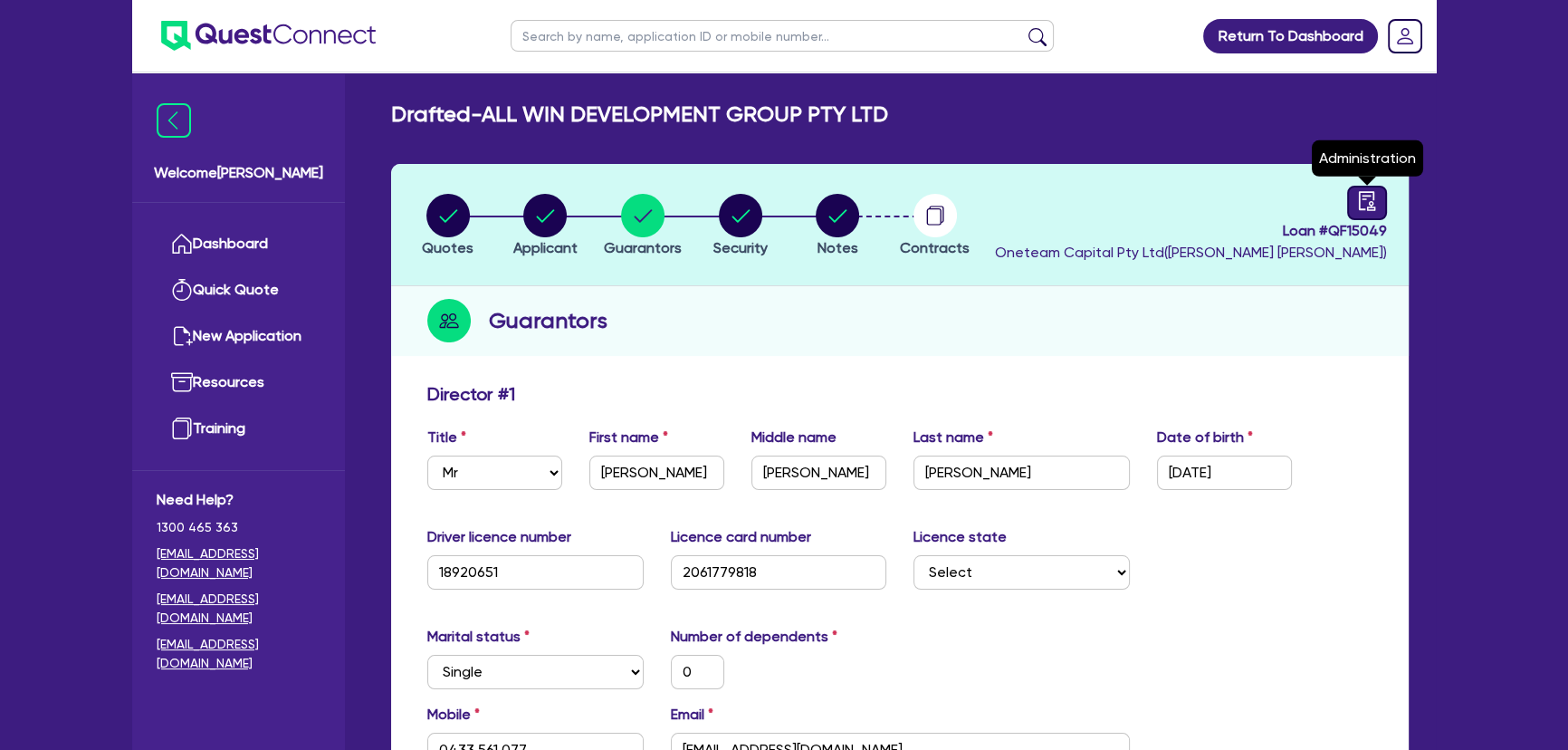
click at [1369, 205] on icon "audit" at bounding box center [1366, 201] width 16 height 19
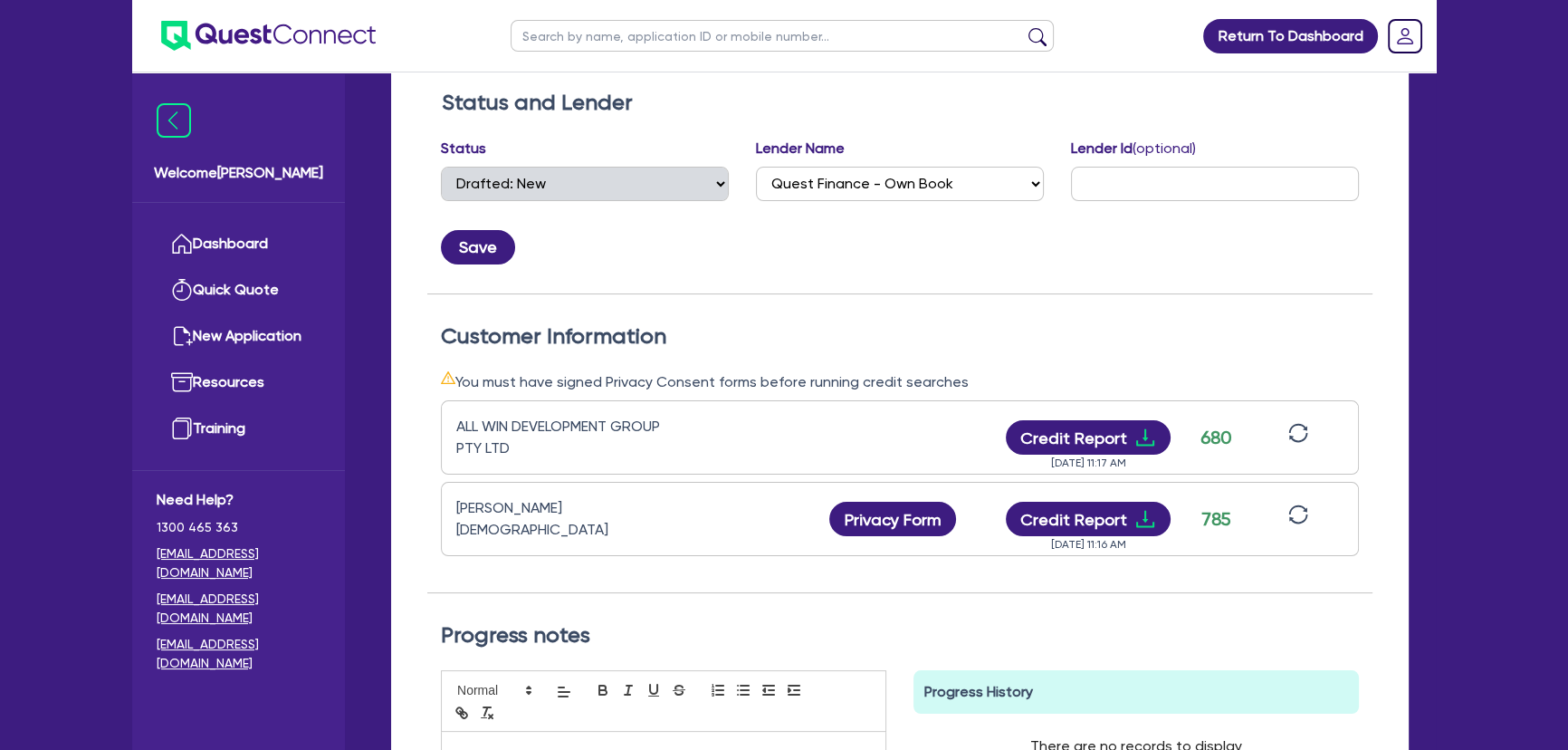
scroll to position [411, 0]
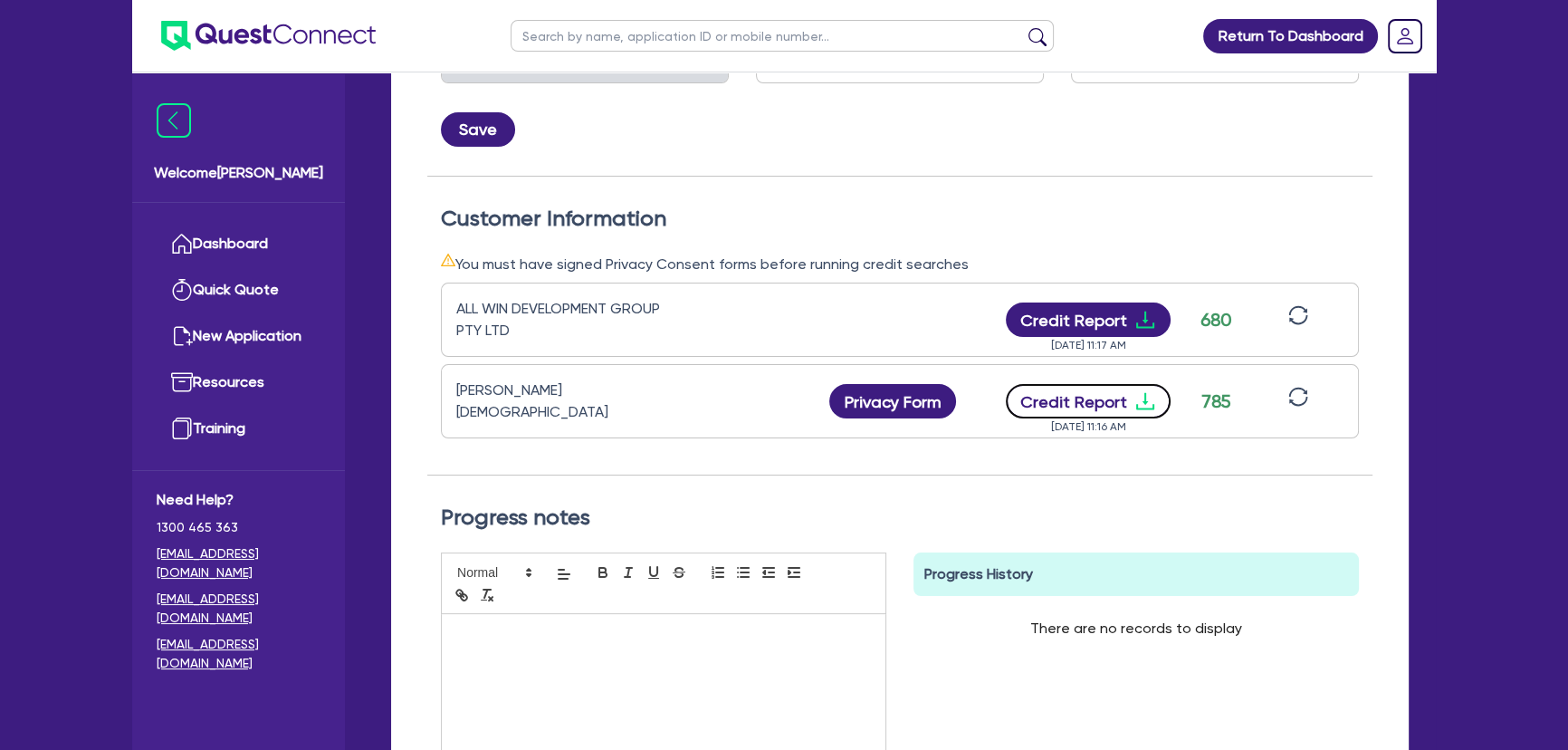
click at [1143, 396] on icon "download" at bounding box center [1144, 402] width 18 height 17
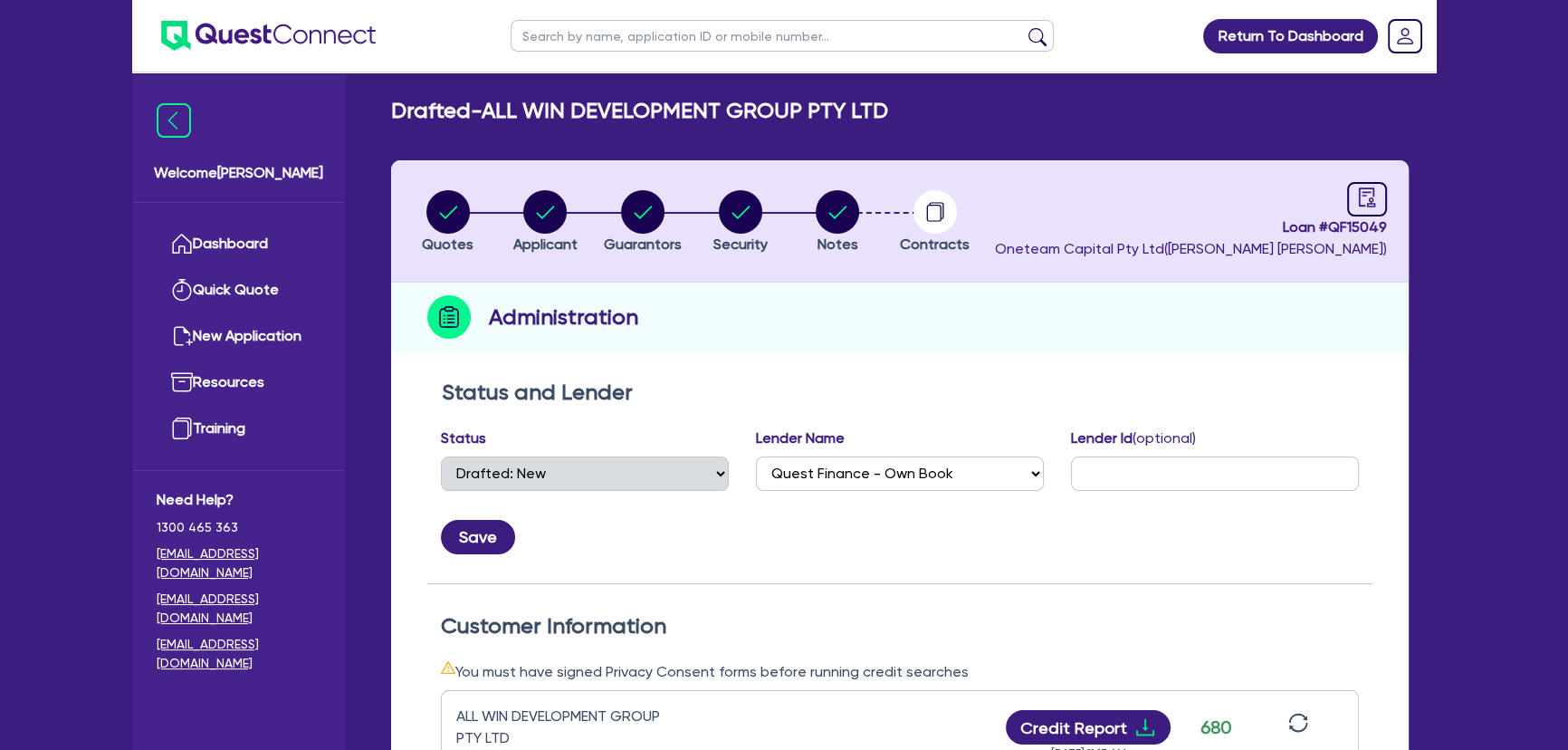
scroll to position [0, 0]
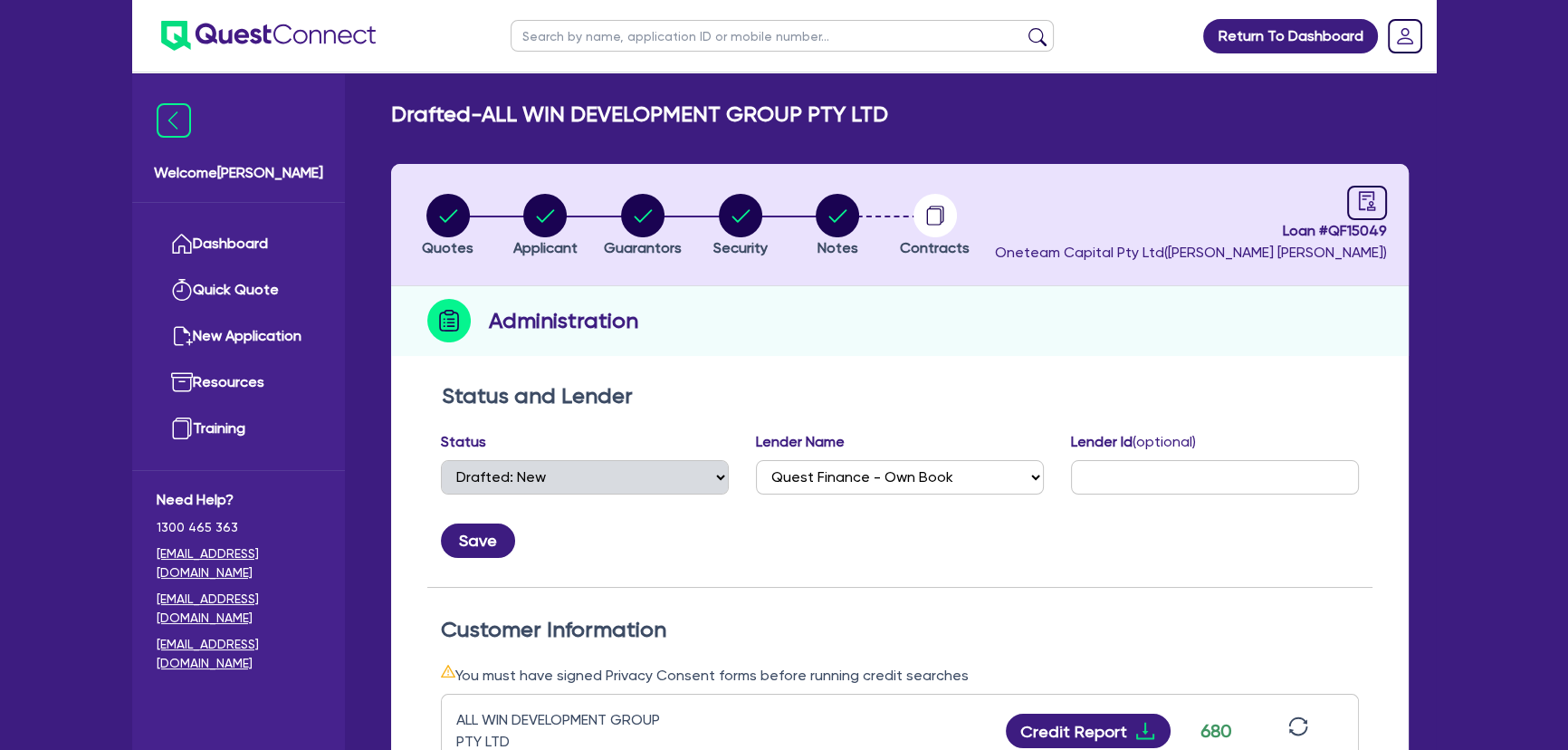
click at [582, 188] on header "Quotes Applicant Guarantors Security Notes Contracts Loan # QF15049 Oneteam Cap…" at bounding box center [899, 225] width 1017 height 123
click at [624, 239] on span "Guarantors" at bounding box center [643, 248] width 78 height 17
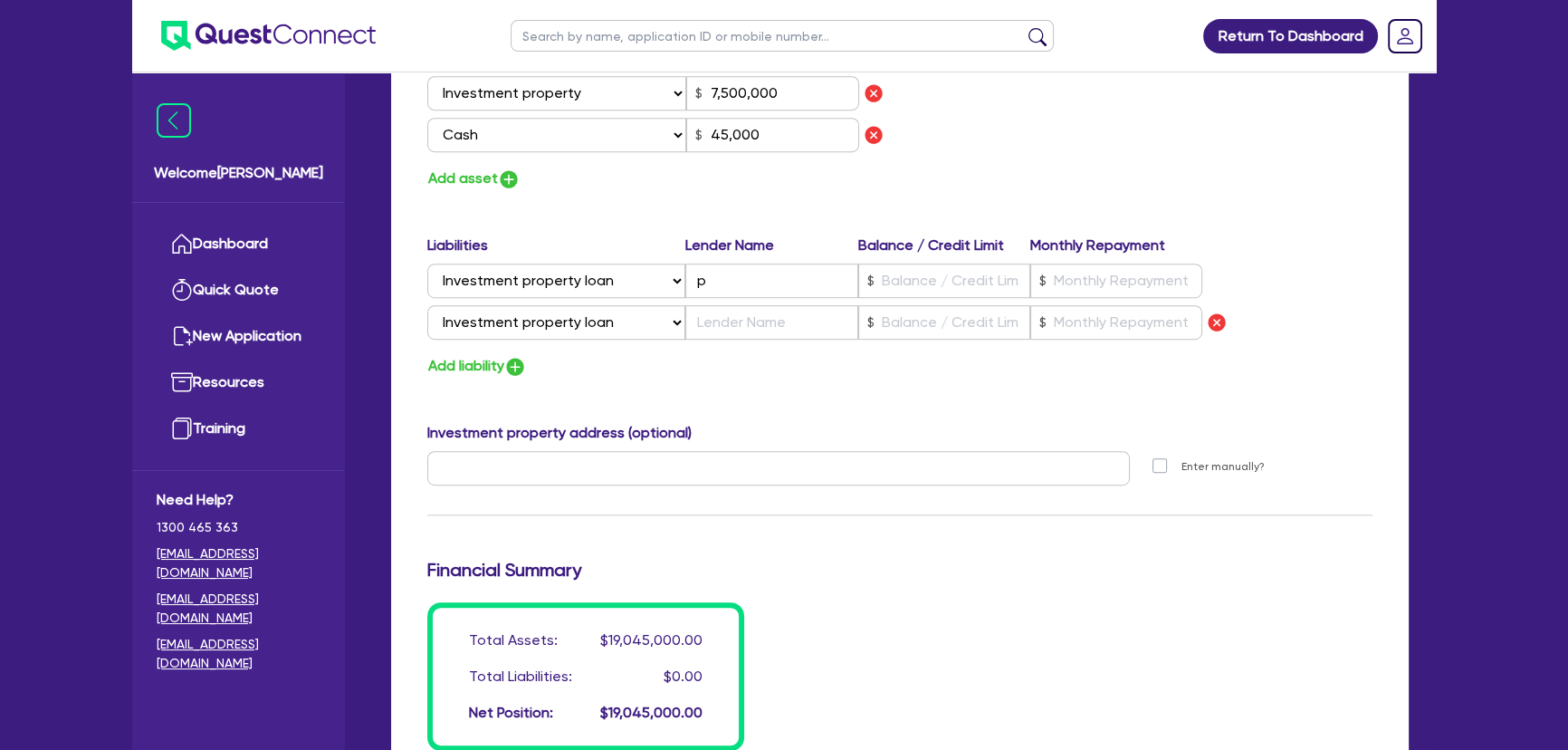
scroll to position [1235, 0]
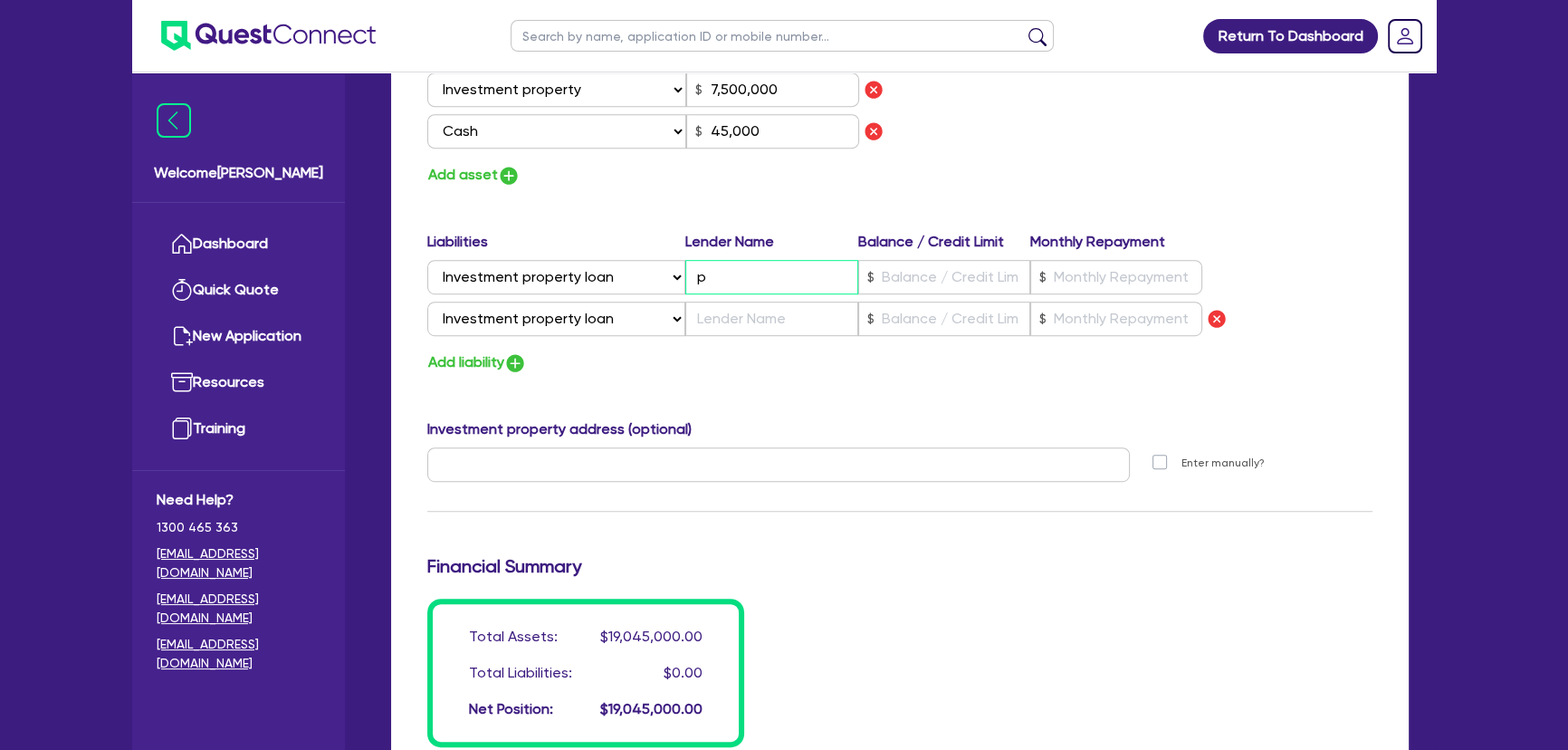
click at [771, 276] on input "p" at bounding box center [771, 277] width 172 height 35
click at [965, 271] on input "text" at bounding box center [944, 277] width 172 height 35
click at [948, 291] on input "text" at bounding box center [944, 277] width 172 height 35
click at [793, 326] on input "text" at bounding box center [771, 319] width 172 height 35
click at [883, 301] on input "text" at bounding box center [944, 319] width 172 height 35
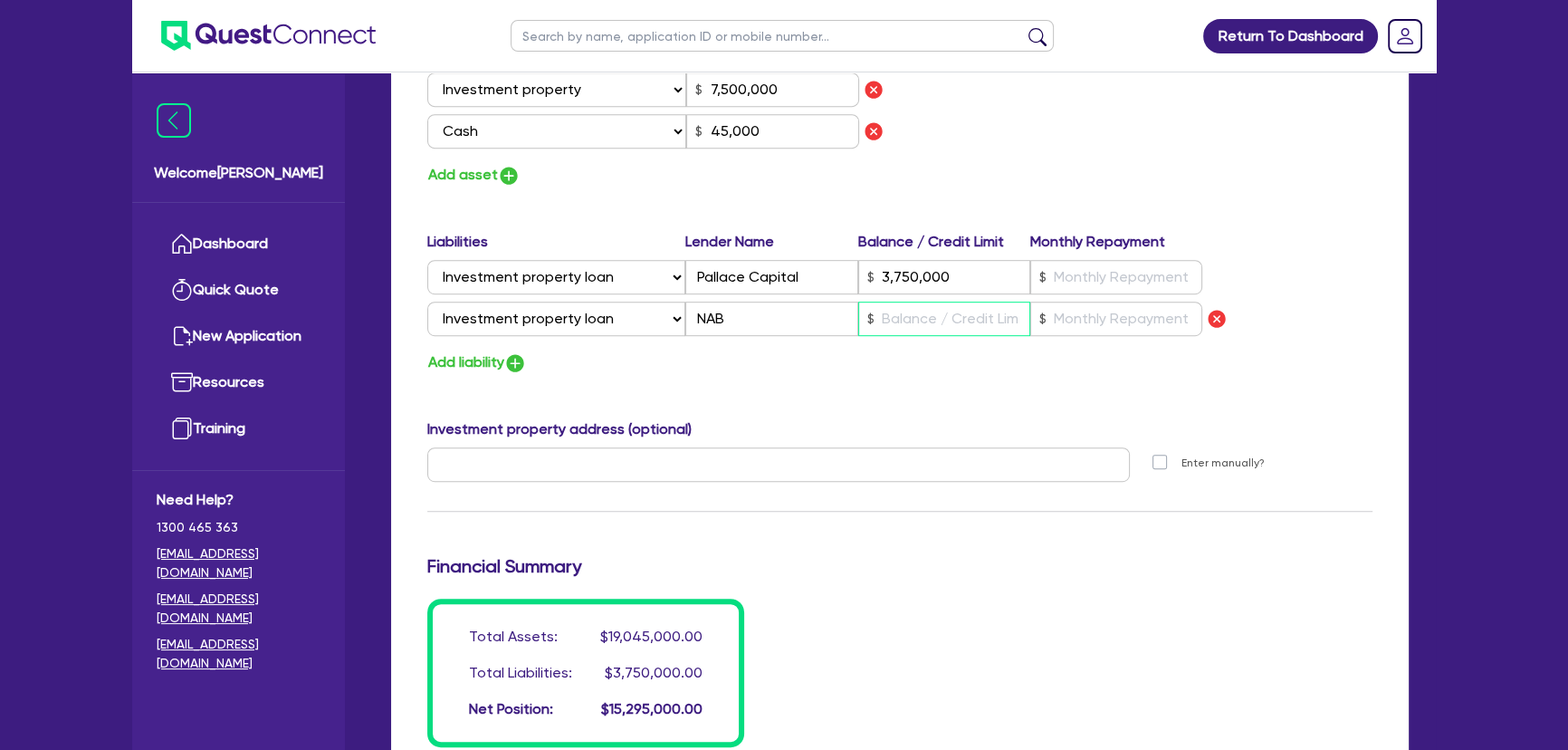
click at [911, 320] on input "text" at bounding box center [944, 319] width 172 height 35
click at [1132, 320] on input "text" at bounding box center [1116, 319] width 172 height 35
click at [1103, 281] on input "text" at bounding box center [1116, 277] width 172 height 35
click at [1057, 329] on input "text" at bounding box center [1116, 319] width 172 height 35
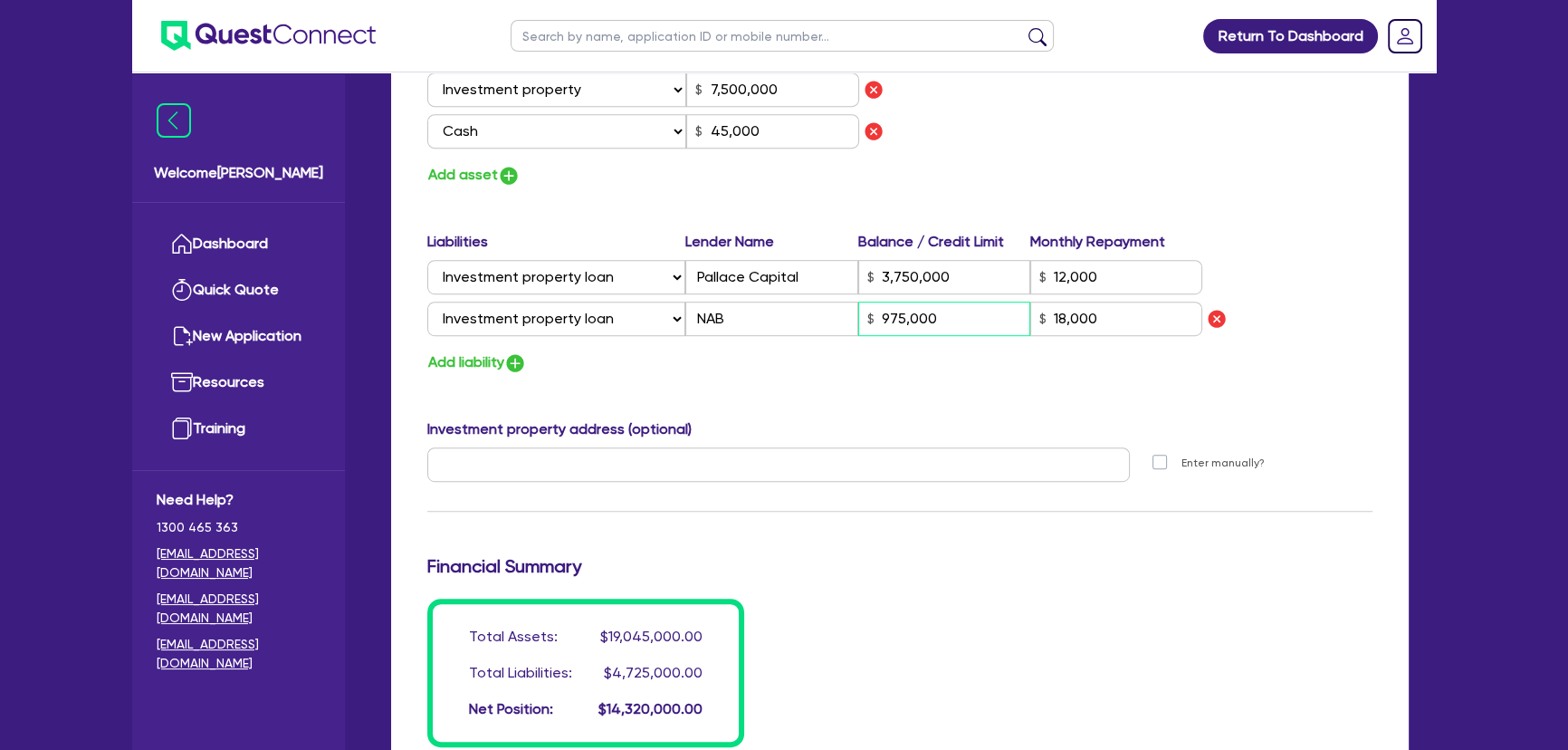
click at [951, 326] on input "975,000" at bounding box center [944, 319] width 172 height 35
click at [1139, 131] on div "Assets Value Select Asset Cash Property Investment property Vehicle Truck Trail…" at bounding box center [900, 73] width 973 height 227
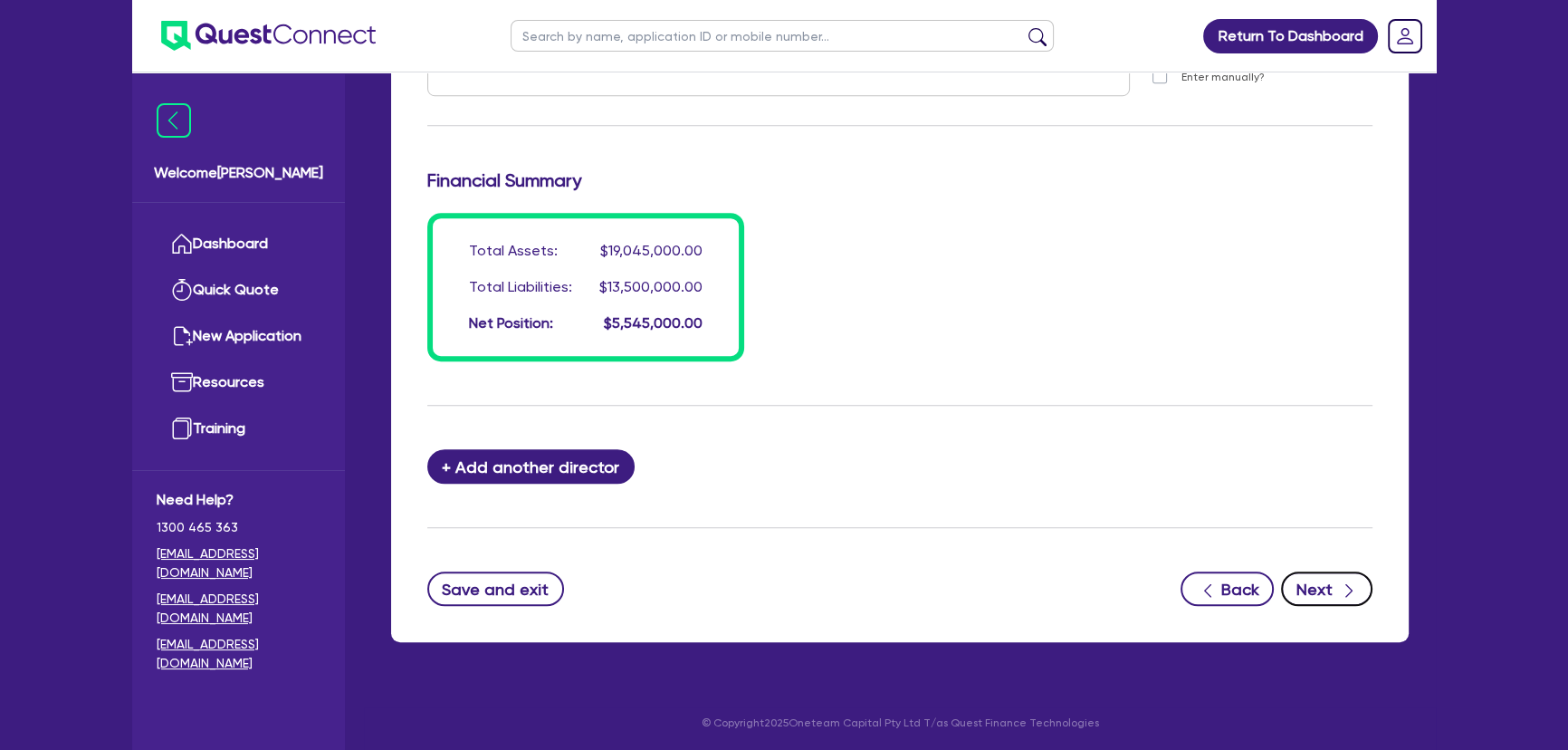
click at [1318, 586] on button "Next" at bounding box center [1326, 589] width 92 height 35
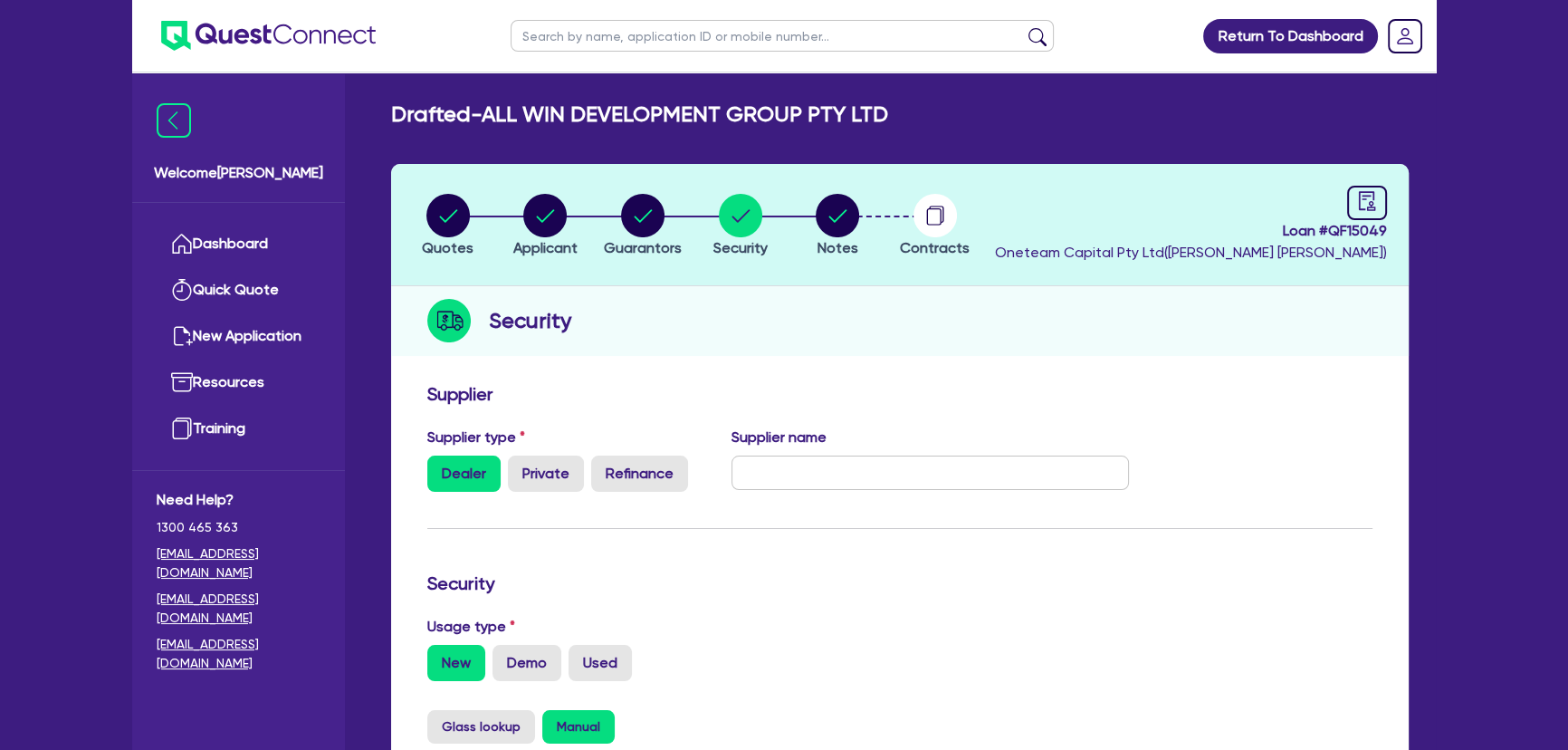
scroll to position [576, 0]
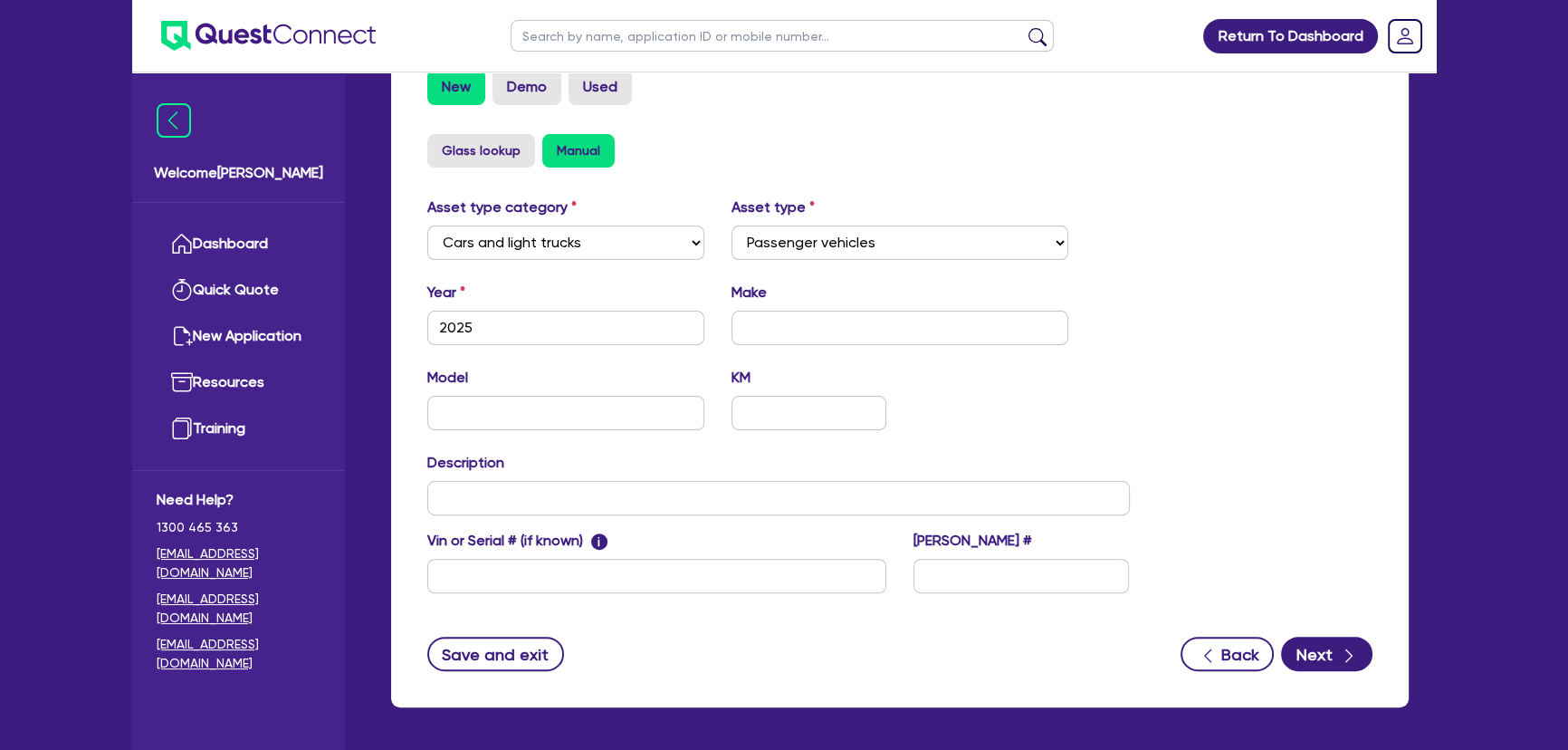
click at [794, 347] on div "Year 2025 Make" at bounding box center [779, 320] width 729 height 78
click at [785, 329] on input "text" at bounding box center [900, 328] width 338 height 35
click at [597, 412] on input "text" at bounding box center [565, 413] width 277 height 35
drag, startPoint x: 682, startPoint y: 420, endPoint x: 440, endPoint y: 410, distance: 242.2
click at [440, 410] on input "Range Rover Sport Autobiography" at bounding box center [565, 413] width 277 height 35
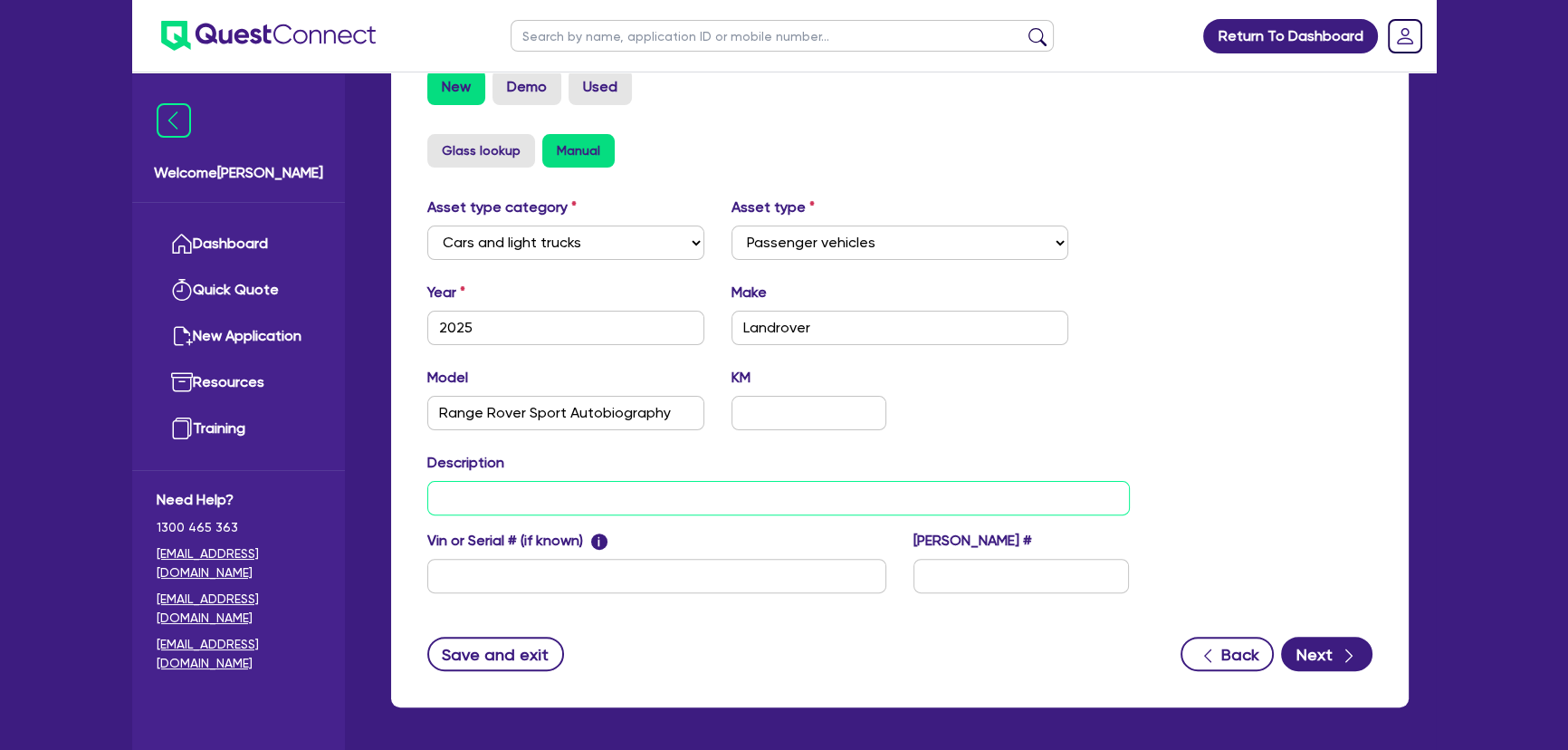
click at [454, 509] on input "text" at bounding box center [779, 498] width 702 height 35
drag, startPoint x: 435, startPoint y: 403, endPoint x: 717, endPoint y: 417, distance: 282.3
click at [717, 417] on div "Model Range Rover Sport Autobiography KM" at bounding box center [779, 405] width 729 height 78
click at [591, 495] on input "2025 Landrover" at bounding box center [779, 498] width 702 height 35
paste input "Range Rover Sport Autobiography"
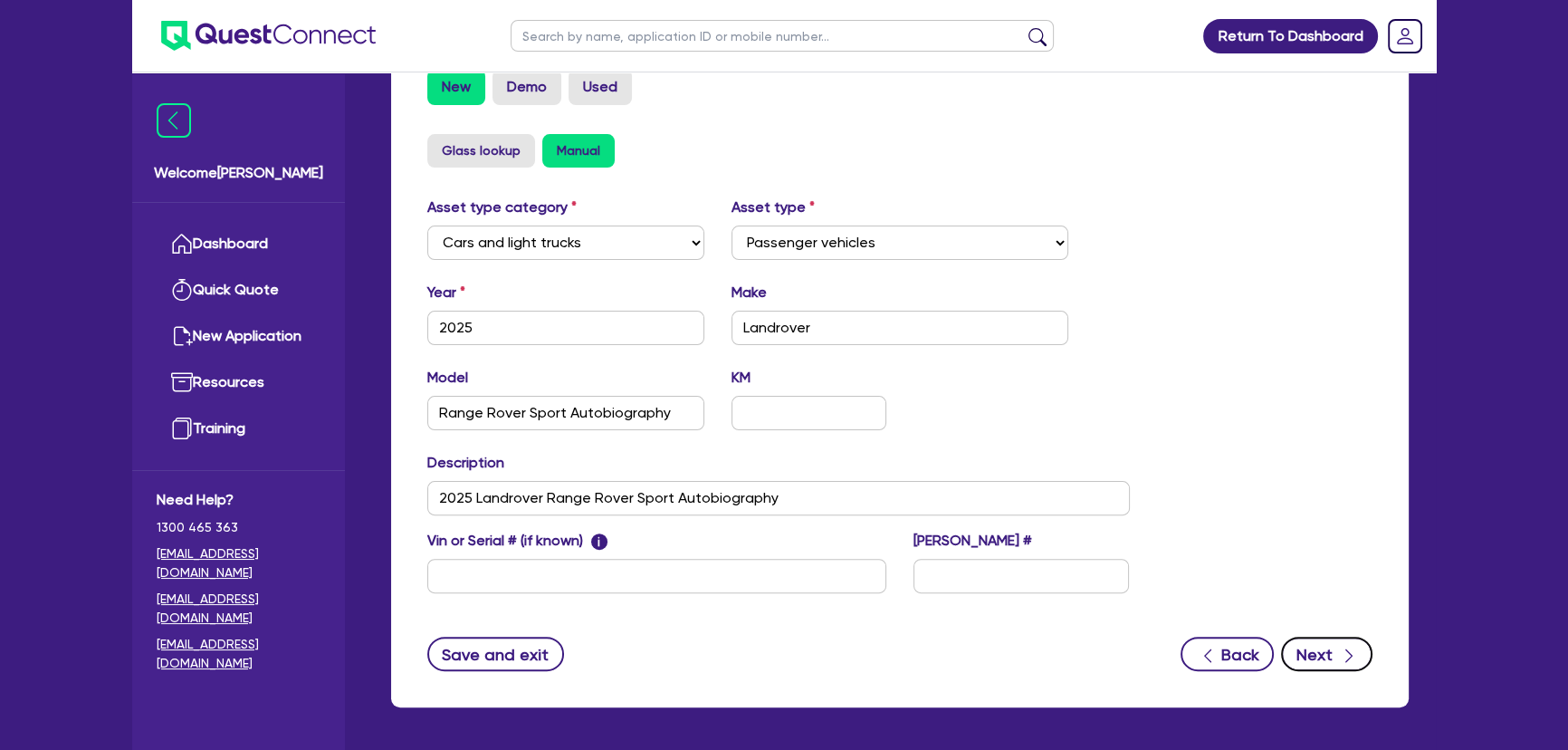
click at [1290, 646] on button "Next" at bounding box center [1326, 654] width 92 height 35
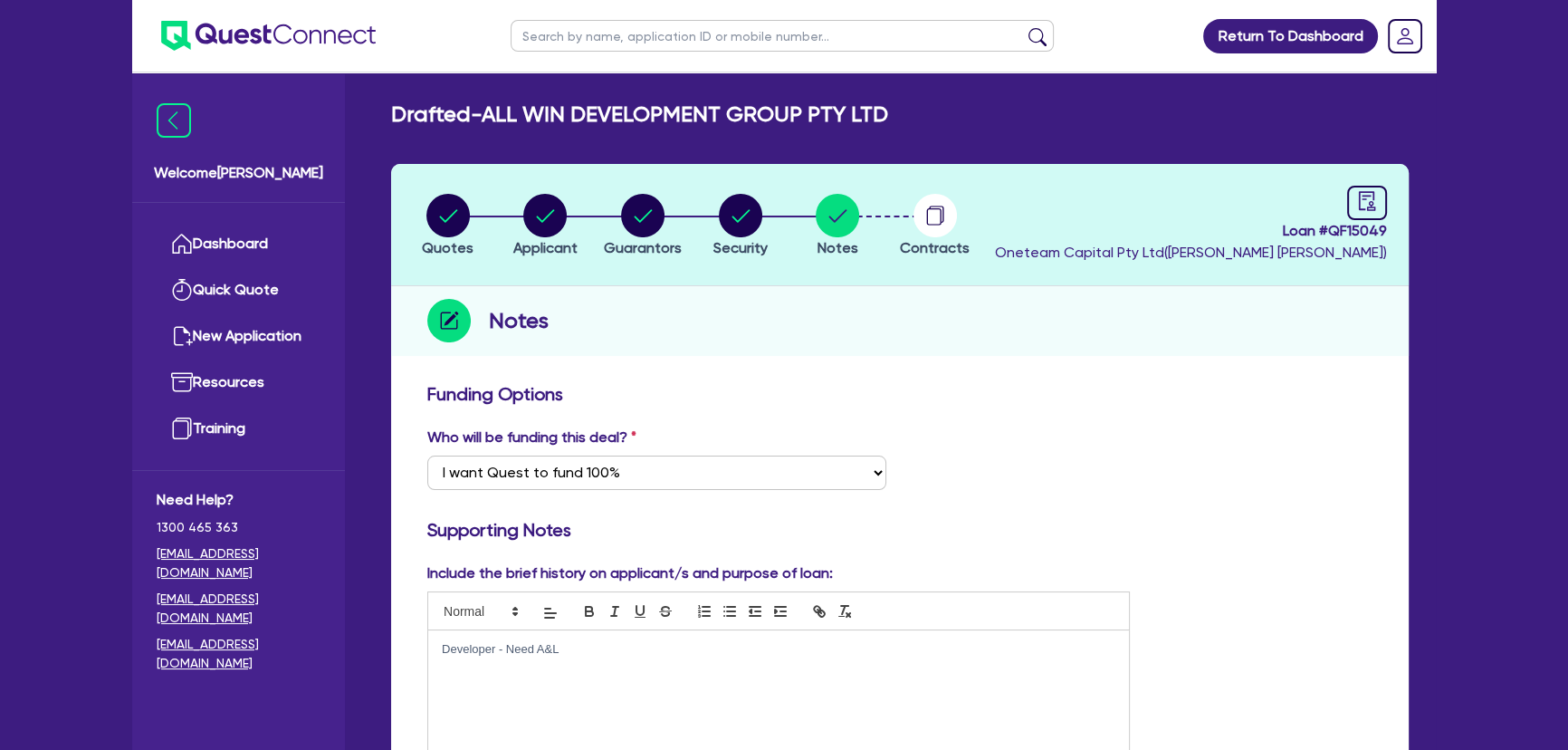
click at [316, 37] on img at bounding box center [268, 36] width 214 height 30
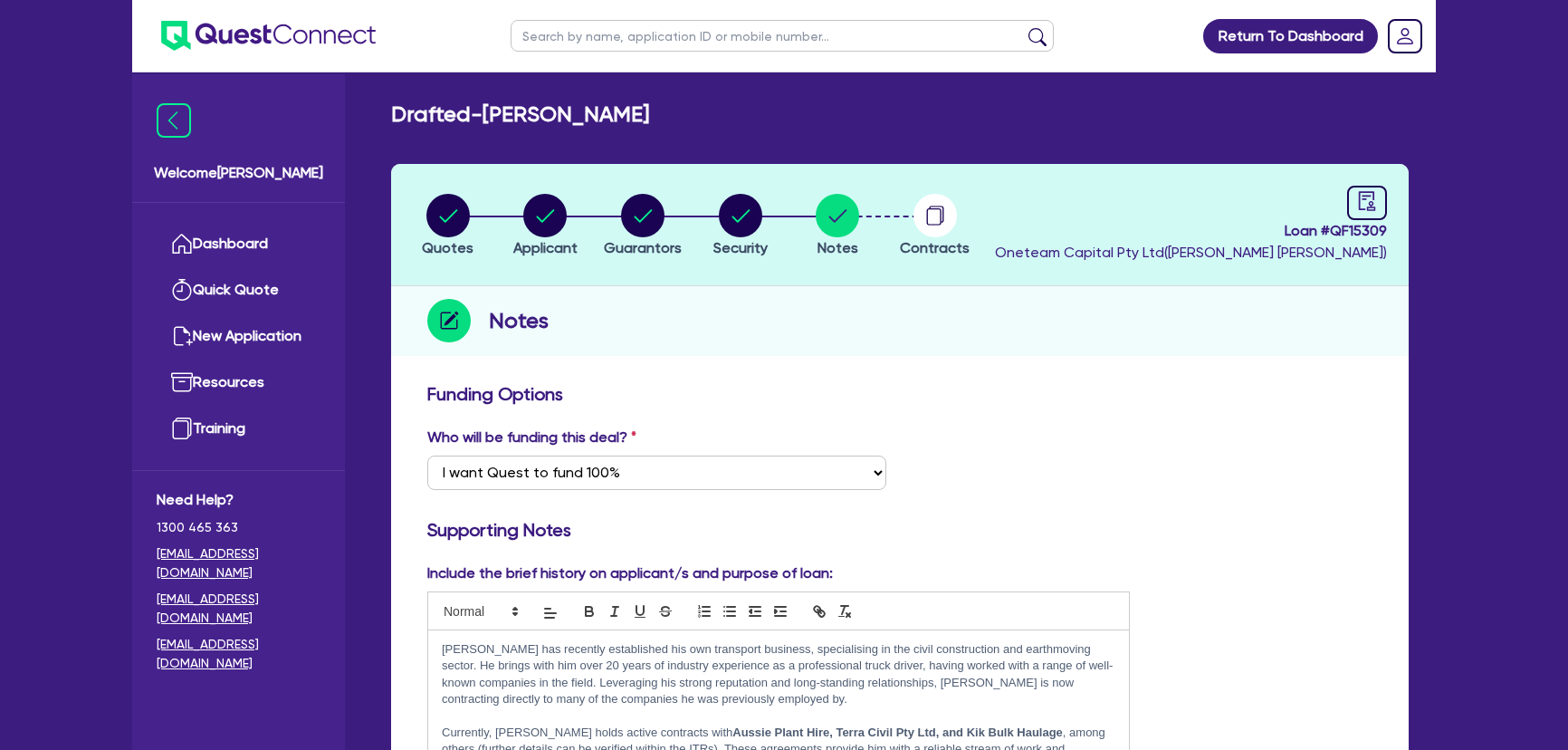
select select "Quest Finance - Own Book"
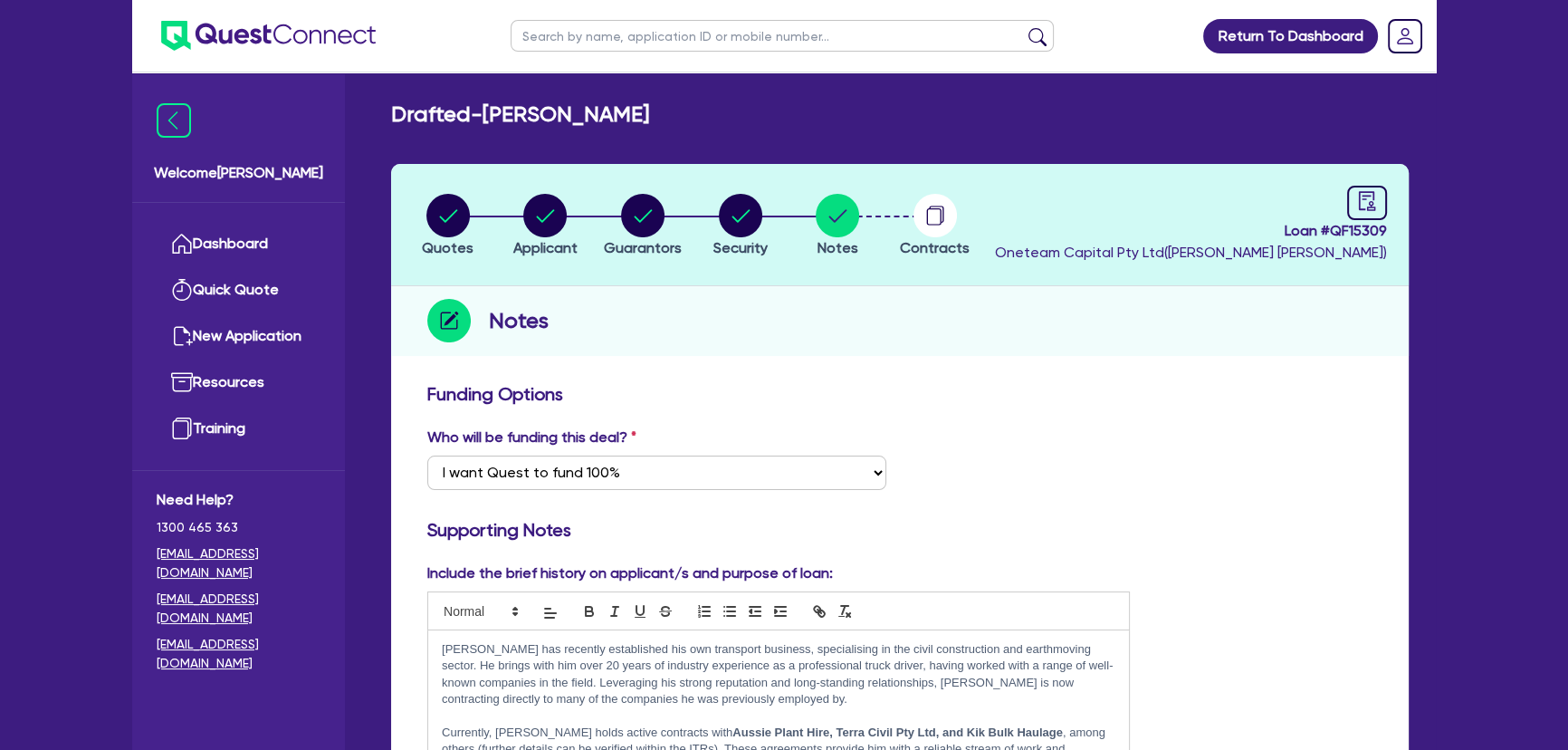
click at [344, 41] on img at bounding box center [268, 36] width 214 height 30
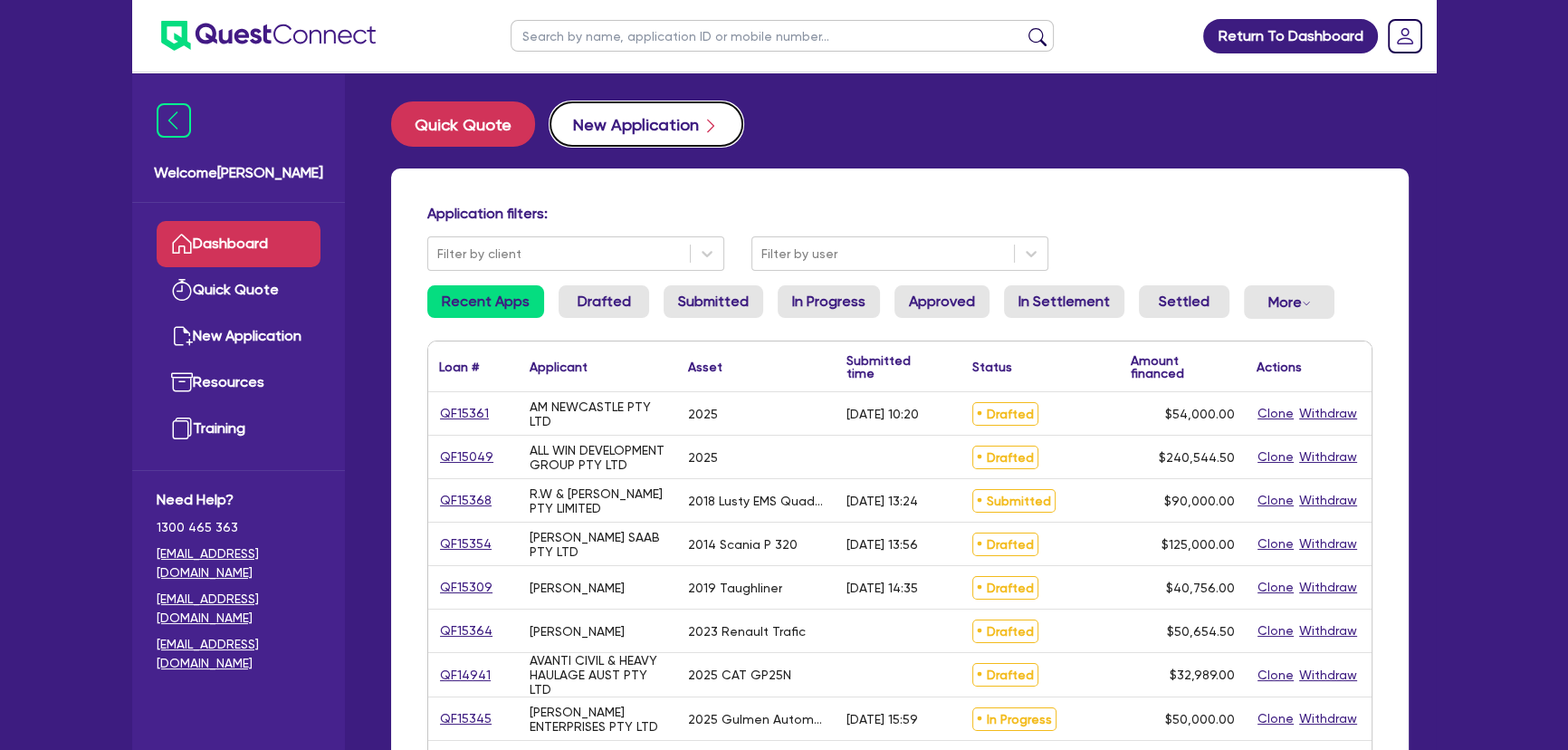
click at [607, 126] on button "New Application" at bounding box center [646, 124] width 194 height 45
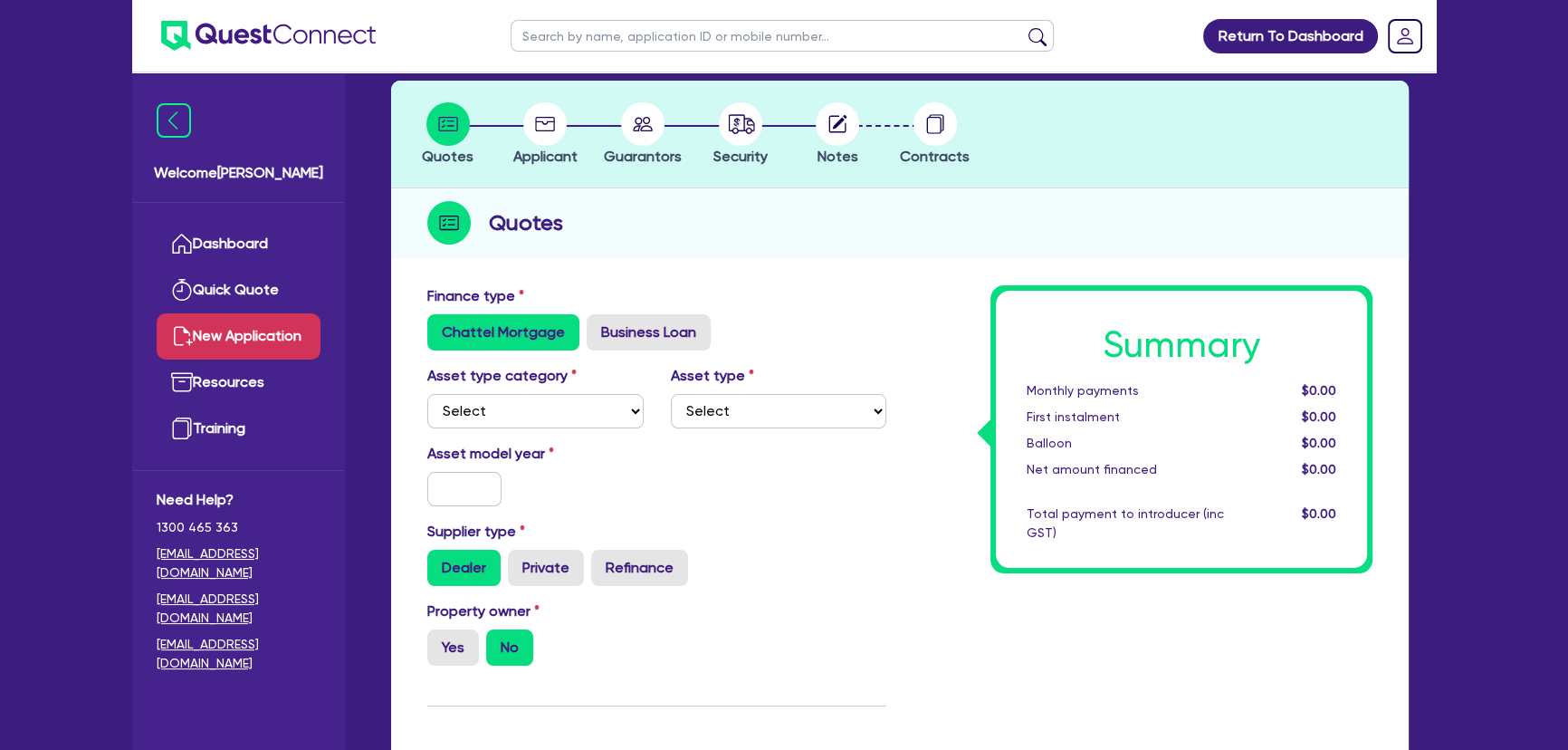
scroll to position [81, 0]
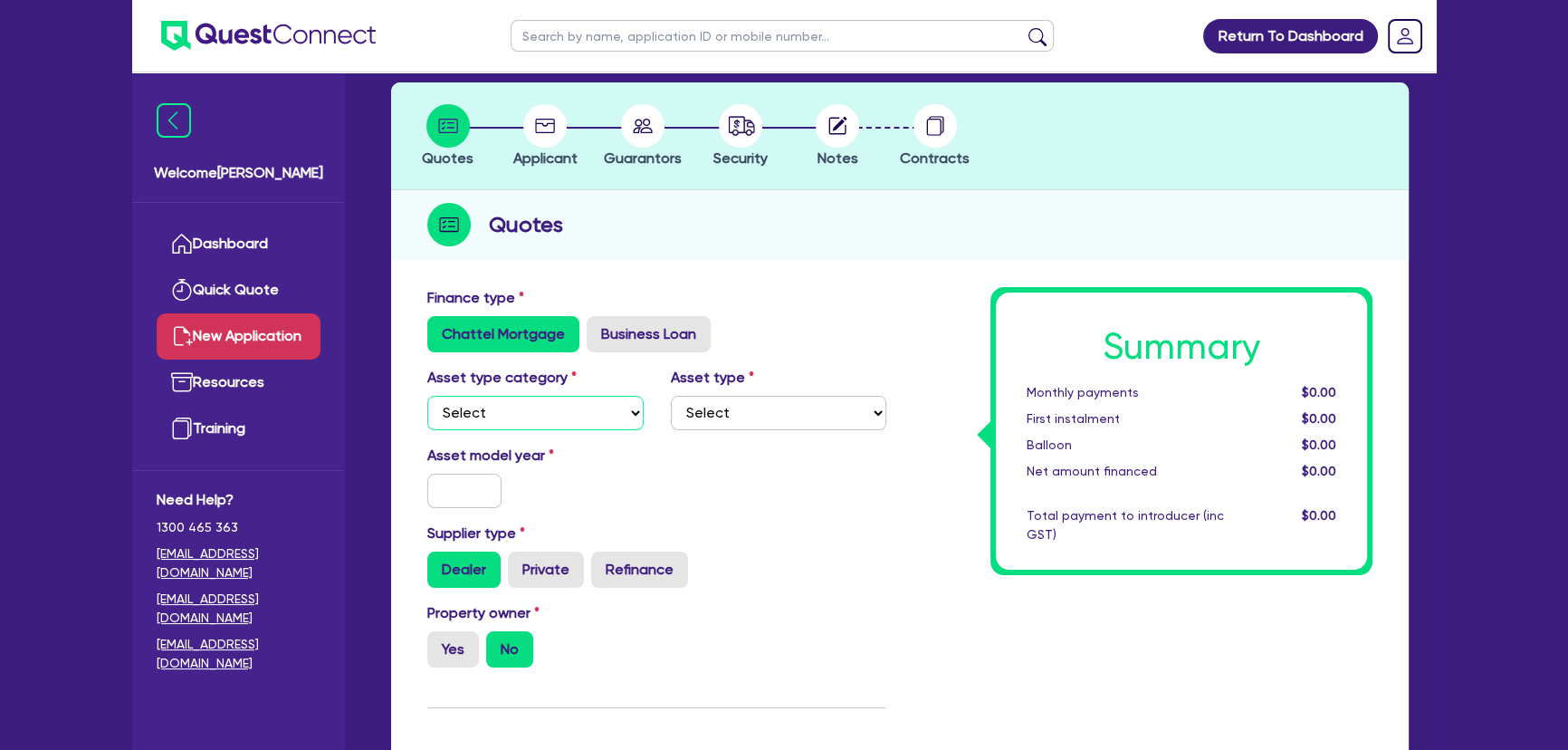
click at [535, 414] on select "Select Cars and light trucks Primary assets Secondary assets Tertiary assets" at bounding box center [536, 413] width 216 height 35
click at [643, 326] on label "Business Loan" at bounding box center [648, 334] width 124 height 37
click at [598, 326] on input "Business Loan" at bounding box center [592, 321] width 12 height 12
radio input "true"
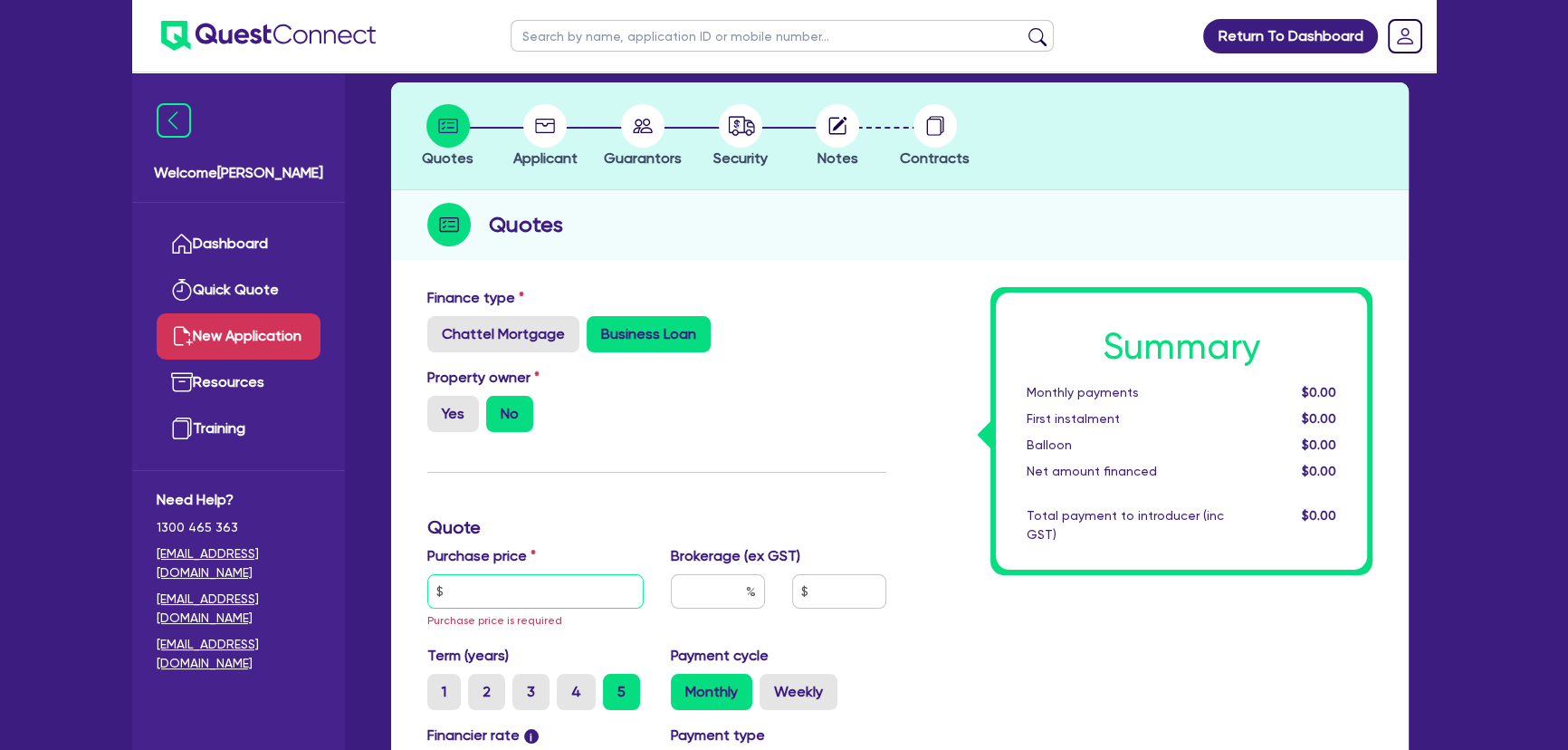
click at [544, 593] on input "text" at bounding box center [536, 592] width 216 height 35
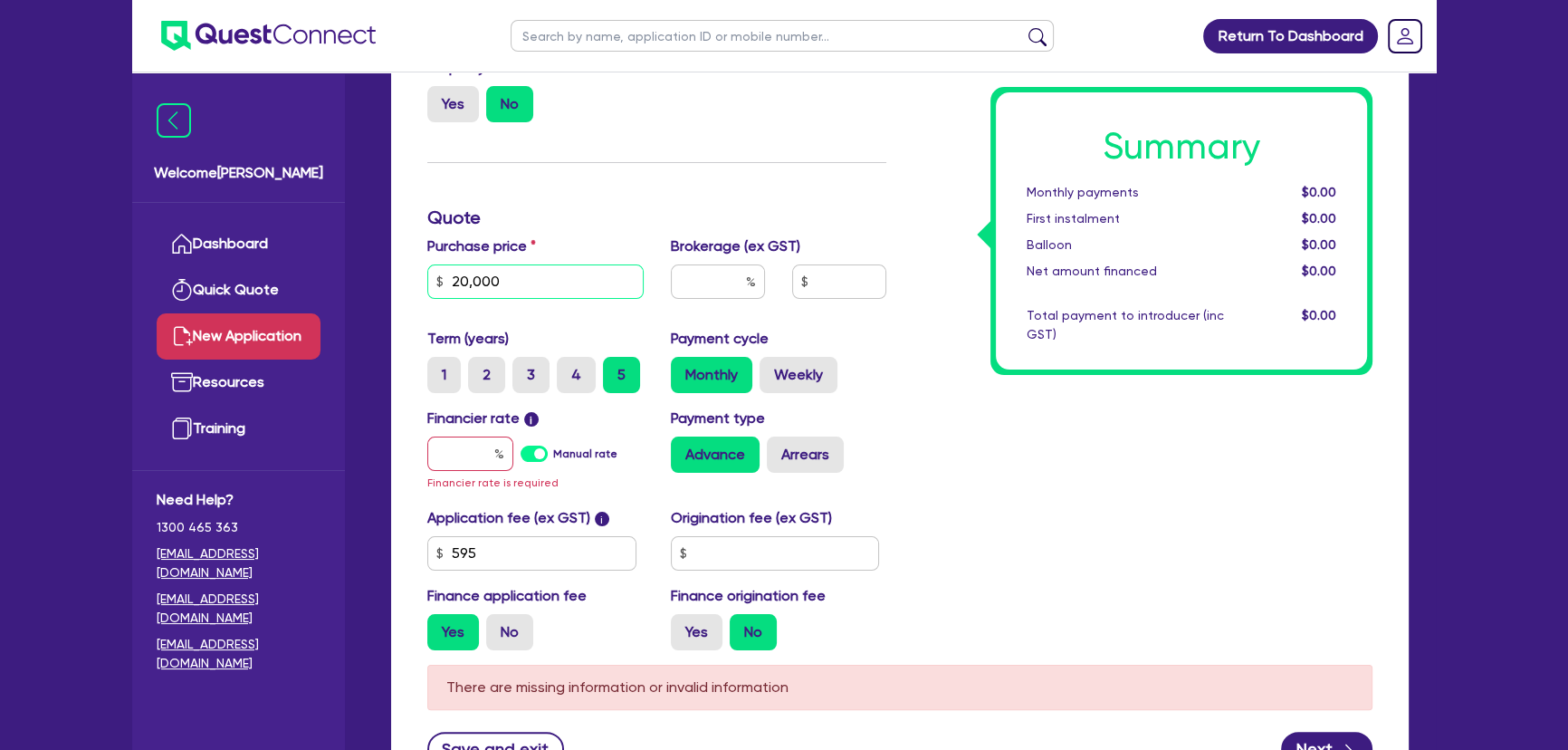
scroll to position [411, 0]
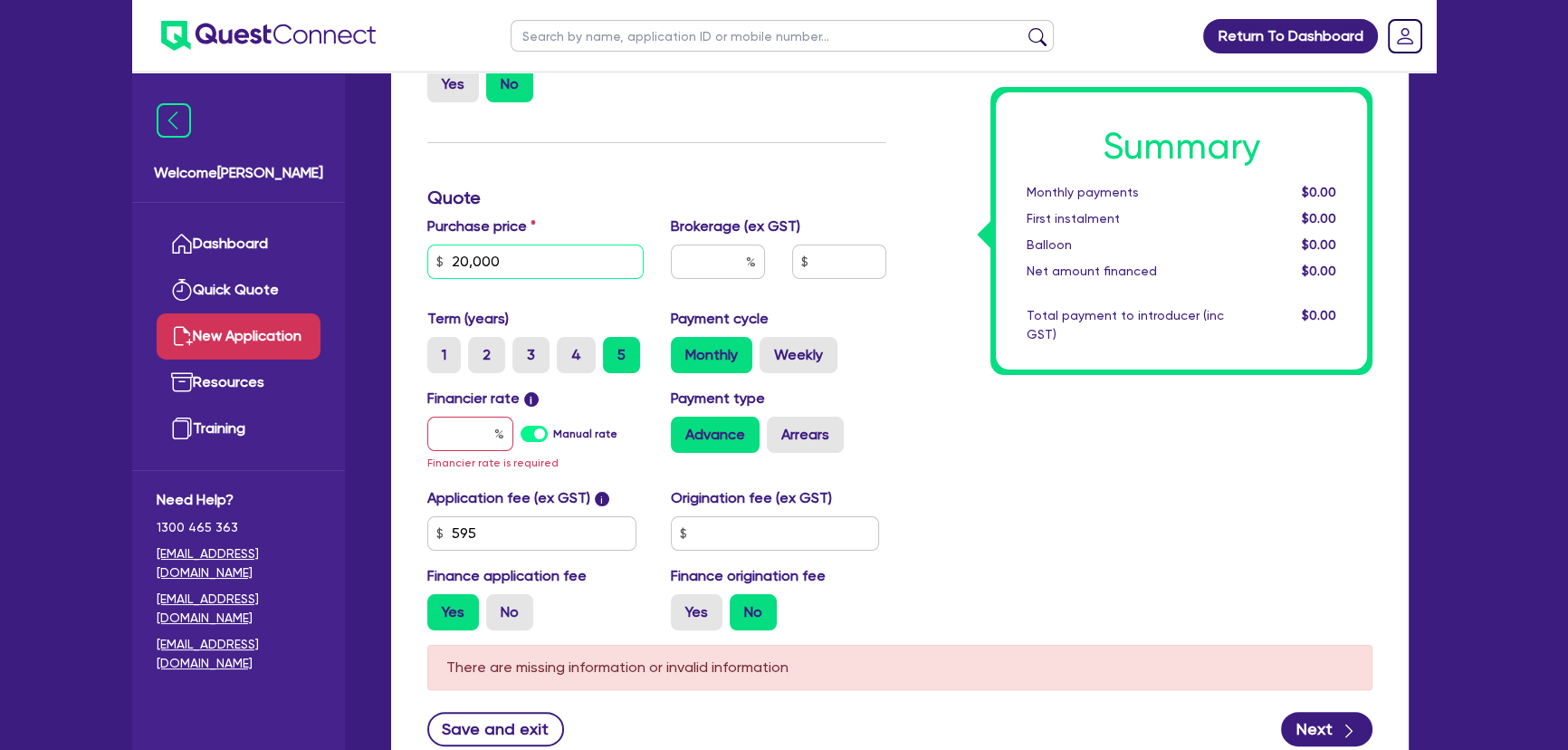
type input "20,000"
click at [452, 433] on input "text" at bounding box center [470, 434] width 86 height 35
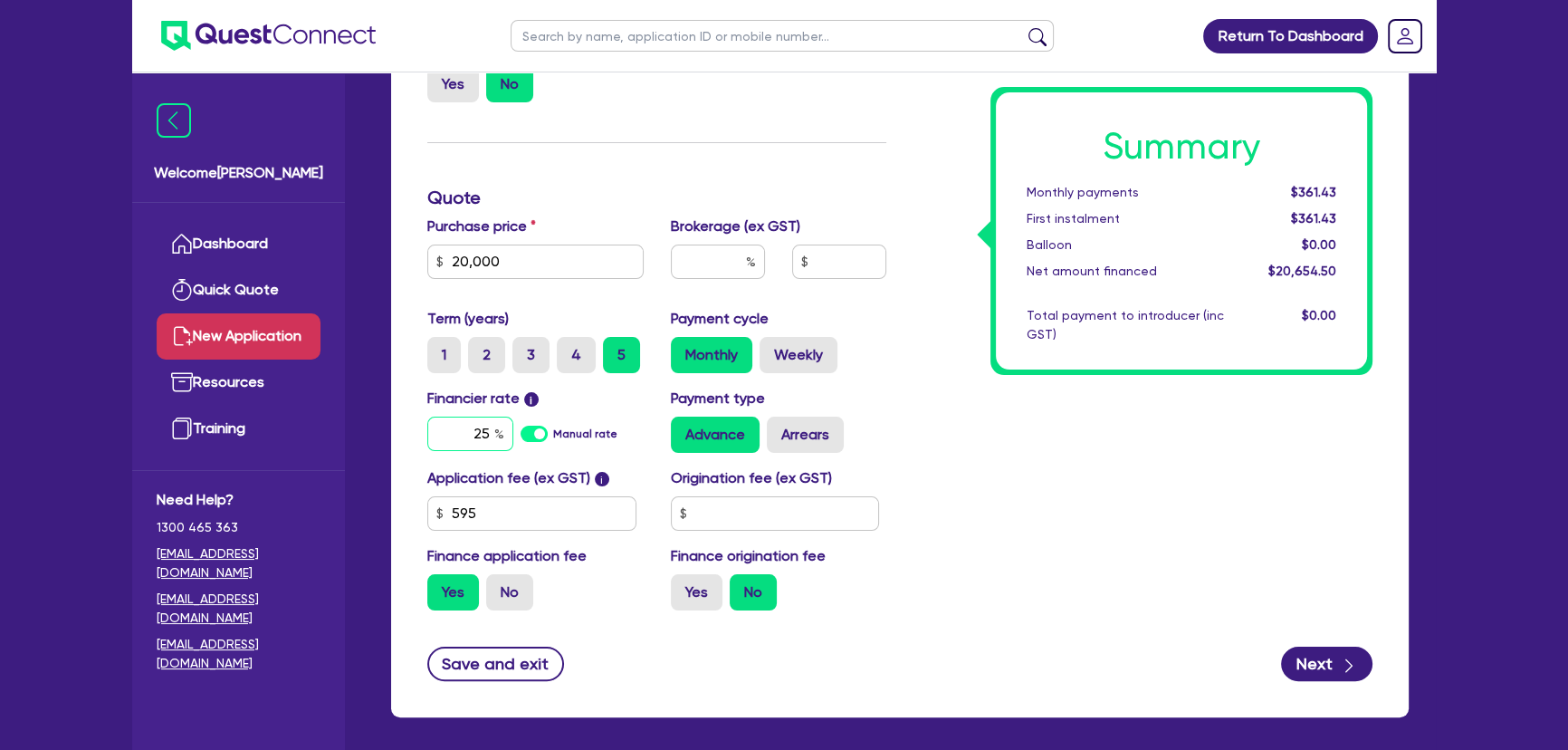
type input "25"
click at [737, 277] on input "text" at bounding box center [718, 262] width 95 height 35
type input "4"
click at [1119, 494] on div "Summary Monthly payments $593.87 First instalment $593.87 Balloon $0.00 Net amo…" at bounding box center [1143, 291] width 486 height 667
type input "826.18"
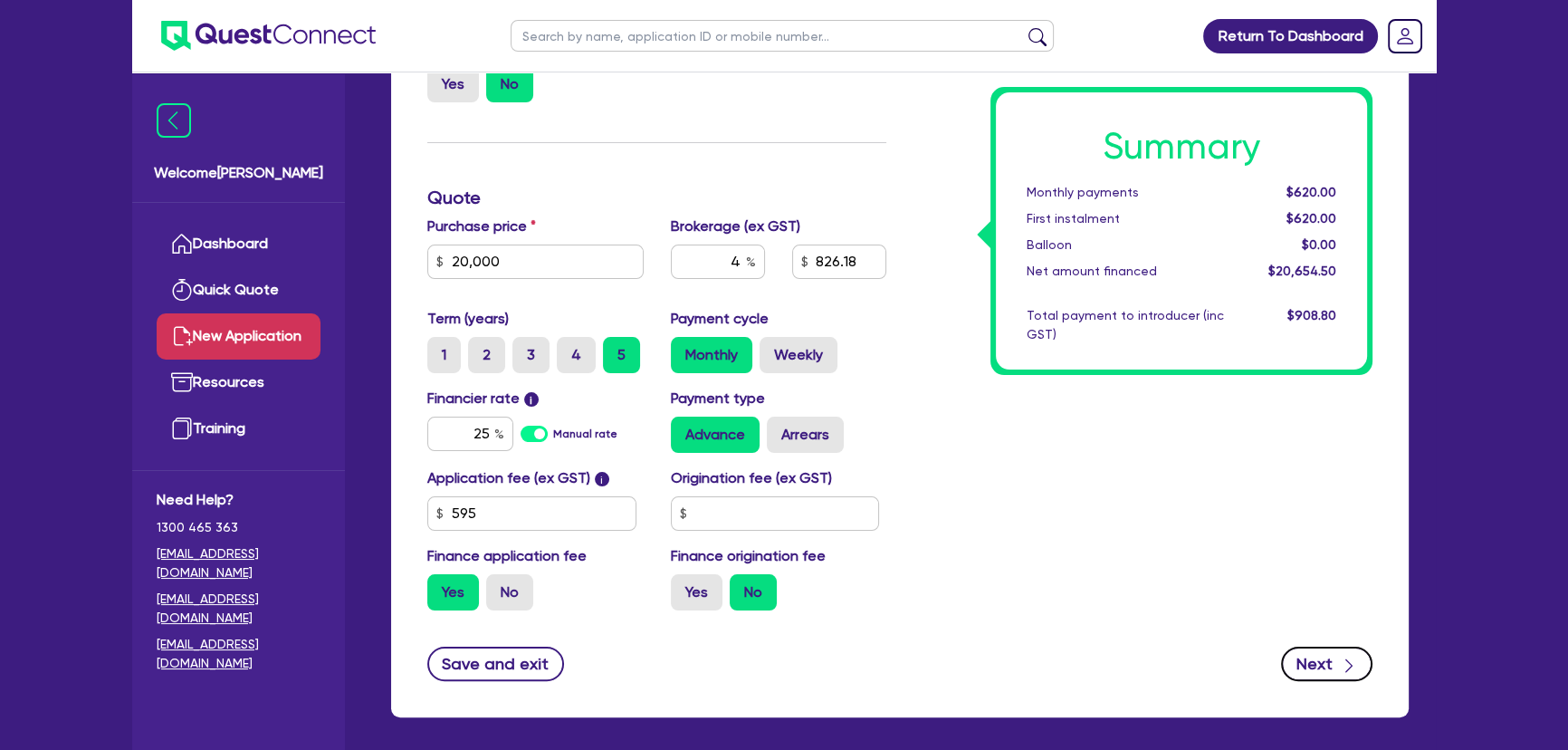
click at [1312, 672] on button "Next" at bounding box center [1326, 664] width 92 height 35
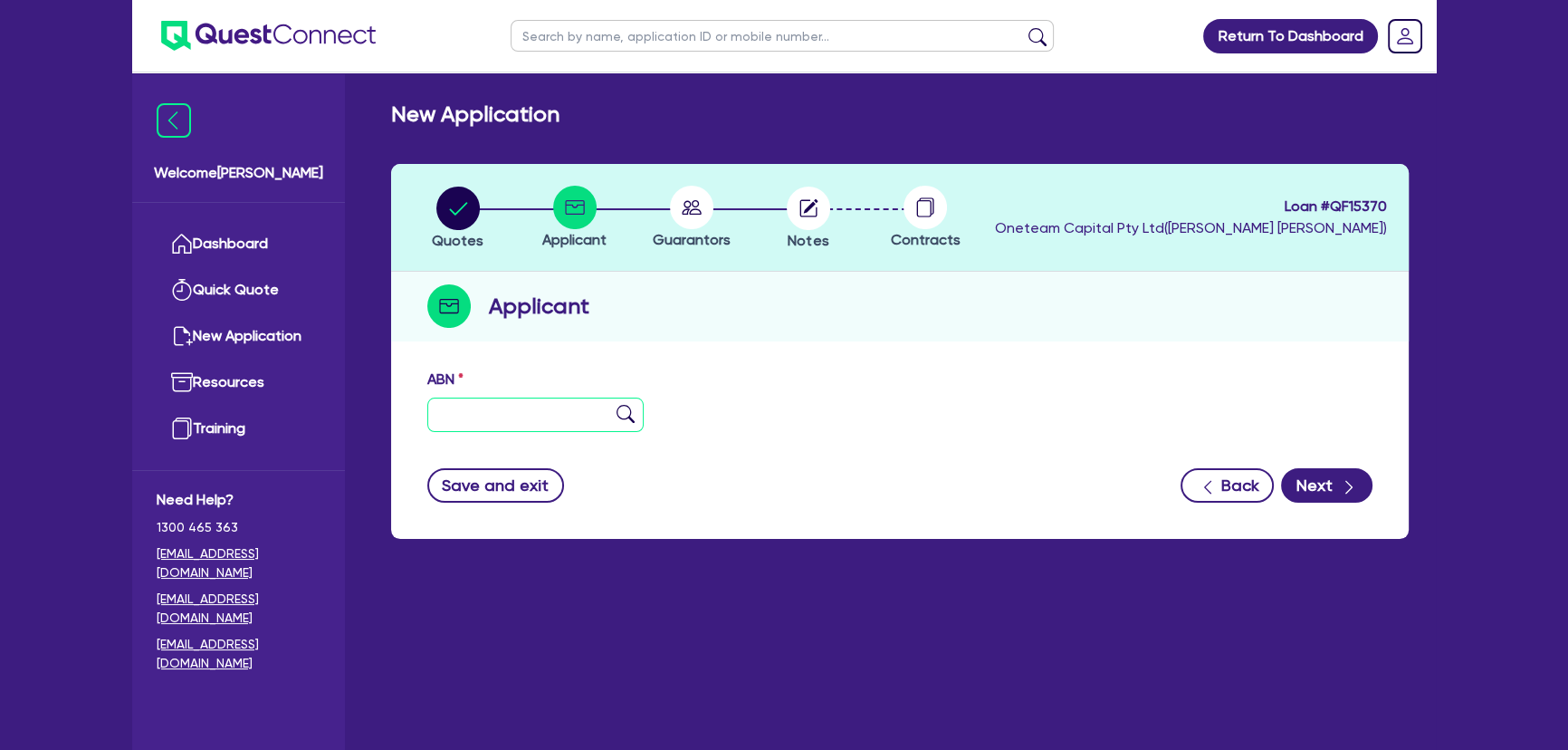
click at [538, 419] on input "text" at bounding box center [536, 415] width 216 height 35
paste input "57 686 978 156"
click at [640, 428] on input "57 686 978 156" at bounding box center [536, 415] width 216 height 35
type input "57 686 978 156"
click at [624, 419] on img at bounding box center [625, 413] width 18 height 18
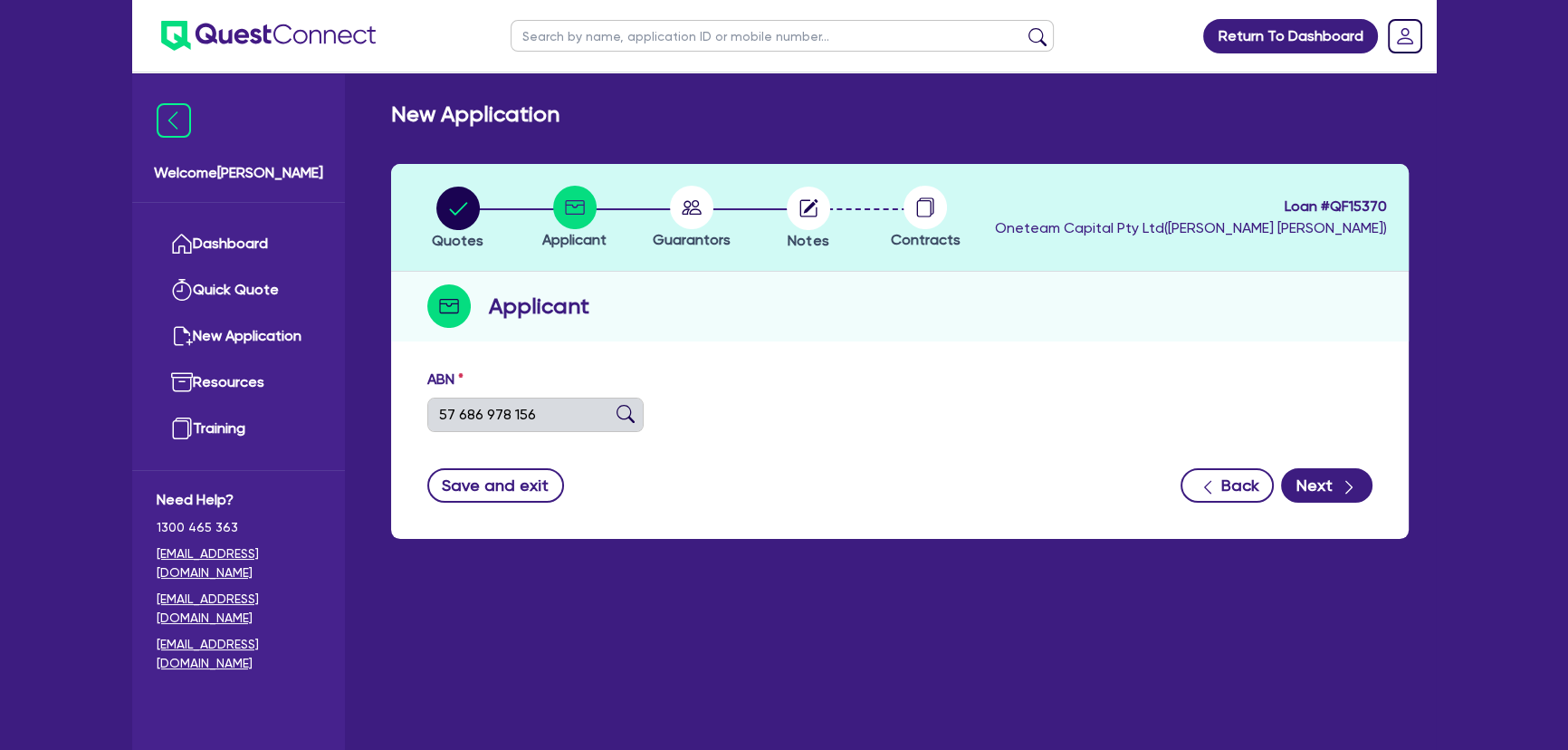
type input "EVENT HUB AUSTRALIA PTY LTD"
type input "Light Boss Australia"
select select "COMPANY"
type input "[DATE]"
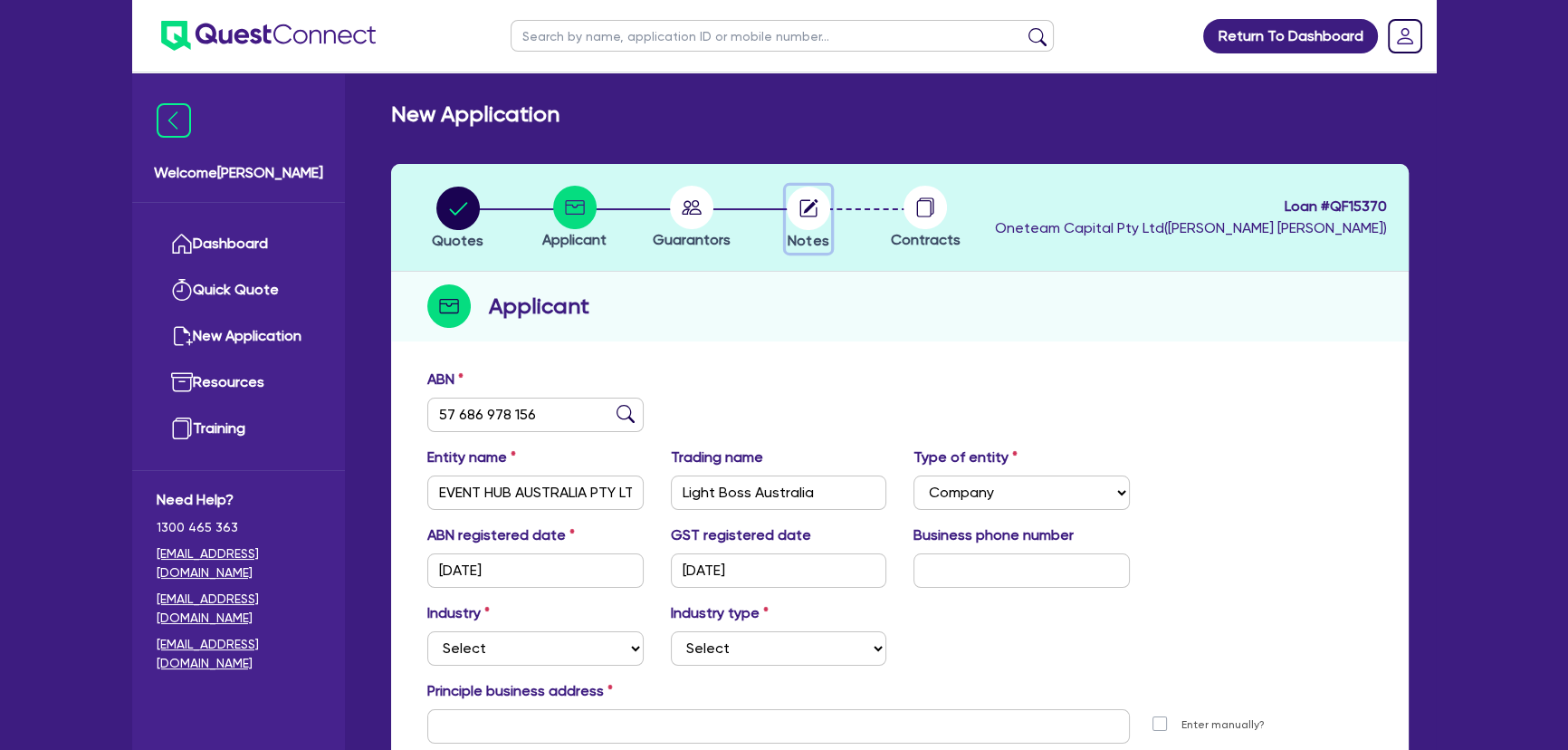
click at [815, 226] on circle "button" at bounding box center [808, 208] width 43 height 43
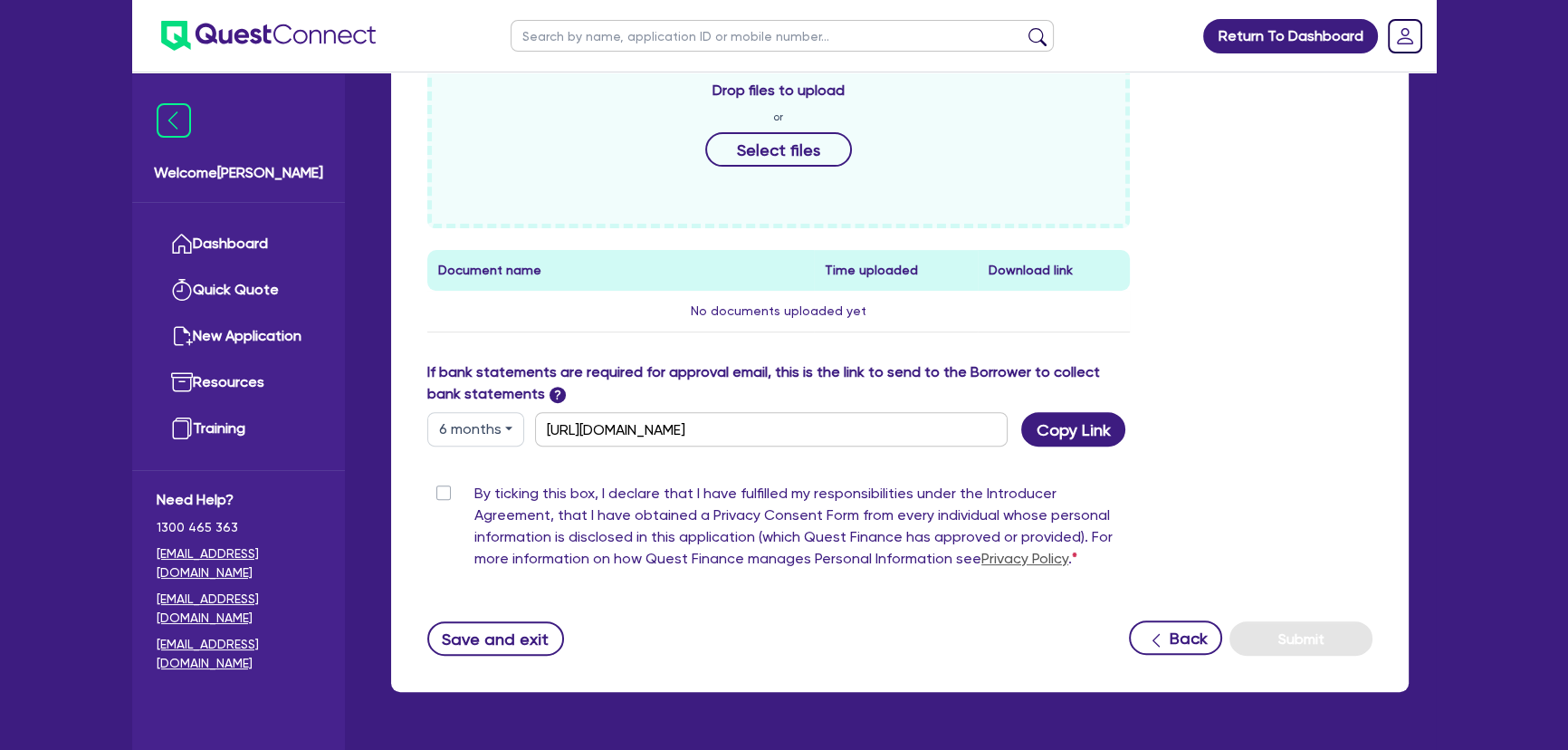
scroll to position [823, 0]
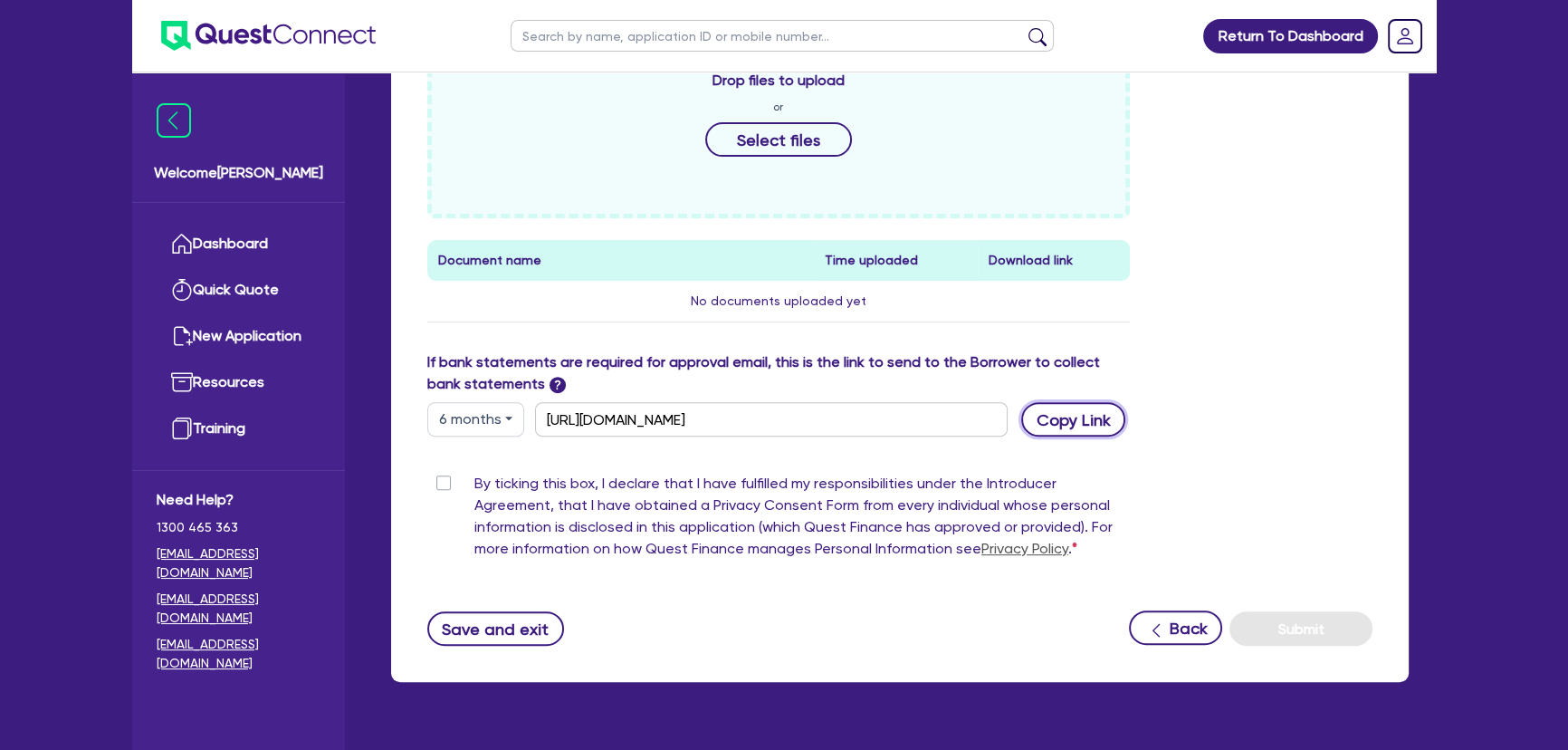
click at [1081, 403] on button "Copy Link" at bounding box center [1073, 420] width 104 height 35
click at [1038, 408] on button "Copy Link" at bounding box center [1073, 420] width 104 height 35
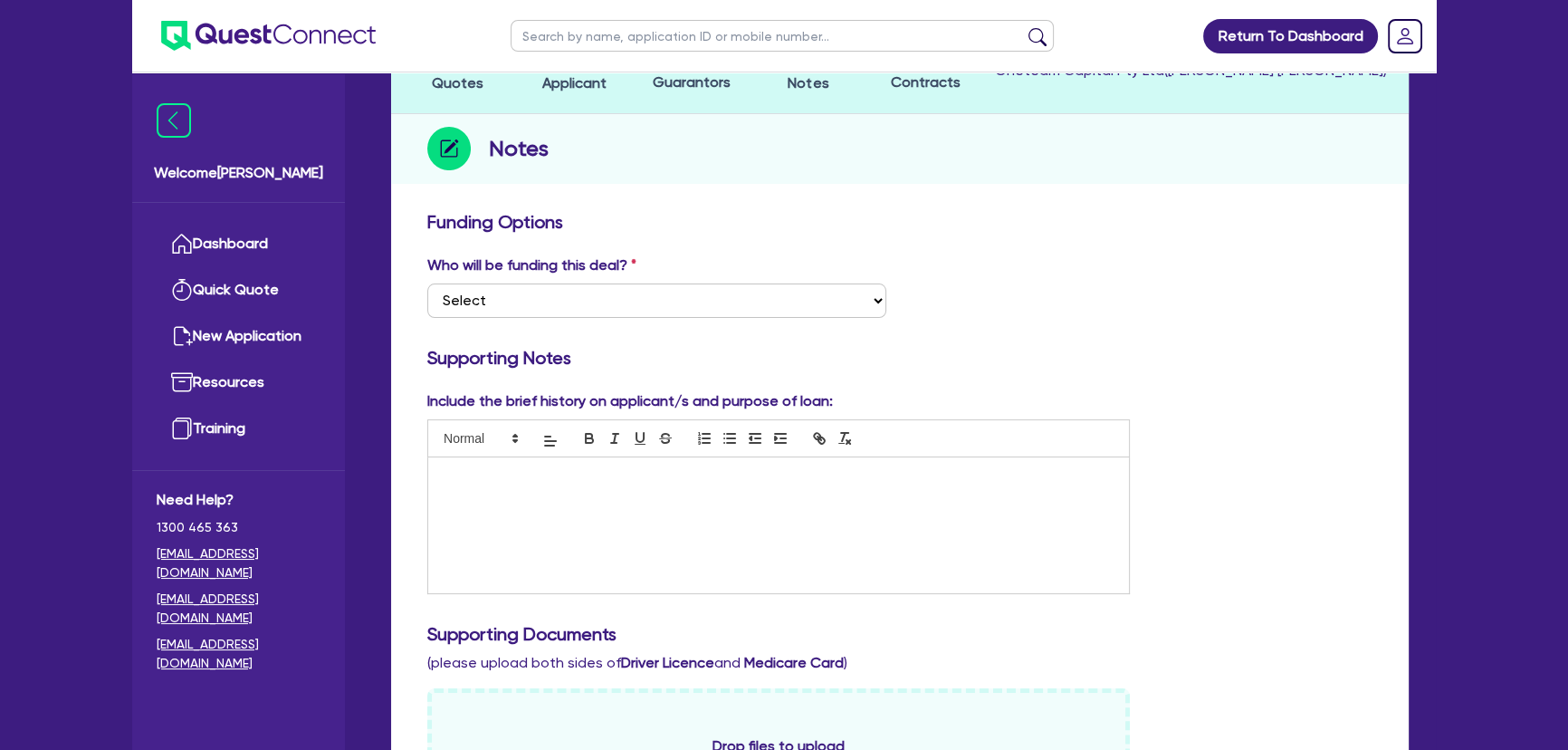
scroll to position [0, 0]
